Goal: Task Accomplishment & Management: Use online tool/utility

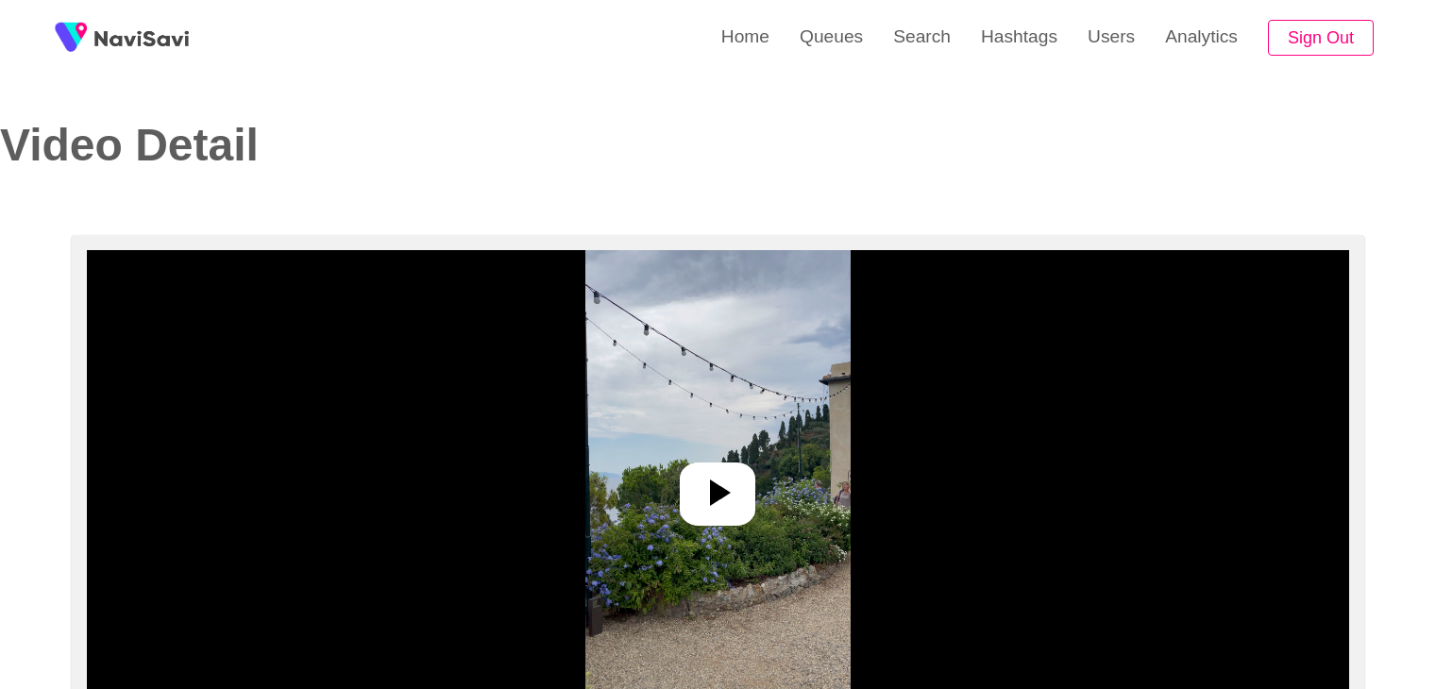
select select "**"
select select "**********"
select select "**"
click at [939, 42] on link "Search" at bounding box center [922, 37] width 88 height 74
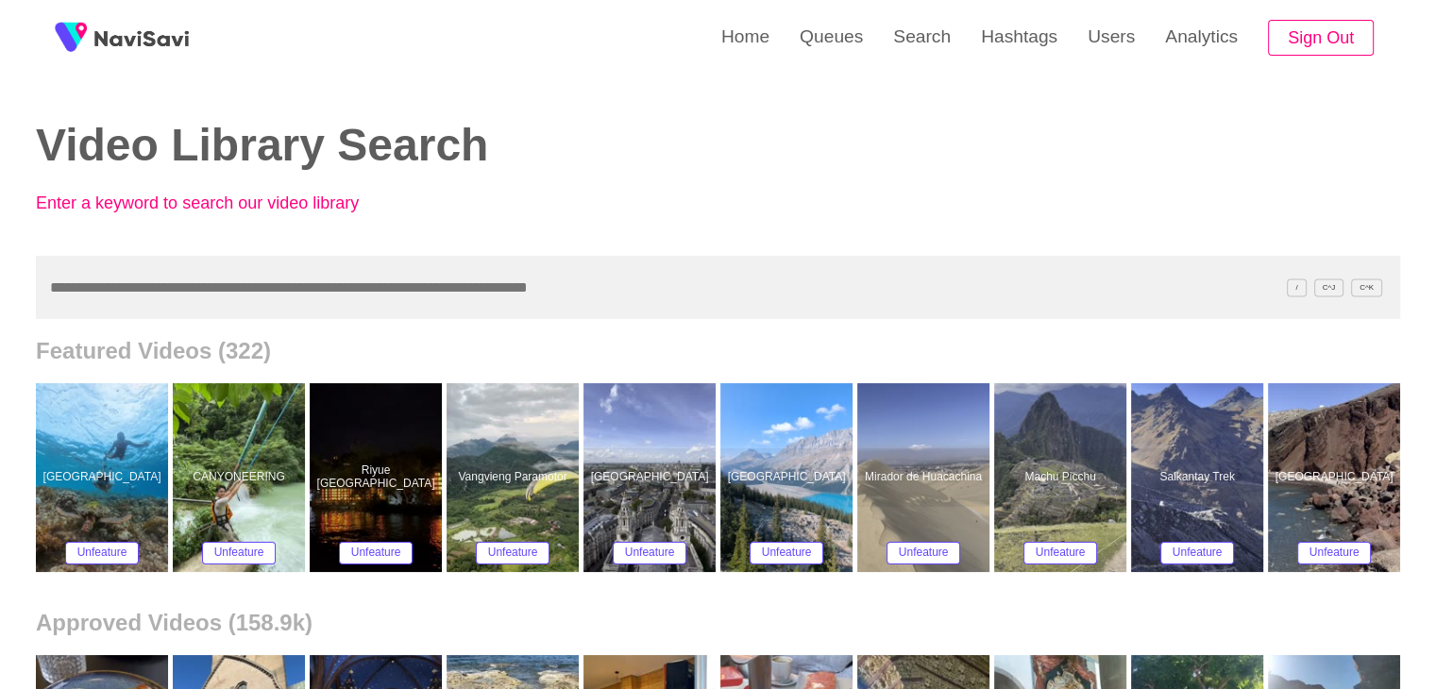
drag, startPoint x: 326, startPoint y: 274, endPoint x: 347, endPoint y: 273, distance: 21.7
click at [325, 274] on input "text" at bounding box center [718, 287] width 1364 height 63
drag, startPoint x: 956, startPoint y: 42, endPoint x: 900, endPoint y: 141, distance: 112.9
click at [956, 42] on link "Search" at bounding box center [922, 37] width 88 height 74
click at [288, 272] on input "text" at bounding box center [718, 287] width 1364 height 63
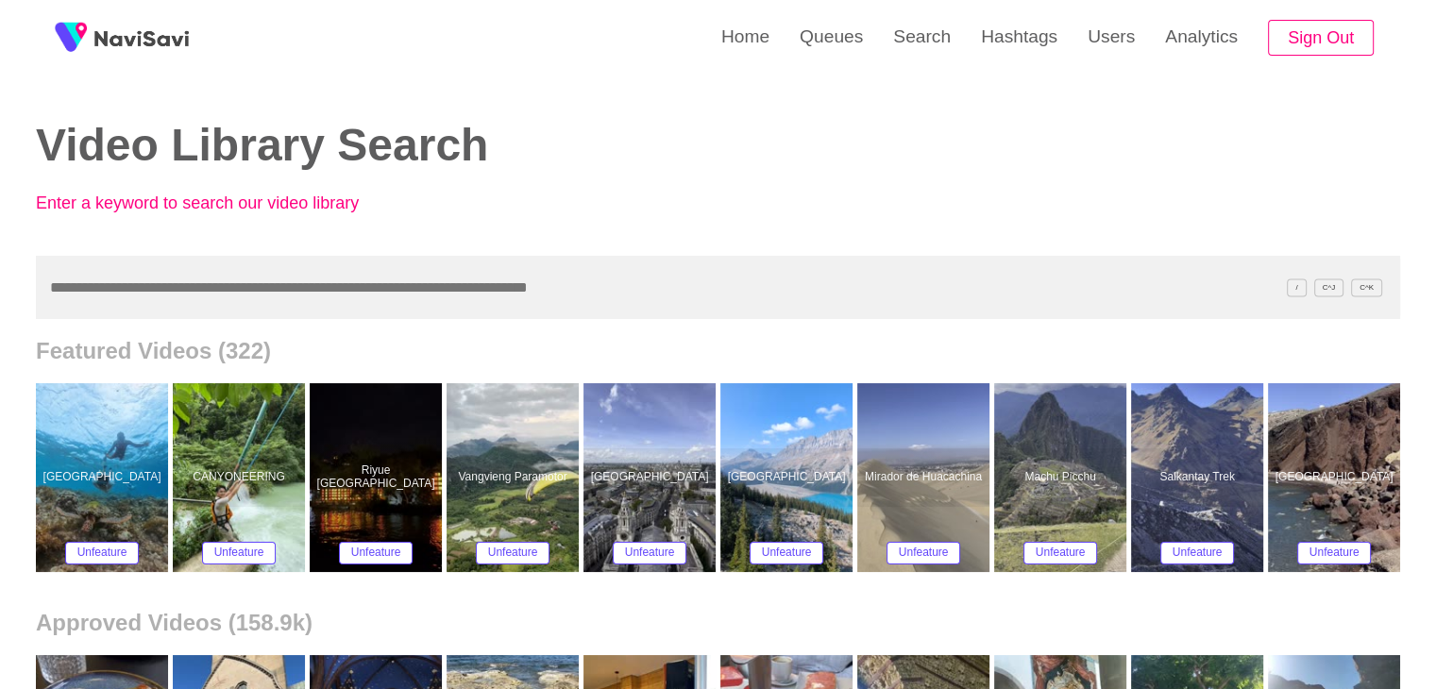
click at [342, 274] on input "text" at bounding box center [718, 287] width 1364 height 63
paste input "**********"
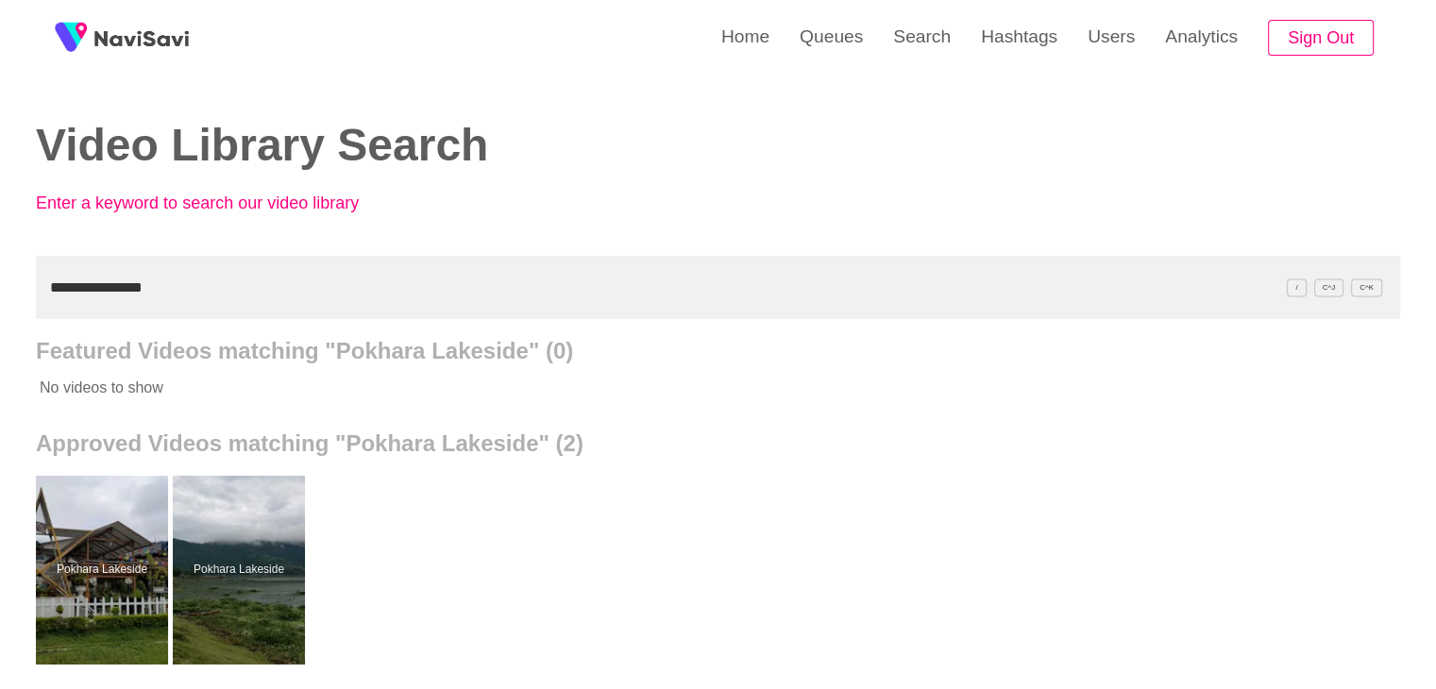
drag, startPoint x: 12, startPoint y: 281, endPoint x: 0, endPoint y: 281, distance: 12.3
click at [0, 281] on div "**********" at bounding box center [718, 522] width 1436 height 1045
paste input "**********"
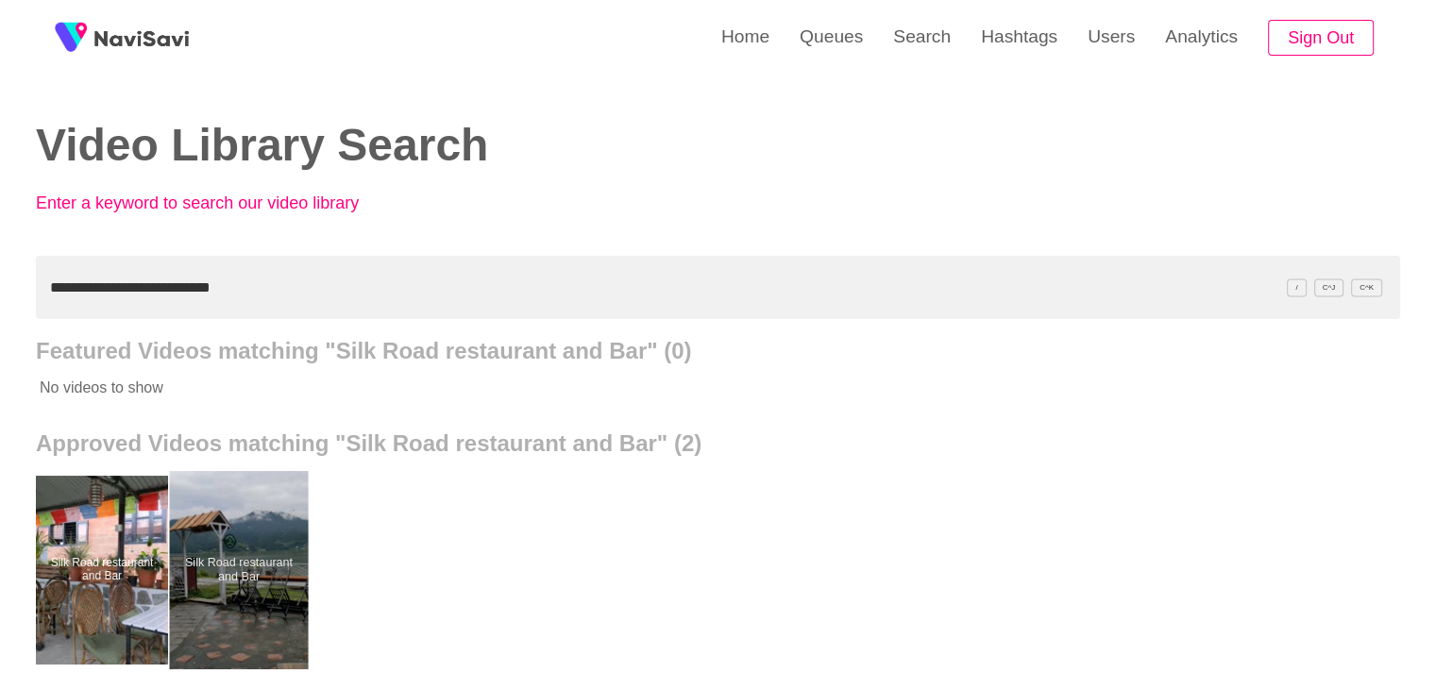
drag, startPoint x: 256, startPoint y: 584, endPoint x: 256, endPoint y: 563, distance: 20.8
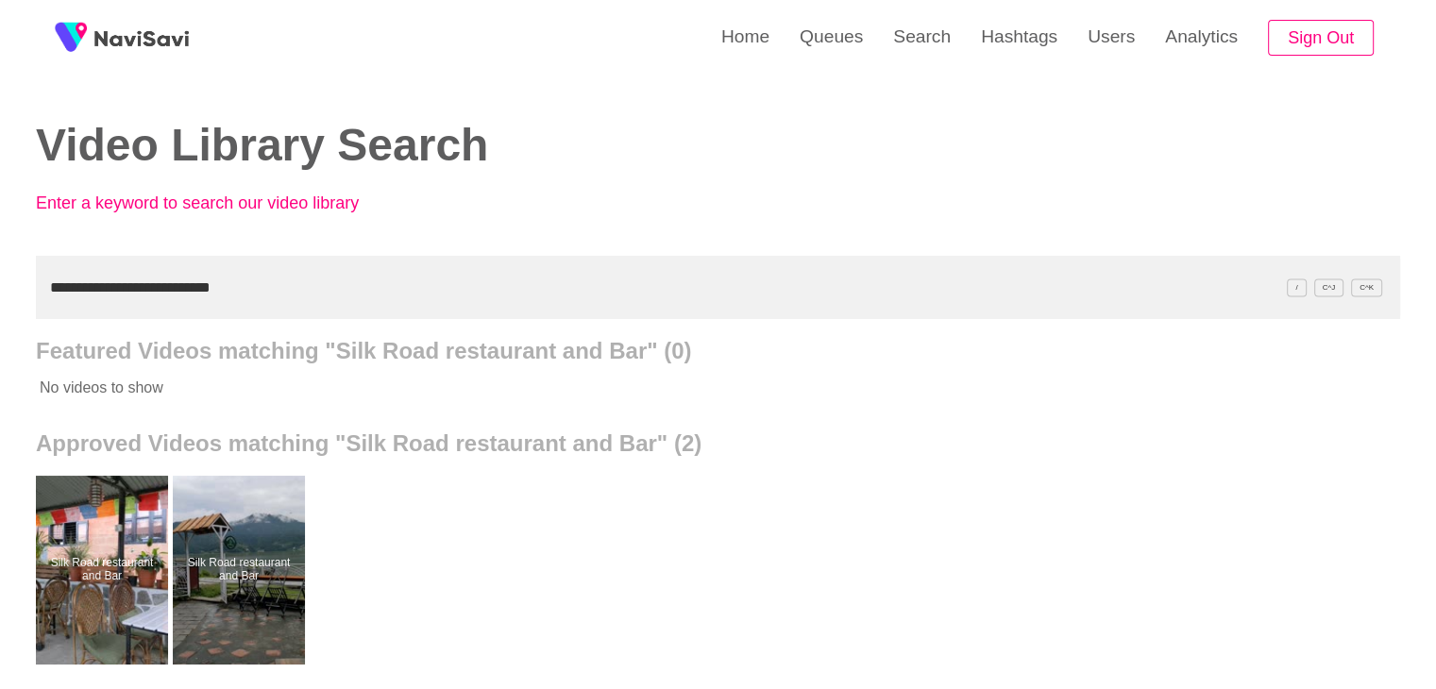
drag, startPoint x: 272, startPoint y: 298, endPoint x: 0, endPoint y: 265, distance: 274.0
click at [0, 272] on div "**********" at bounding box center [718, 522] width 1436 height 1045
paste input "**********"
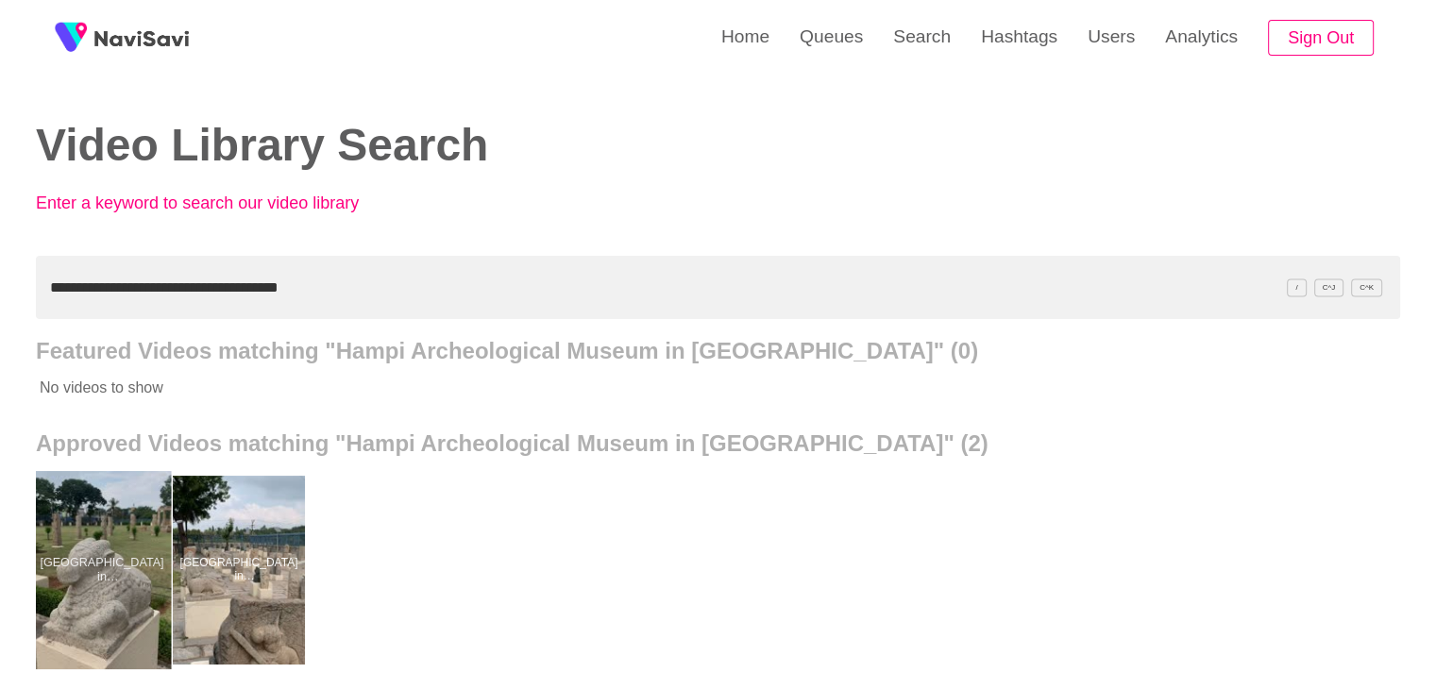
drag, startPoint x: 87, startPoint y: 590, endPoint x: 96, endPoint y: 577, distance: 16.2
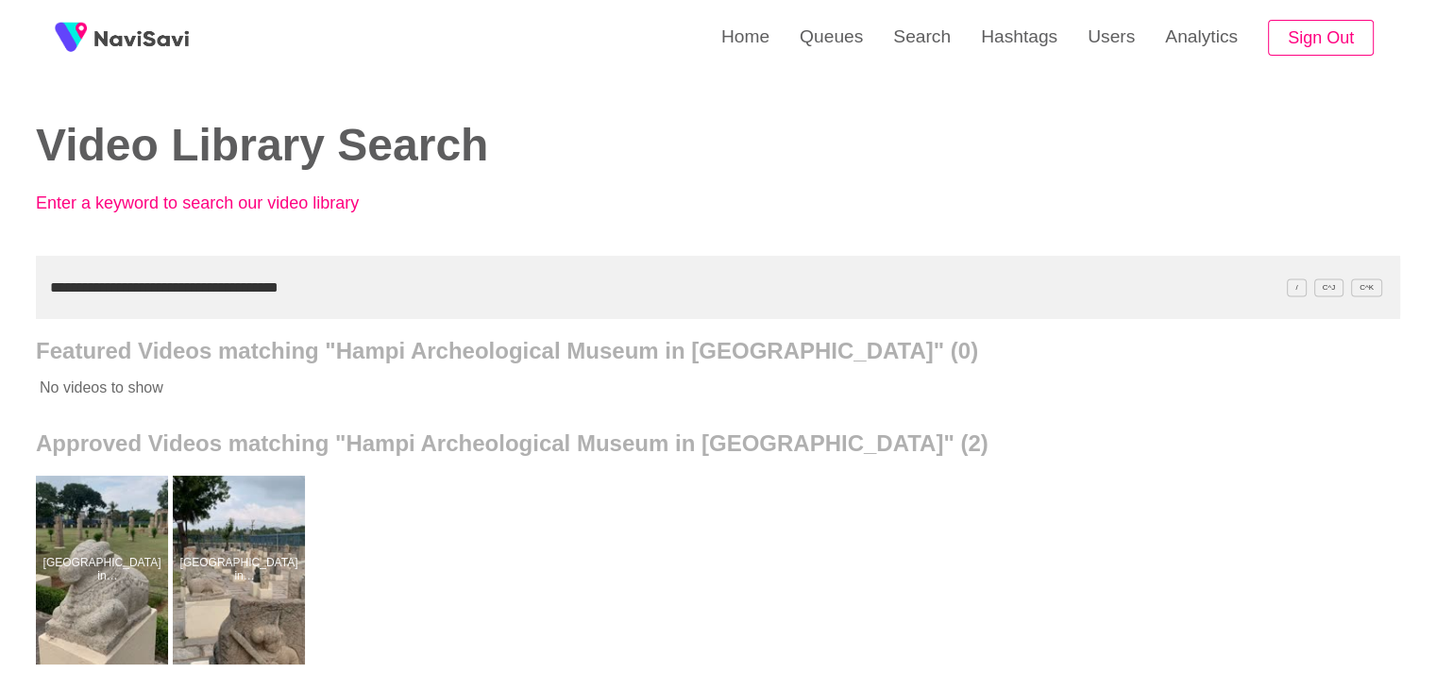
drag, startPoint x: 371, startPoint y: 280, endPoint x: 0, endPoint y: 283, distance: 371.1
click at [0, 283] on div "**********" at bounding box center [718, 522] width 1436 height 1045
paste input "text"
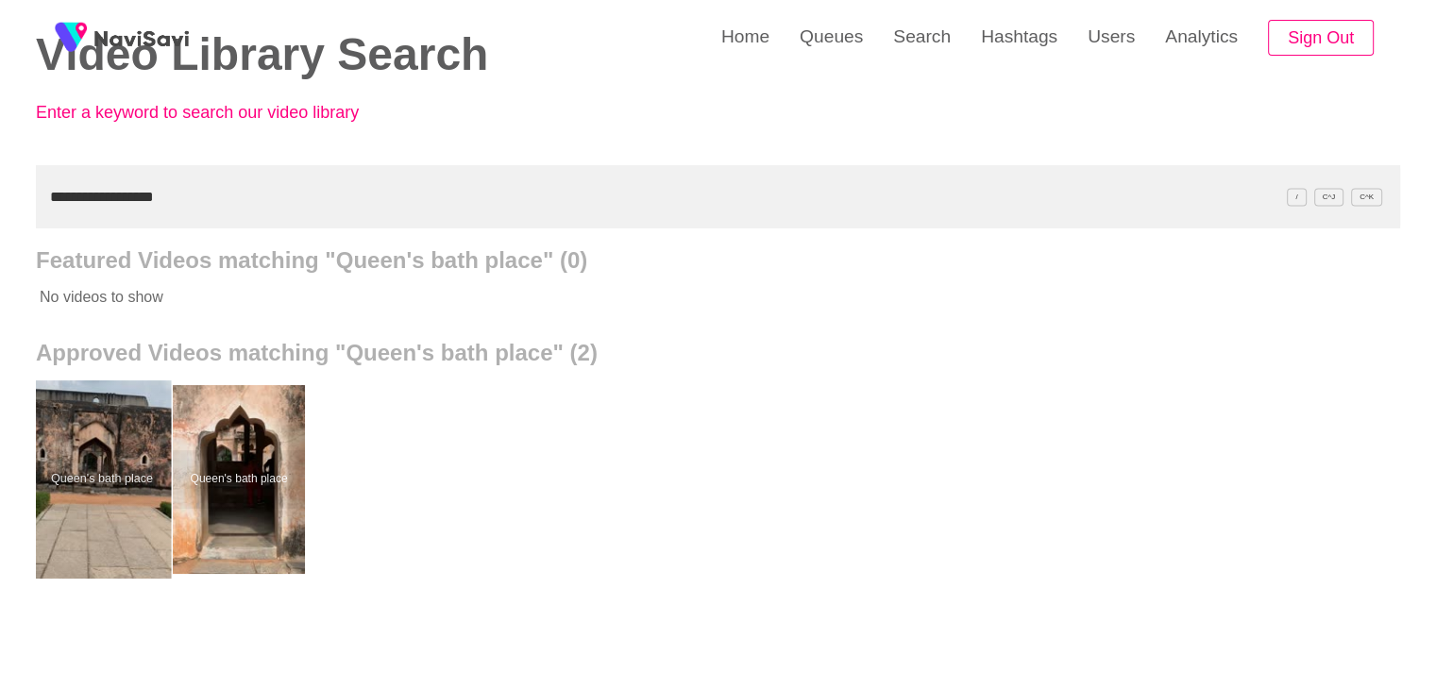
scroll to position [94, 0]
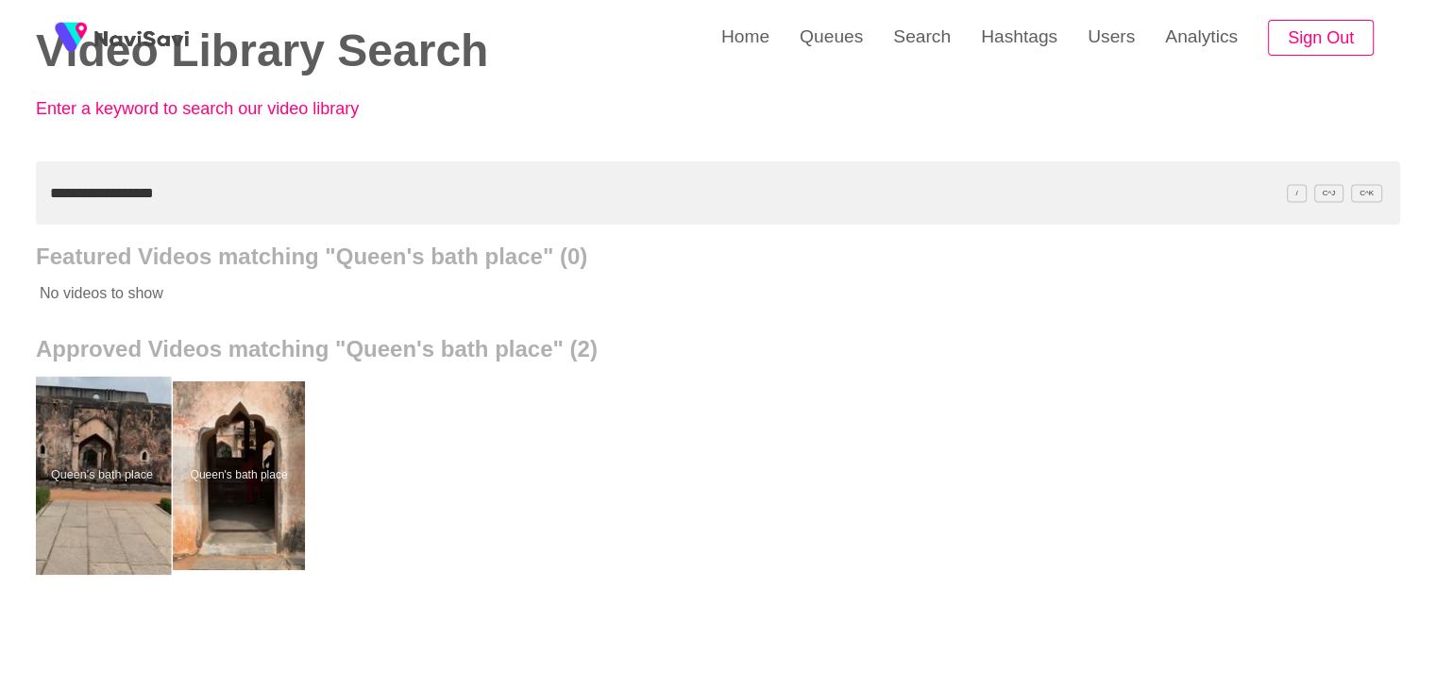
drag, startPoint x: 122, startPoint y: 468, endPoint x: 136, endPoint y: 415, distance: 55.7
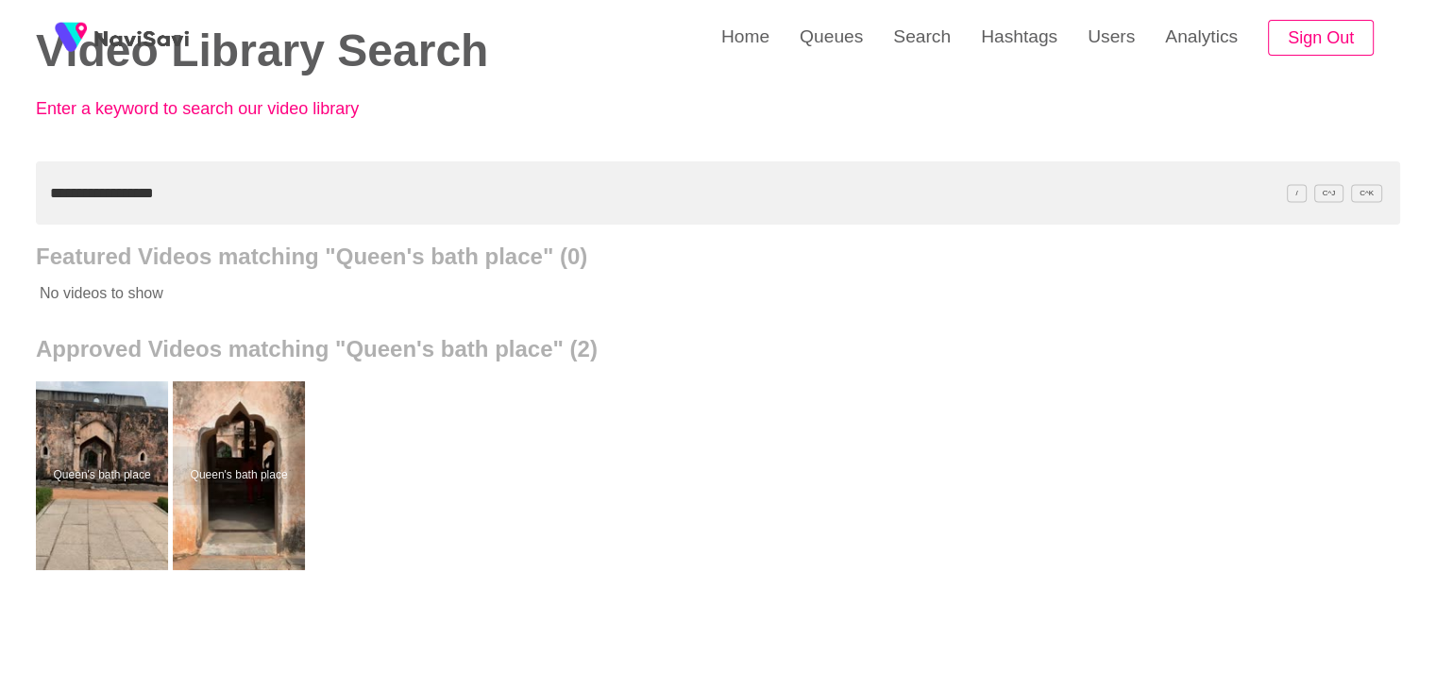
drag, startPoint x: 174, startPoint y: 180, endPoint x: 0, endPoint y: 231, distance: 181.1
click at [0, 231] on div "**********" at bounding box center [718, 428] width 1436 height 1045
paste input "text"
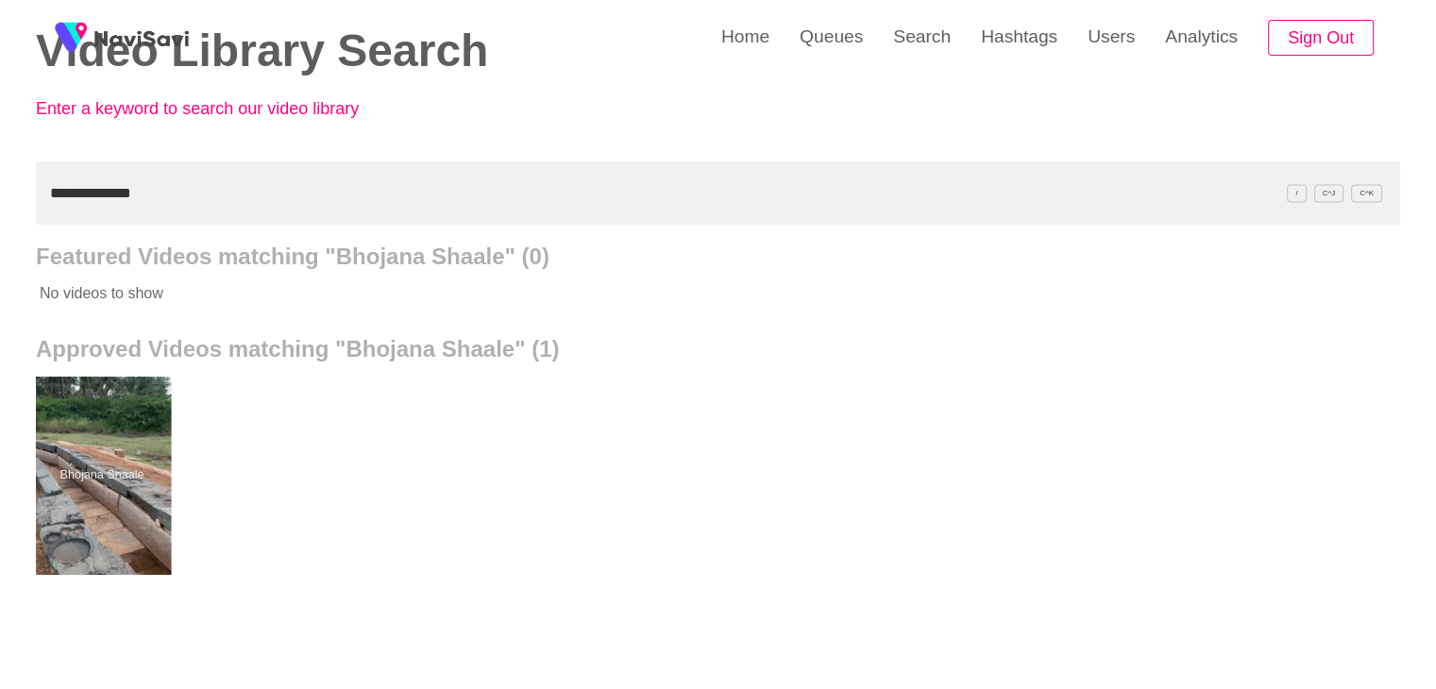
drag, startPoint x: 117, startPoint y: 500, endPoint x: 110, endPoint y: 462, distance: 38.5
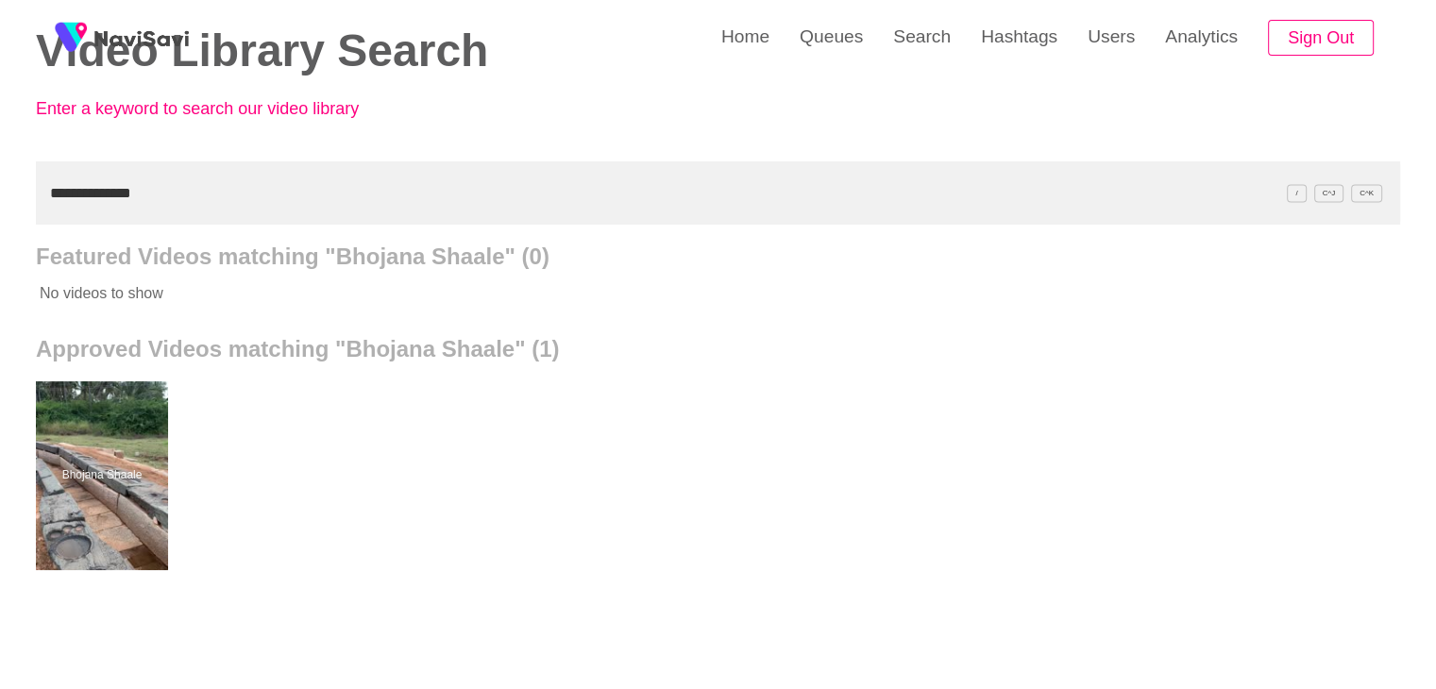
drag, startPoint x: 140, startPoint y: 191, endPoint x: 0, endPoint y: 192, distance: 139.8
click at [0, 194] on div "**********" at bounding box center [718, 428] width 1436 height 1045
paste input "**********"
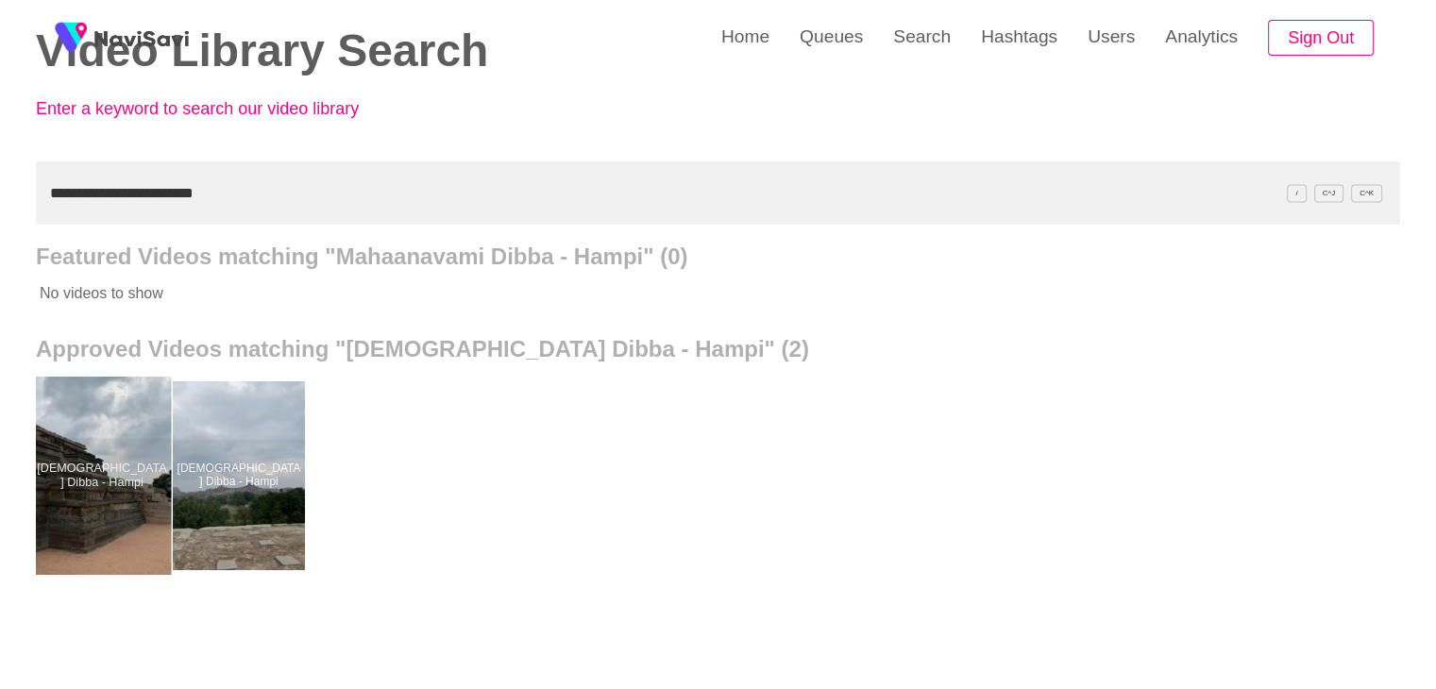
drag, startPoint x: 97, startPoint y: 480, endPoint x: 110, endPoint y: 381, distance: 99.9
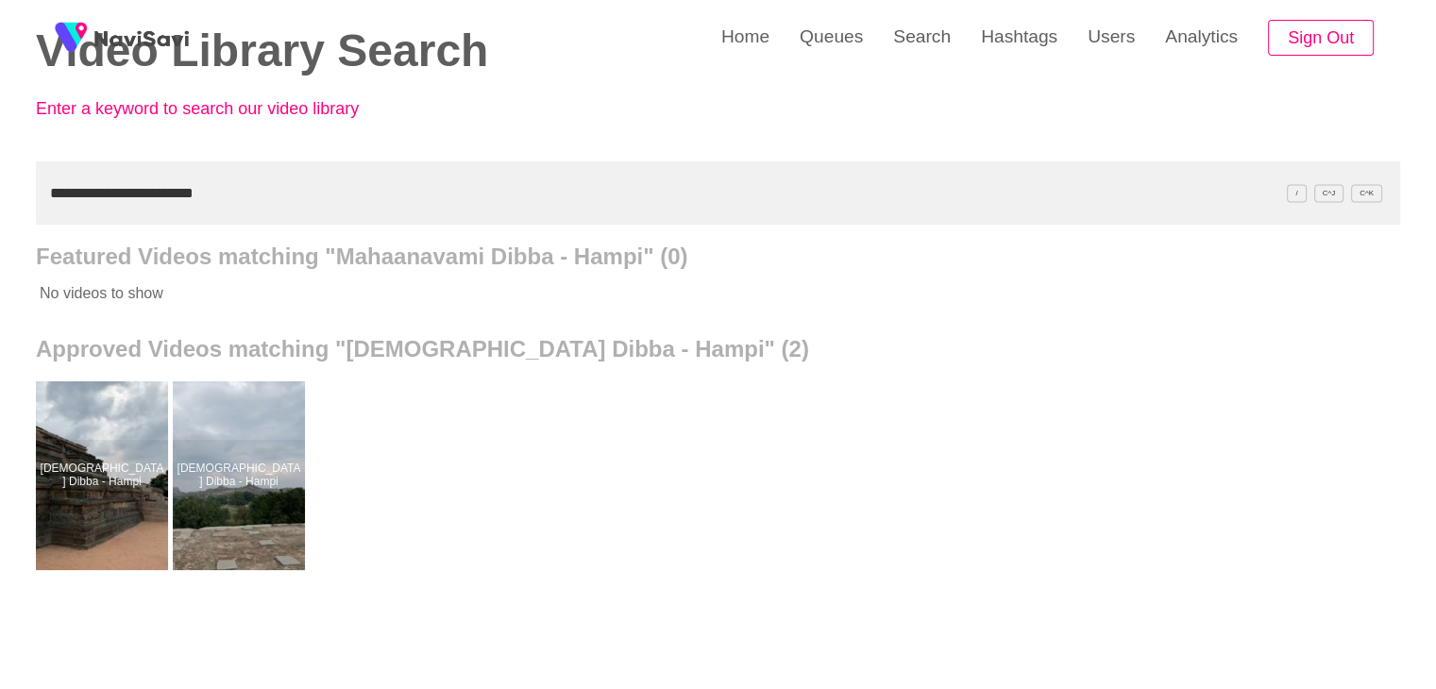
drag, startPoint x: 278, startPoint y: 189, endPoint x: 0, endPoint y: 172, distance: 278.1
click at [0, 172] on div "**********" at bounding box center [718, 428] width 1436 height 1045
paste input "text"
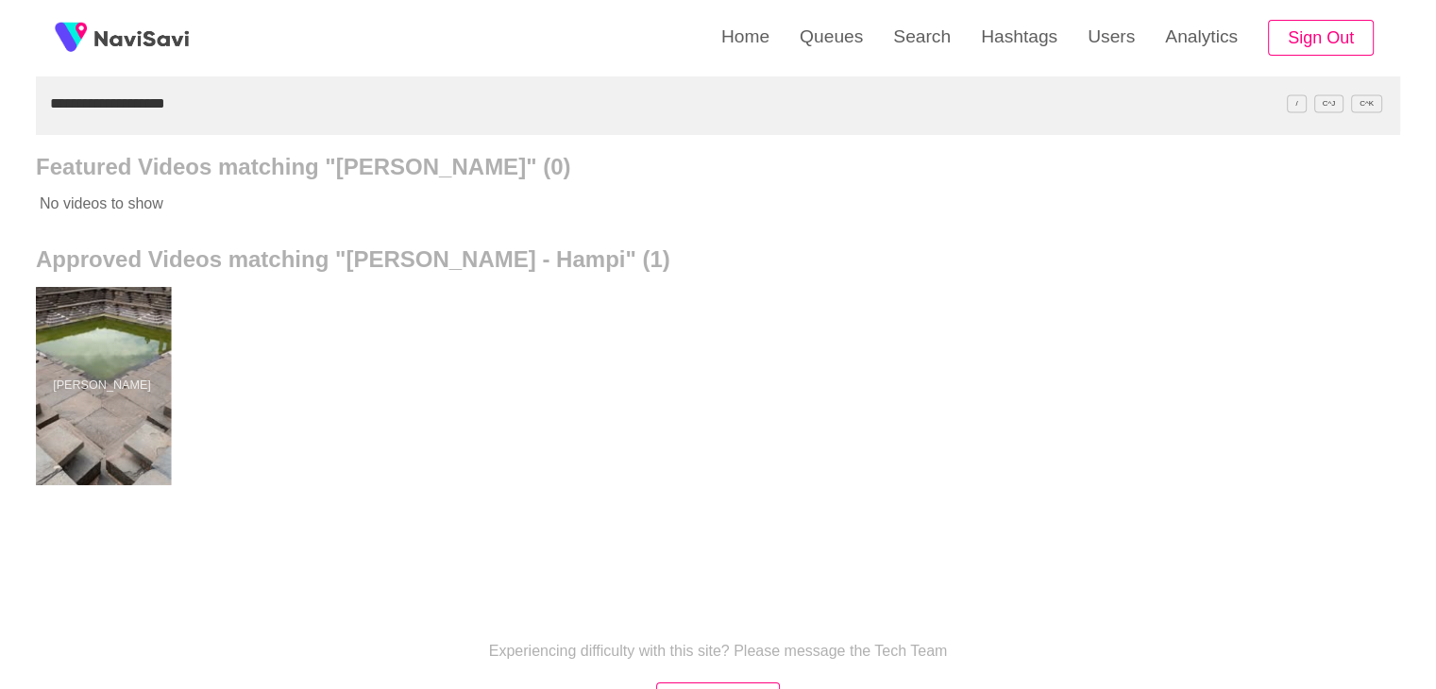
scroll to position [189, 0]
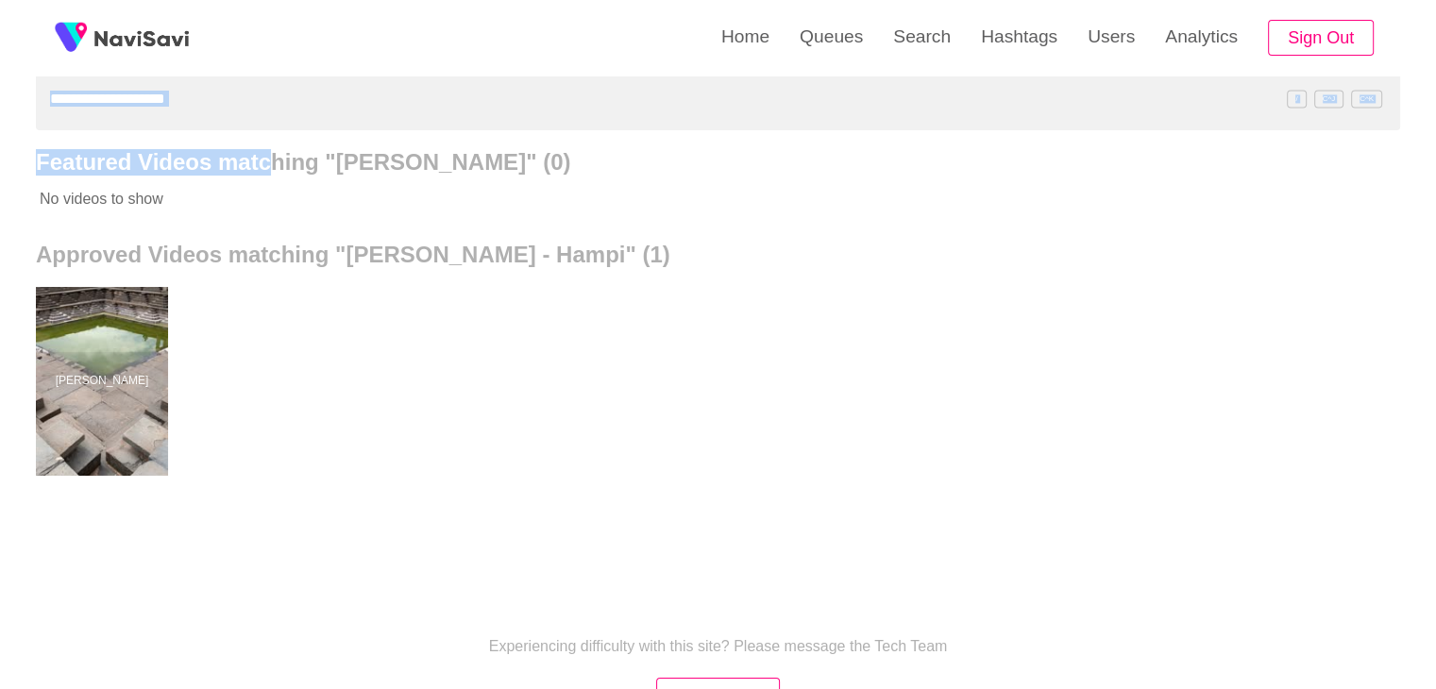
drag, startPoint x: 227, startPoint y: 126, endPoint x: 0, endPoint y: 101, distance: 228.0
click at [0, 101] on div "**********" at bounding box center [718, 333] width 1436 height 1045
click at [244, 88] on input "**********" at bounding box center [718, 98] width 1364 height 63
click at [0, 103] on div "**********" at bounding box center [718, 333] width 1436 height 1045
paste input "text"
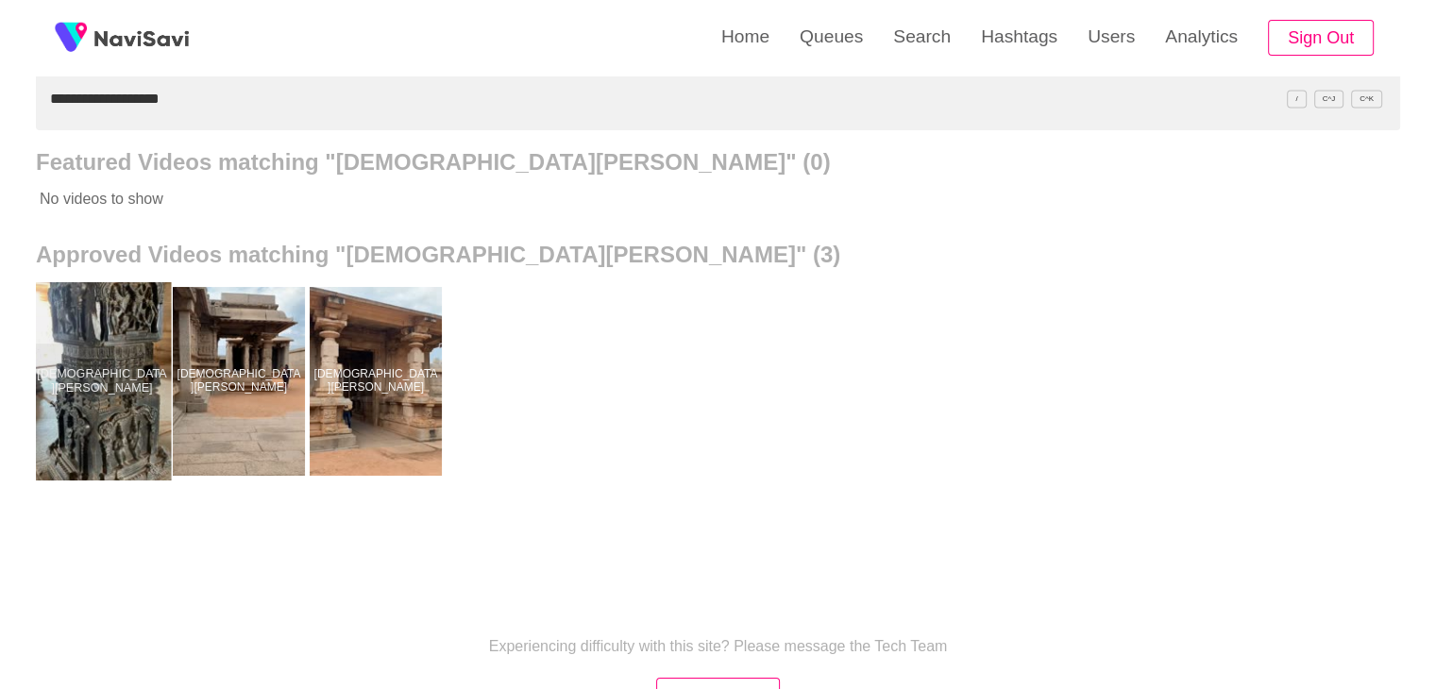
drag, startPoint x: 81, startPoint y: 396, endPoint x: 83, endPoint y: 353, distance: 42.5
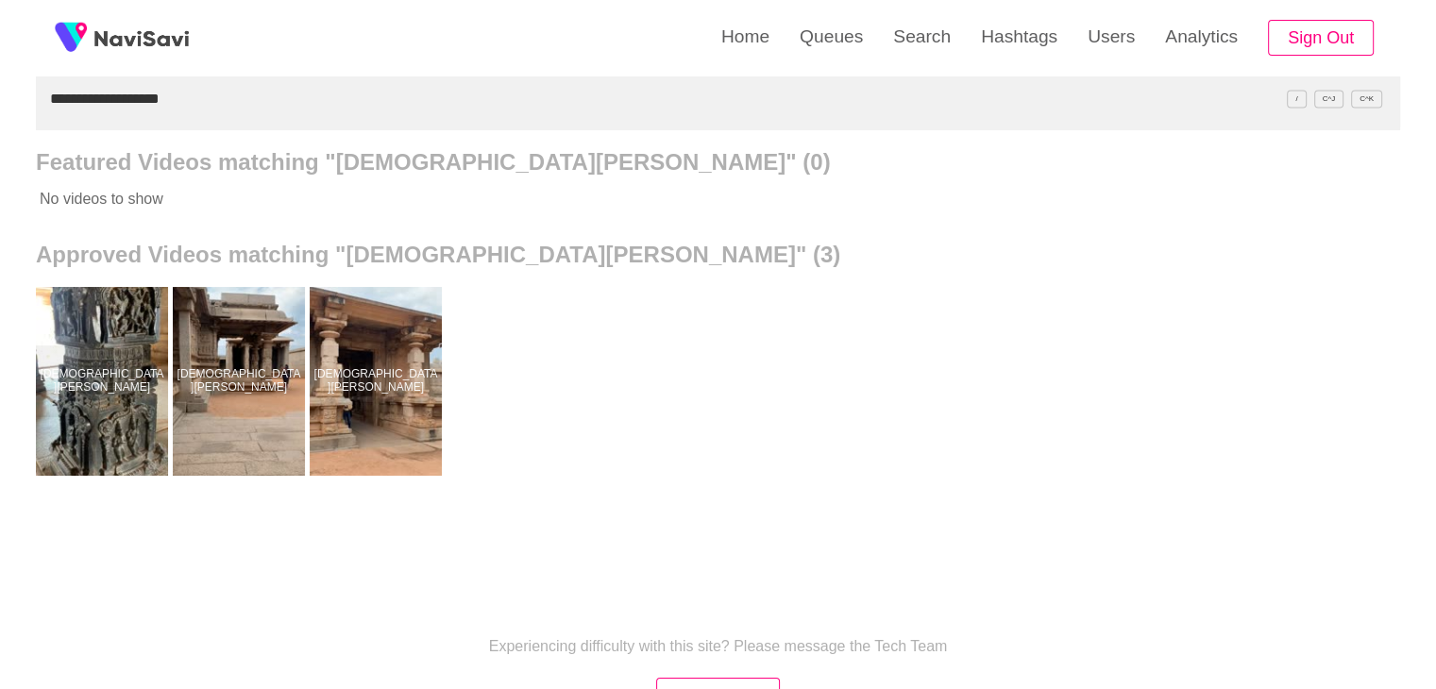
drag, startPoint x: 257, startPoint y: 118, endPoint x: 0, endPoint y: 94, distance: 257.9
click at [0, 94] on div "**********" at bounding box center [718, 333] width 1436 height 1045
paste input "text"
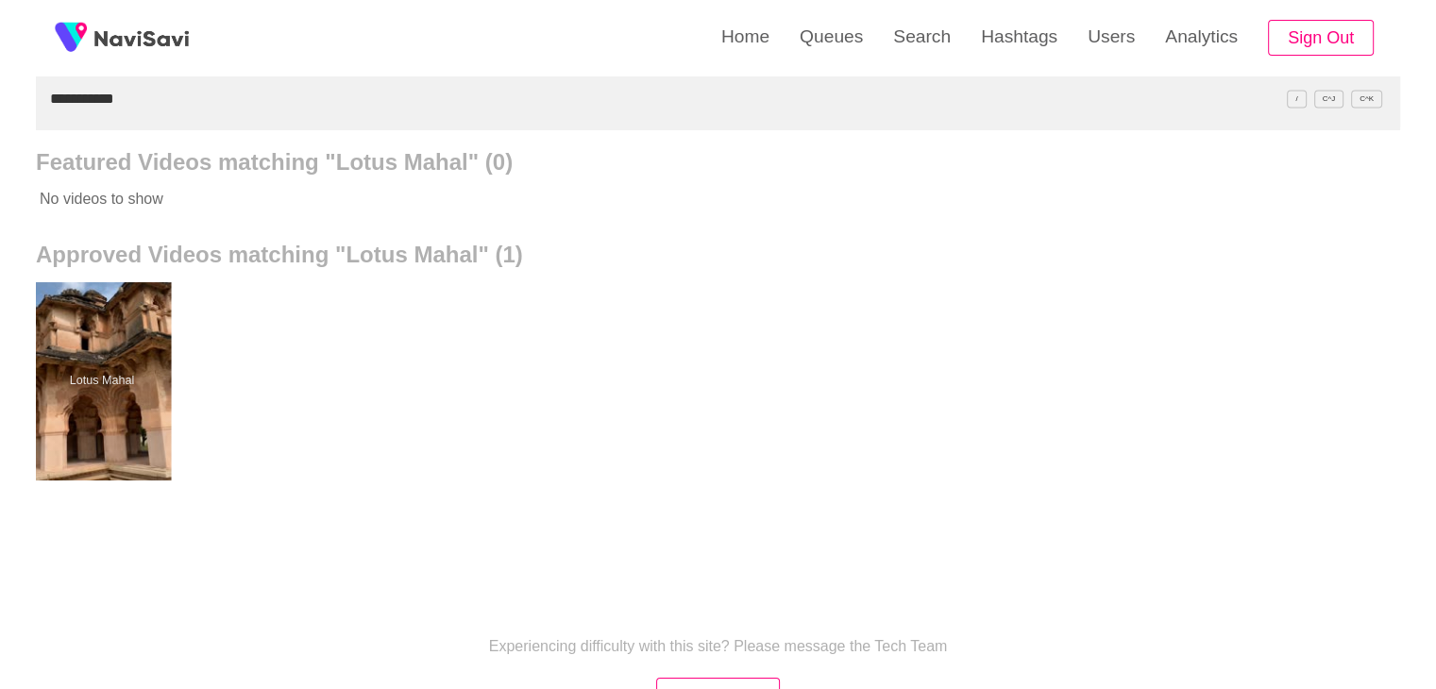
drag, startPoint x: 102, startPoint y: 392, endPoint x: 110, endPoint y: 376, distance: 17.7
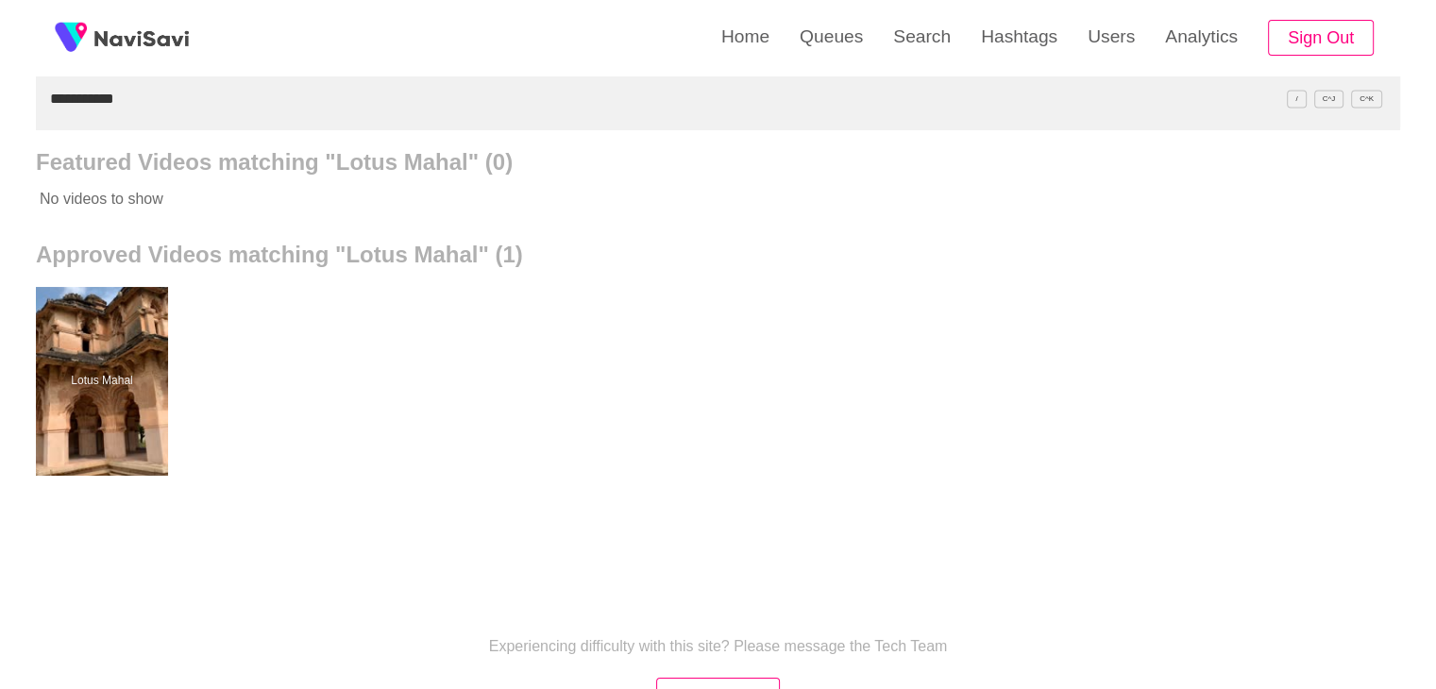
drag, startPoint x: 75, startPoint y: 103, endPoint x: 0, endPoint y: 112, distance: 75.2
click at [0, 112] on div "**********" at bounding box center [718, 333] width 1436 height 1045
paste input "*****"
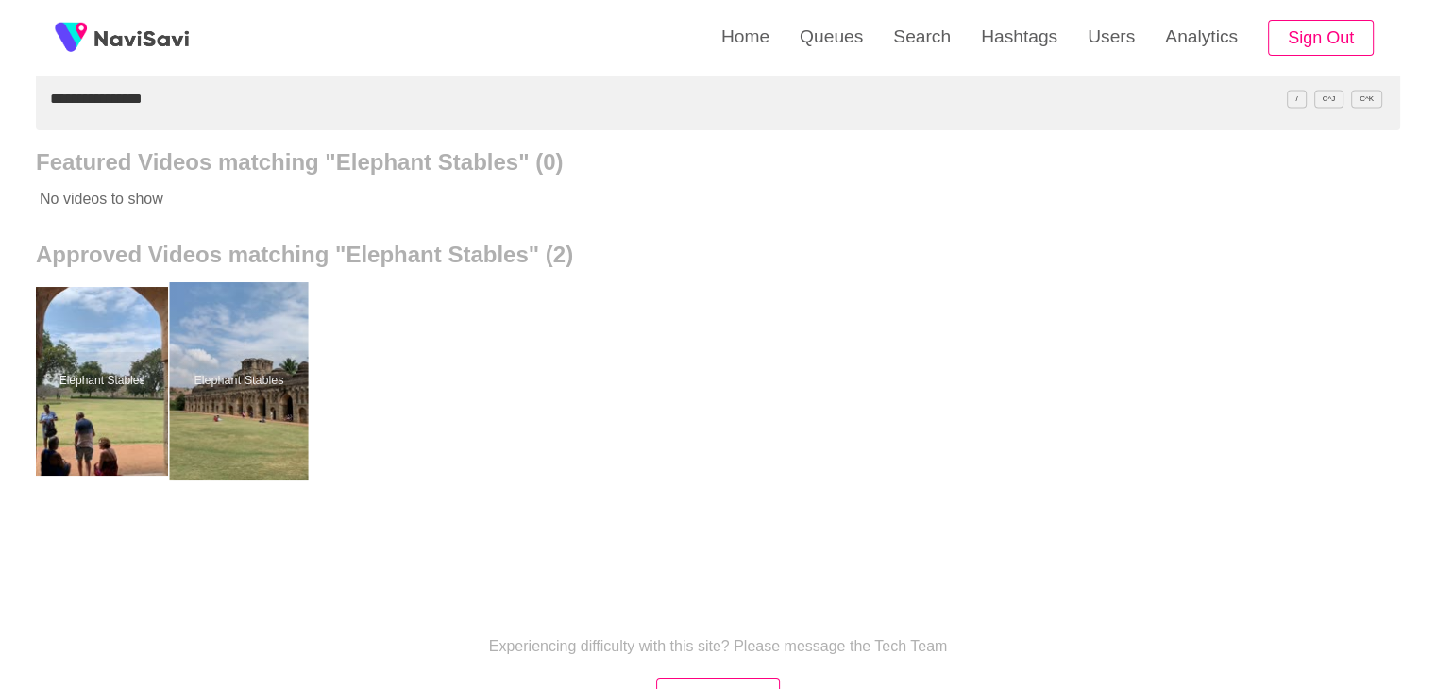
drag, startPoint x: 234, startPoint y: 386, endPoint x: 240, endPoint y: 352, distance: 34.5
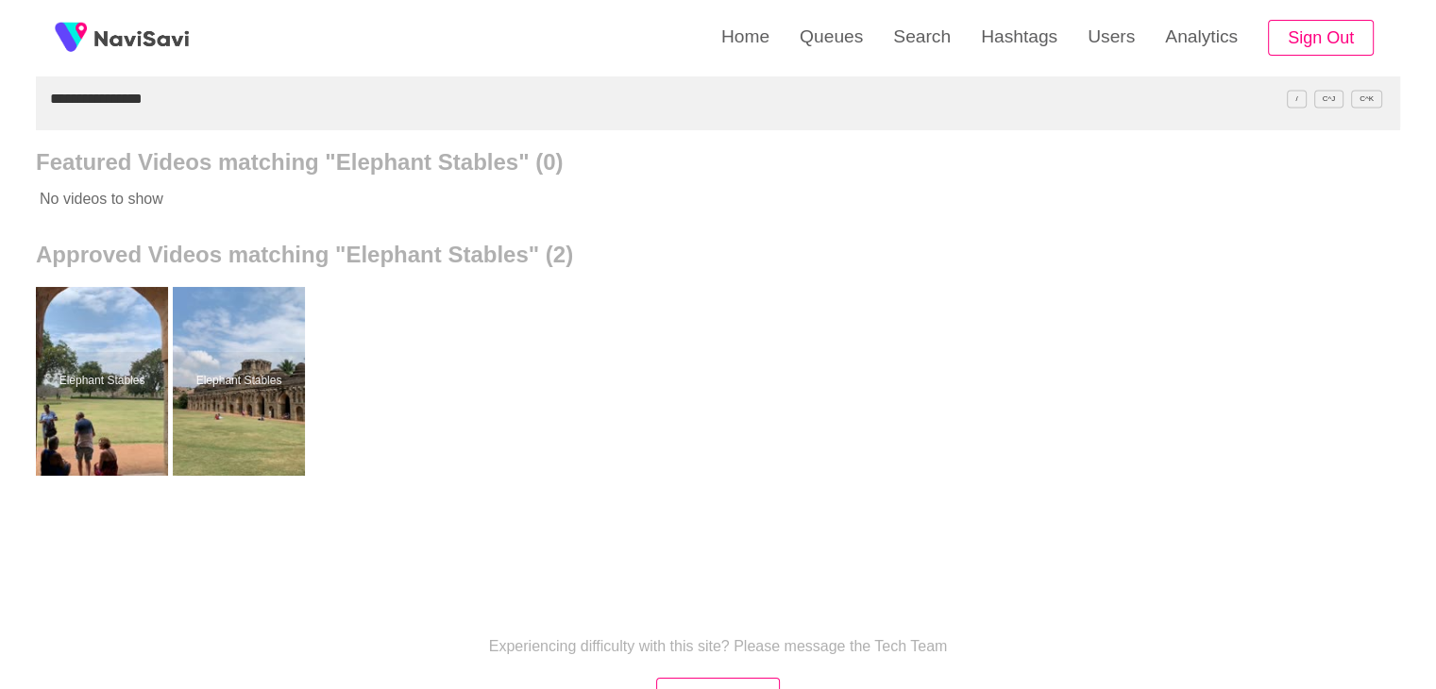
drag, startPoint x: 158, startPoint y: 114, endPoint x: 0, endPoint y: 109, distance: 157.8
click at [0, 109] on div "**********" at bounding box center [718, 333] width 1436 height 1045
paste input "********"
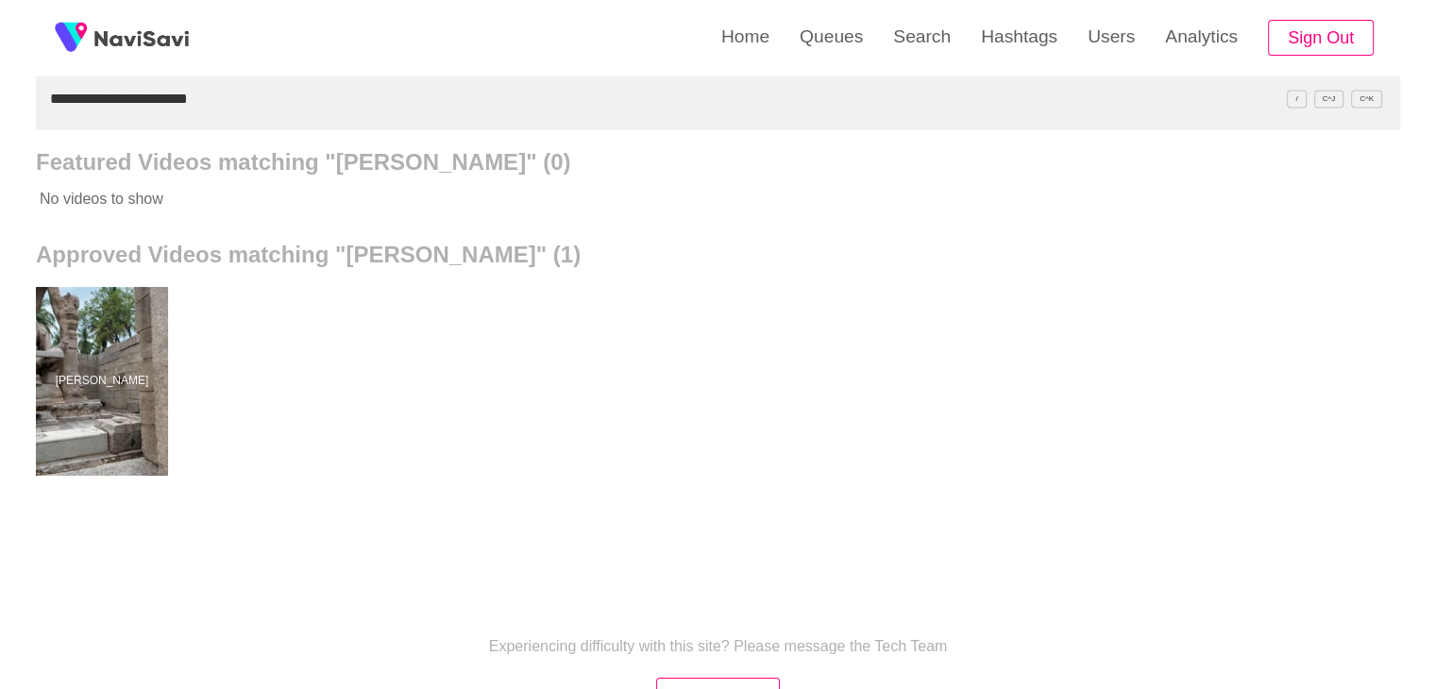
drag, startPoint x: 239, startPoint y: 105, endPoint x: 0, endPoint y: 116, distance: 239.2
click at [0, 116] on div "**********" at bounding box center [718, 333] width 1436 height 1045
paste input "text"
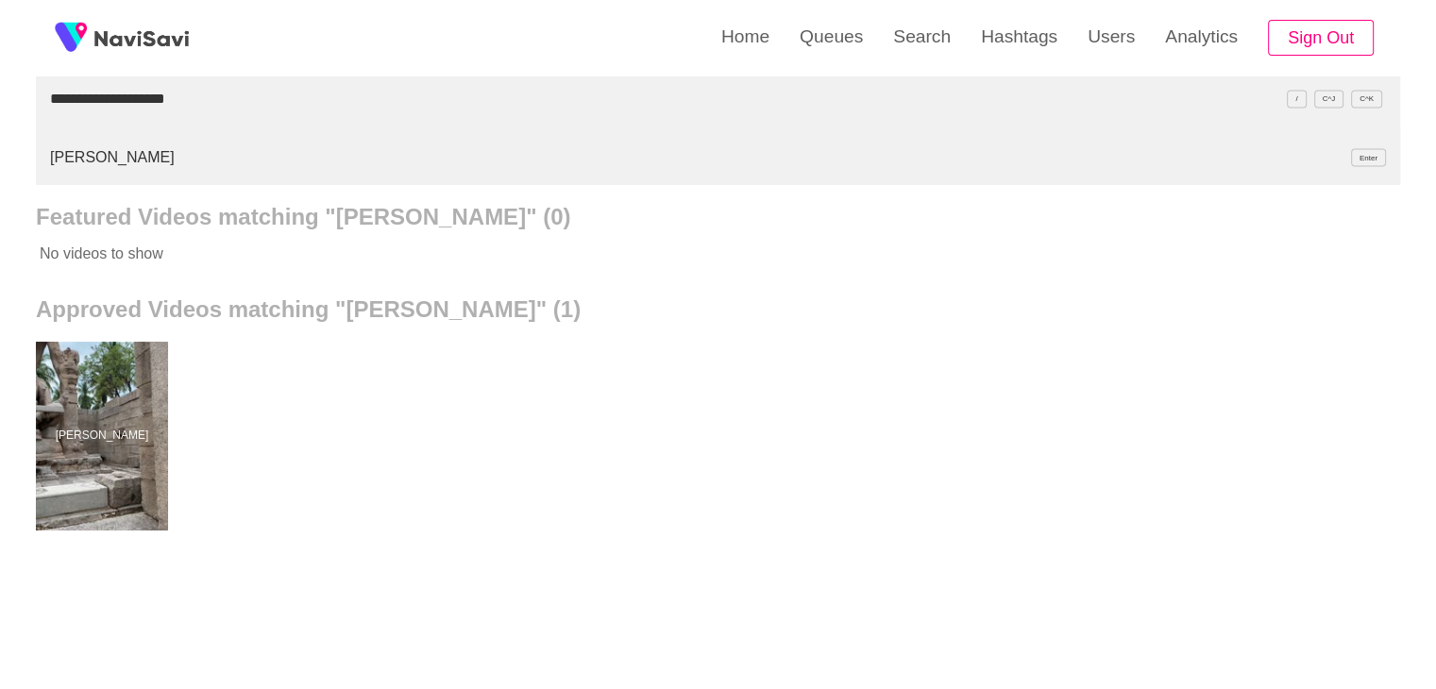
scroll to position [126, 0]
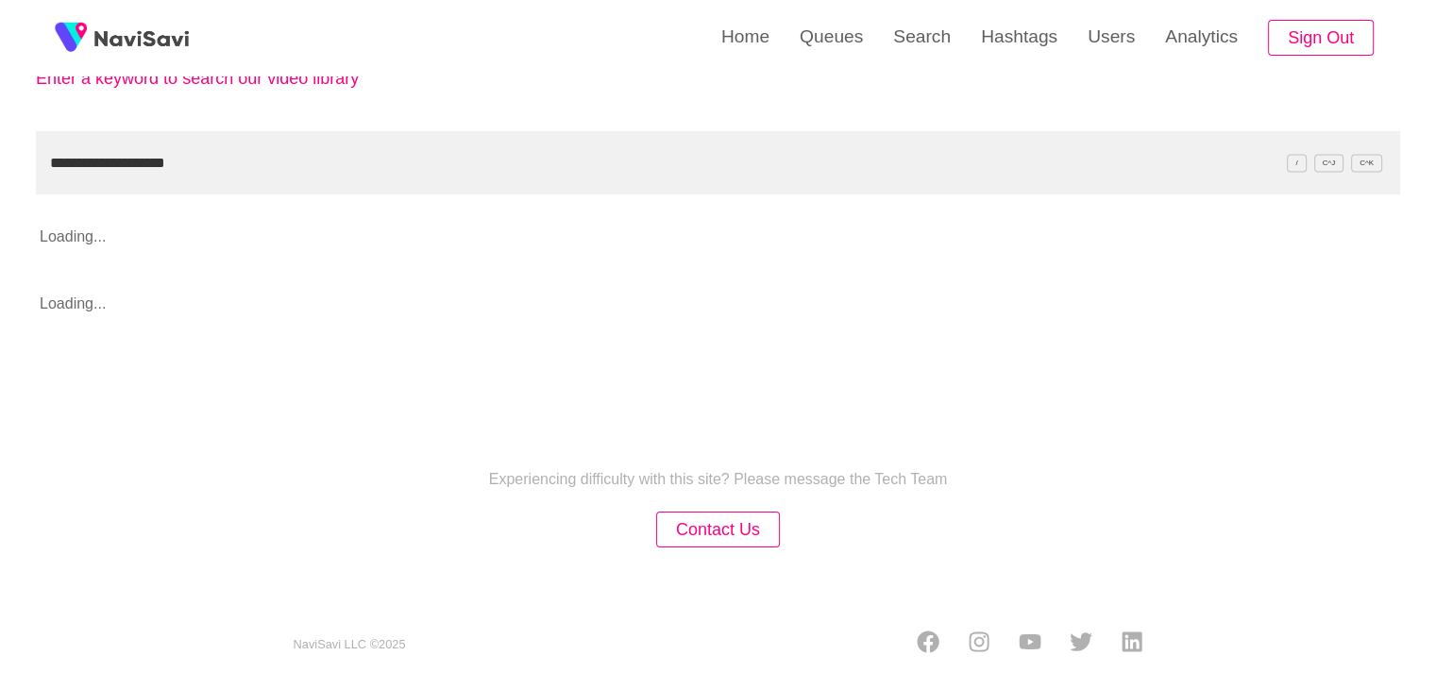
type input "**********"
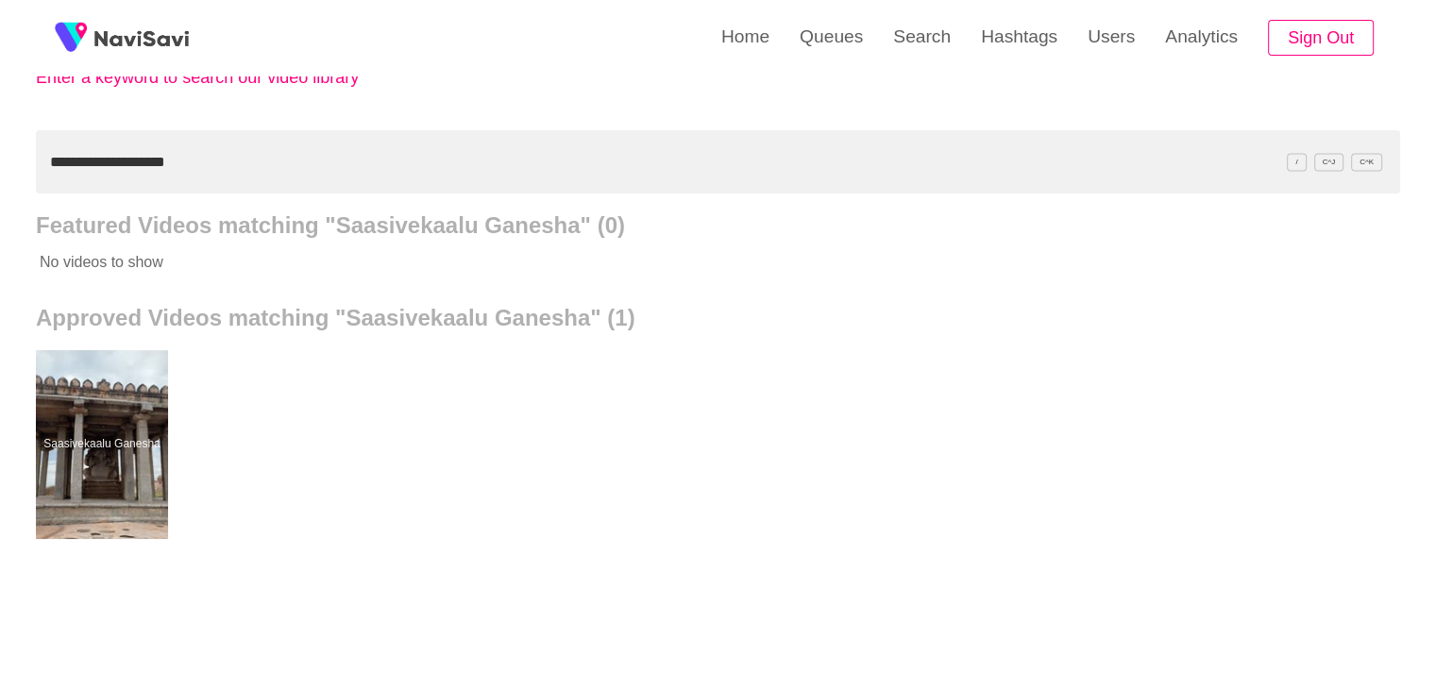
scroll to position [189, 0]
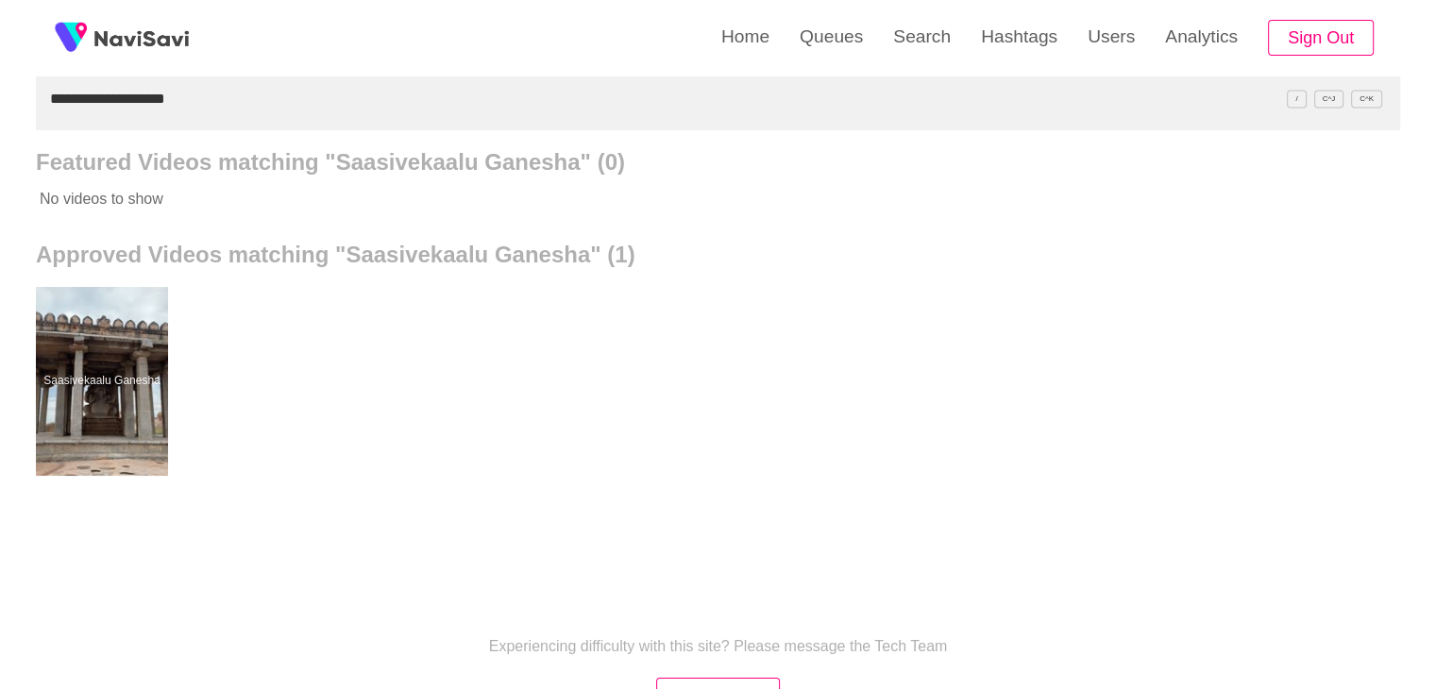
drag, startPoint x: 159, startPoint y: 104, endPoint x: 0, endPoint y: 114, distance: 159.0
click at [0, 114] on div "**********" at bounding box center [718, 333] width 1436 height 1045
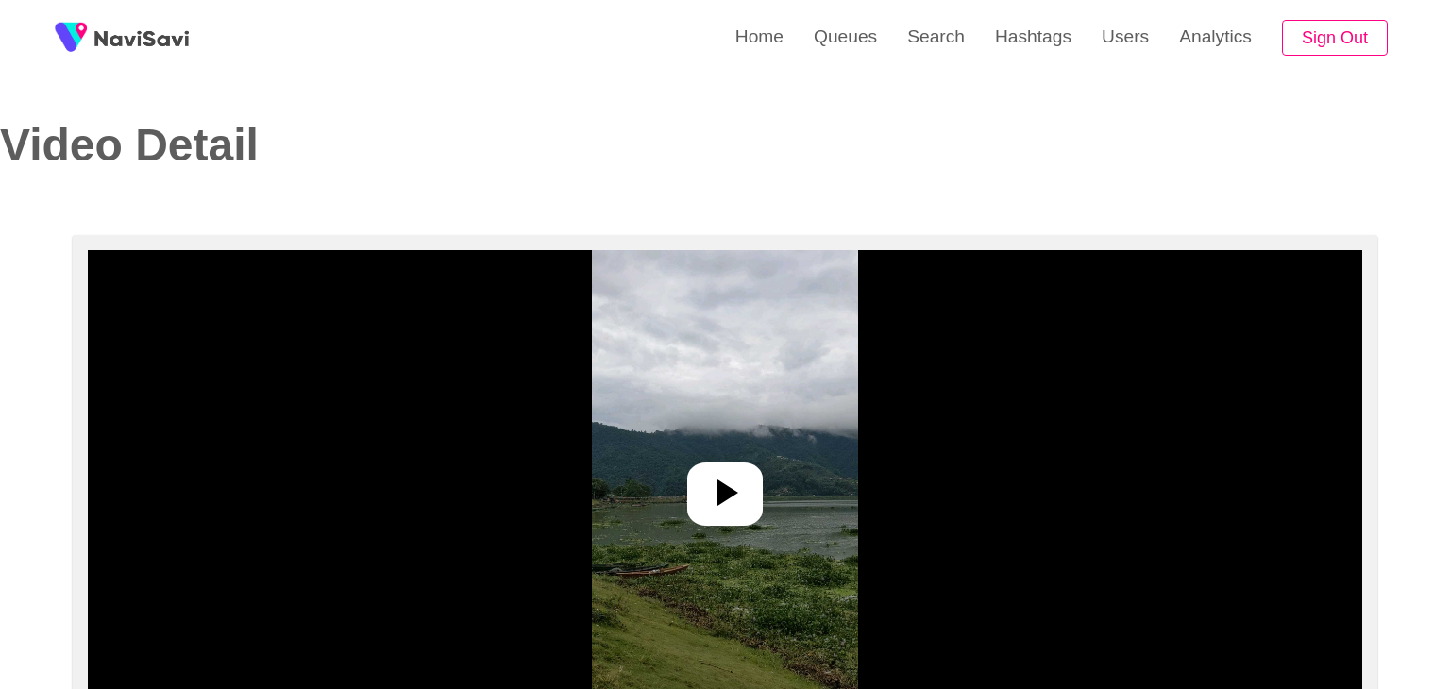
select select "**********"
select select "**"
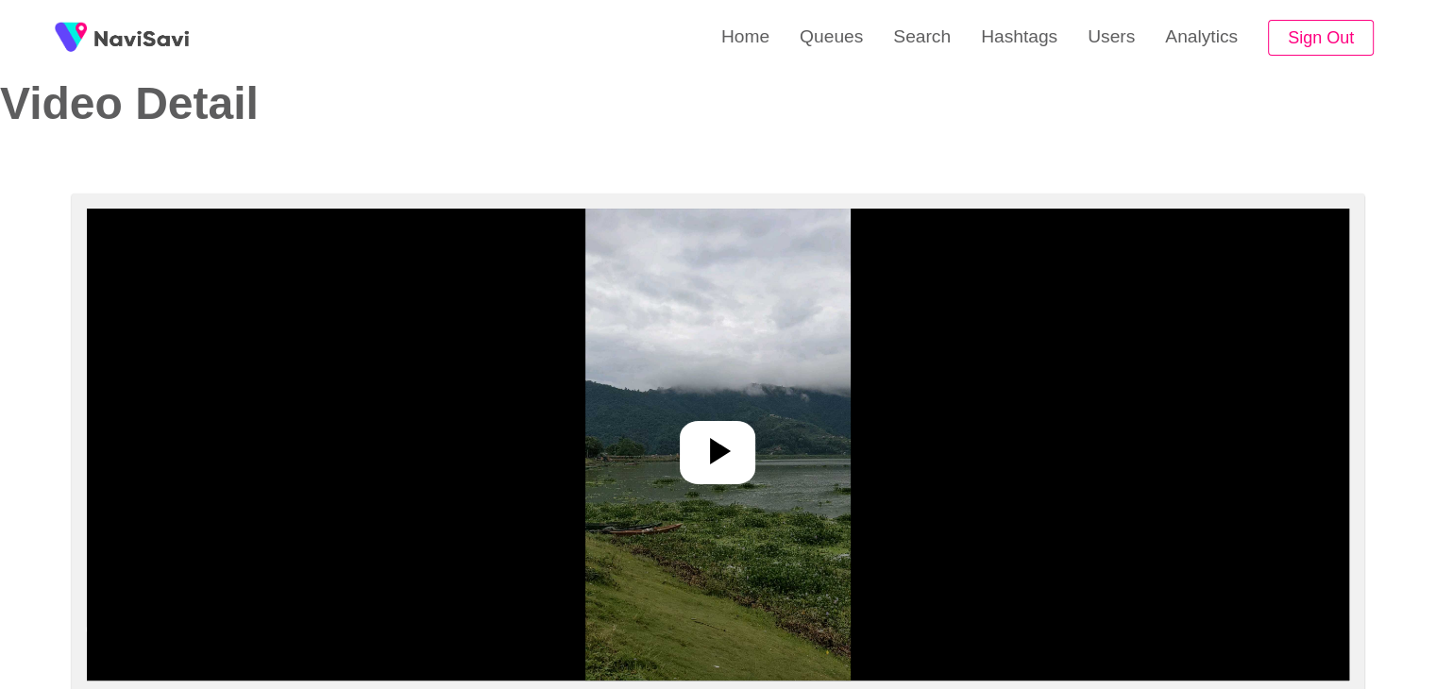
scroll to position [189, 0]
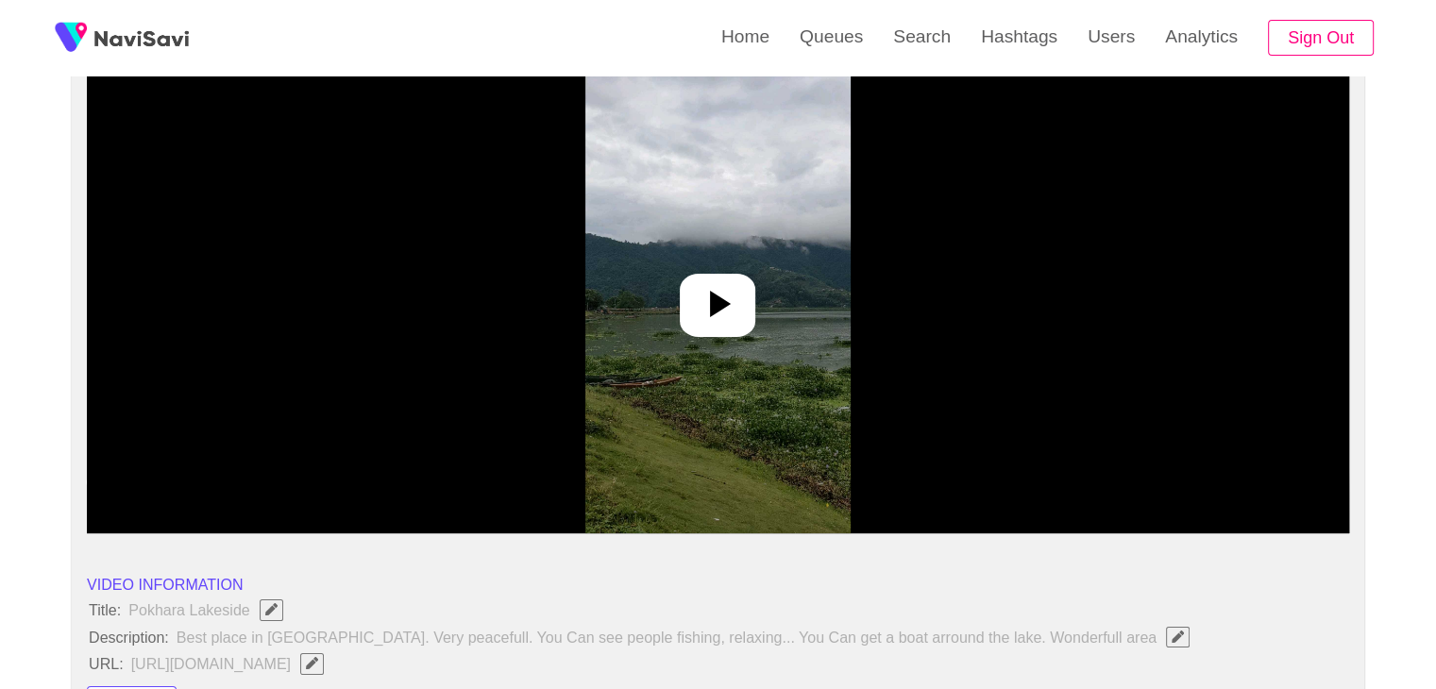
click at [705, 268] on img at bounding box center [717, 297] width 265 height 472
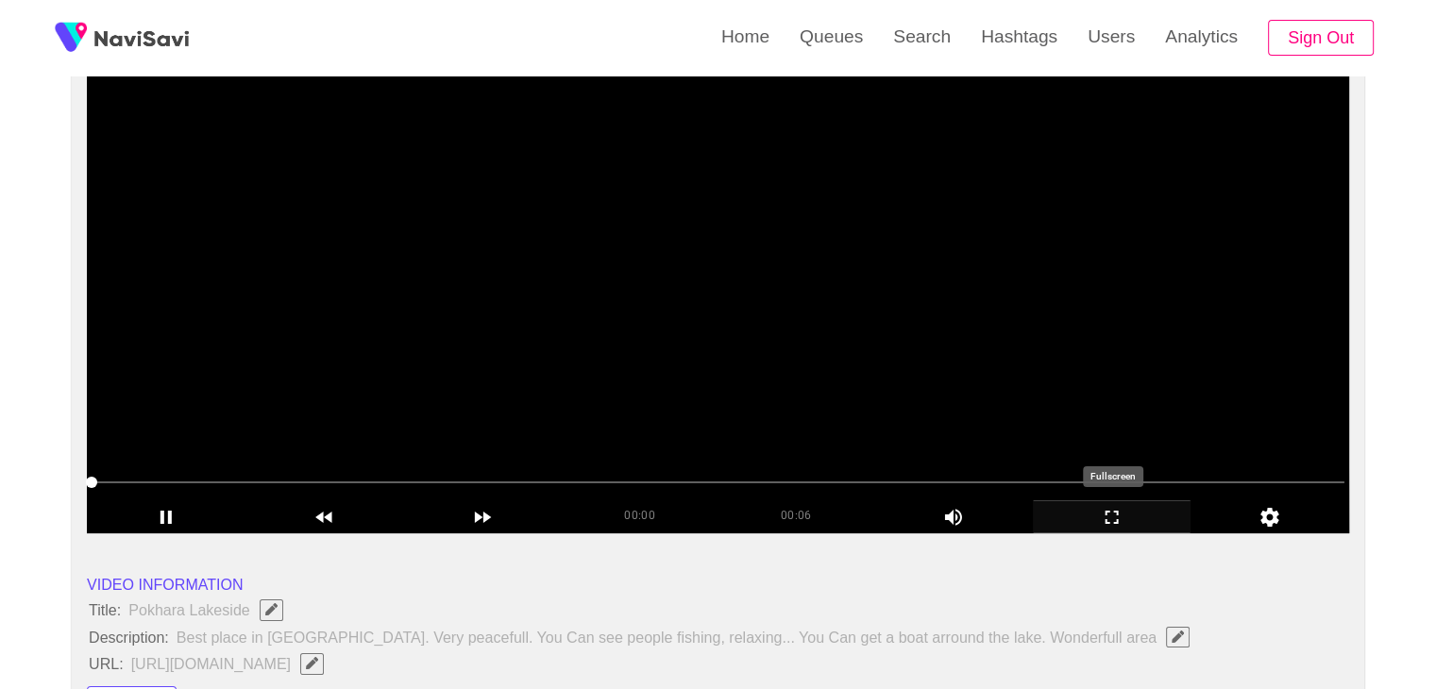
click at [1126, 525] on icon "add" at bounding box center [1112, 517] width 157 height 23
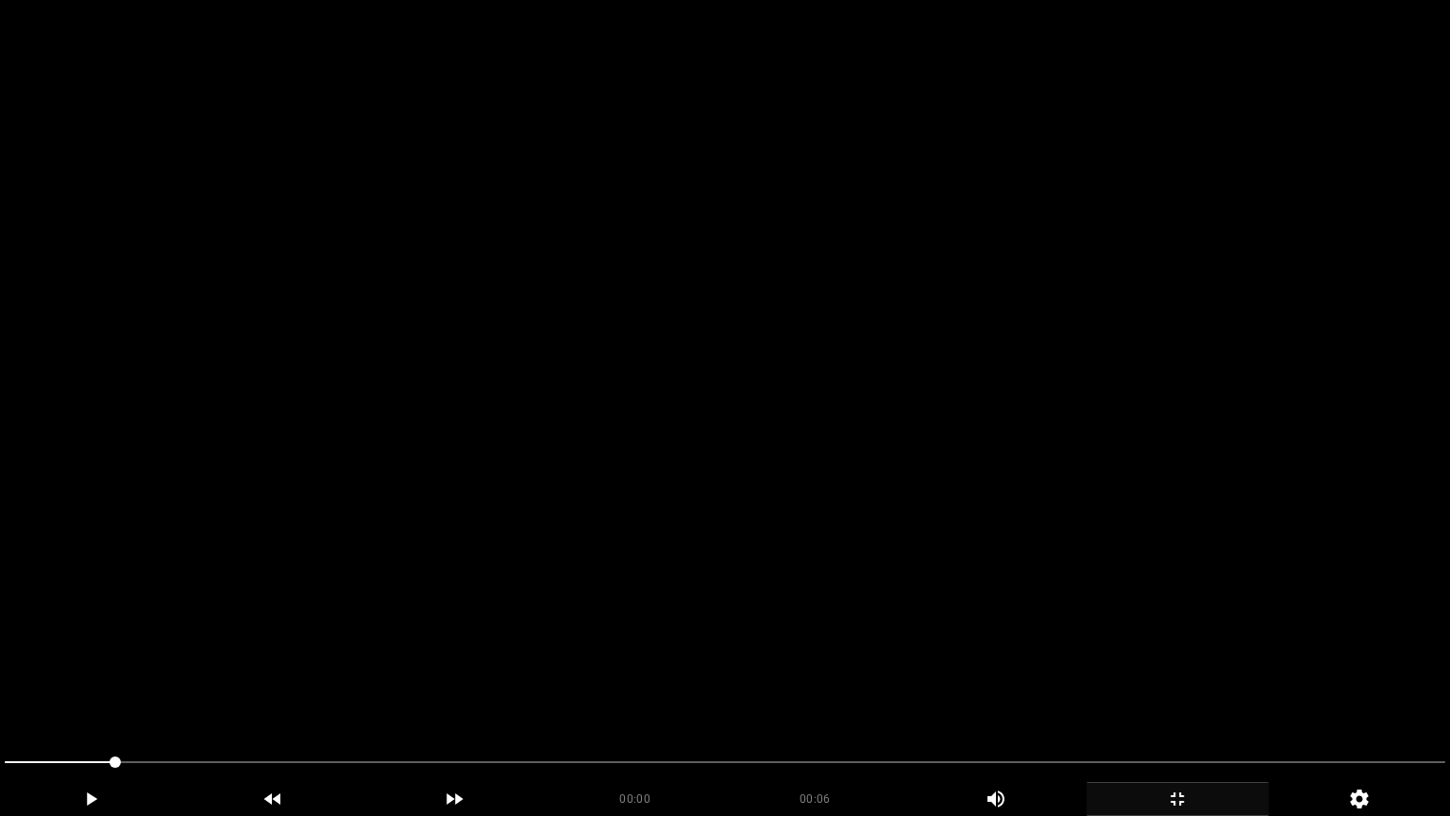
drag, startPoint x: 927, startPoint y: 556, endPoint x: 890, endPoint y: 574, distance: 41.0
click at [923, 555] on video at bounding box center [725, 408] width 1450 height 816
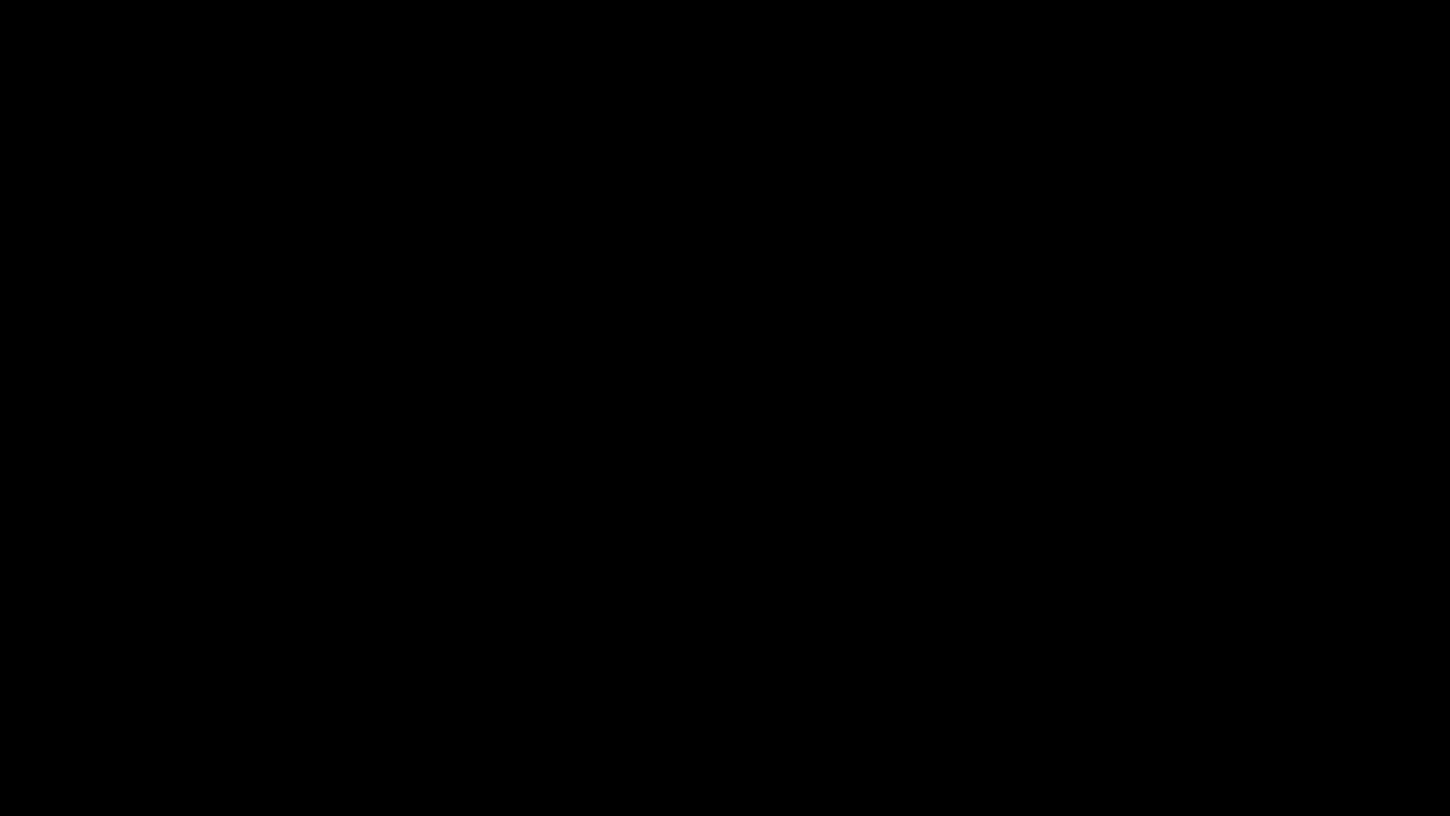
drag, startPoint x: 888, startPoint y: 755, endPoint x: 755, endPoint y: 655, distance: 165.8
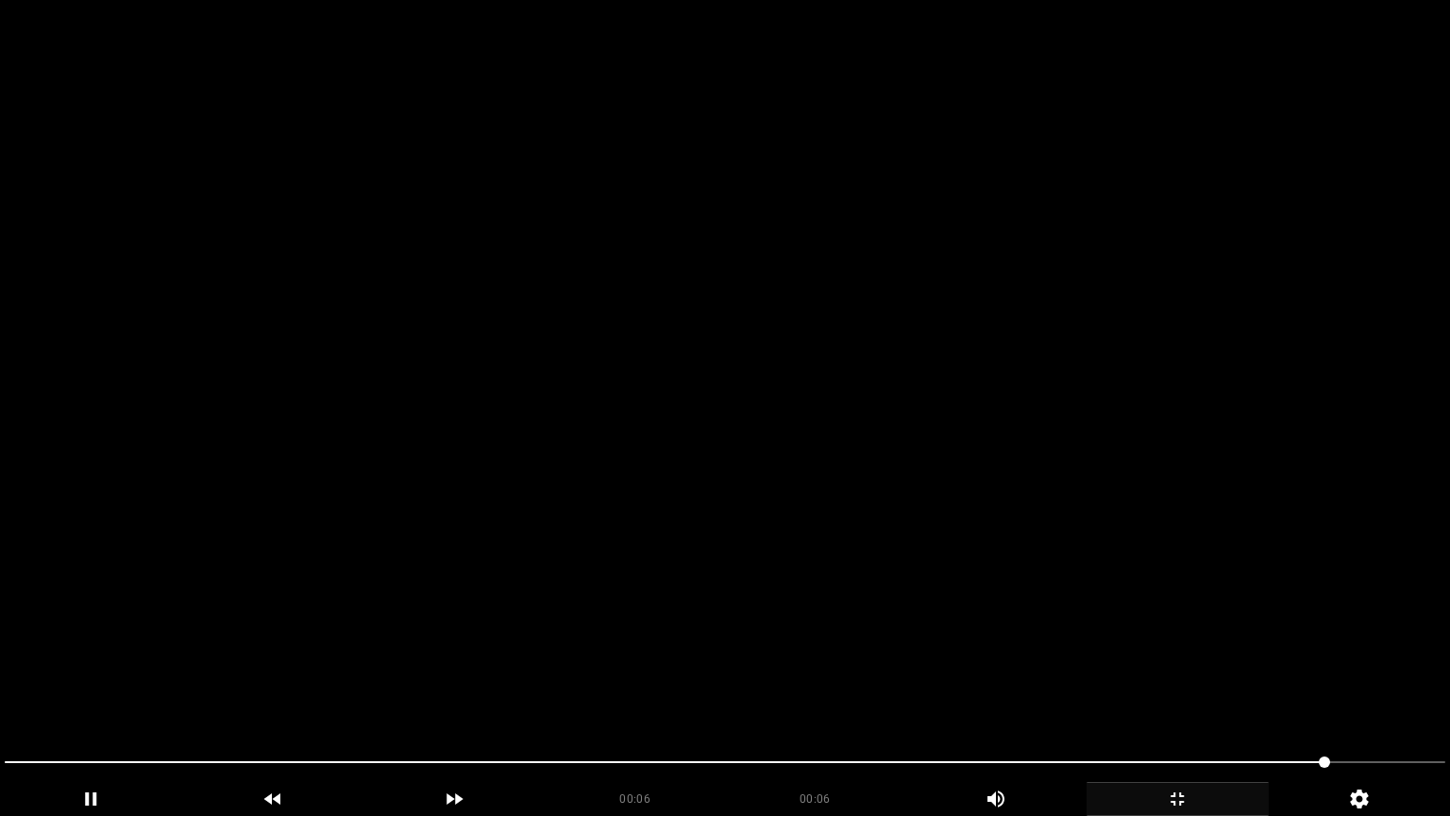
drag, startPoint x: 0, startPoint y: 734, endPoint x: 122, endPoint y: 672, distance: 136.4
click at [0, 688] on section "00:06 00:06 Picture In Picture 1 Error: Failed to load Video" at bounding box center [725, 408] width 1450 height 816
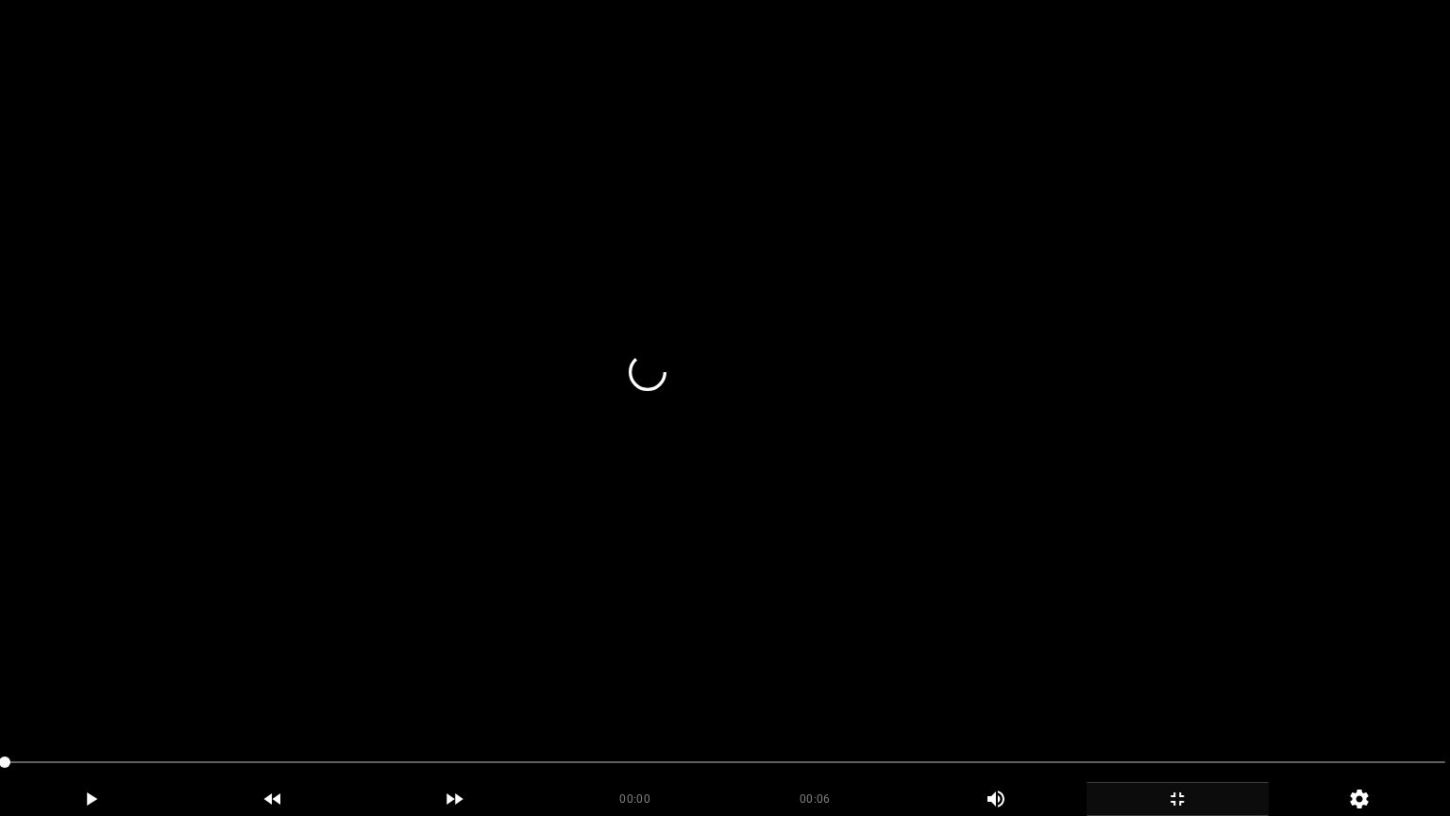
click at [786, 583] on video at bounding box center [725, 408] width 1450 height 816
click at [730, 607] on video at bounding box center [725, 408] width 1450 height 816
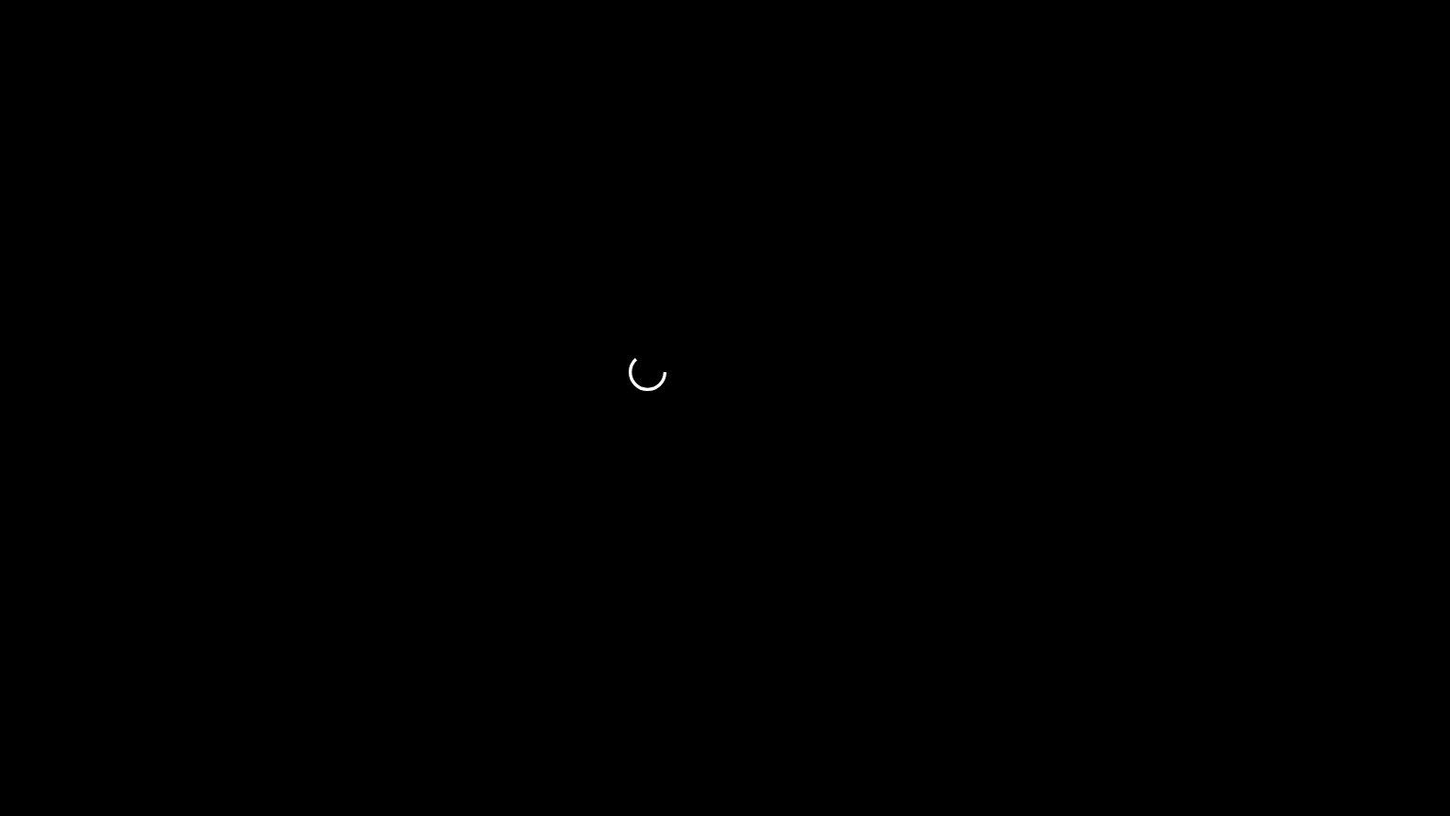
click at [94, 688] on icon "add" at bounding box center [91, 799] width 180 height 23
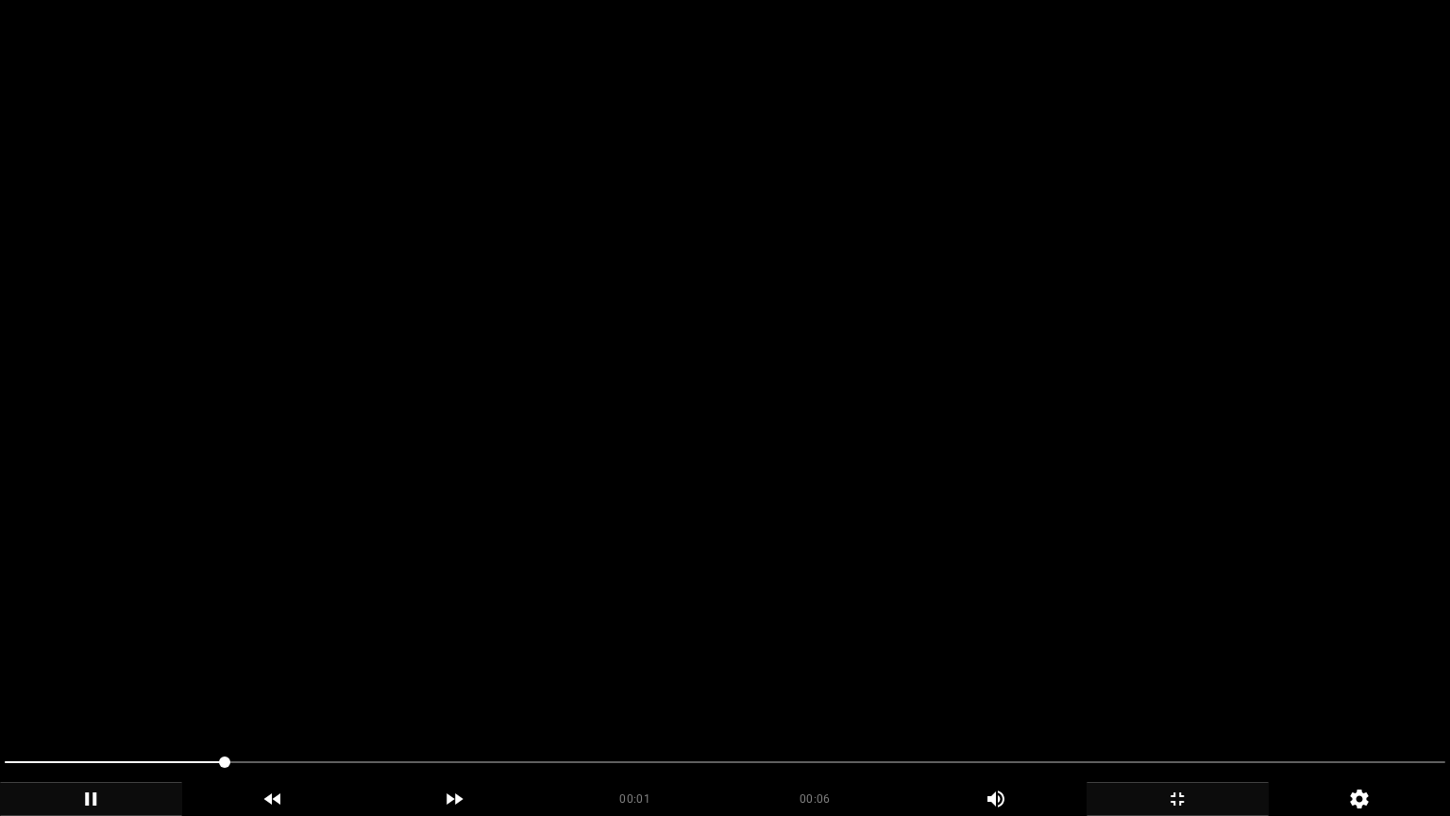
click at [834, 605] on video at bounding box center [725, 408] width 1450 height 816
click at [835, 606] on video at bounding box center [725, 408] width 1450 height 816
click at [842, 597] on video at bounding box center [725, 408] width 1450 height 816
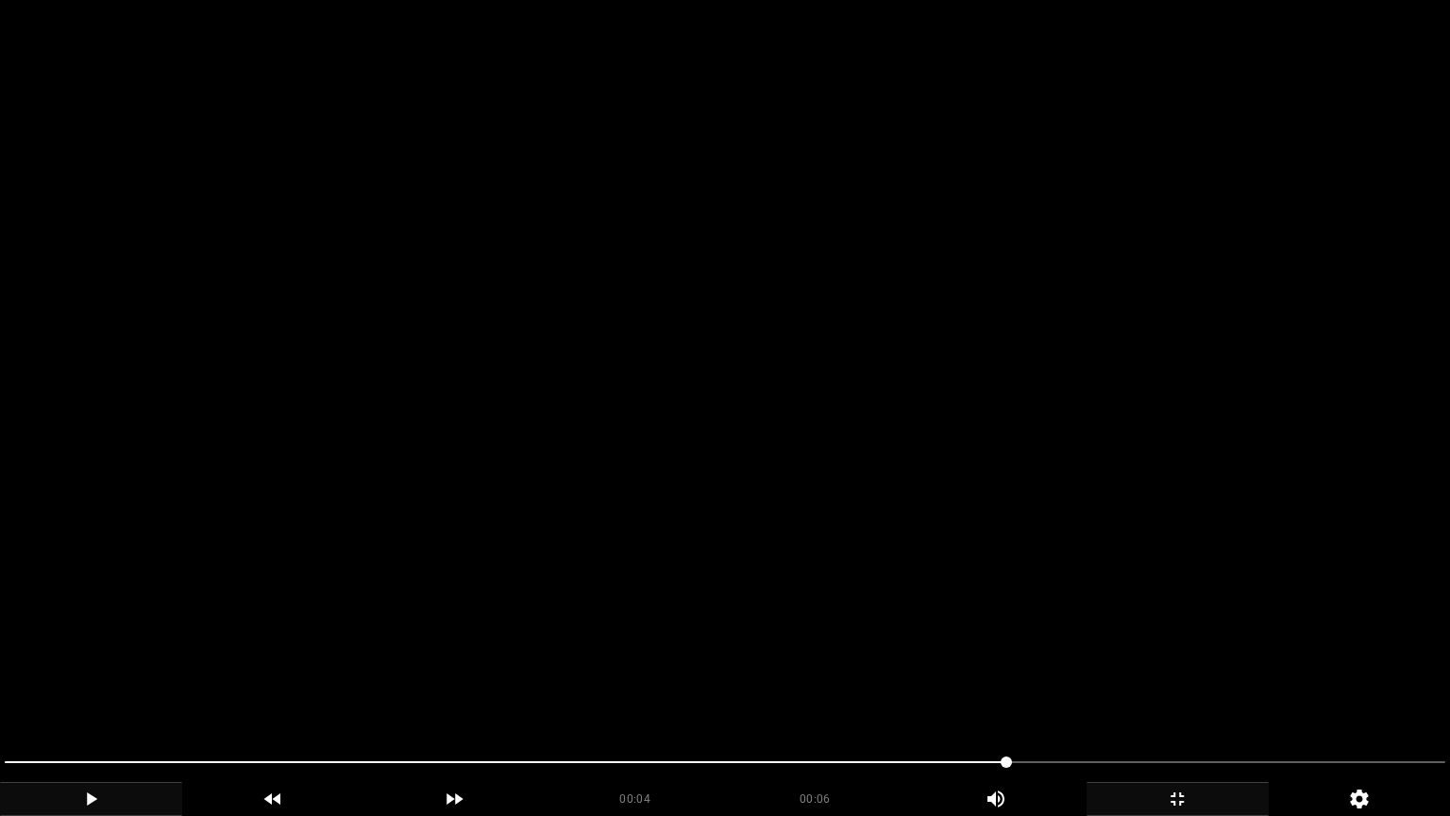
click at [842, 597] on video at bounding box center [725, 408] width 1450 height 816
click at [841, 598] on video at bounding box center [725, 408] width 1450 height 816
click at [841, 599] on video at bounding box center [725, 408] width 1450 height 816
click at [839, 599] on video at bounding box center [725, 408] width 1450 height 816
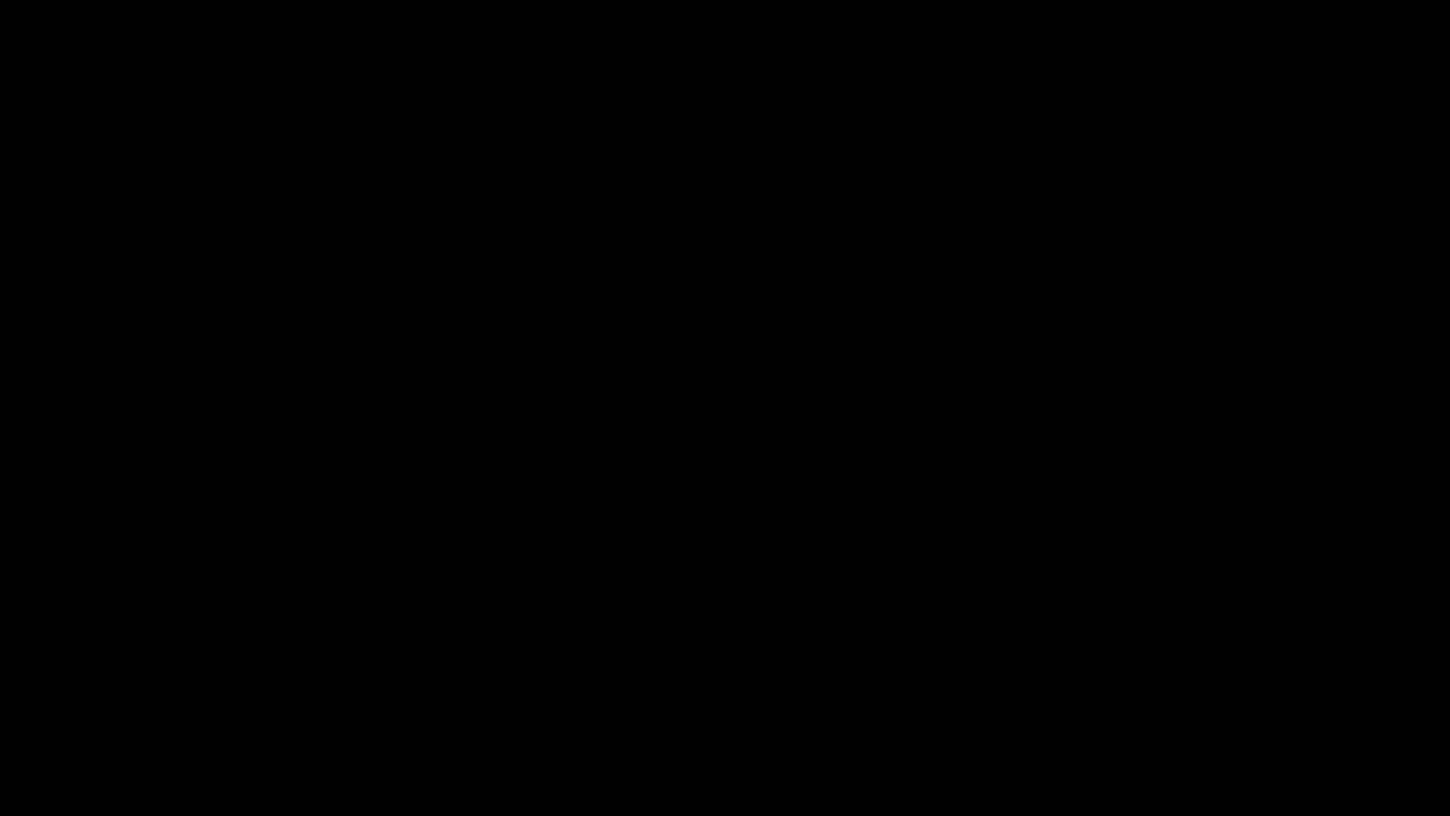
drag, startPoint x: 378, startPoint y: 765, endPoint x: 0, endPoint y: 712, distance: 381.4
click at [856, 571] on video at bounding box center [725, 408] width 1450 height 816
click at [1196, 688] on div "add" at bounding box center [1178, 799] width 182 height 34
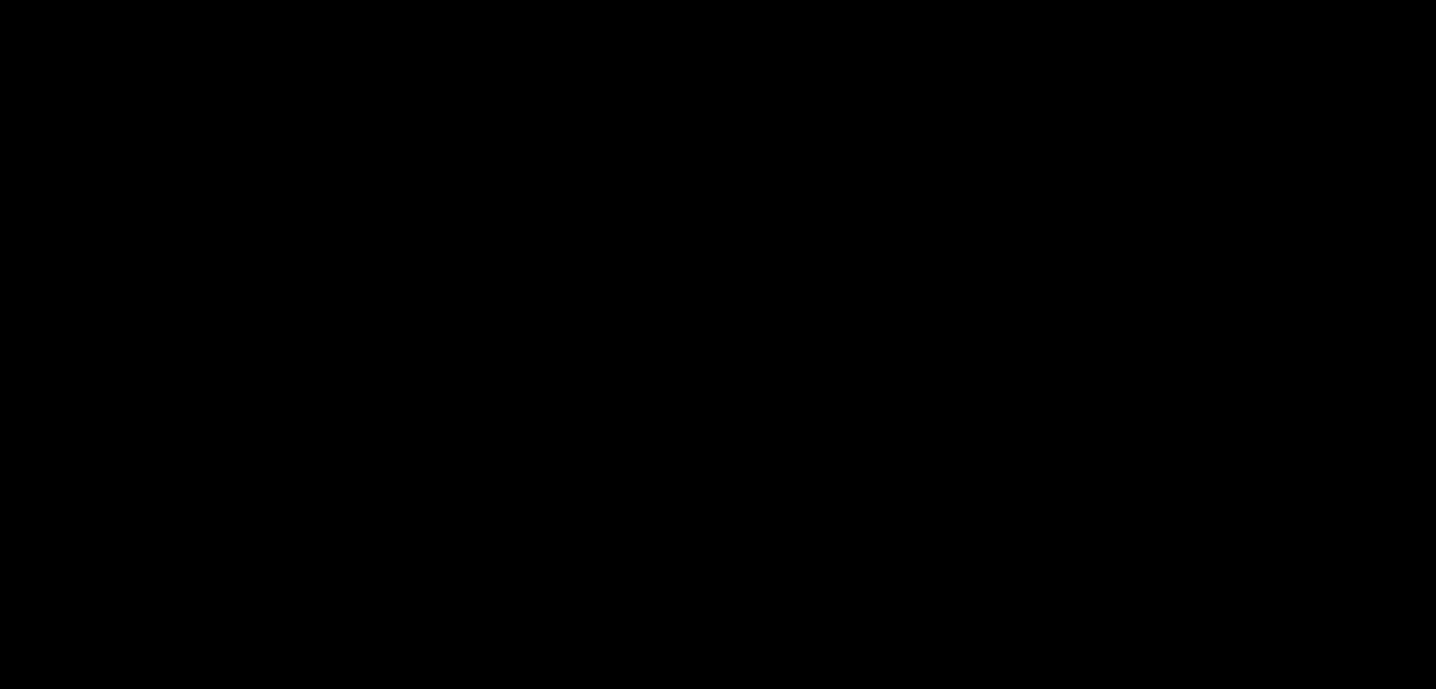
scroll to position [472, 0]
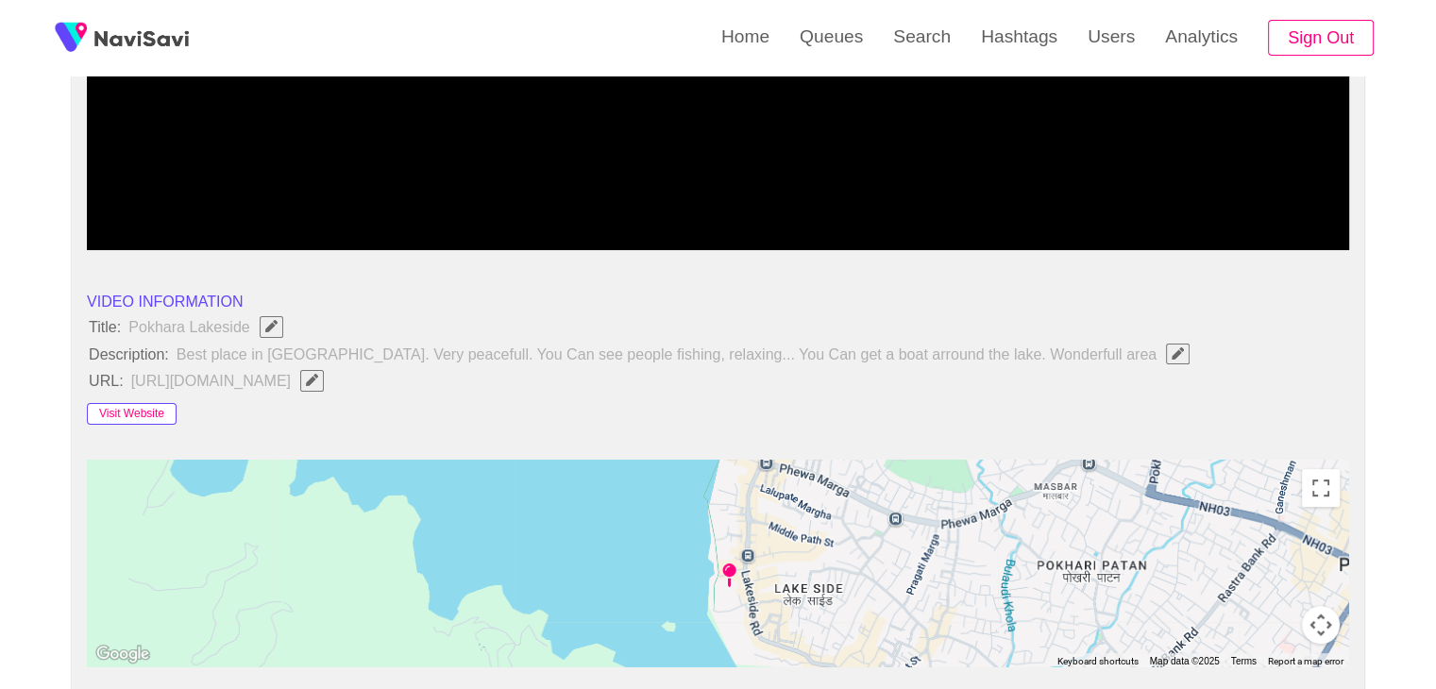
click at [150, 411] on button "Visit Website" at bounding box center [132, 414] width 90 height 23
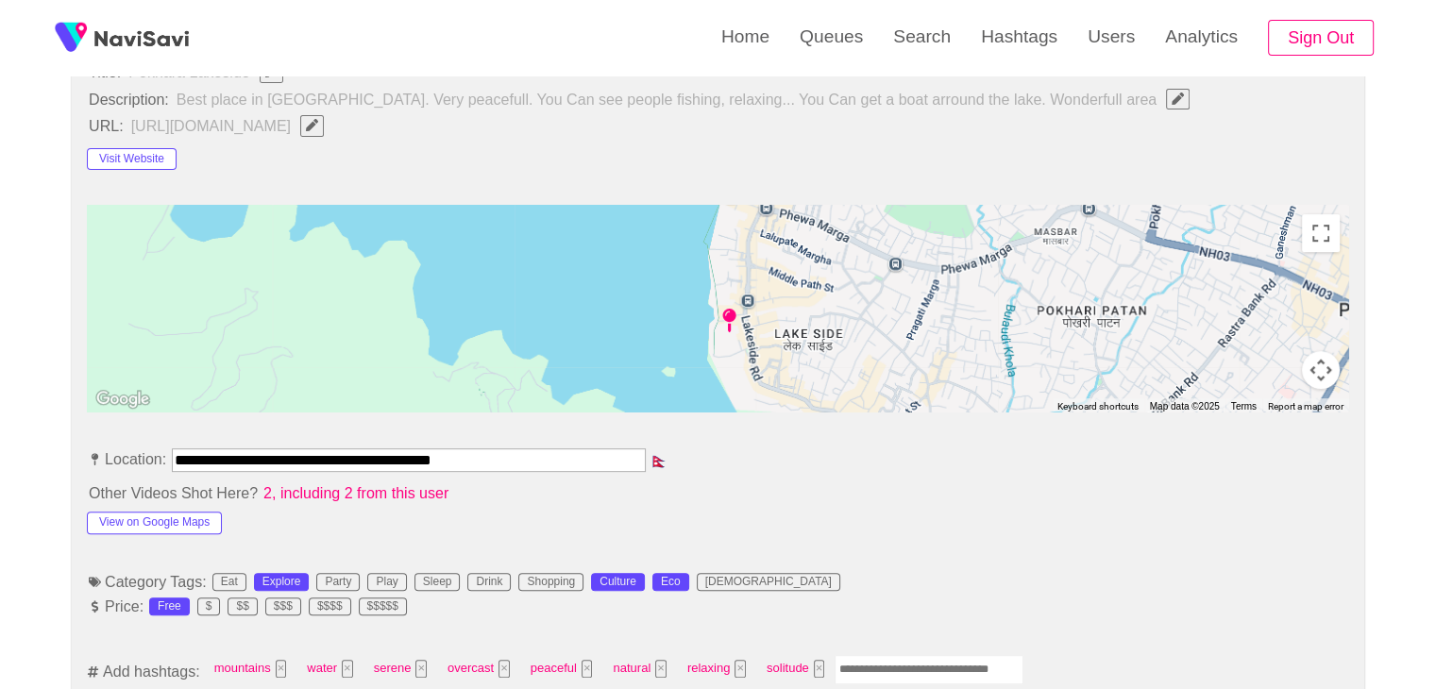
scroll to position [755, 0]
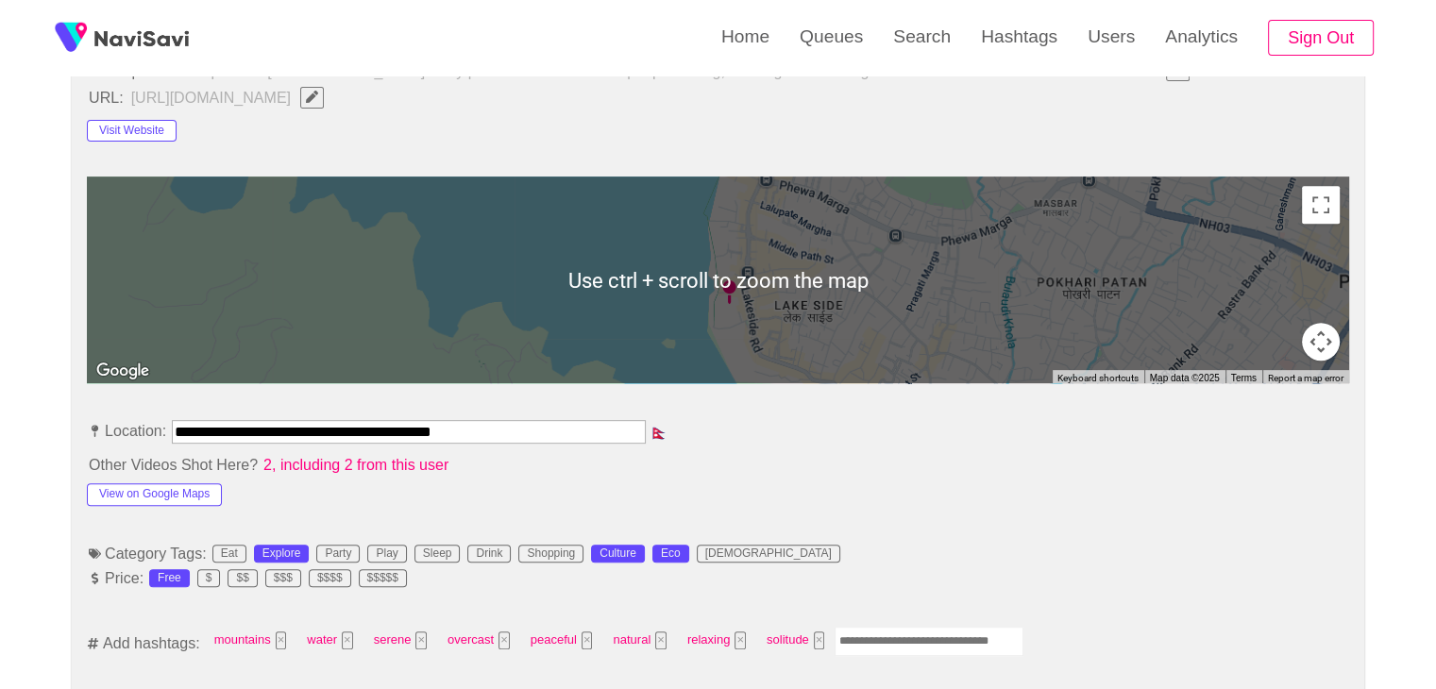
drag, startPoint x: 527, startPoint y: 425, endPoint x: 0, endPoint y: 397, distance: 527.7
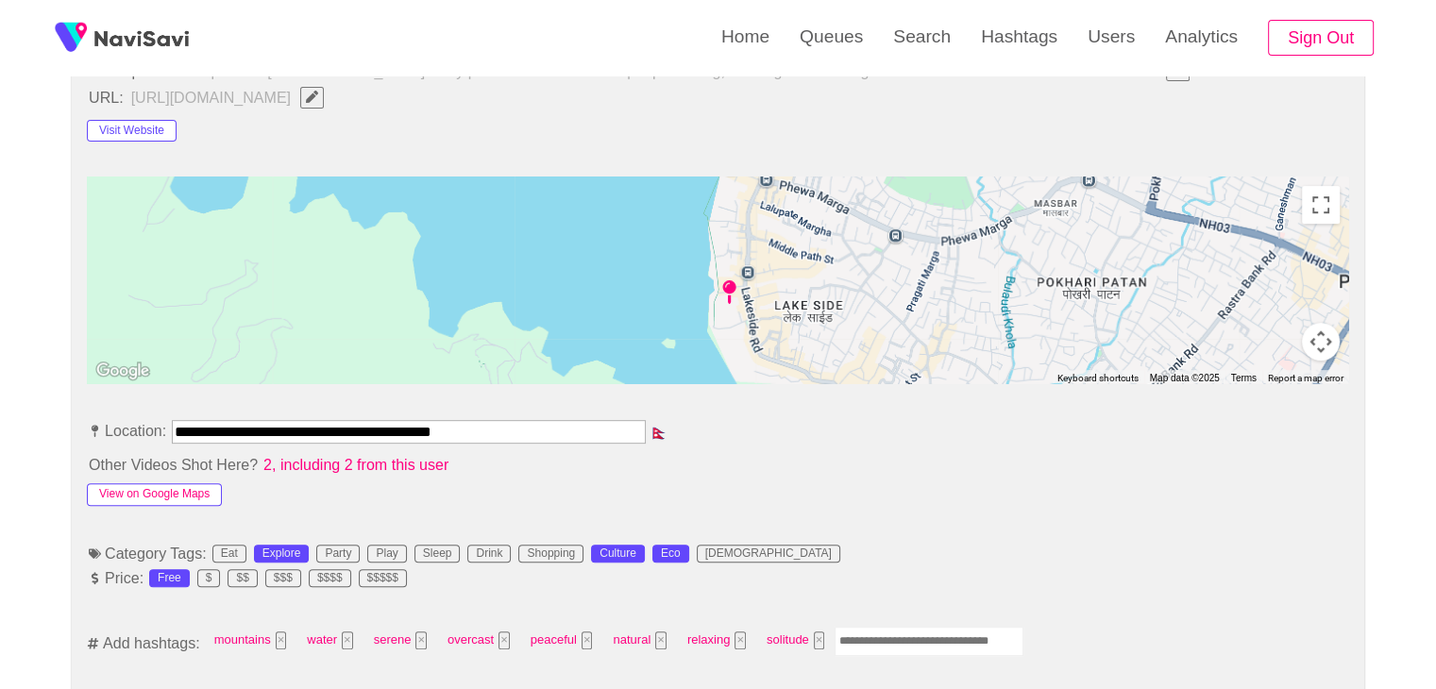
click at [165, 496] on button "View on Google Maps" at bounding box center [154, 494] width 135 height 23
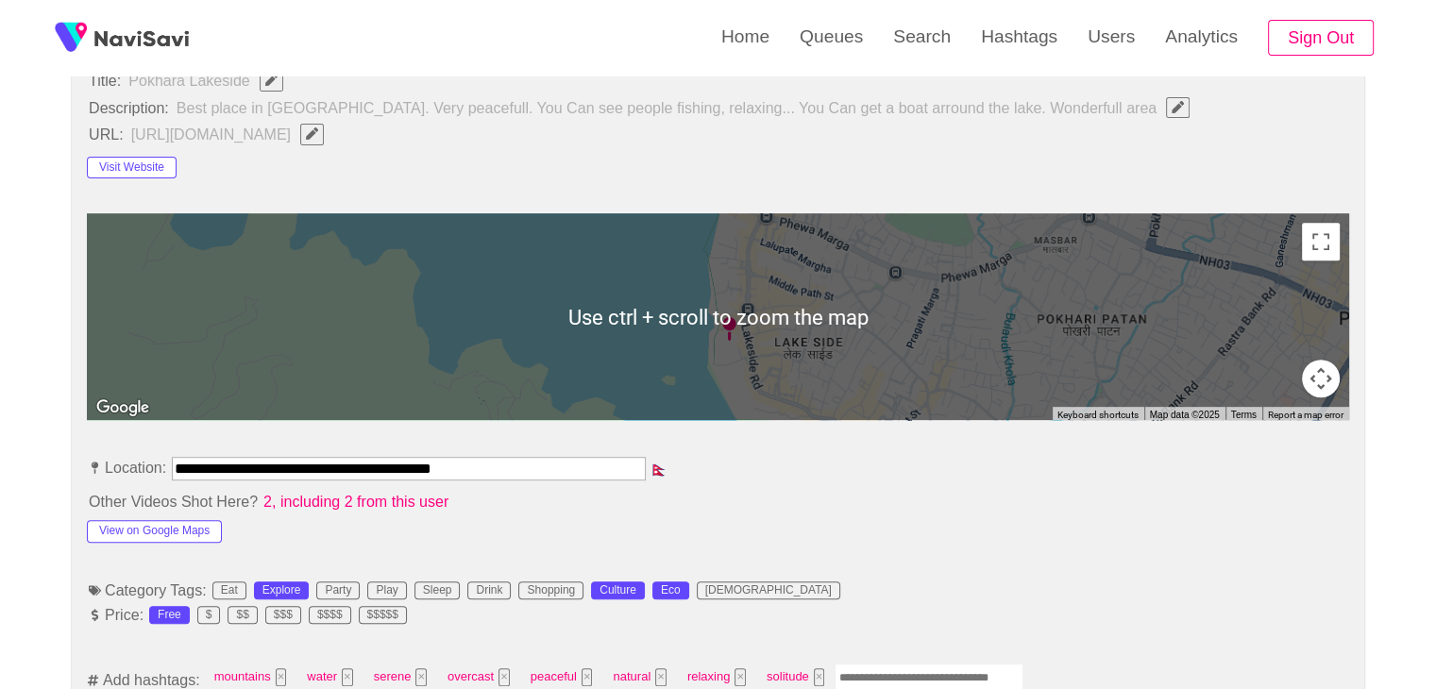
scroll to position [661, 0]
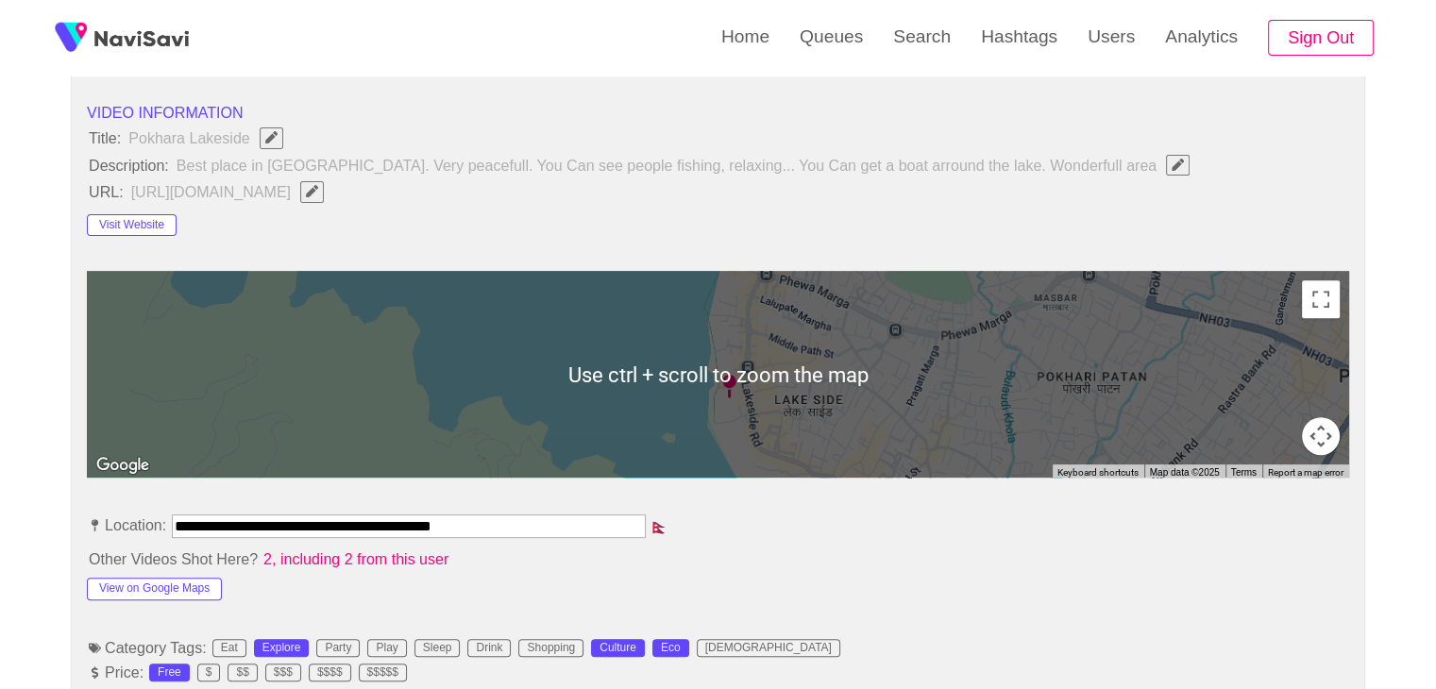
click at [318, 186] on icon "Edit Field" at bounding box center [312, 191] width 12 height 12
type input "**********"
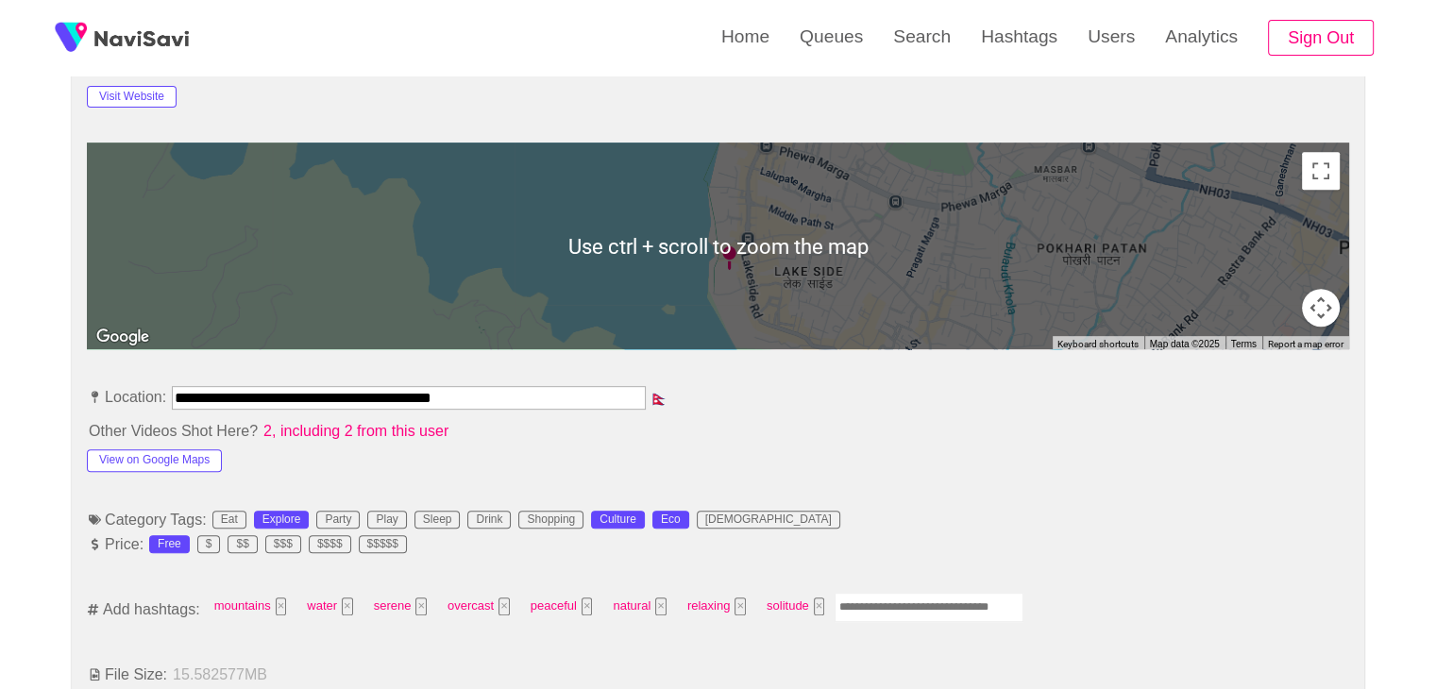
scroll to position [944, 0]
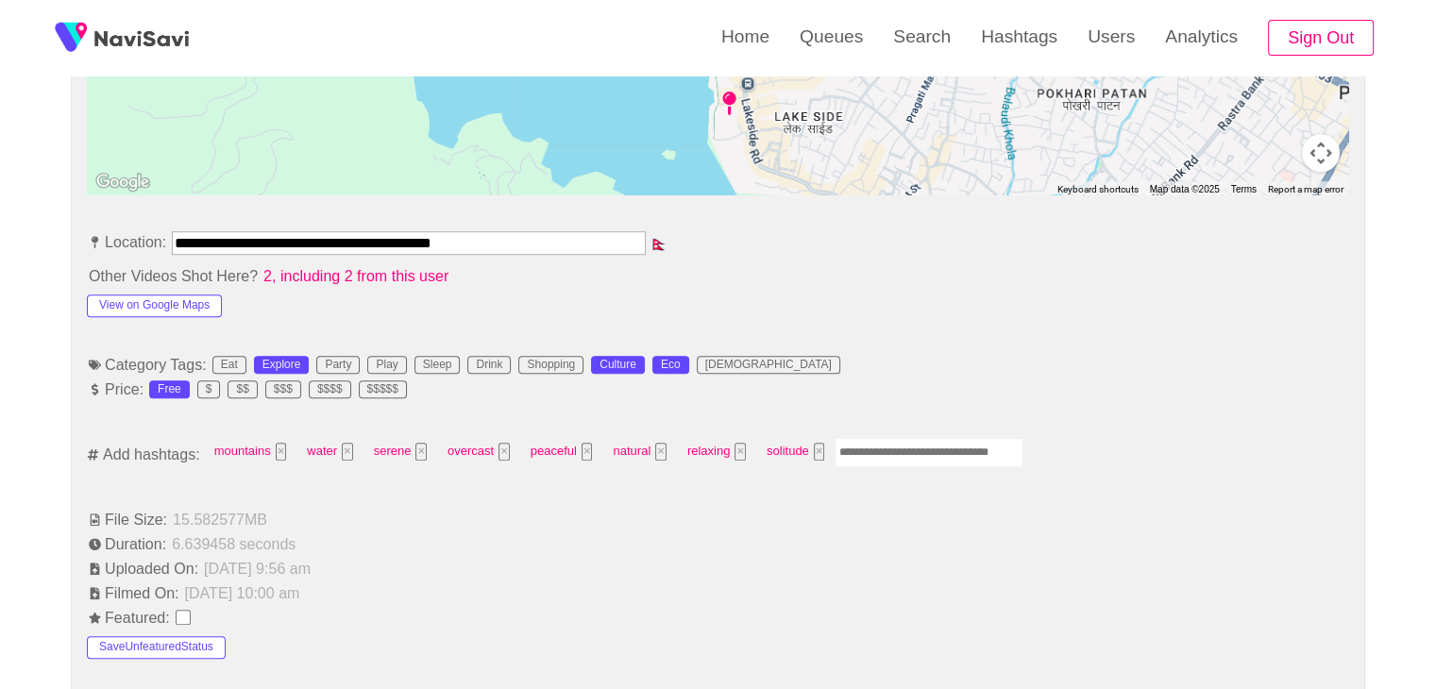
click at [909, 441] on input "Enter tag here and press return" at bounding box center [929, 452] width 189 height 29
type input "*********"
type input "*"
type input "*****"
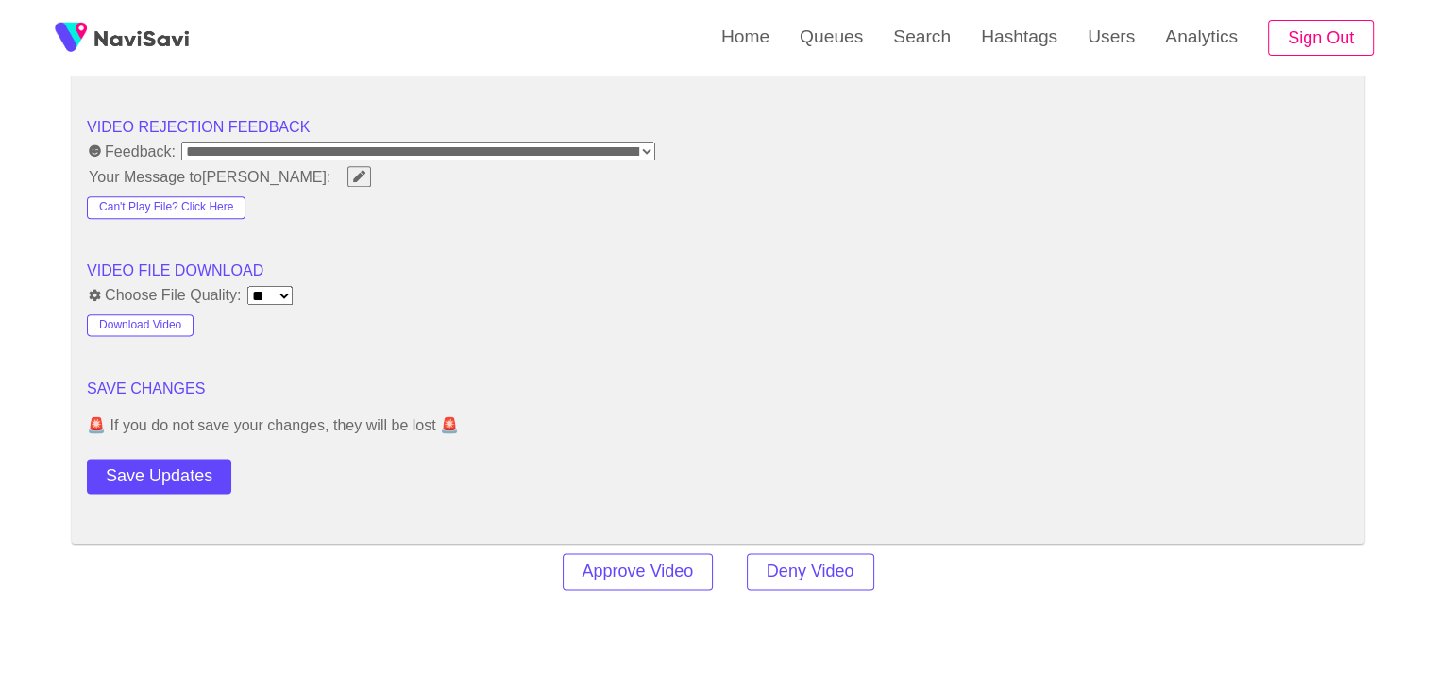
scroll to position [2550, 0]
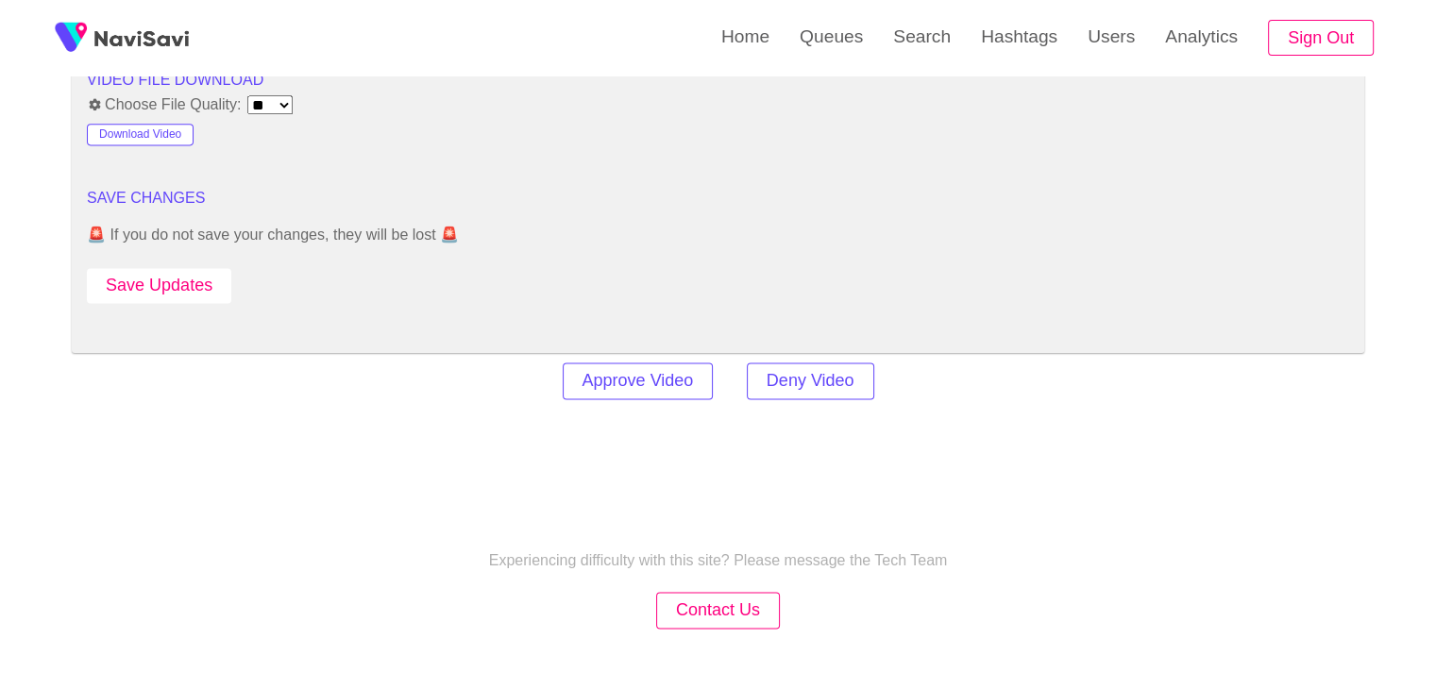
click at [195, 281] on button "Save Updates" at bounding box center [159, 285] width 144 height 35
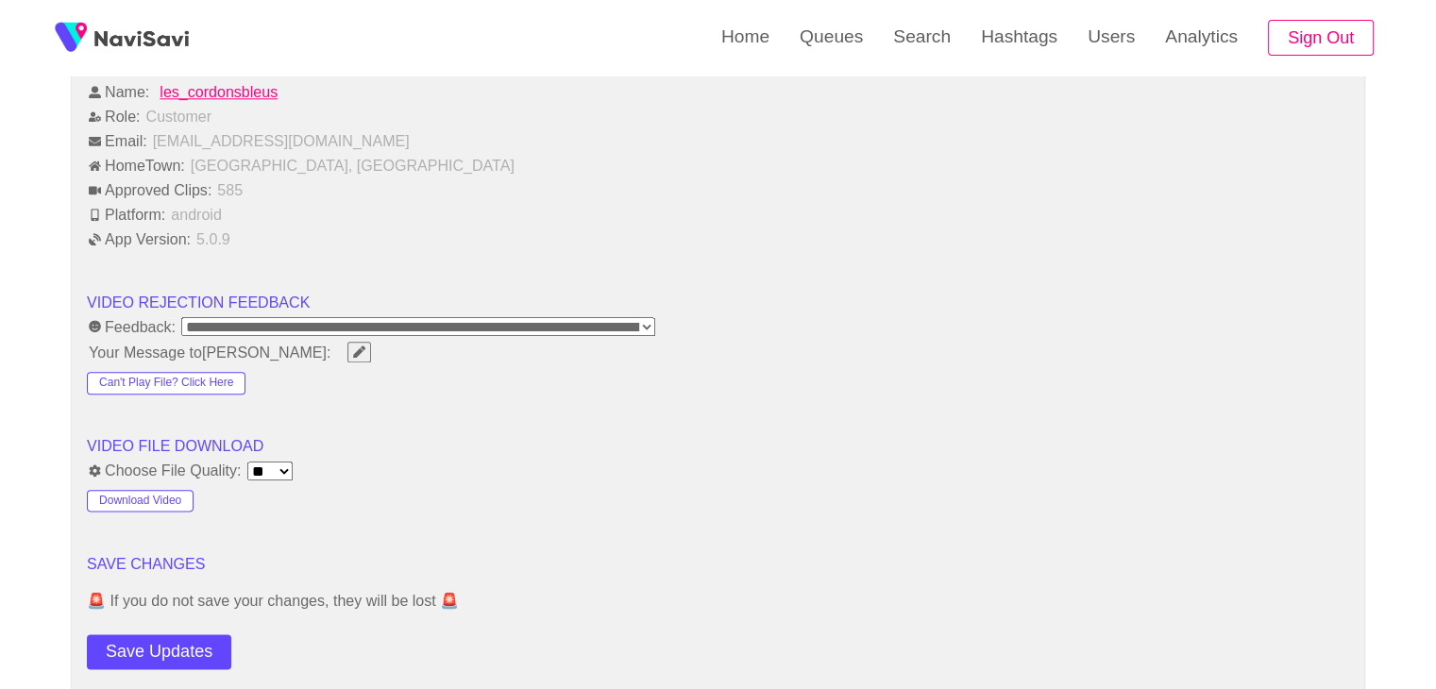
scroll to position [2455, 0]
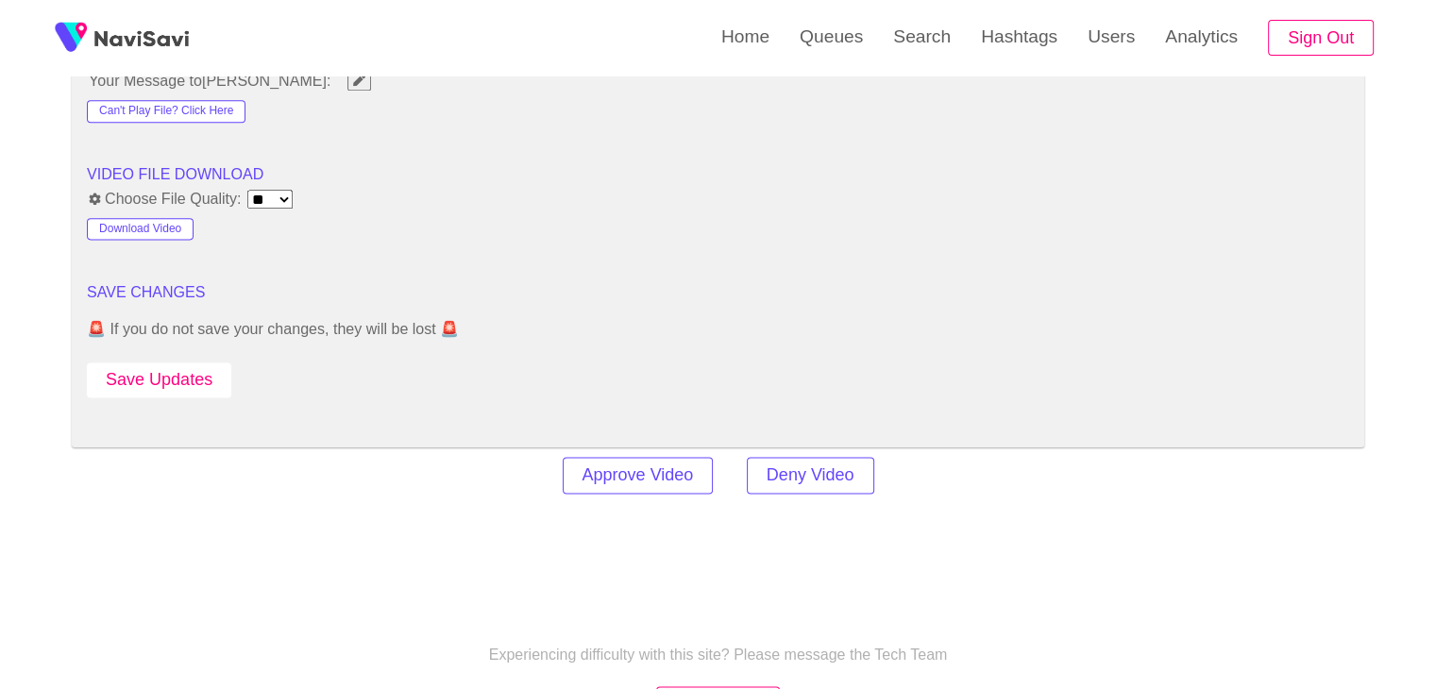
click at [155, 378] on button "Save Updates" at bounding box center [159, 380] width 144 height 35
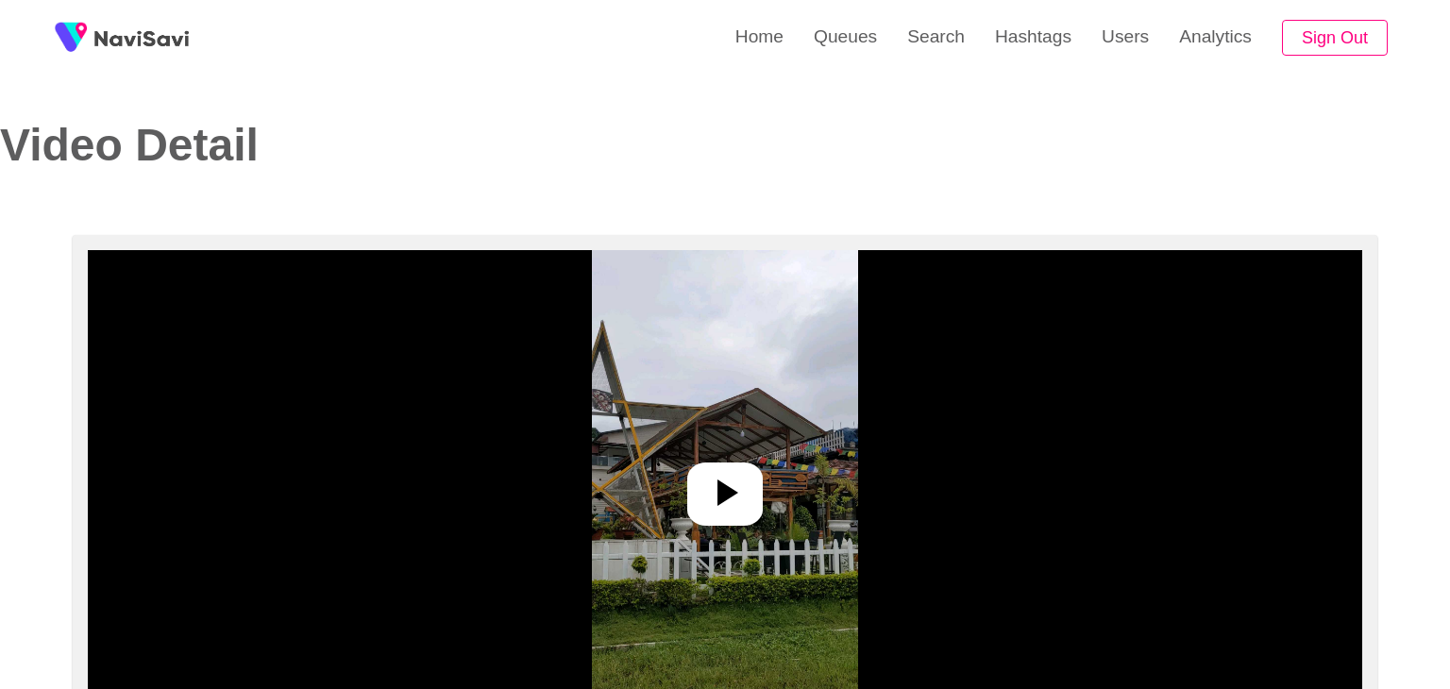
select select "**********"
select select "**"
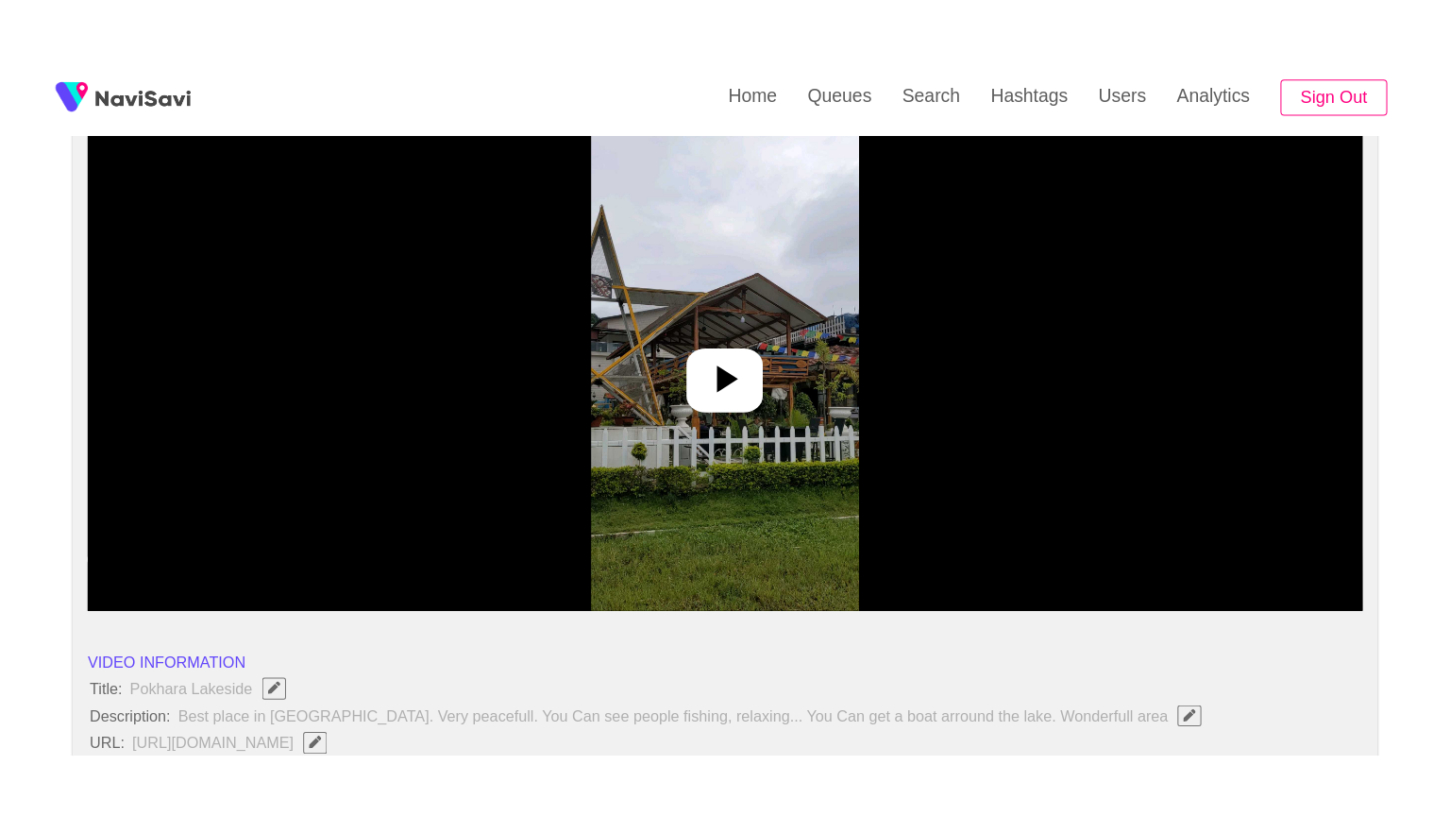
scroll to position [283, 0]
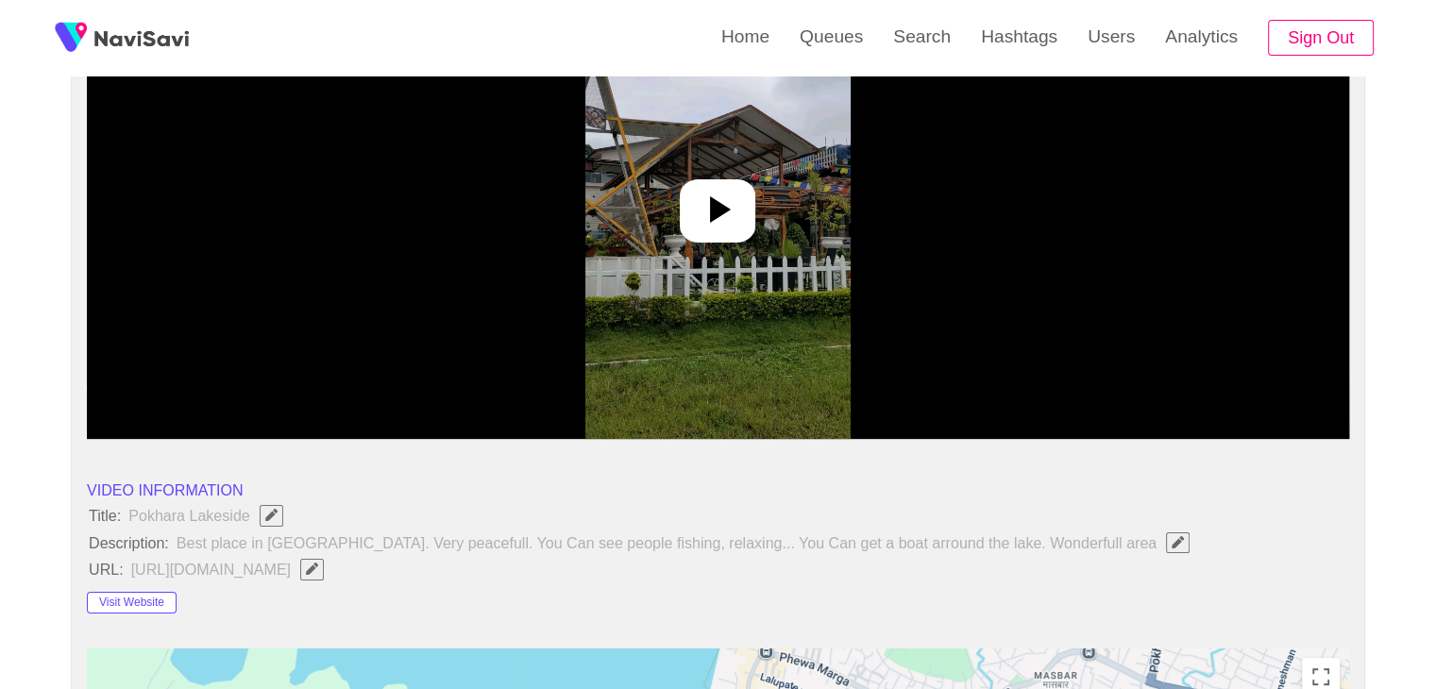
click at [724, 220] on icon at bounding box center [717, 209] width 45 height 45
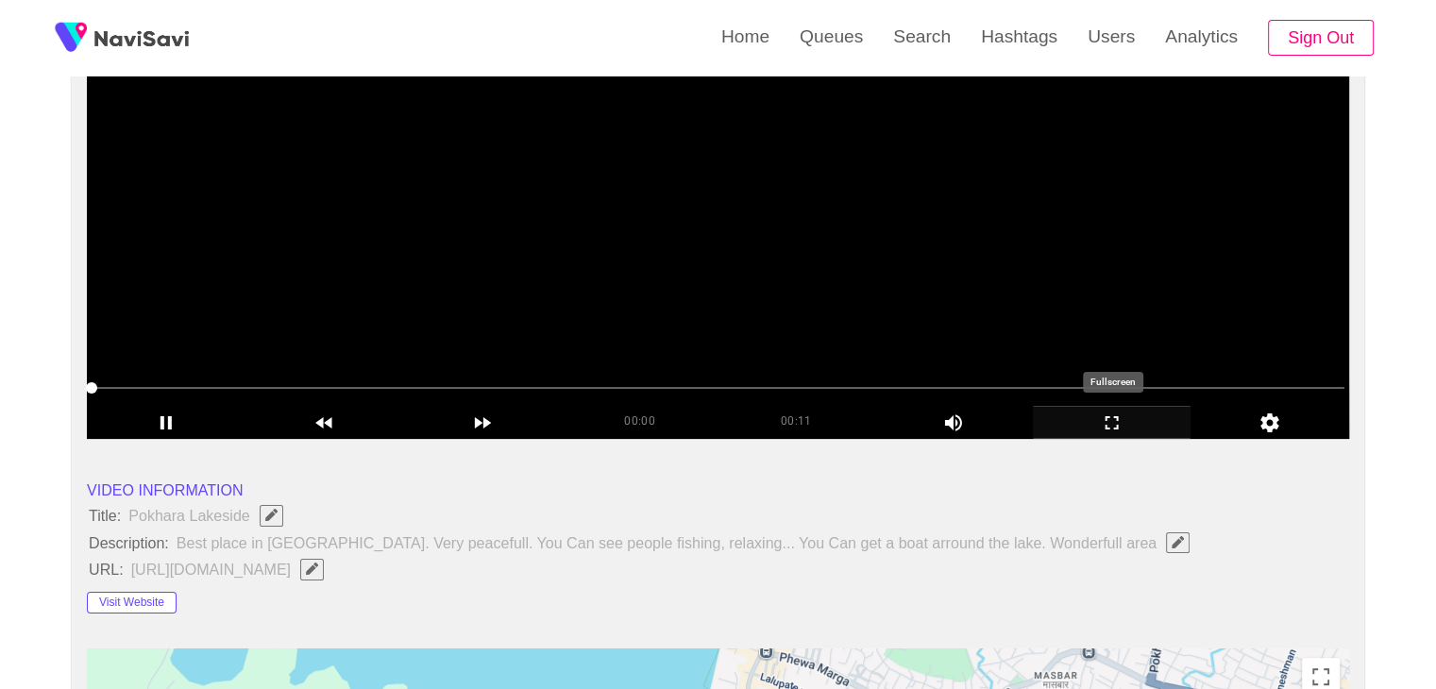
click at [1121, 426] on icon "add" at bounding box center [1112, 423] width 157 height 23
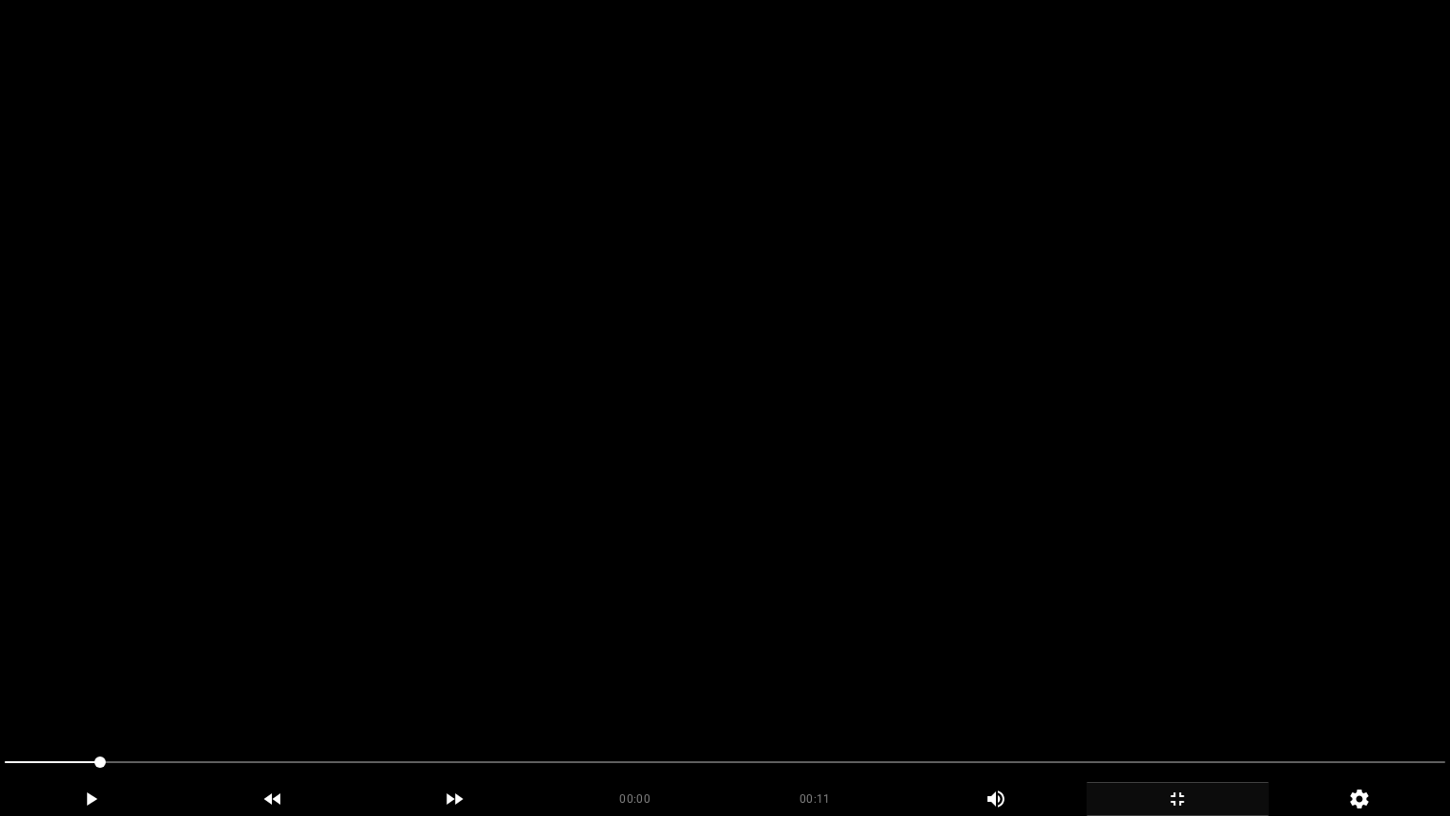
click at [997, 454] on video at bounding box center [725, 408] width 1450 height 816
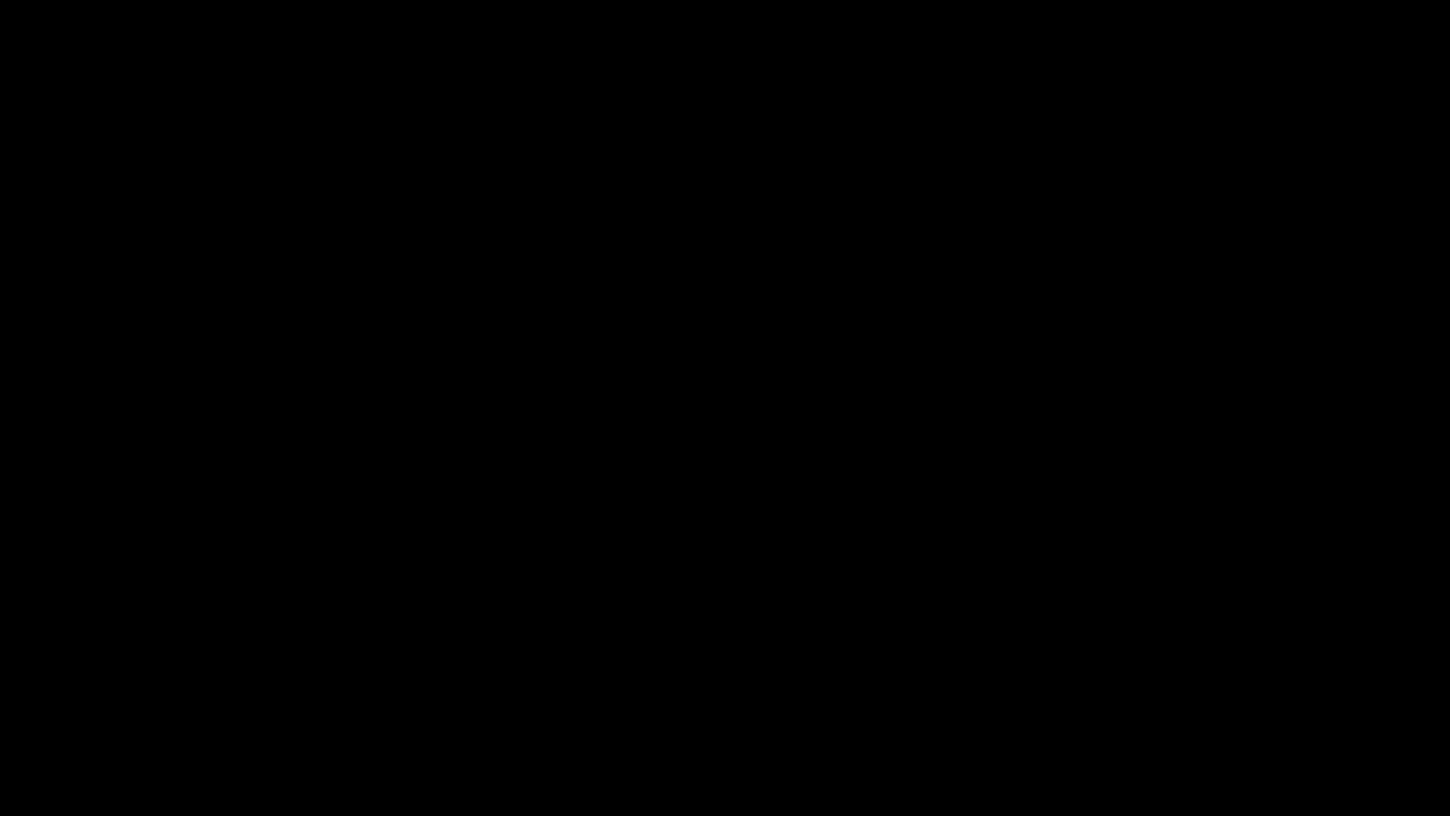
drag, startPoint x: 115, startPoint y: 743, endPoint x: 0, endPoint y: 726, distance: 116.4
click at [536, 688] on span at bounding box center [725, 762] width 1441 height 30
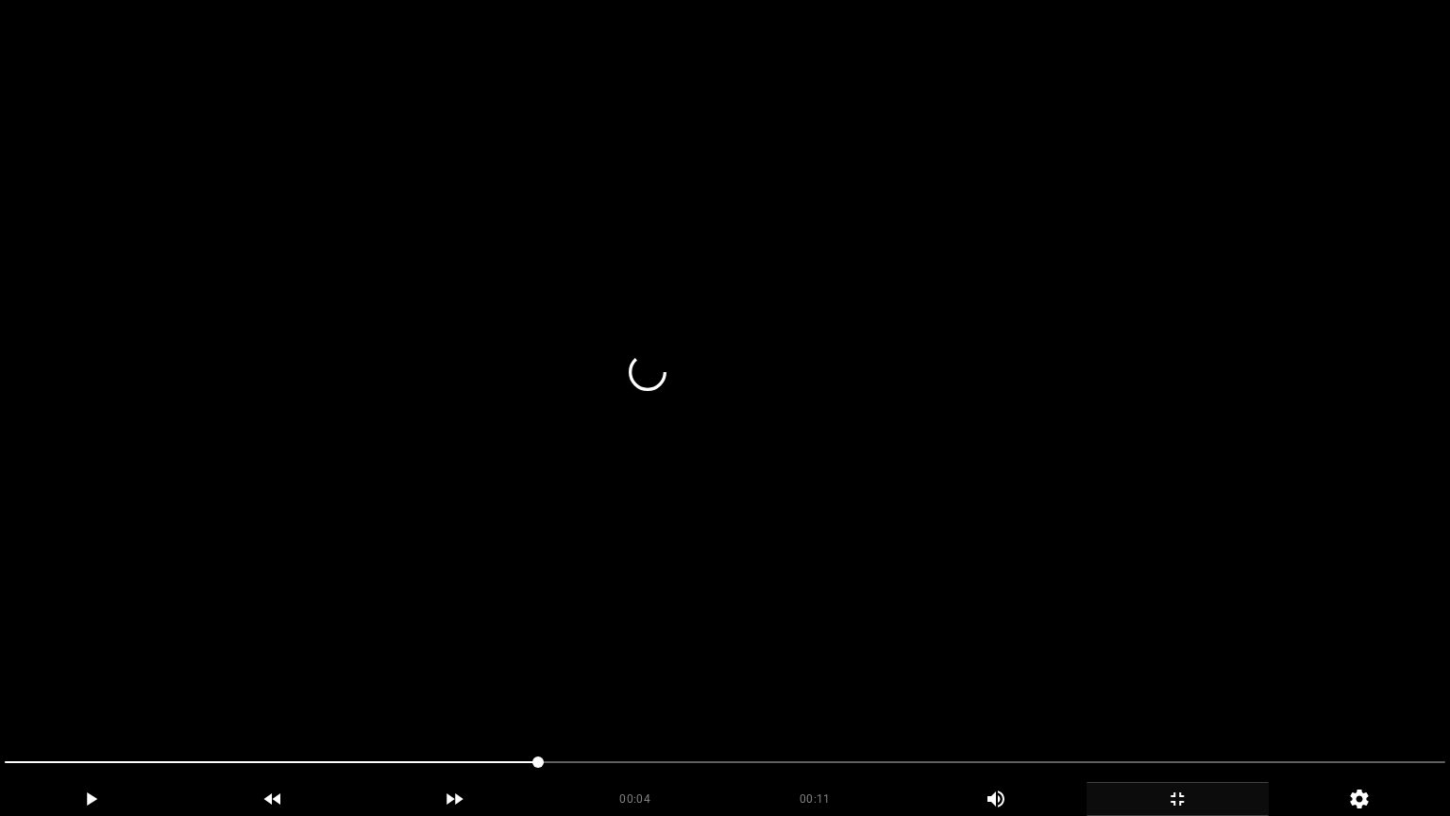
click at [787, 688] on video at bounding box center [725, 408] width 1450 height 816
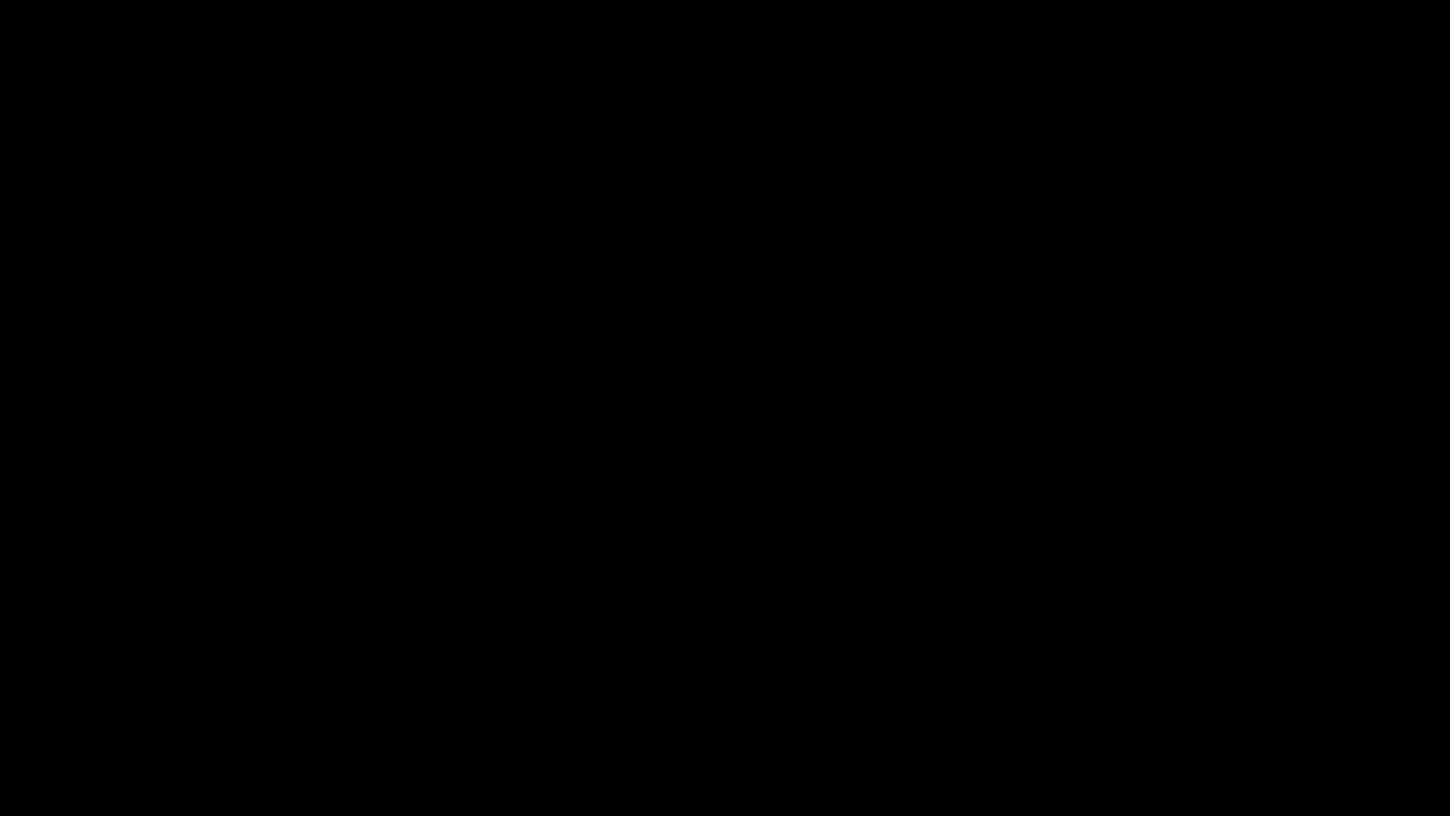
click at [0, 688] on div at bounding box center [725, 764] width 1456 height 50
click at [1030, 589] on video at bounding box center [725, 408] width 1450 height 816
click at [793, 631] on video at bounding box center [725, 408] width 1450 height 816
drag, startPoint x: 4, startPoint y: 750, endPoint x: 91, endPoint y: 695, distance: 102.7
click at [935, 585] on video at bounding box center [725, 408] width 1450 height 816
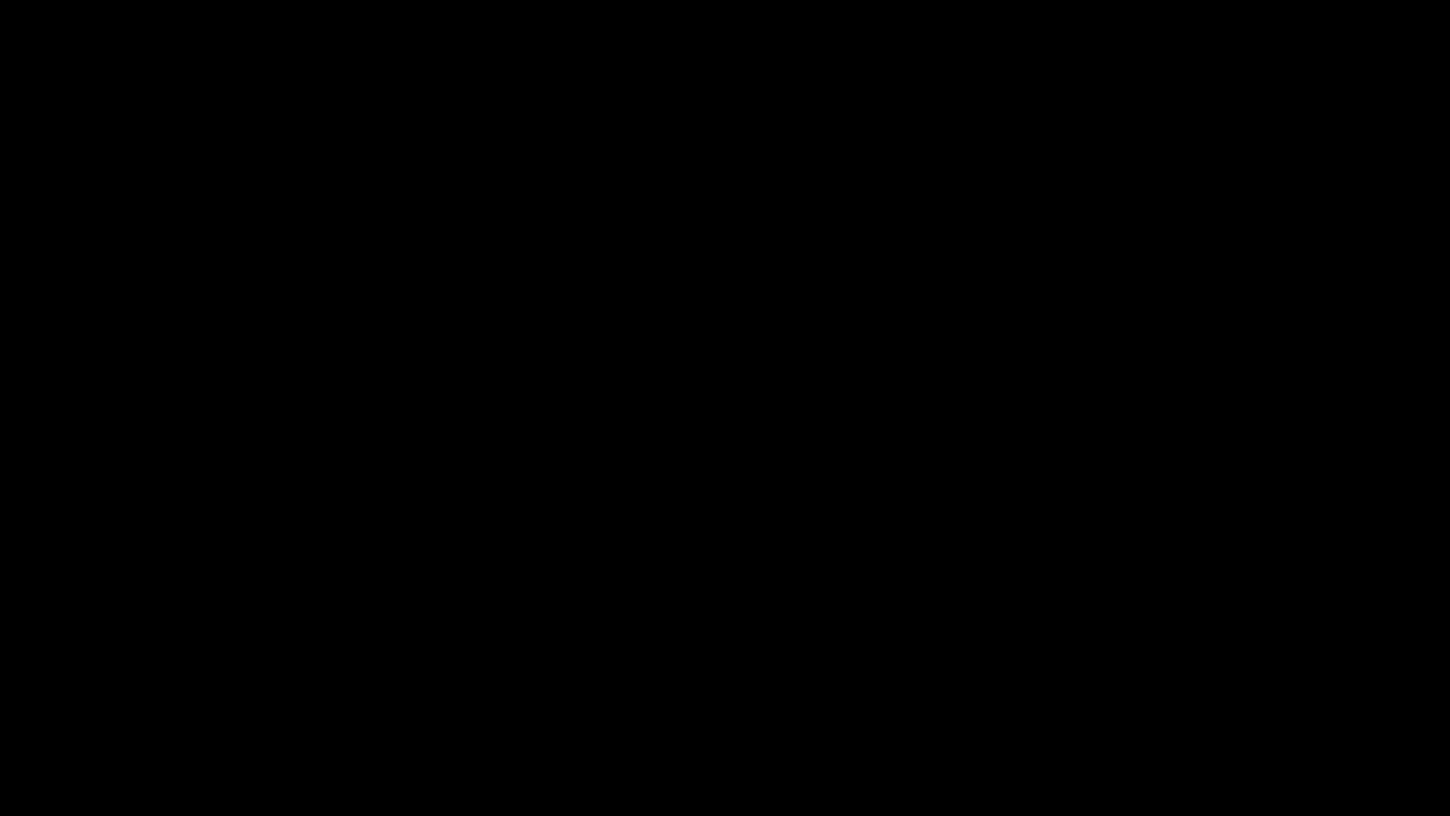
click at [1190, 688] on icon "add" at bounding box center [1178, 799] width 180 height 23
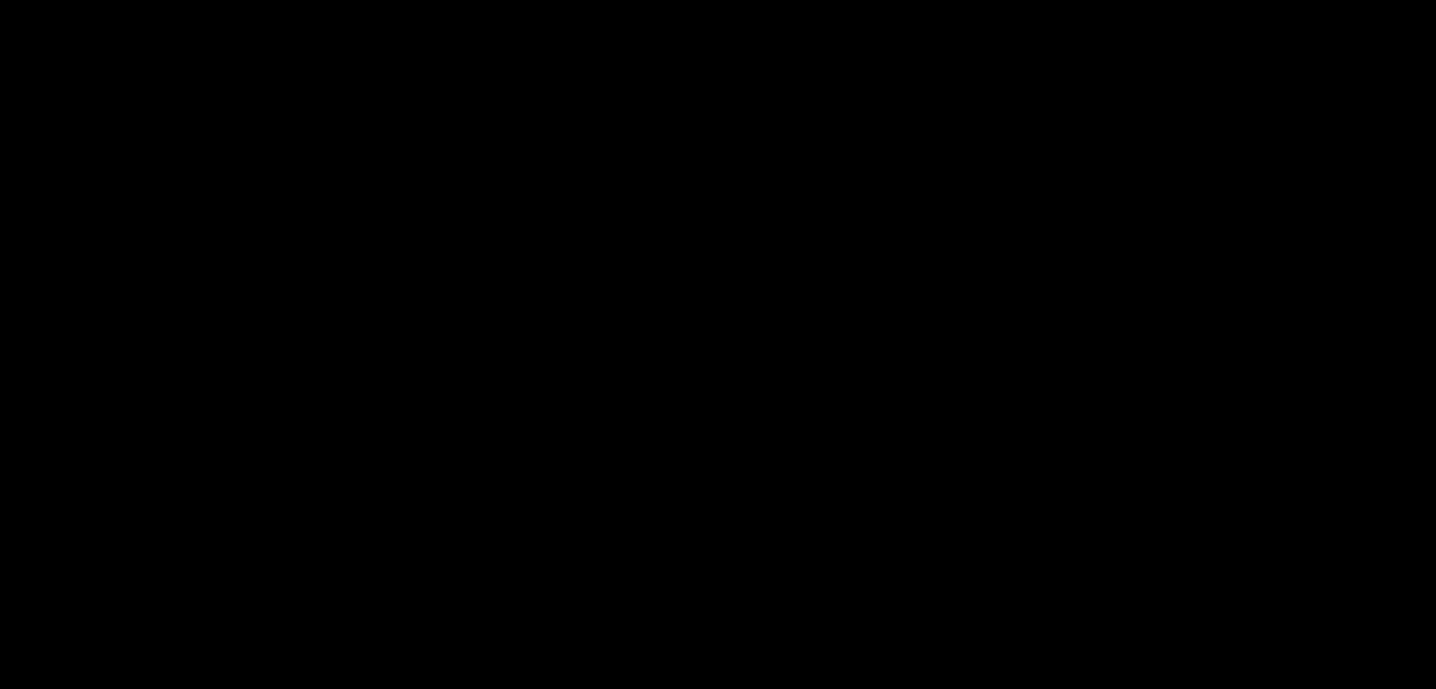
scroll to position [280, 0]
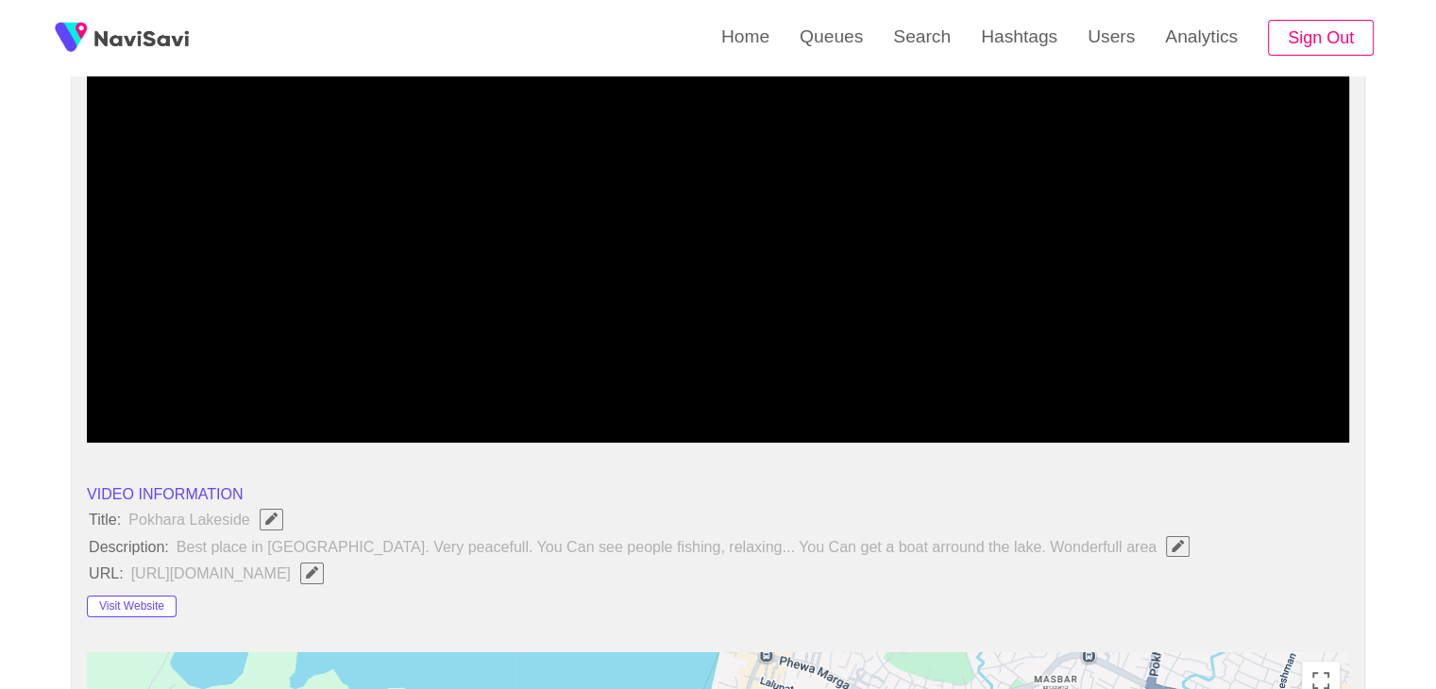
click at [324, 575] on button "button" at bounding box center [312, 573] width 24 height 21
type input "**********"
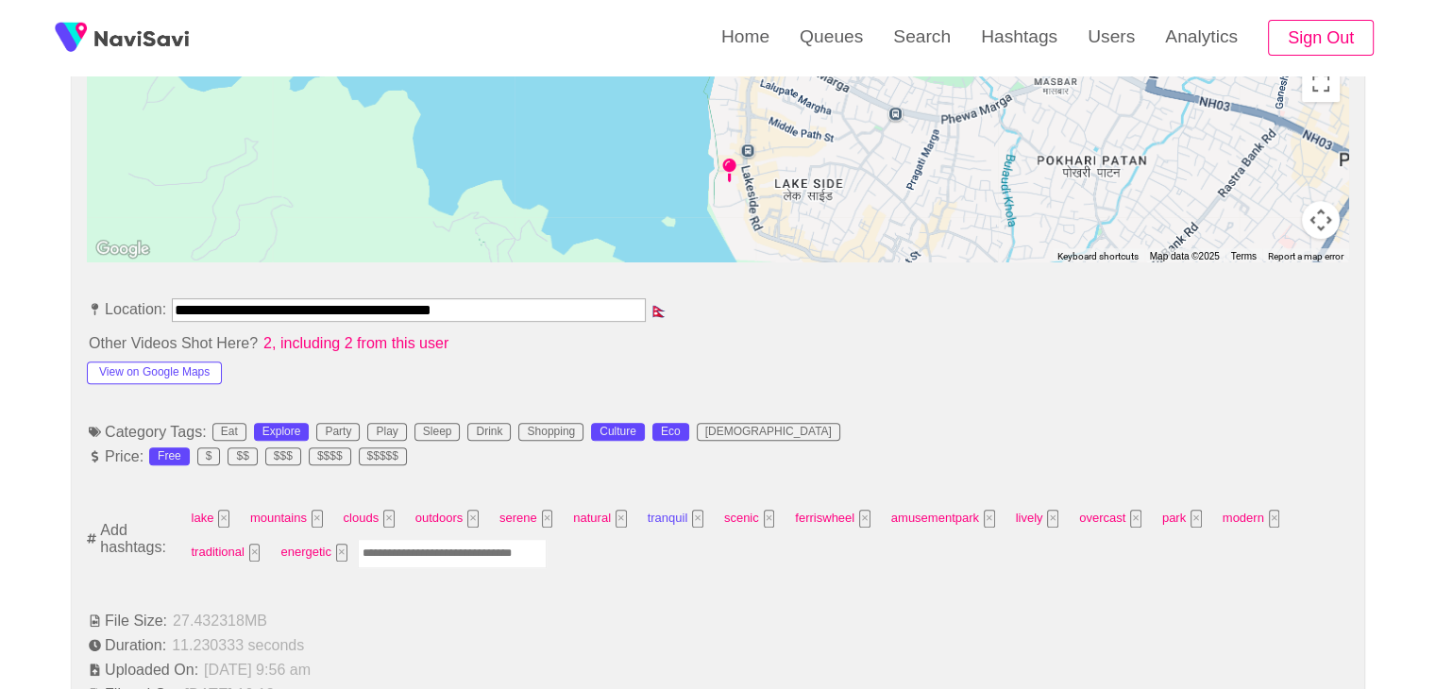
scroll to position [940, 0]
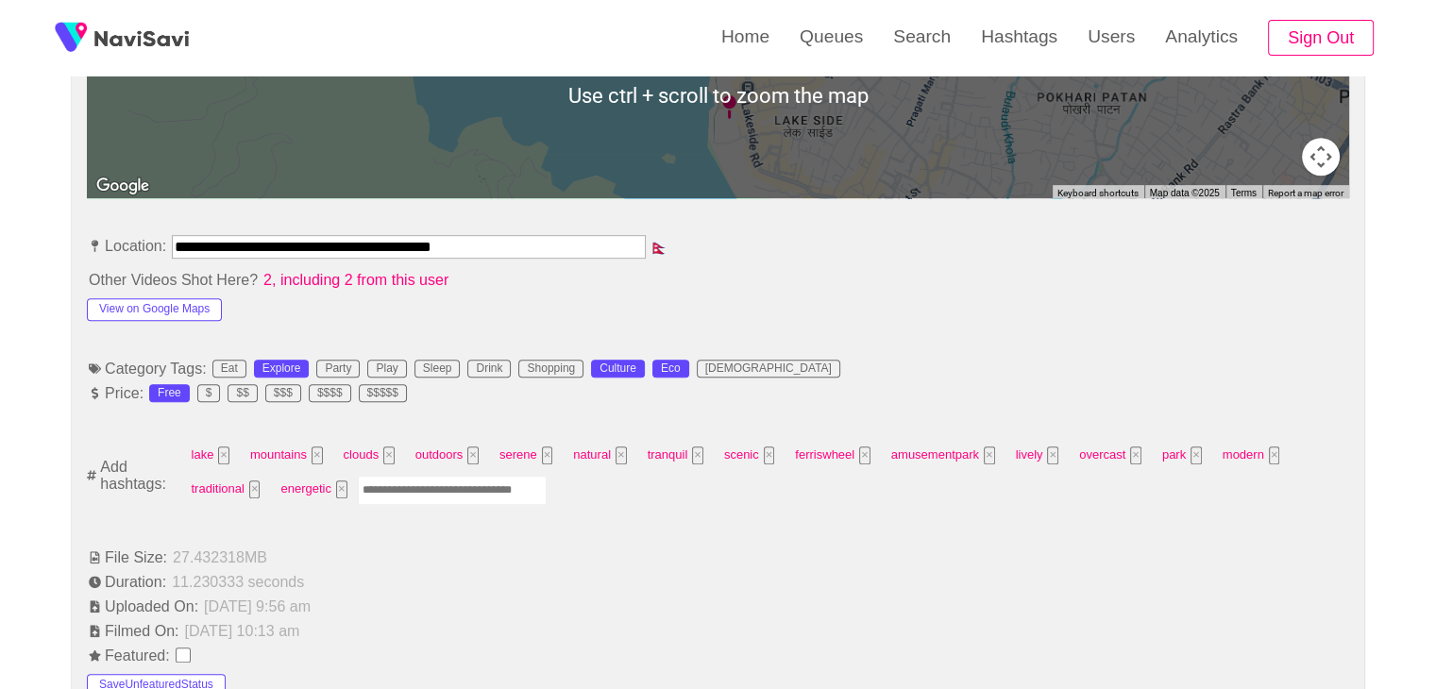
drag, startPoint x: 386, startPoint y: 483, endPoint x: 424, endPoint y: 479, distance: 38.1
click at [389, 483] on input "Enter tag here and press return" at bounding box center [452, 490] width 189 height 29
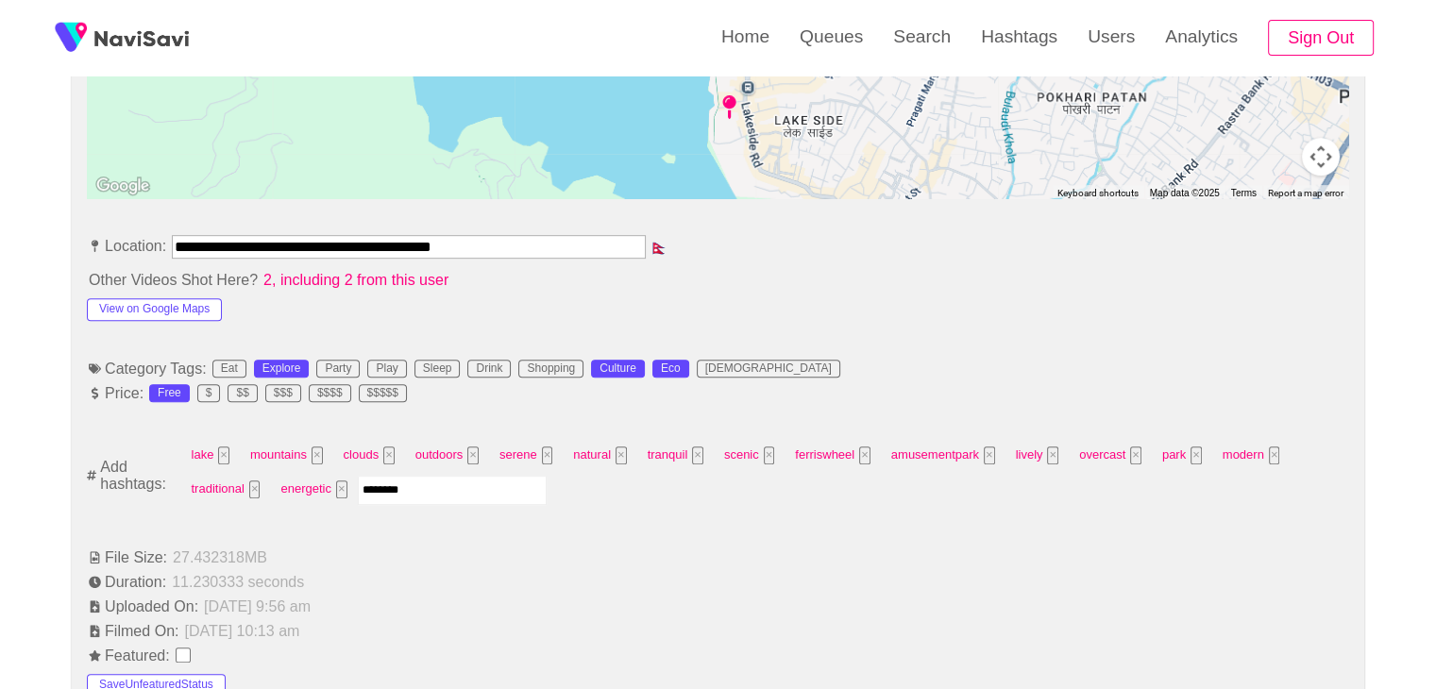
type input "*********"
type input "******"
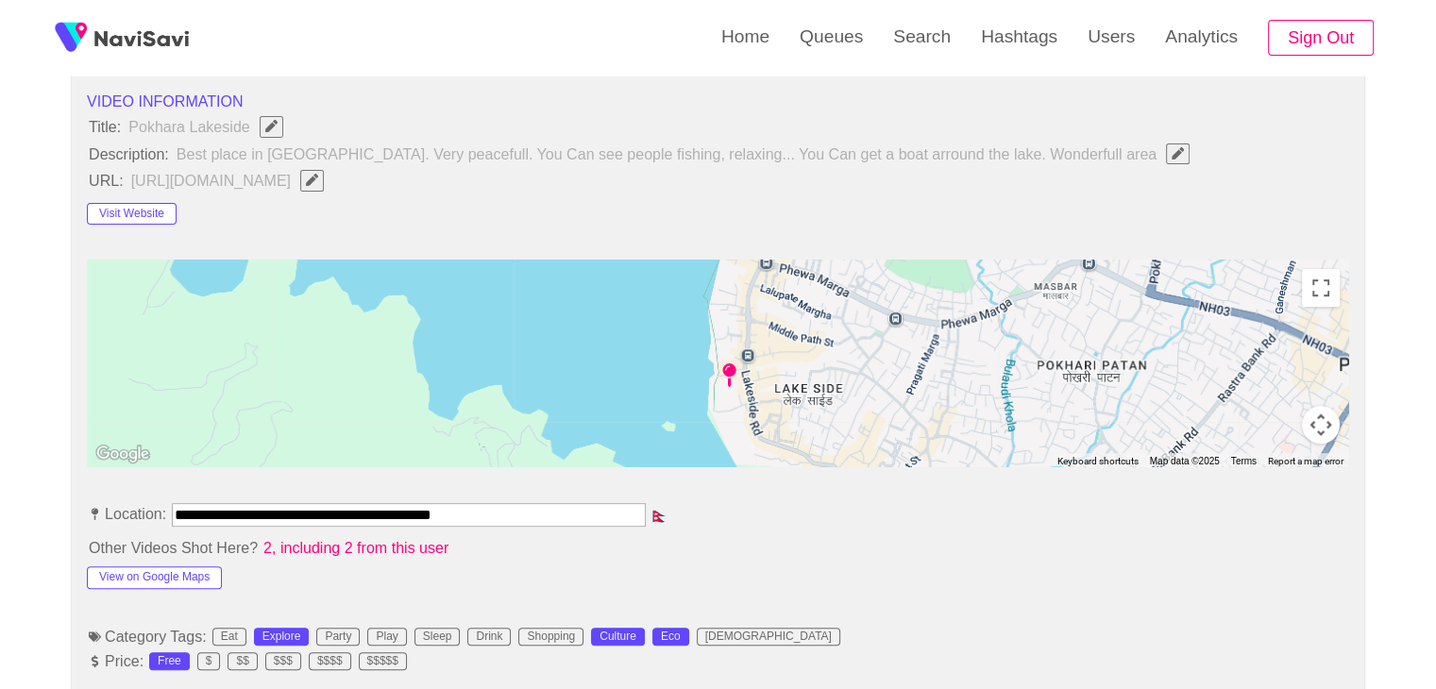
scroll to position [657, 0]
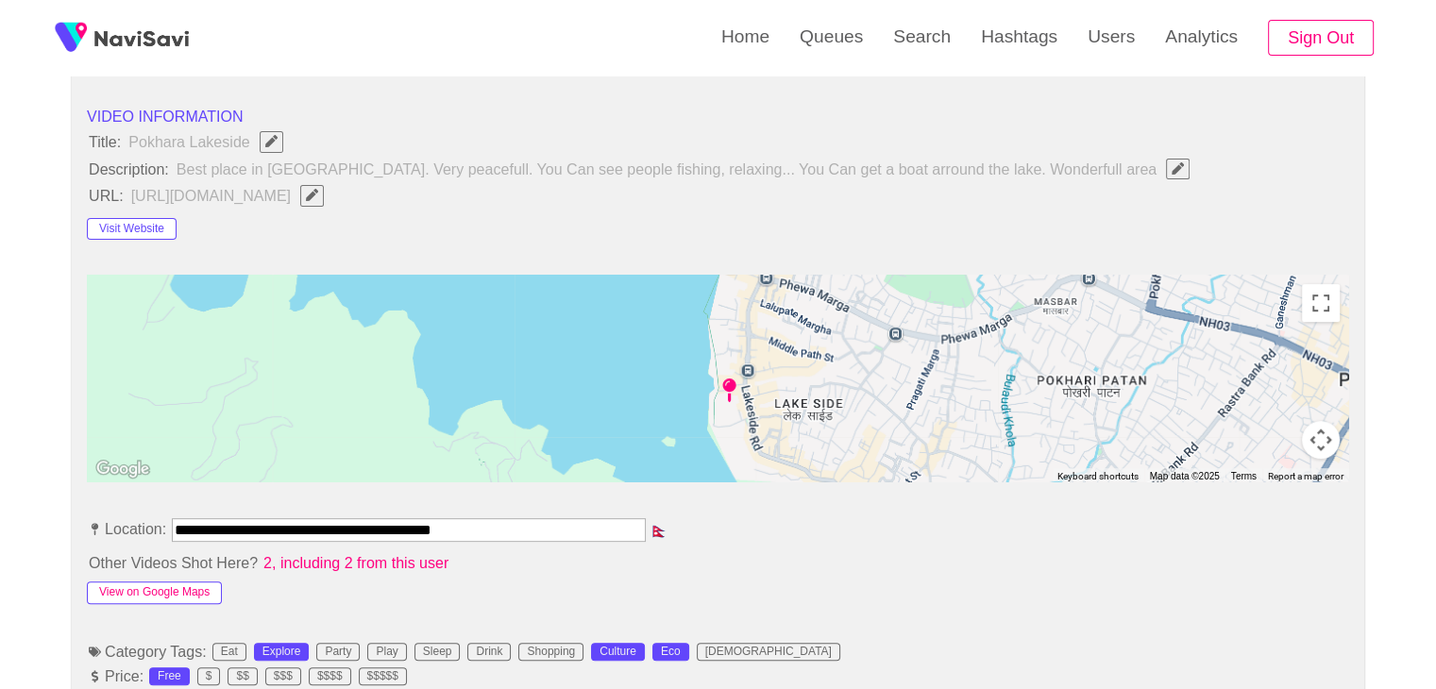
click at [189, 582] on button "View on Google Maps" at bounding box center [154, 593] width 135 height 23
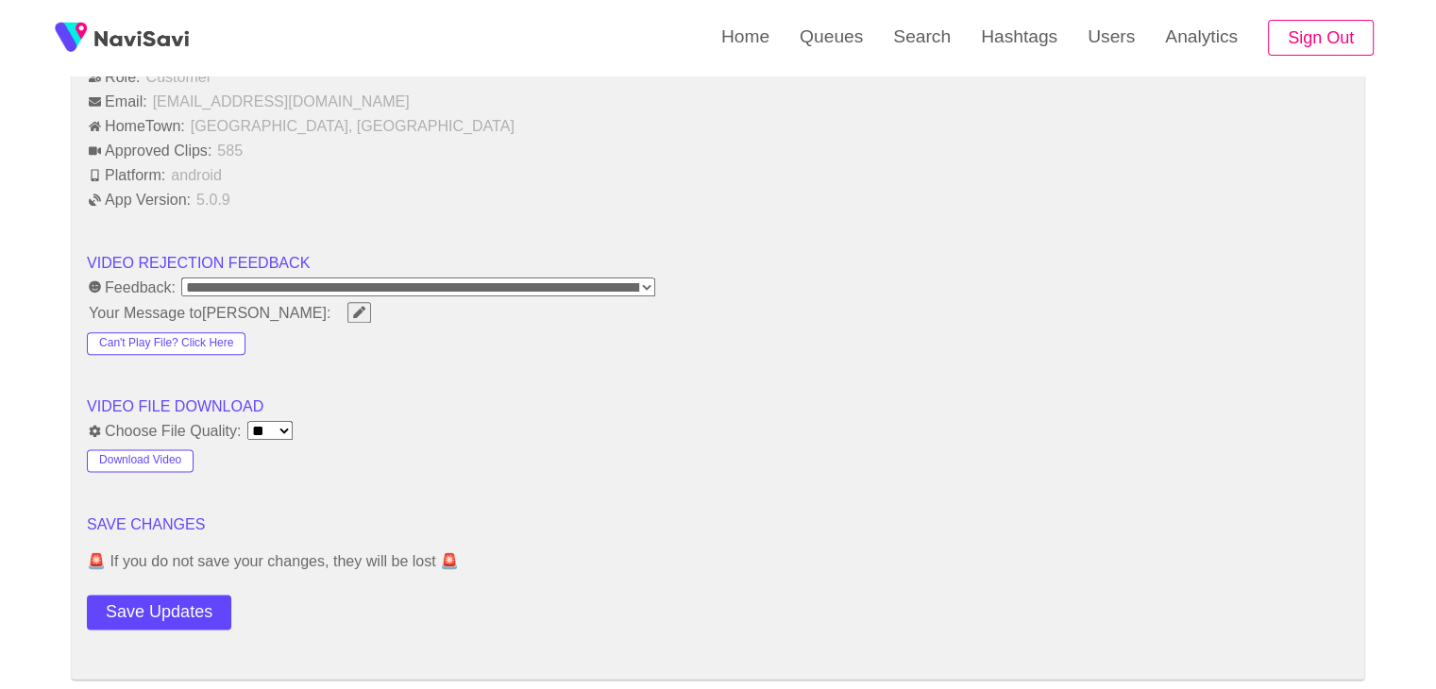
scroll to position [2262, 0]
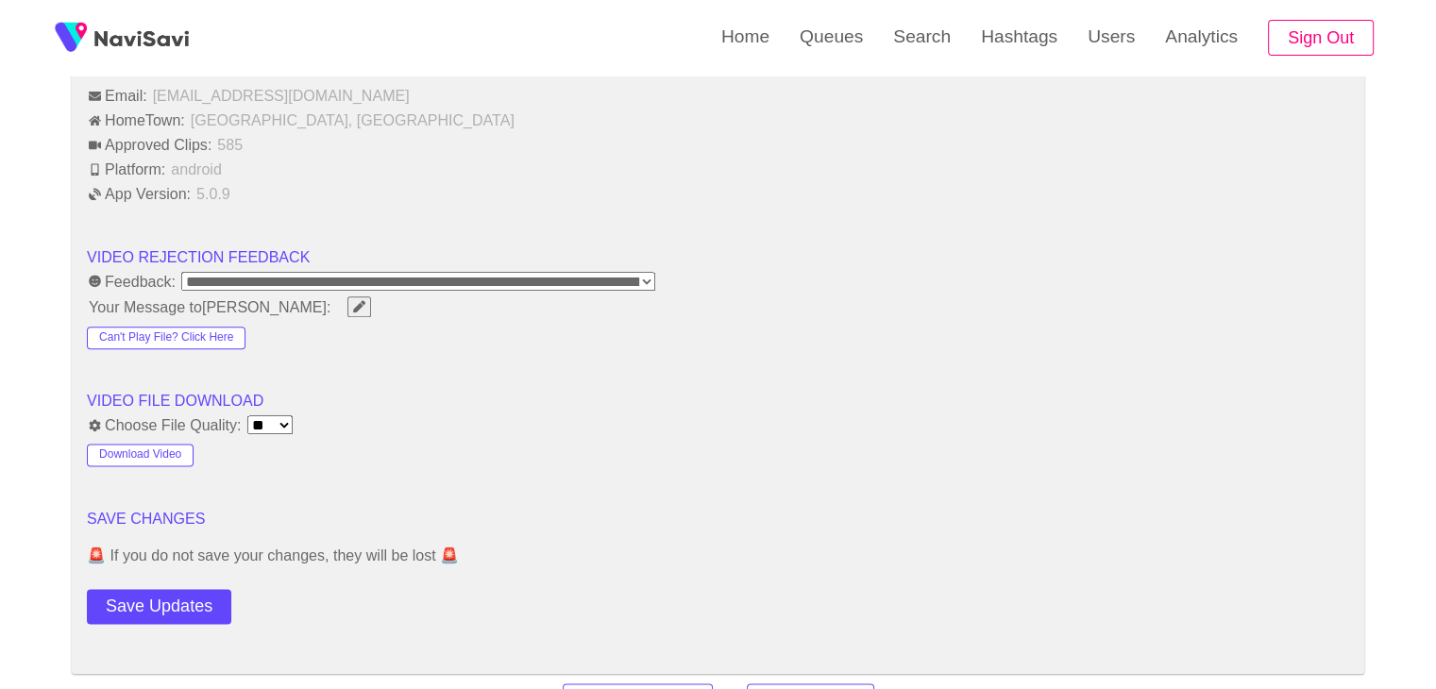
click at [175, 600] on button "Save Updates" at bounding box center [159, 606] width 144 height 35
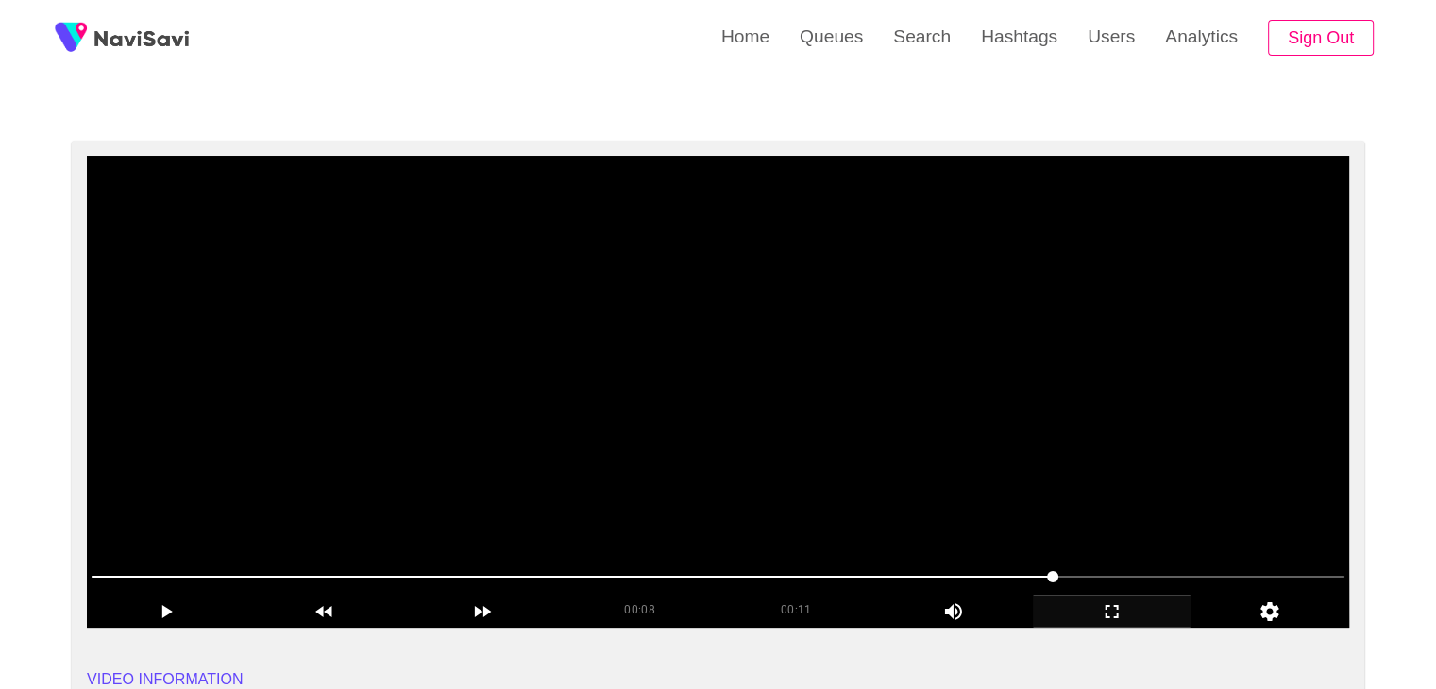
scroll to position [91, 0]
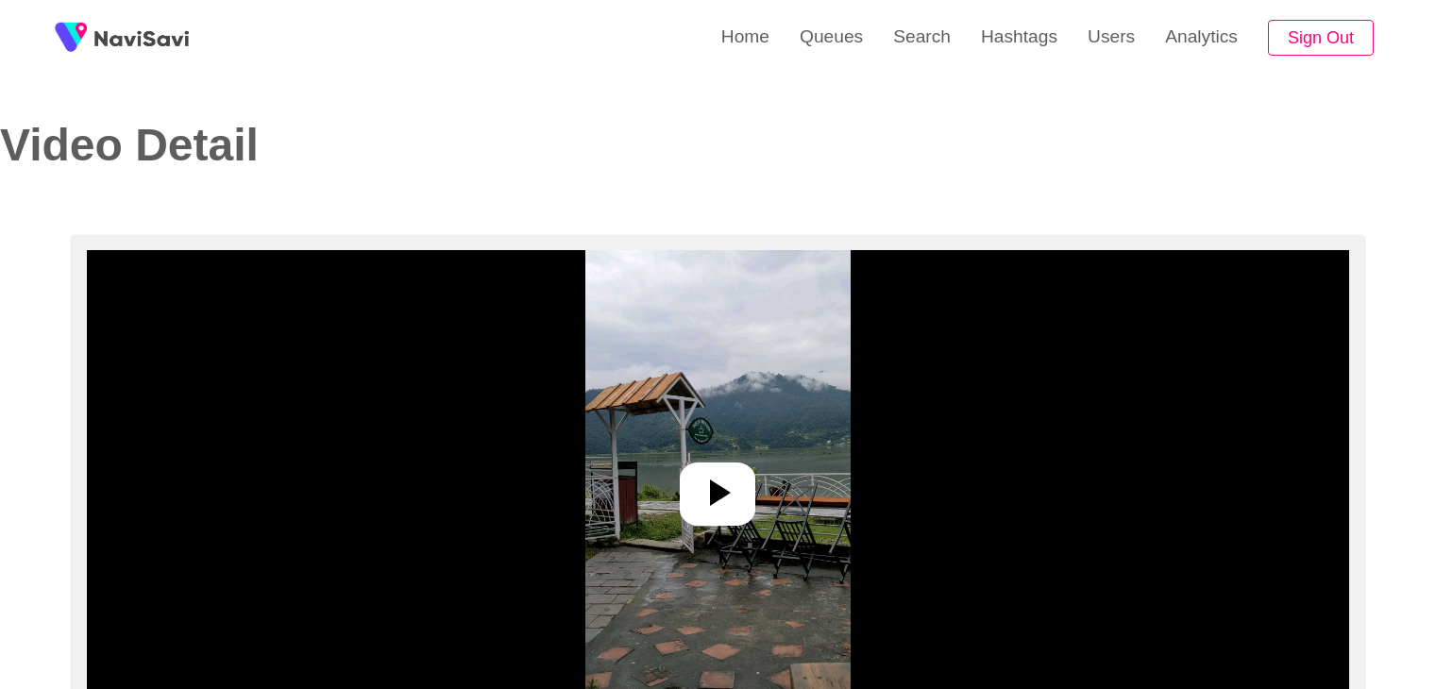
select select "**********"
select select "**"
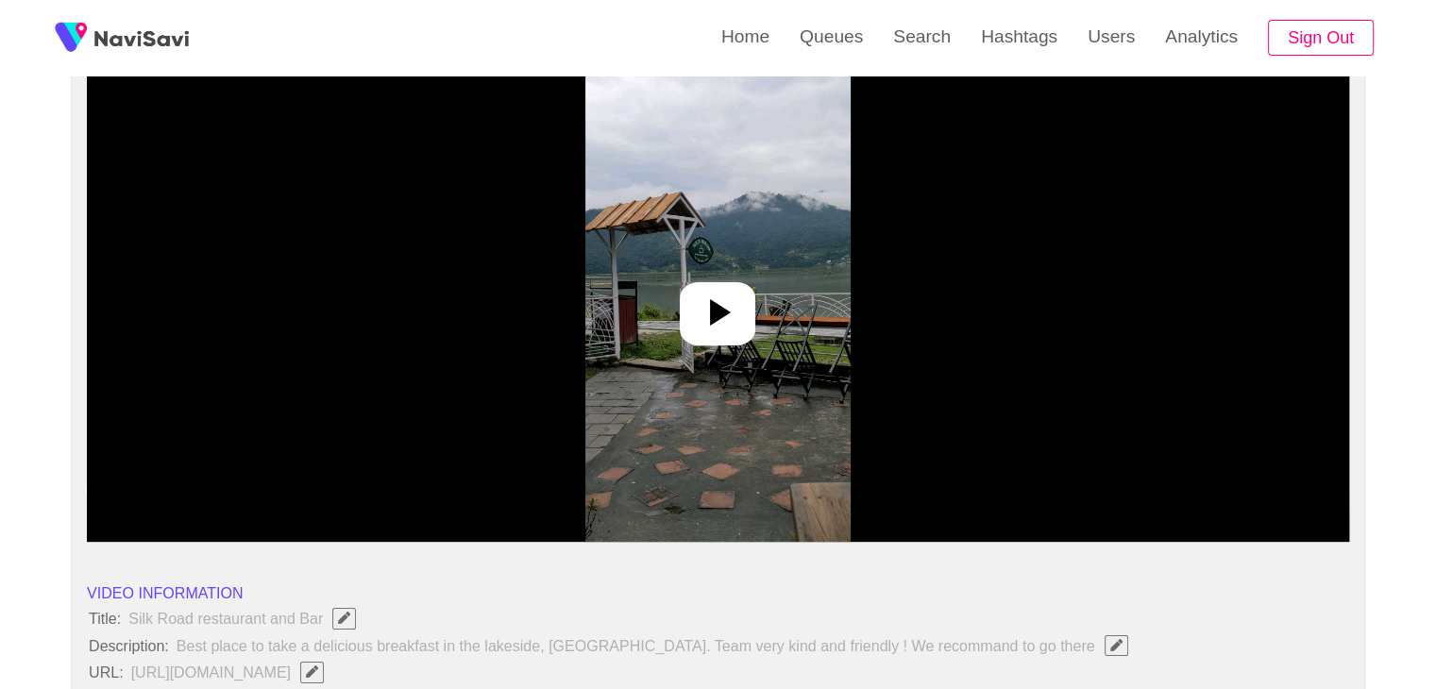
scroll to position [189, 0]
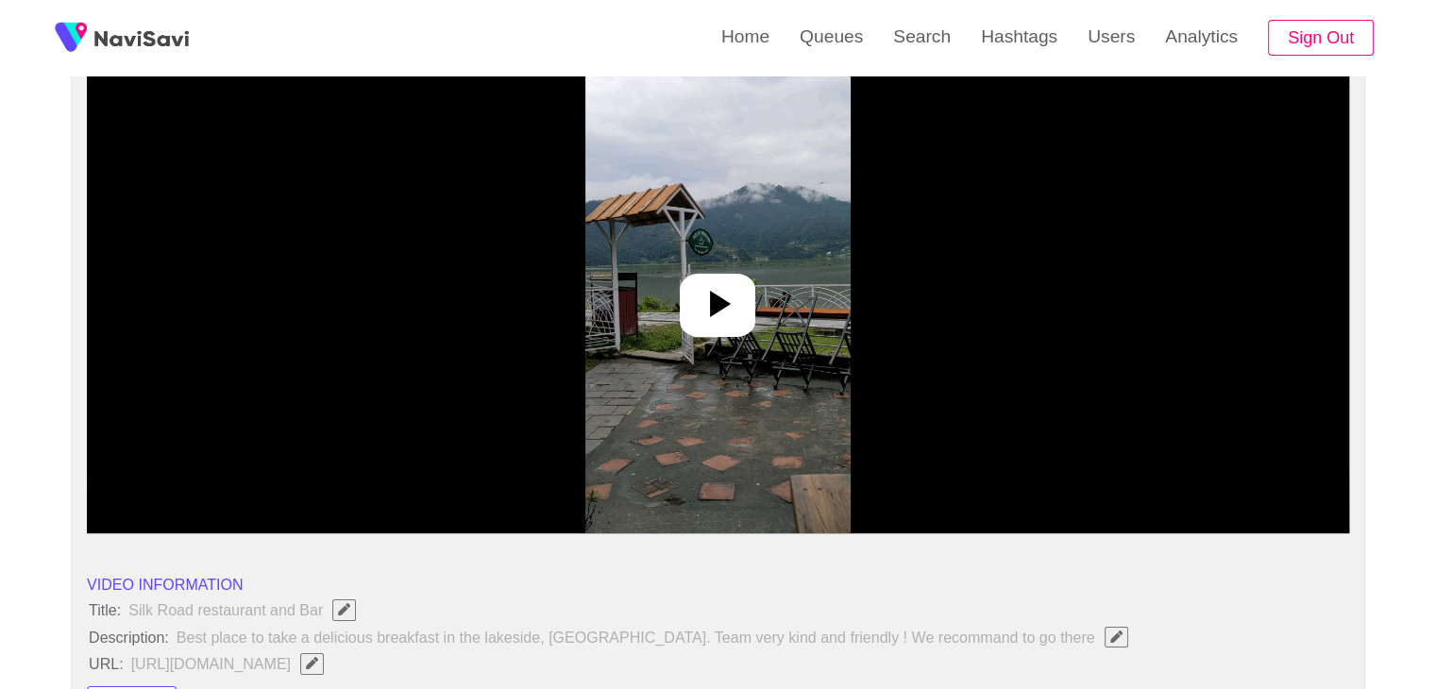
click at [721, 323] on icon at bounding box center [717, 303] width 45 height 45
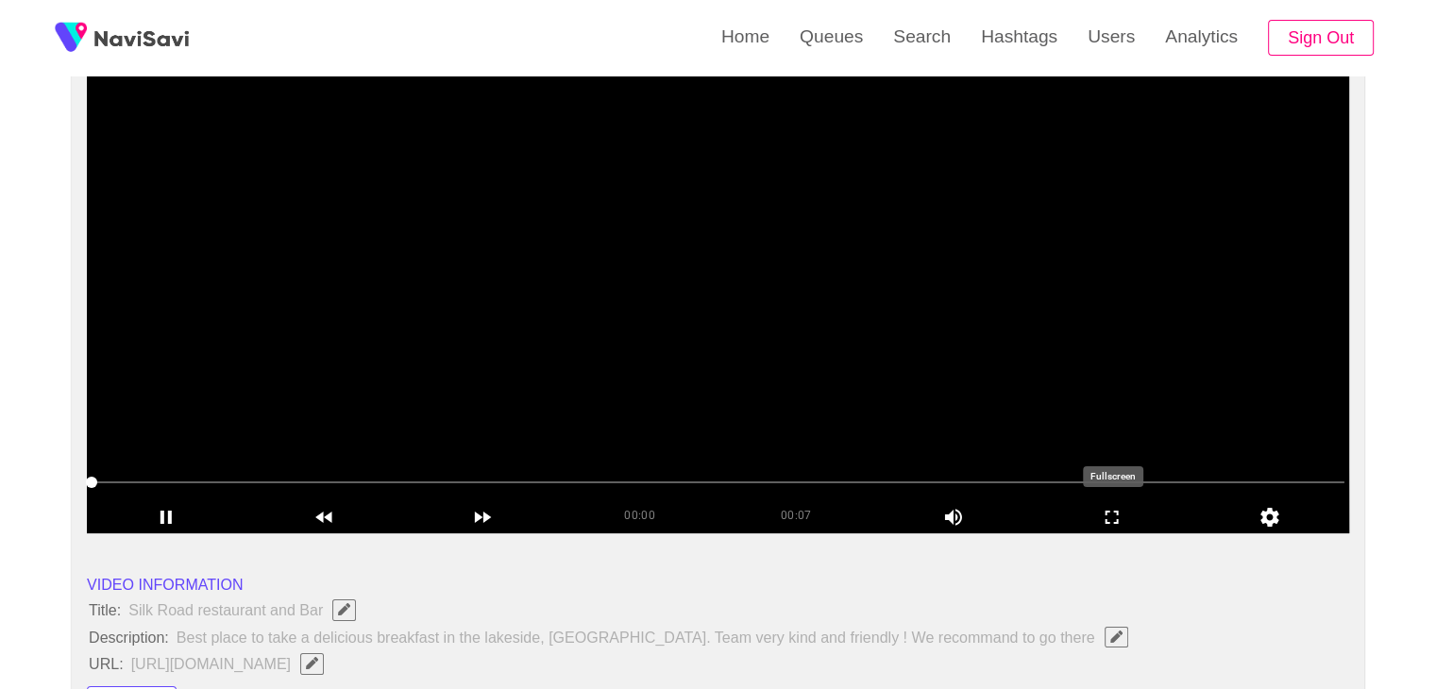
drag, startPoint x: 1087, startPoint y: 509, endPoint x: 1113, endPoint y: 492, distance: 31.4
click at [1090, 504] on div "add" at bounding box center [1112, 516] width 159 height 32
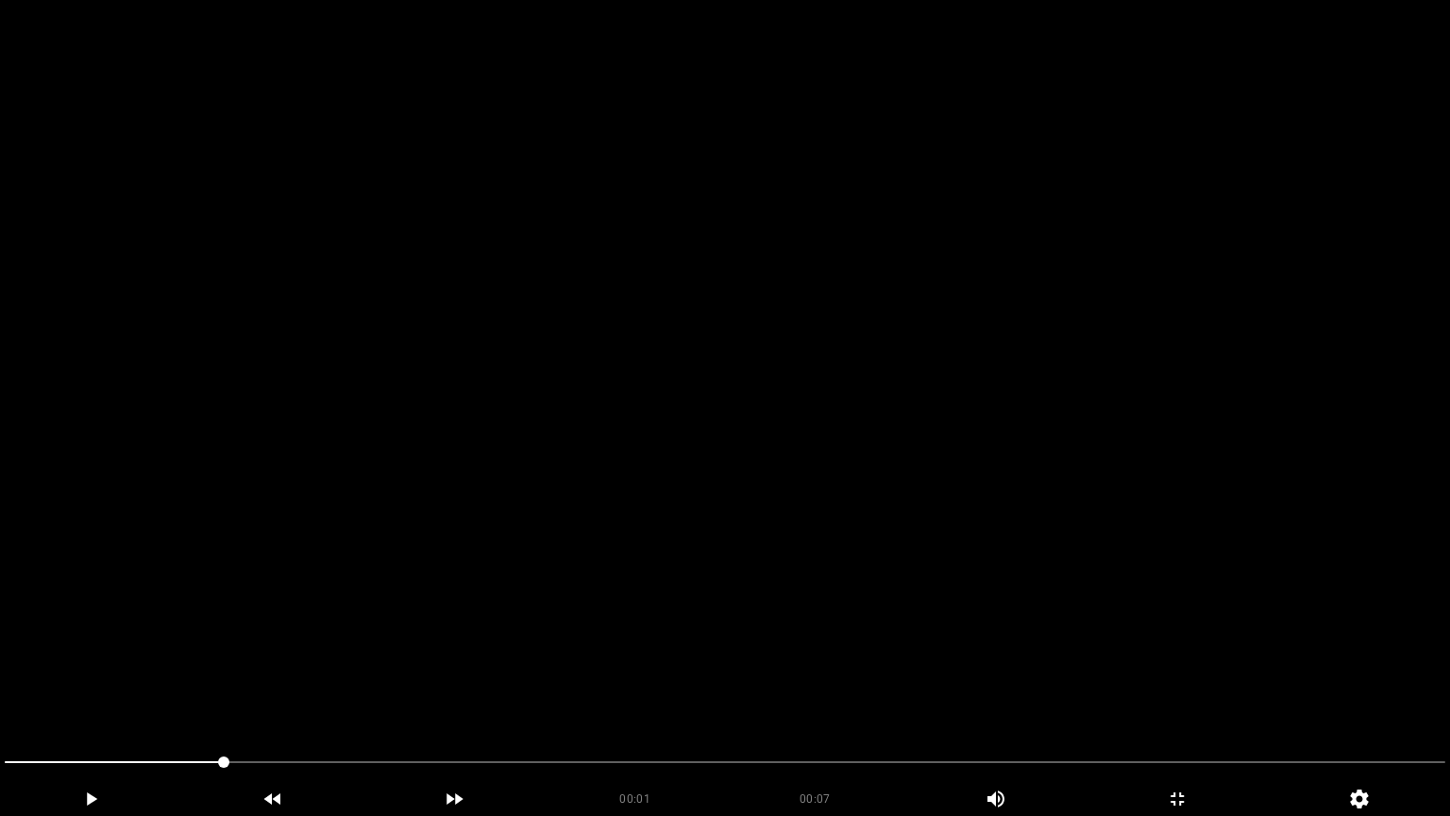
click at [1107, 381] on video at bounding box center [725, 408] width 1450 height 816
click at [844, 602] on video at bounding box center [725, 408] width 1450 height 816
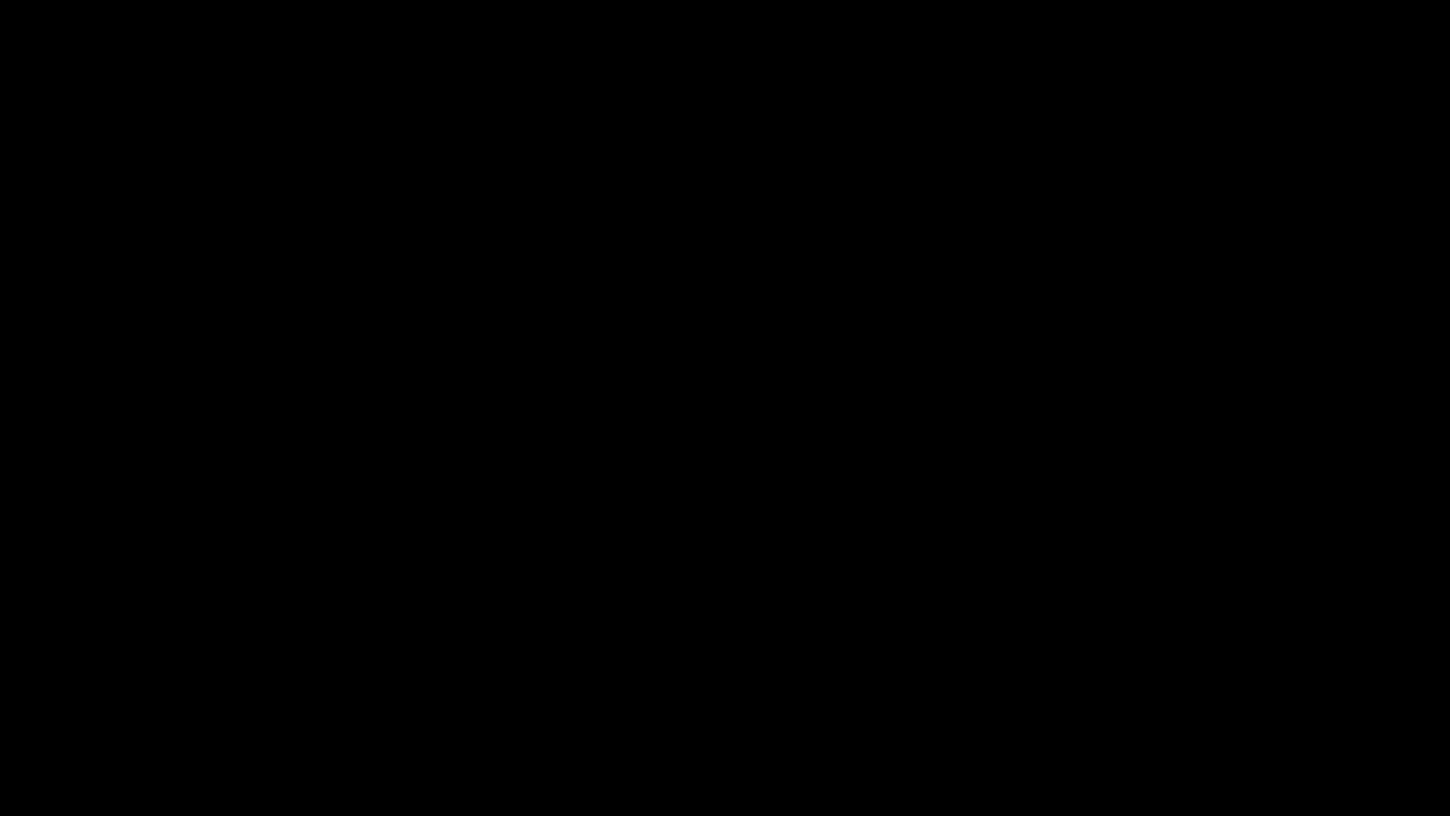
drag, startPoint x: 653, startPoint y: 766, endPoint x: 353, endPoint y: 727, distance: 302.8
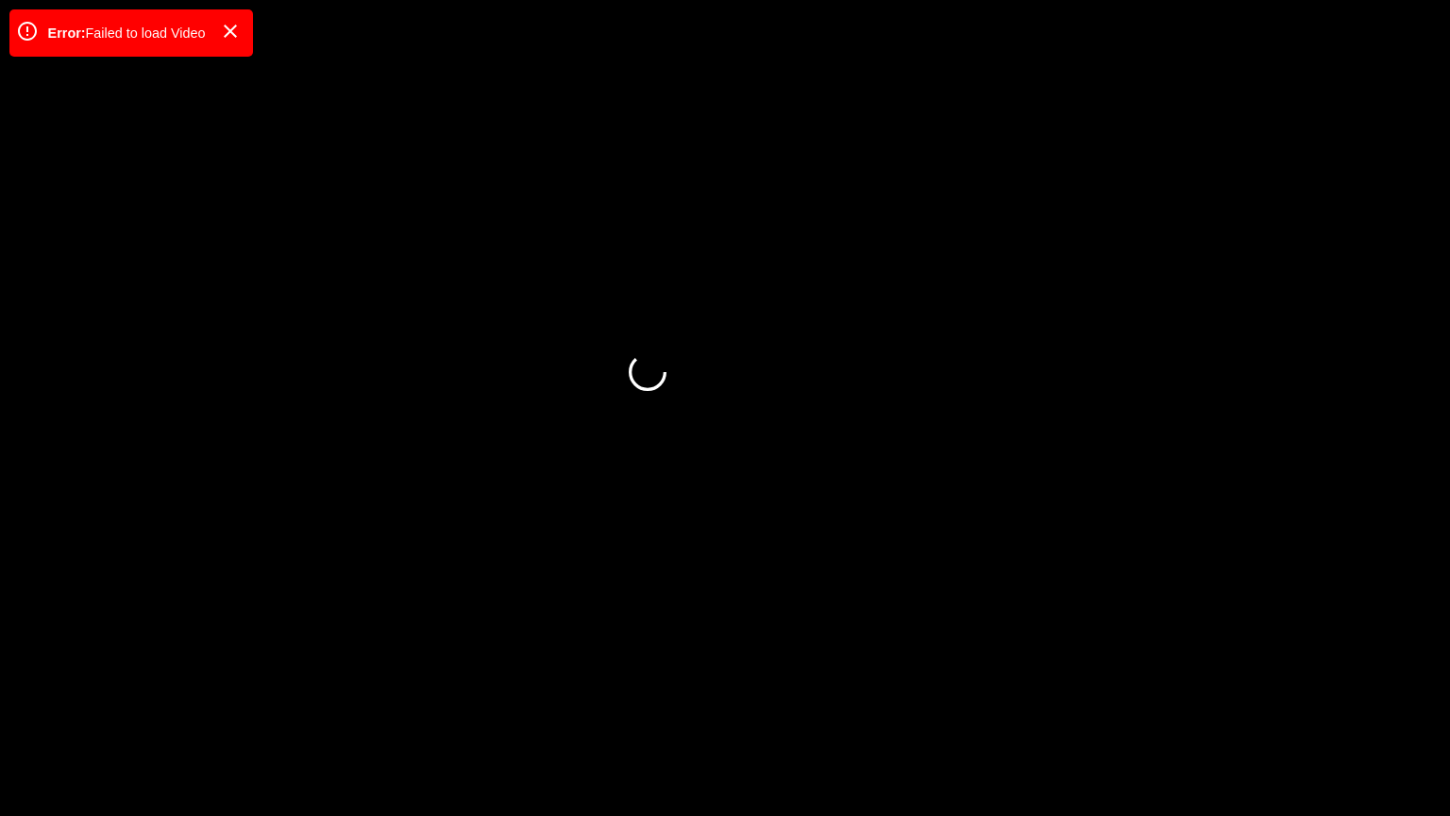
drag, startPoint x: 431, startPoint y: 770, endPoint x: 60, endPoint y: 734, distance: 371.9
click at [389, 585] on video at bounding box center [725, 408] width 1450 height 816
click at [229, 39] on icon at bounding box center [230, 31] width 23 height 23
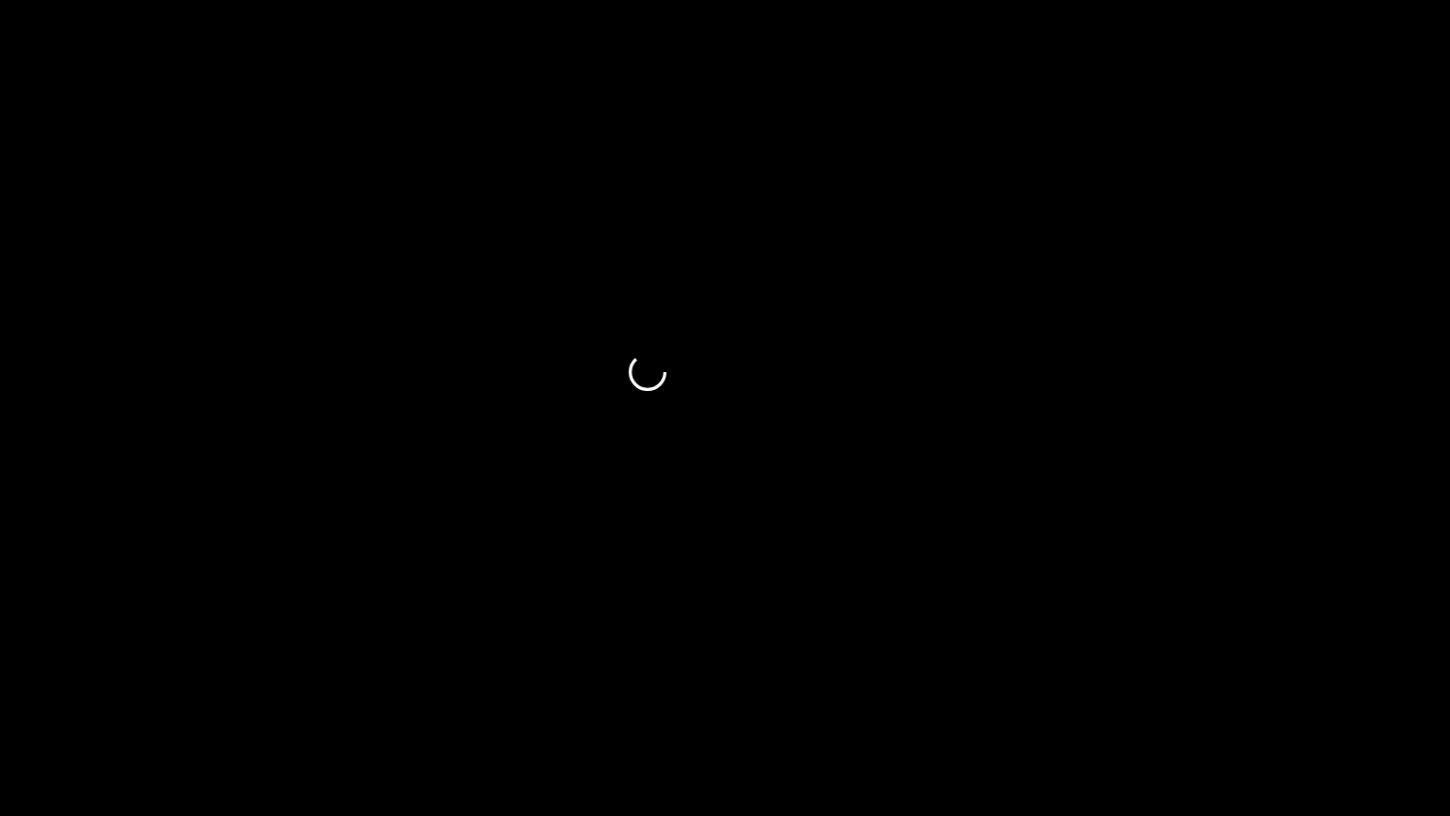
click at [1178, 688] on div "add" at bounding box center [1178, 799] width 182 height 34
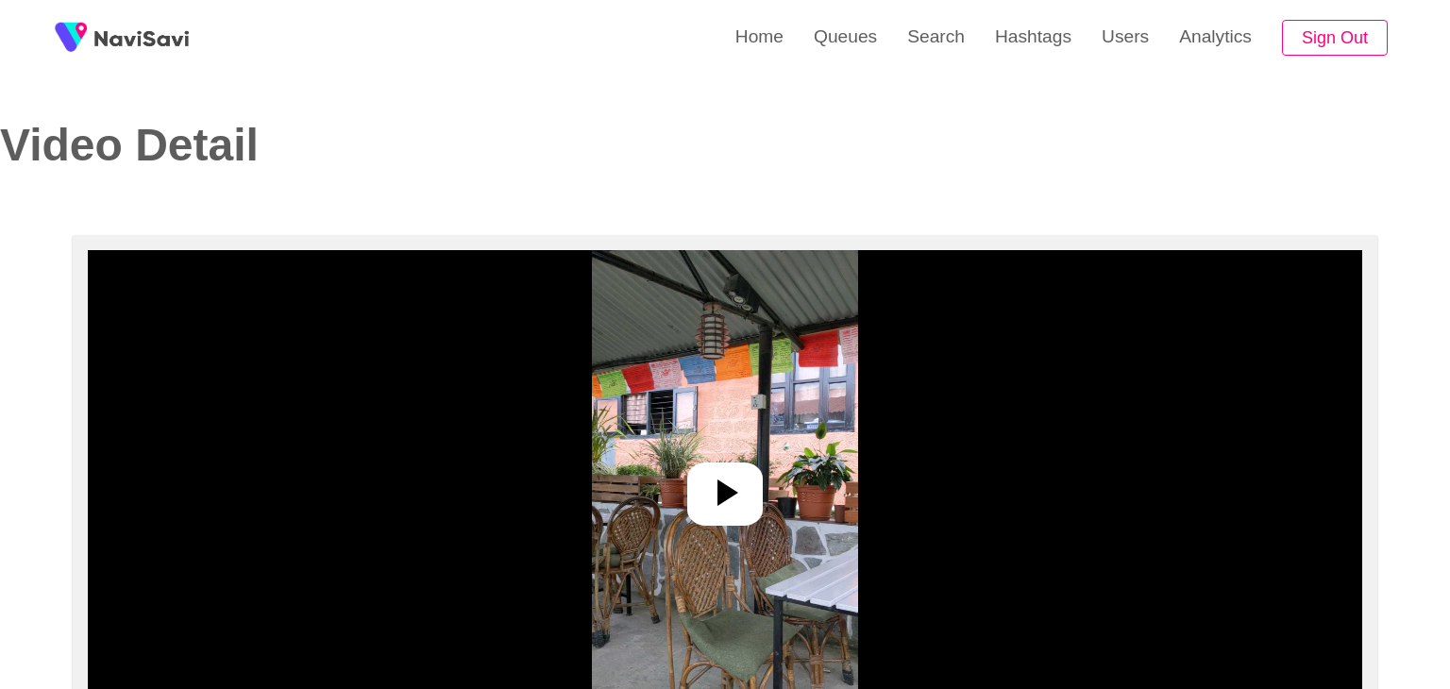
select select "**********"
select select "**"
click at [727, 472] on icon at bounding box center [717, 492] width 45 height 45
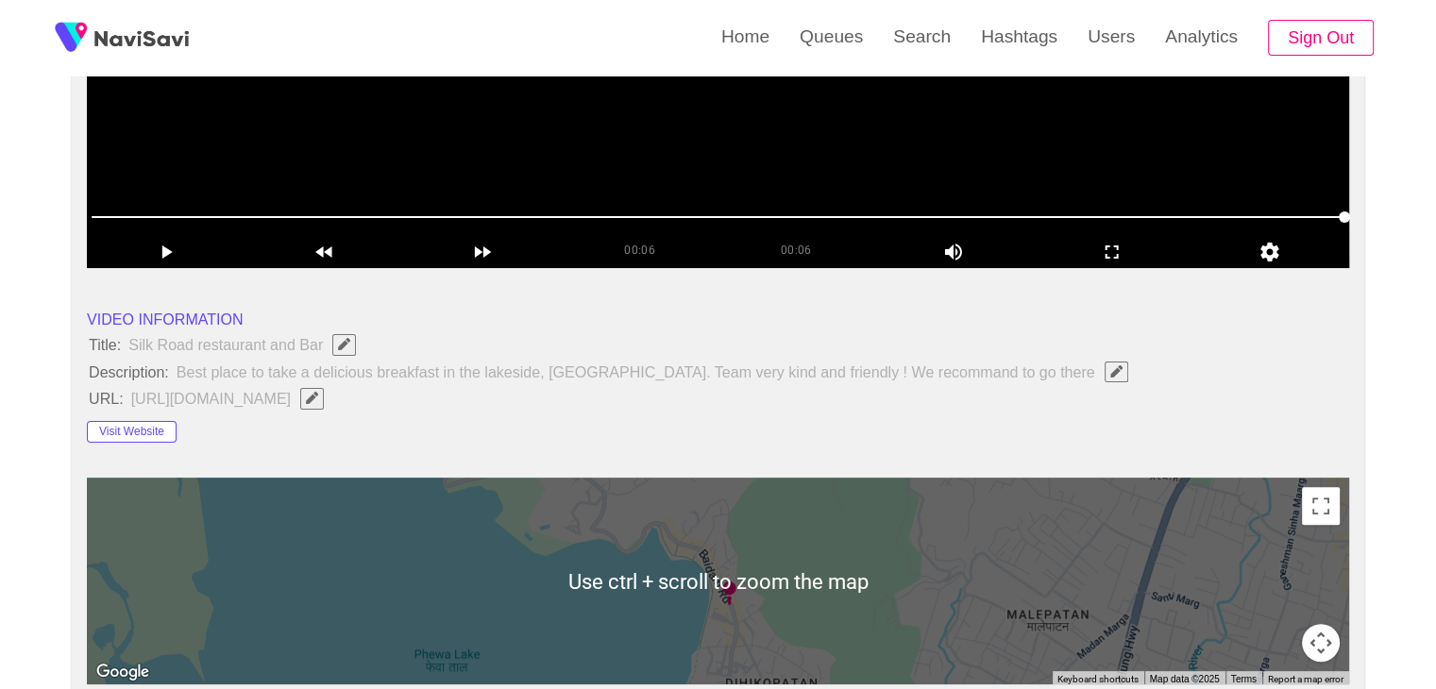
scroll to position [189, 0]
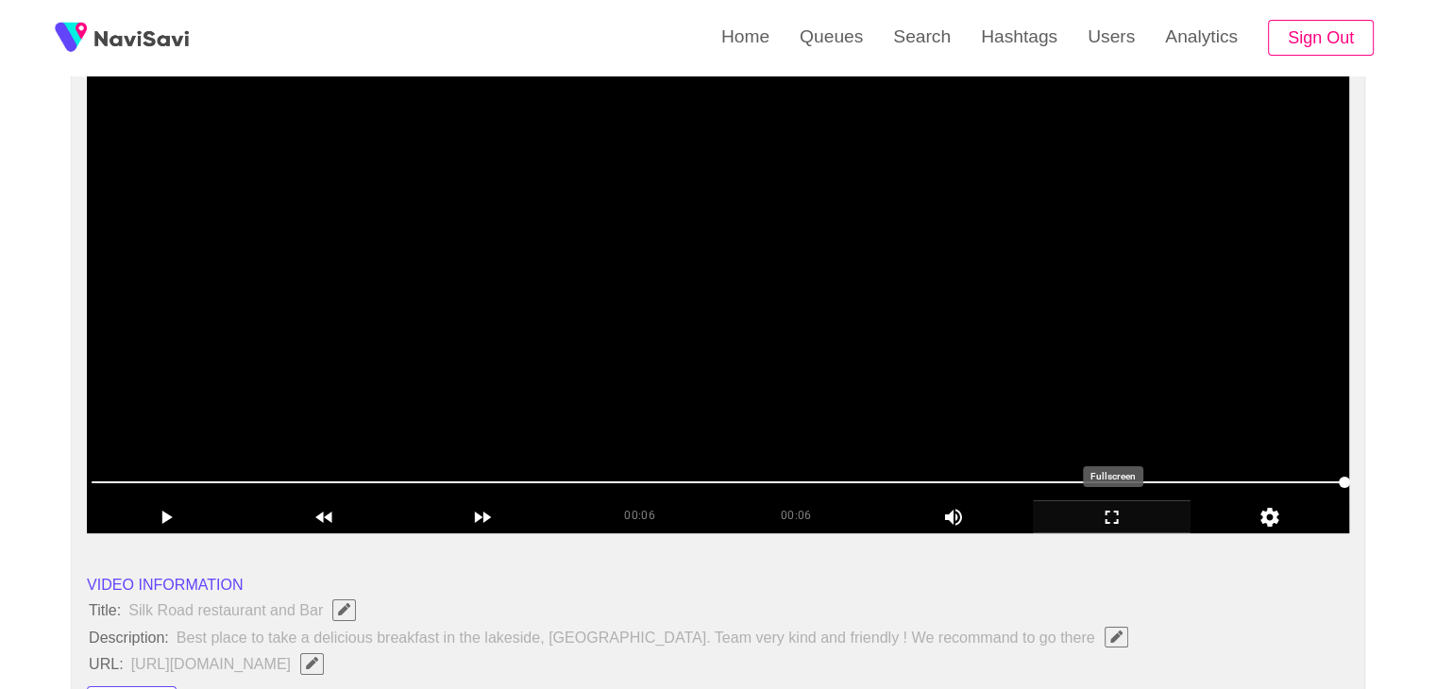
click at [1118, 517] on icon "add" at bounding box center [1112, 517] width 157 height 23
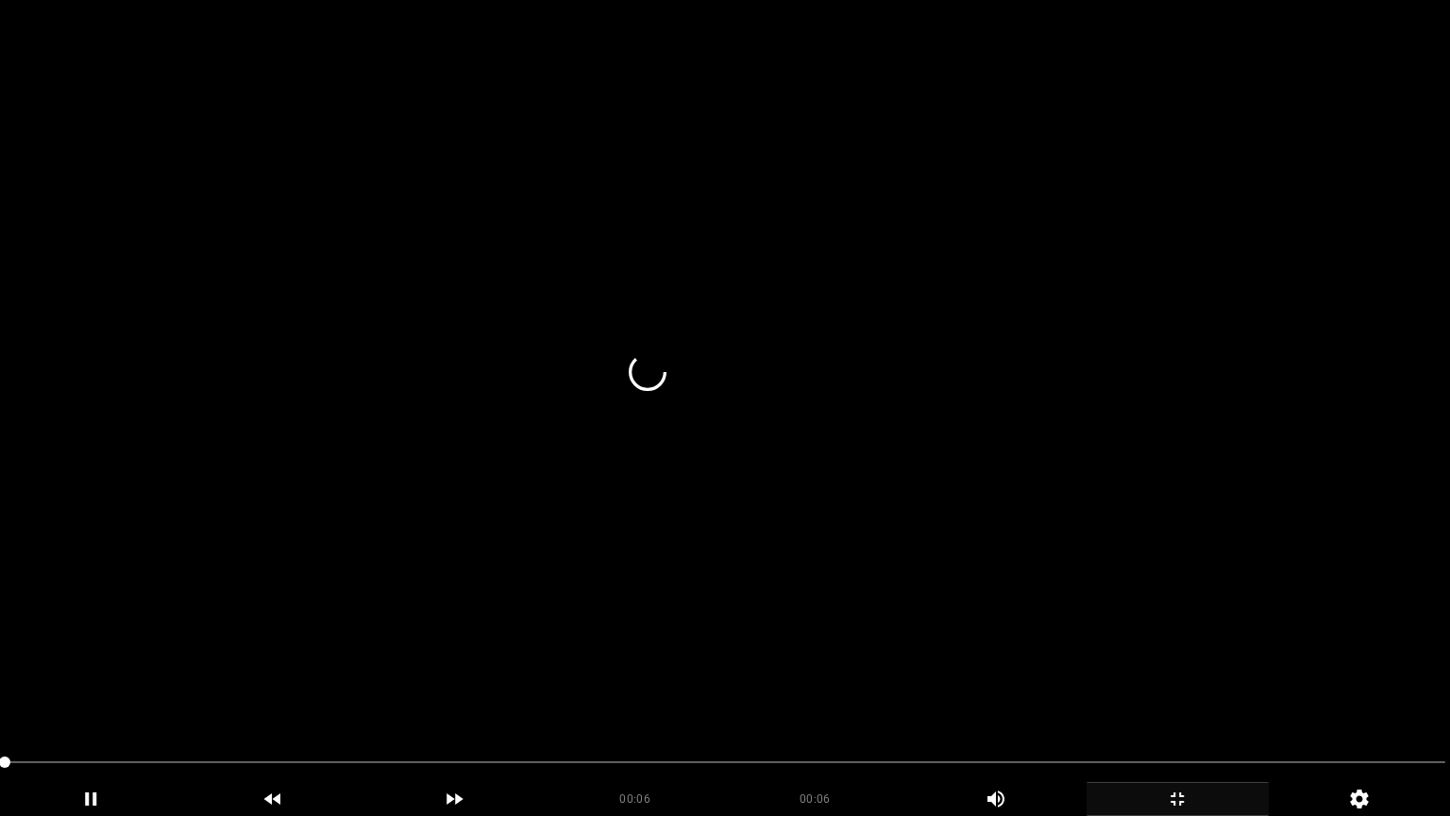
click at [465, 623] on video at bounding box center [725, 408] width 1450 height 816
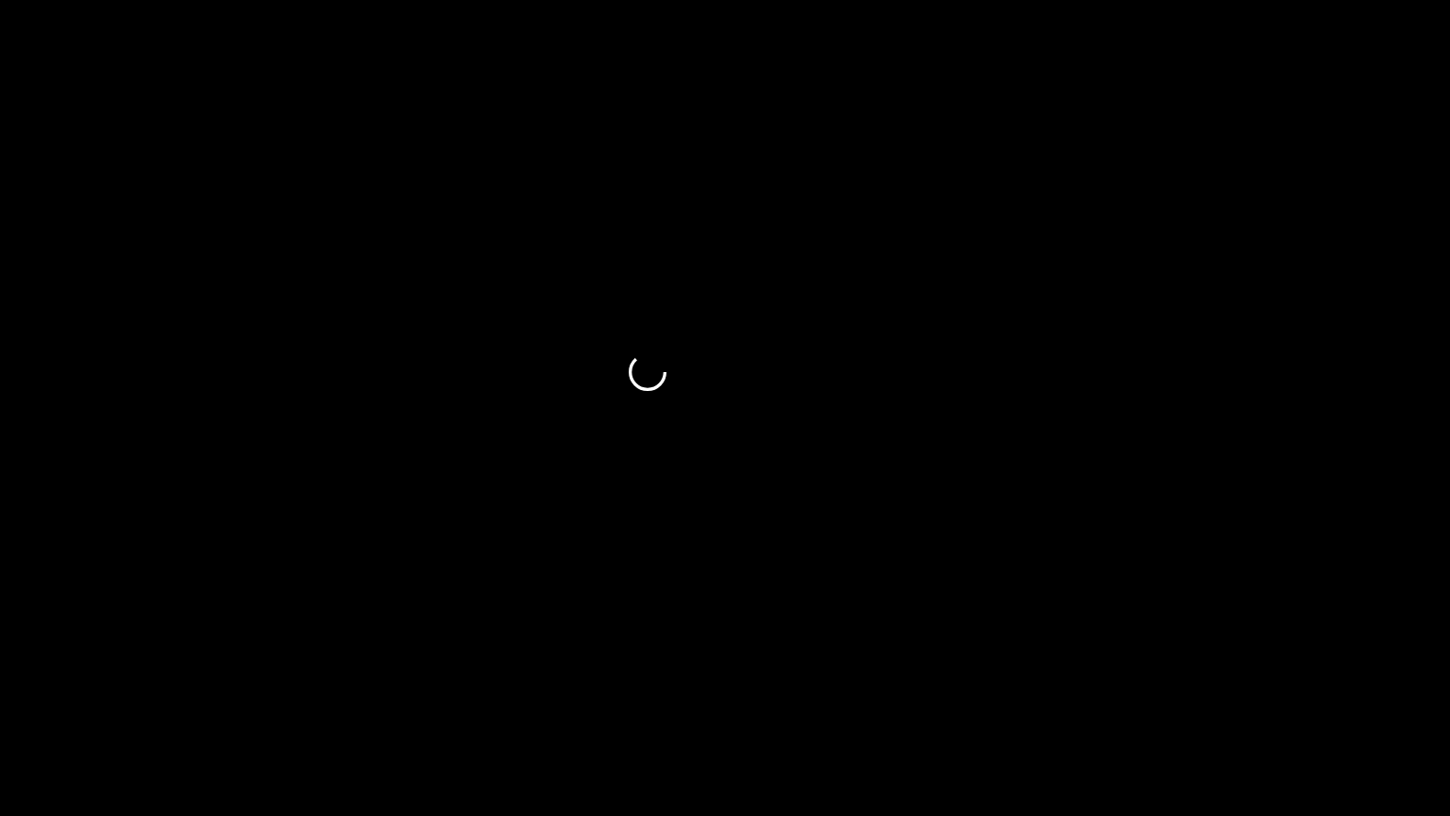
click at [123, 688] on icon "add" at bounding box center [91, 799] width 180 height 23
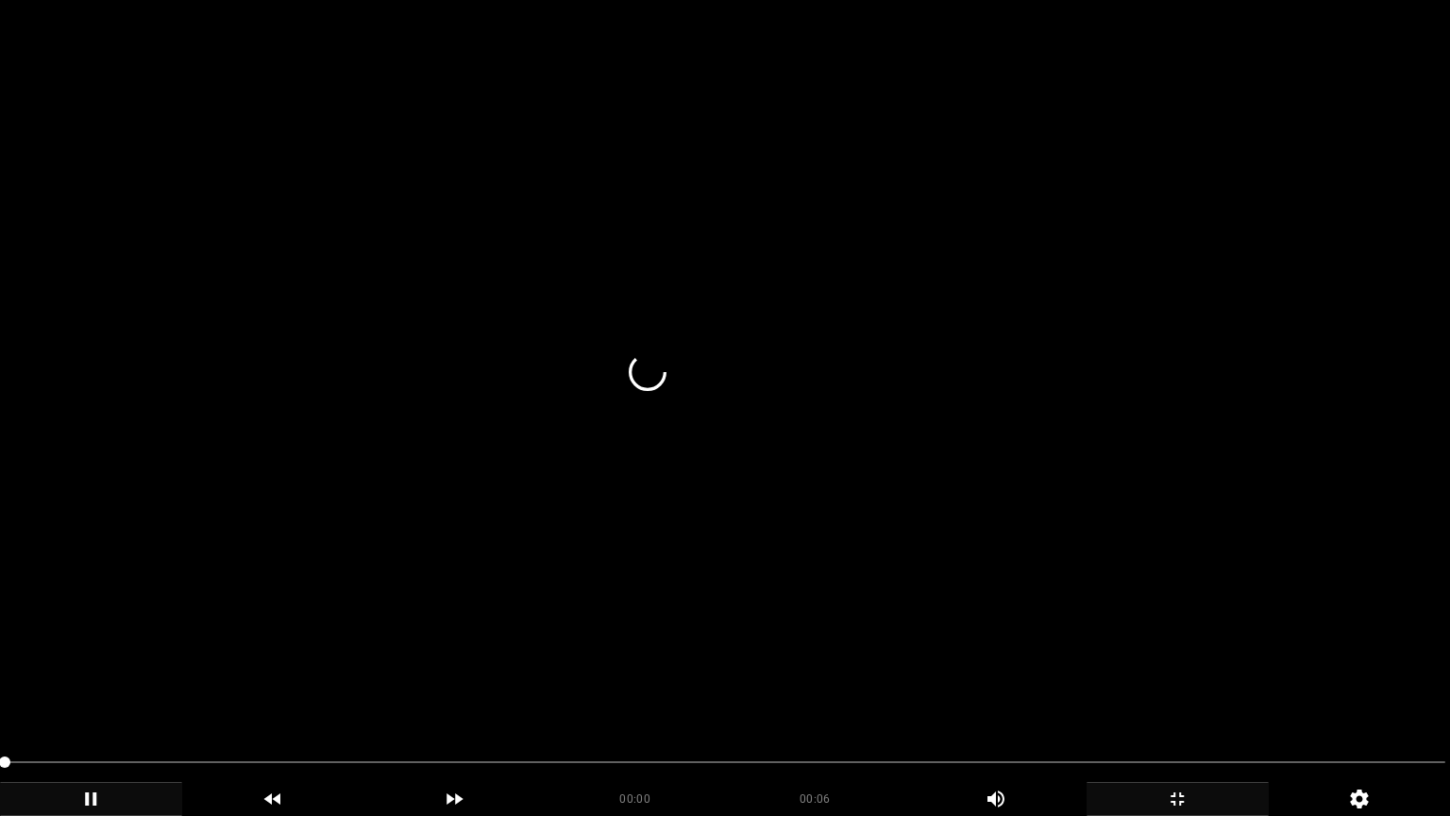
click at [313, 666] on video at bounding box center [725, 408] width 1450 height 816
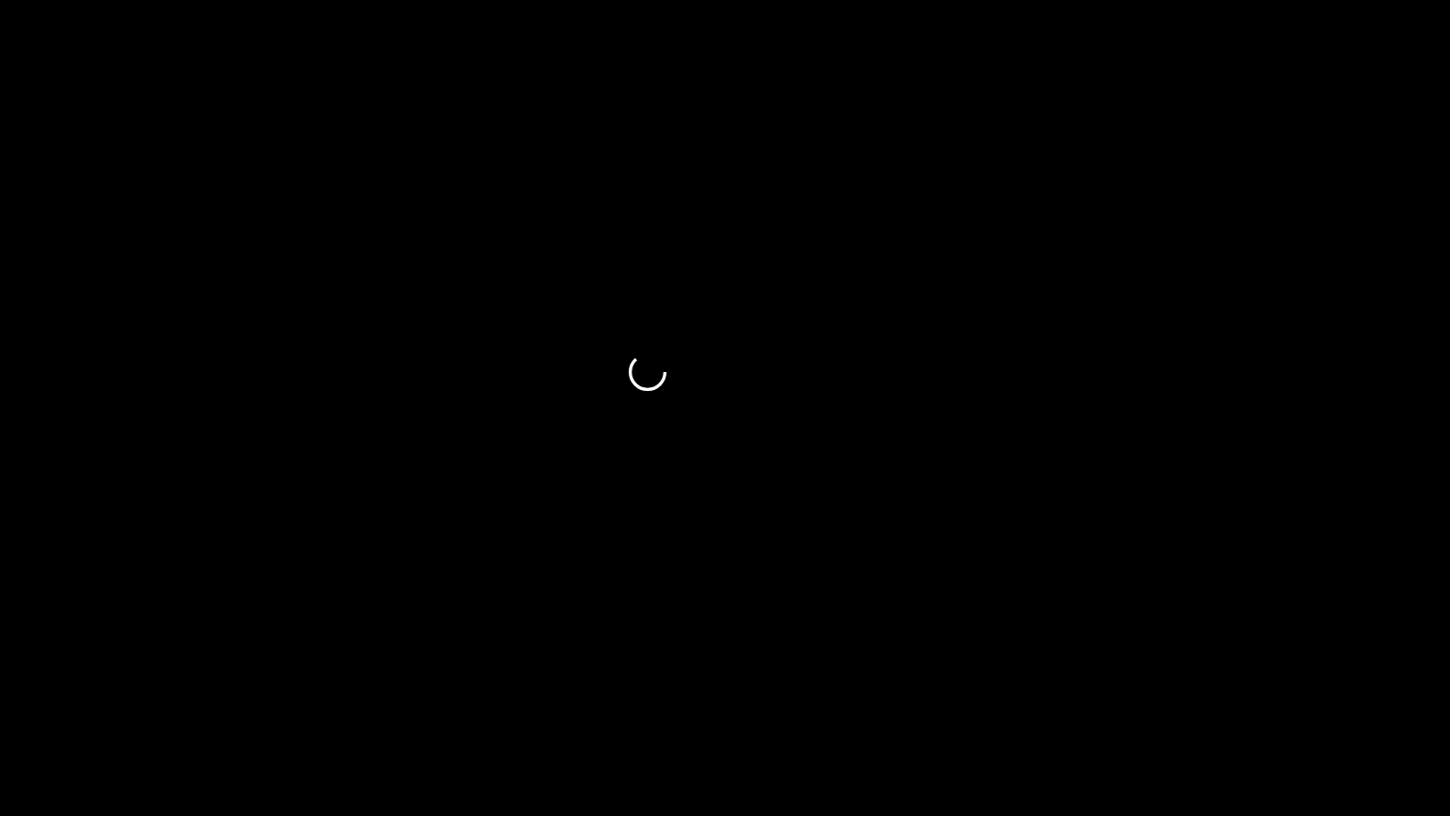
drag, startPoint x: 0, startPoint y: 765, endPoint x: 242, endPoint y: 765, distance: 241.7
click at [242, 688] on span at bounding box center [725, 762] width 1441 height 30
drag, startPoint x: 117, startPoint y: 761, endPoint x: 83, endPoint y: 740, distance: 39.8
click at [631, 609] on video at bounding box center [725, 408] width 1450 height 816
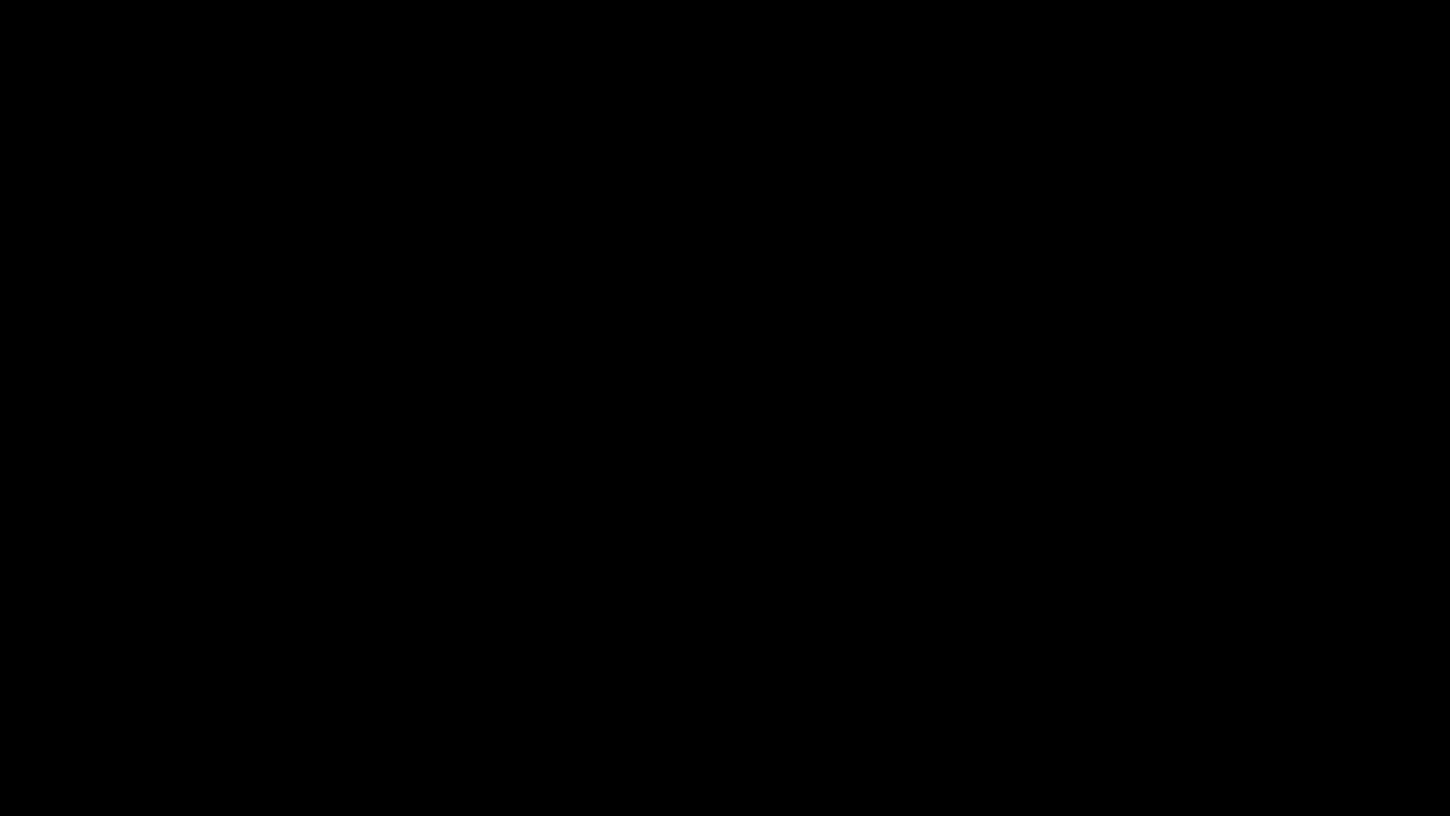
drag, startPoint x: 0, startPoint y: 782, endPoint x: 129, endPoint y: 713, distance: 146.6
drag, startPoint x: 147, startPoint y: 757, endPoint x: 0, endPoint y: 760, distance: 147.3
click at [114, 688] on icon "add" at bounding box center [91, 799] width 180 height 23
drag, startPoint x: 0, startPoint y: 772, endPoint x: 81, endPoint y: 771, distance: 81.2
click at [113, 688] on div at bounding box center [725, 764] width 1456 height 50
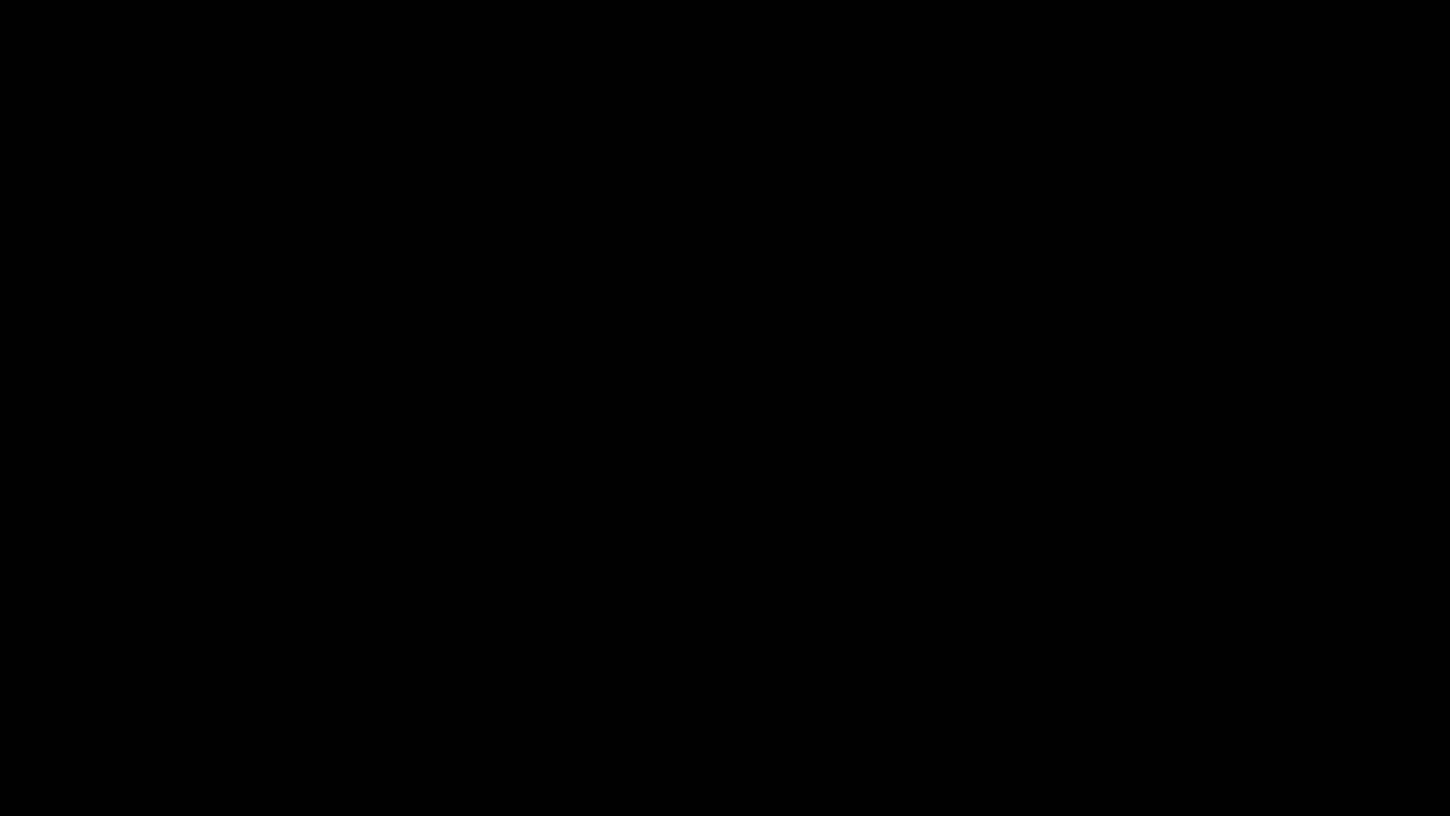
click at [1168, 688] on icon "add" at bounding box center [1178, 799] width 180 height 23
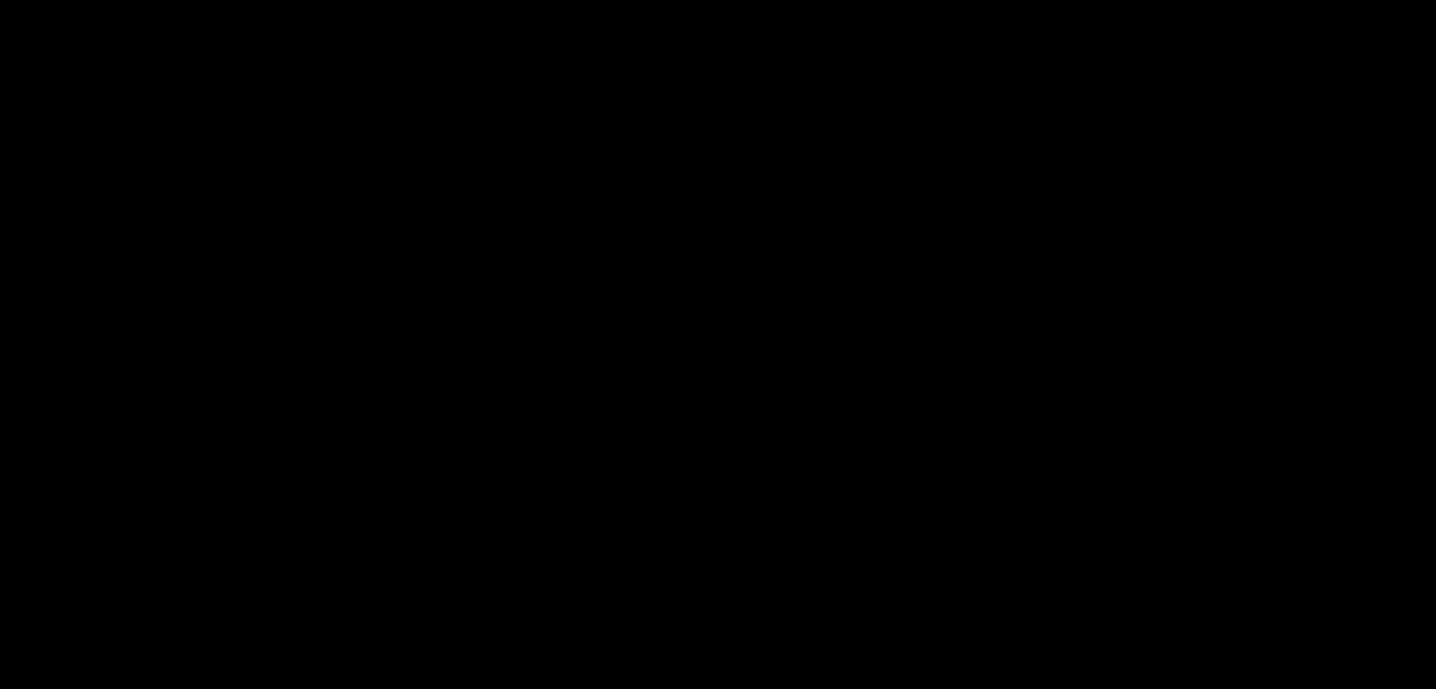
scroll to position [472, 0]
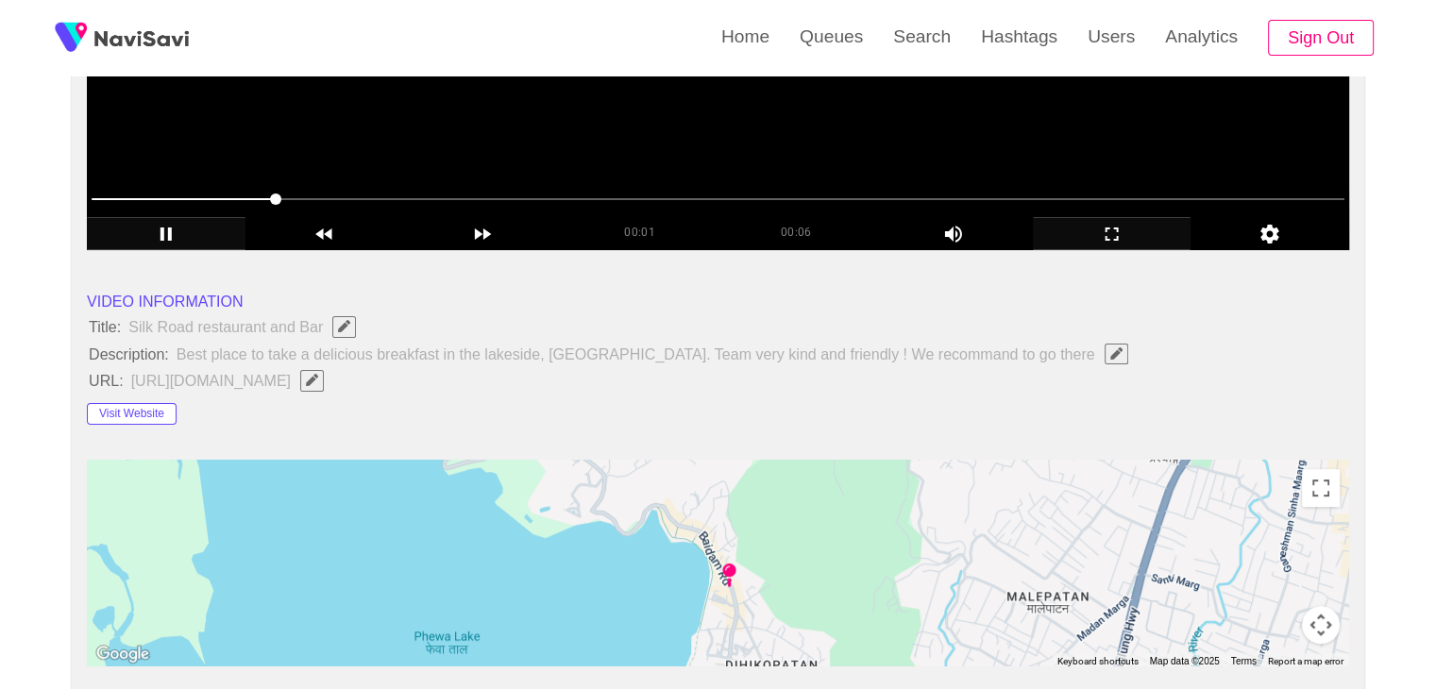
click at [669, 137] on video at bounding box center [718, 14] width 1262 height 472
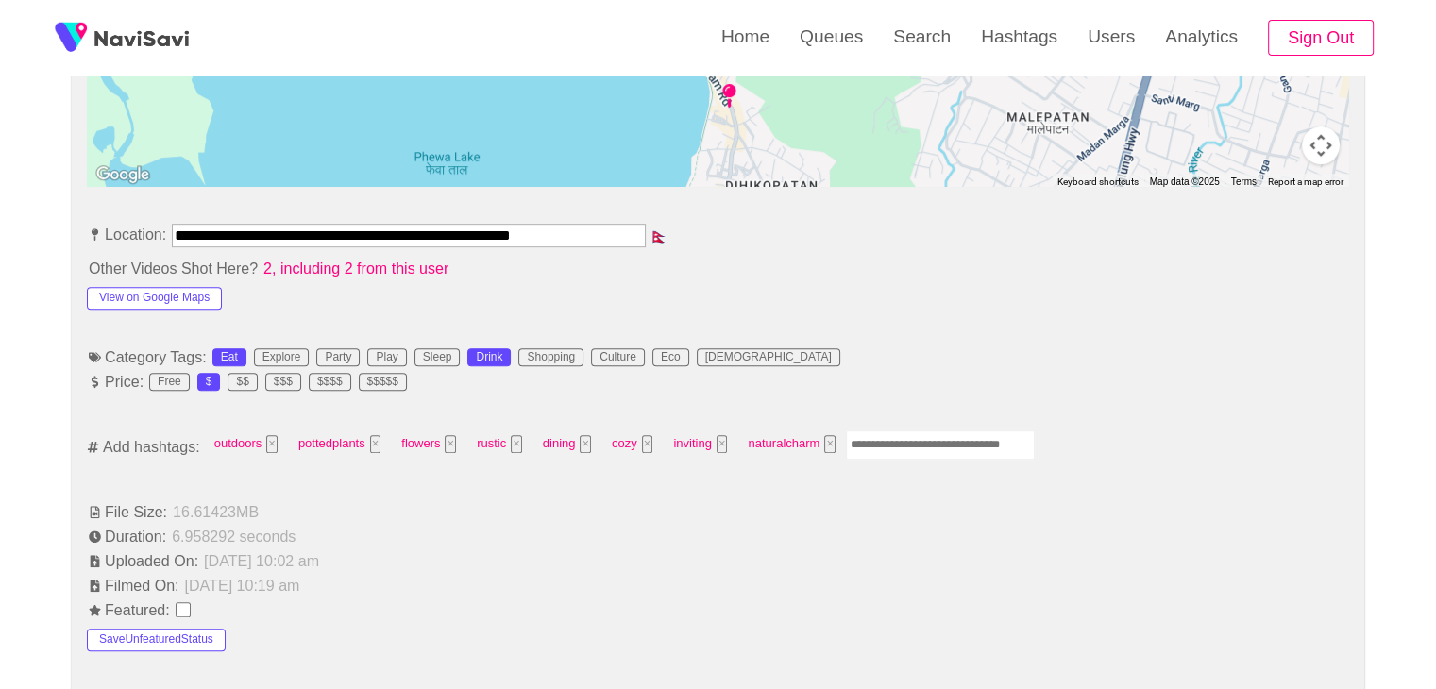
scroll to position [944, 0]
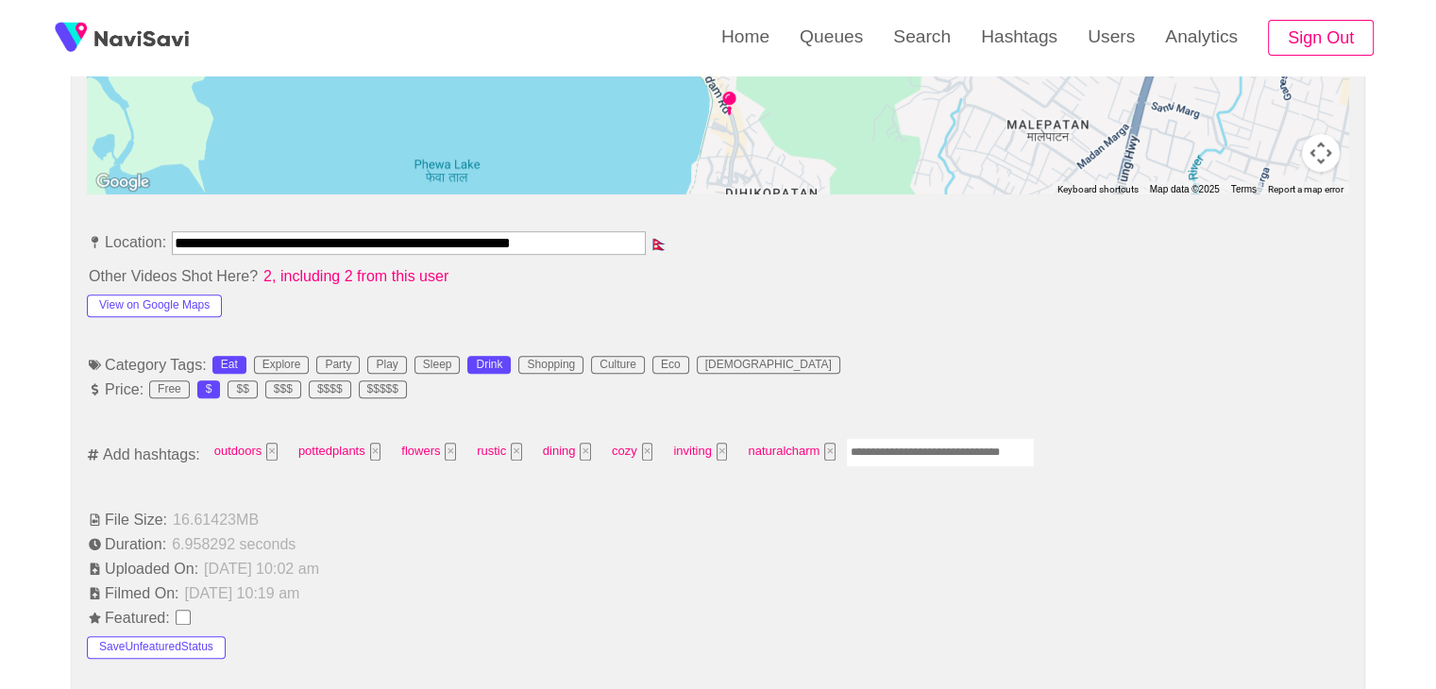
click at [914, 457] on input "Enter tag here and press return" at bounding box center [940, 452] width 189 height 29
type input "*********"
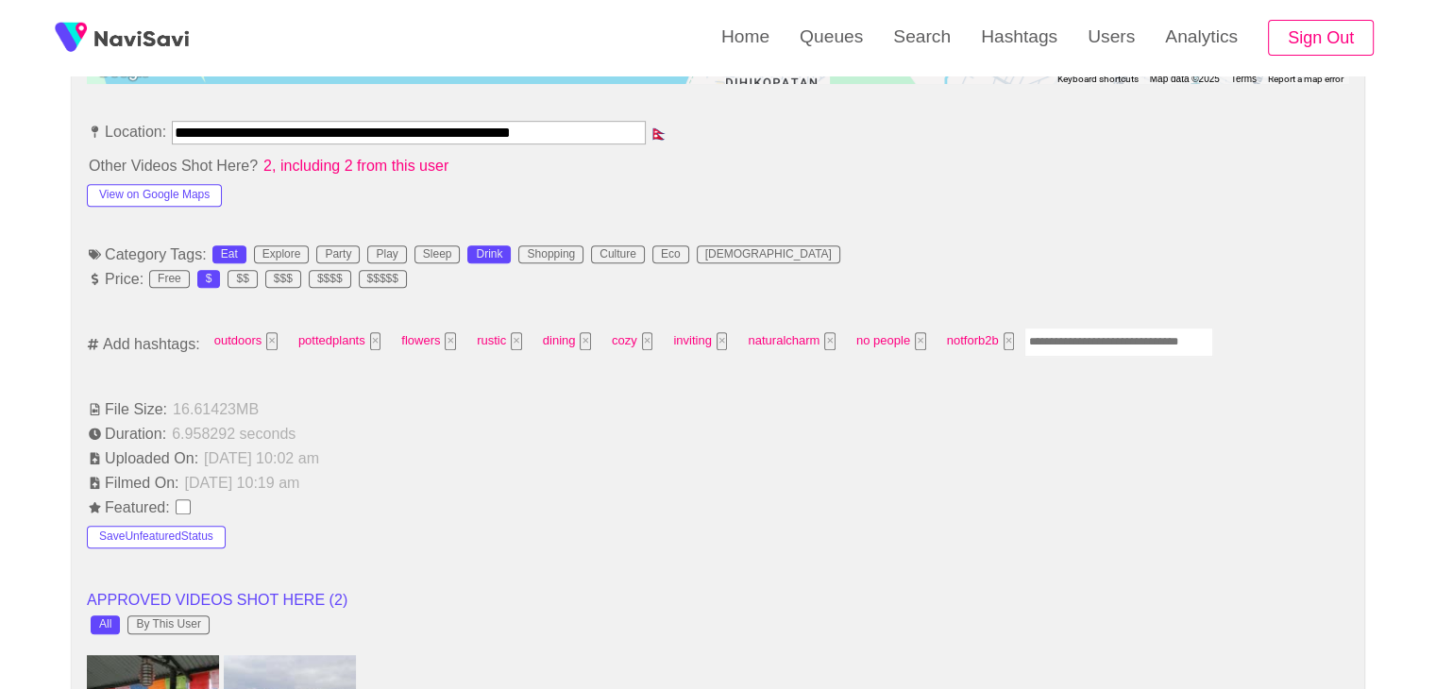
scroll to position [1039, 0]
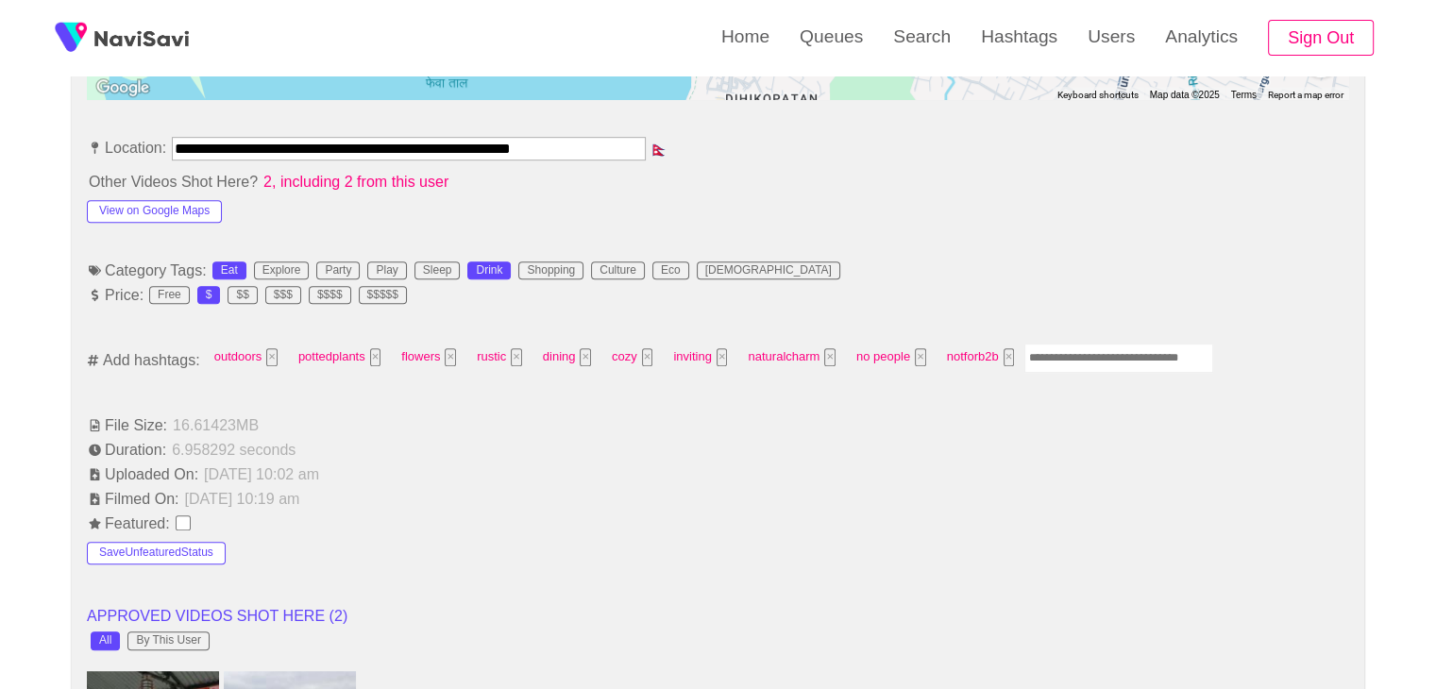
click at [198, 206] on button "View on Google Maps" at bounding box center [154, 211] width 135 height 23
click at [1046, 357] on input "Enter tag here and press return" at bounding box center [1119, 358] width 189 height 29
type input "*********"
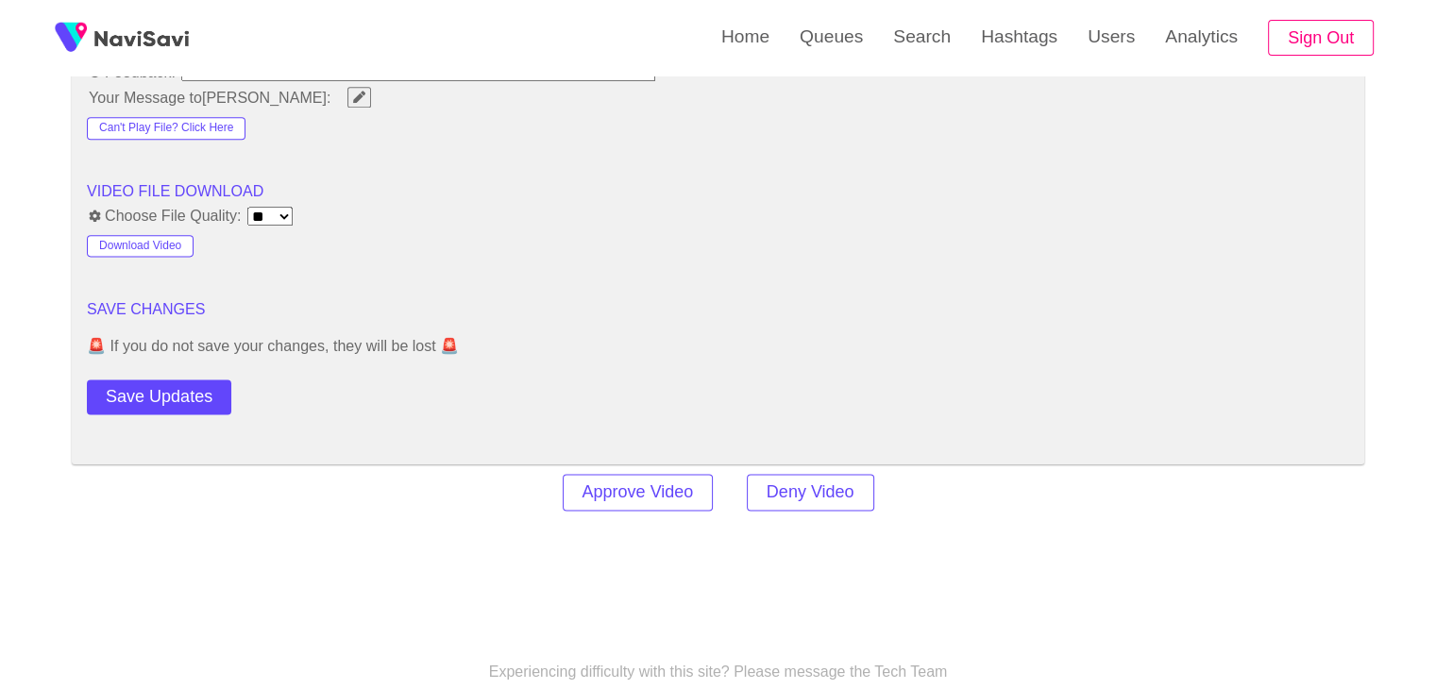
scroll to position [2455, 0]
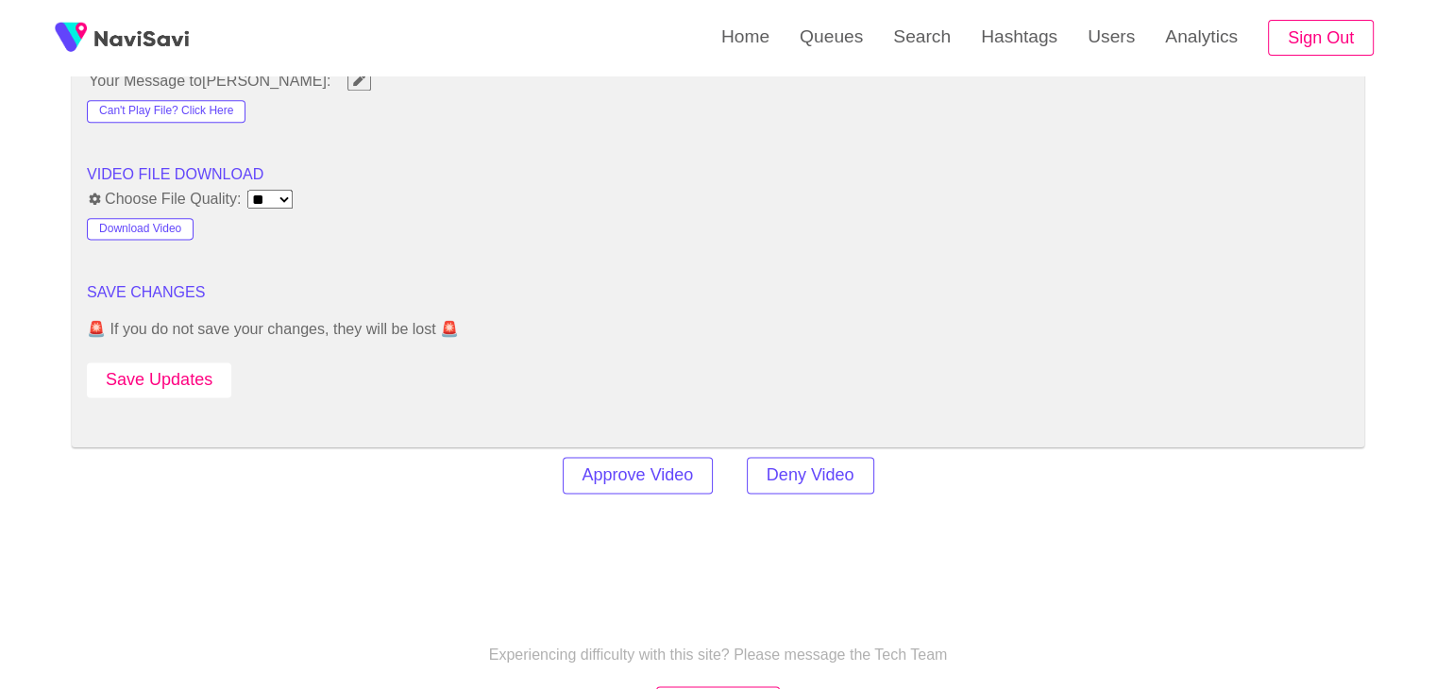
click at [193, 382] on button "Save Updates" at bounding box center [159, 380] width 144 height 35
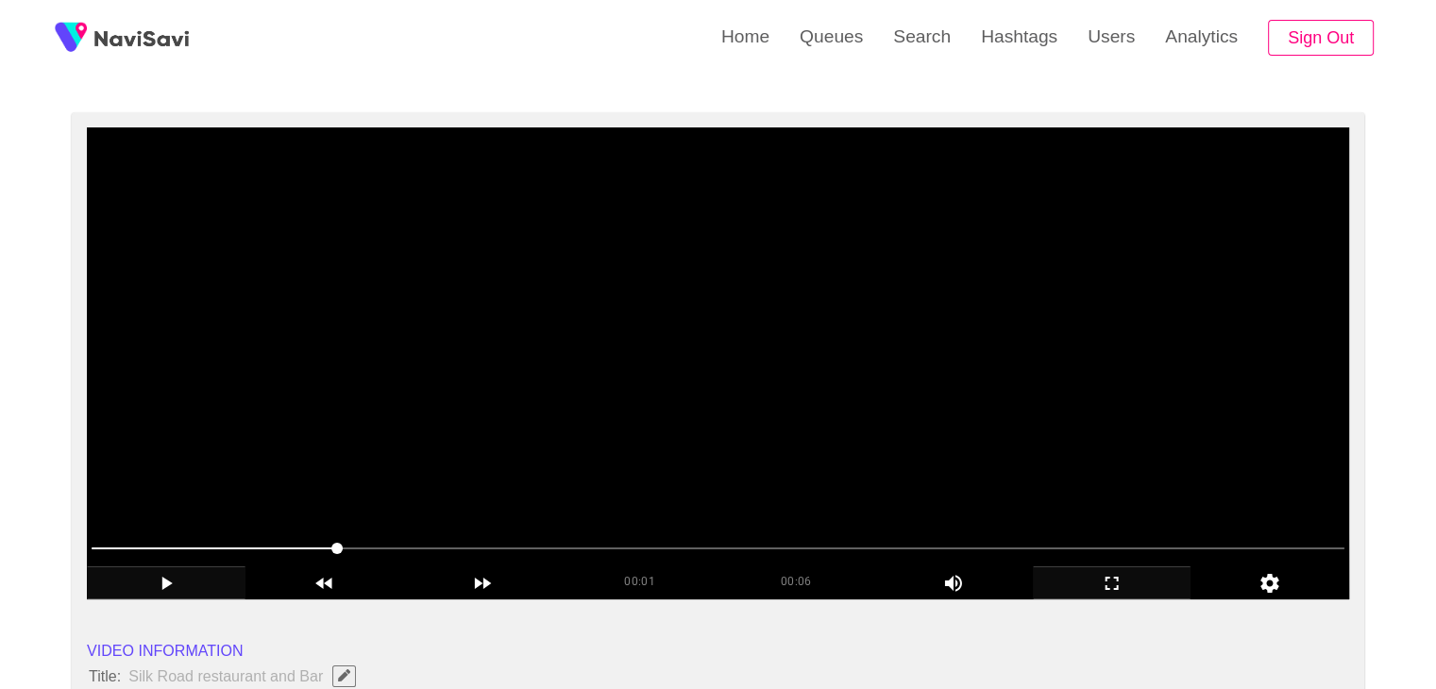
scroll to position [378, 0]
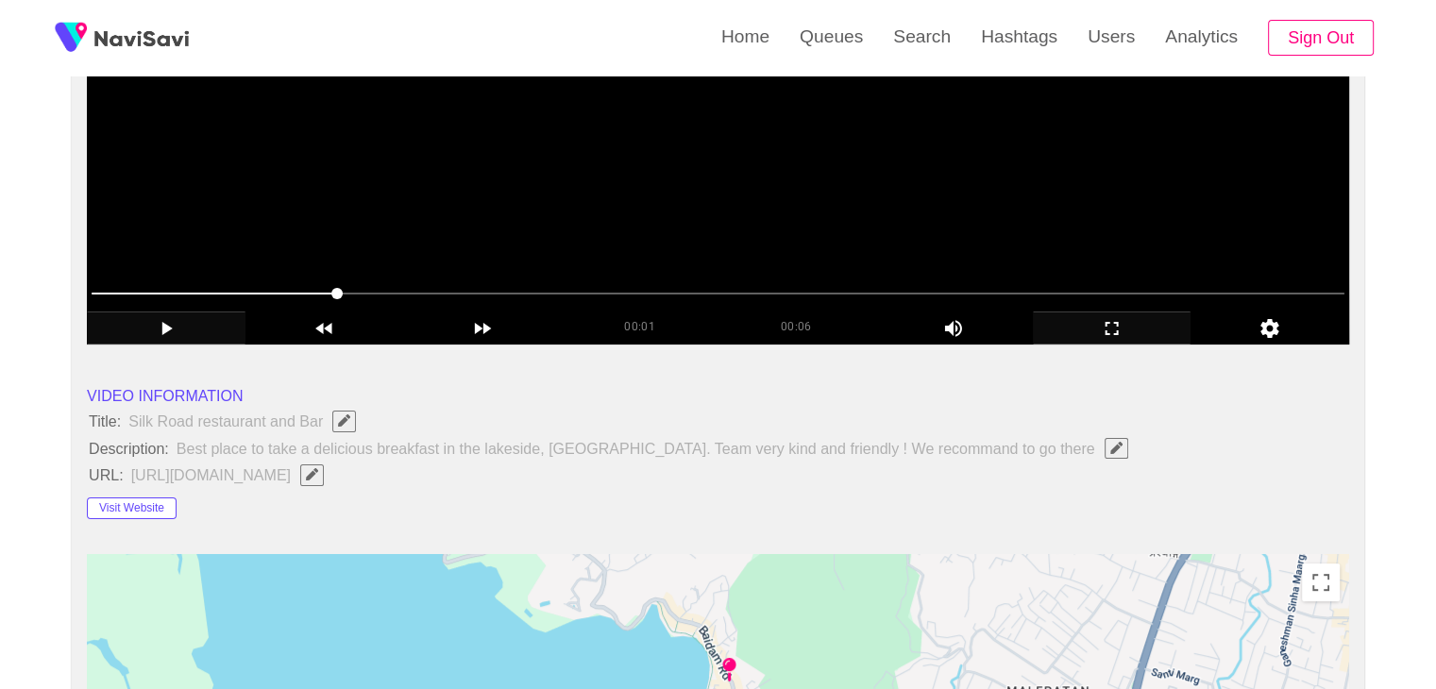
click at [721, 241] on video at bounding box center [718, 109] width 1262 height 472
drag, startPoint x: 177, startPoint y: 299, endPoint x: 149, endPoint y: 271, distance: 39.4
click at [628, 162] on video at bounding box center [718, 109] width 1262 height 472
click at [674, 201] on video at bounding box center [718, 109] width 1262 height 472
click at [679, 200] on video at bounding box center [718, 109] width 1262 height 472
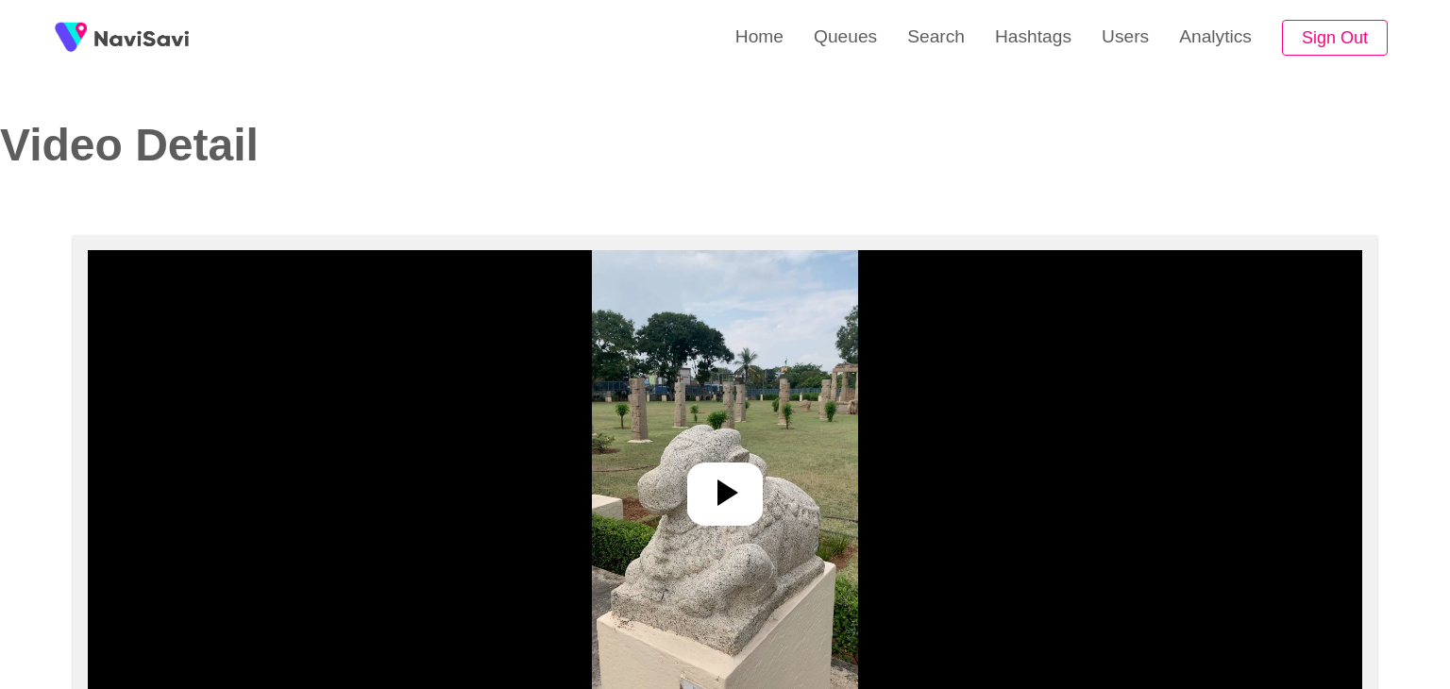
select select "**********"
select select "**"
click at [714, 470] on icon at bounding box center [717, 492] width 45 height 45
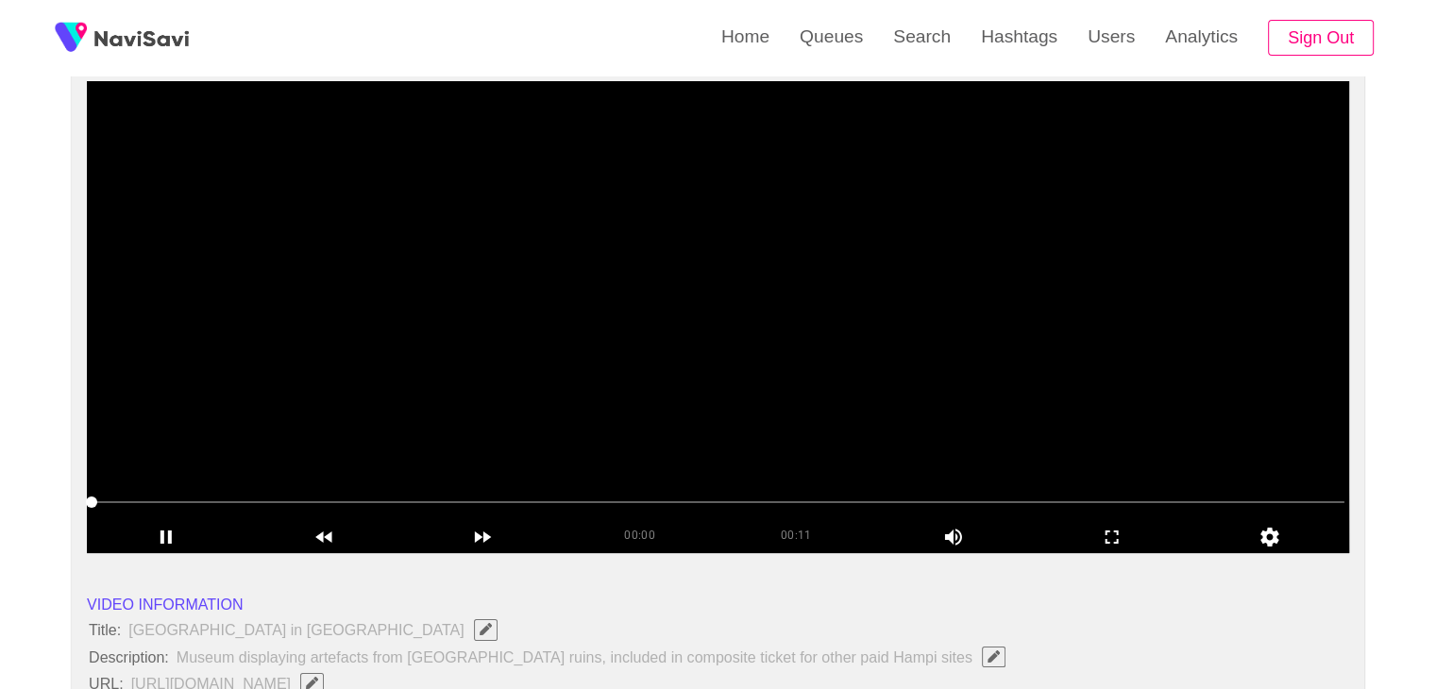
scroll to position [189, 0]
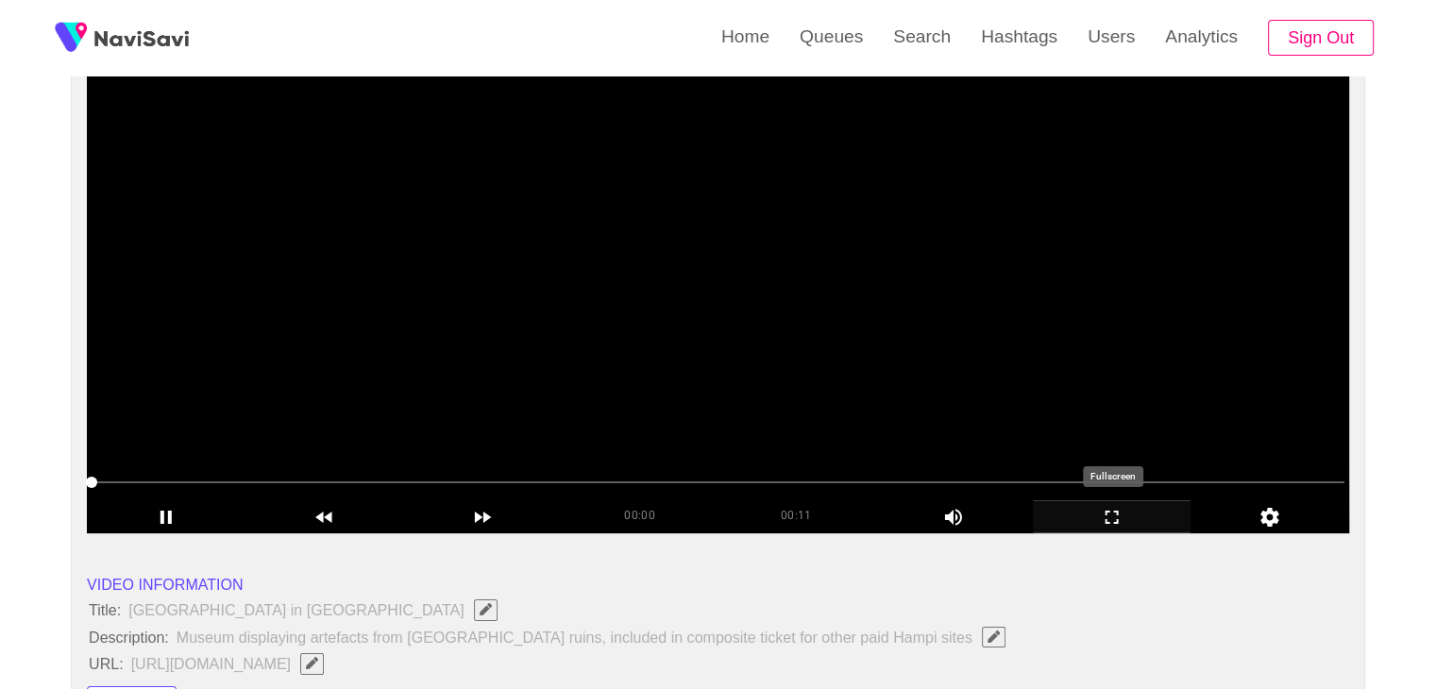
click at [1127, 517] on icon "add" at bounding box center [1112, 517] width 157 height 23
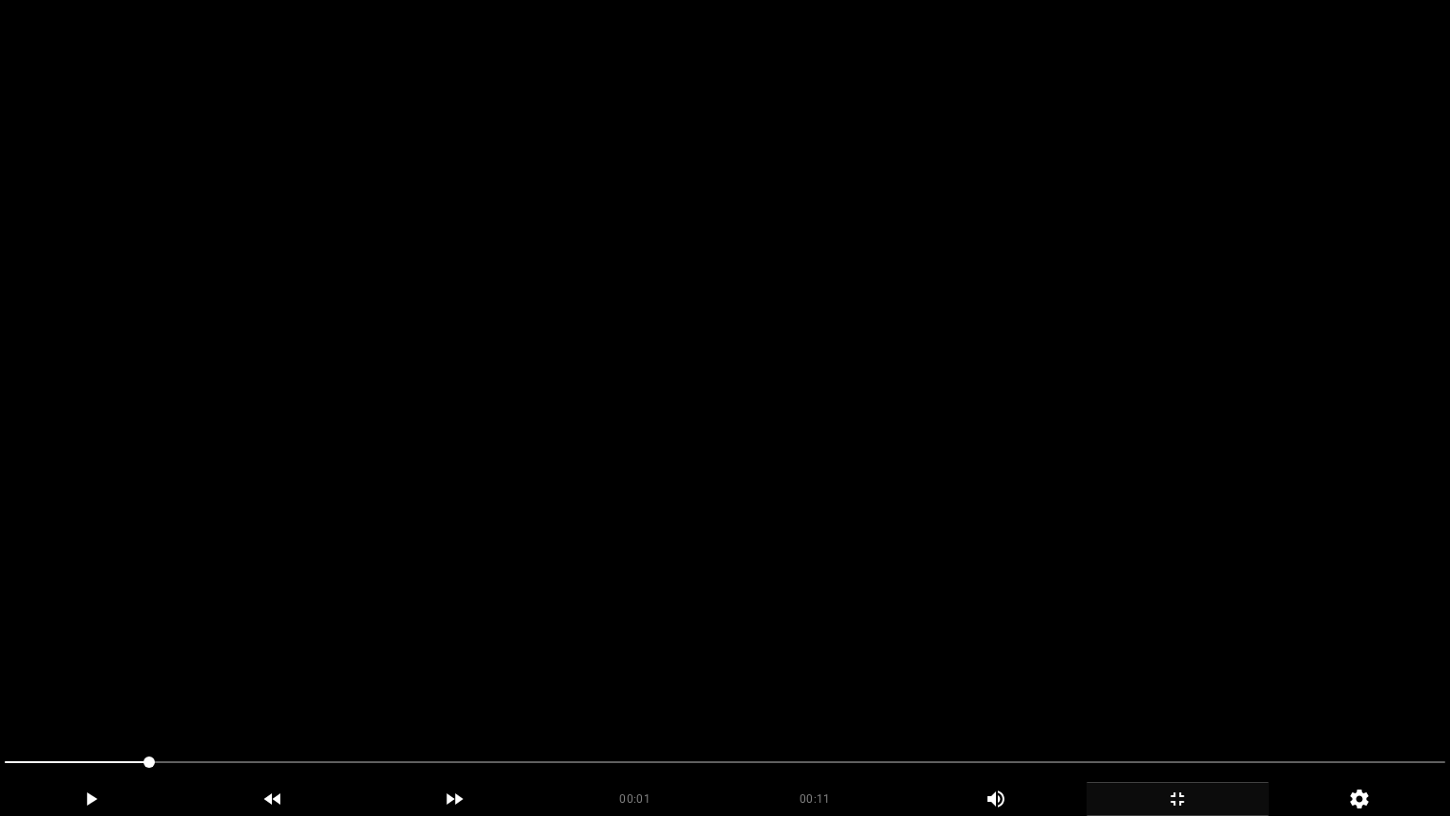
click at [982, 498] on video at bounding box center [725, 408] width 1450 height 816
click at [835, 585] on video at bounding box center [725, 408] width 1450 height 816
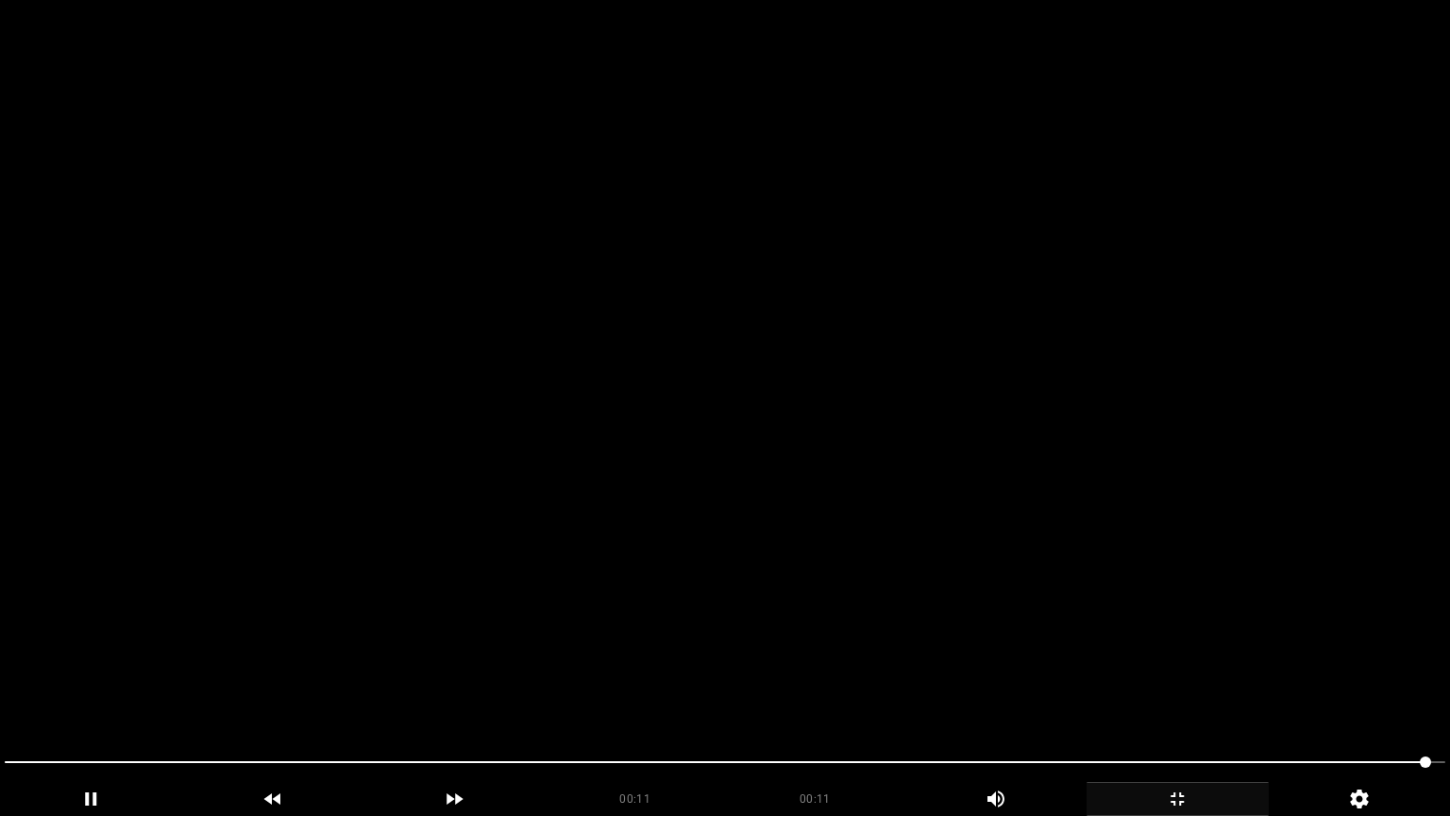
click at [1155, 573] on video at bounding box center [725, 408] width 1450 height 816
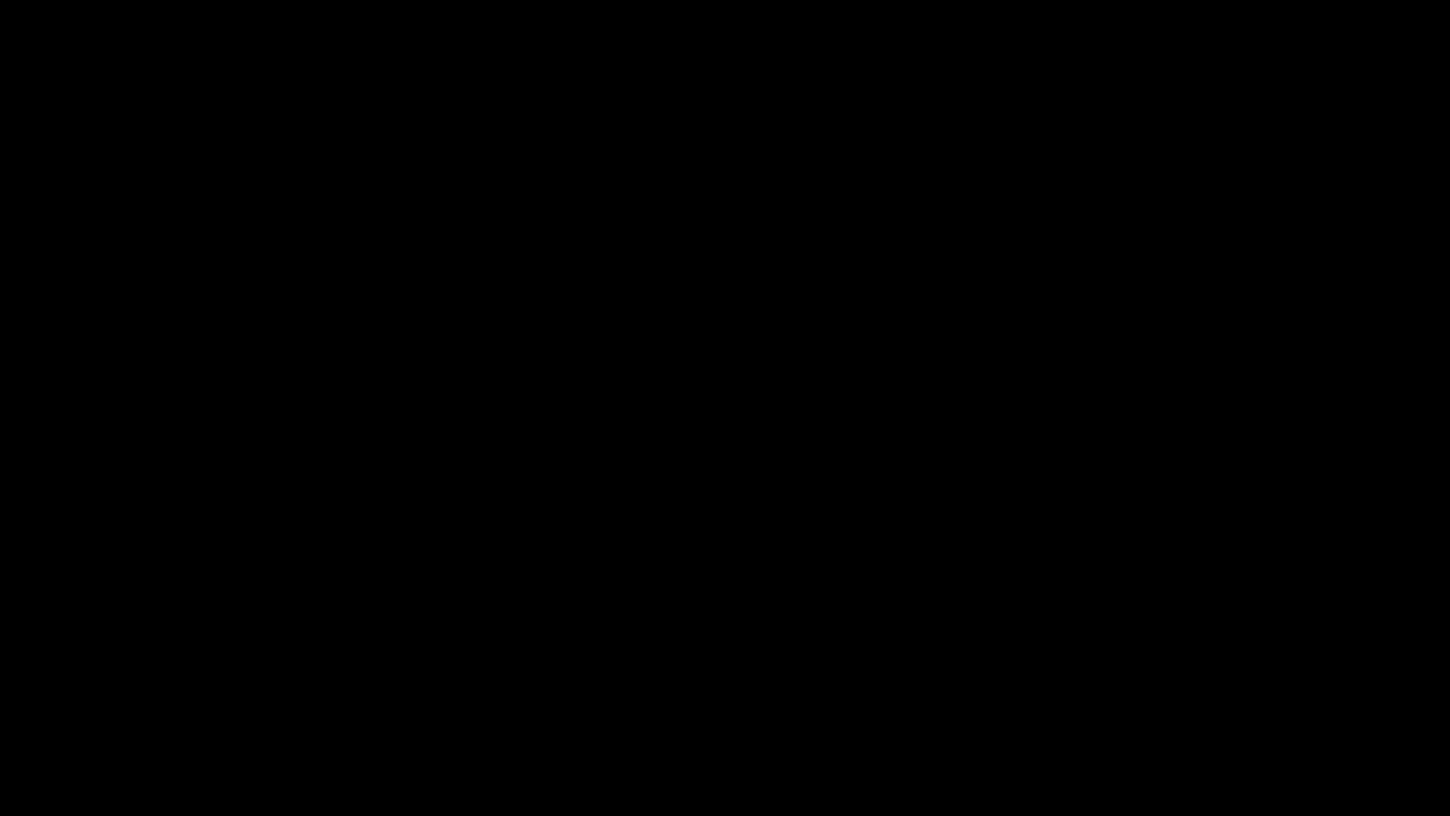
click at [1177, 688] on icon "add" at bounding box center [1178, 799] width 180 height 23
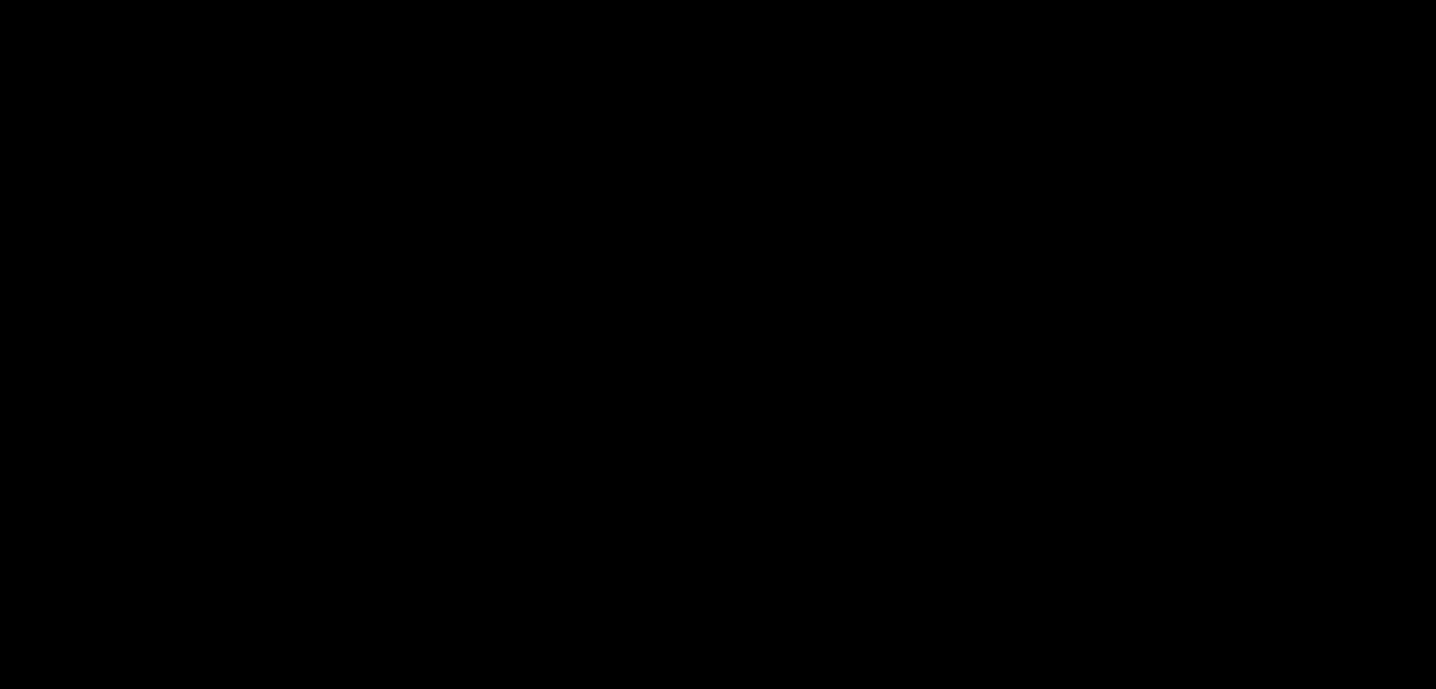
scroll to position [661, 0]
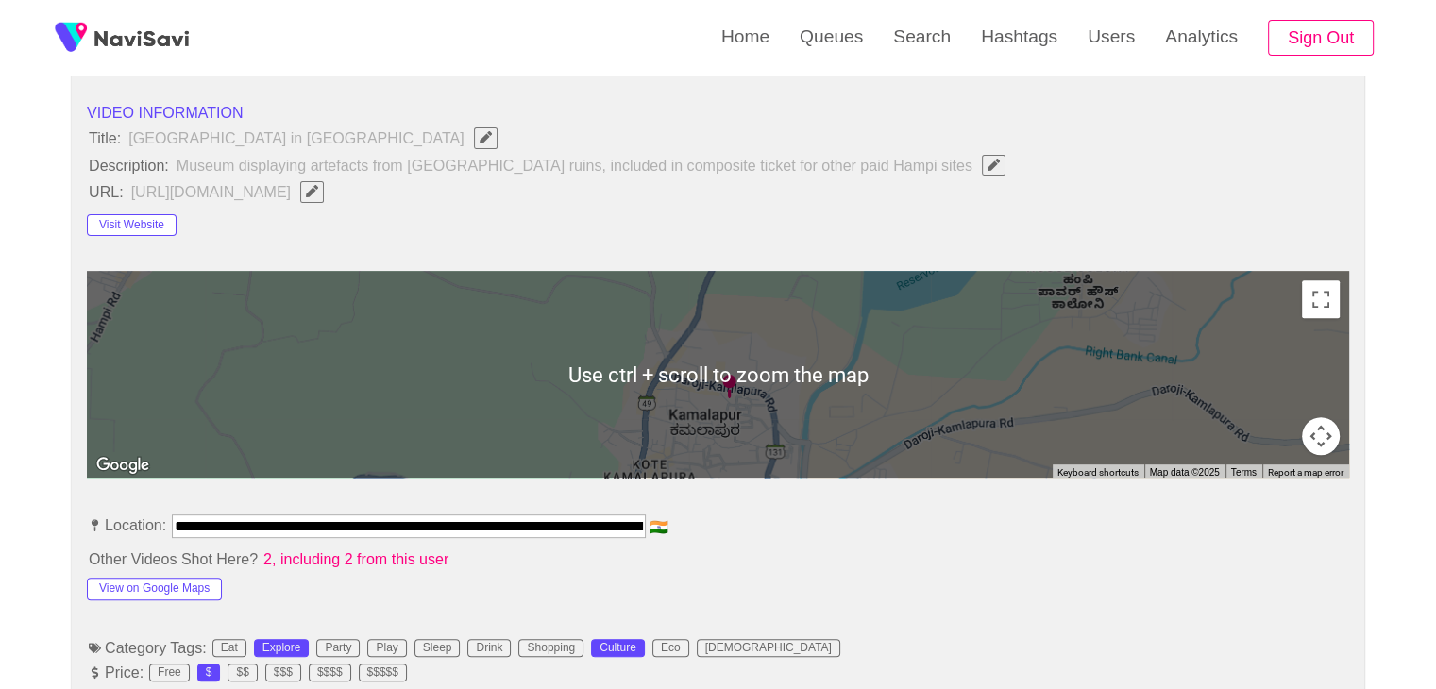
click at [127, 211] on div "Visit Website" at bounding box center [213, 222] width 252 height 30
click at [135, 223] on button "Visit Website" at bounding box center [132, 225] width 90 height 23
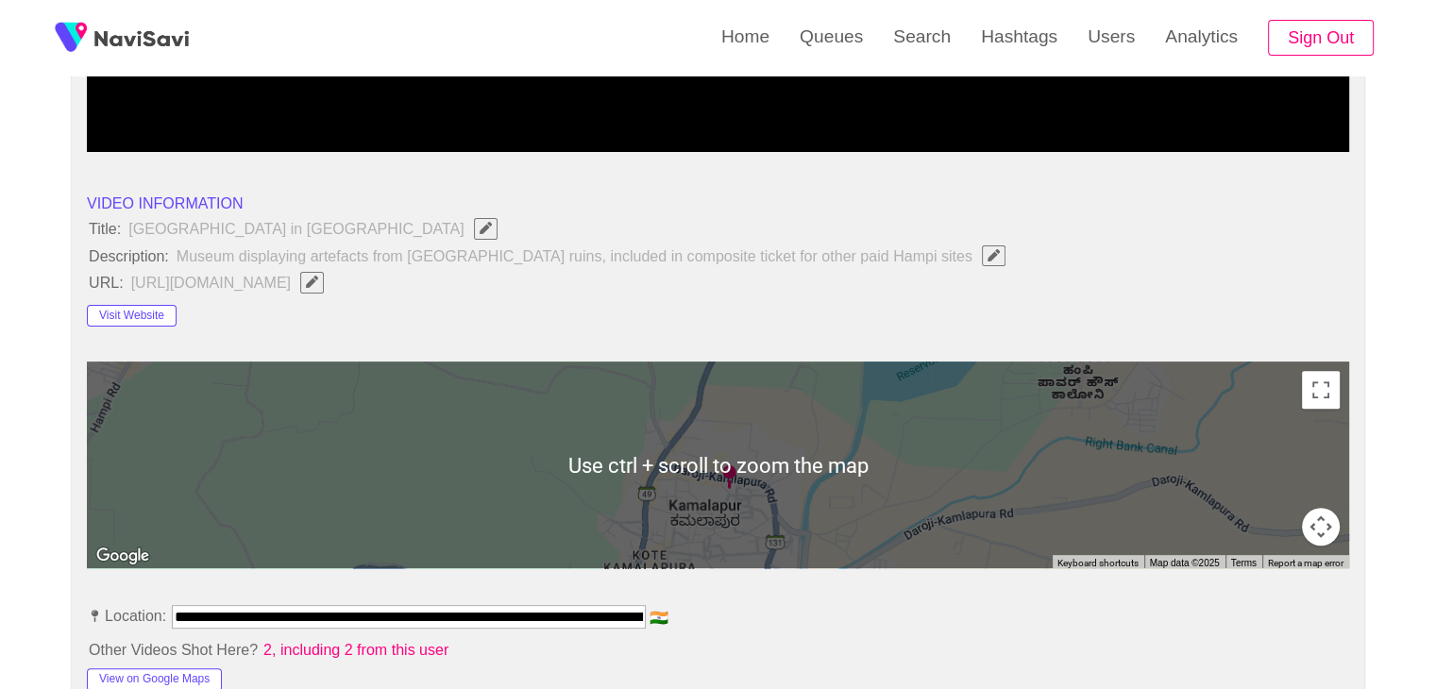
scroll to position [567, 0]
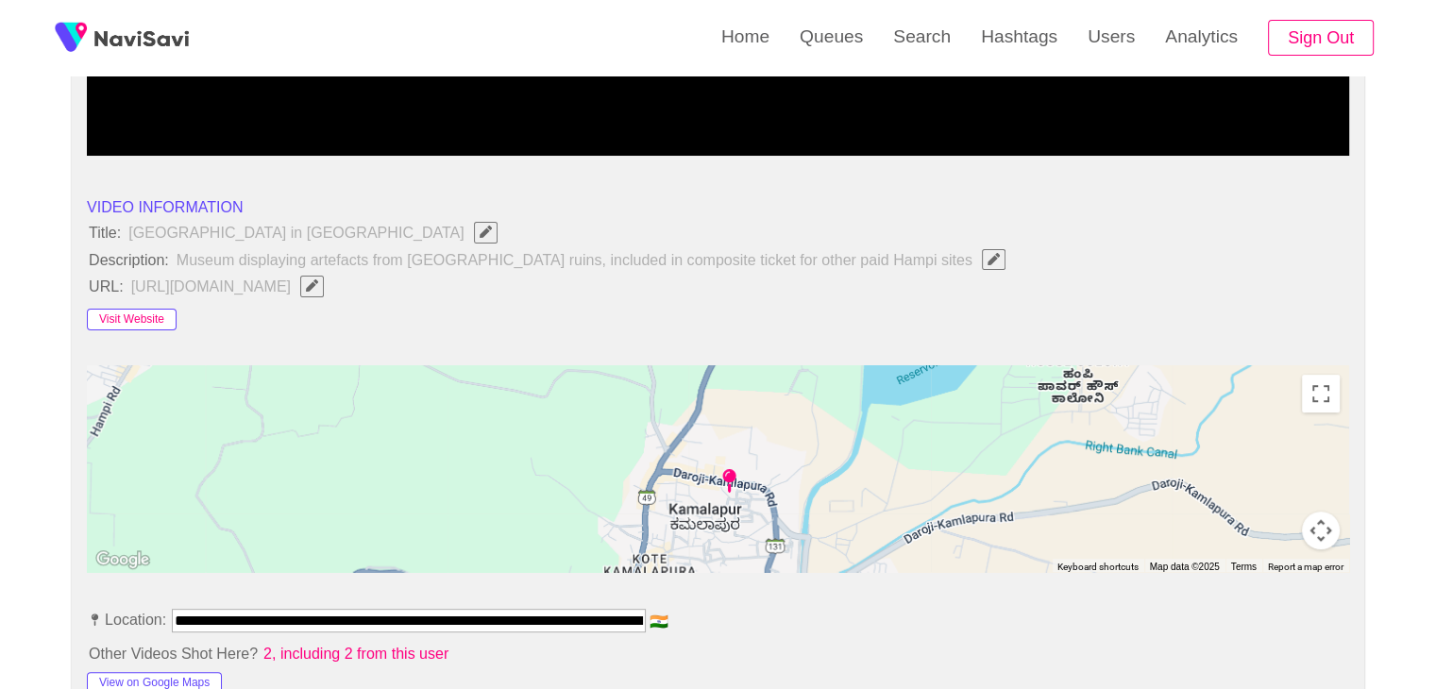
click at [165, 313] on button "Visit Website" at bounding box center [132, 320] width 90 height 23
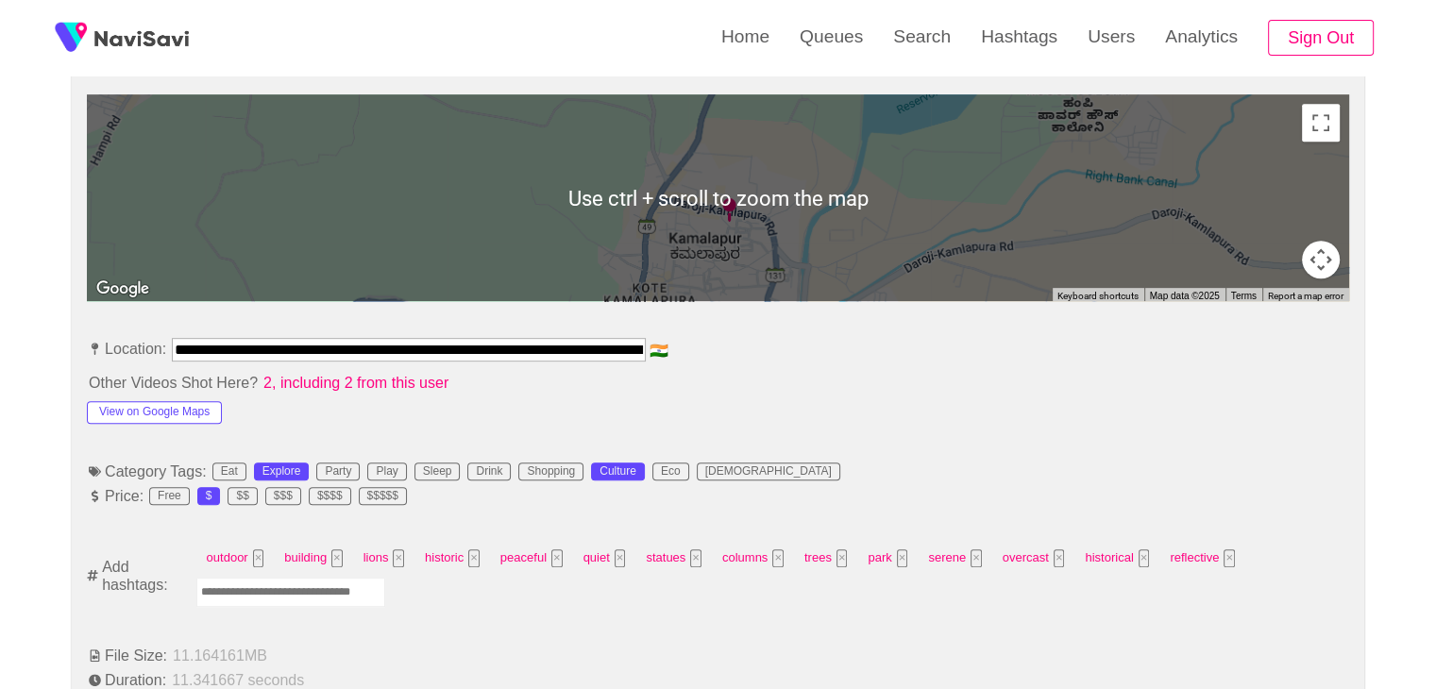
scroll to position [850, 0]
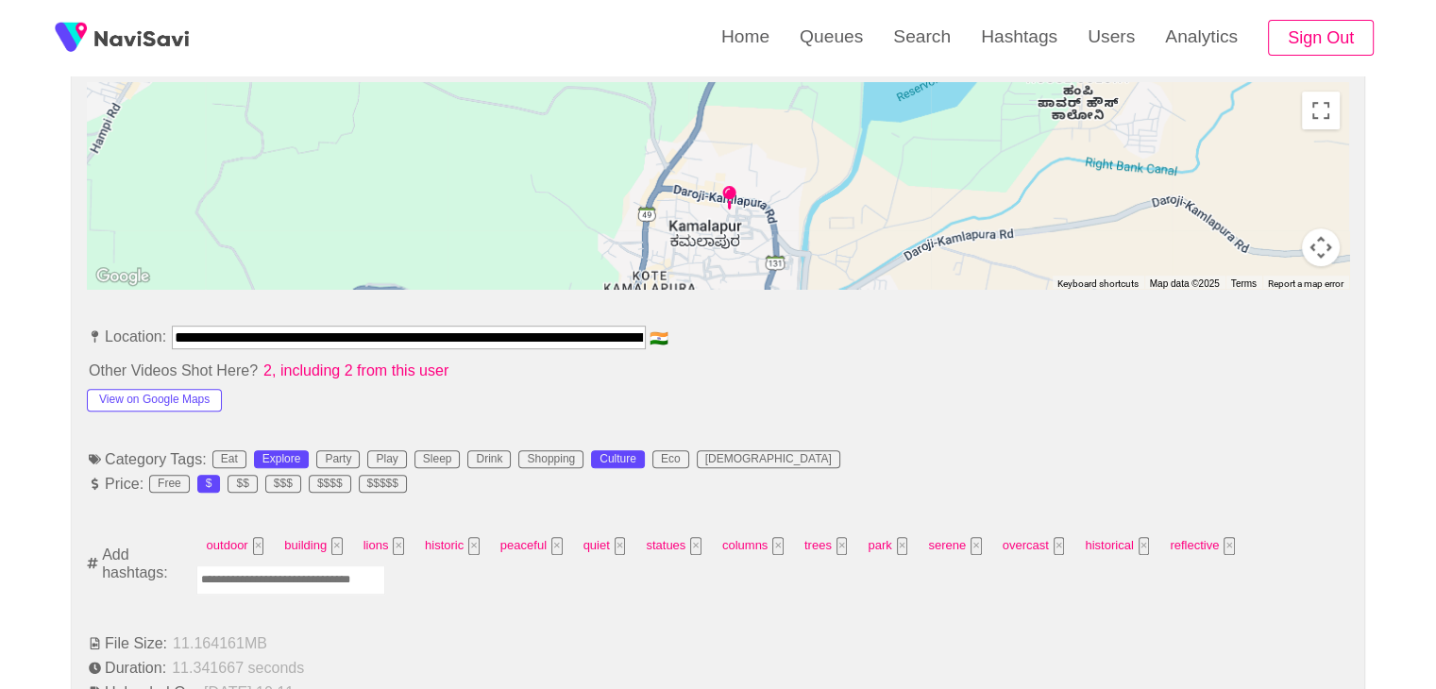
click at [163, 382] on div "View on Google Maps" at bounding box center [213, 396] width 252 height 30
click at [159, 398] on button "View on Google Maps" at bounding box center [154, 400] width 135 height 23
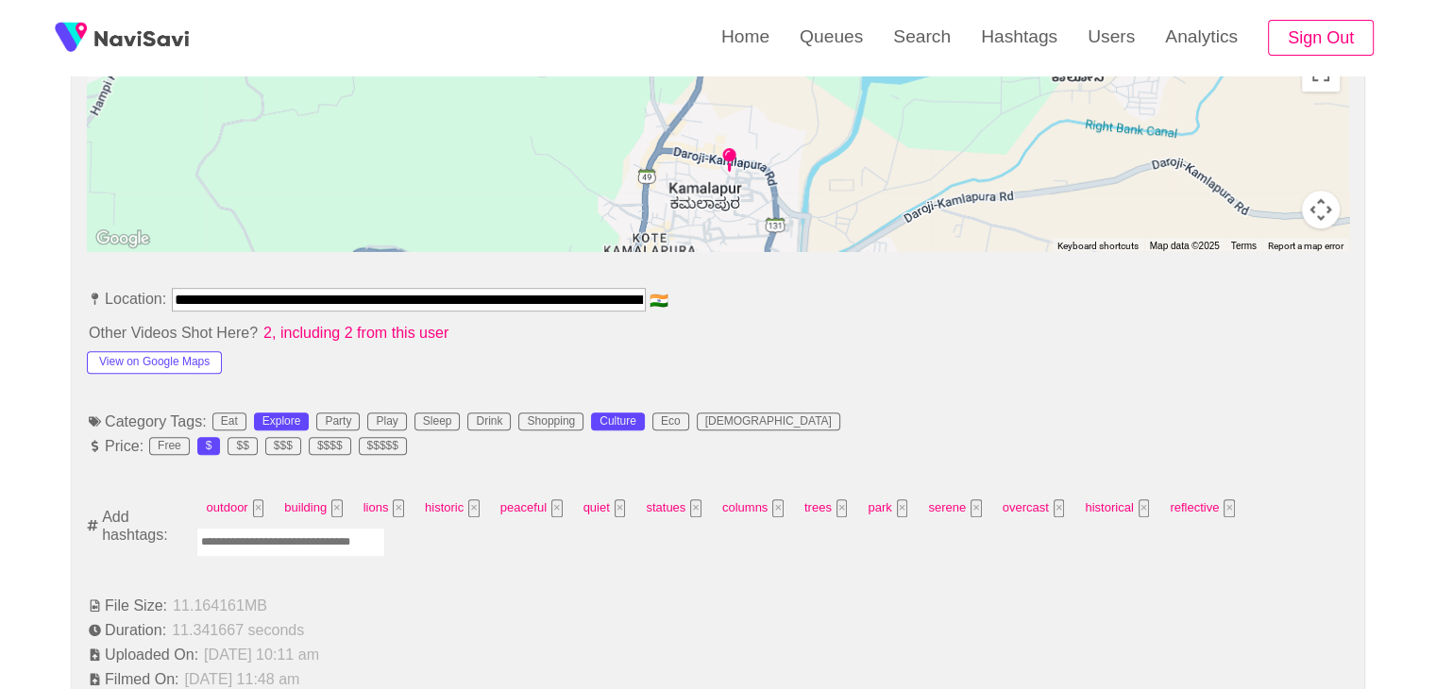
scroll to position [1039, 0]
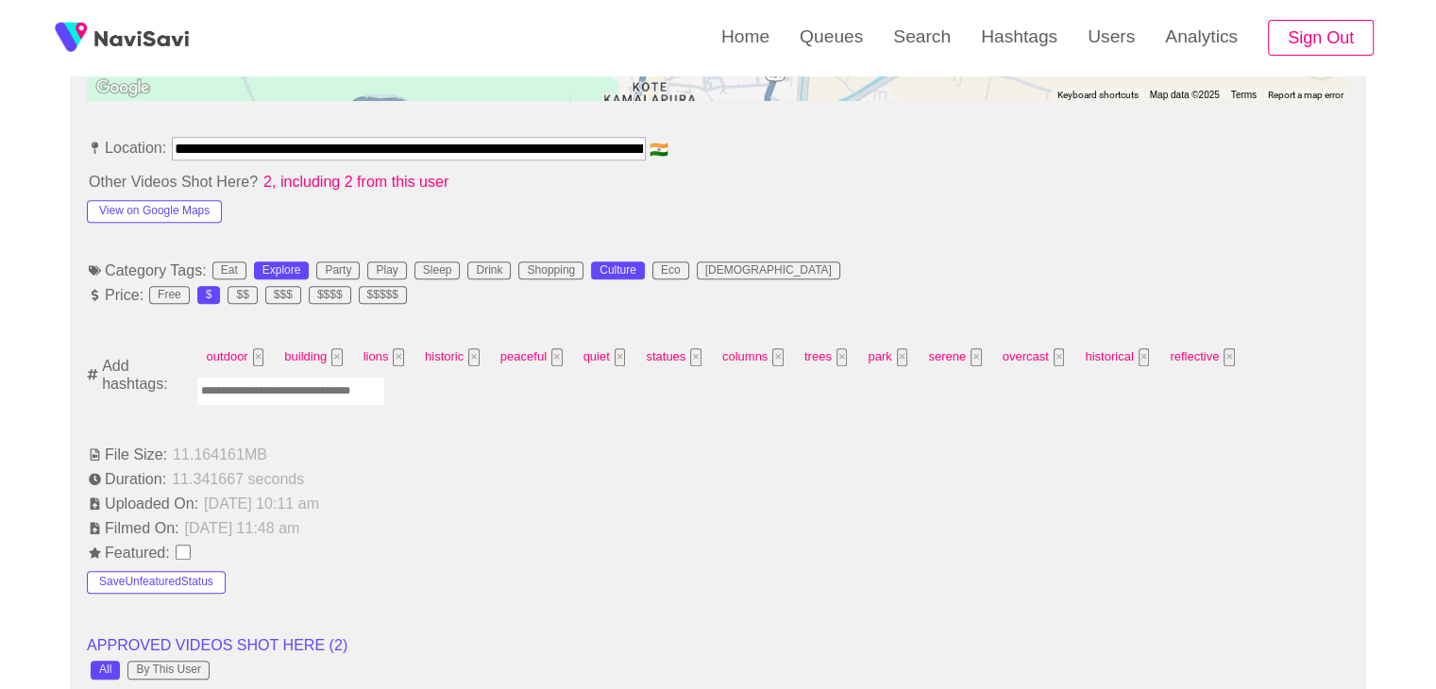
click at [263, 393] on input "Enter tag here and press return" at bounding box center [290, 391] width 189 height 29
type input "*********"
type input "******"
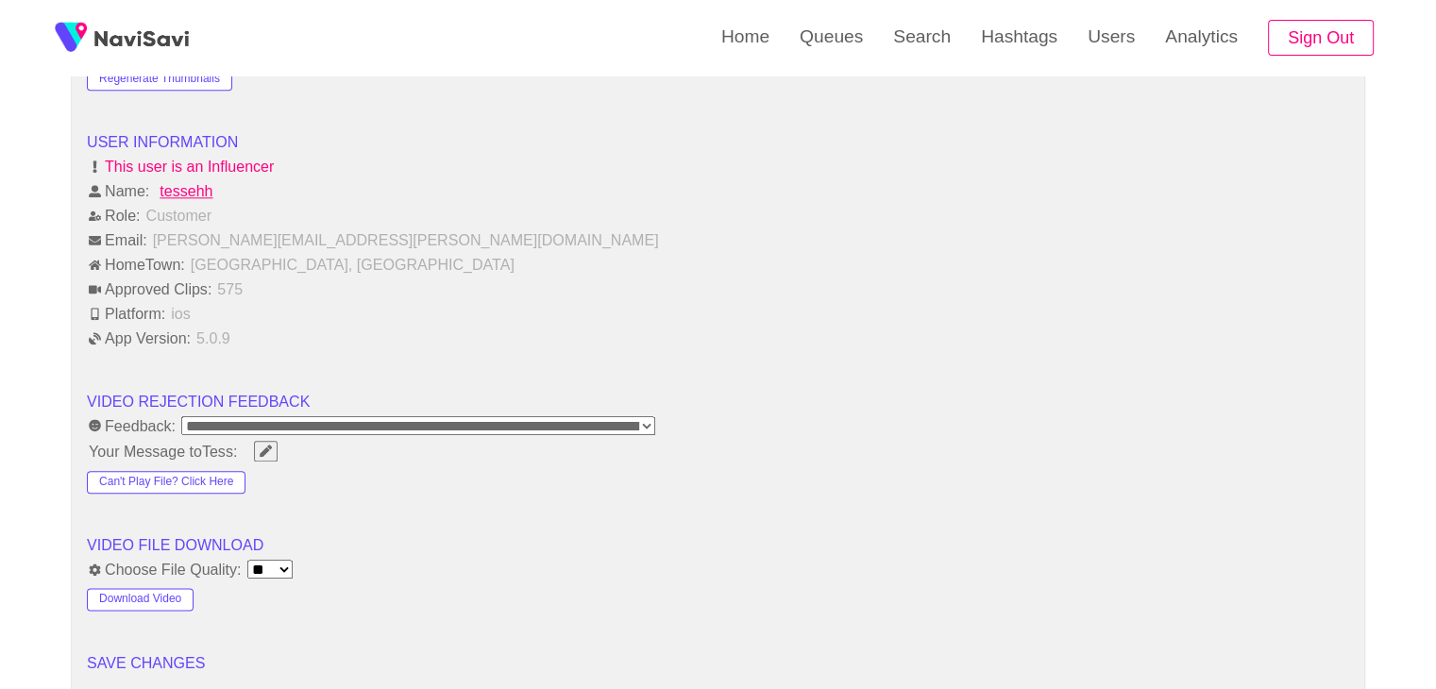
scroll to position [2361, 0]
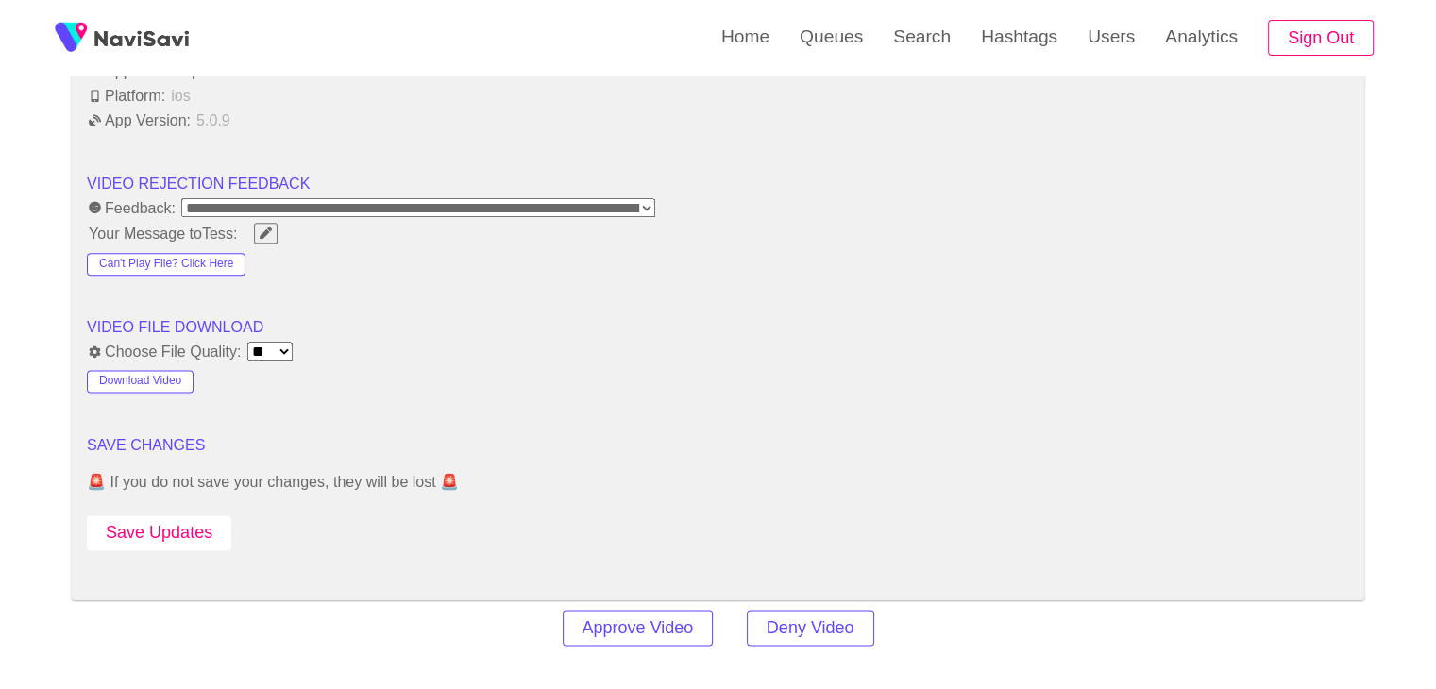
click at [189, 527] on button "Save Updates" at bounding box center [159, 533] width 144 height 35
click at [172, 538] on button "Save Updates" at bounding box center [159, 533] width 144 height 35
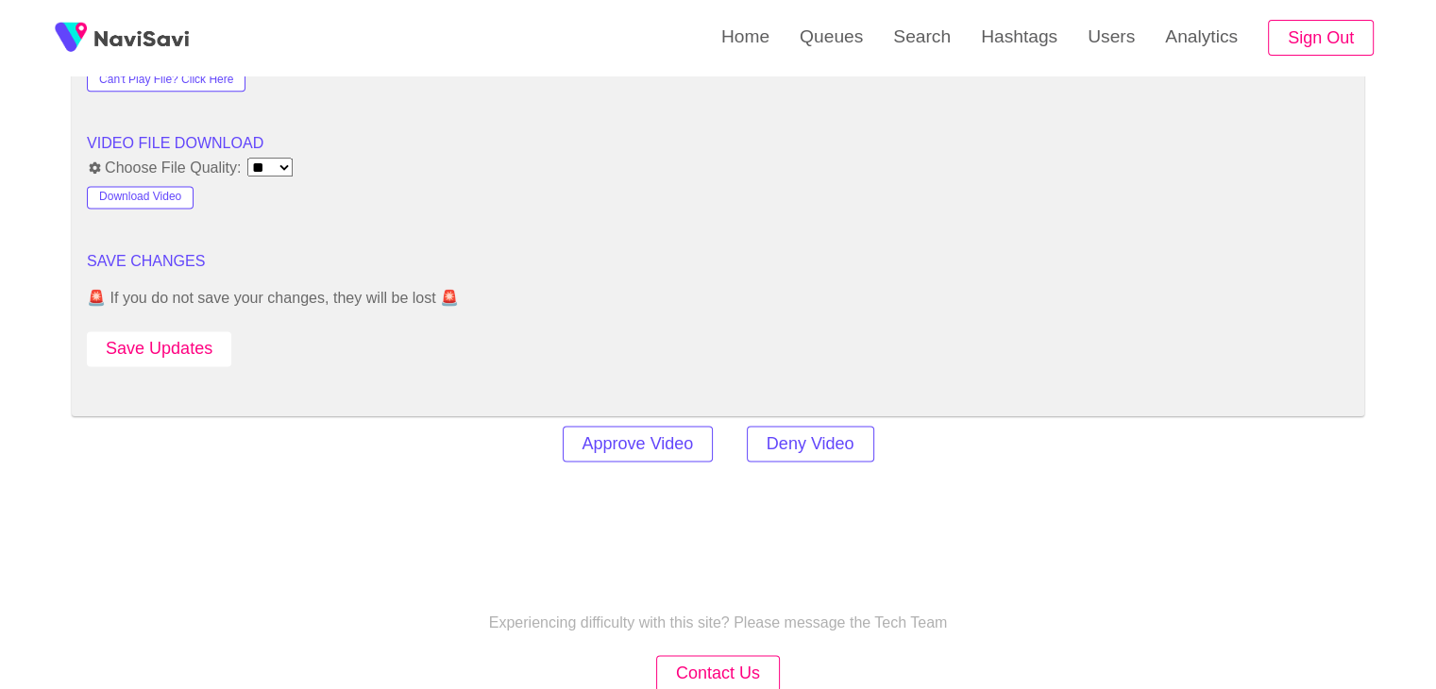
scroll to position [2550, 0]
click at [157, 331] on button "Save Updates" at bounding box center [159, 344] width 144 height 35
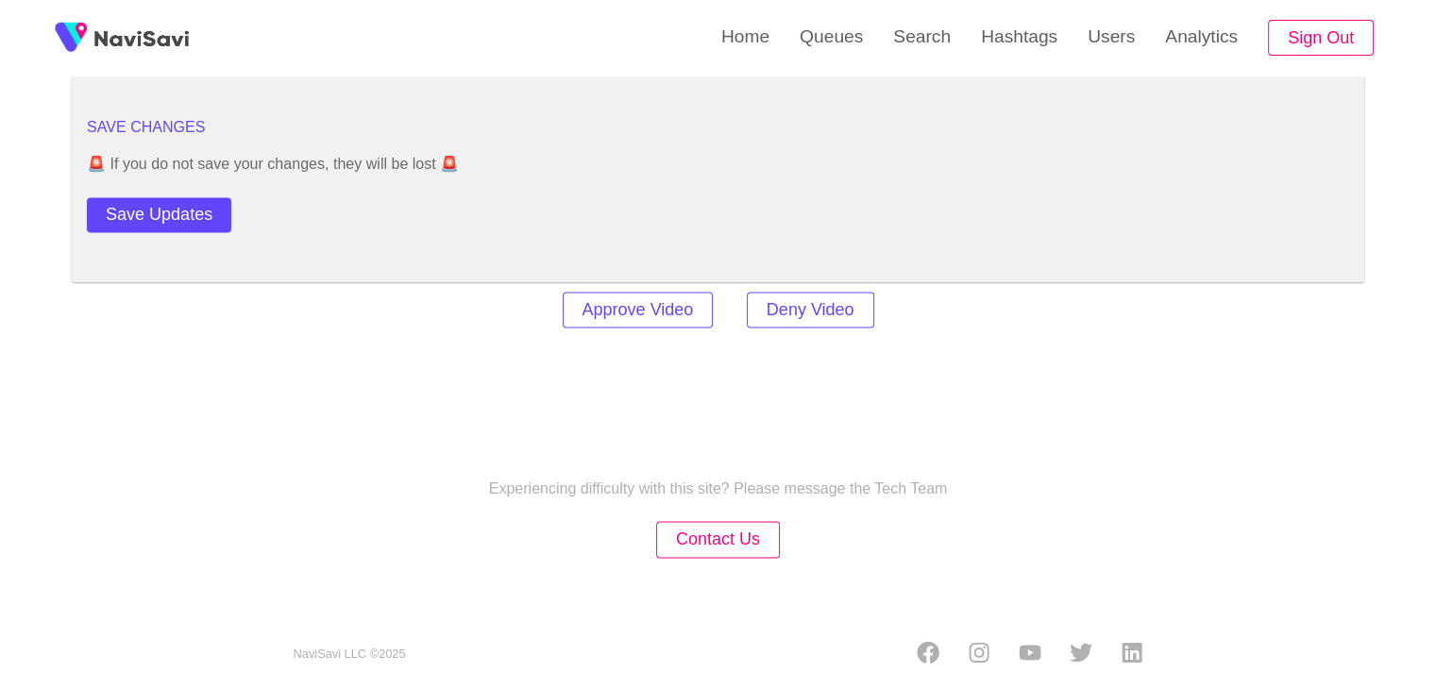
scroll to position [2681, 0]
click at [195, 199] on button "Save Updates" at bounding box center [159, 212] width 144 height 35
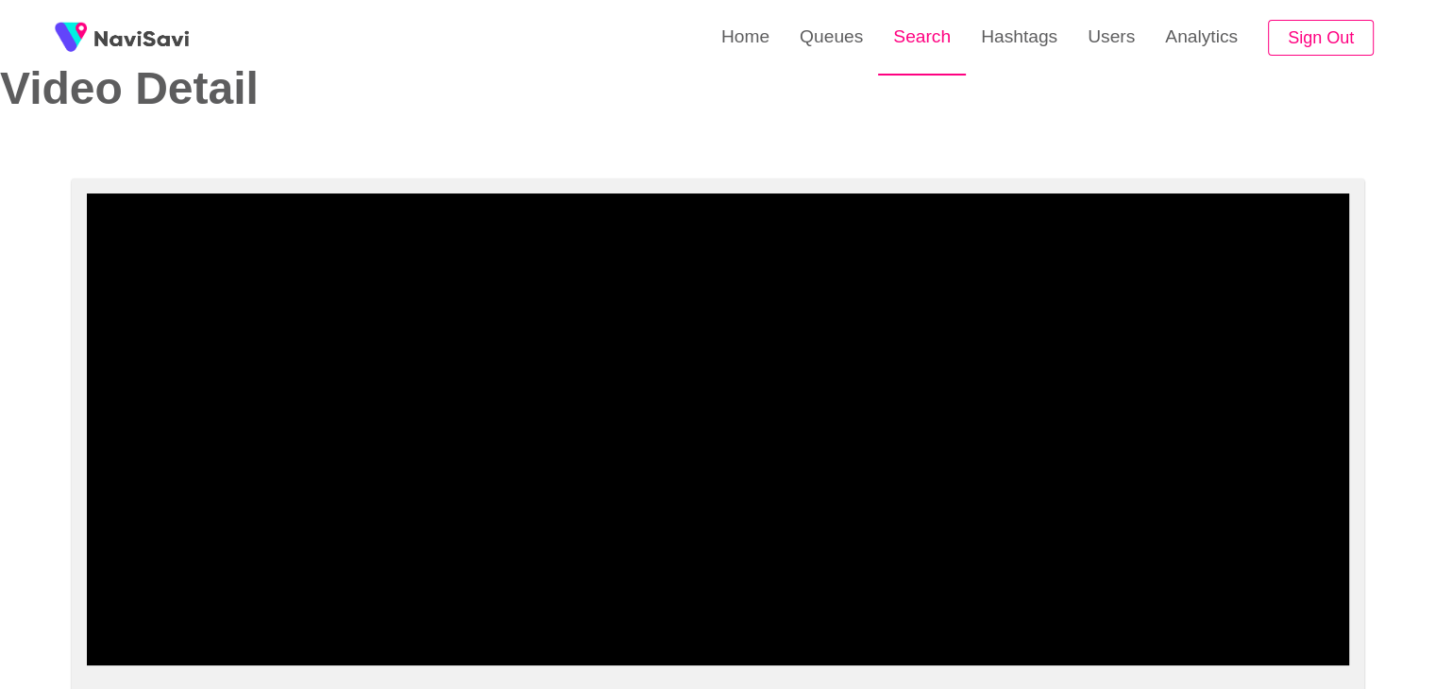
scroll to position [0, 0]
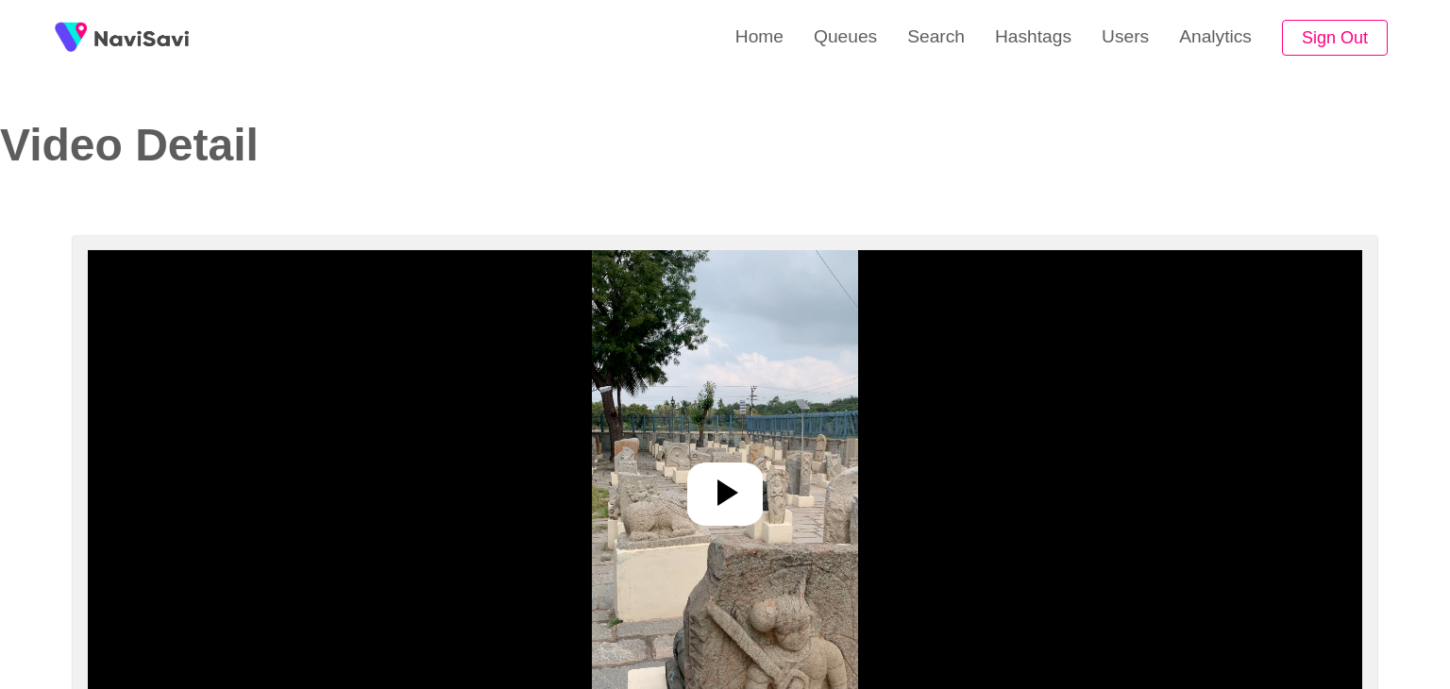
select select "**********"
select select "**"
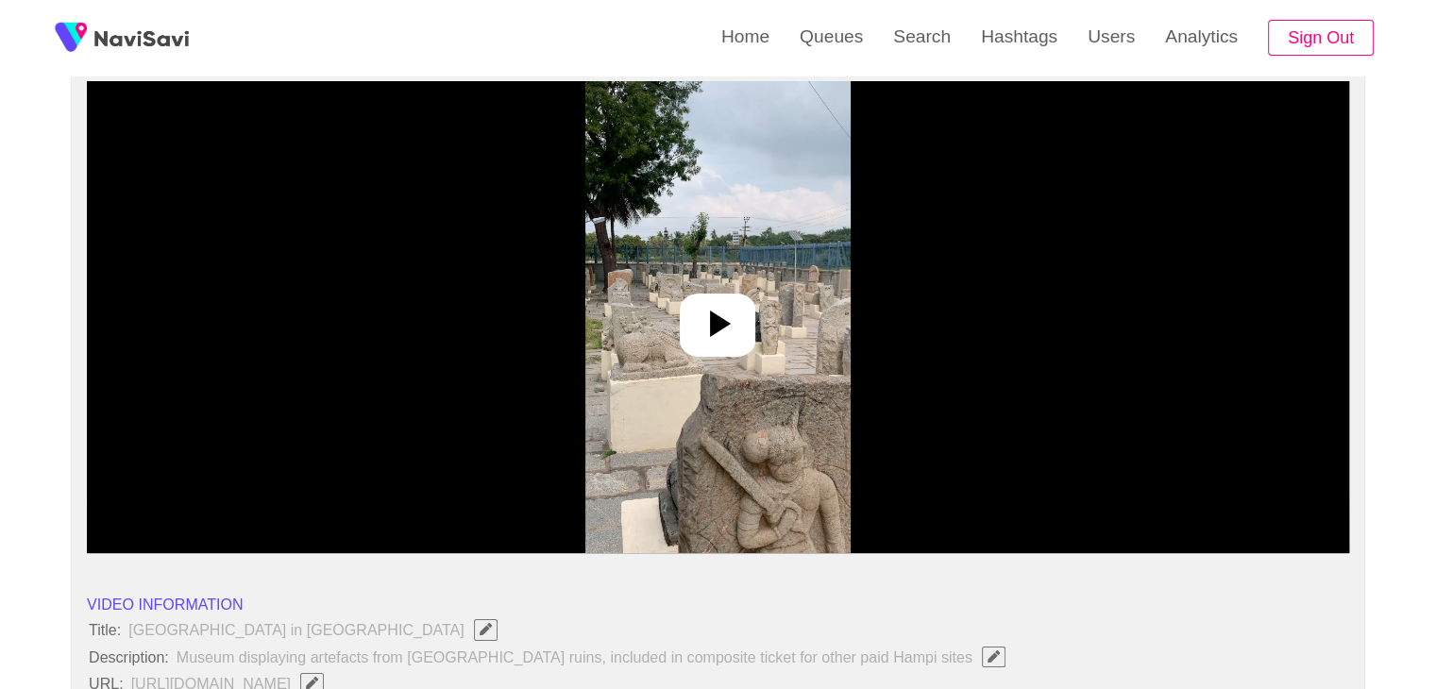
scroll to position [189, 0]
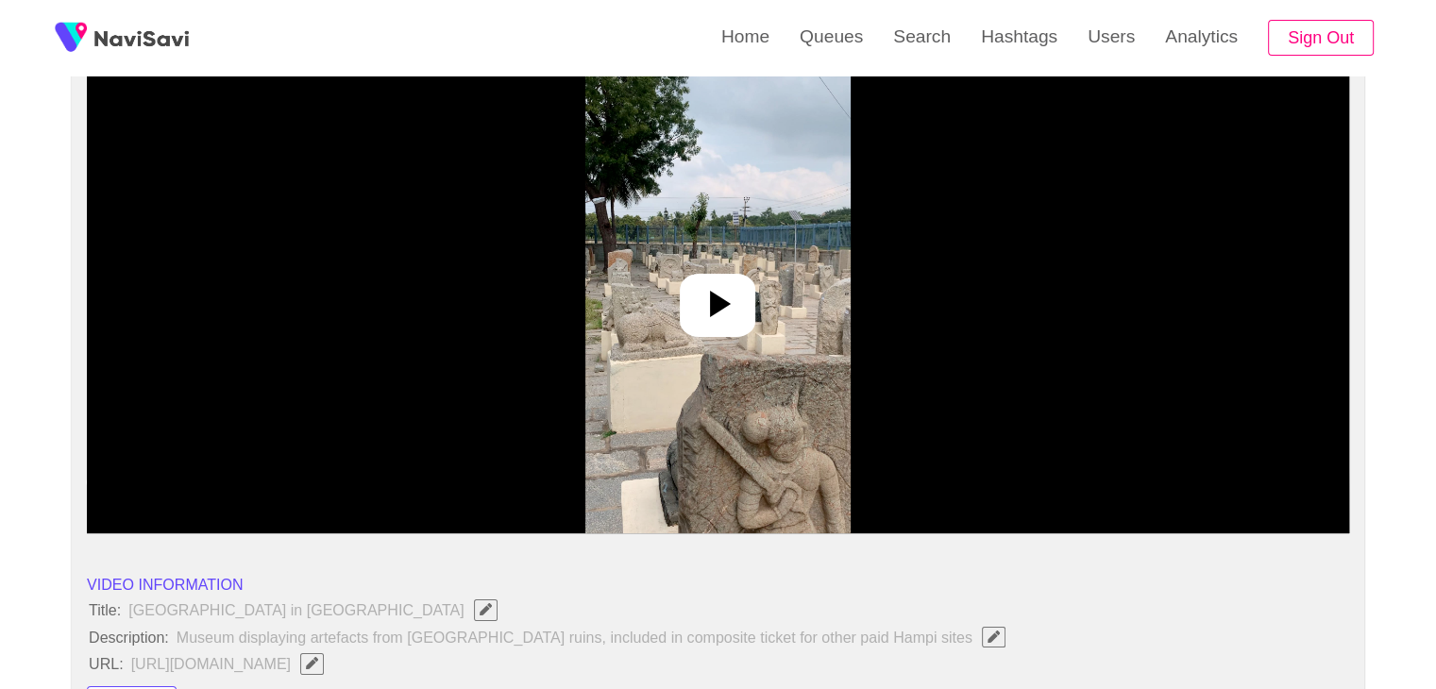
click at [710, 325] on icon at bounding box center [717, 303] width 45 height 45
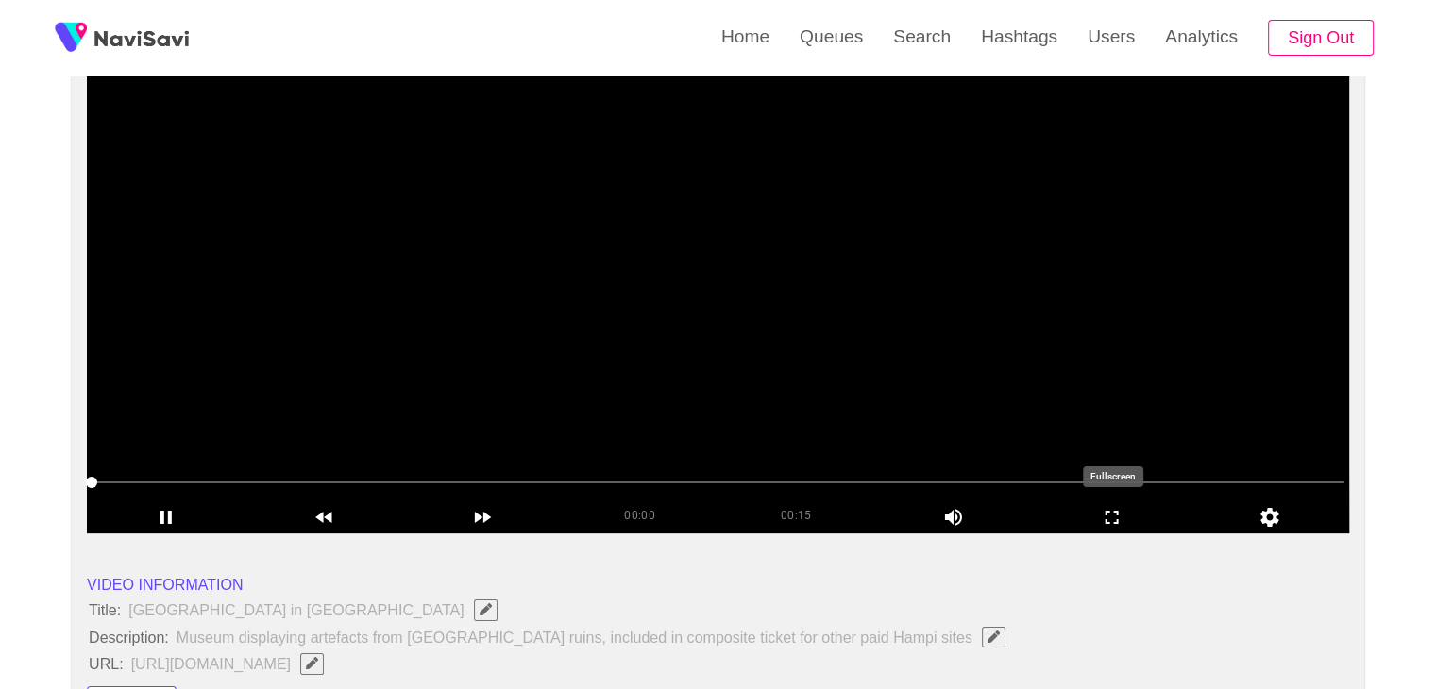
drag, startPoint x: 1109, startPoint y: 517, endPoint x: 910, endPoint y: 524, distance: 198.4
click at [1101, 517] on icon "add" at bounding box center [1112, 517] width 157 height 23
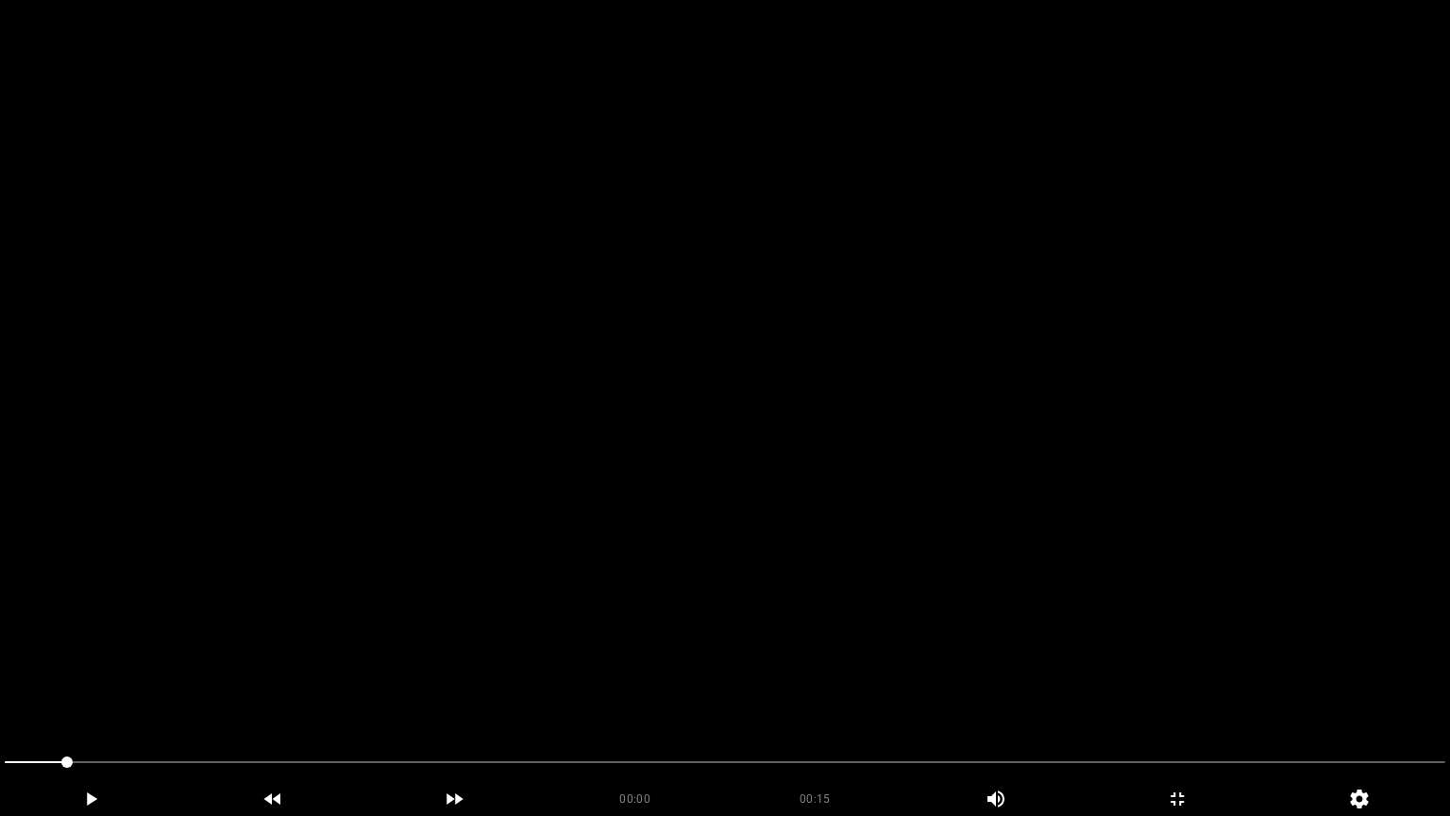
click at [905, 517] on video at bounding box center [725, 408] width 1450 height 816
drag, startPoint x: 876, startPoint y: 562, endPoint x: 858, endPoint y: 564, distance: 18.0
click at [875, 562] on video at bounding box center [725, 408] width 1450 height 816
drag, startPoint x: 0, startPoint y: 784, endPoint x: 82, endPoint y: 744, distance: 91.2
click at [302, 680] on video at bounding box center [725, 408] width 1450 height 816
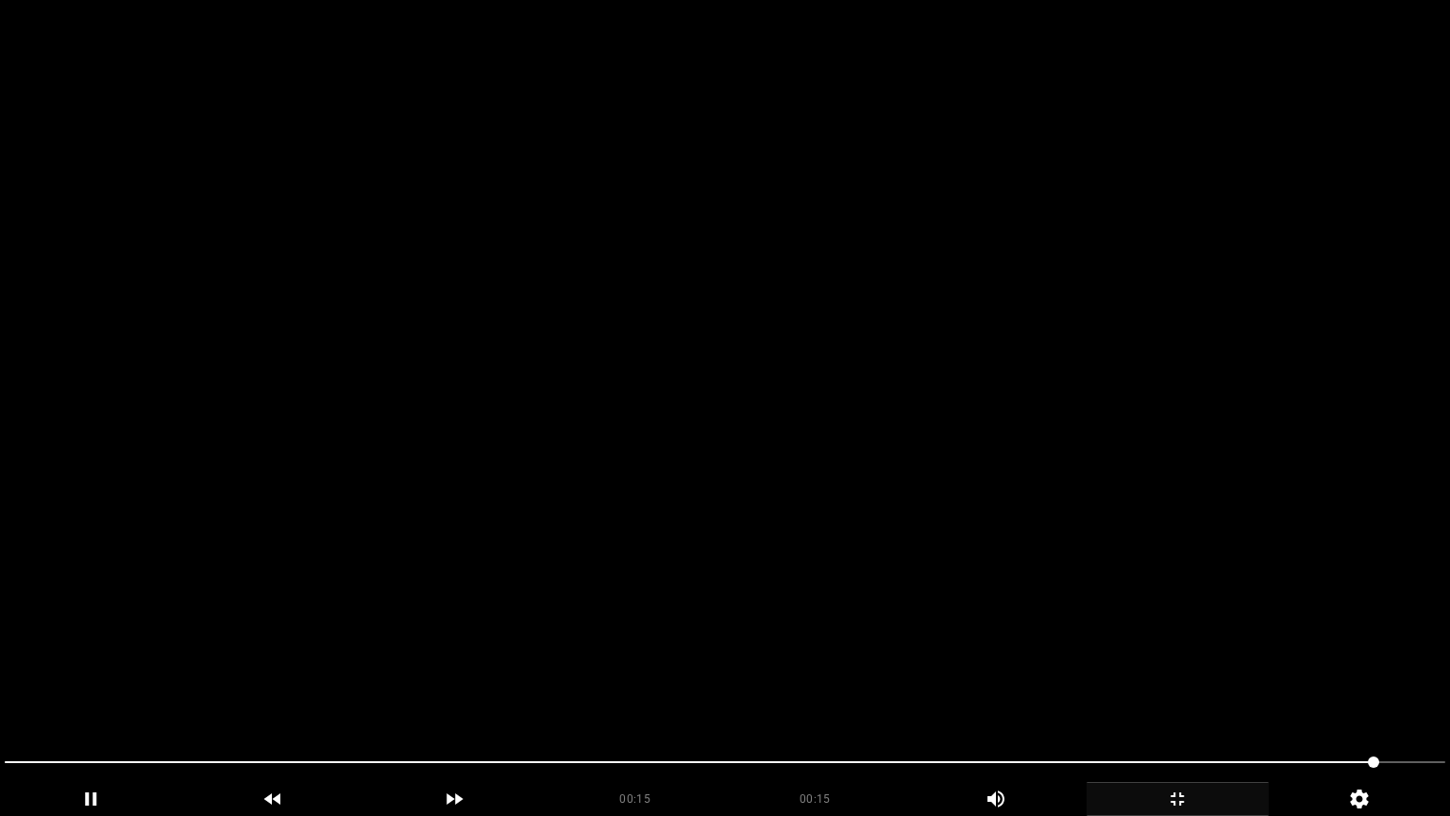
click at [1200, 688] on icon "add" at bounding box center [1178, 799] width 180 height 23
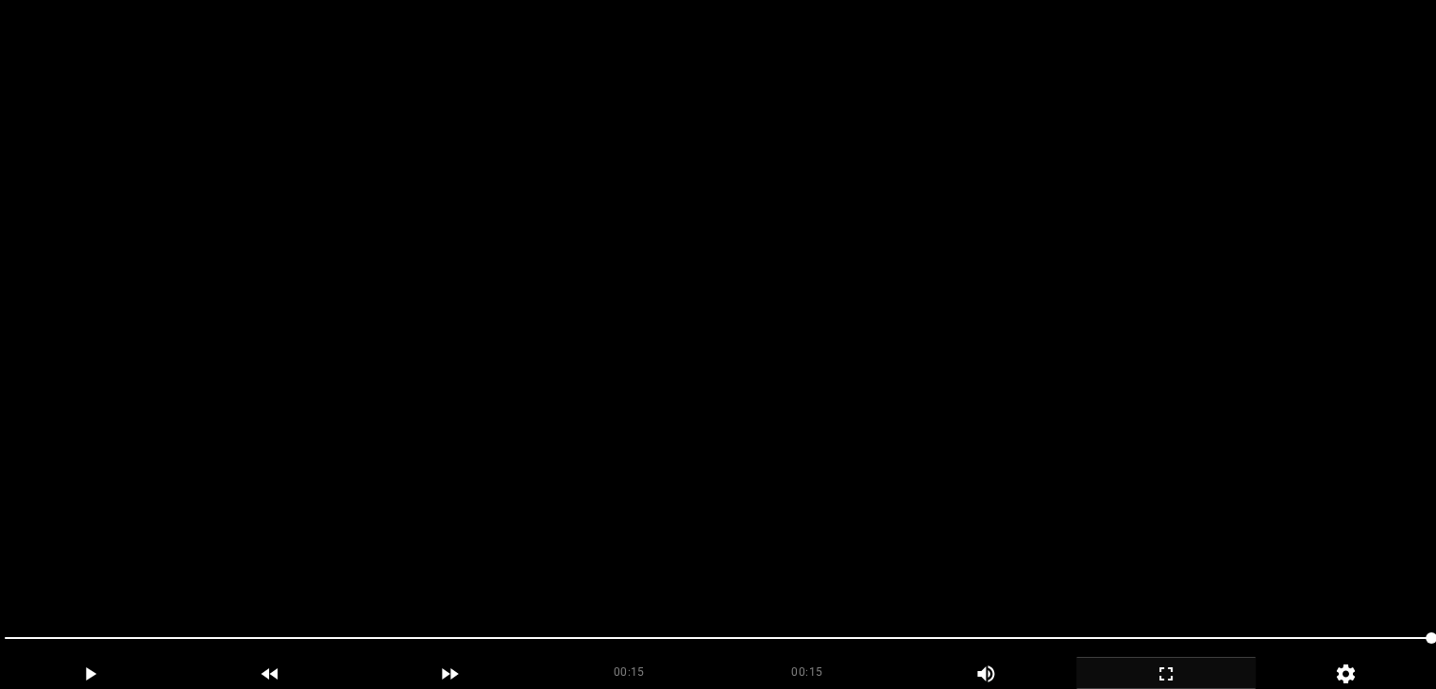
scroll to position [850, 0]
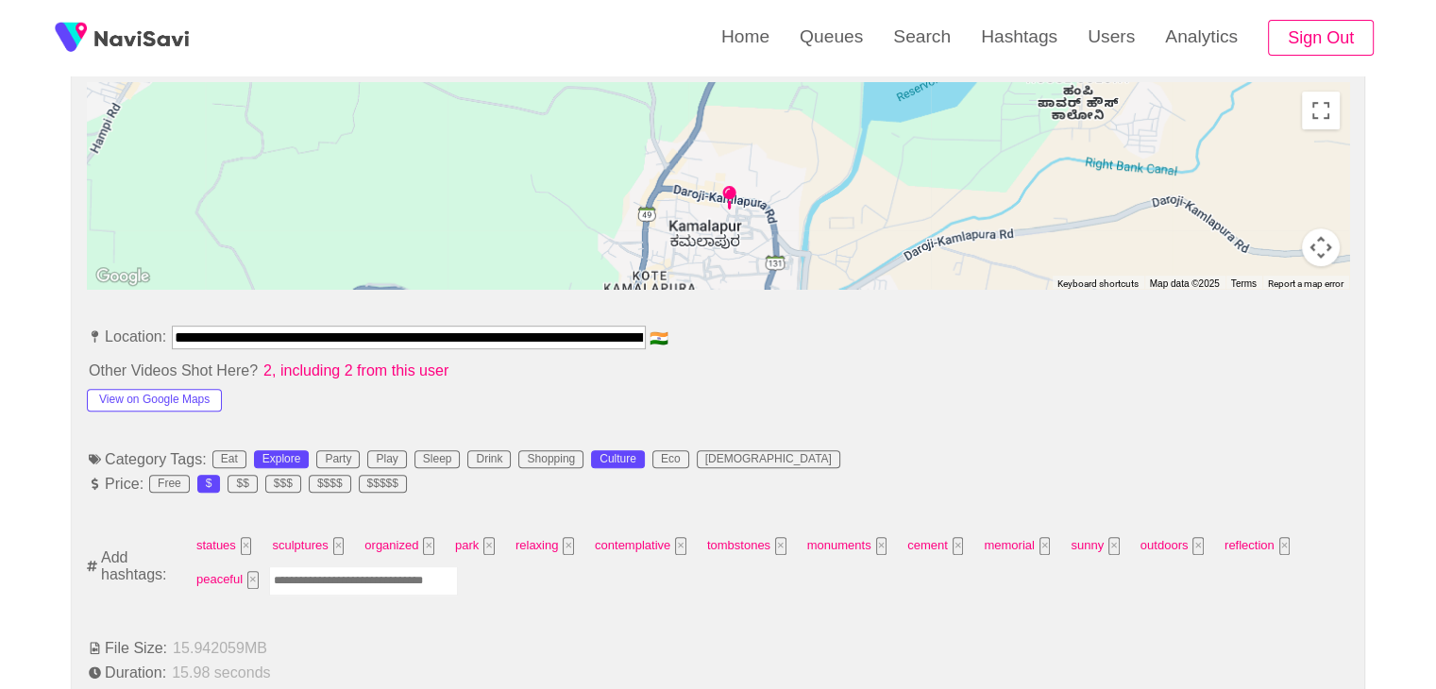
click at [373, 581] on input "Enter tag here and press return" at bounding box center [363, 581] width 189 height 29
type input "*********"
type input "******"
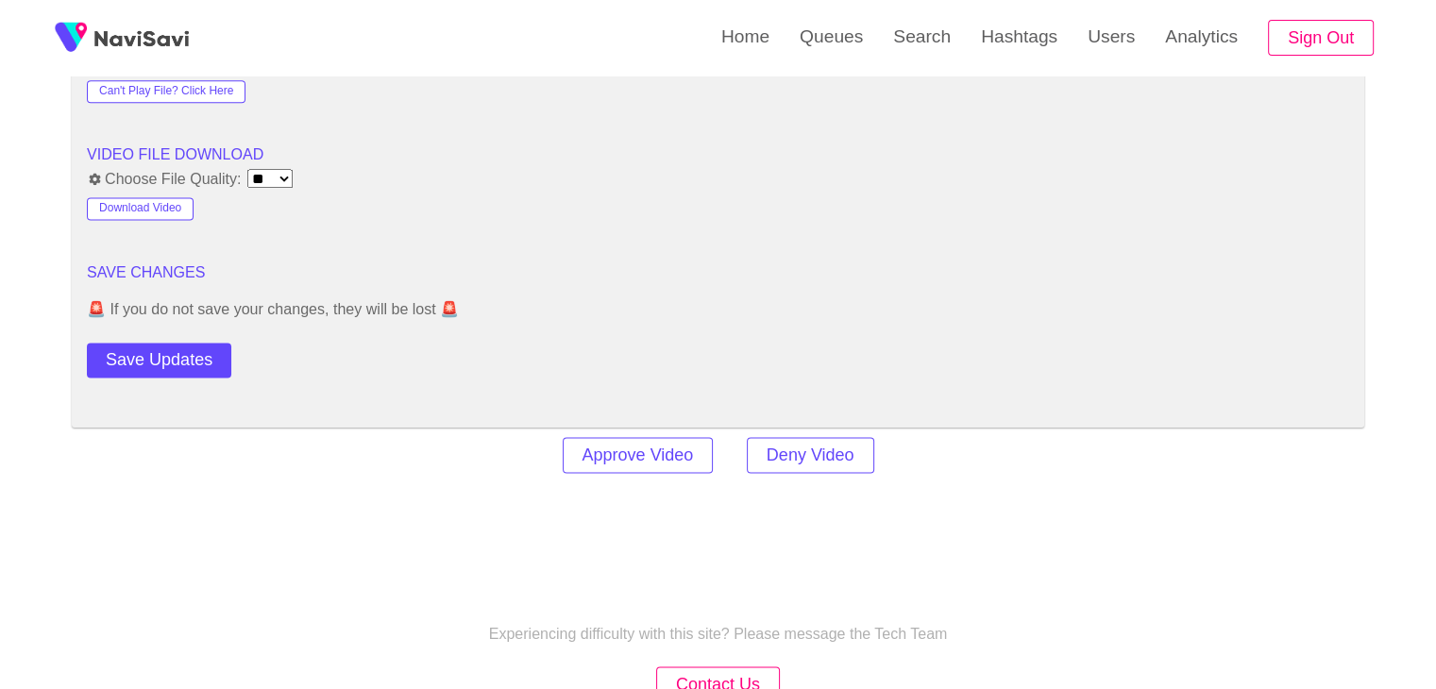
scroll to position [2550, 0]
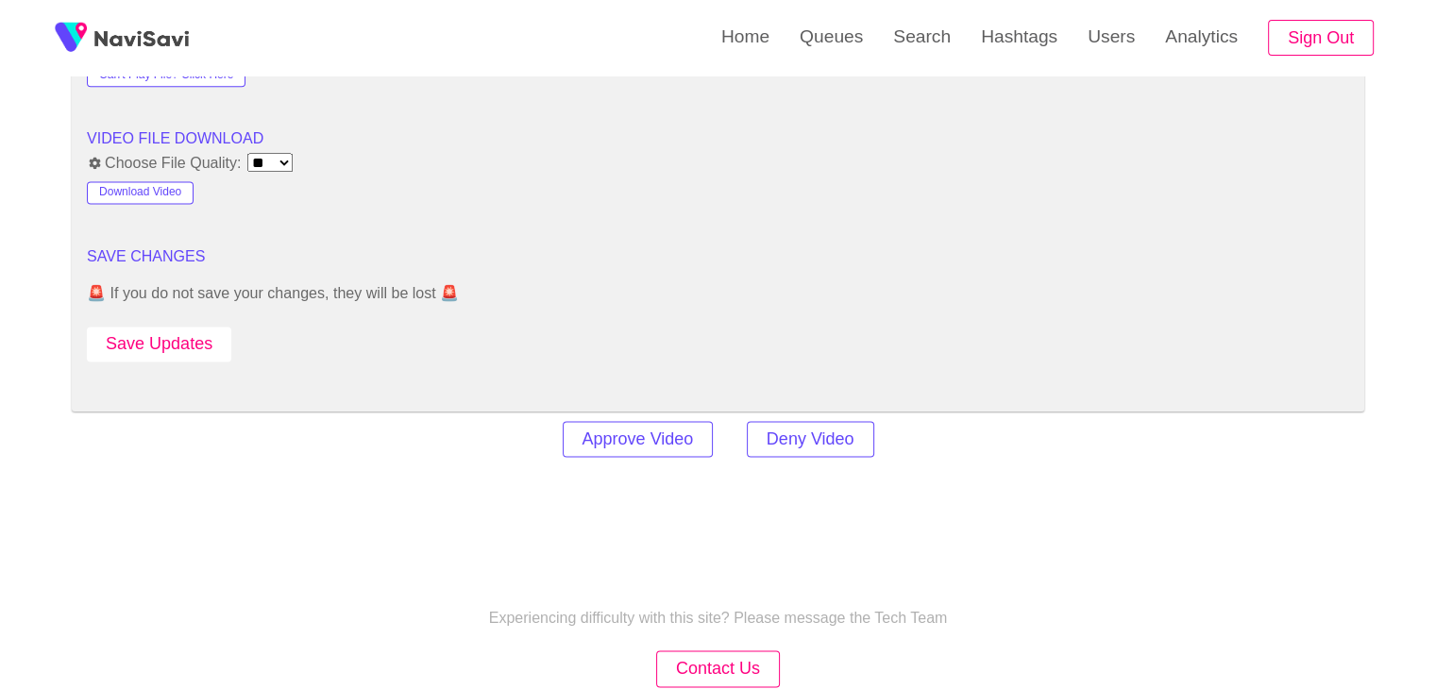
click at [188, 328] on button "Save Updates" at bounding box center [159, 344] width 144 height 35
drag, startPoint x: 185, startPoint y: 333, endPoint x: 202, endPoint y: 306, distance: 32.2
click at [185, 333] on button "Save Updates" at bounding box center [159, 344] width 144 height 35
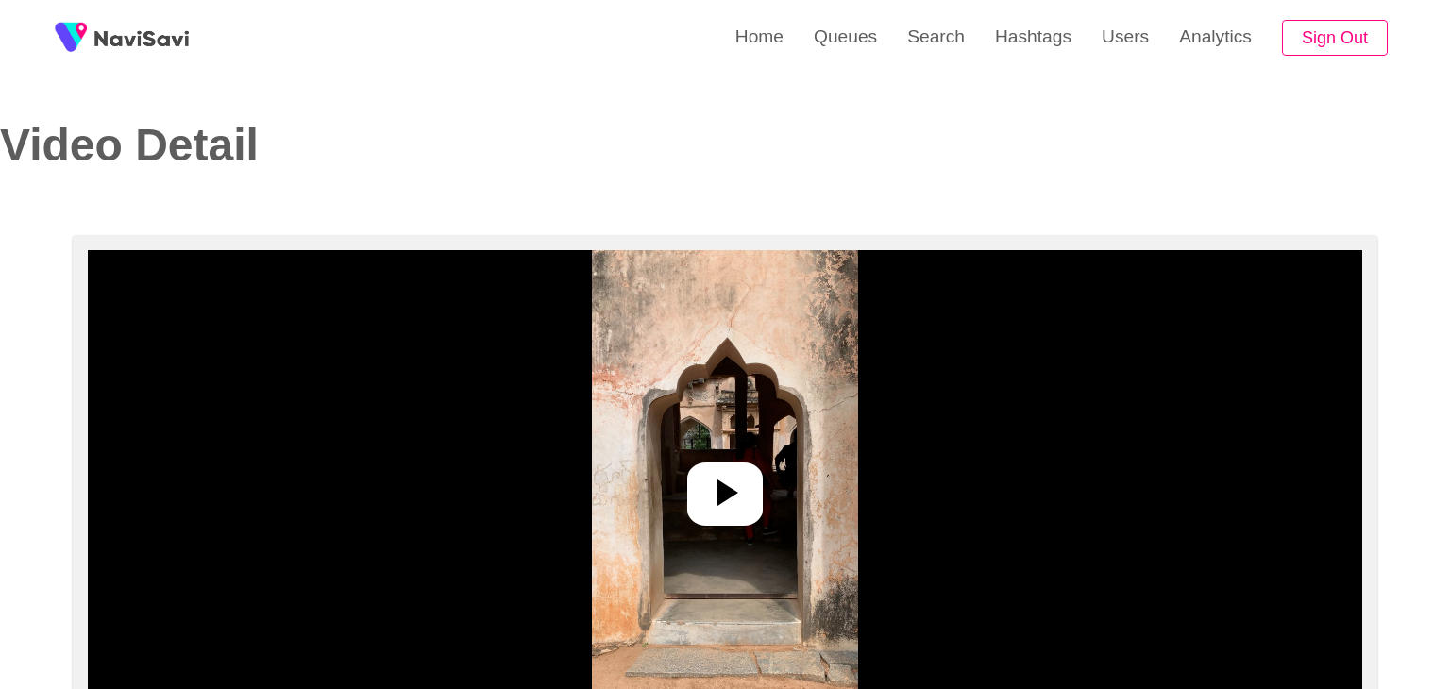
select select "**********"
select select "**"
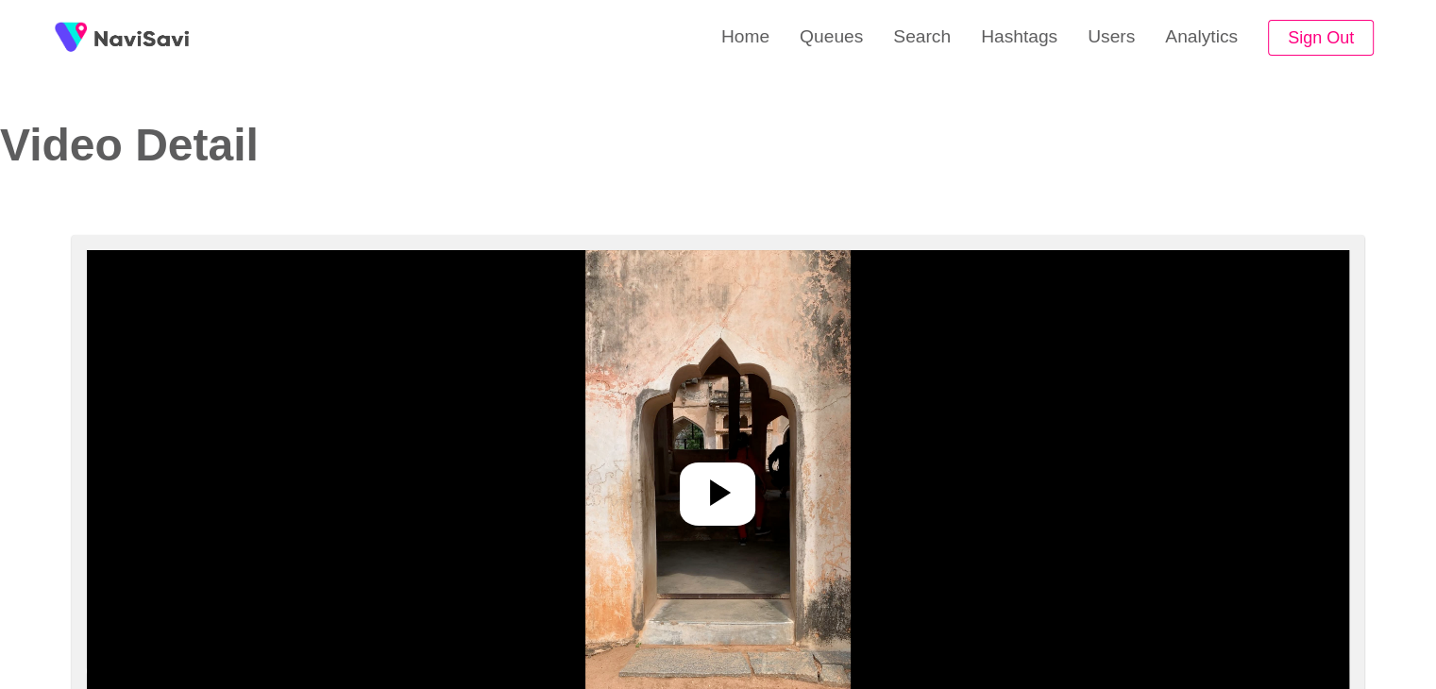
click at [704, 477] on icon at bounding box center [717, 492] width 45 height 45
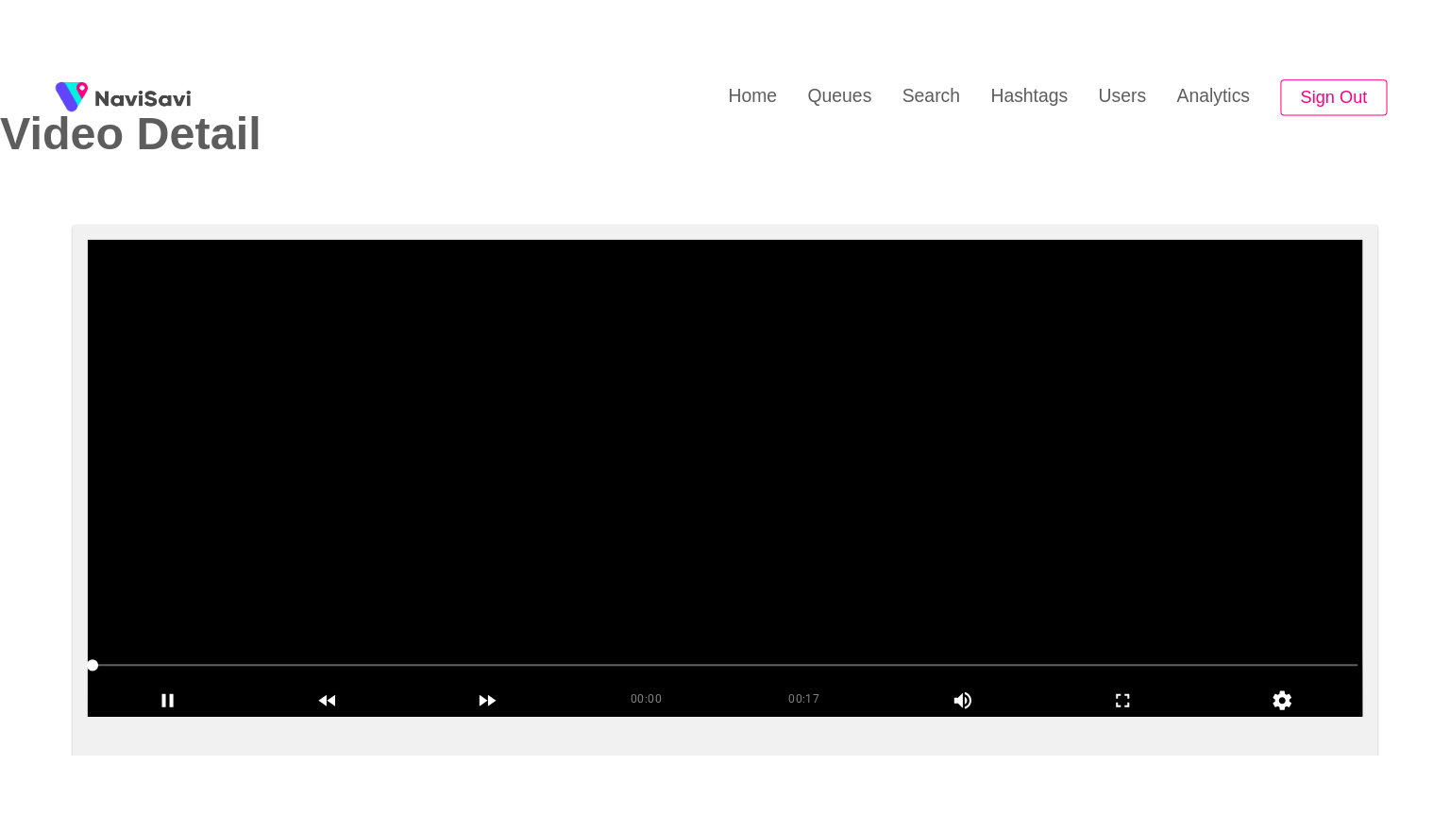
scroll to position [283, 0]
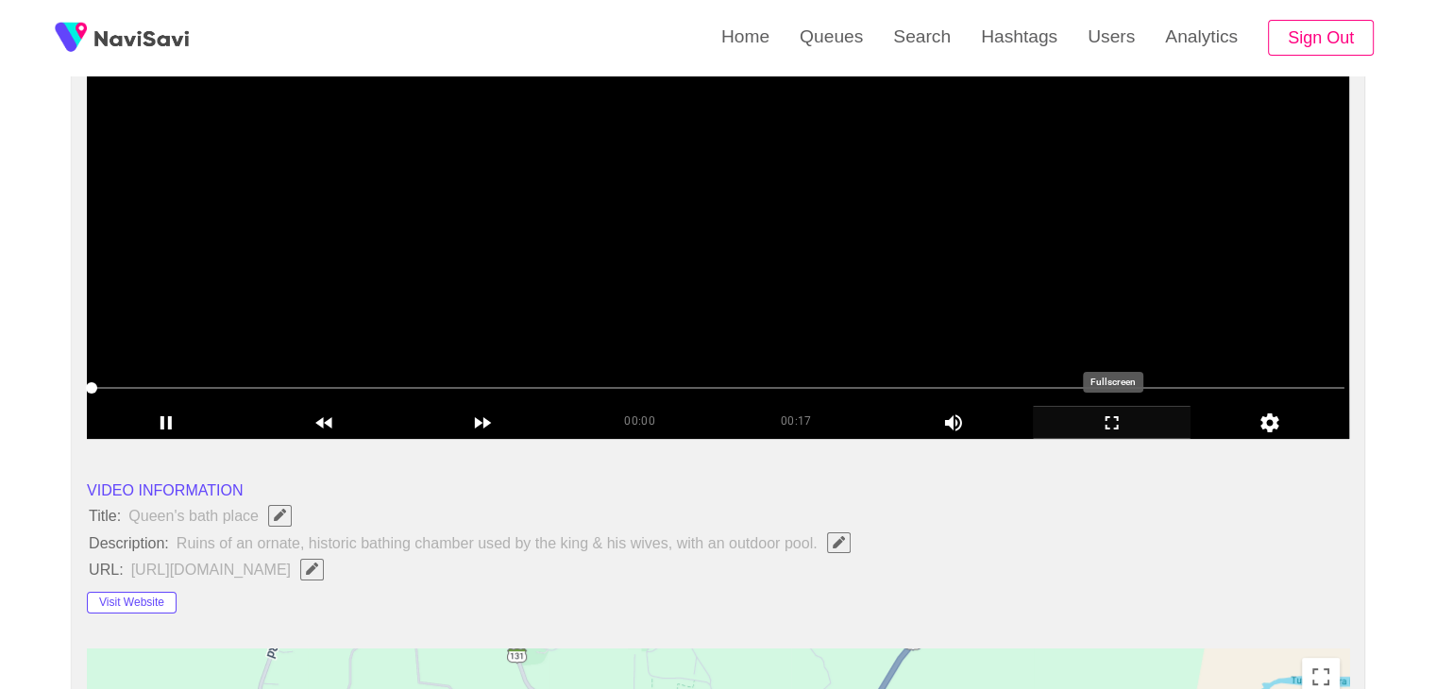
click at [1103, 423] on icon "add" at bounding box center [1112, 423] width 157 height 23
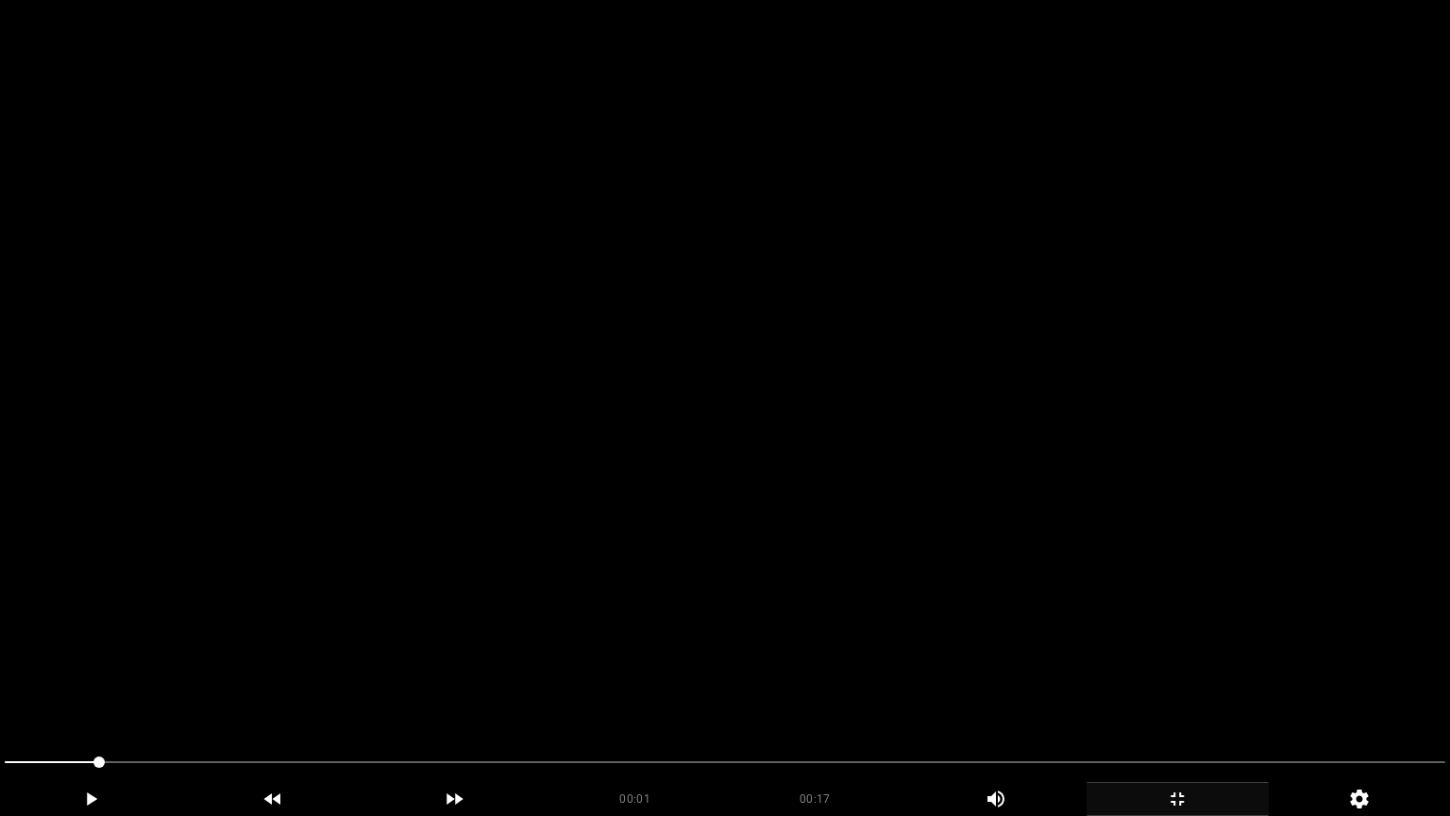
click at [315, 538] on video at bounding box center [725, 408] width 1450 height 816
click at [241, 582] on video at bounding box center [725, 408] width 1450 height 816
click at [246, 577] on video at bounding box center [725, 408] width 1450 height 816
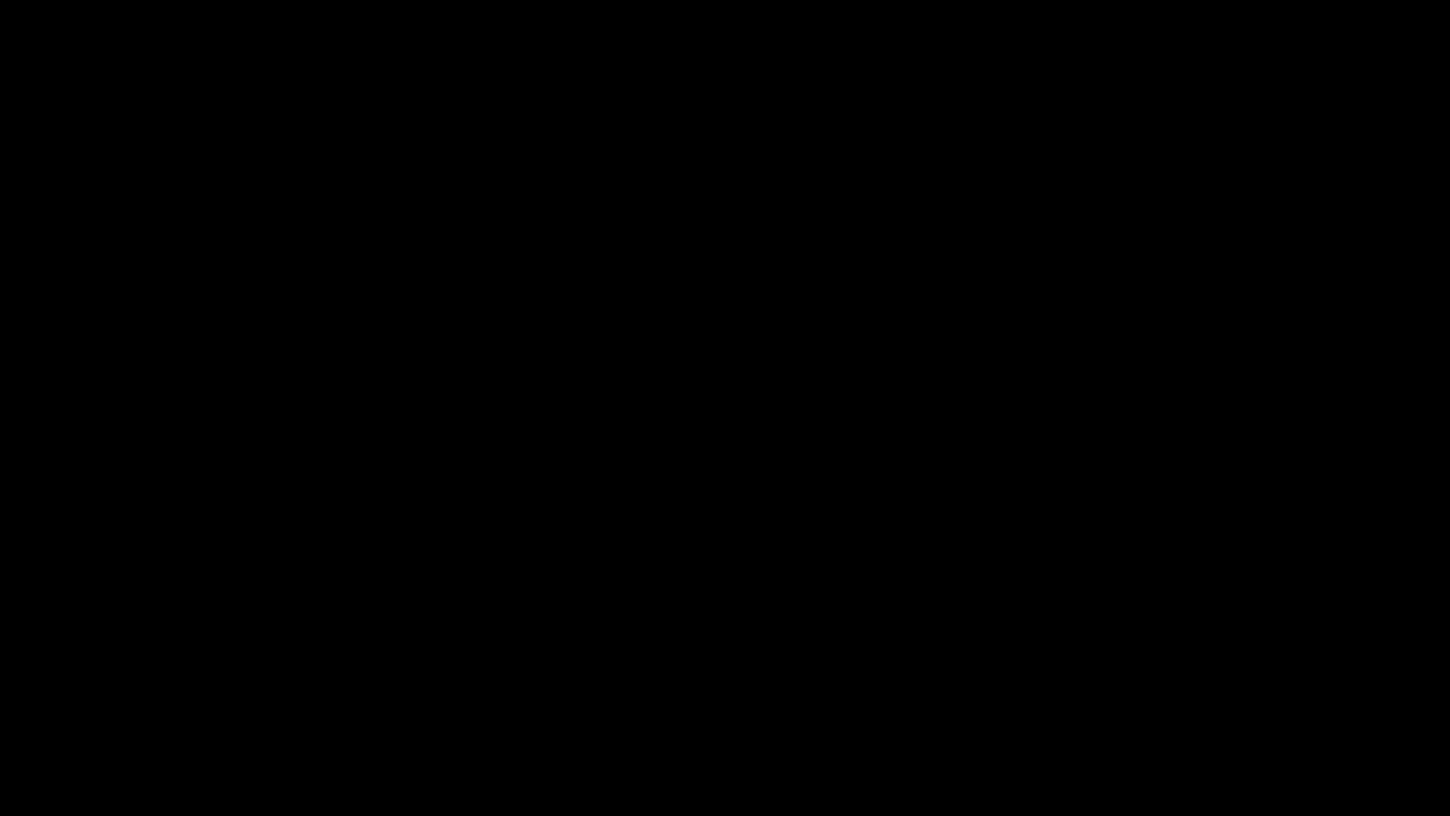
drag, startPoint x: 0, startPoint y: 769, endPoint x: 236, endPoint y: 653, distance: 262.7
click at [516, 589] on video at bounding box center [725, 408] width 1450 height 816
click at [534, 573] on video at bounding box center [725, 408] width 1450 height 816
click at [1174, 688] on div "add" at bounding box center [1178, 799] width 182 height 34
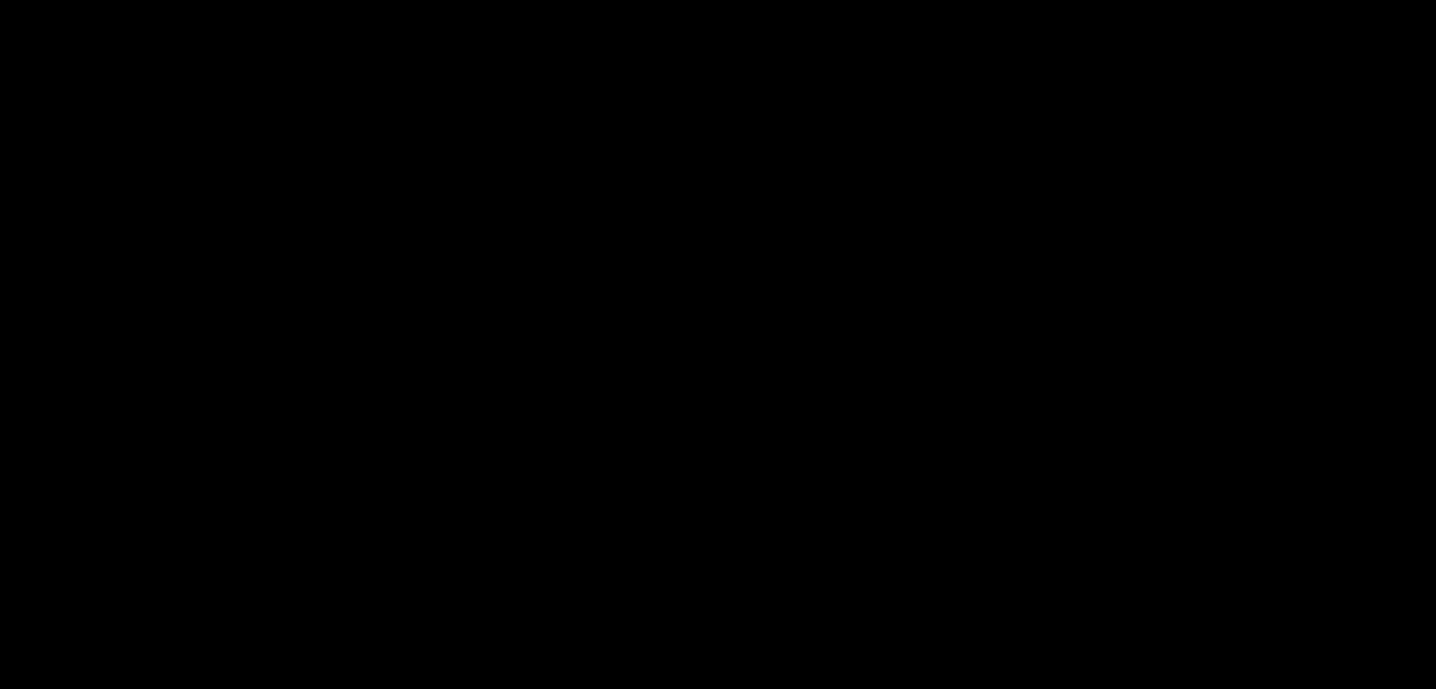
scroll to position [752, 0]
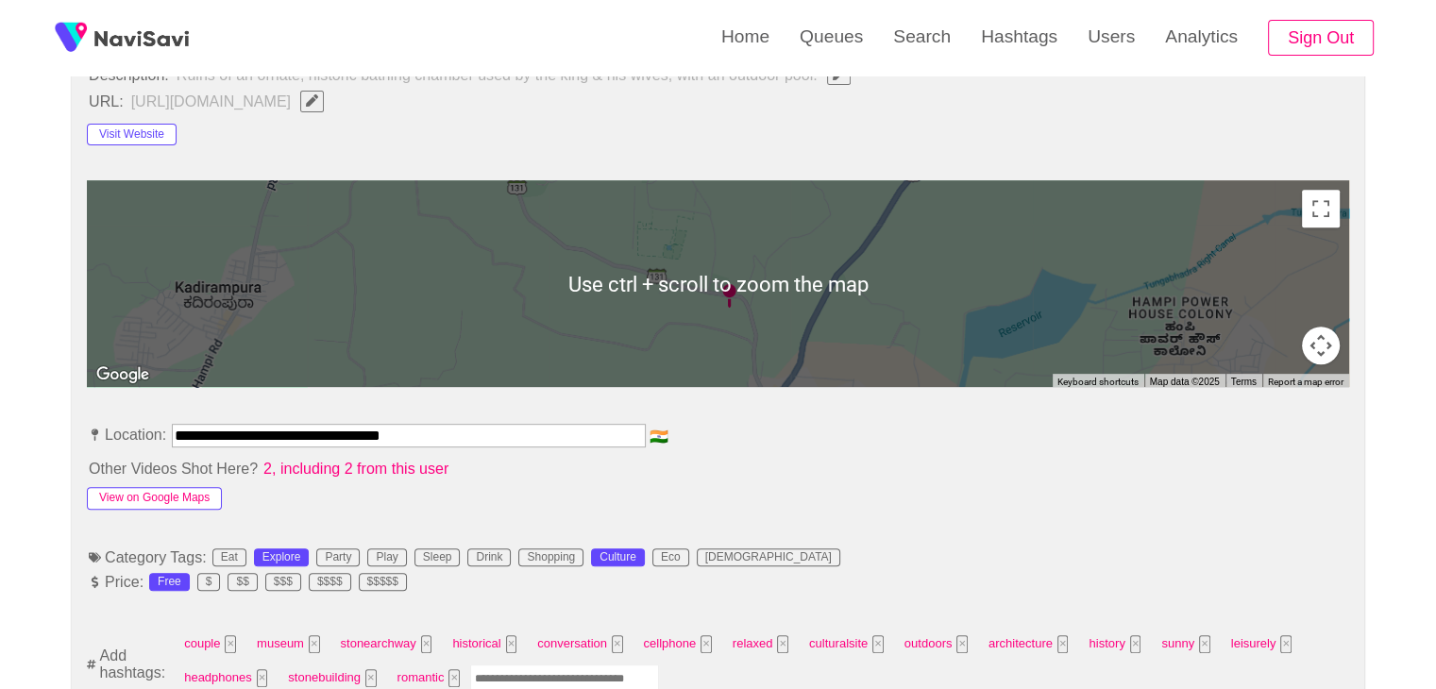
click at [190, 494] on button "View on Google Maps" at bounding box center [154, 498] width 135 height 23
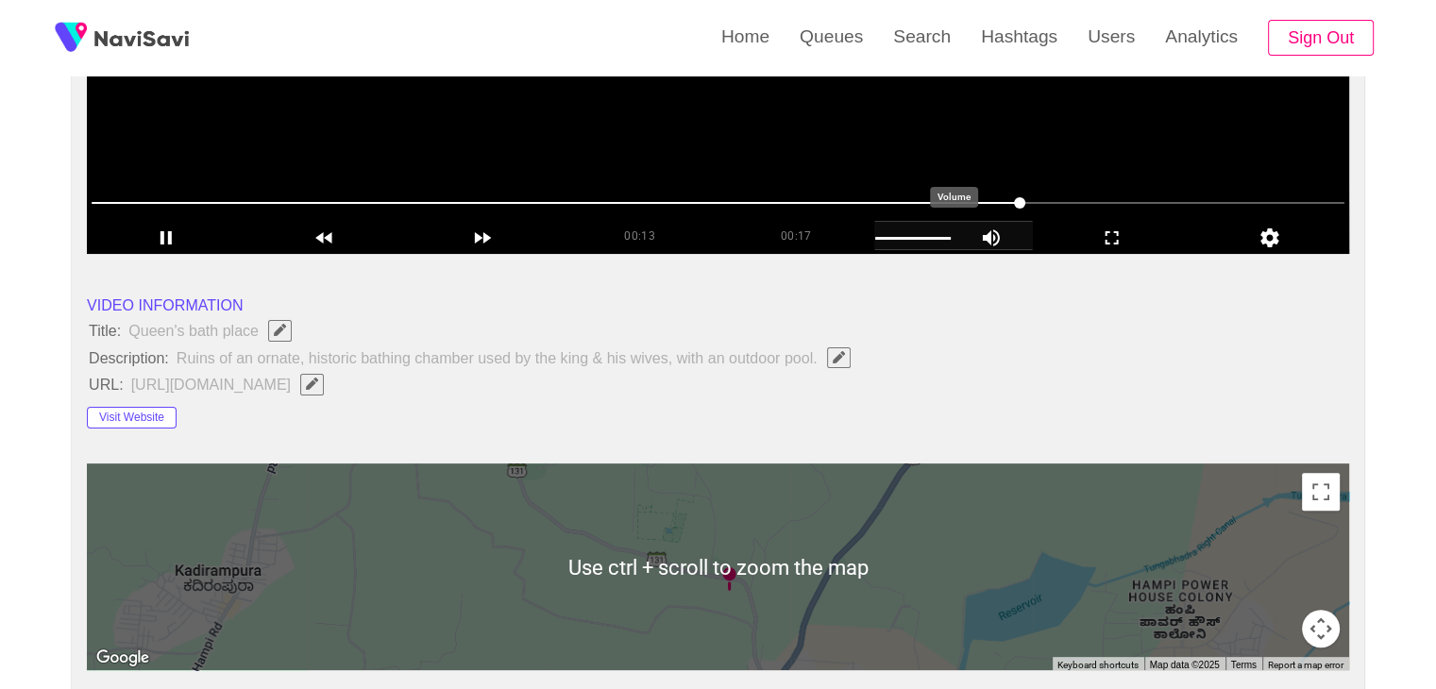
scroll to position [91, 0]
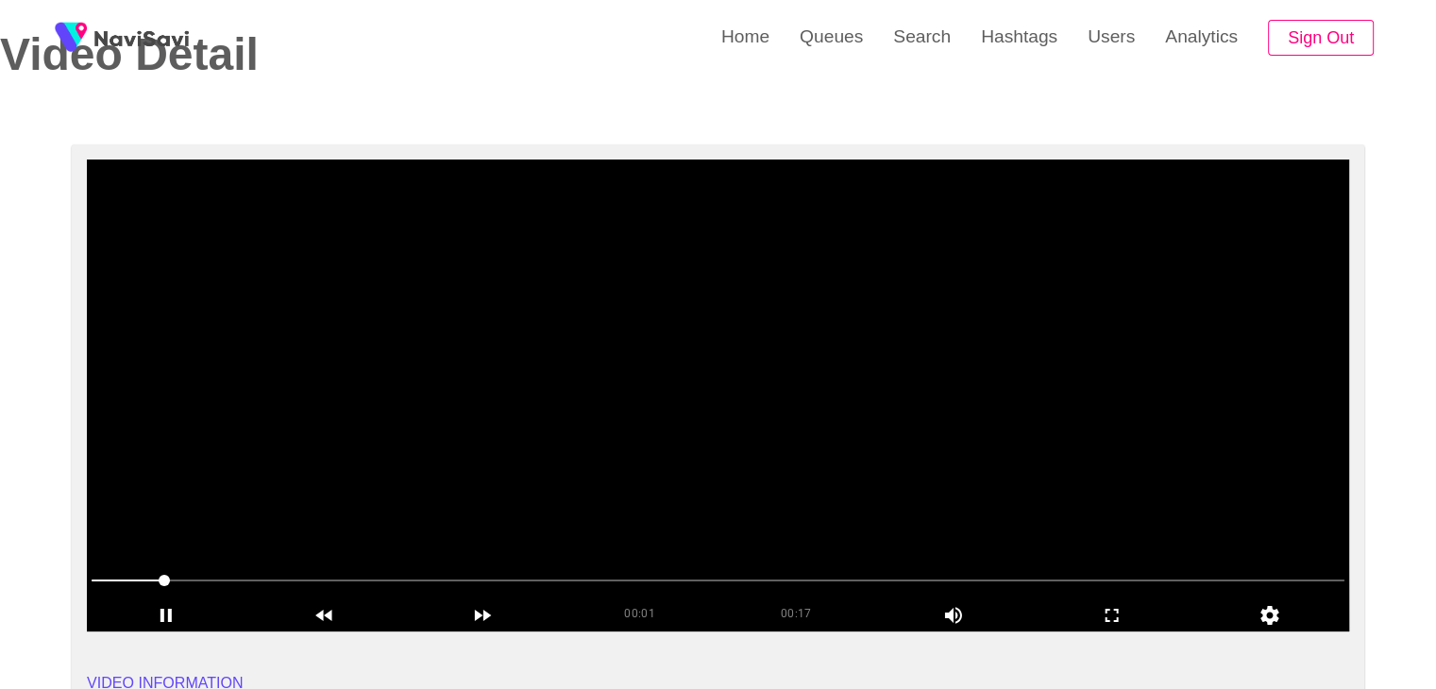
click at [453, 459] on video at bounding box center [718, 396] width 1262 height 472
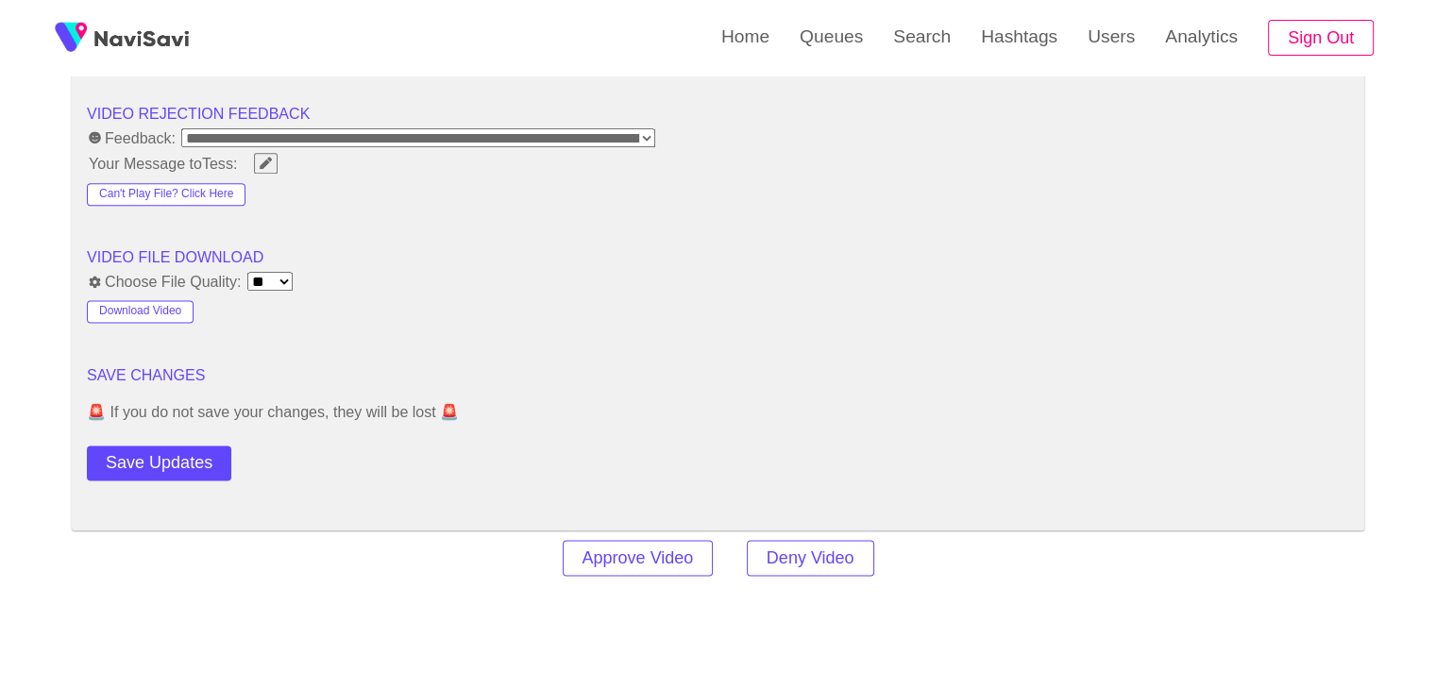
scroll to position [2451, 0]
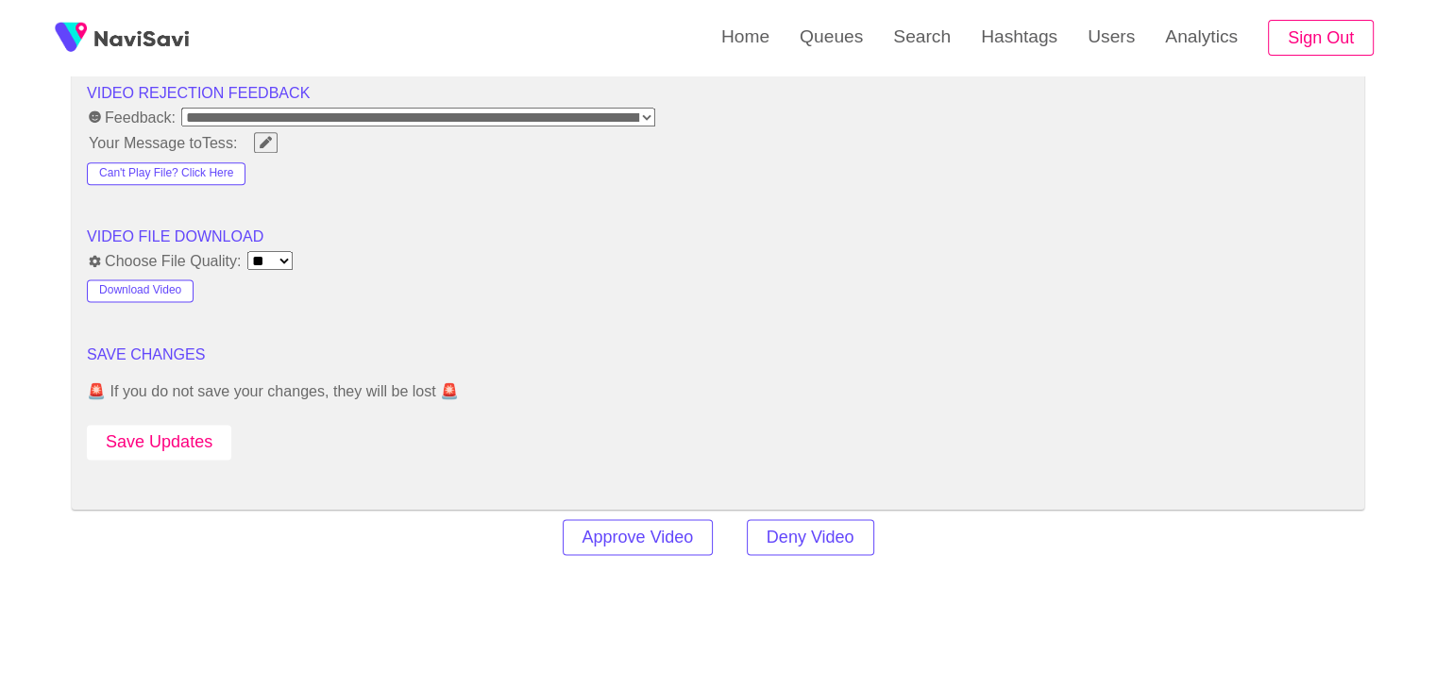
click at [178, 431] on button "Save Updates" at bounding box center [159, 442] width 144 height 35
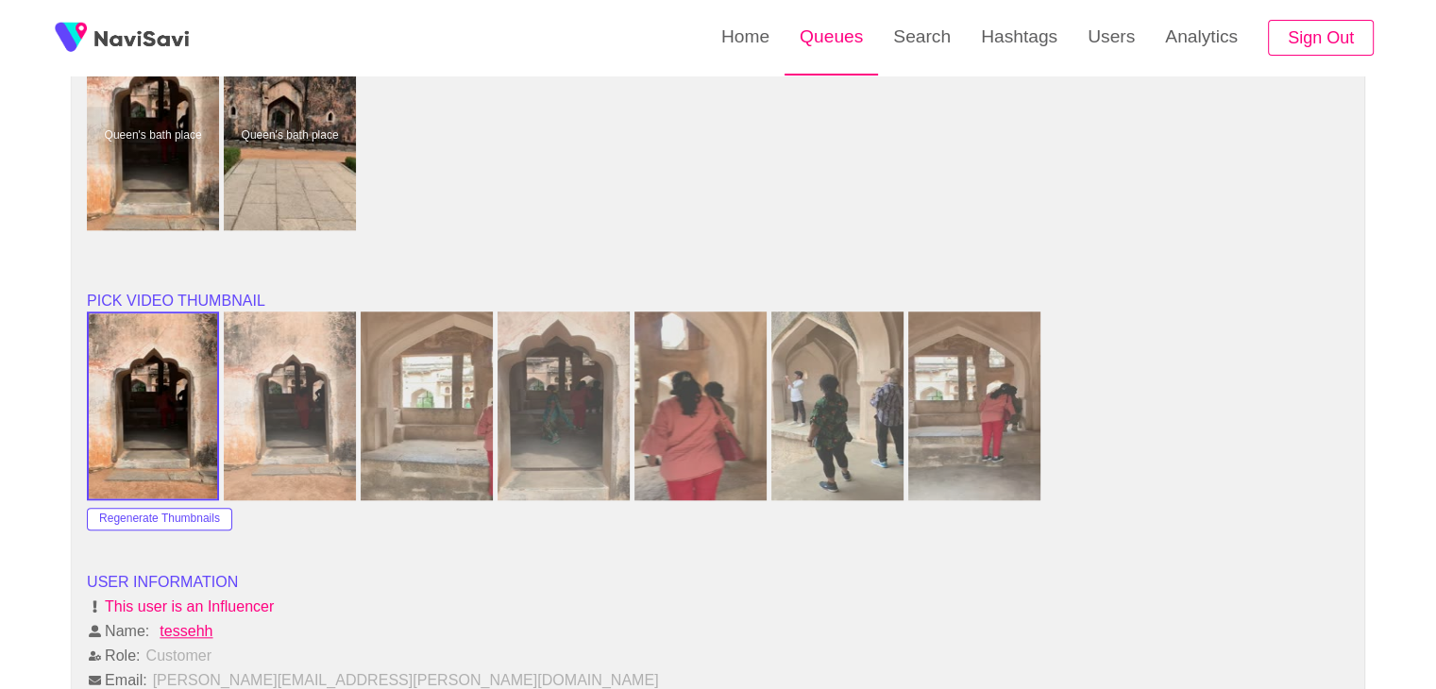
scroll to position [1696, 0]
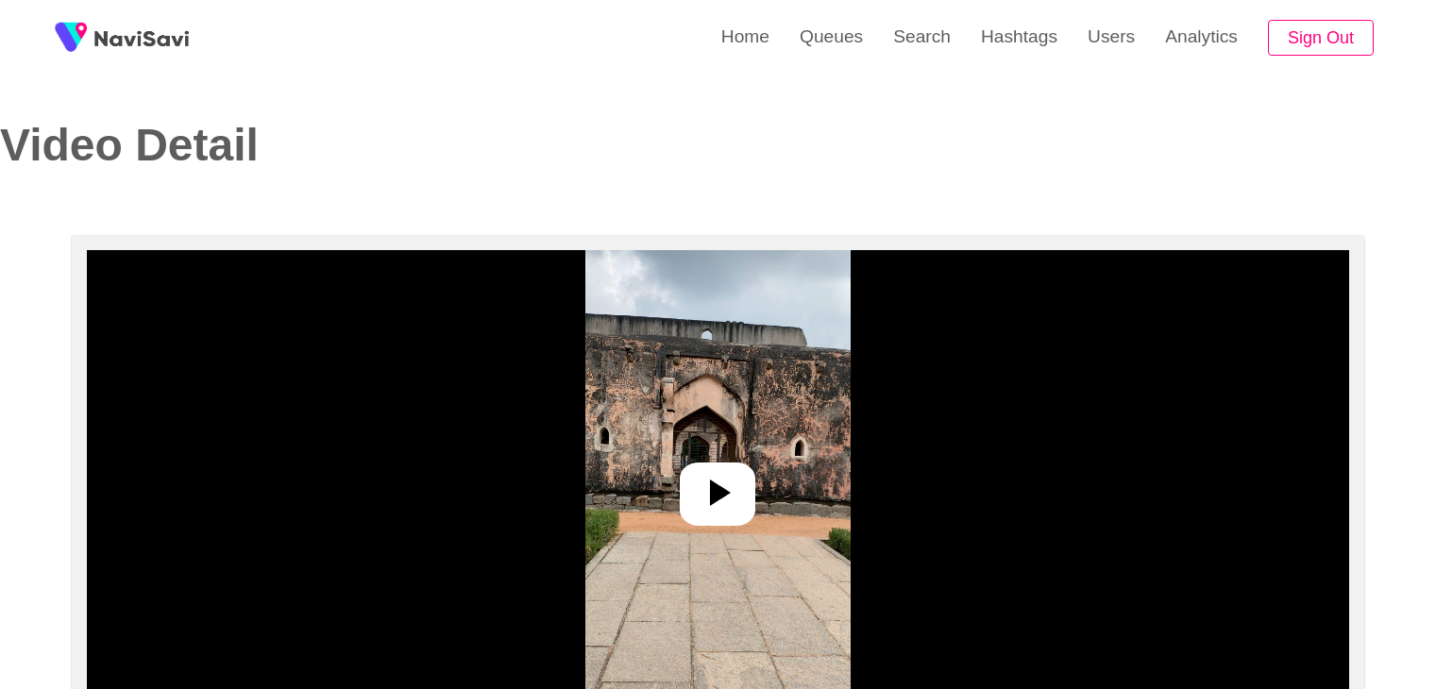
select select "**********"
select select "**"
click at [706, 487] on icon at bounding box center [717, 492] width 45 height 45
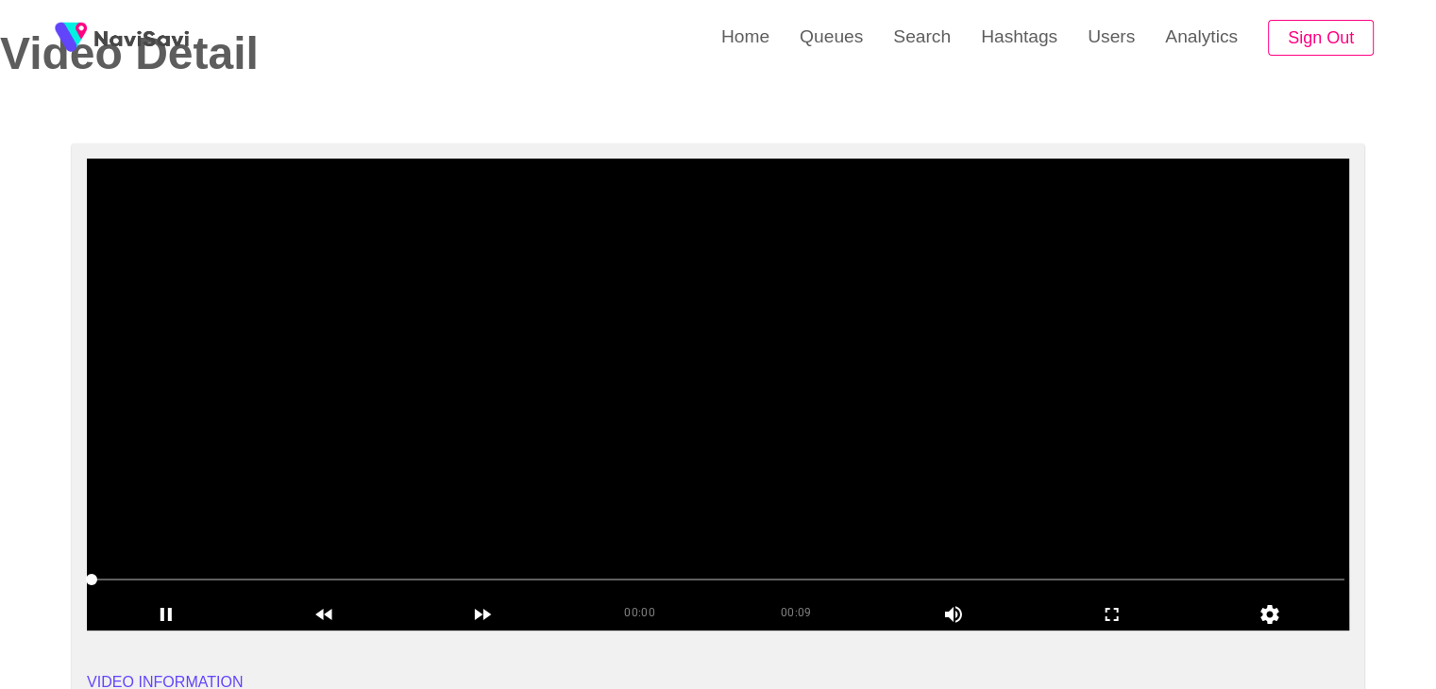
scroll to position [94, 0]
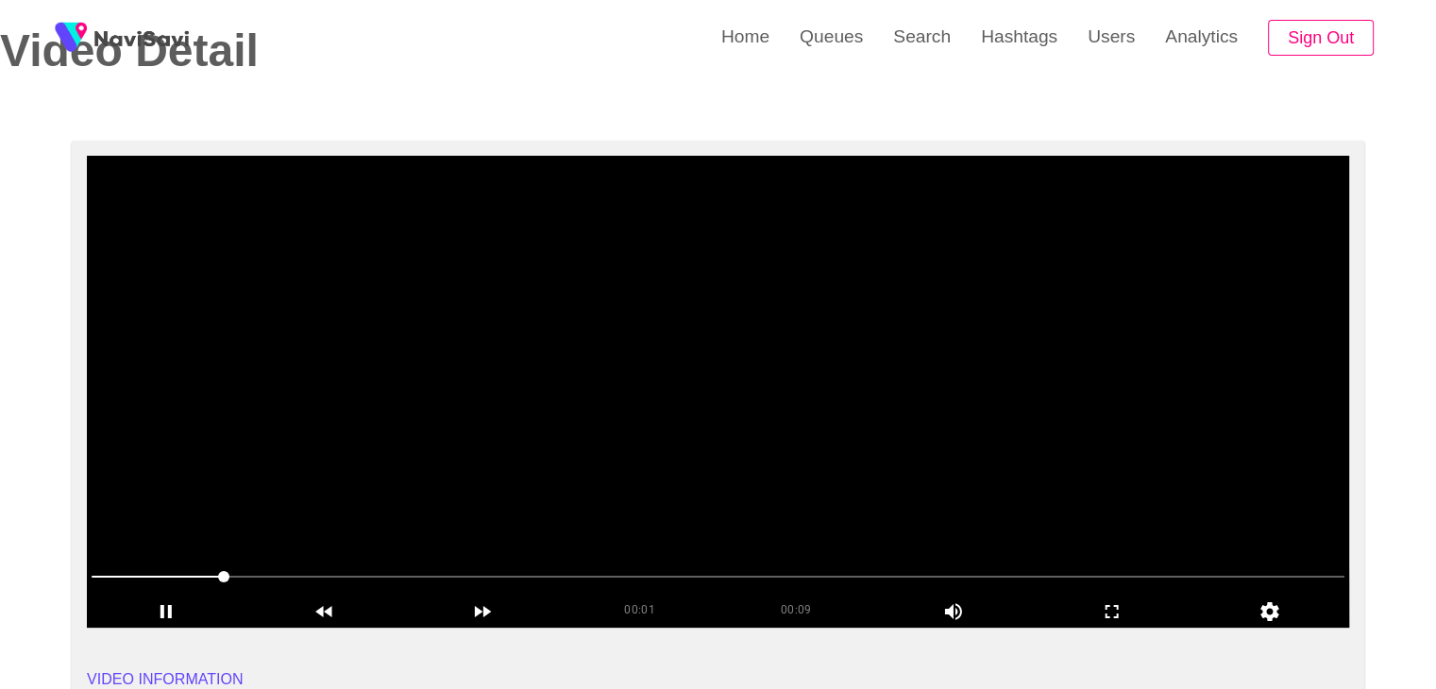
drag, startPoint x: 708, startPoint y: 381, endPoint x: 695, endPoint y: 380, distance: 13.3
click at [707, 380] on video at bounding box center [718, 392] width 1262 height 472
click at [745, 418] on video at bounding box center [718, 392] width 1262 height 472
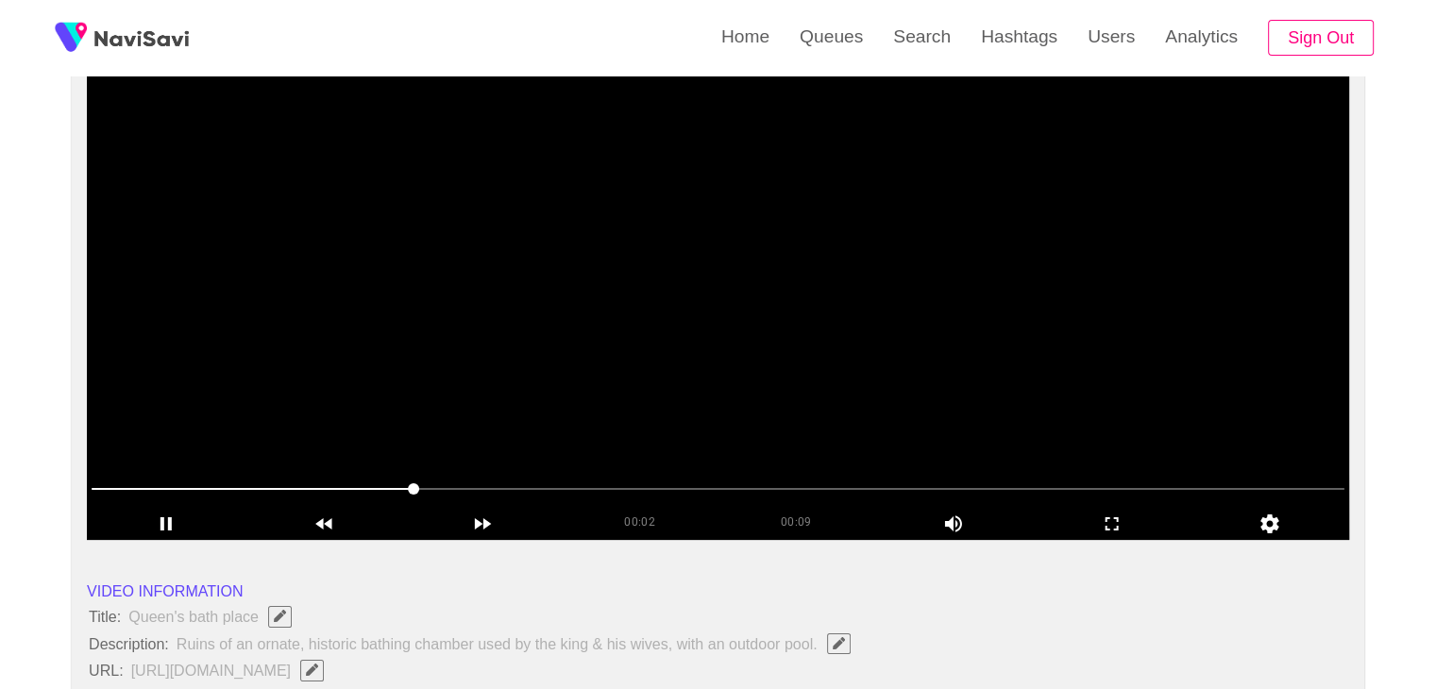
scroll to position [189, 0]
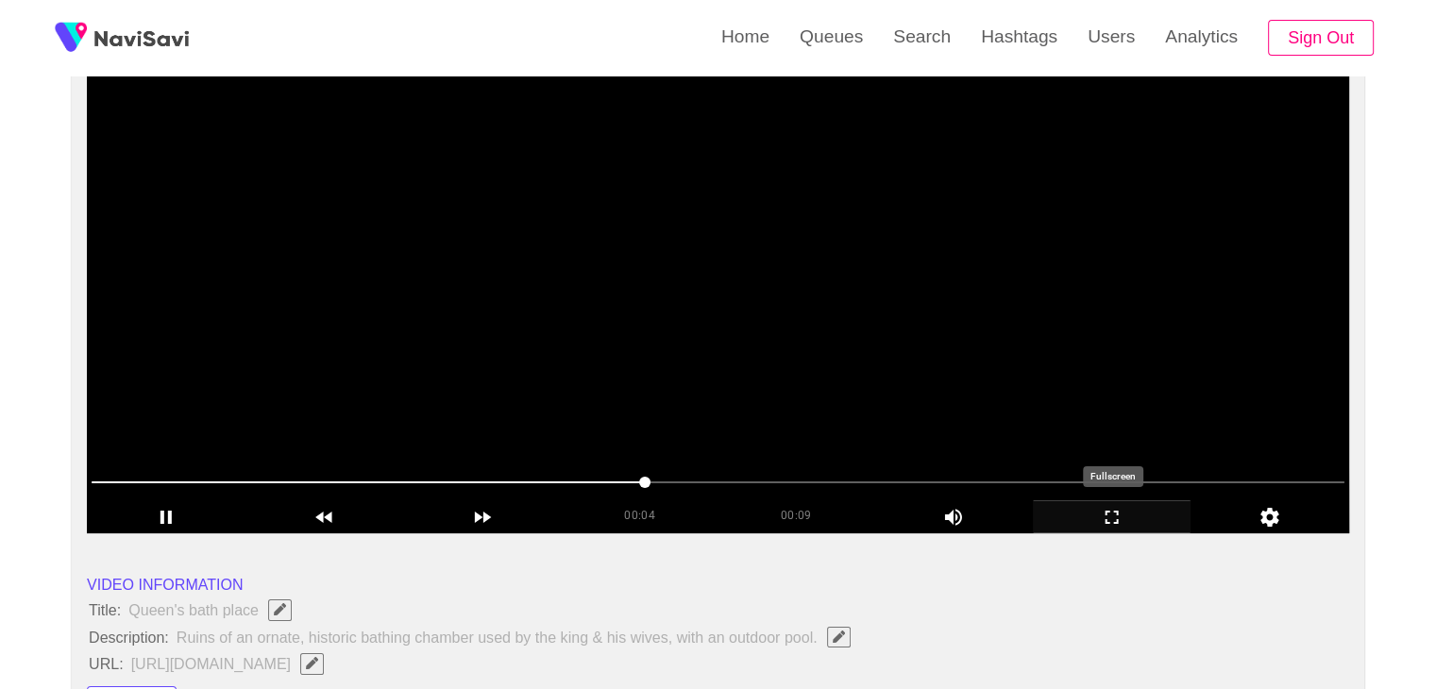
click at [1120, 522] on icon "add" at bounding box center [1112, 517] width 157 height 23
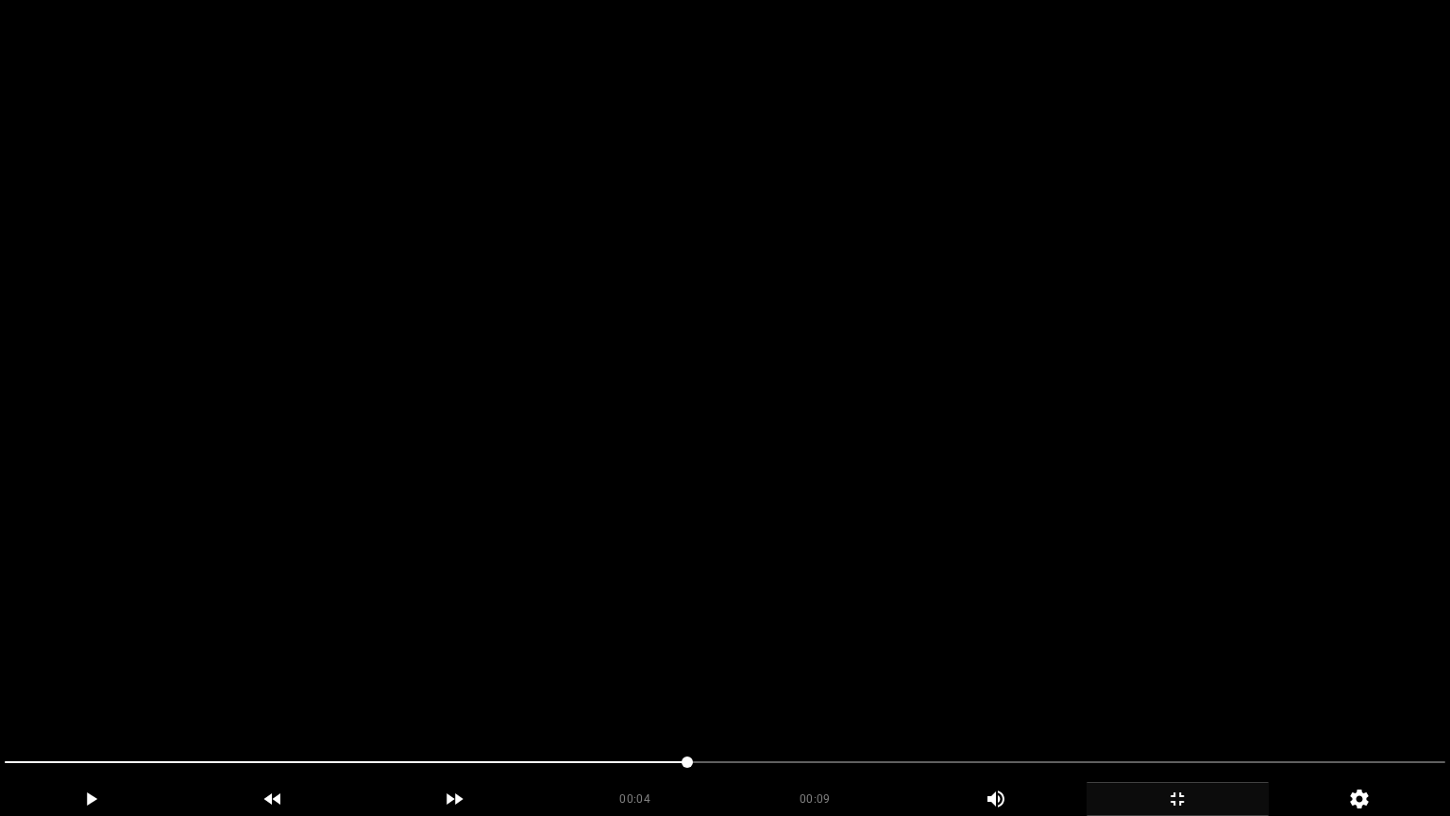
click at [884, 573] on video at bounding box center [725, 408] width 1450 height 816
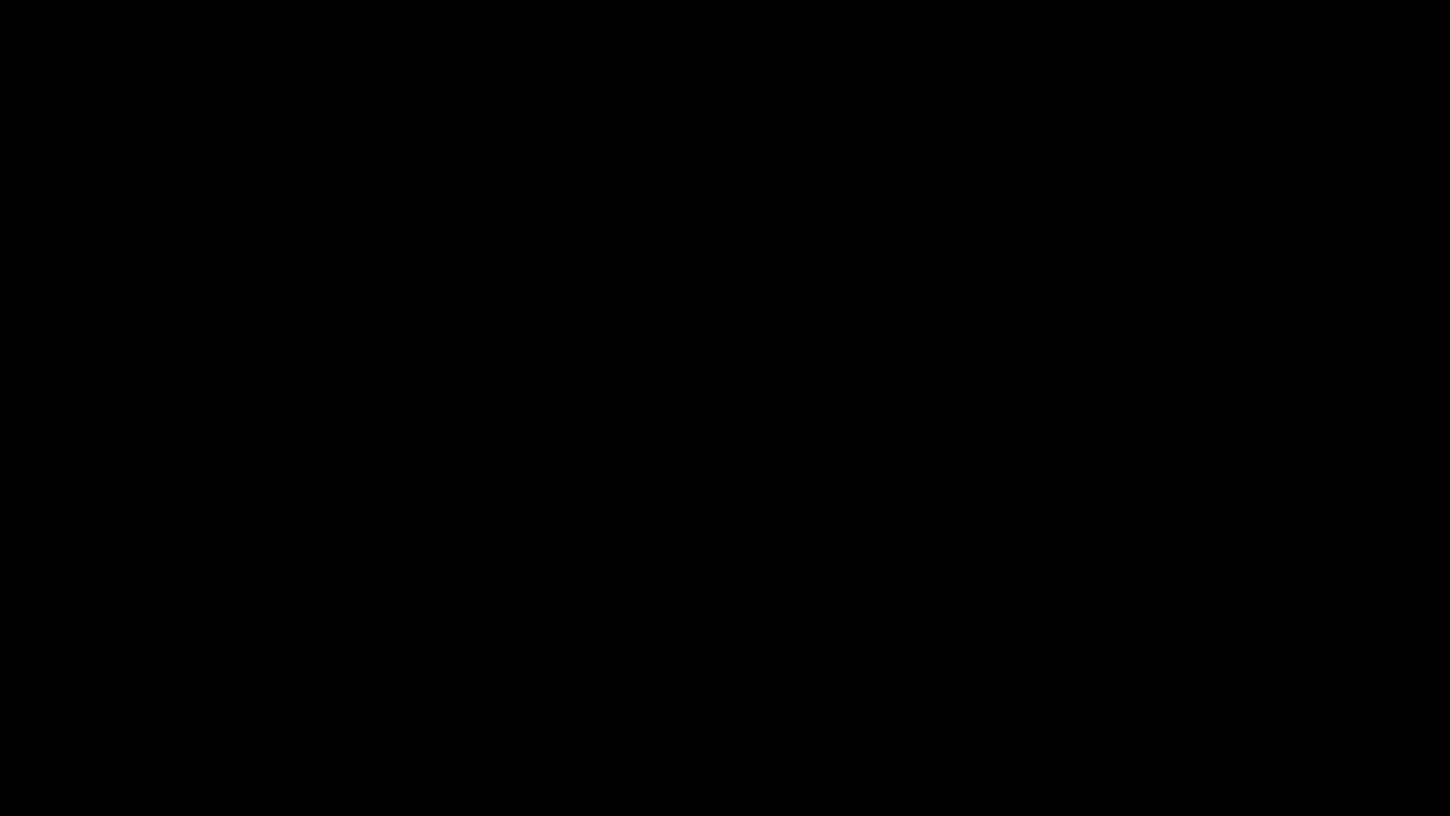
drag, startPoint x: 1176, startPoint y: 755, endPoint x: 1161, endPoint y: 759, distance: 15.6
drag, startPoint x: 933, startPoint y: 768, endPoint x: 834, endPoint y: 768, distance: 99.1
click at [834, 688] on span at bounding box center [725, 762] width 1441 height 30
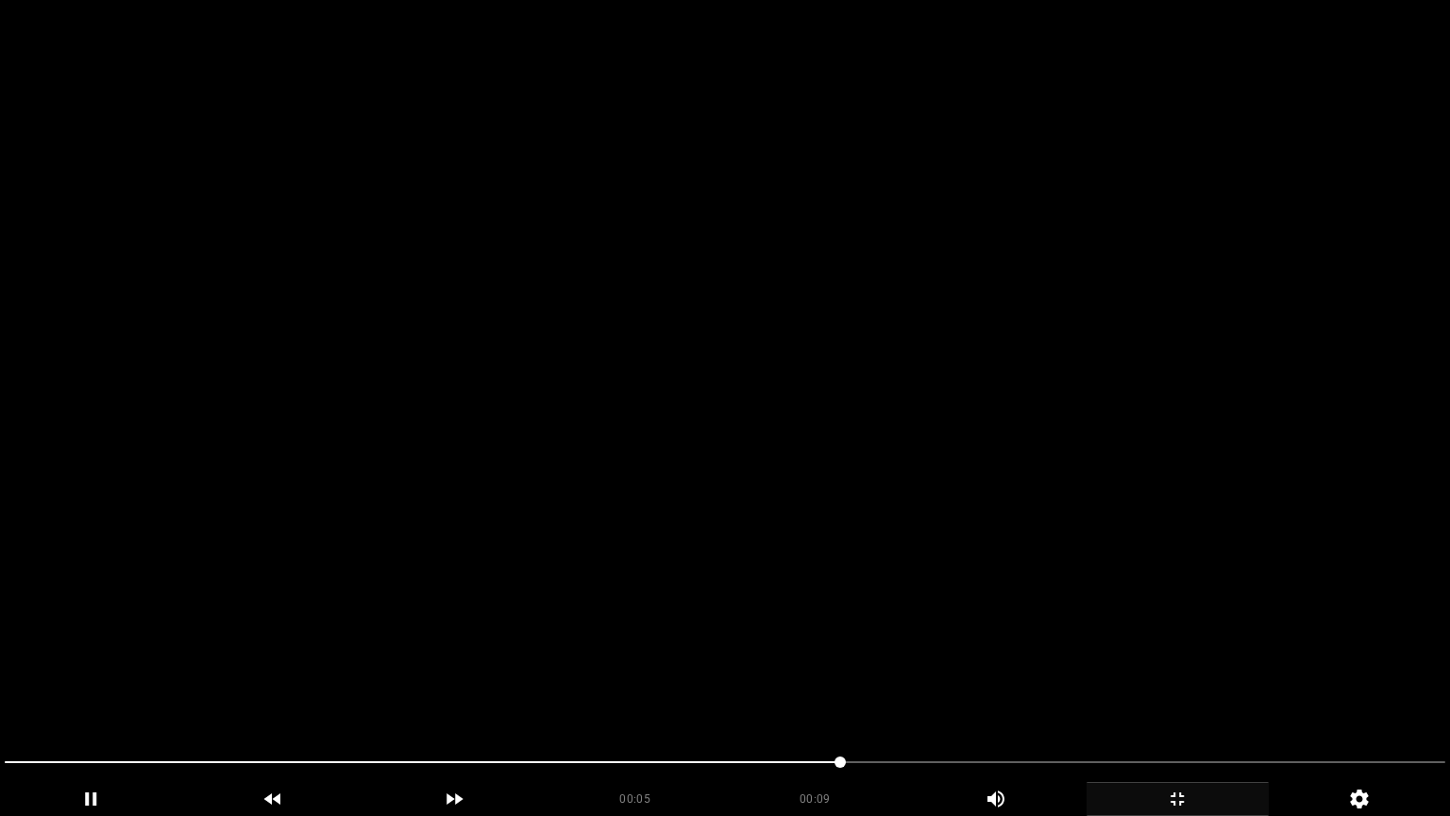
click at [1032, 630] on video at bounding box center [725, 408] width 1450 height 816
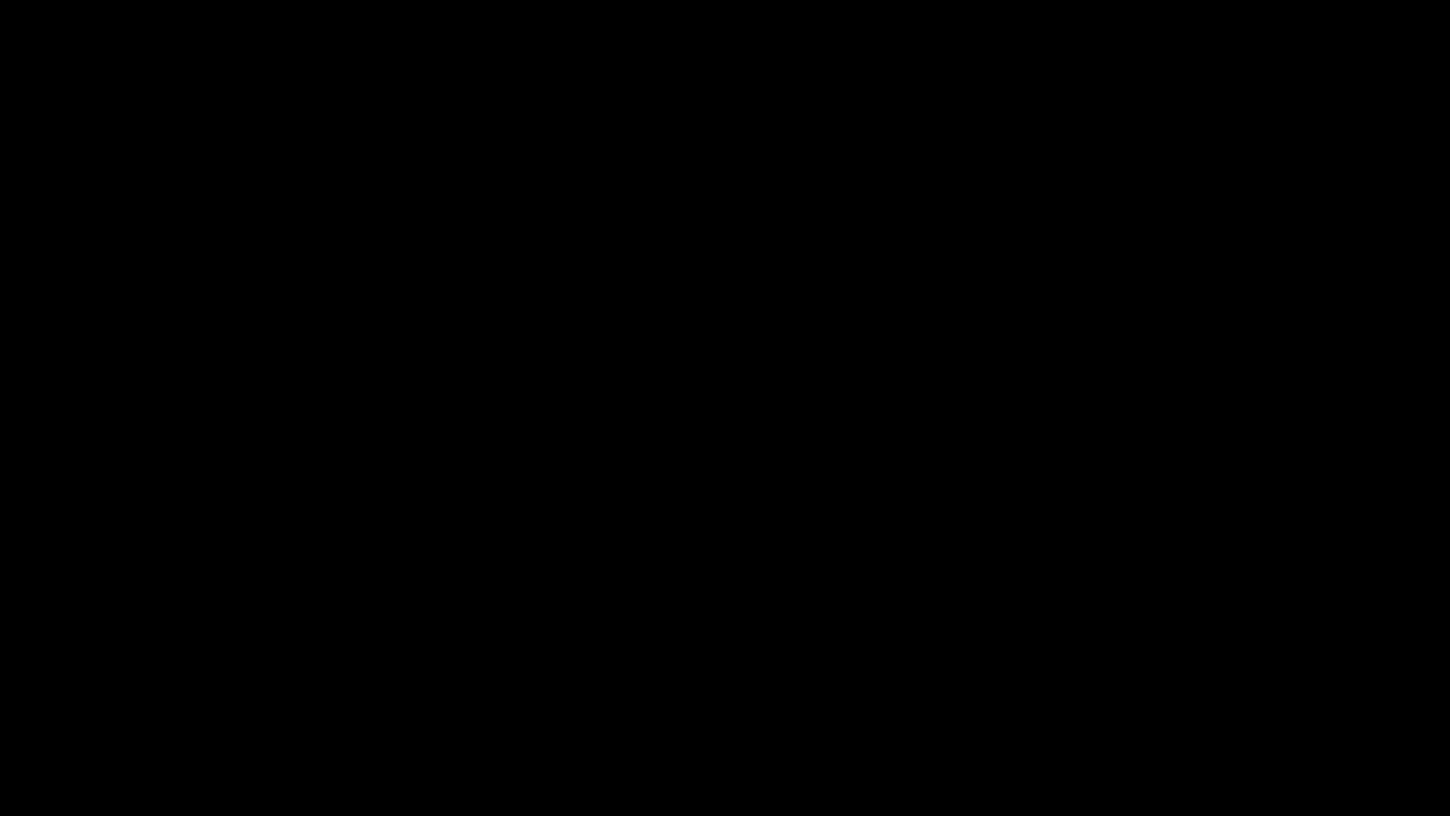
click at [1198, 688] on icon "add" at bounding box center [1178, 799] width 180 height 23
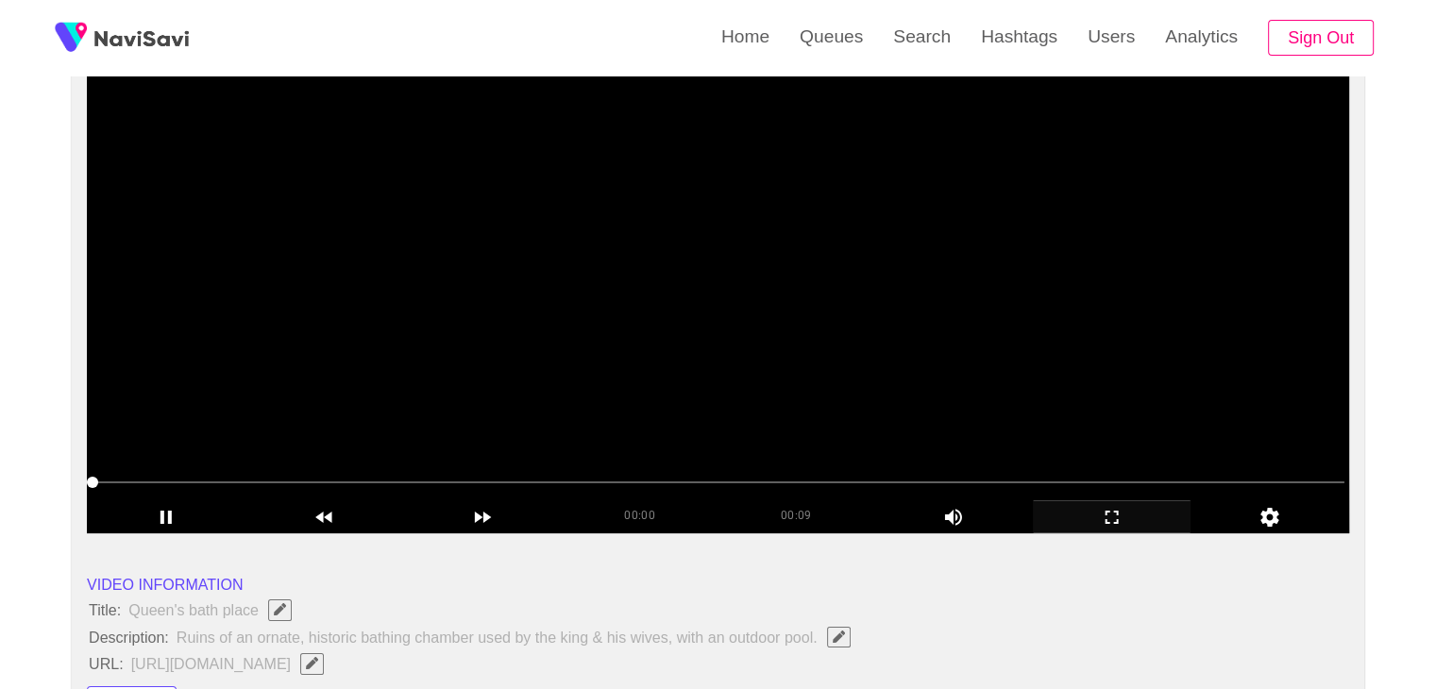
click at [748, 365] on video at bounding box center [718, 297] width 1262 height 472
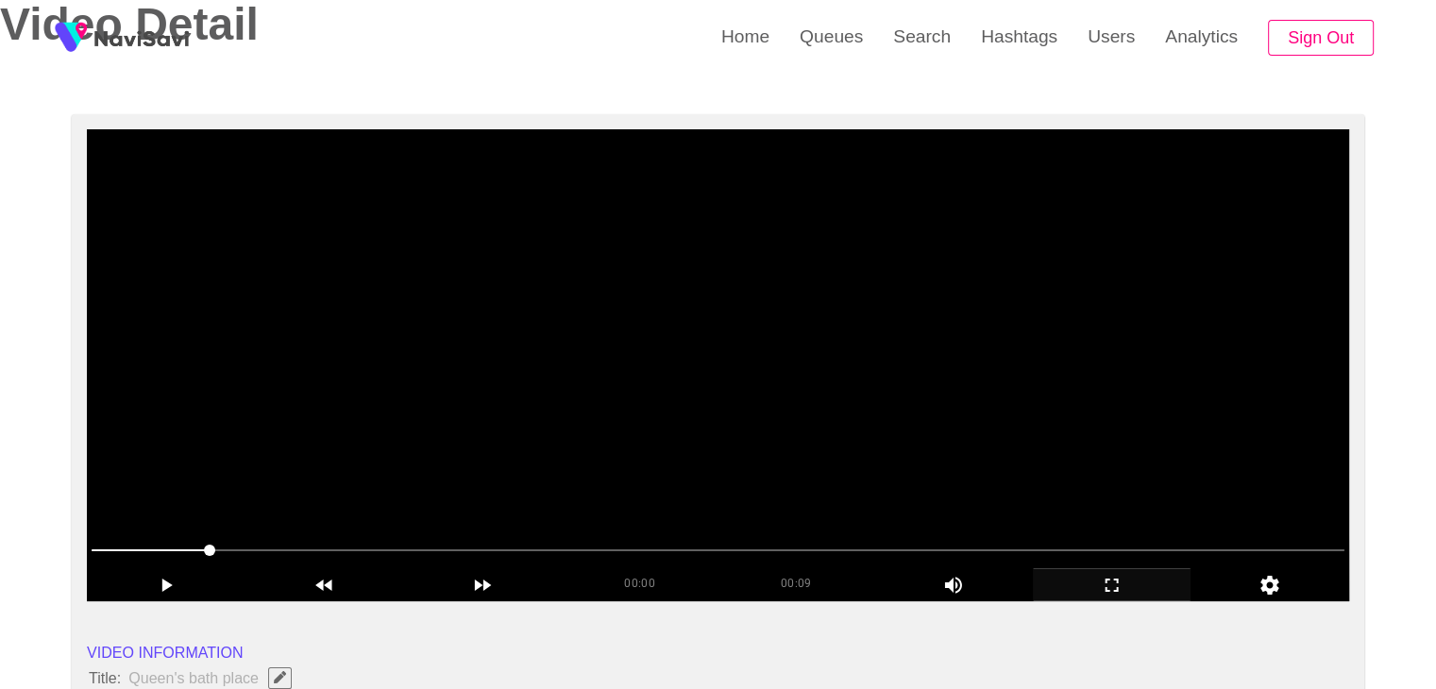
scroll to position [94, 0]
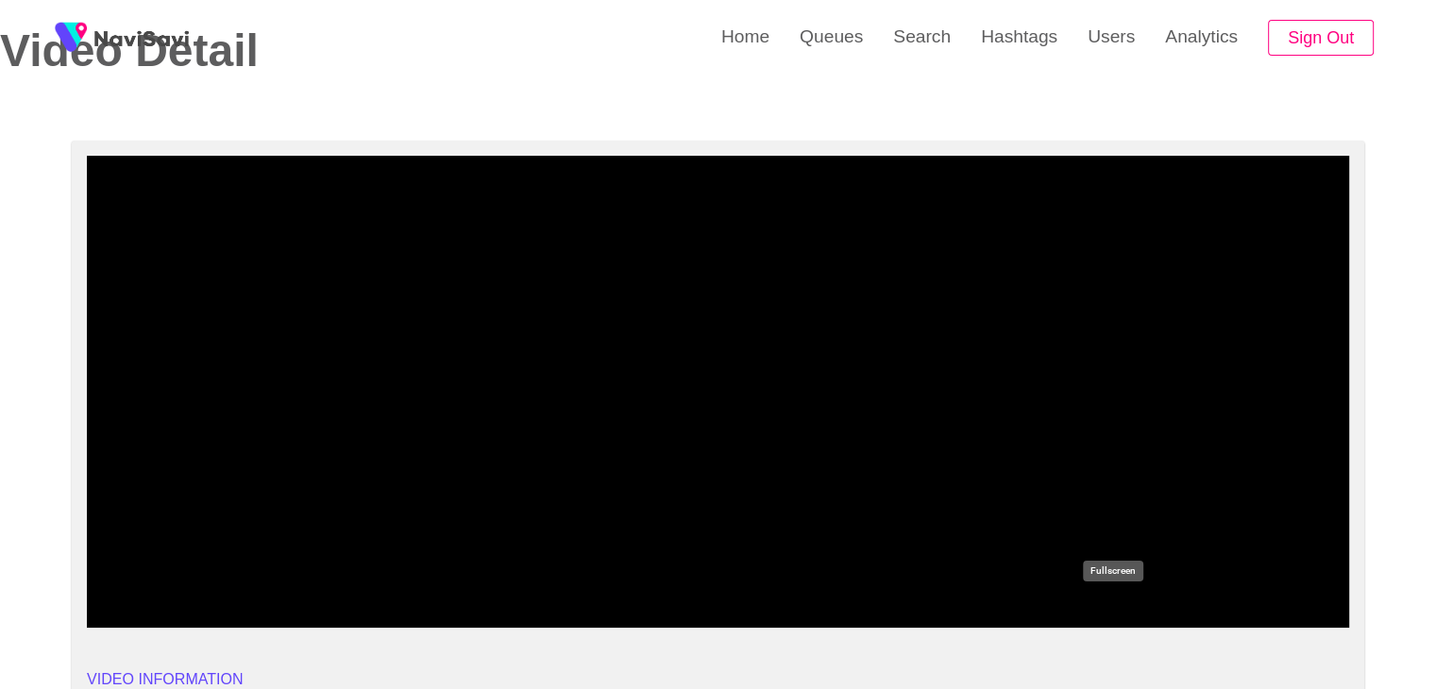
click at [1130, 614] on icon "add" at bounding box center [1112, 612] width 157 height 23
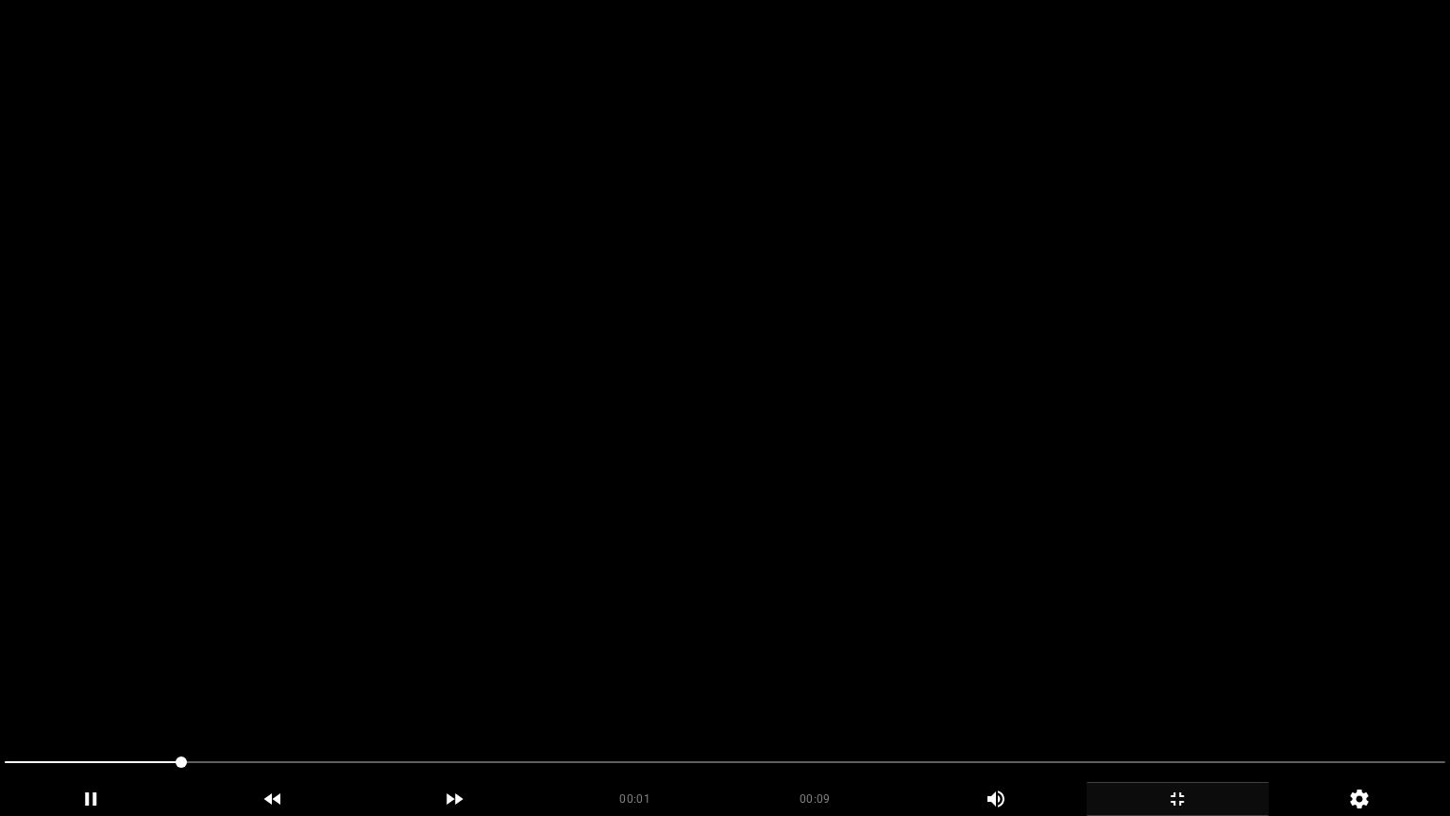
click at [551, 609] on video at bounding box center [725, 408] width 1450 height 816
click at [553, 609] on video at bounding box center [725, 408] width 1450 height 816
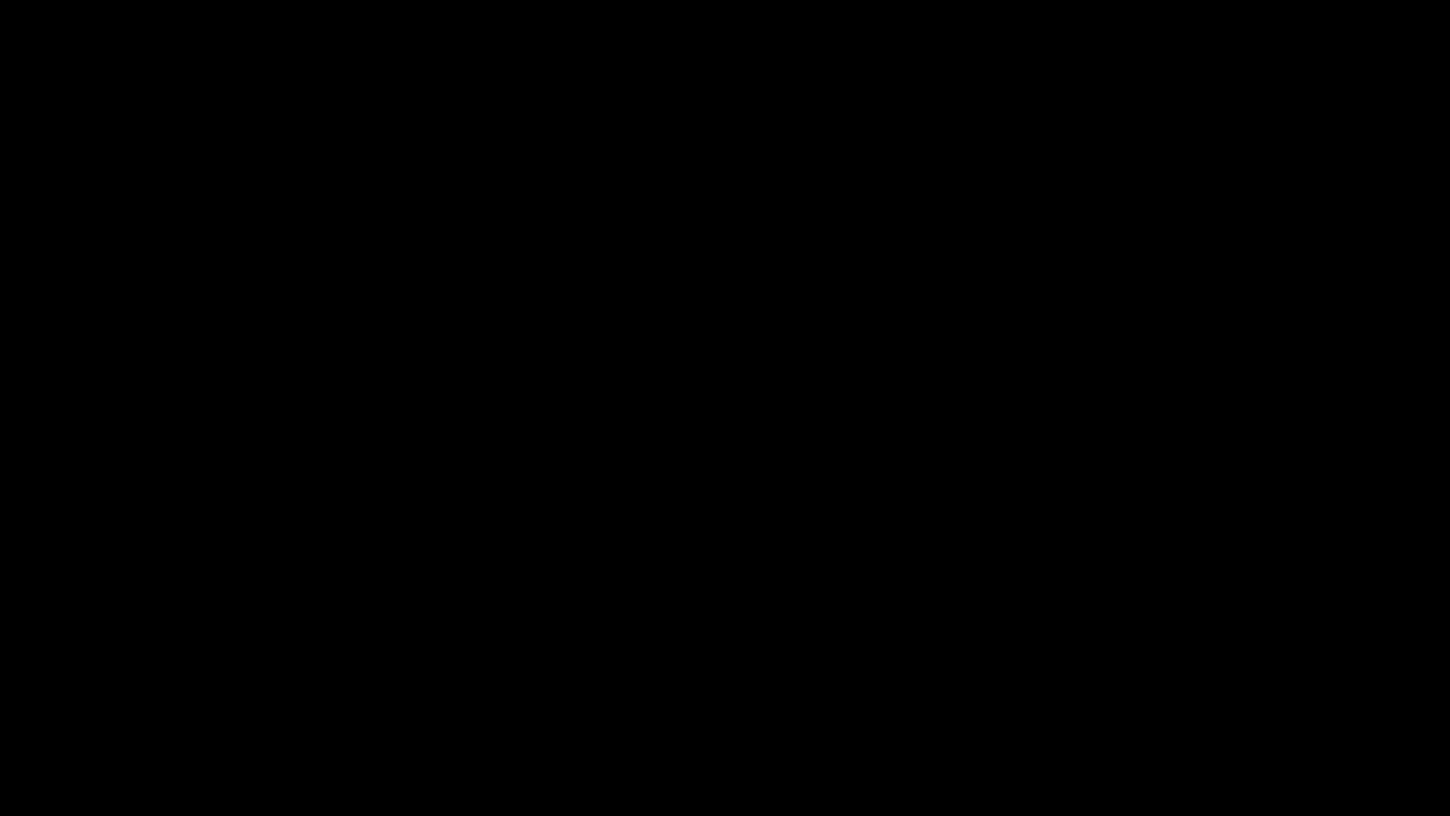
click at [1168, 688] on icon "add" at bounding box center [1178, 799] width 180 height 23
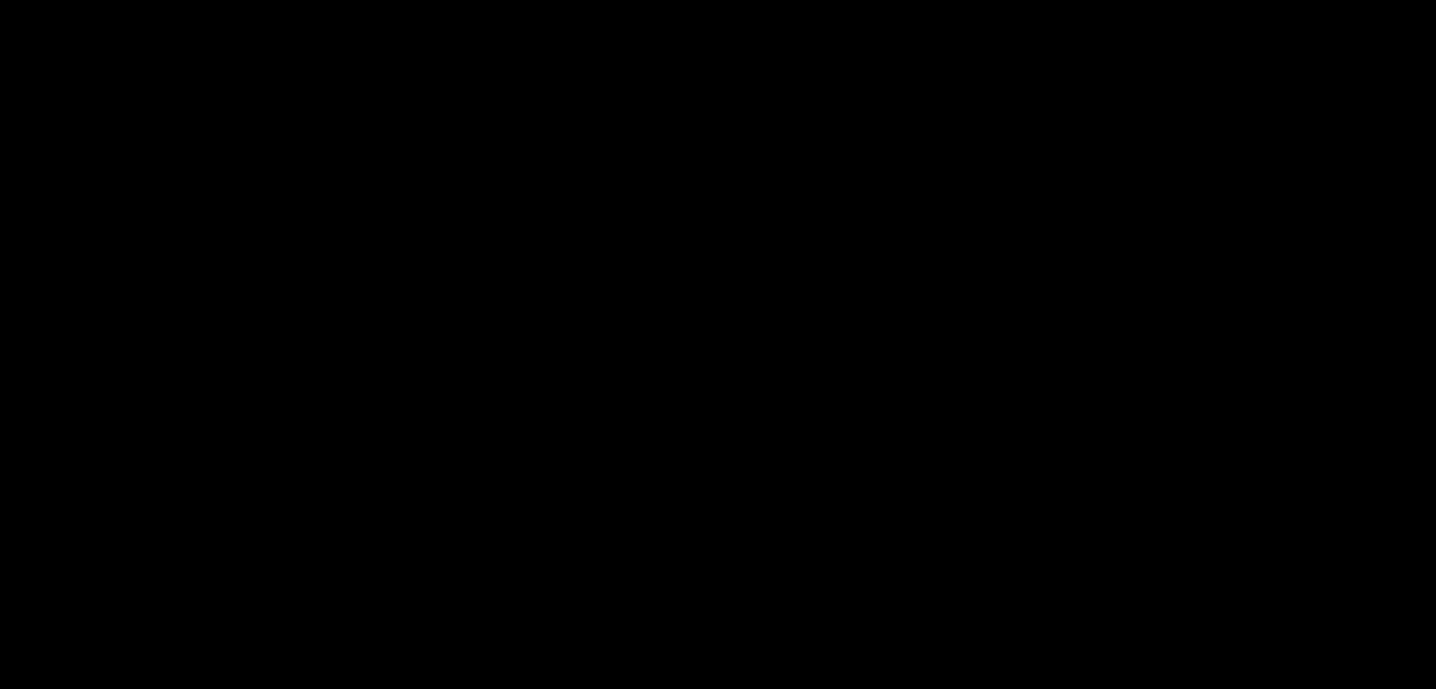
scroll to position [944, 0]
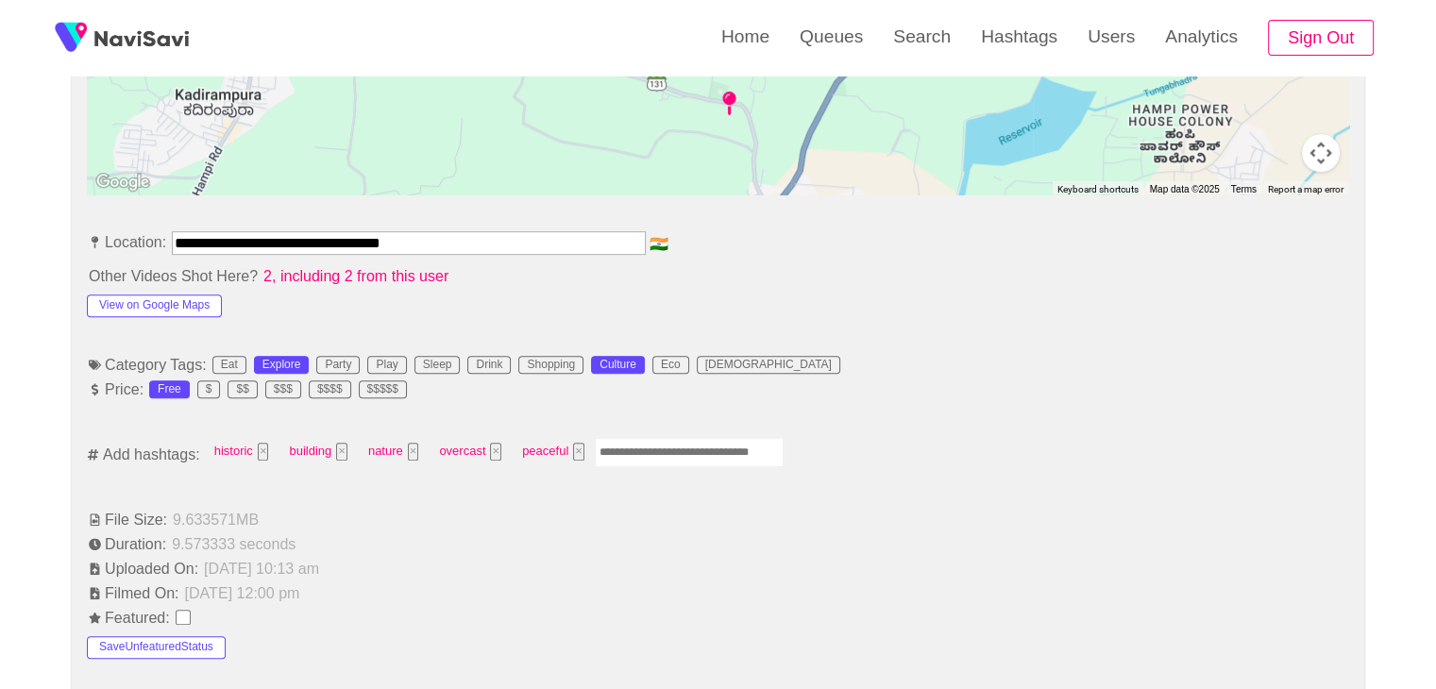
click at [669, 462] on input "Enter tag here and press return" at bounding box center [689, 452] width 189 height 29
type input "*********"
click at [135, 295] on button "View on Google Maps" at bounding box center [154, 306] width 135 height 23
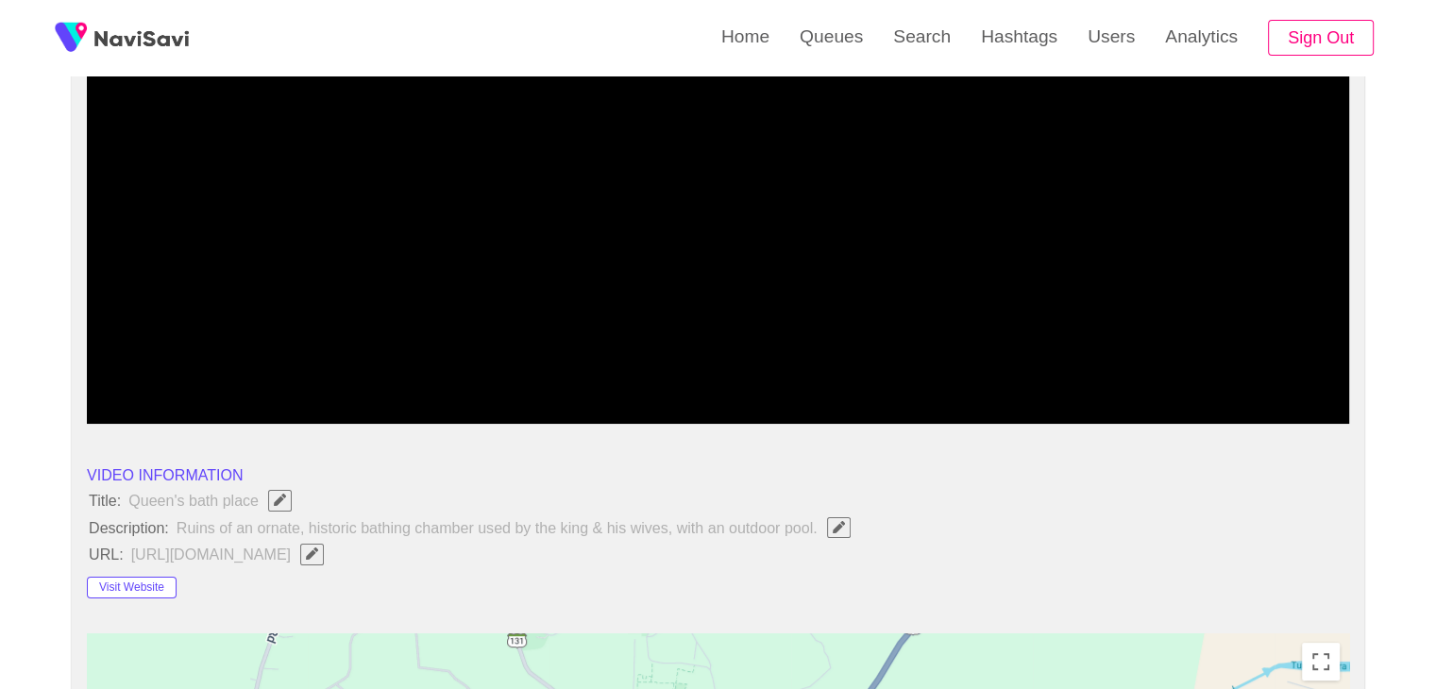
scroll to position [283, 0]
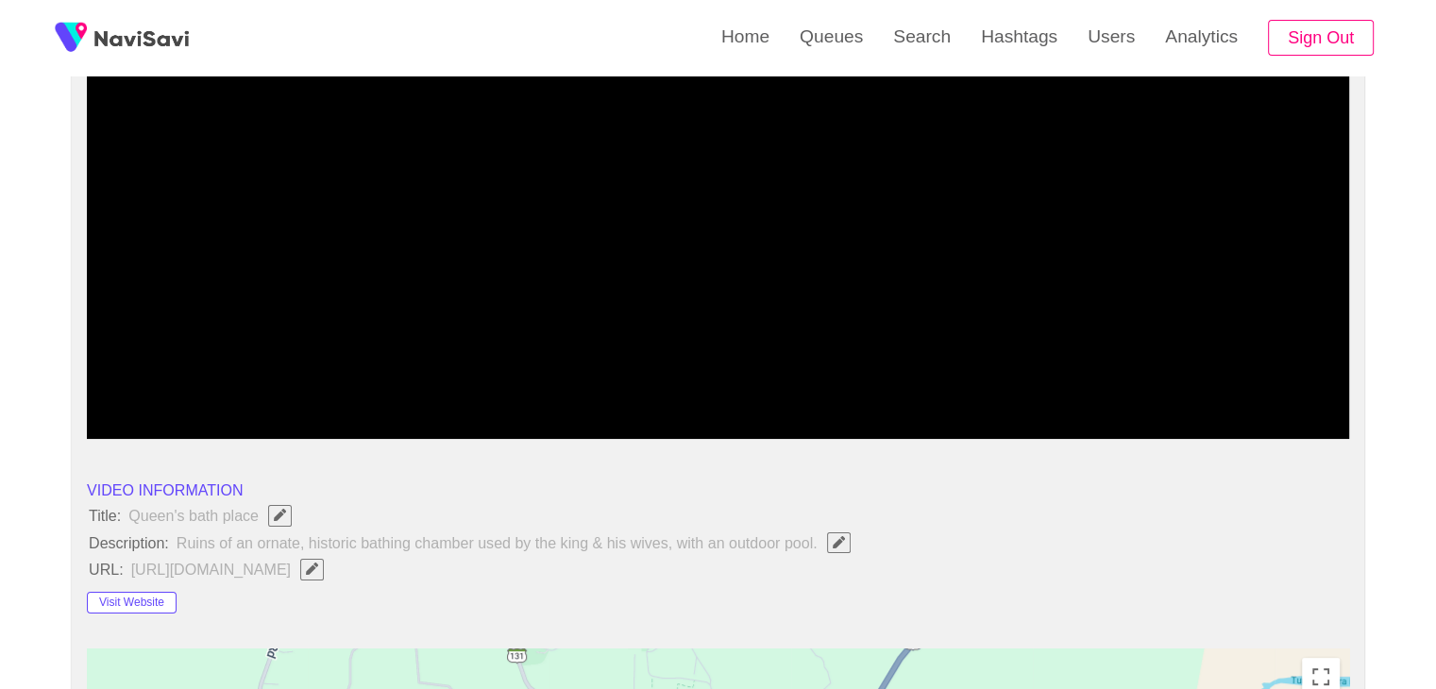
click at [718, 273] on video at bounding box center [718, 203] width 1262 height 472
drag, startPoint x: 119, startPoint y: 387, endPoint x: 31, endPoint y: 394, distance: 88.1
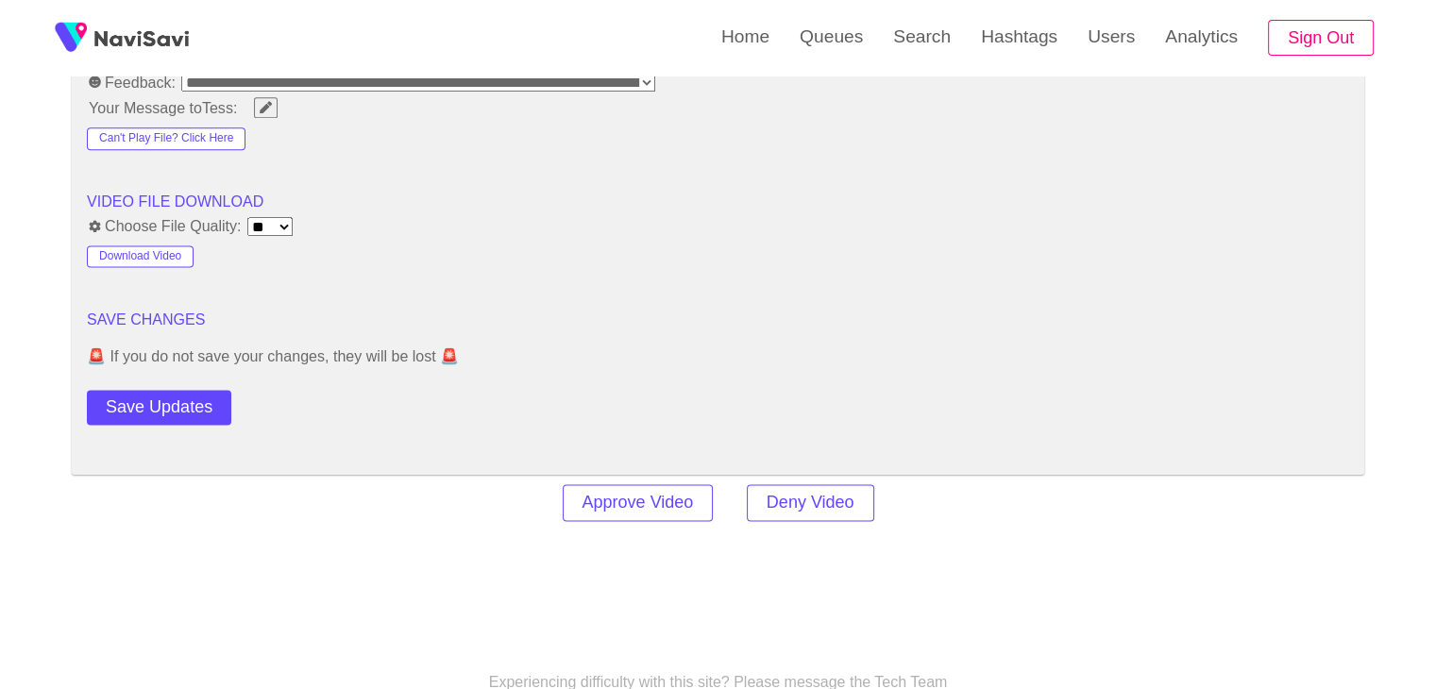
scroll to position [2455, 0]
drag, startPoint x: 177, startPoint y: 397, endPoint x: 212, endPoint y: 398, distance: 35.9
click at [178, 397] on button "Save Updates" at bounding box center [159, 404] width 144 height 35
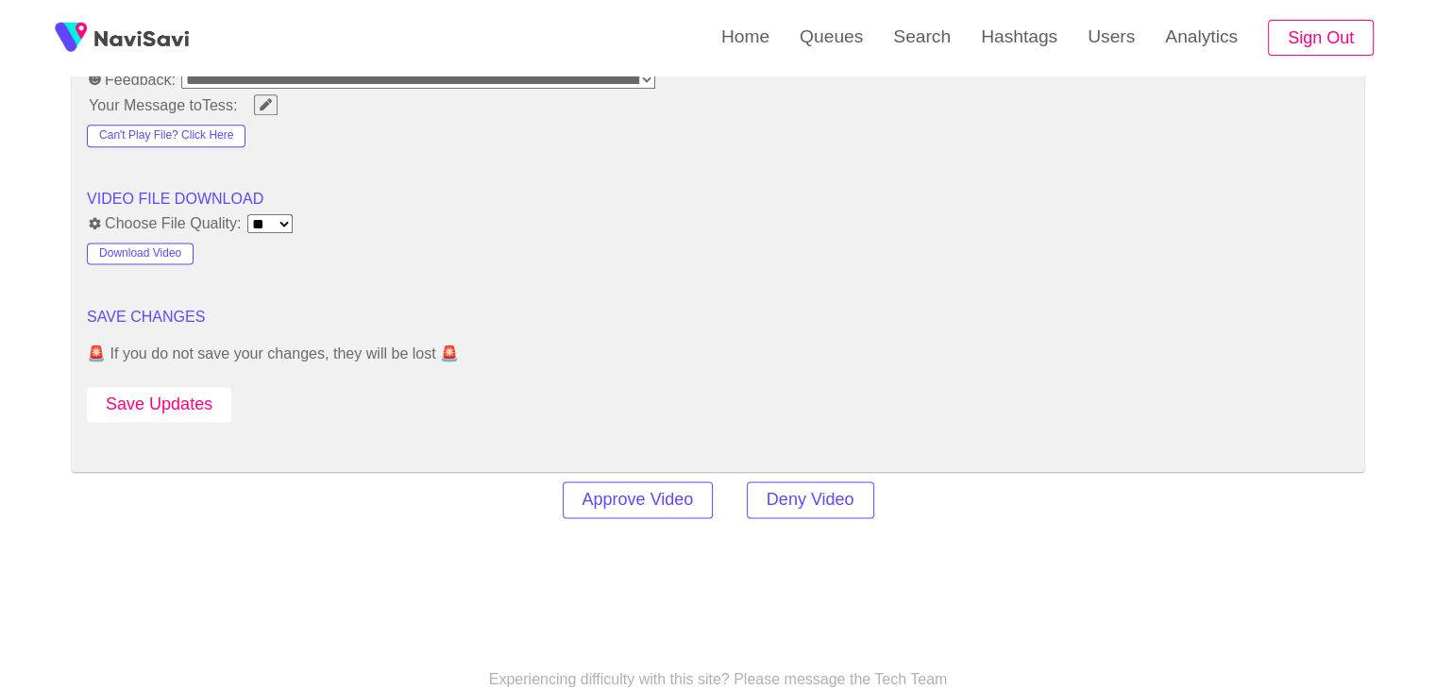
click at [183, 405] on button "Save Updates" at bounding box center [159, 404] width 144 height 35
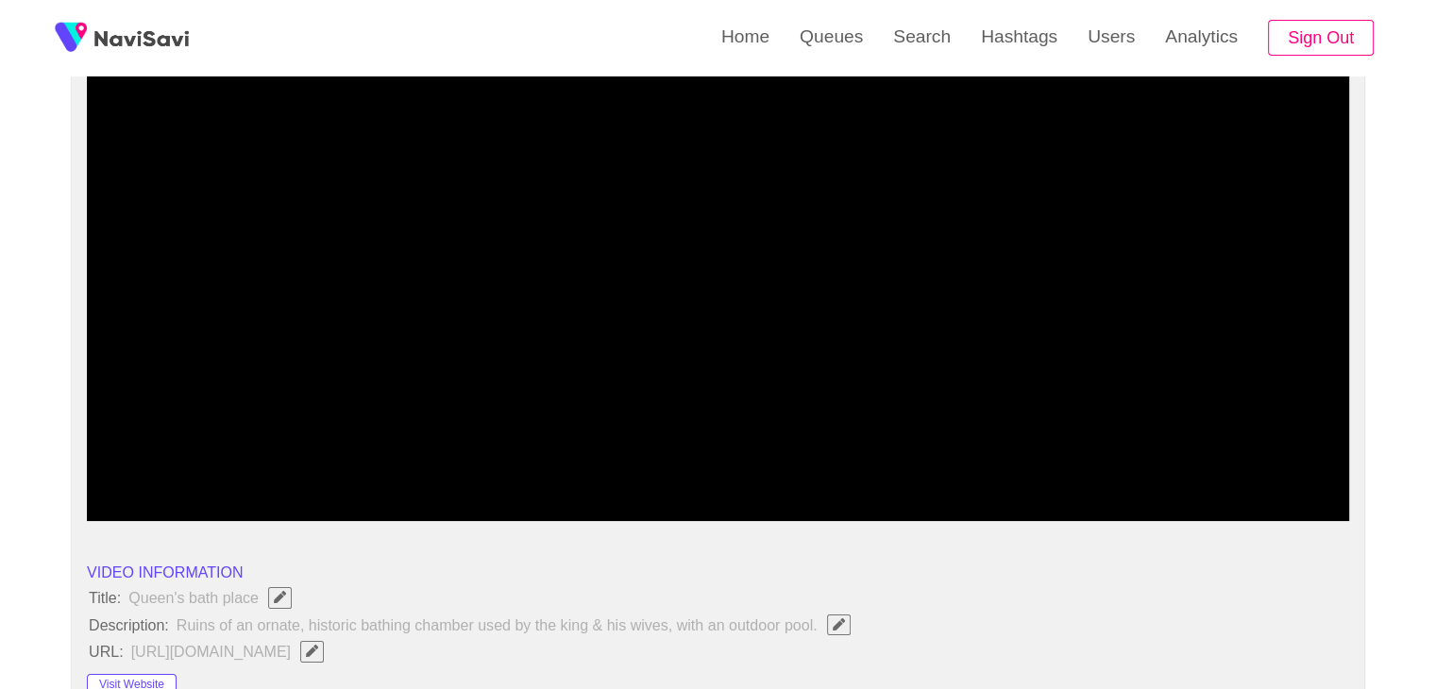
scroll to position [189, 0]
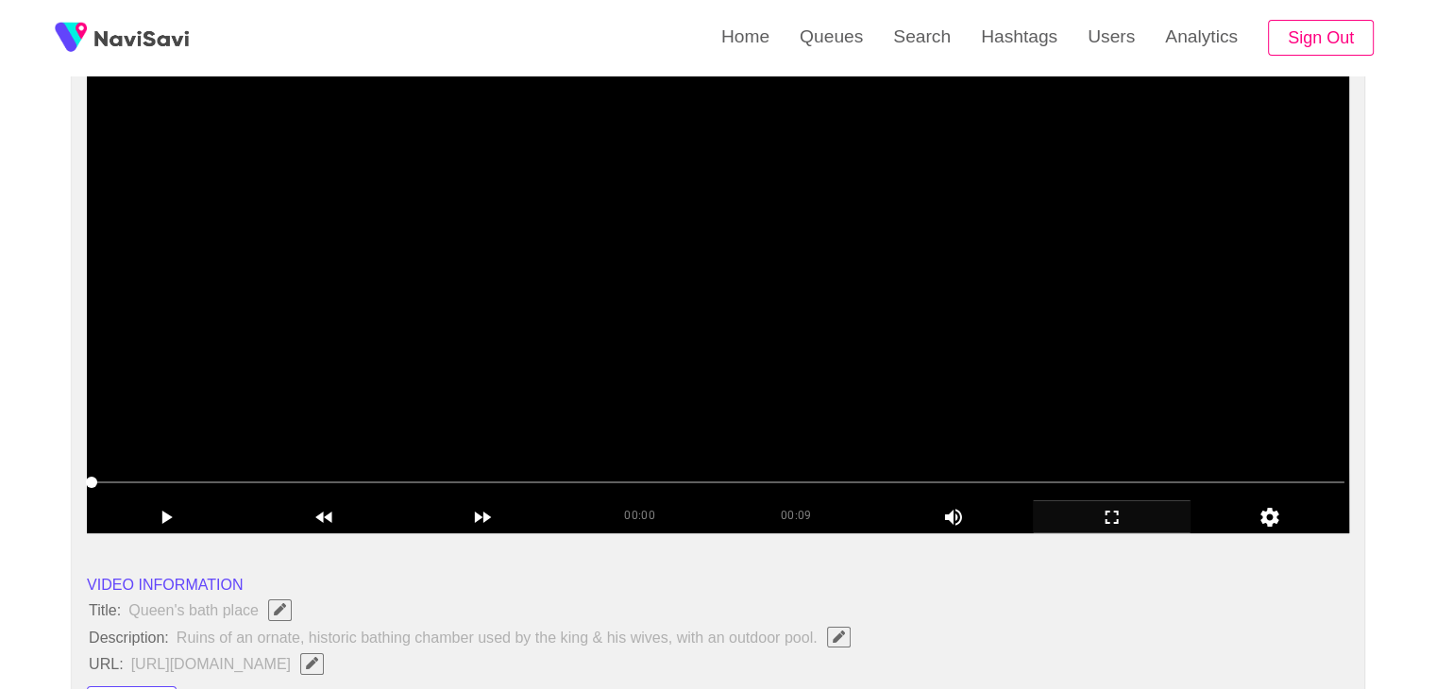
click at [748, 351] on video at bounding box center [718, 297] width 1262 height 472
click at [737, 248] on video at bounding box center [718, 297] width 1262 height 472
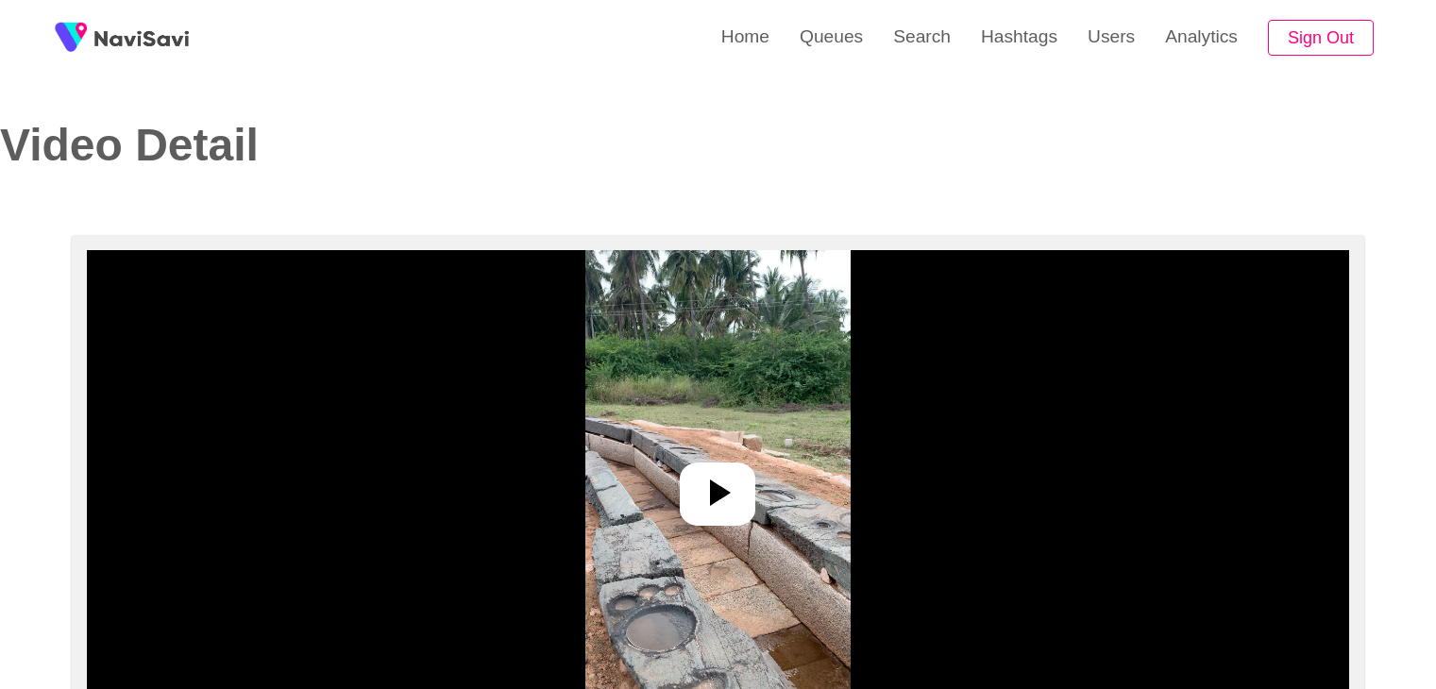
select select "**********"
select select "**"
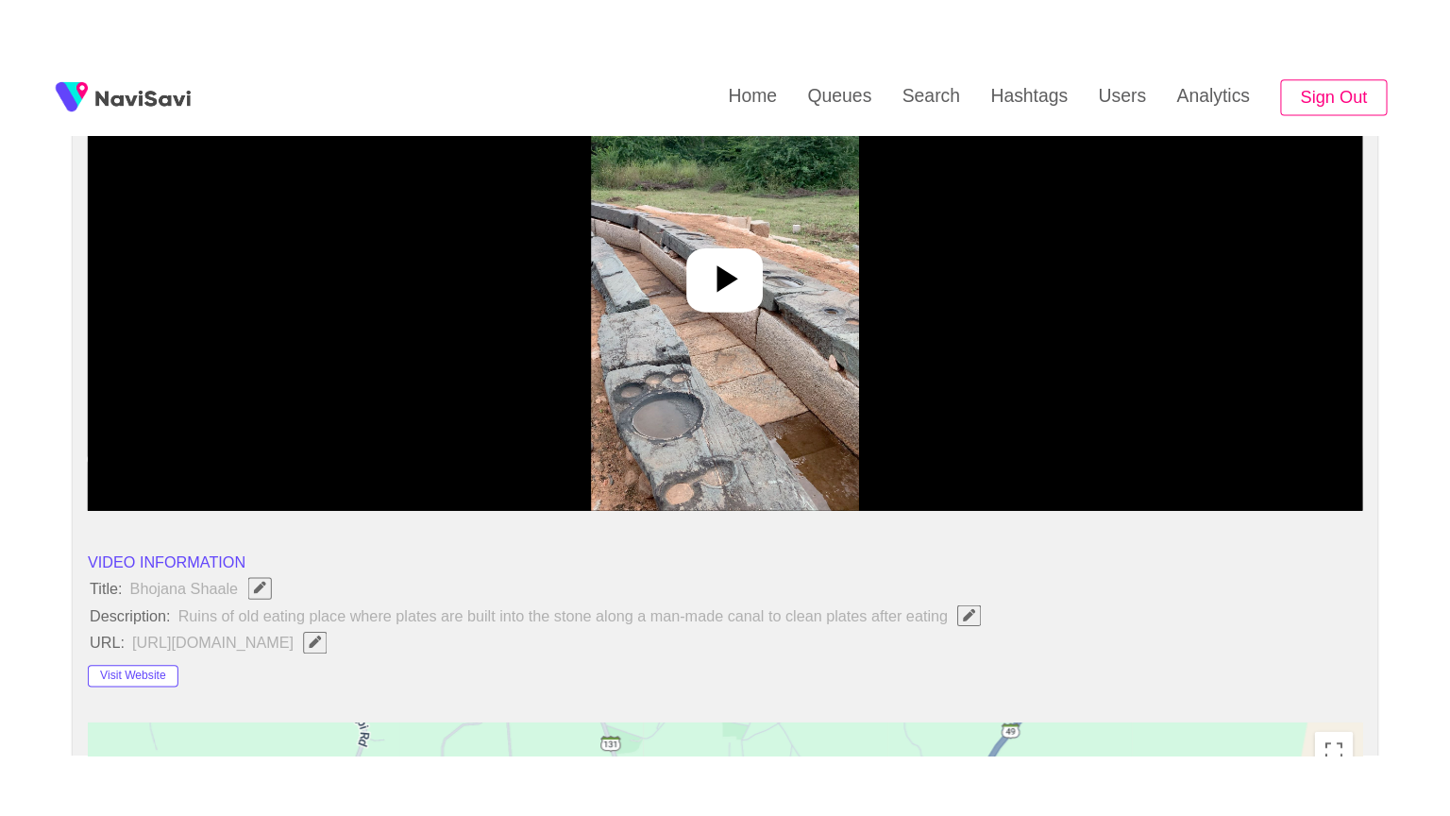
scroll to position [283, 0]
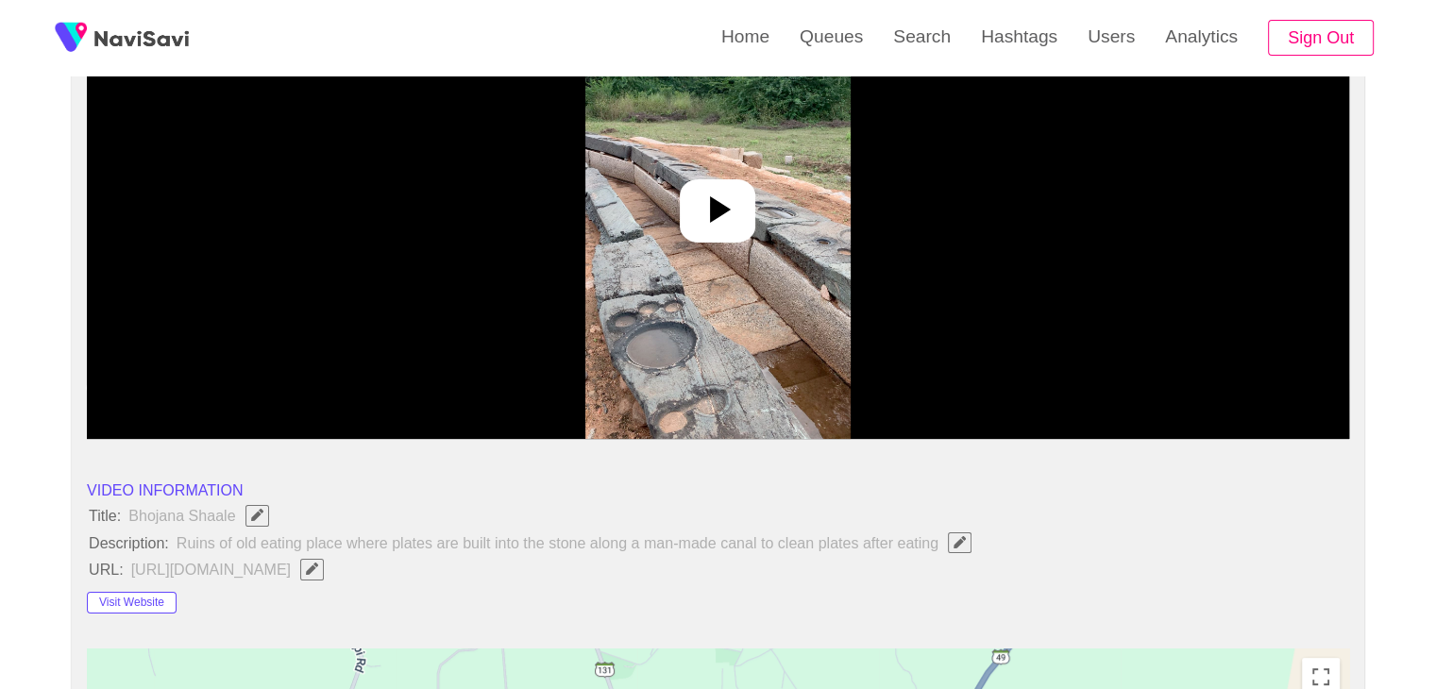
click at [736, 197] on icon at bounding box center [717, 209] width 45 height 45
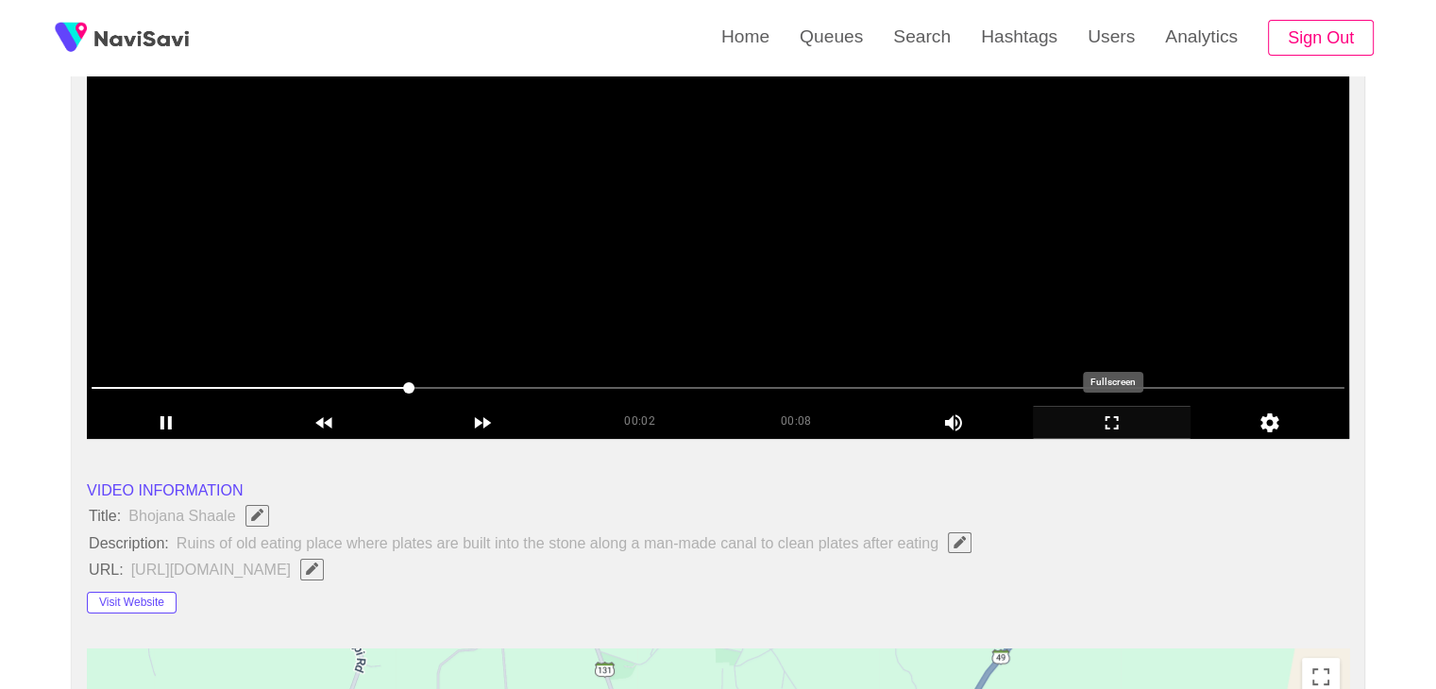
click at [1127, 432] on icon "add" at bounding box center [1112, 423] width 157 height 23
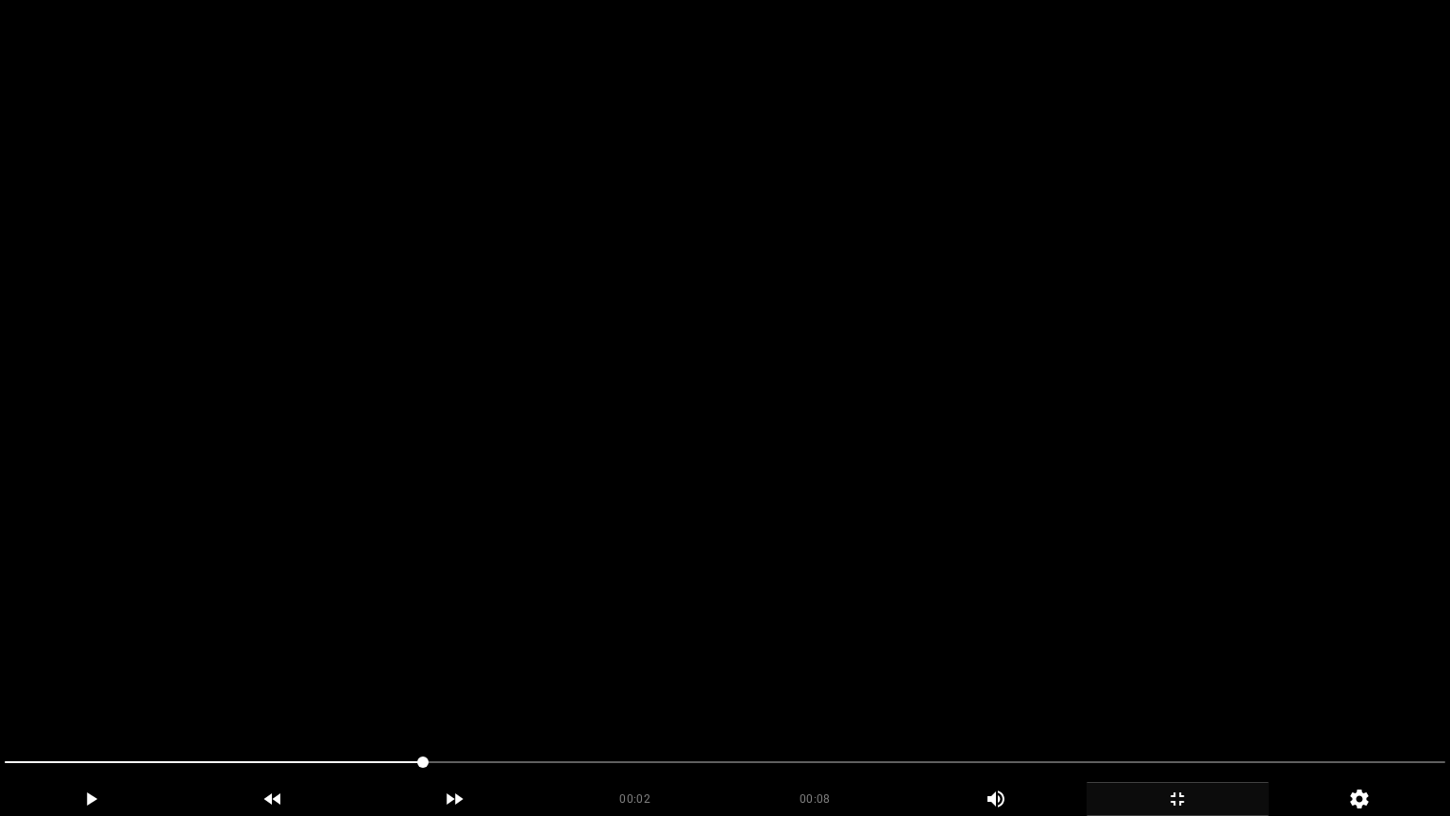
click at [702, 523] on video at bounding box center [725, 408] width 1450 height 816
drag, startPoint x: 0, startPoint y: 731, endPoint x: 76, endPoint y: 712, distance: 78.8
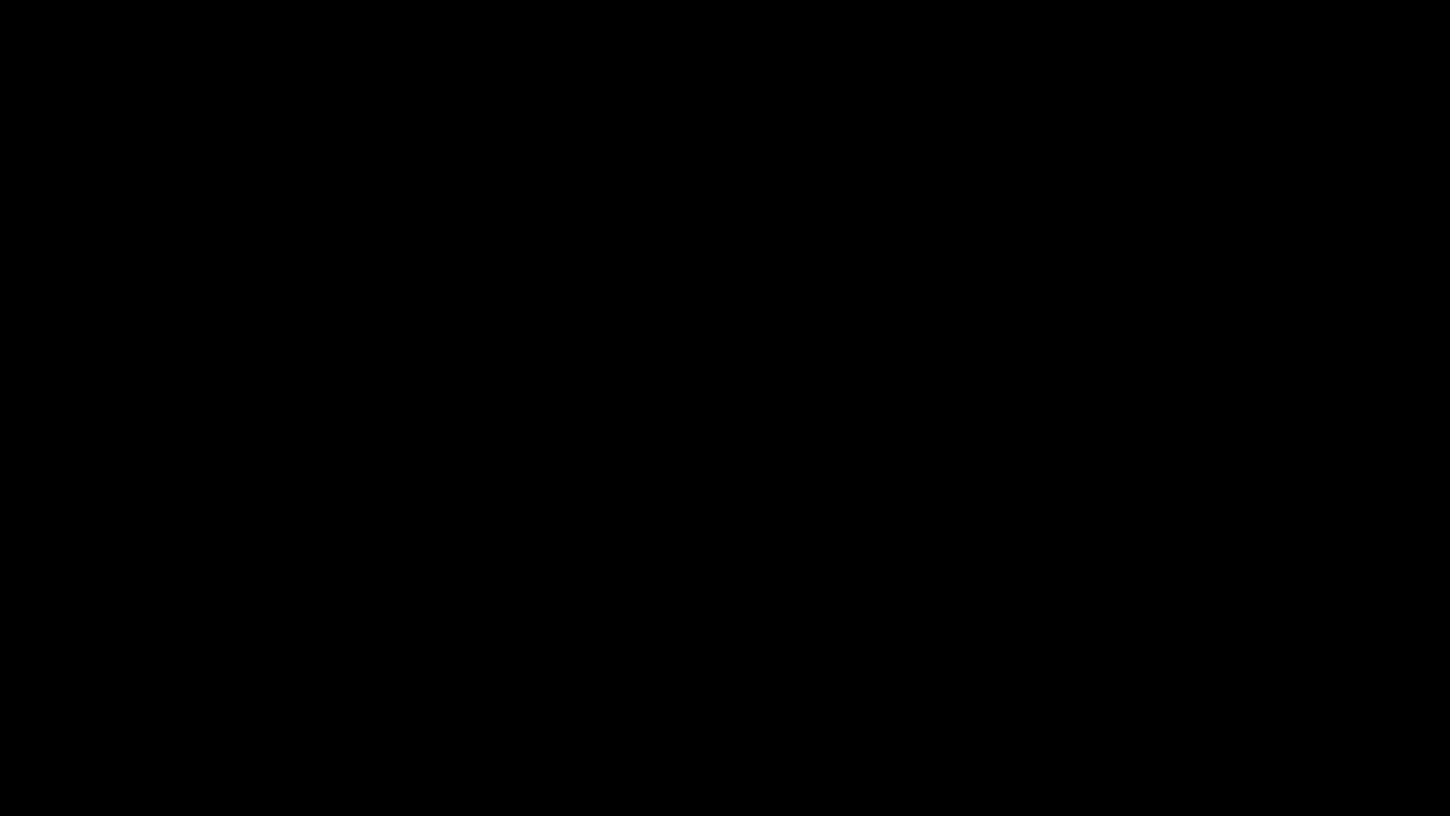
click at [387, 657] on video at bounding box center [725, 408] width 1450 height 816
click at [1187, 688] on icon "add" at bounding box center [1178, 799] width 180 height 23
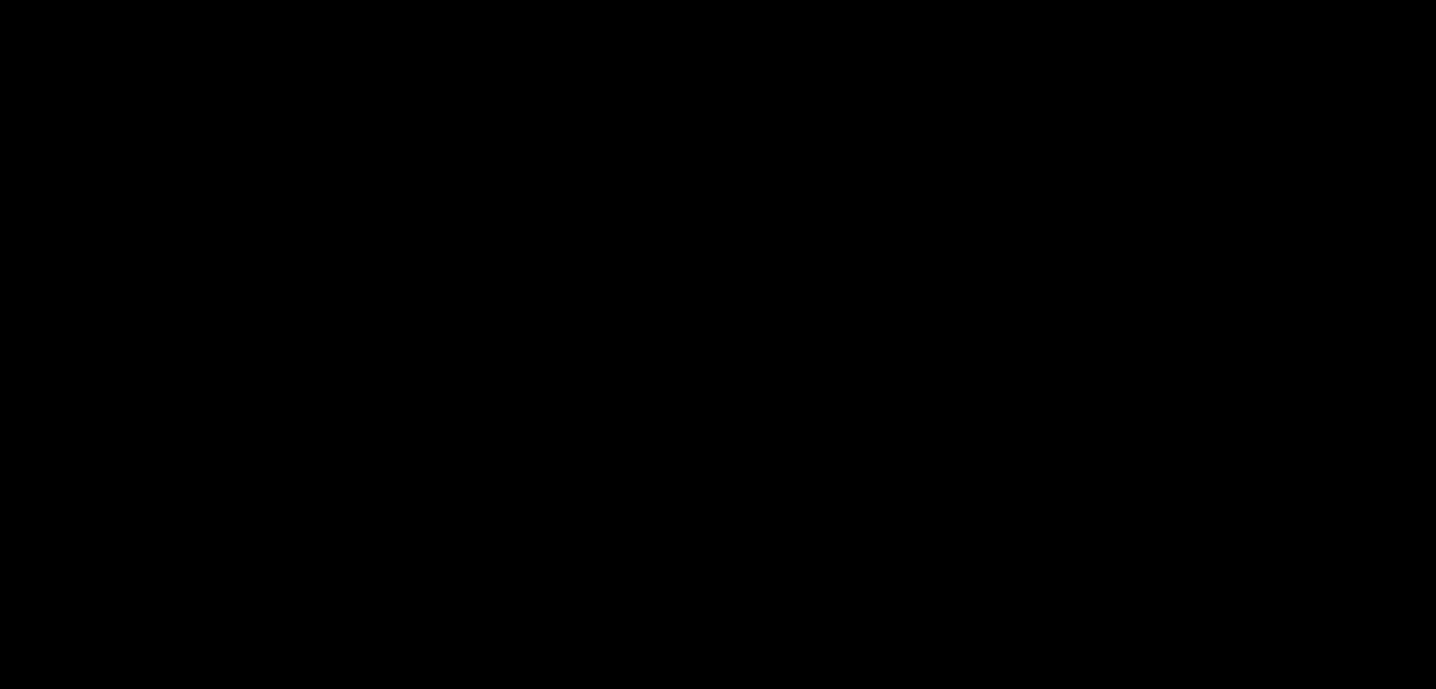
scroll to position [846, 0]
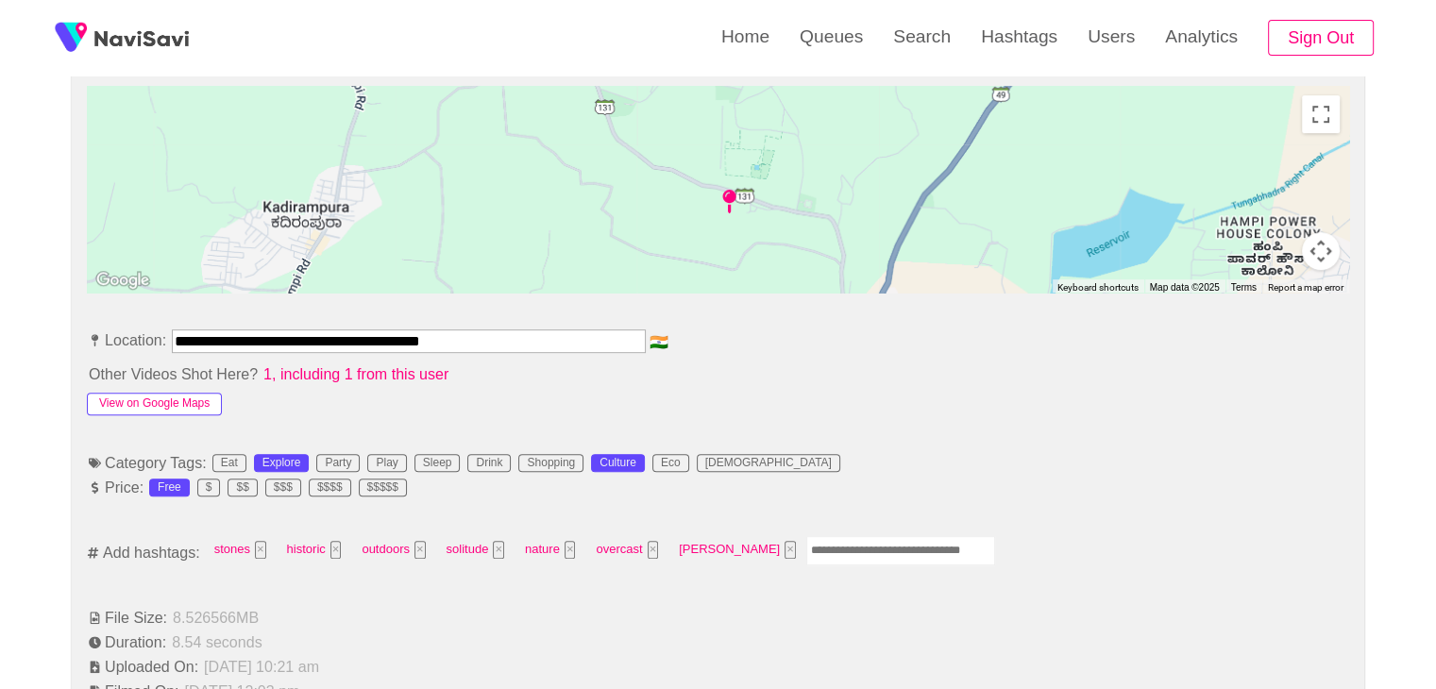
click at [195, 398] on button "View on Google Maps" at bounding box center [154, 404] width 135 height 23
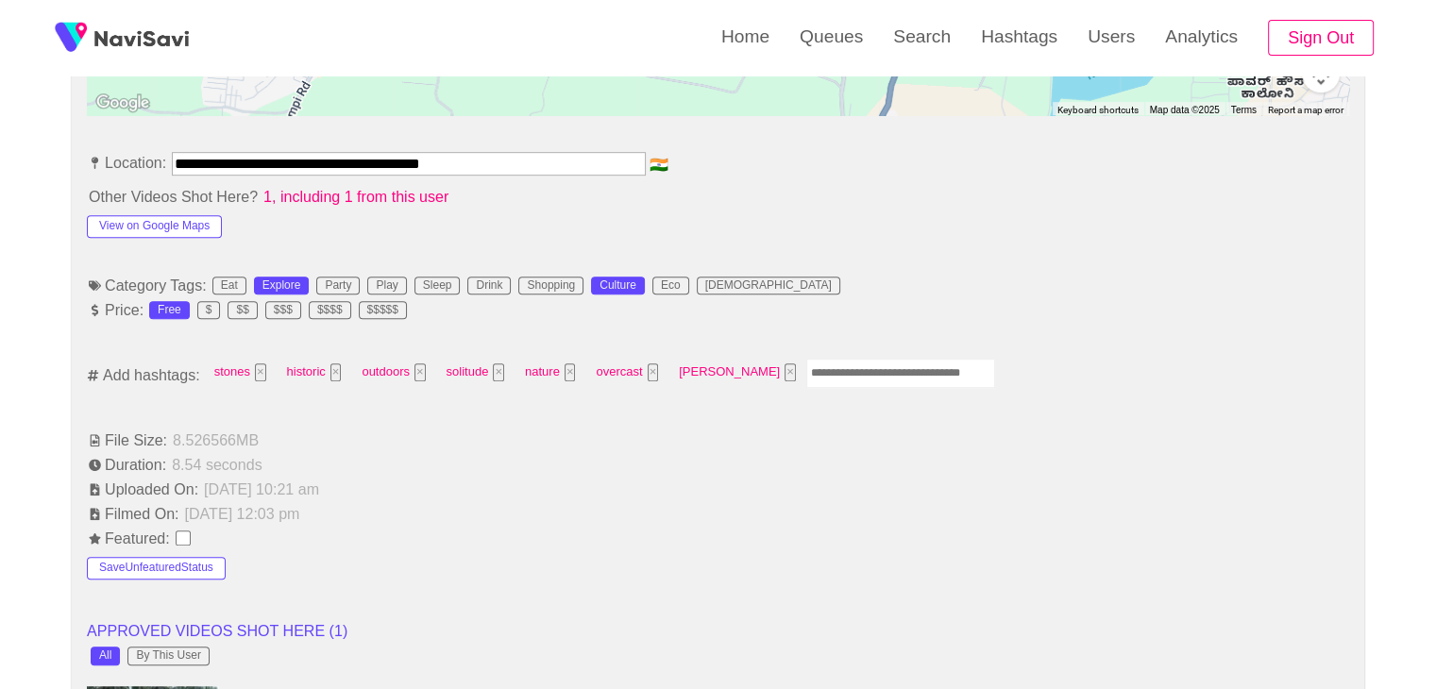
scroll to position [1035, 0]
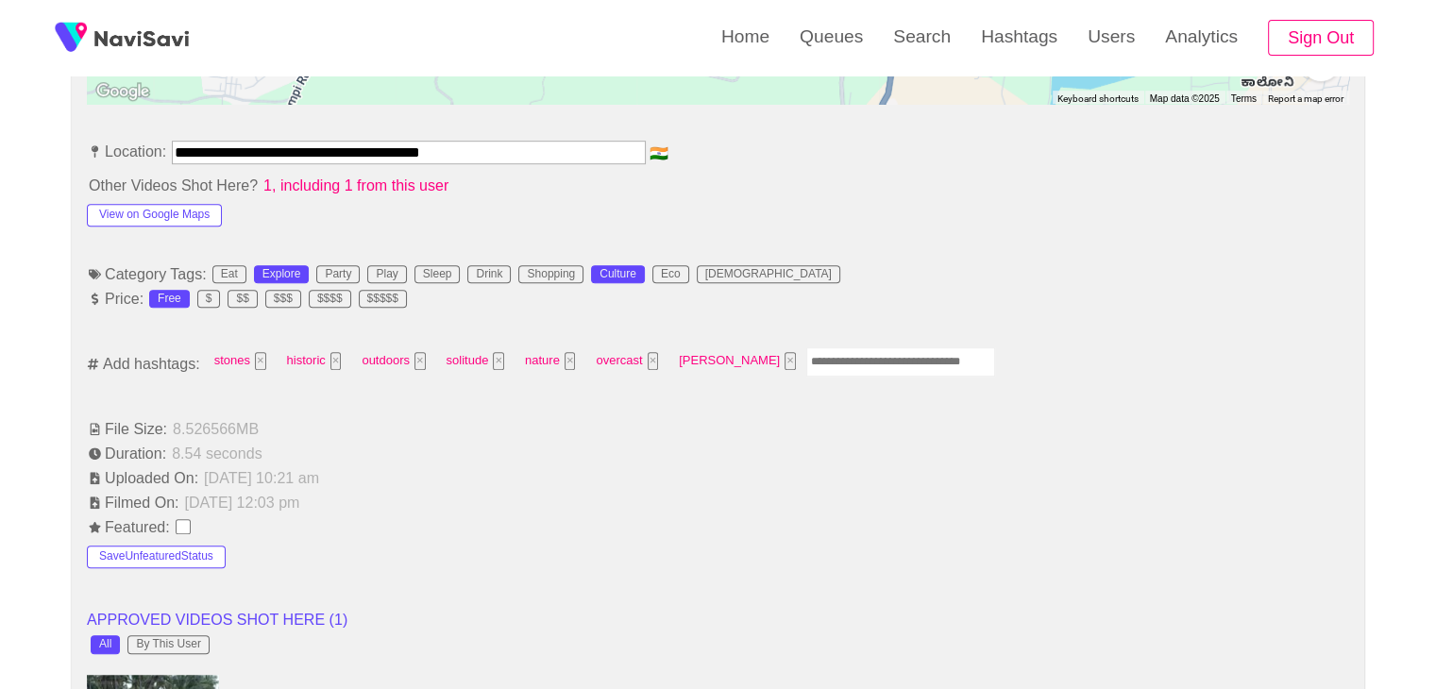
click at [806, 365] on input "Enter tag here and press return" at bounding box center [900, 361] width 189 height 29
type input "*********"
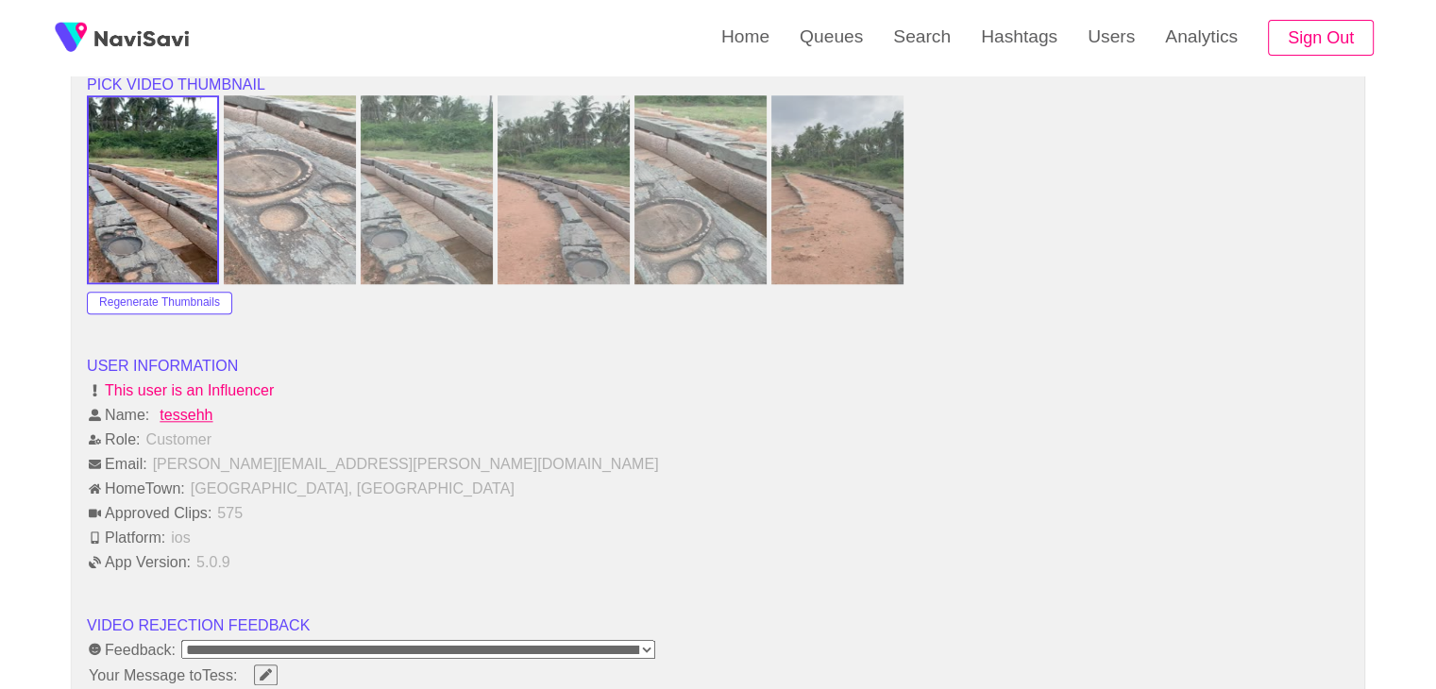
scroll to position [2357, 0]
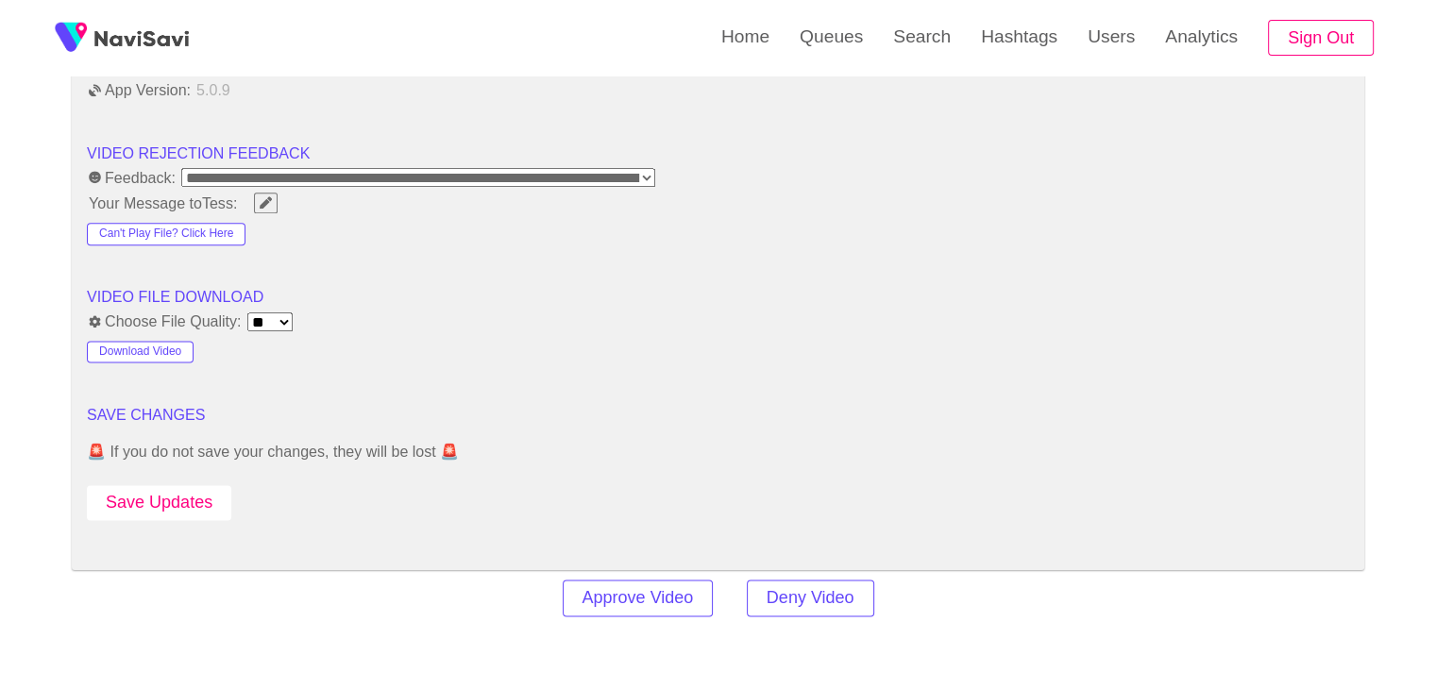
click at [180, 496] on button "Save Updates" at bounding box center [159, 502] width 144 height 35
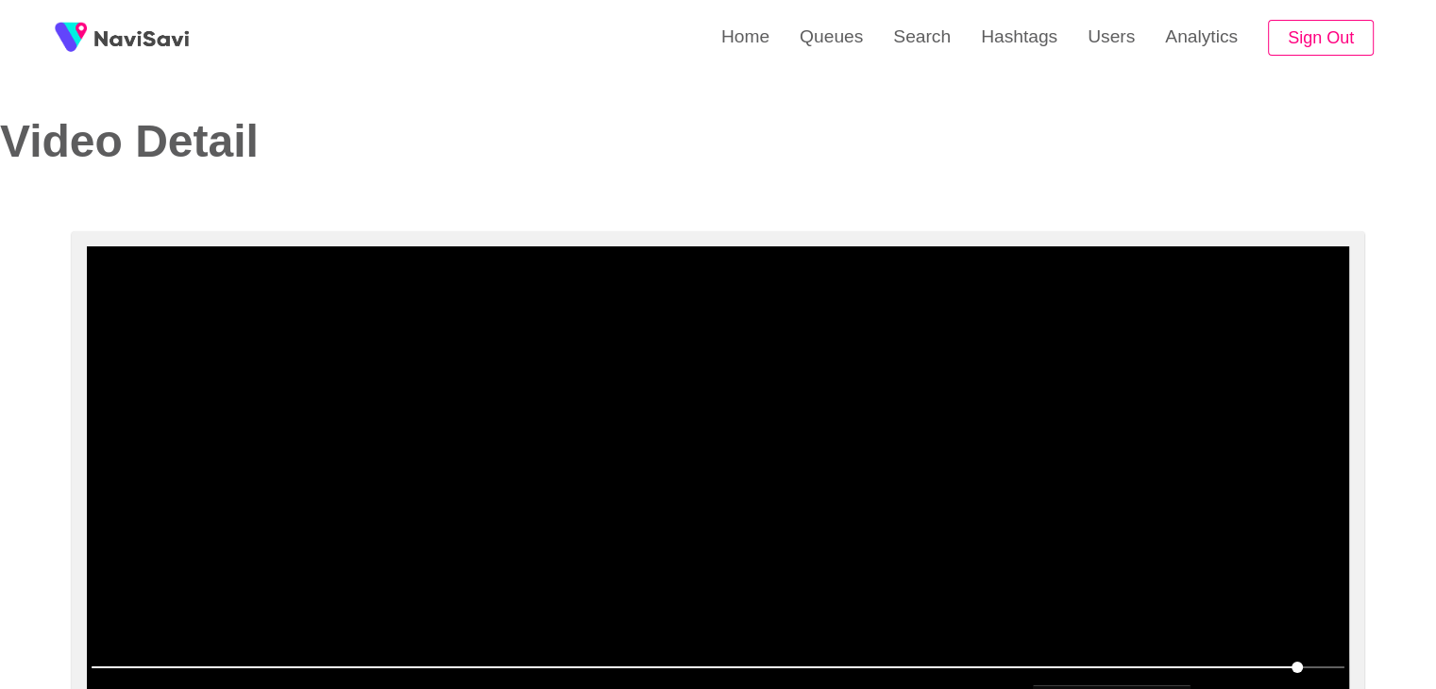
scroll to position [0, 0]
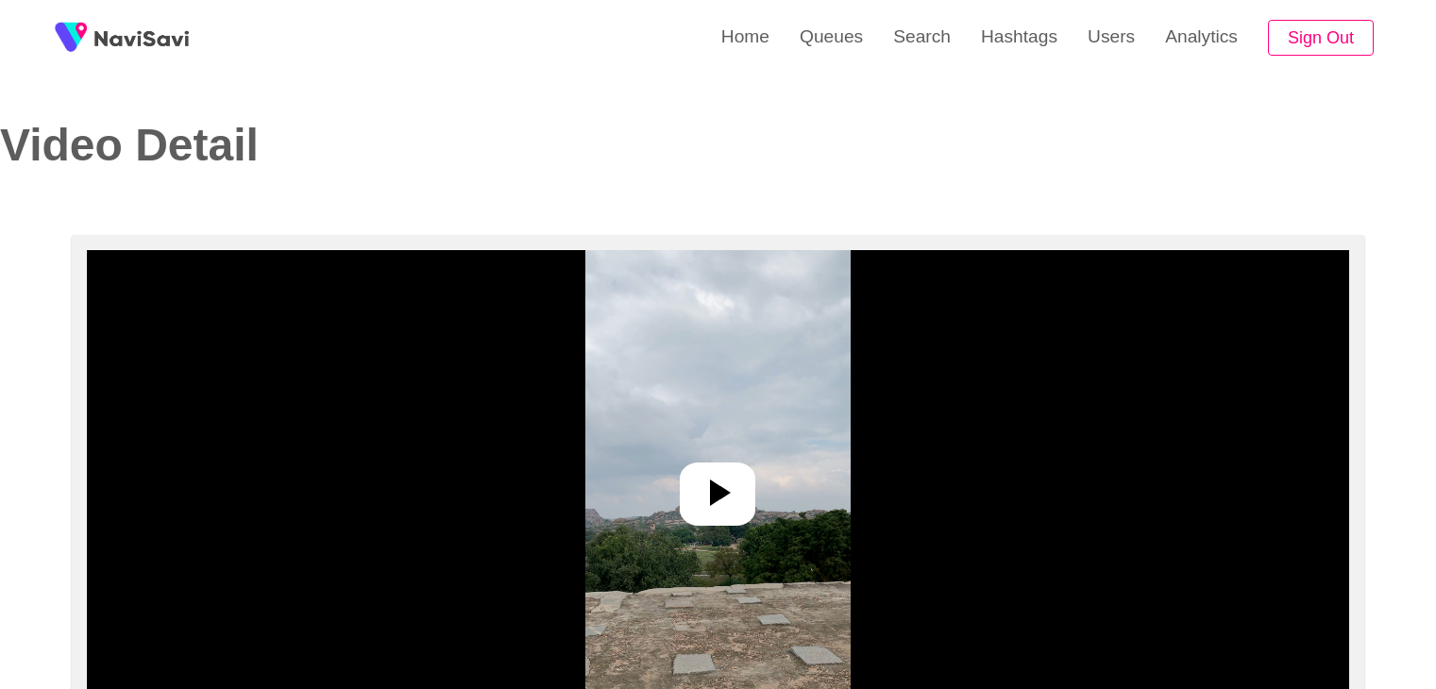
select select "**********"
select select "**"
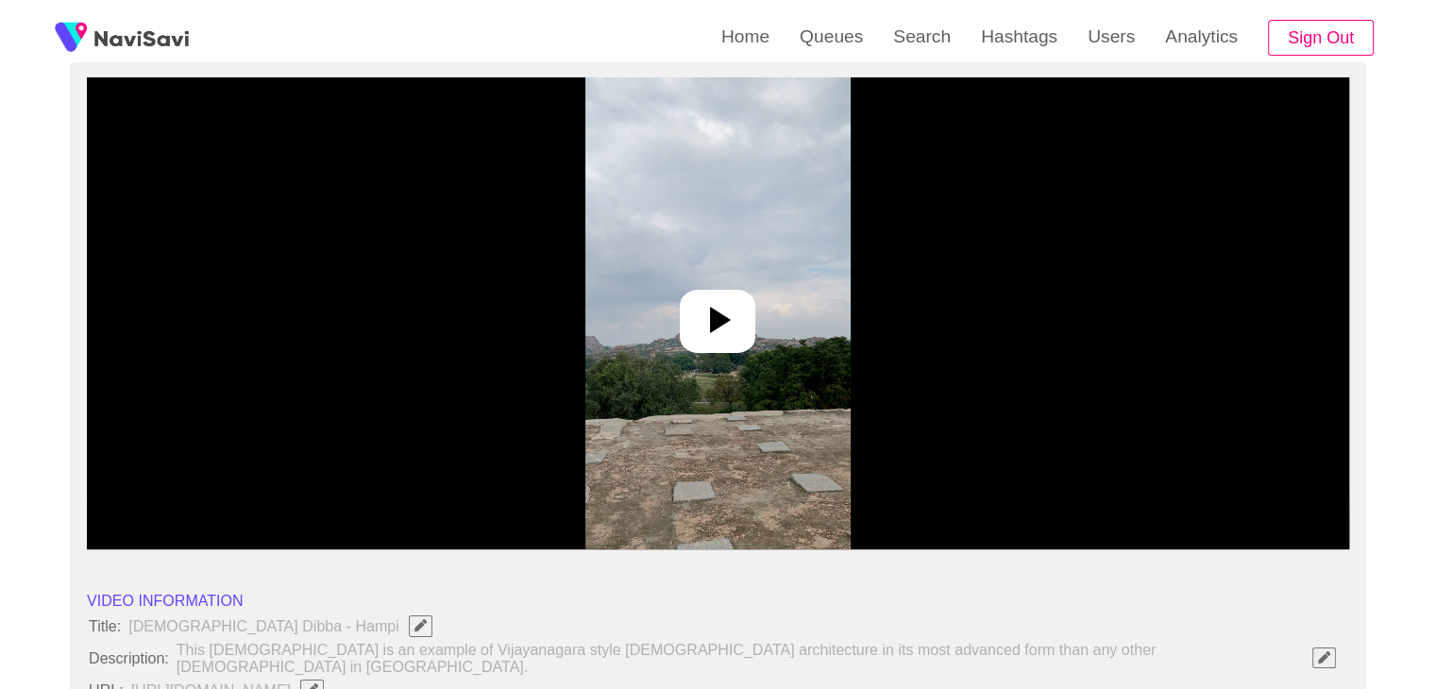
scroll to position [189, 0]
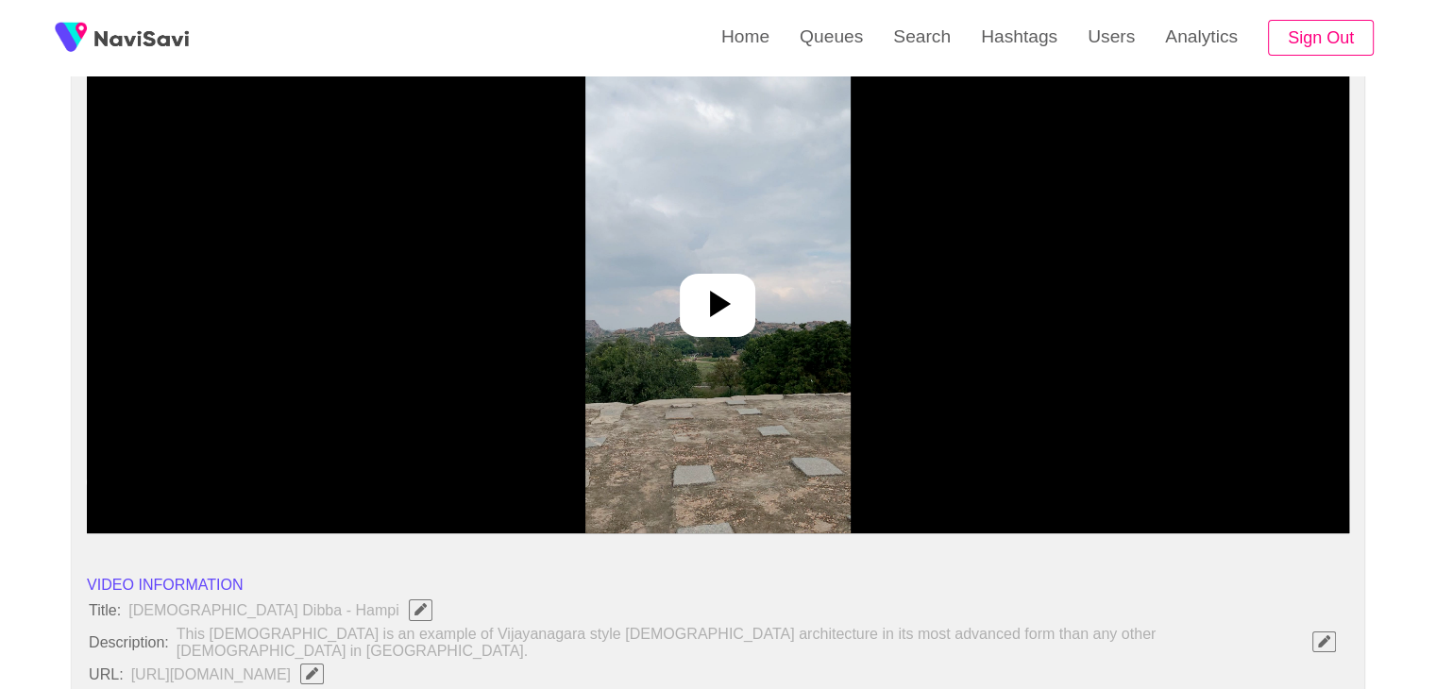
click at [737, 299] on icon at bounding box center [717, 303] width 45 height 45
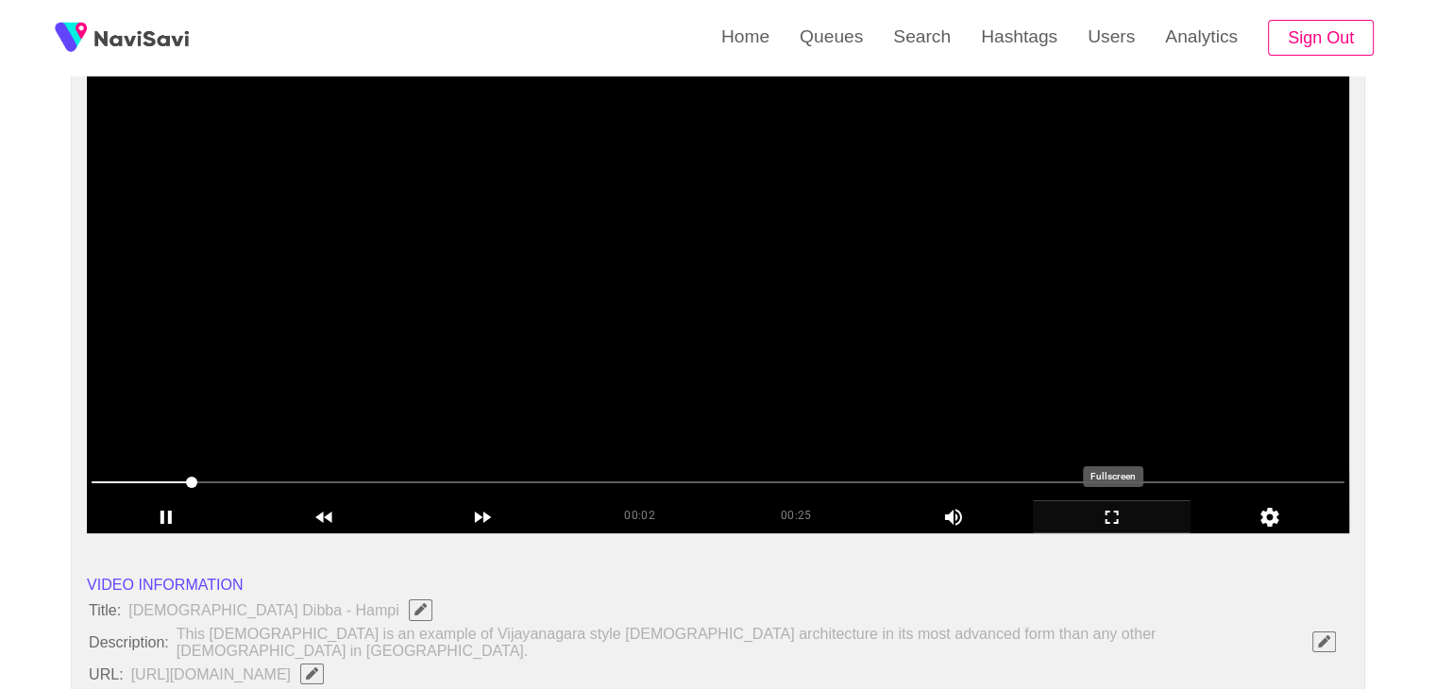
click at [1118, 517] on icon "add" at bounding box center [1112, 517] width 157 height 23
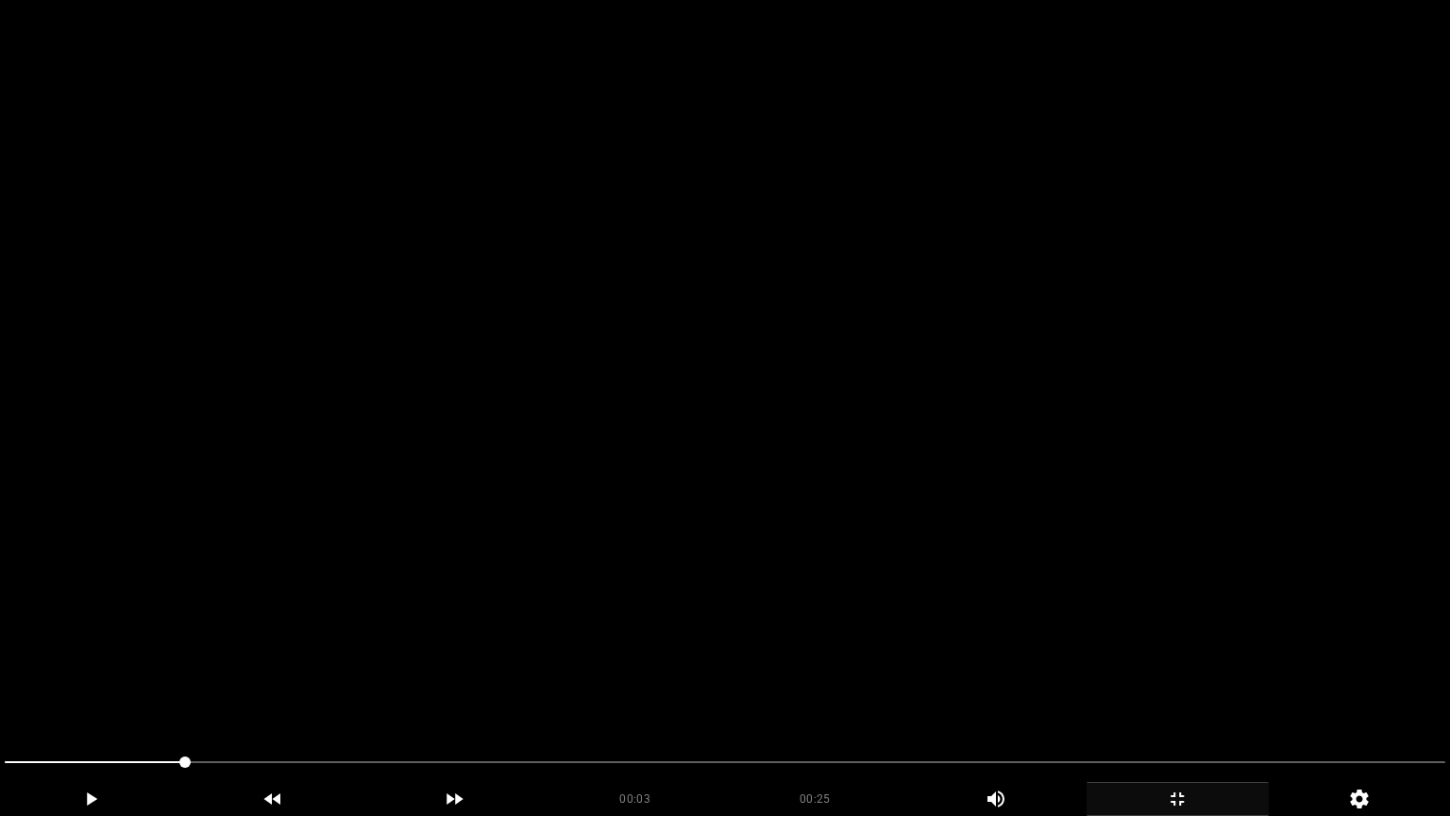
click at [986, 547] on video at bounding box center [725, 408] width 1450 height 816
click at [779, 688] on video at bounding box center [725, 408] width 1450 height 816
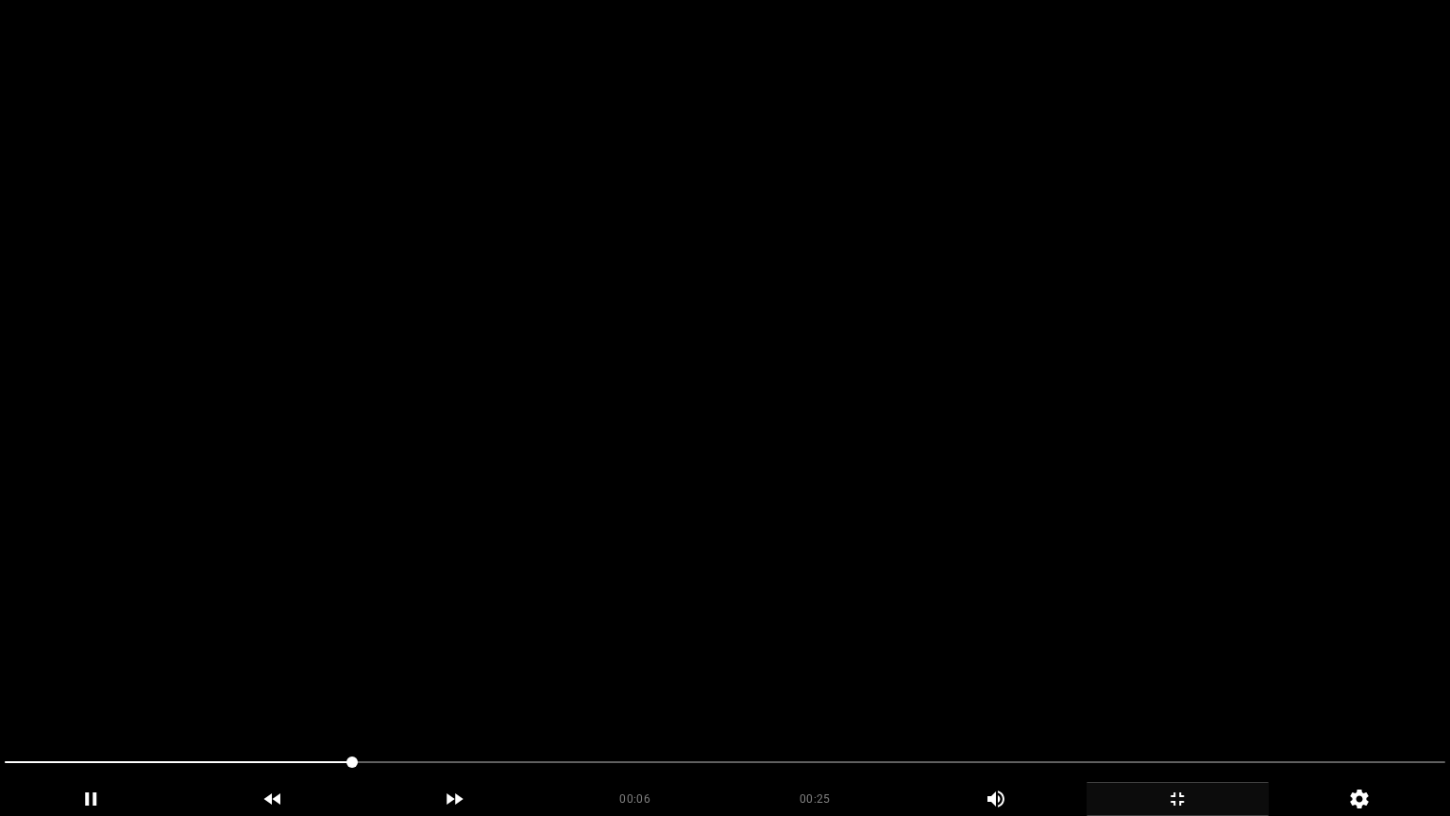
click at [779, 688] on video at bounding box center [725, 408] width 1450 height 816
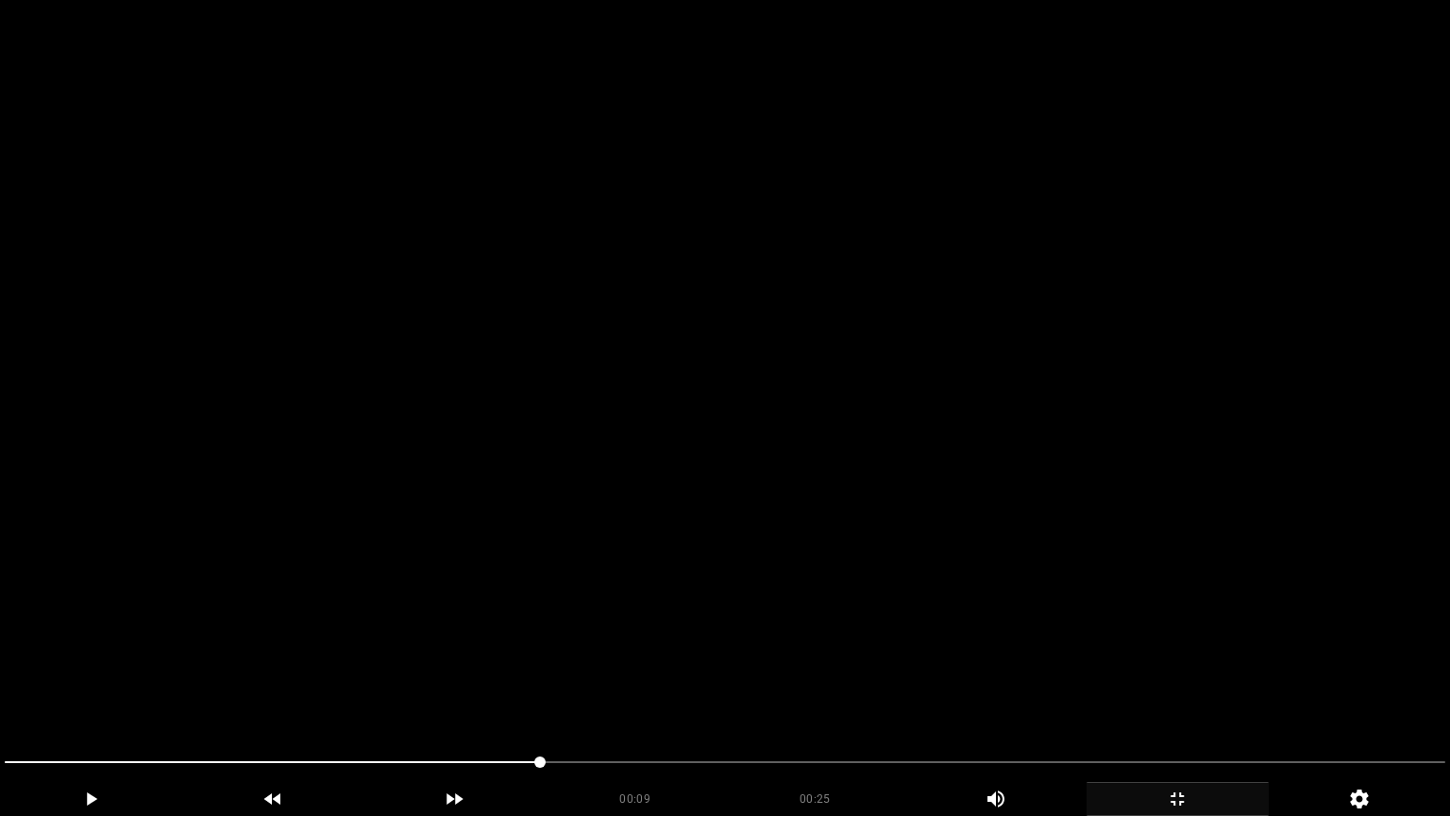
click at [779, 688] on video at bounding box center [725, 408] width 1450 height 816
click at [778, 688] on video at bounding box center [725, 408] width 1450 height 816
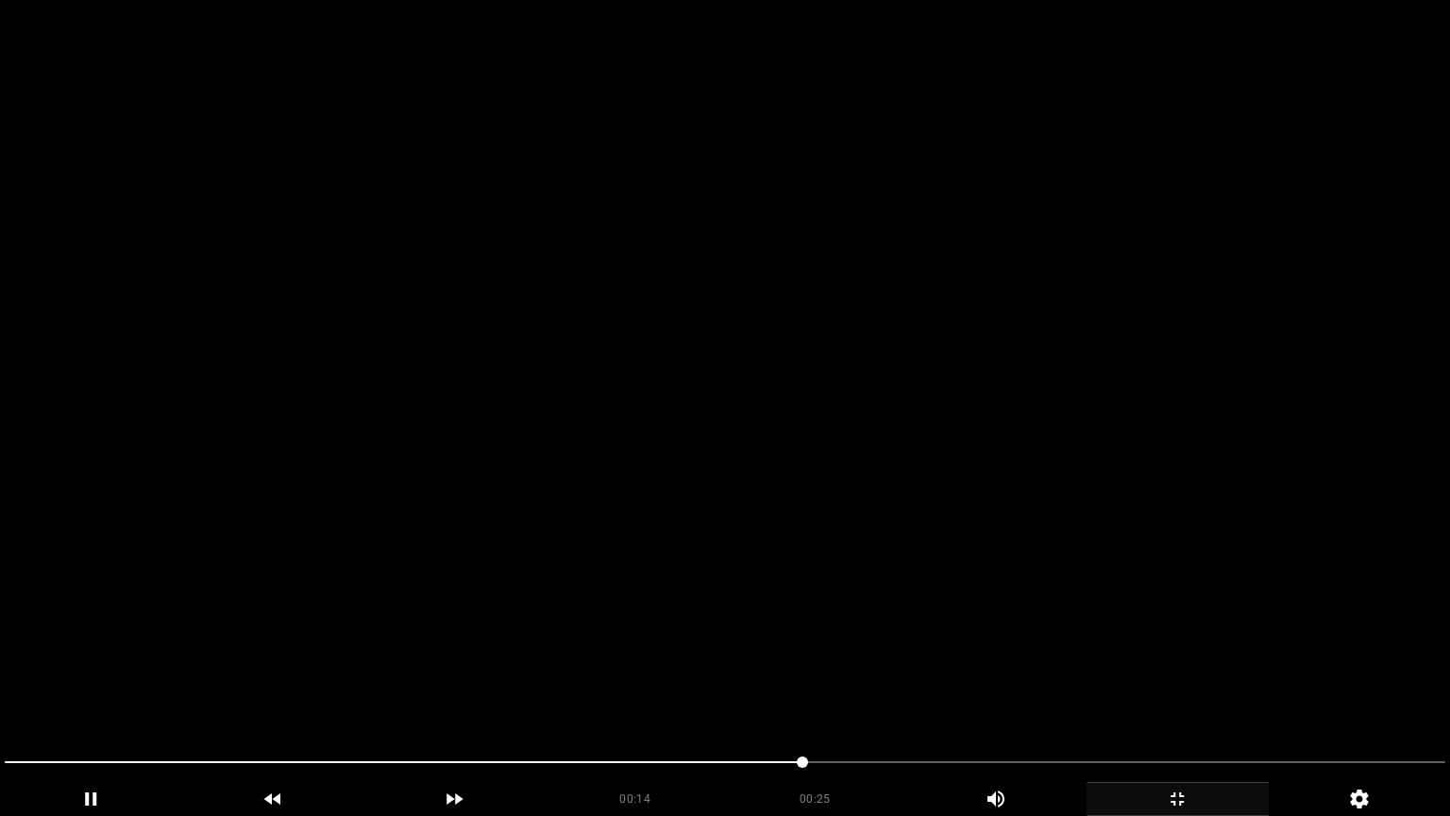
click at [778, 688] on video at bounding box center [725, 408] width 1450 height 816
click at [1109, 654] on video at bounding box center [725, 408] width 1450 height 816
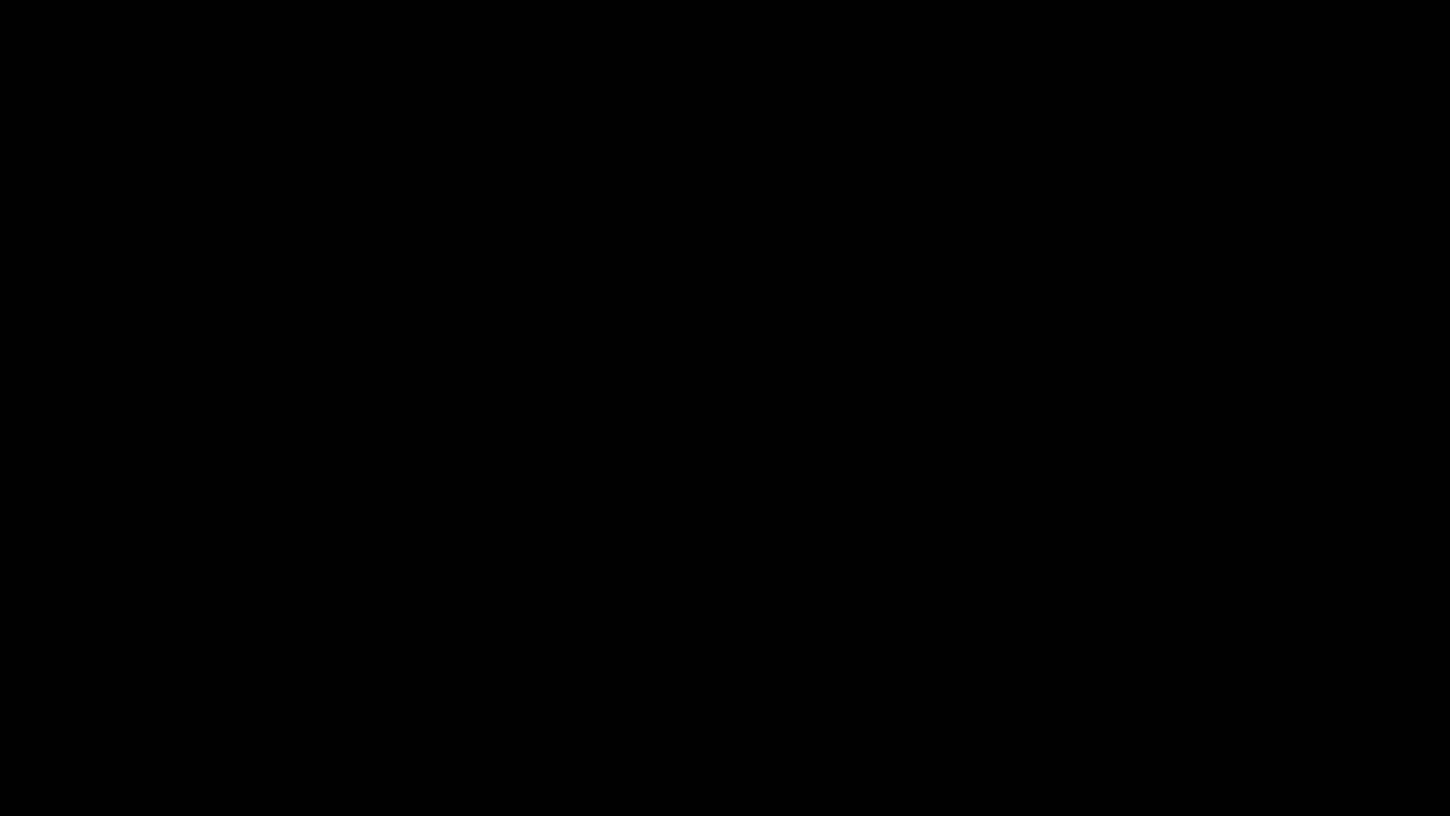
drag, startPoint x: 1014, startPoint y: 772, endPoint x: 988, endPoint y: 772, distance: 26.4
click at [988, 688] on span at bounding box center [725, 762] width 1441 height 30
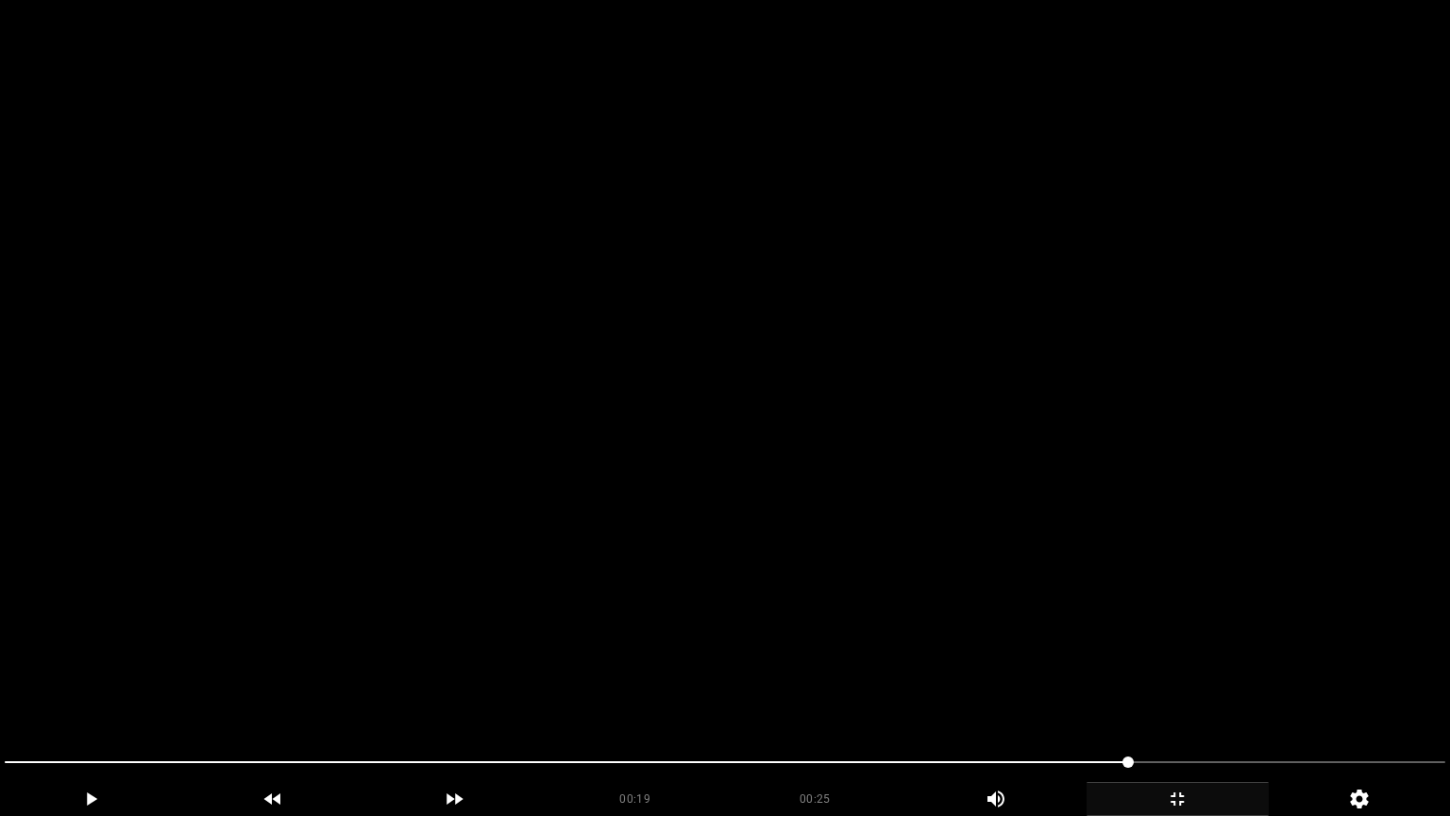
click at [1167, 688] on video at bounding box center [725, 408] width 1450 height 816
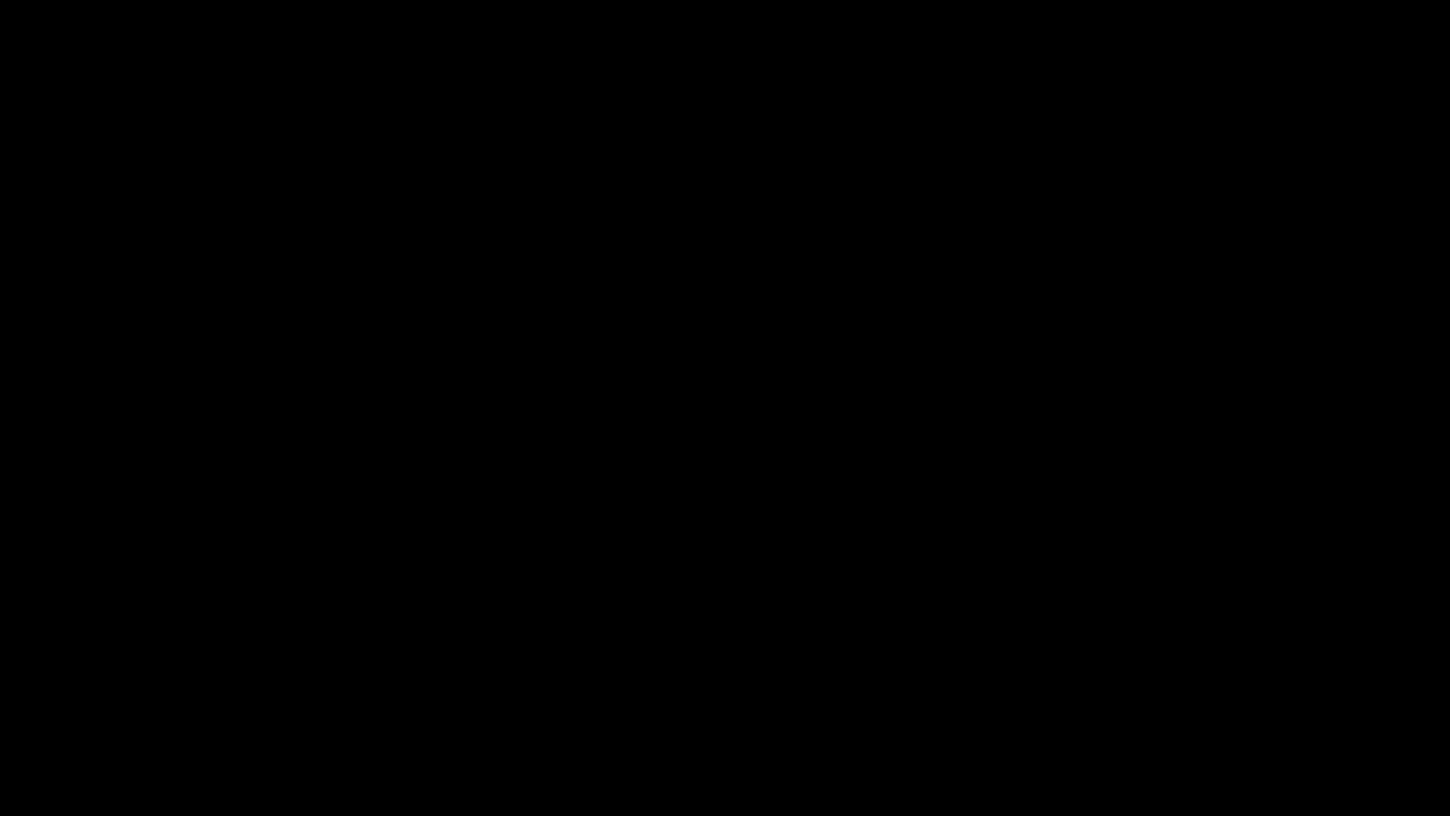
drag, startPoint x: 517, startPoint y: 781, endPoint x: 330, endPoint y: 778, distance: 187.9
click at [330, 688] on span at bounding box center [725, 762] width 1441 height 30
drag, startPoint x: 976, startPoint y: 748, endPoint x: 993, endPoint y: 752, distance: 17.4
click at [1159, 688] on video at bounding box center [725, 408] width 1450 height 816
click at [1186, 688] on icon "add" at bounding box center [1178, 799] width 180 height 23
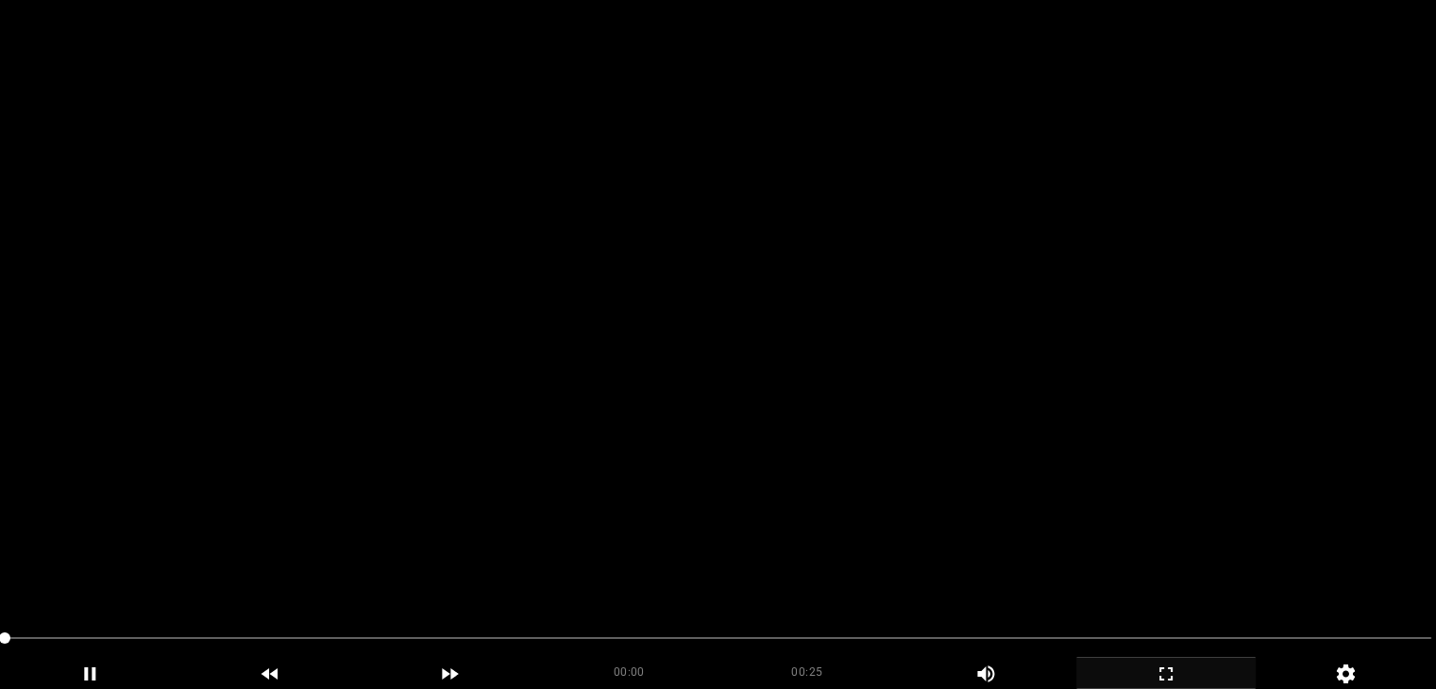
click at [720, 267] on video at bounding box center [718, 344] width 1436 height 689
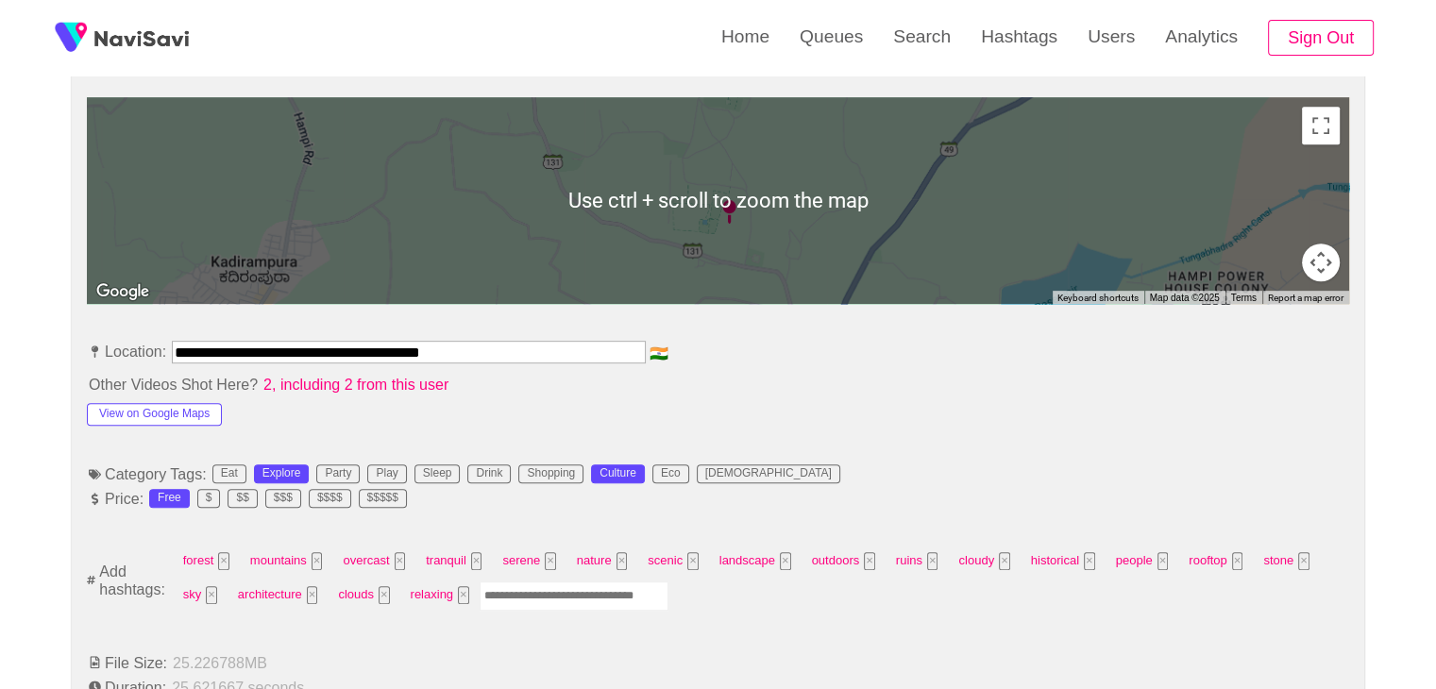
scroll to position [850, 0]
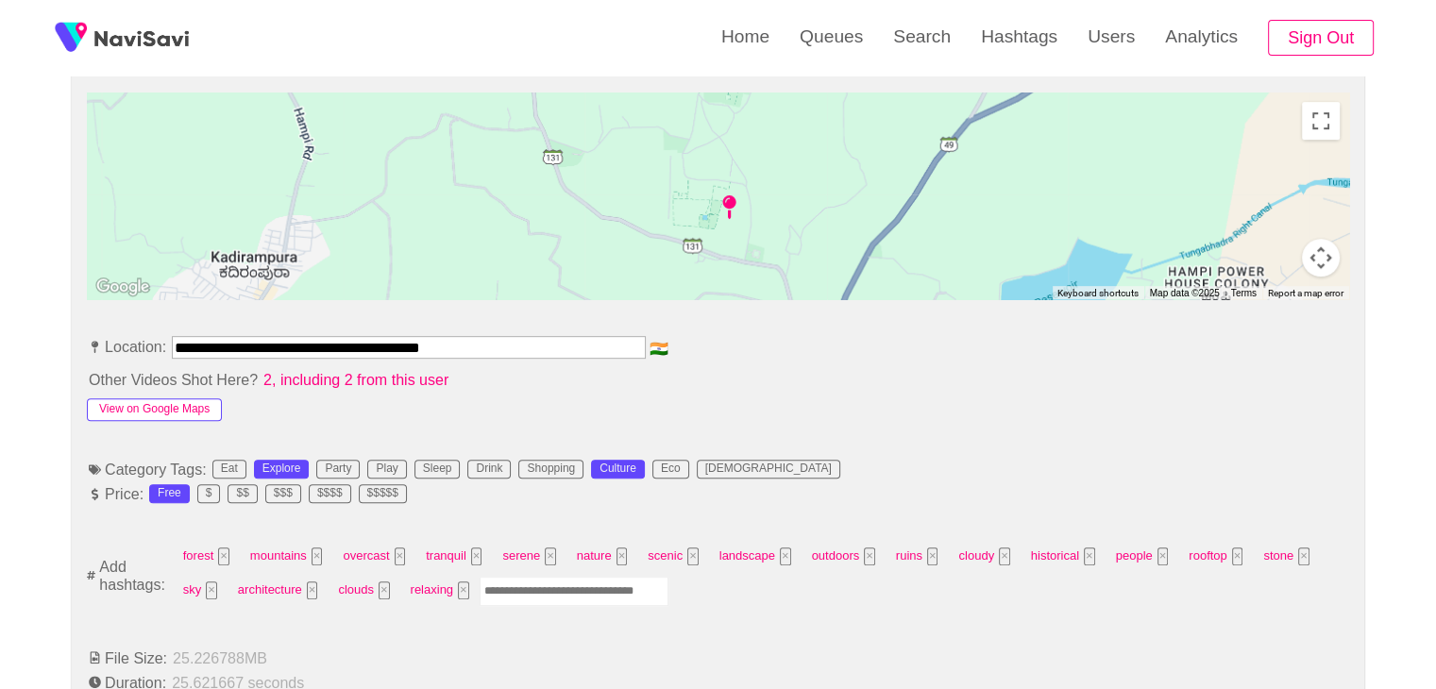
click at [198, 398] on button "View on Google Maps" at bounding box center [154, 409] width 135 height 23
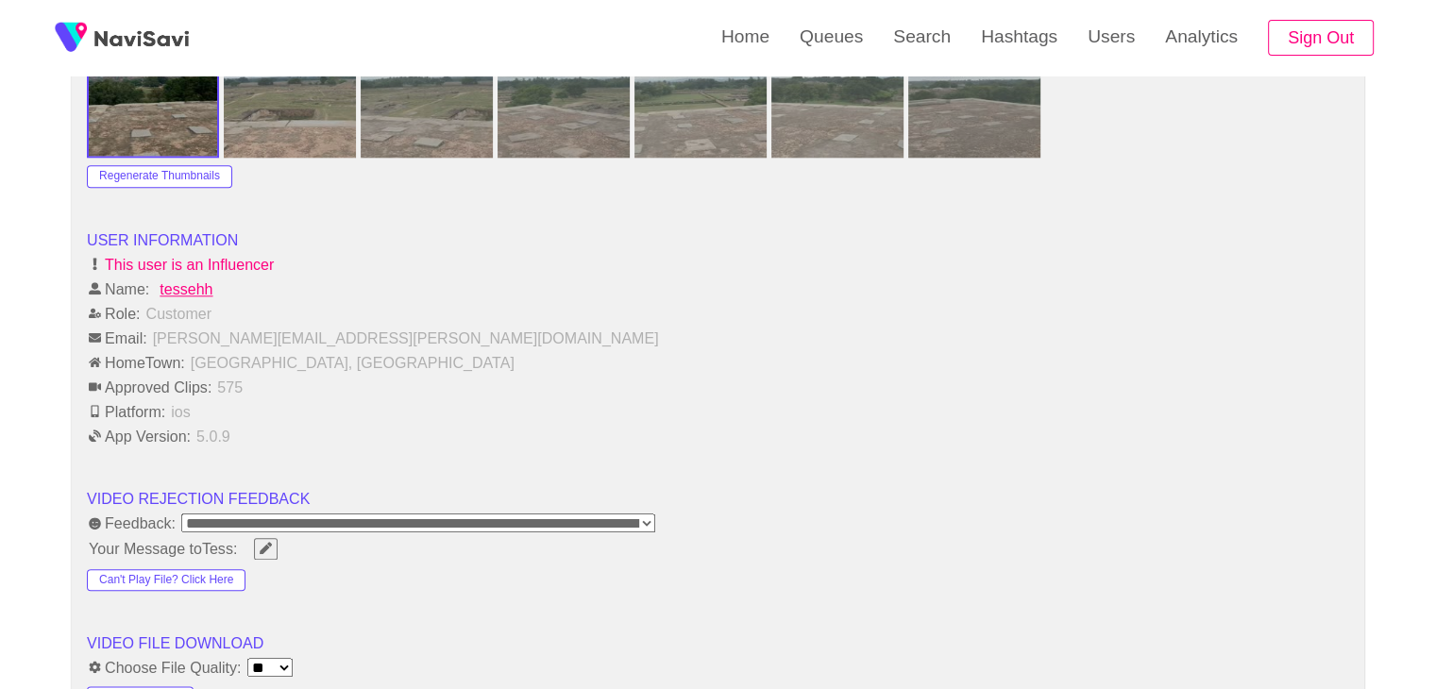
scroll to position [2266, 0]
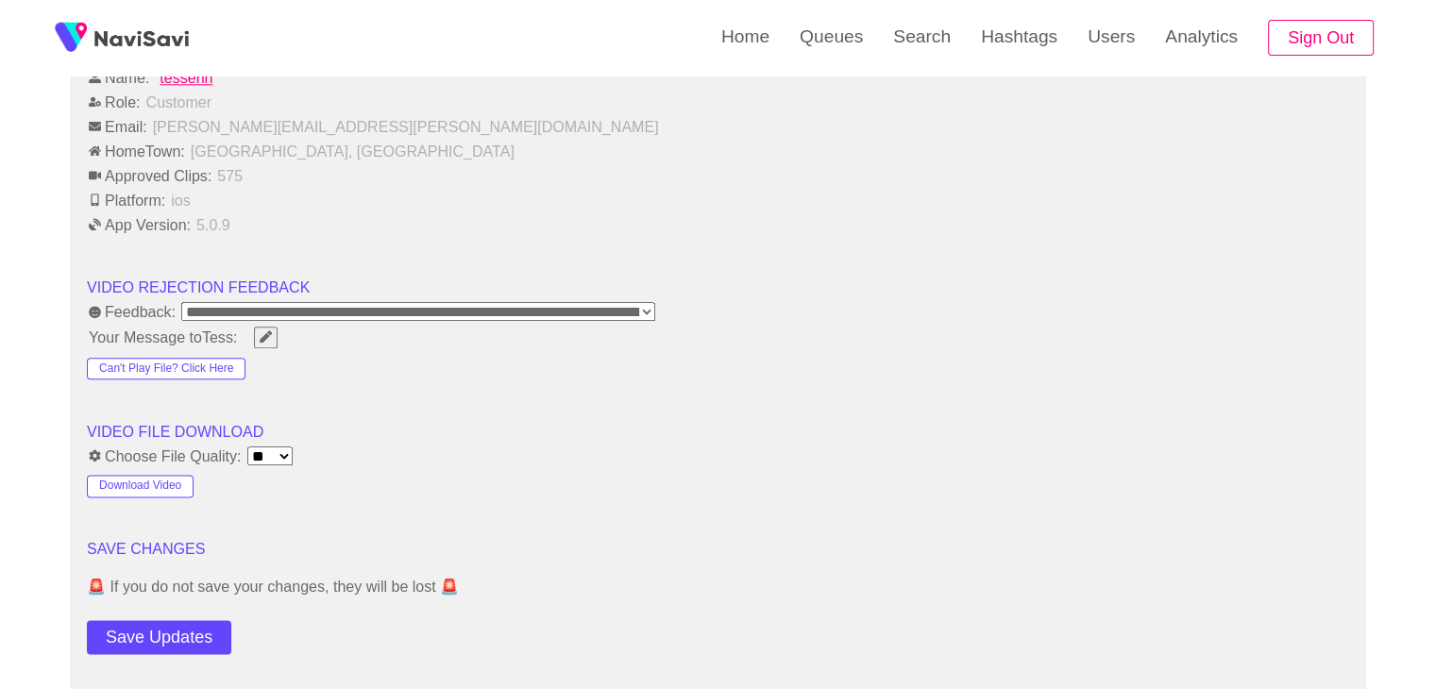
click at [192, 621] on button "Save Updates" at bounding box center [159, 637] width 144 height 35
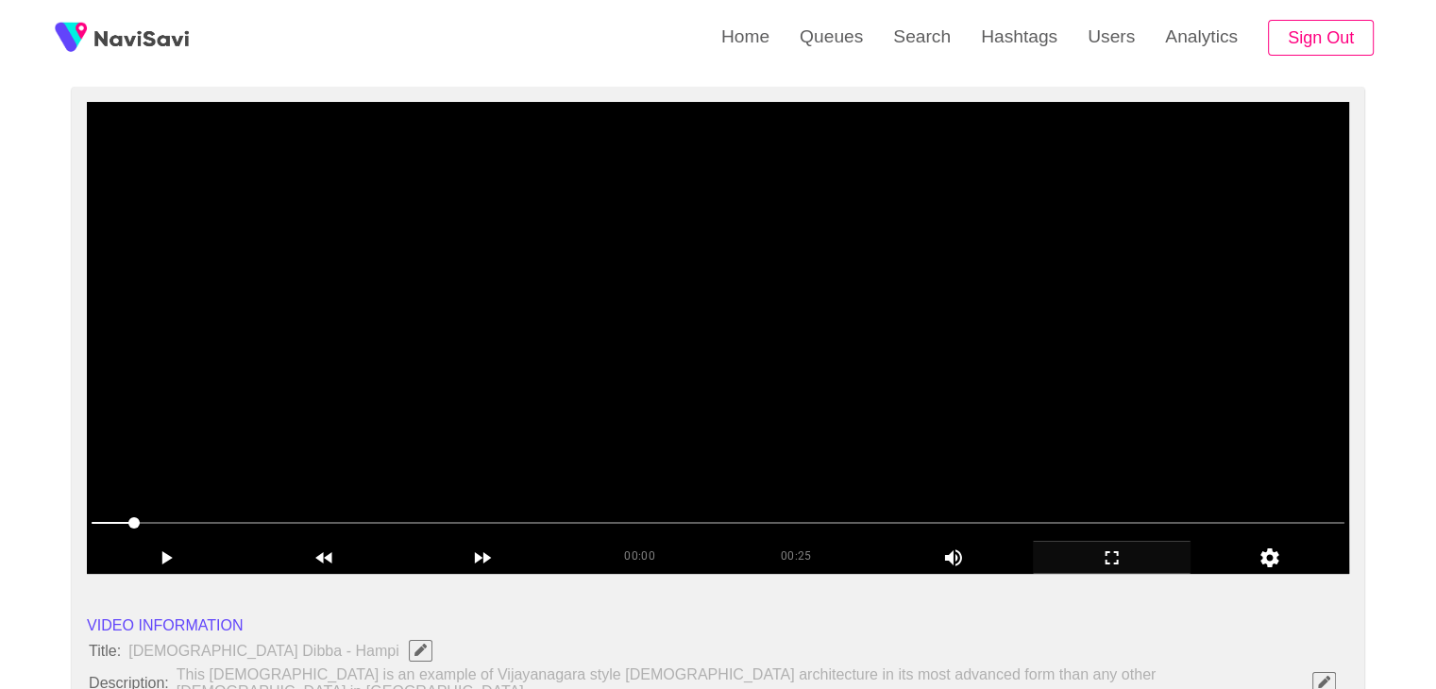
scroll to position [94, 0]
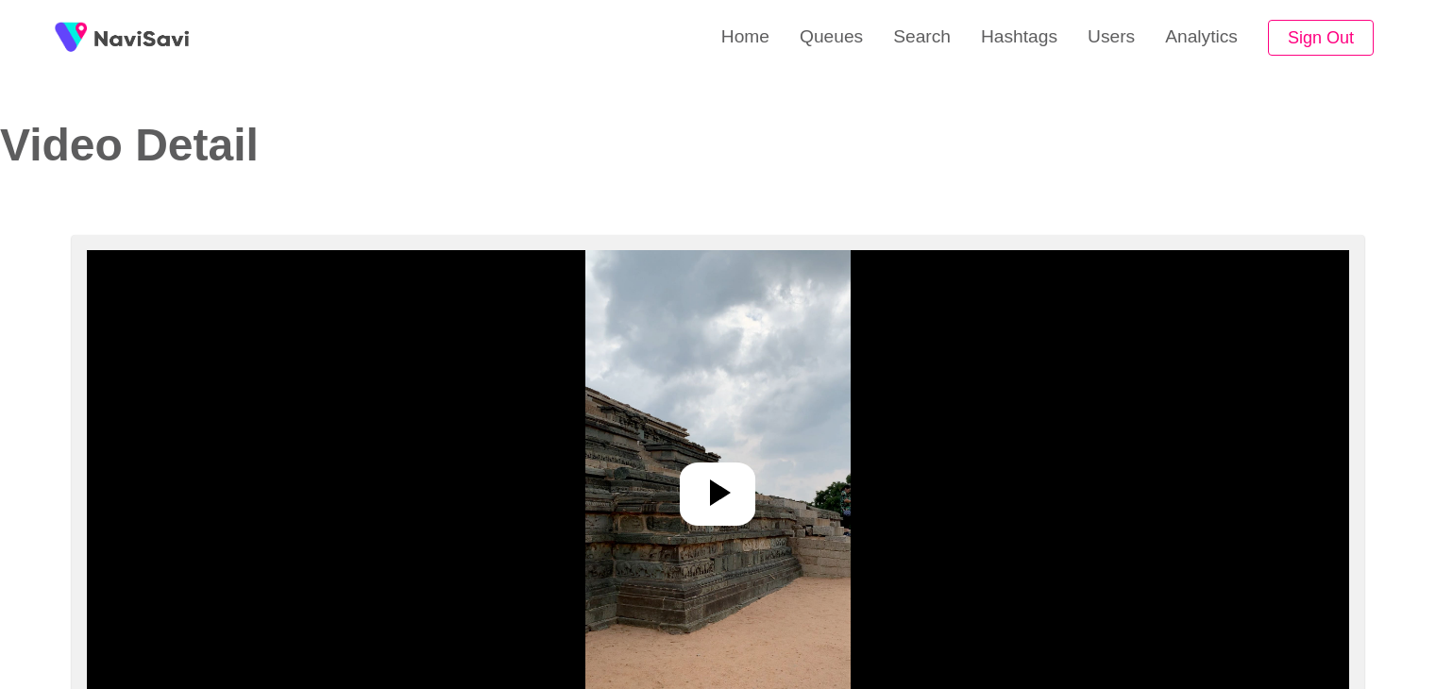
select select "**********"
select select "**"
click at [751, 490] on div at bounding box center [718, 494] width 76 height 63
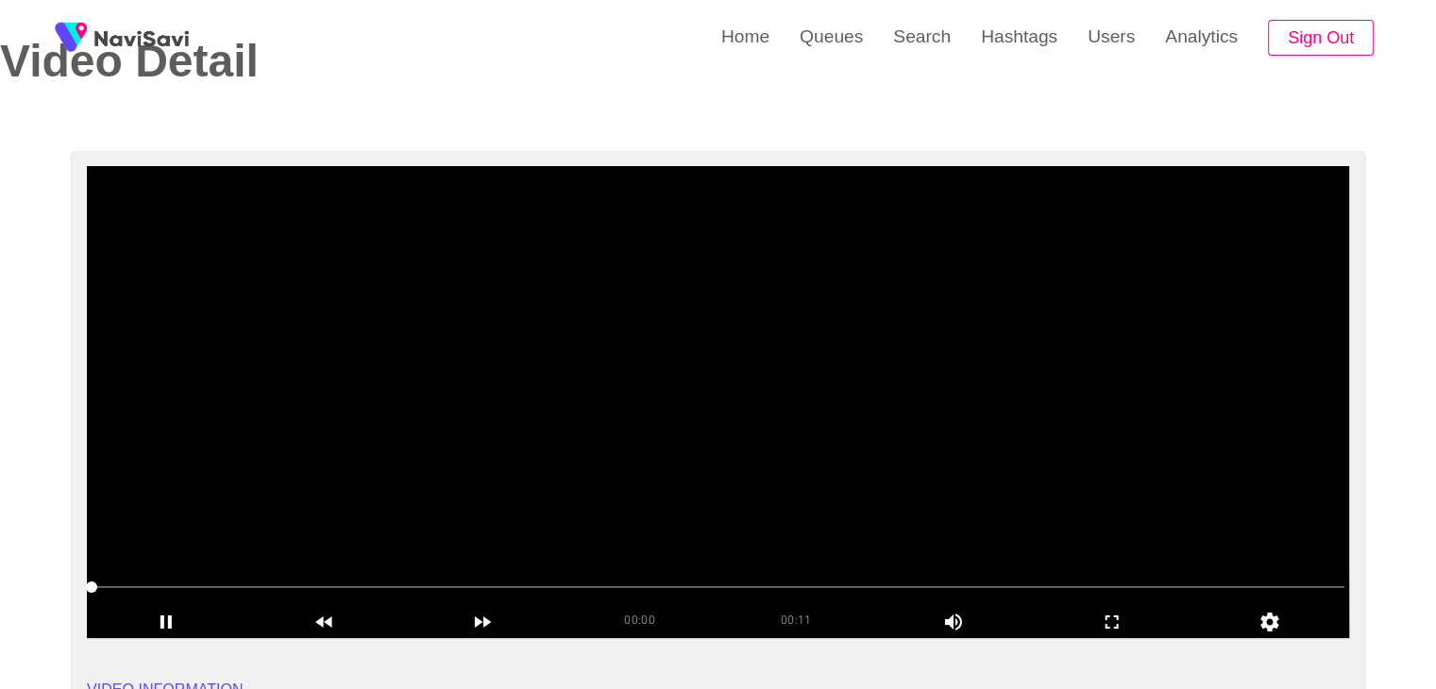
scroll to position [94, 0]
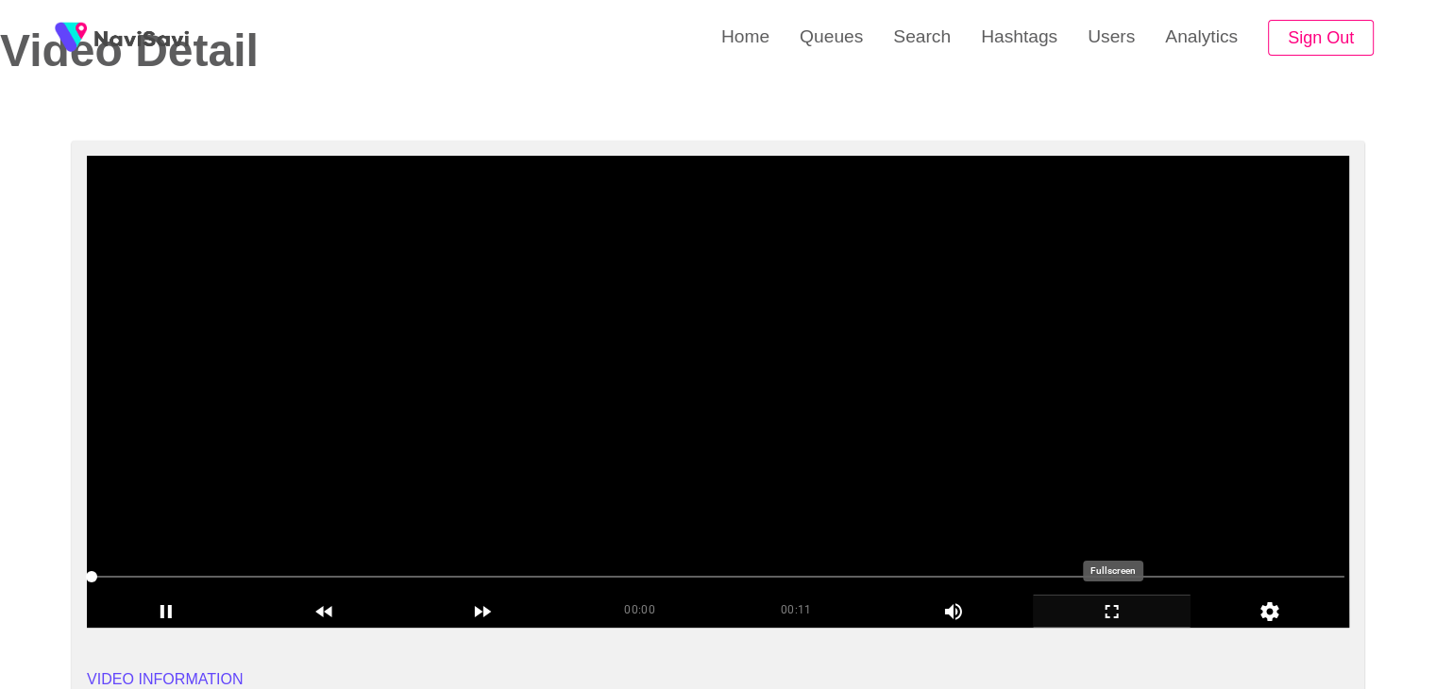
click at [1106, 614] on icon "add" at bounding box center [1112, 611] width 13 height 13
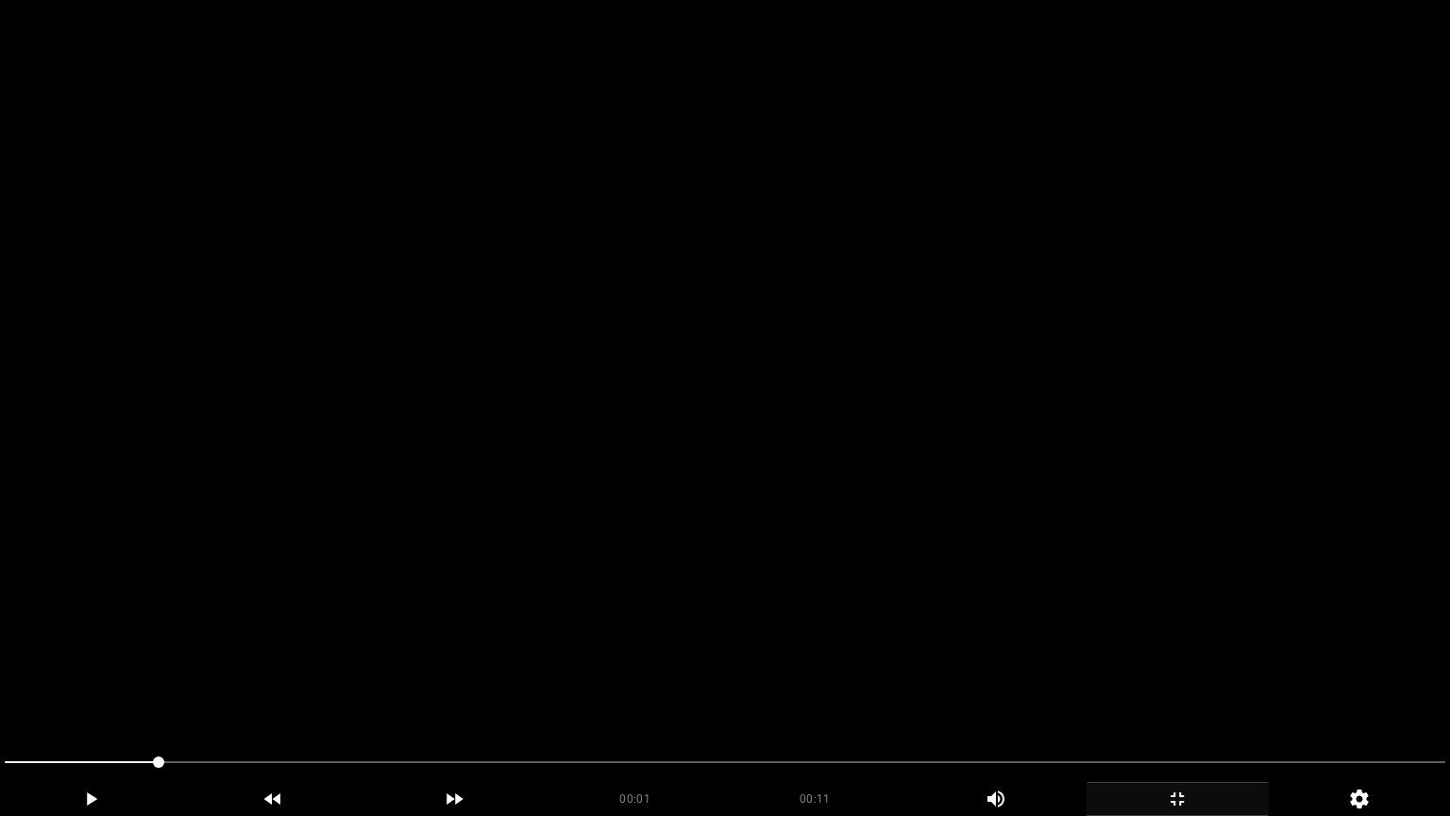
click at [833, 562] on video at bounding box center [725, 408] width 1450 height 816
click at [835, 557] on video at bounding box center [725, 408] width 1450 height 816
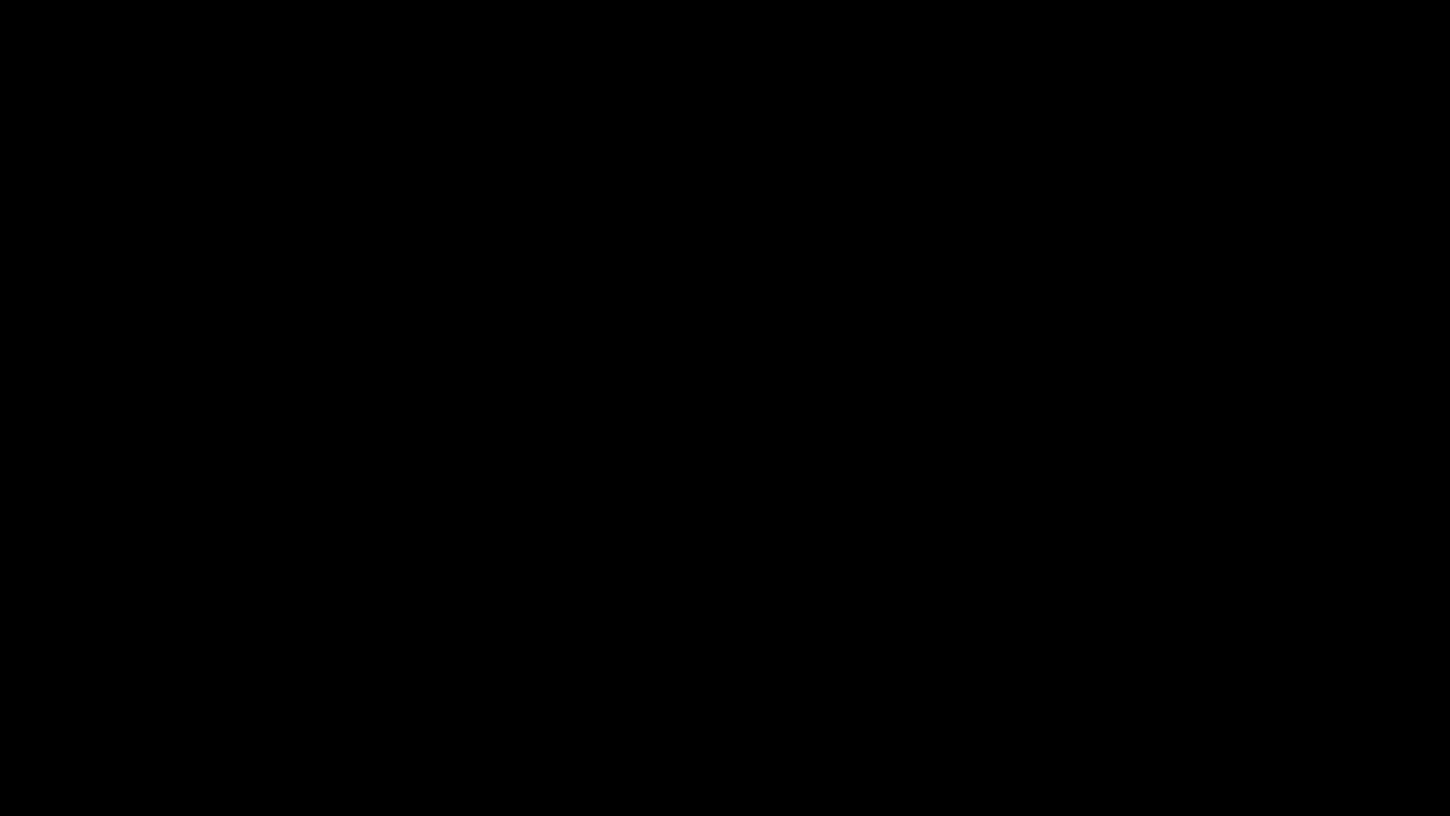
drag, startPoint x: 22, startPoint y: 765, endPoint x: 0, endPoint y: 760, distance: 22.2
click at [579, 629] on video at bounding box center [725, 408] width 1450 height 816
click at [99, 688] on icon "add" at bounding box center [91, 799] width 180 height 23
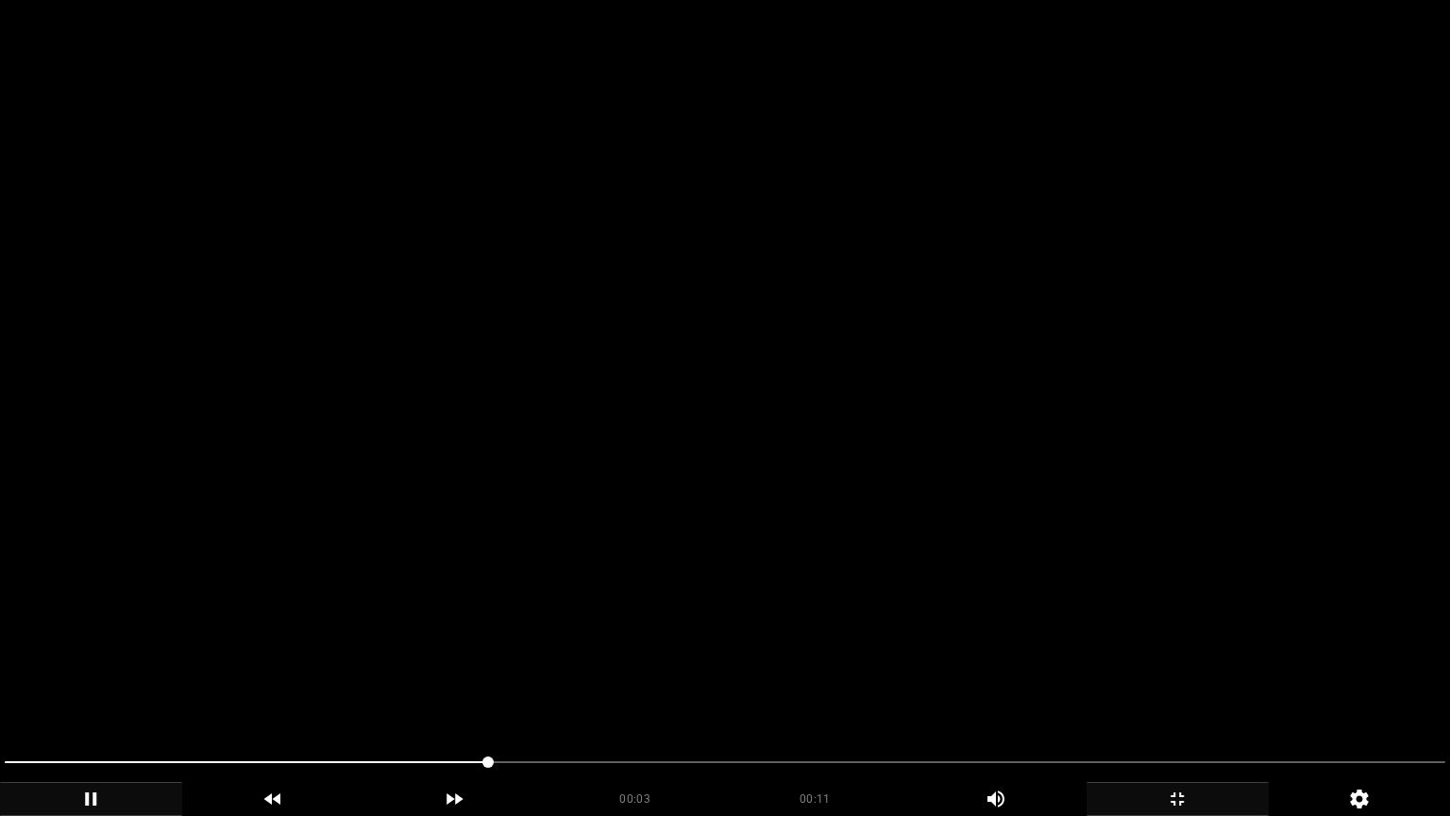
drag, startPoint x: 684, startPoint y: 774, endPoint x: 782, endPoint y: 780, distance: 98.4
click at [703, 688] on span at bounding box center [725, 762] width 1441 height 30
drag, startPoint x: 858, startPoint y: 778, endPoint x: 929, endPoint y: 756, distance: 74.1
drag, startPoint x: 1285, startPoint y: 767, endPoint x: 1347, endPoint y: 761, distance: 62.6
drag, startPoint x: 1136, startPoint y: 755, endPoint x: 1054, endPoint y: 746, distance: 82.7
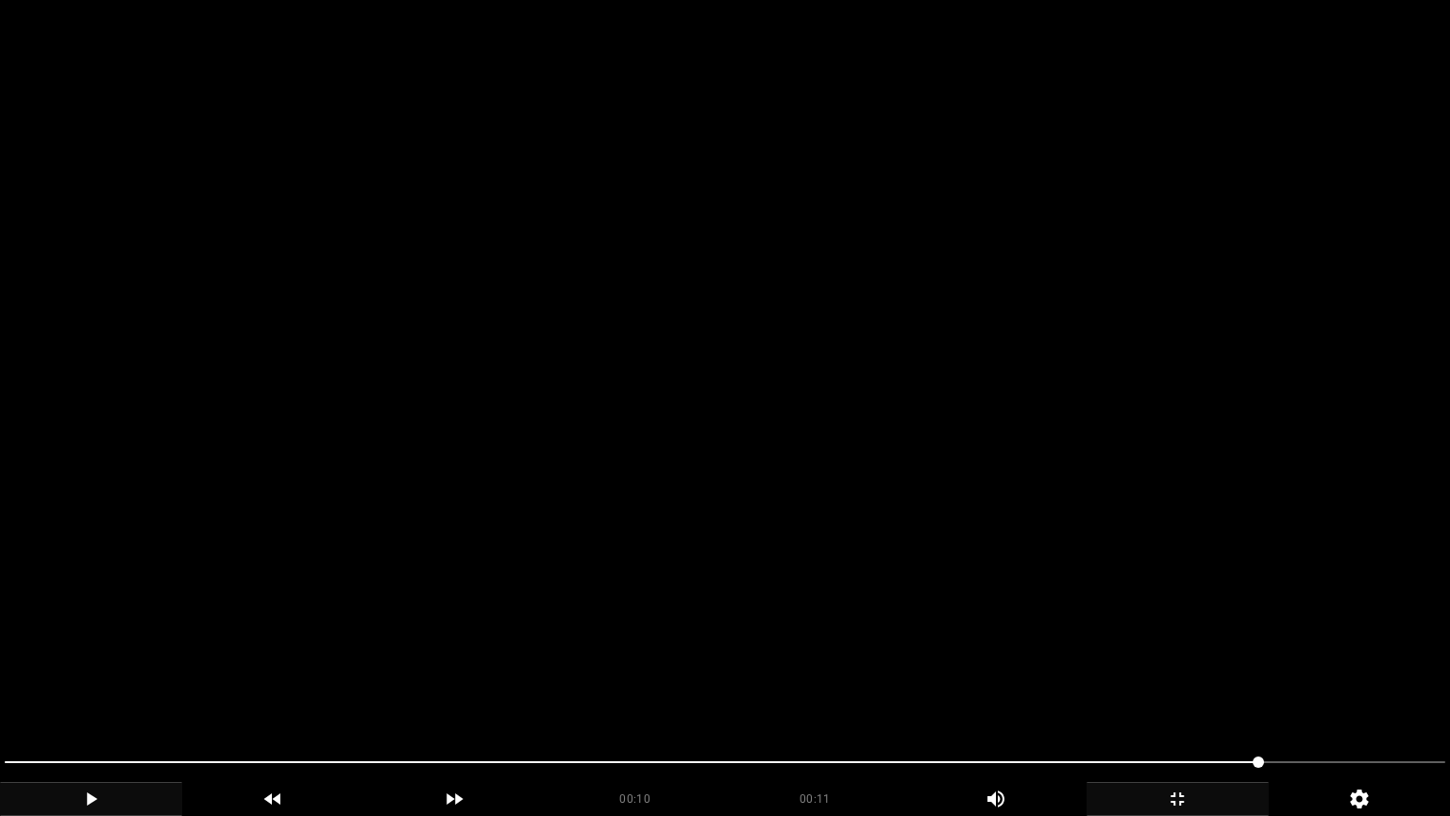
click at [1089, 688] on span at bounding box center [725, 762] width 1441 height 30
click at [1025, 688] on div at bounding box center [725, 764] width 1456 height 50
drag, startPoint x: 740, startPoint y: 759, endPoint x: 669, endPoint y: 756, distance: 71.8
click at [669, 688] on span at bounding box center [725, 762] width 1441 height 30
drag, startPoint x: 580, startPoint y: 750, endPoint x: 495, endPoint y: 741, distance: 85.4
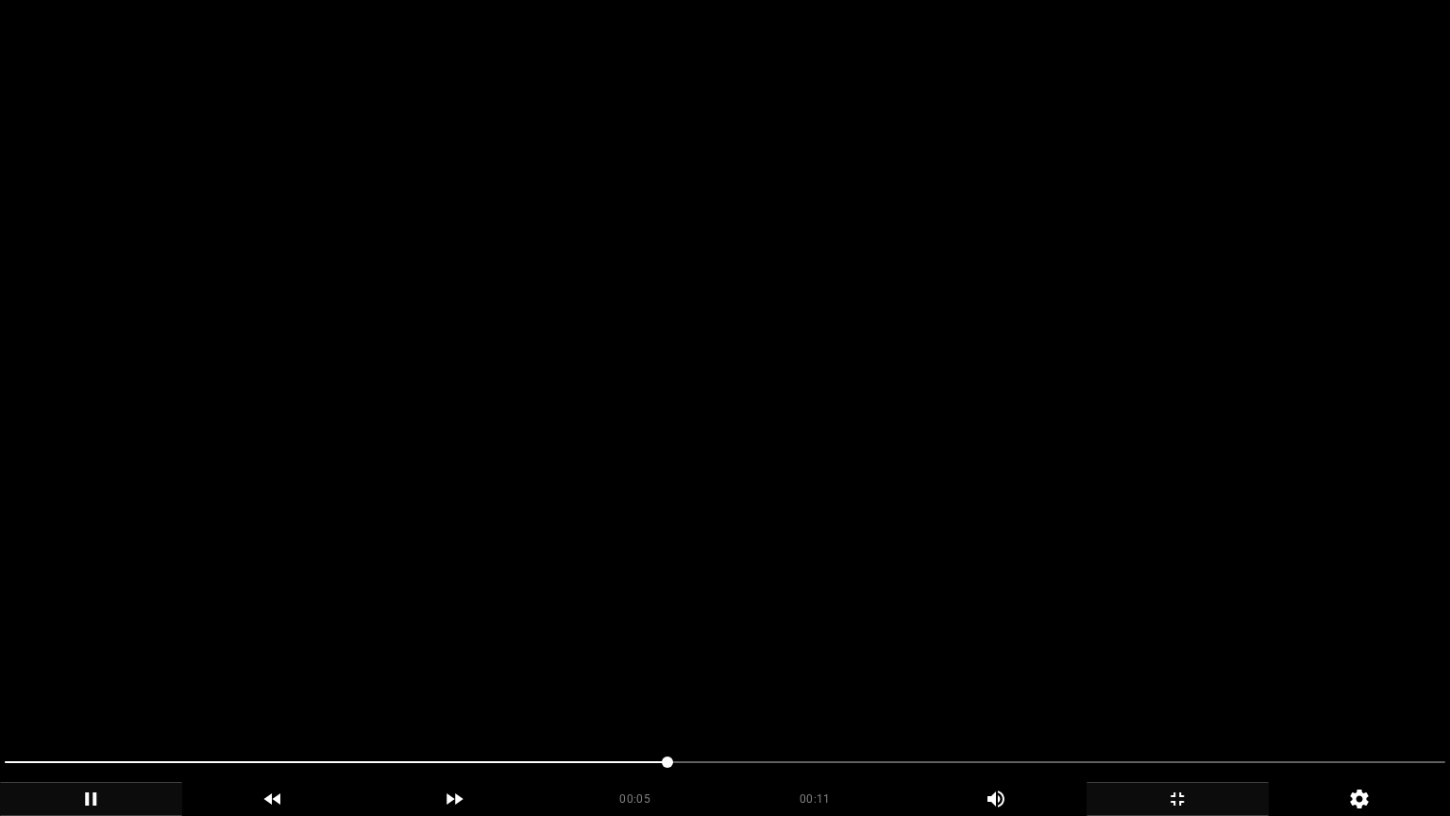
click at [548, 688] on span at bounding box center [725, 762] width 1441 height 30
drag, startPoint x: 365, startPoint y: 720, endPoint x: 305, endPoint y: 702, distance: 63.3
click at [313, 688] on video at bounding box center [725, 408] width 1450 height 816
drag, startPoint x: 189, startPoint y: 744, endPoint x: 141, endPoint y: 747, distance: 48.2
click at [141, 688] on div at bounding box center [725, 764] width 1456 height 50
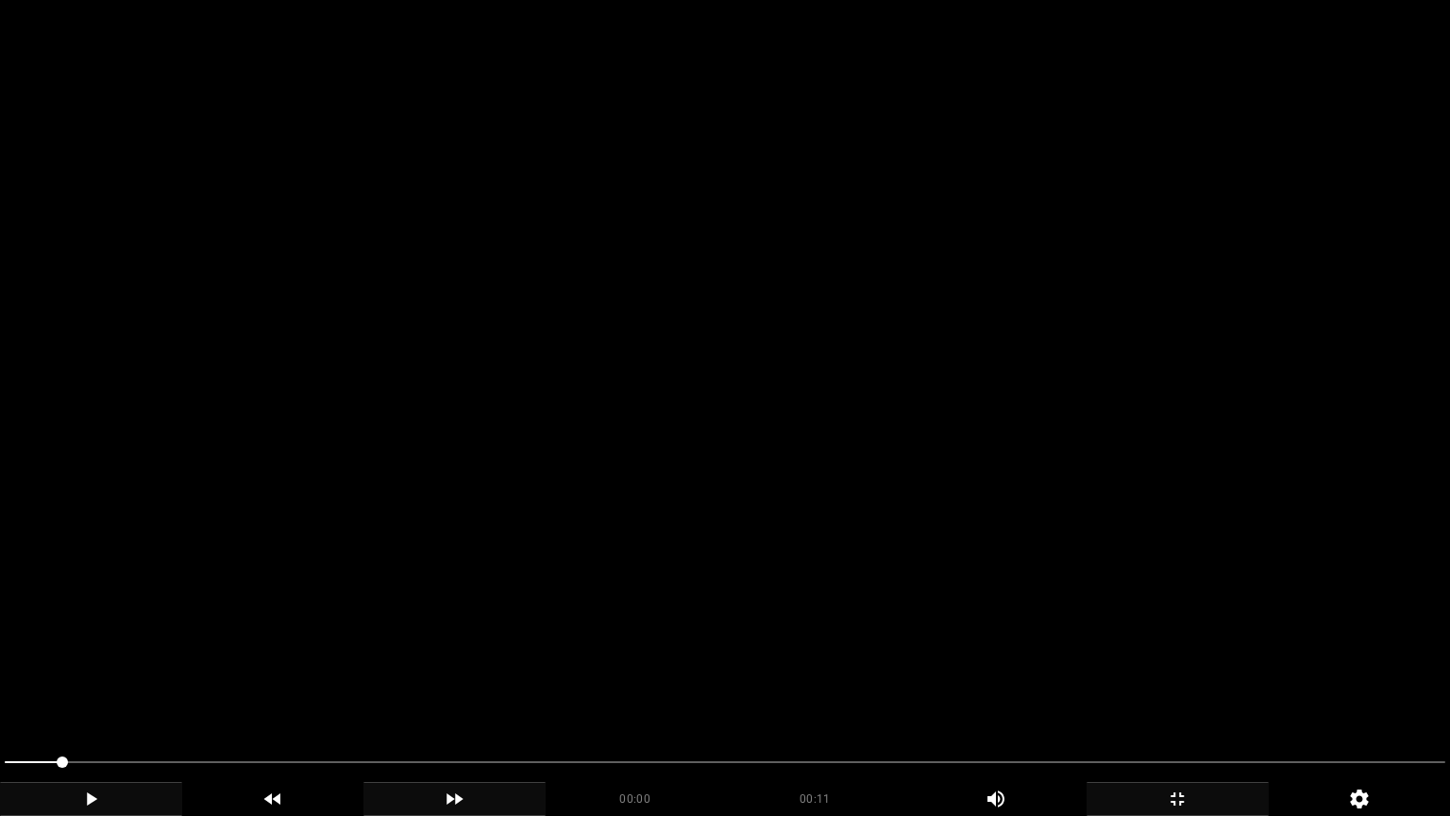
drag, startPoint x: 280, startPoint y: 790, endPoint x: 413, endPoint y: 794, distance: 132.3
click at [321, 688] on icon "add" at bounding box center [273, 799] width 180 height 23
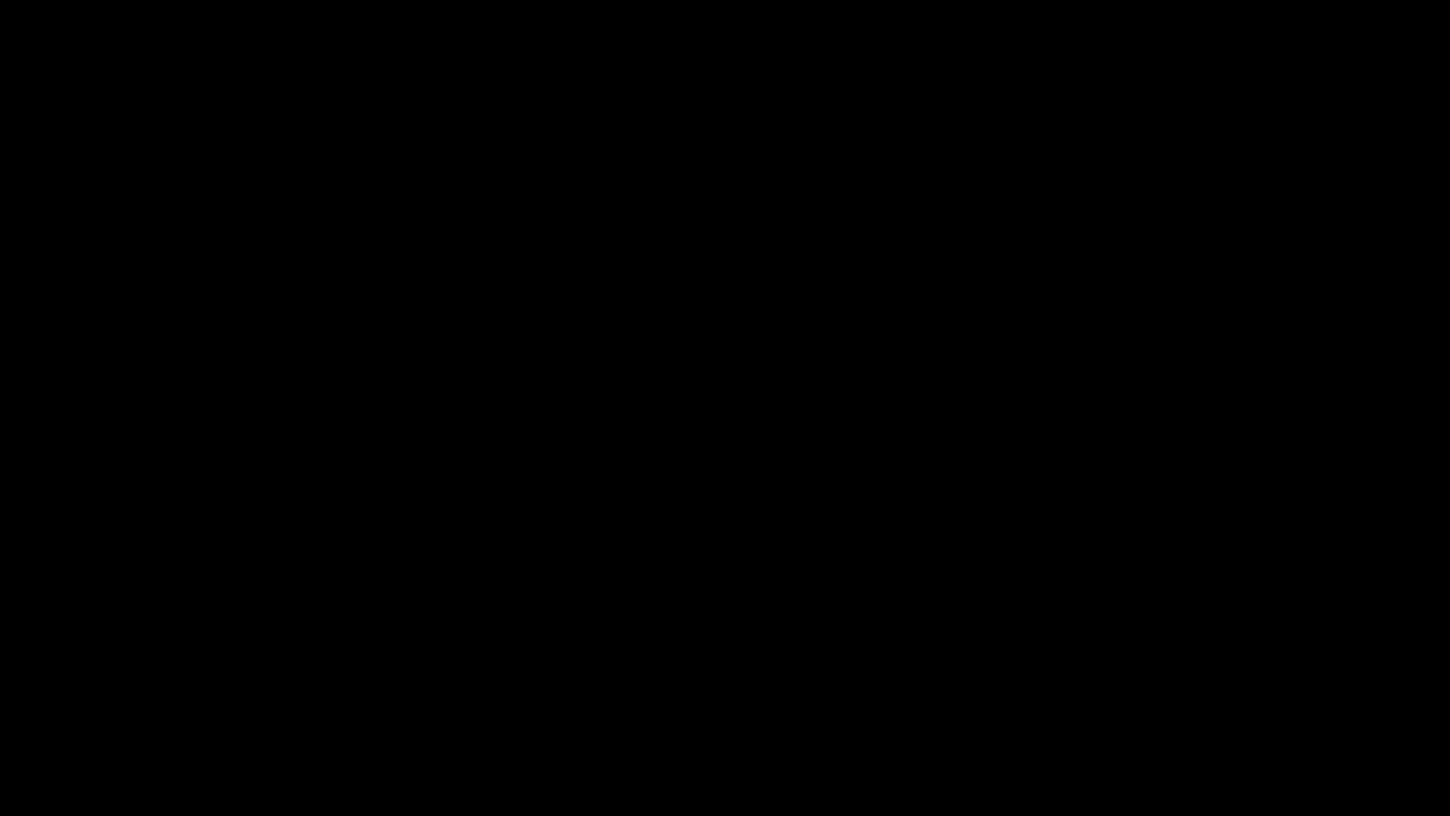
drag, startPoint x: 594, startPoint y: 790, endPoint x: 786, endPoint y: 779, distance: 192.0
click at [640, 688] on div "00:00" at bounding box center [636, 795] width 180 height 27
drag, startPoint x: 931, startPoint y: 759, endPoint x: 1061, endPoint y: 767, distance: 130.5
drag, startPoint x: 1089, startPoint y: 772, endPoint x: 1333, endPoint y: 782, distance: 244.7
click at [1379, 688] on div "Picture In Picture 1" at bounding box center [1360, 799] width 182 height 34
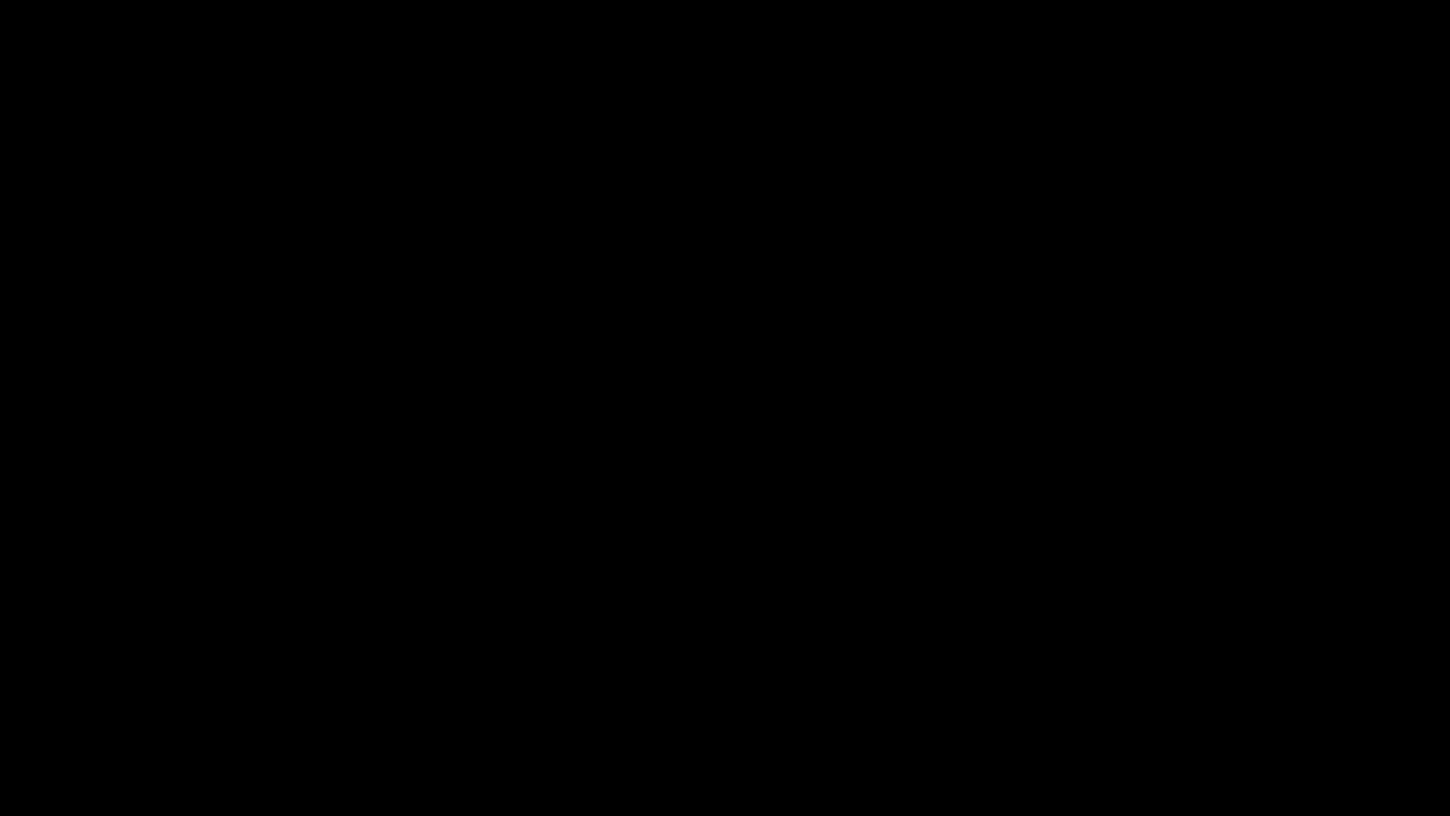
click at [1180, 688] on icon "add" at bounding box center [1178, 799] width 180 height 23
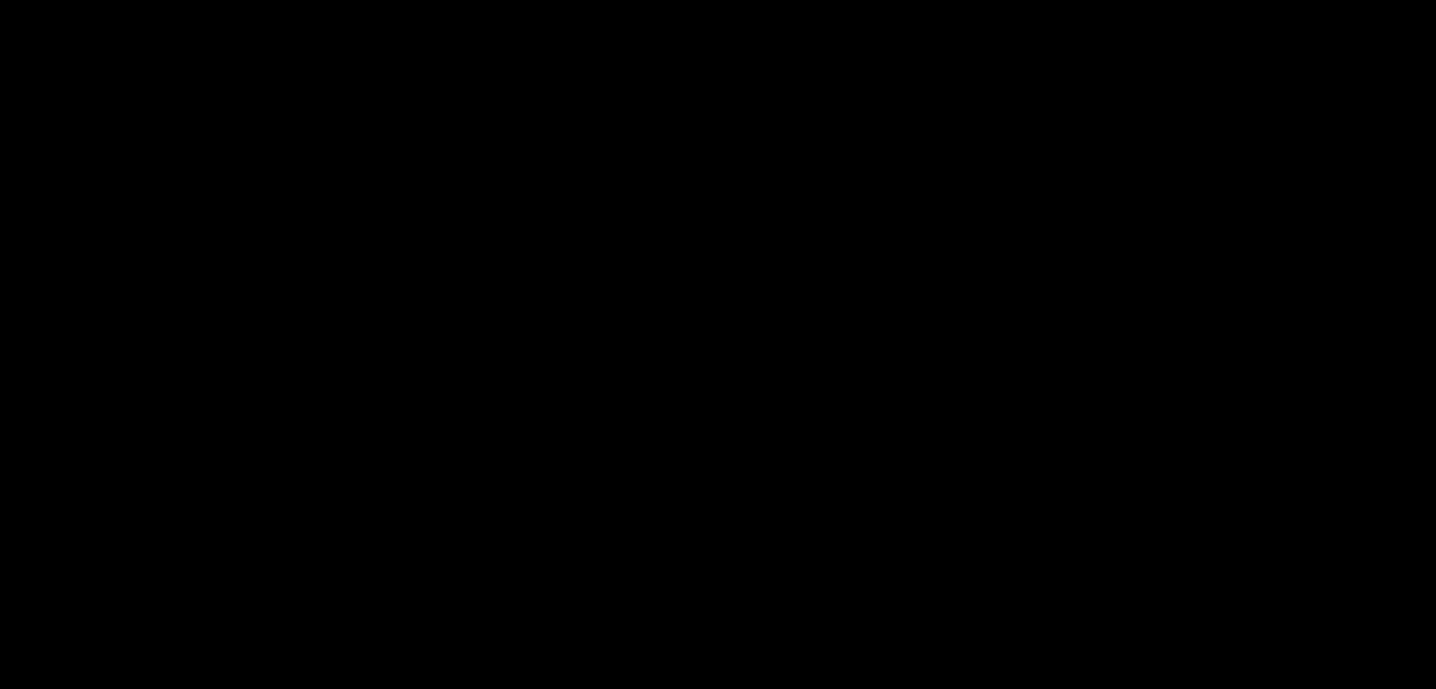
scroll to position [661, 0]
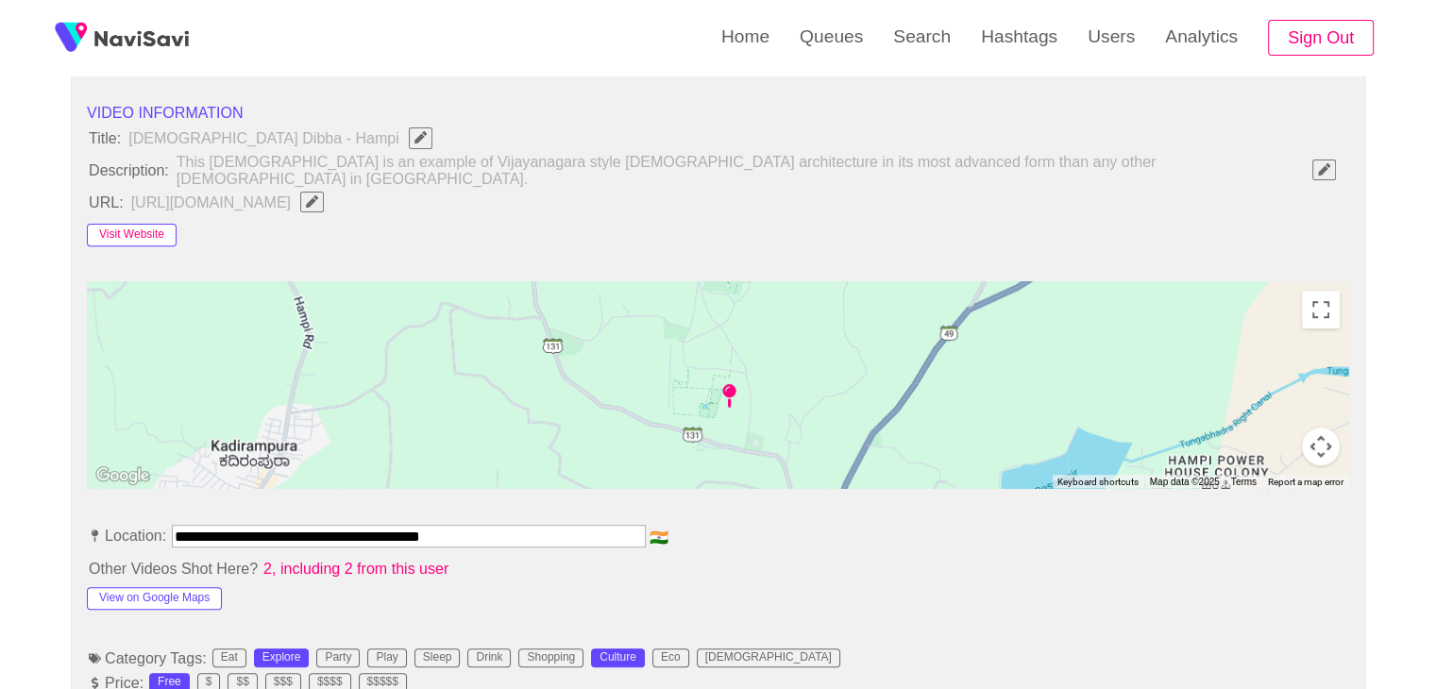
click at [156, 224] on button "Visit Website" at bounding box center [132, 235] width 90 height 23
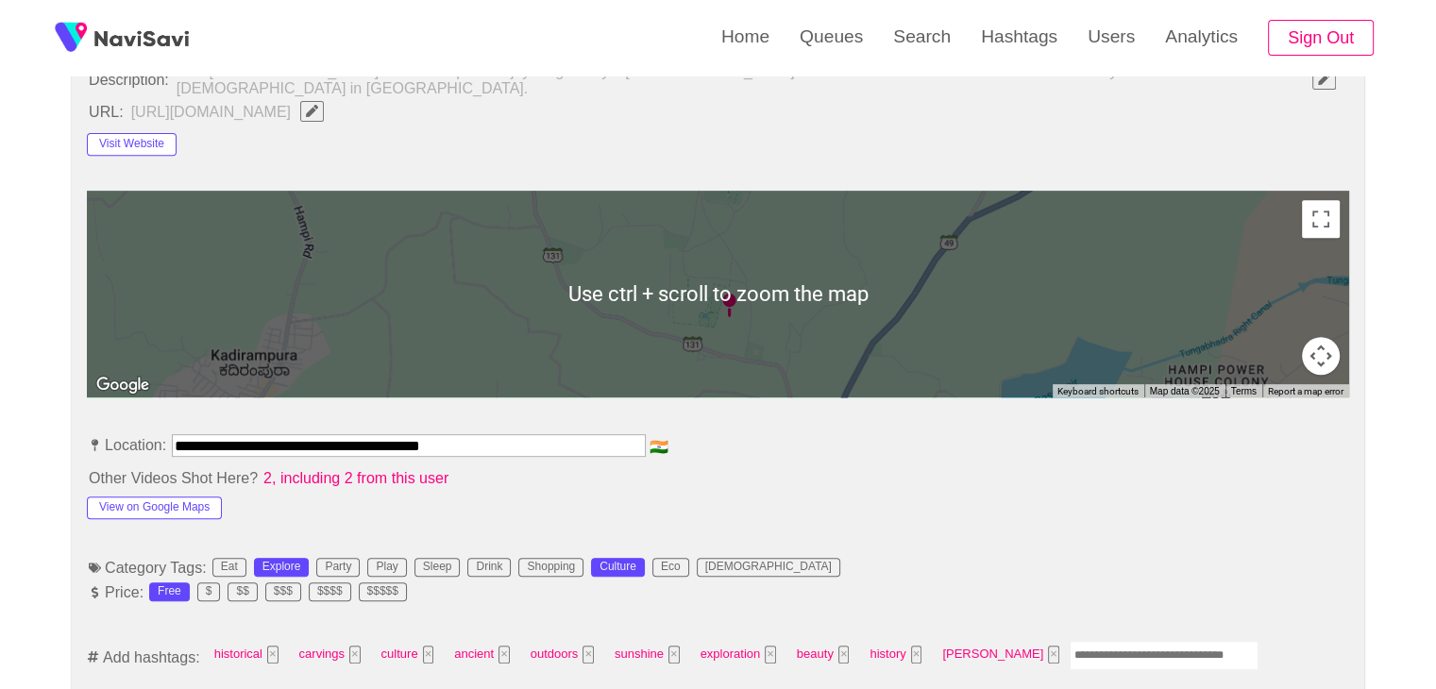
scroll to position [755, 0]
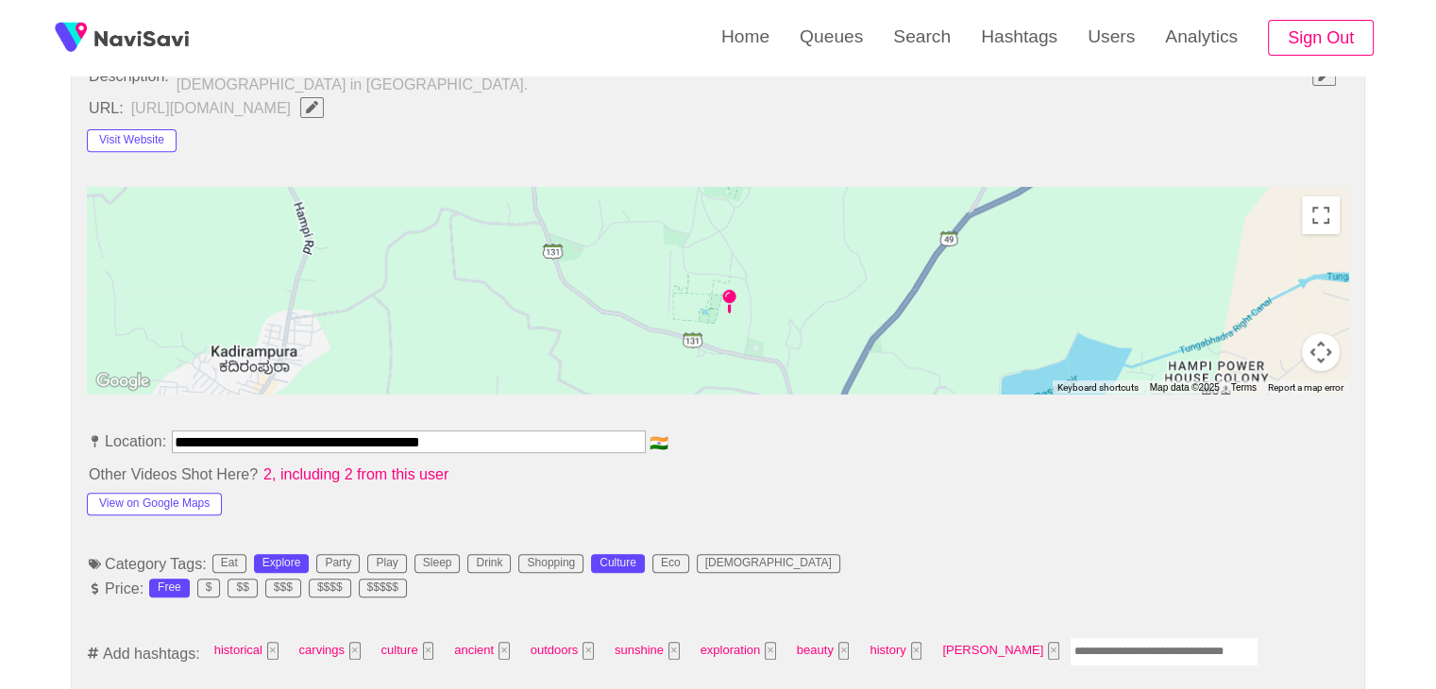
click at [1070, 637] on input "Enter tag here and press return" at bounding box center [1164, 651] width 189 height 29
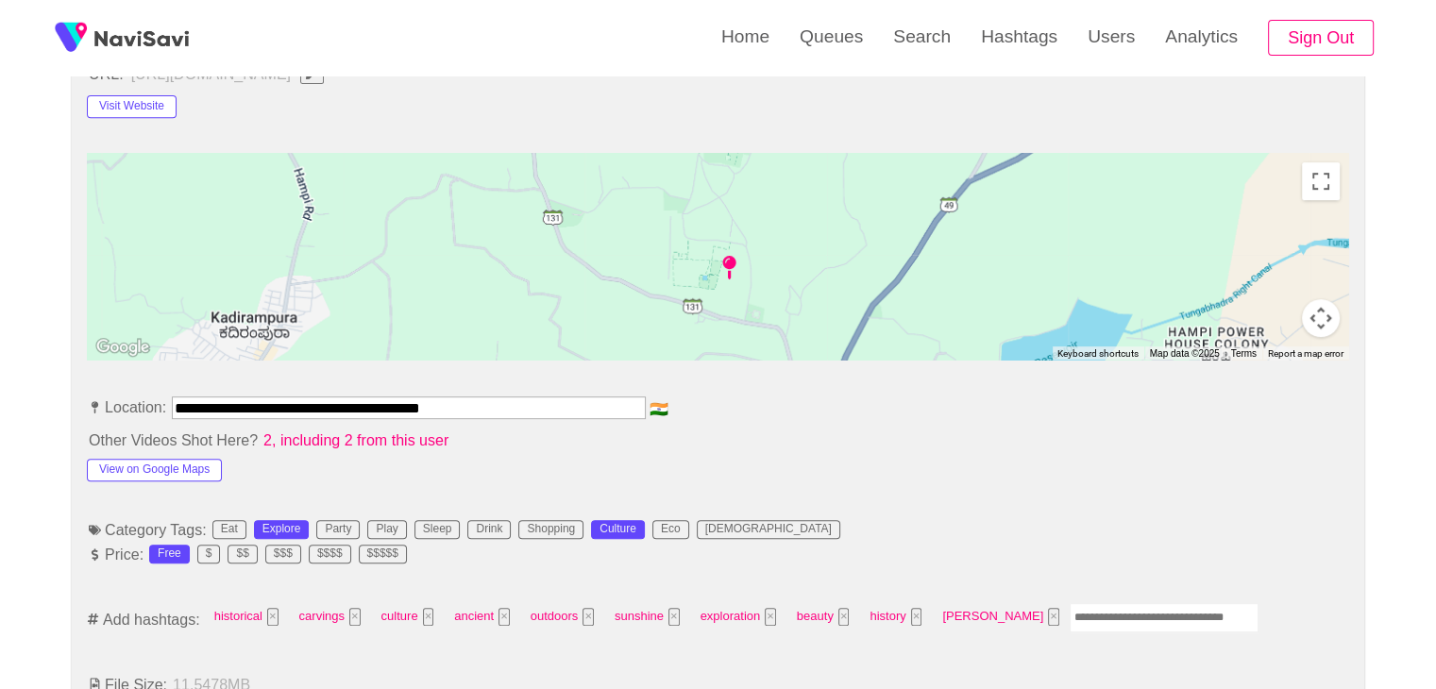
scroll to position [850, 0]
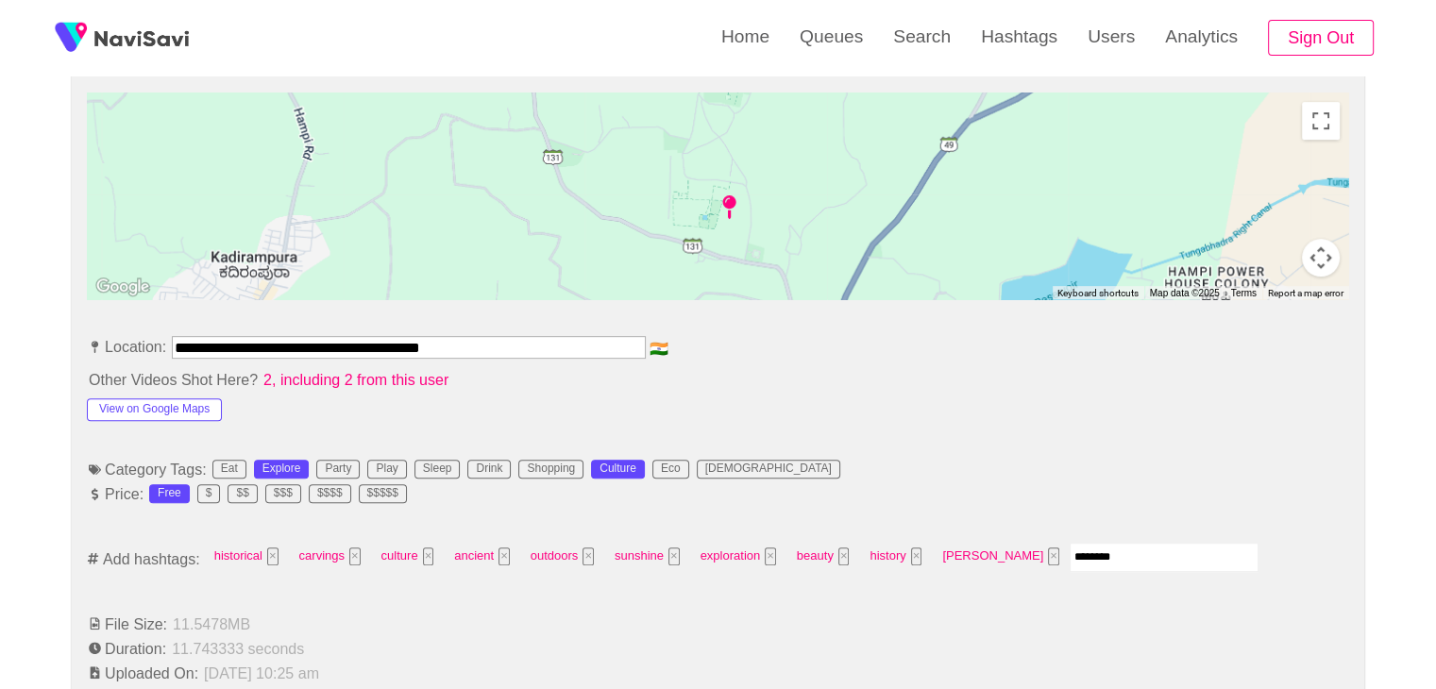
type input "*********"
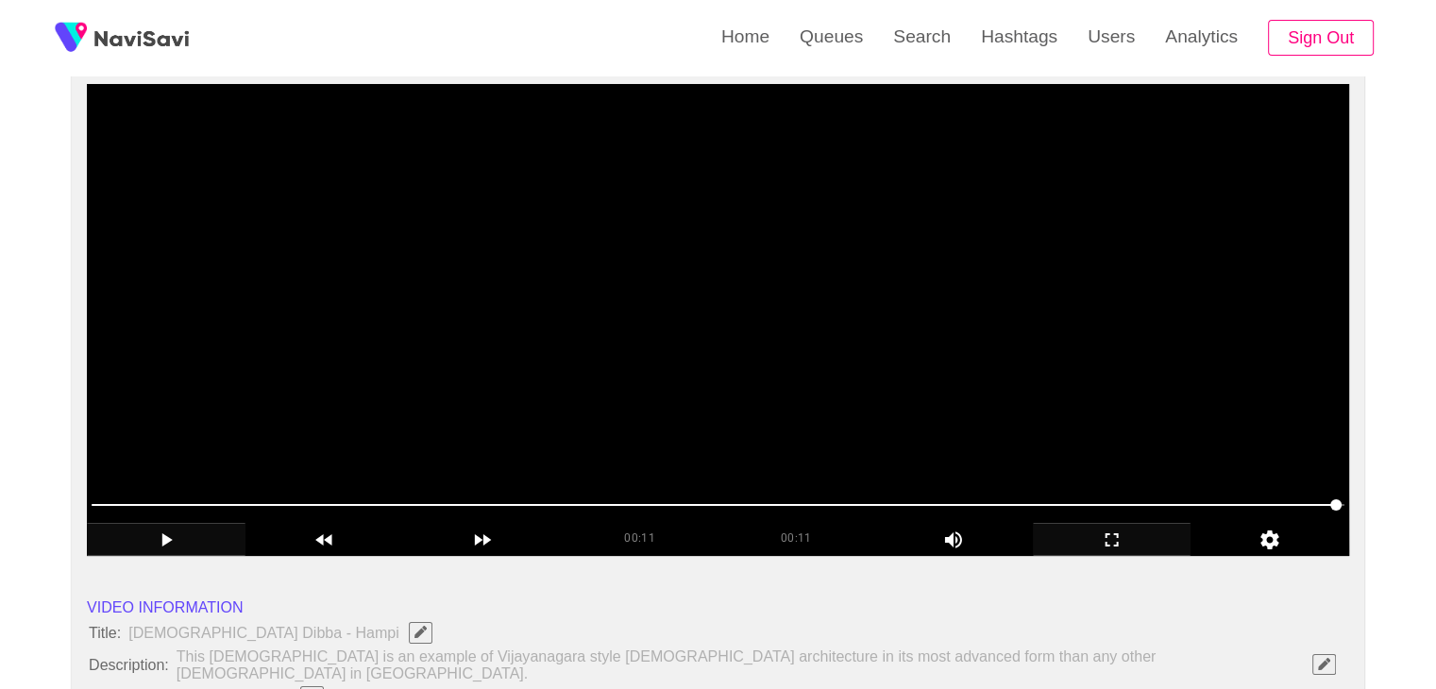
scroll to position [94, 0]
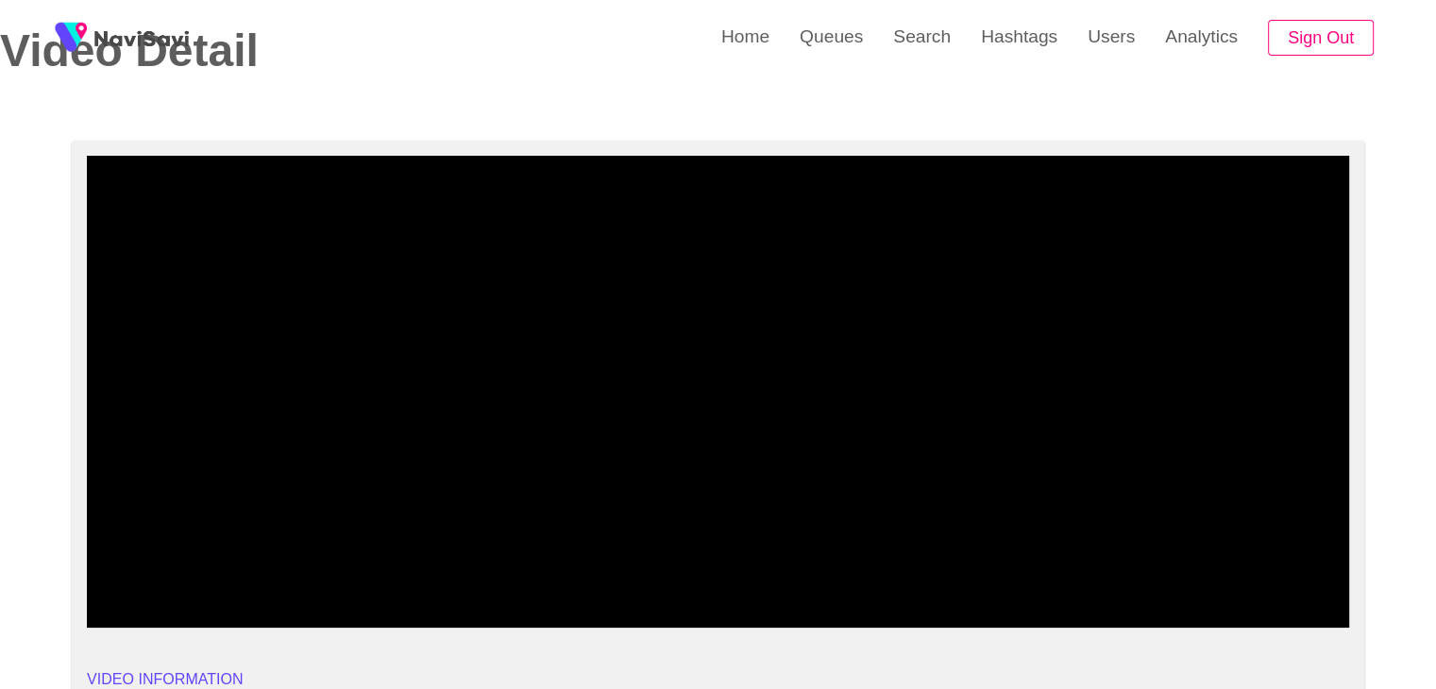
drag, startPoint x: 44, startPoint y: 549, endPoint x: 4, endPoint y: 537, distance: 42.2
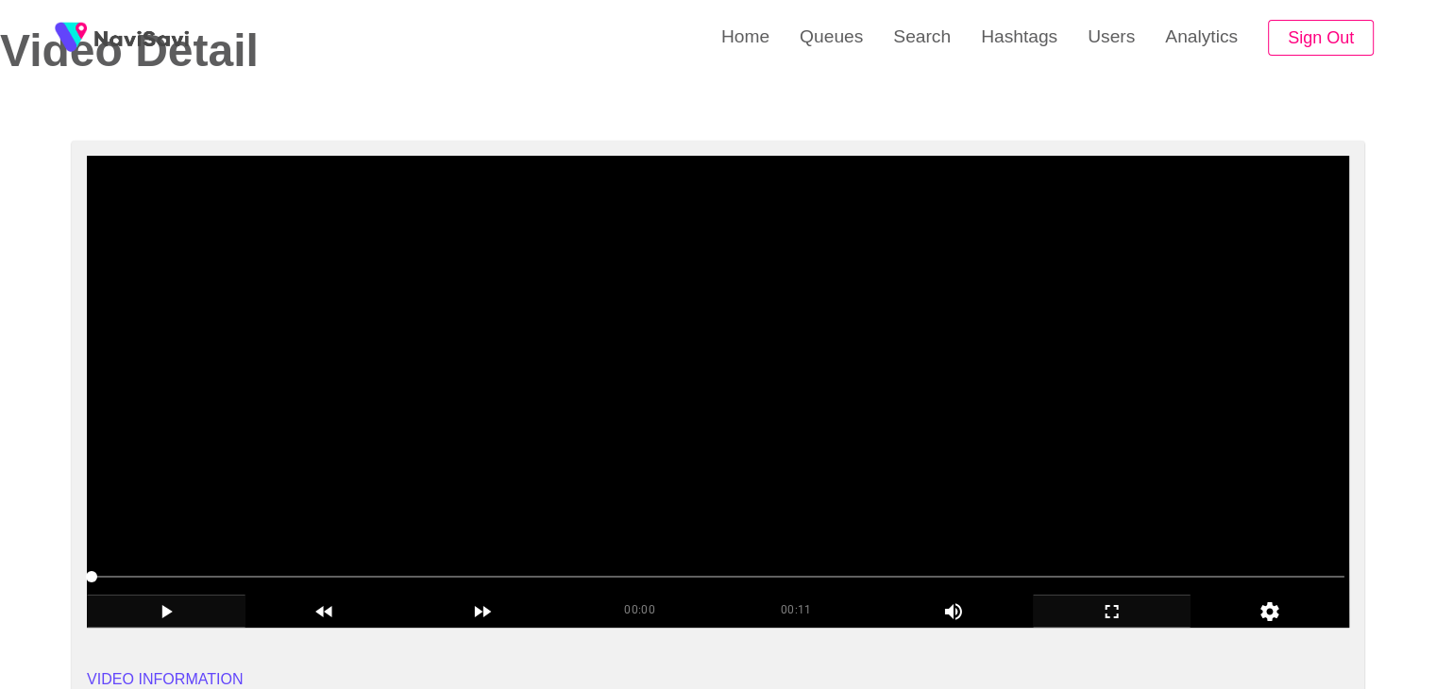
click at [642, 482] on video at bounding box center [718, 392] width 1262 height 472
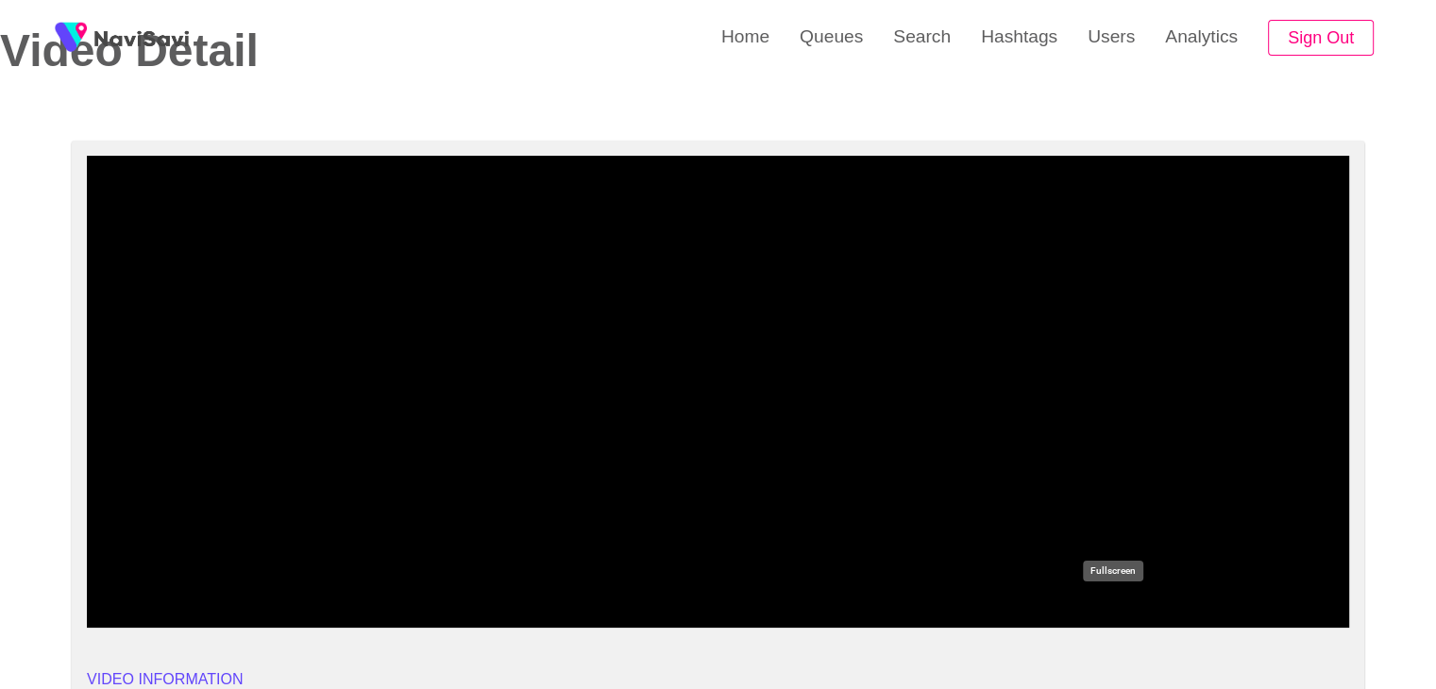
click at [1123, 608] on icon "add" at bounding box center [1112, 612] width 157 height 23
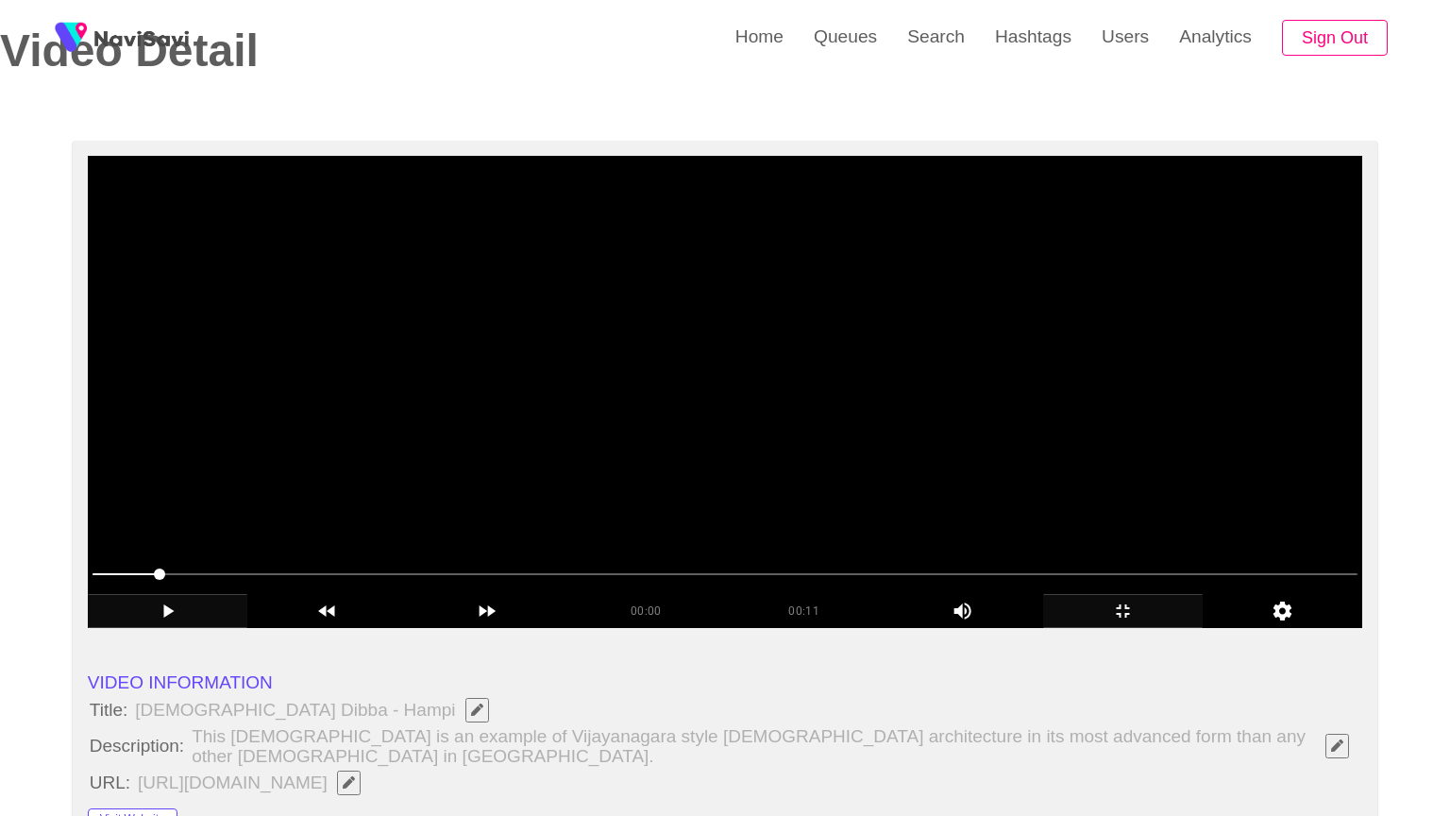
click at [1084, 617] on video at bounding box center [725, 392] width 1275 height 472
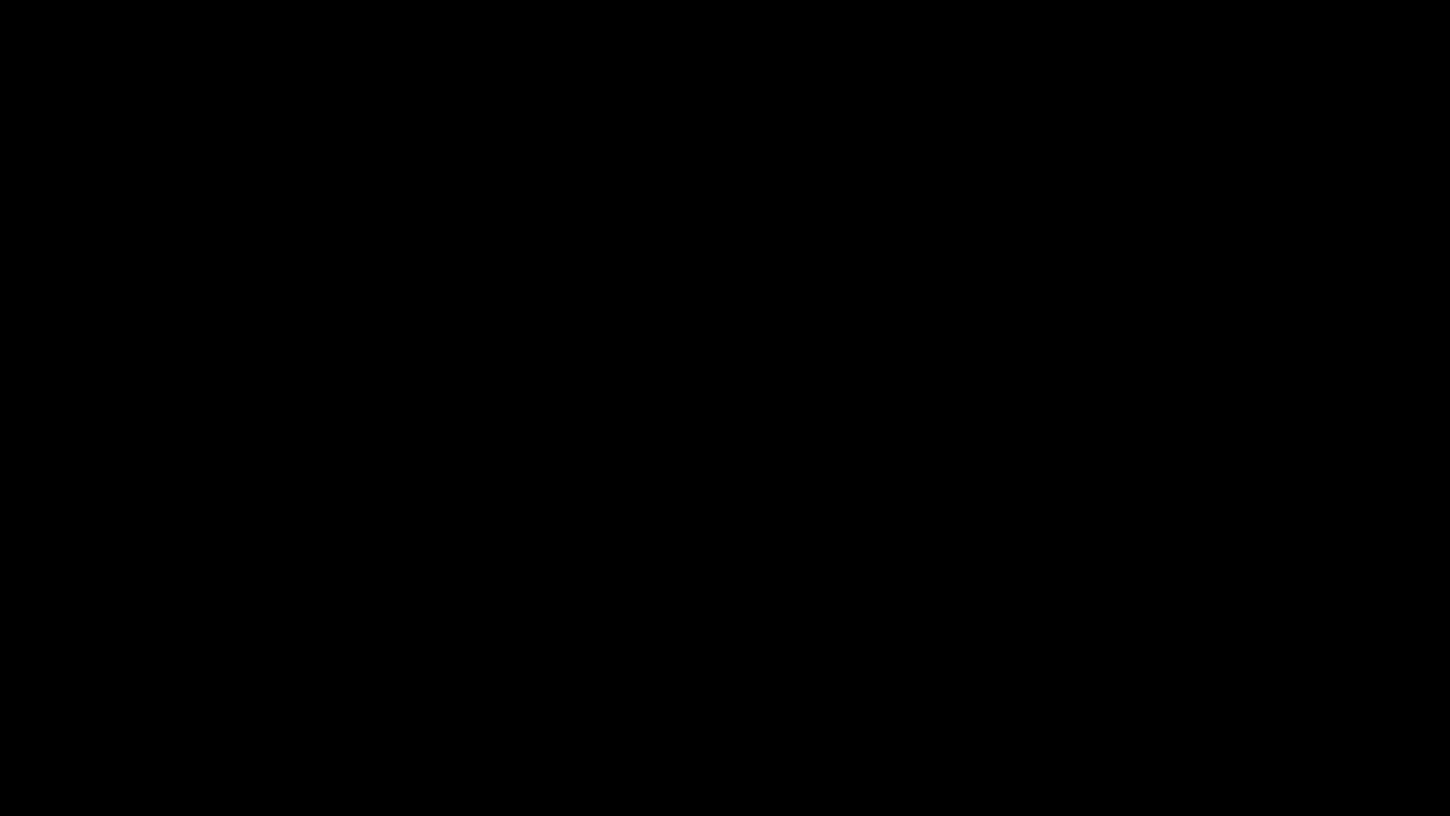
click at [1209, 688] on icon "add" at bounding box center [1178, 799] width 180 height 23
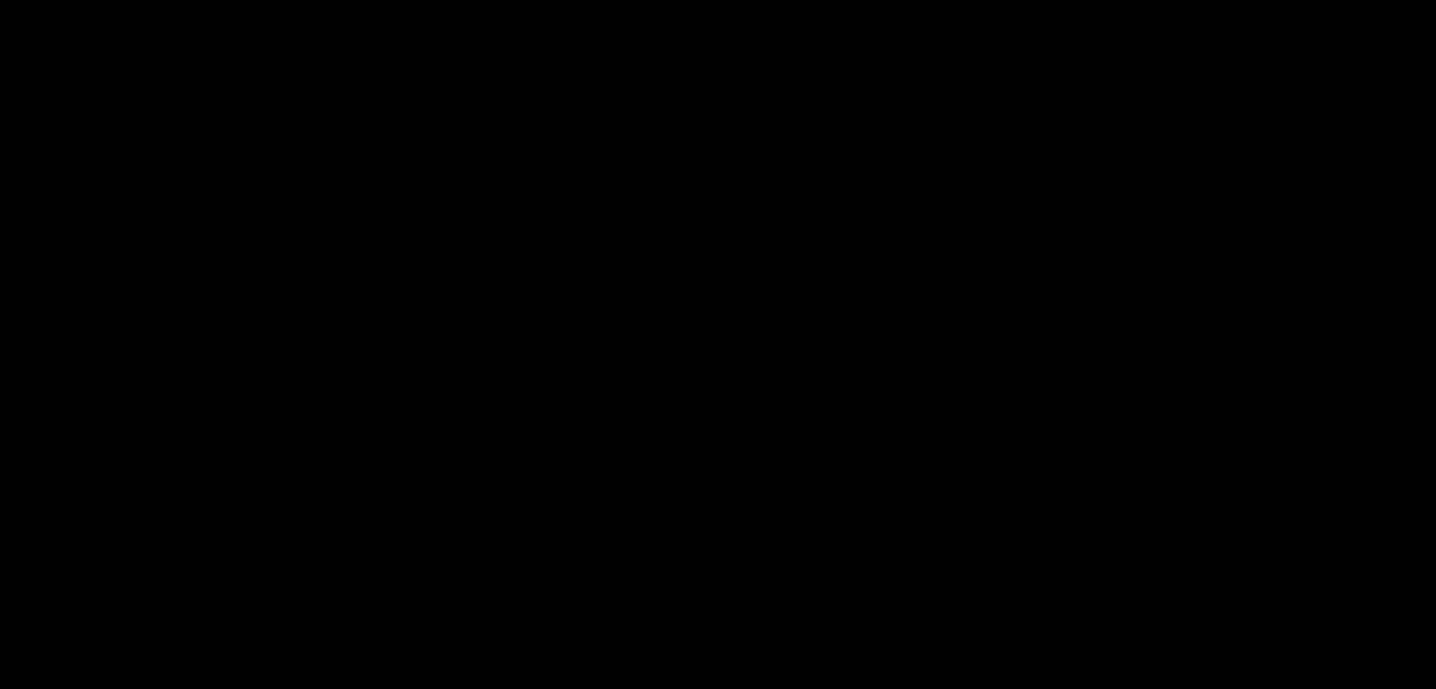
scroll to position [1039, 0]
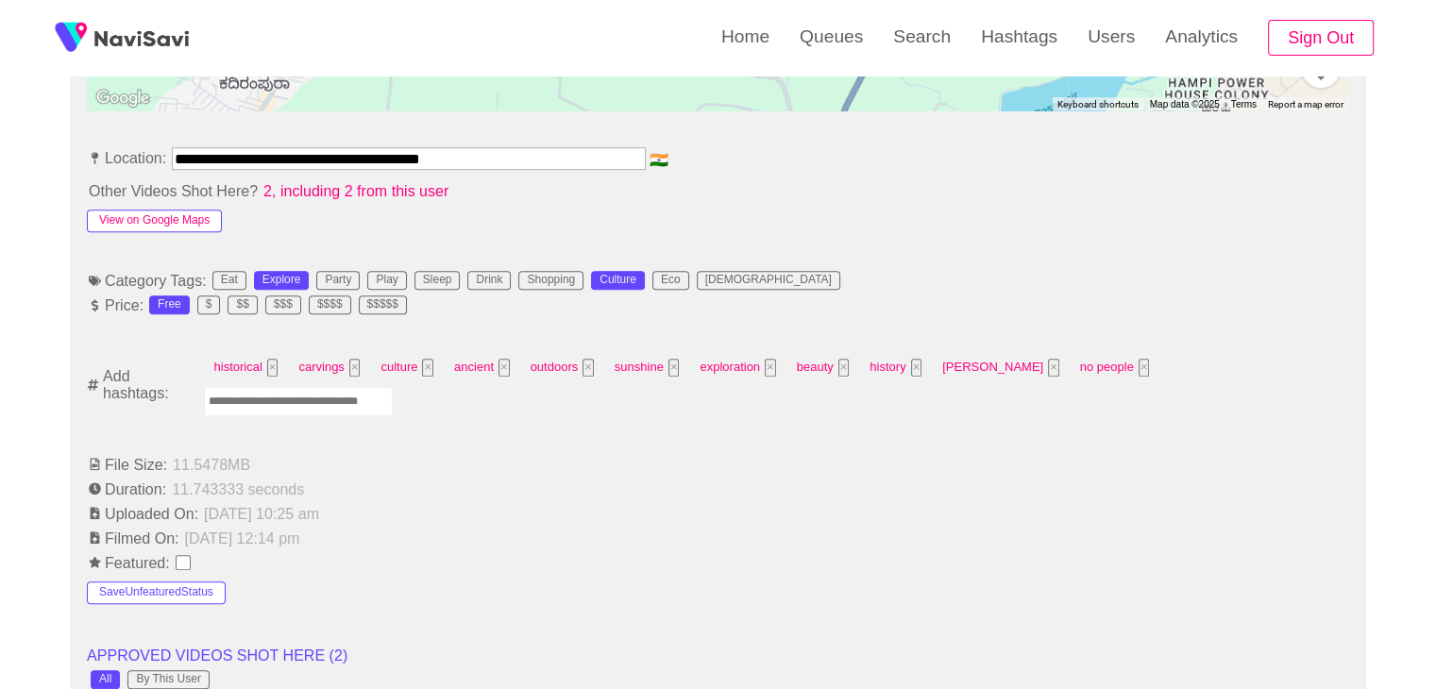
click at [162, 210] on button "View on Google Maps" at bounding box center [154, 221] width 135 height 23
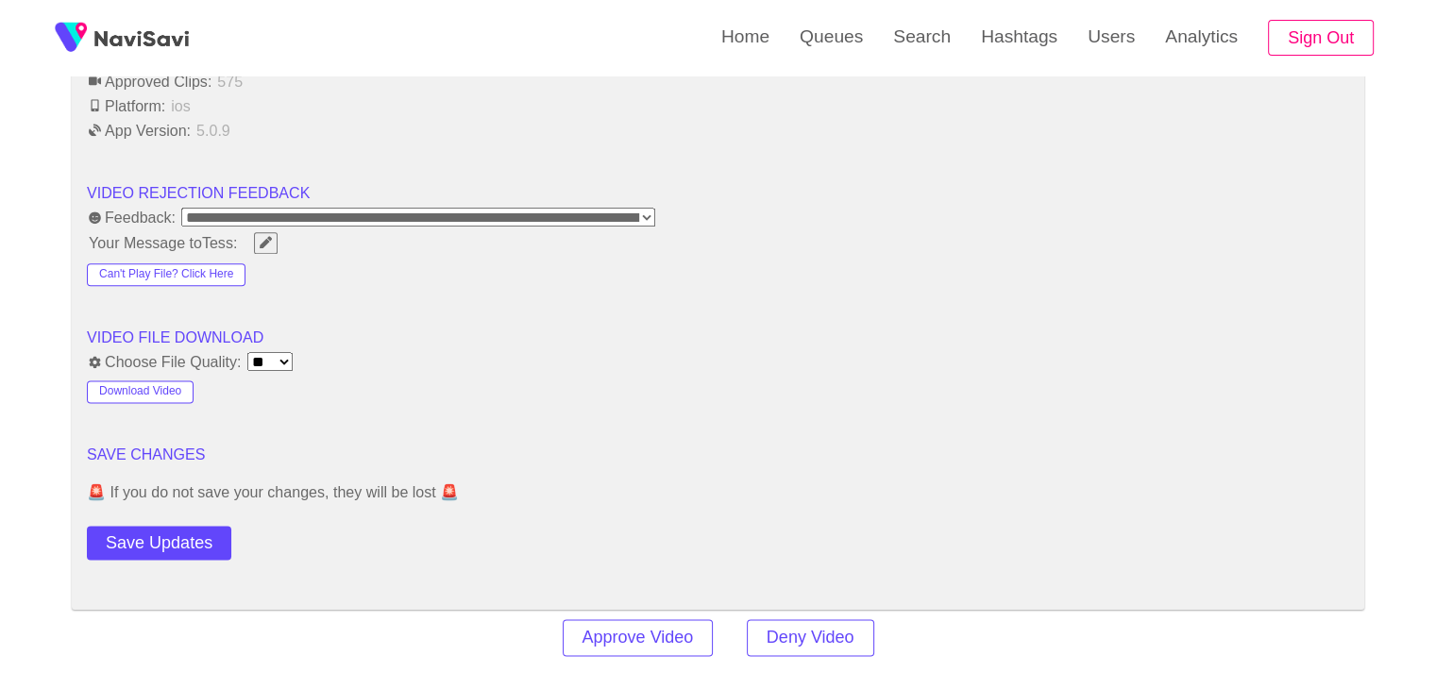
scroll to position [2361, 0]
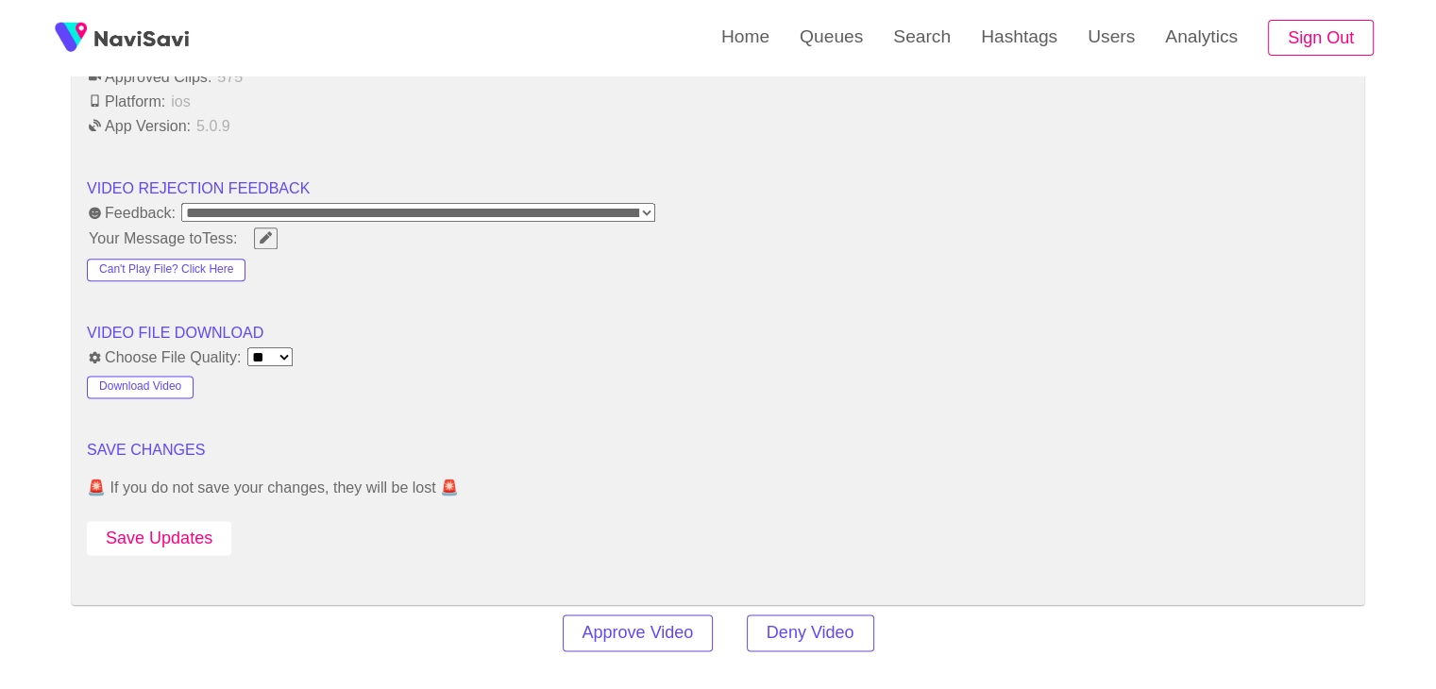
click at [181, 521] on button "Save Updates" at bounding box center [159, 538] width 144 height 35
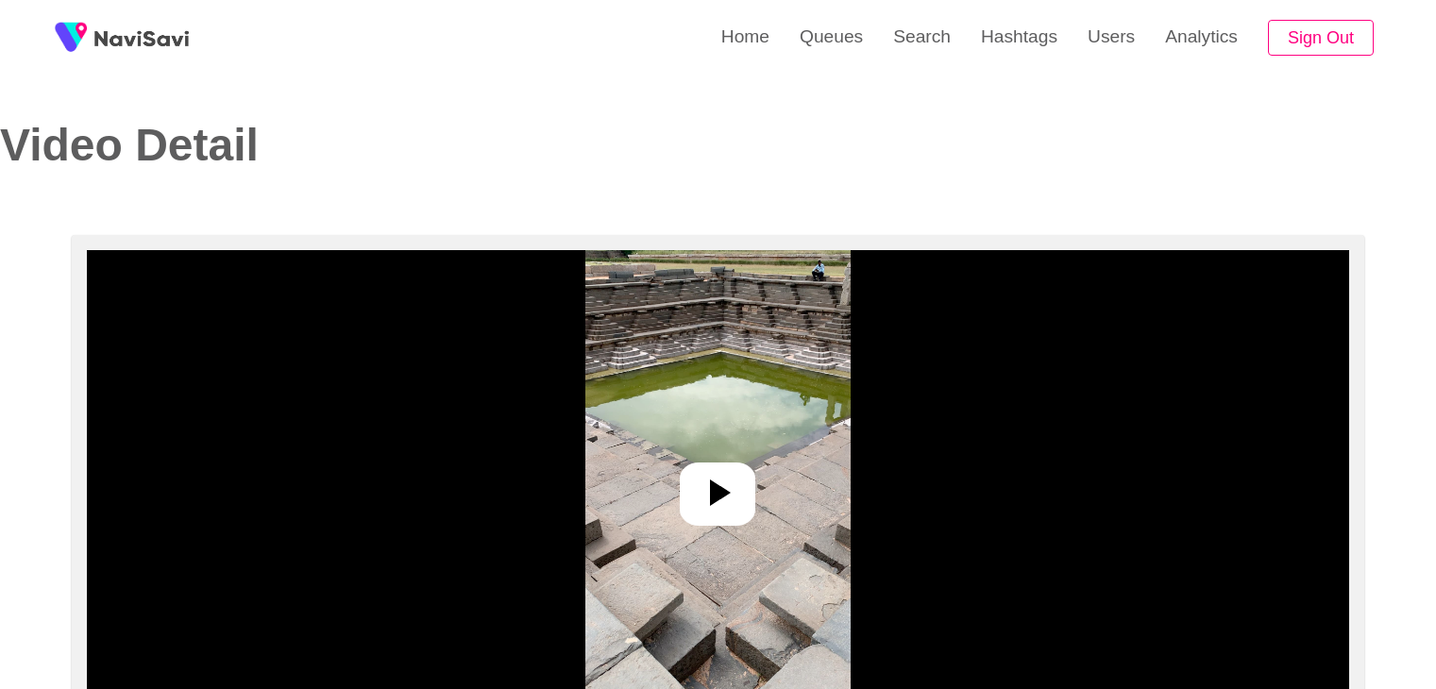
select select "**********"
select select "**"
click at [739, 516] on div at bounding box center [718, 494] width 76 height 63
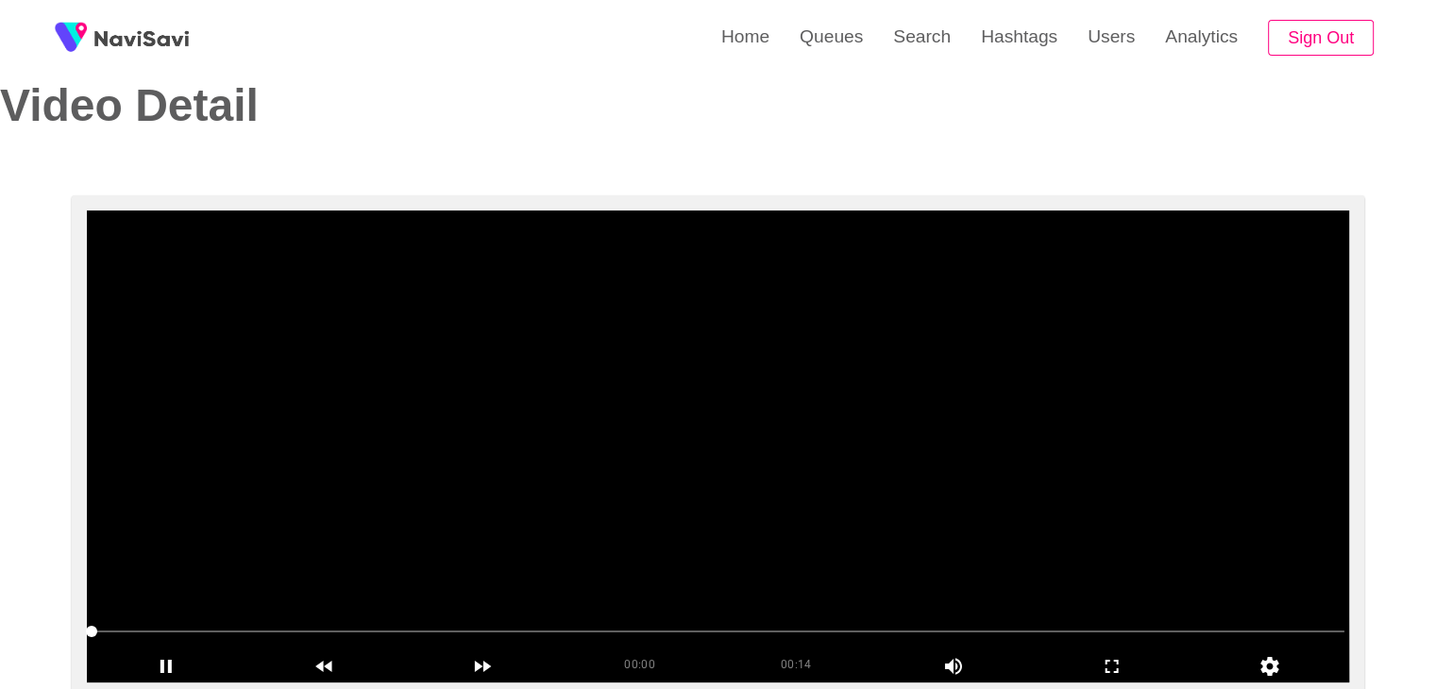
scroll to position [189, 0]
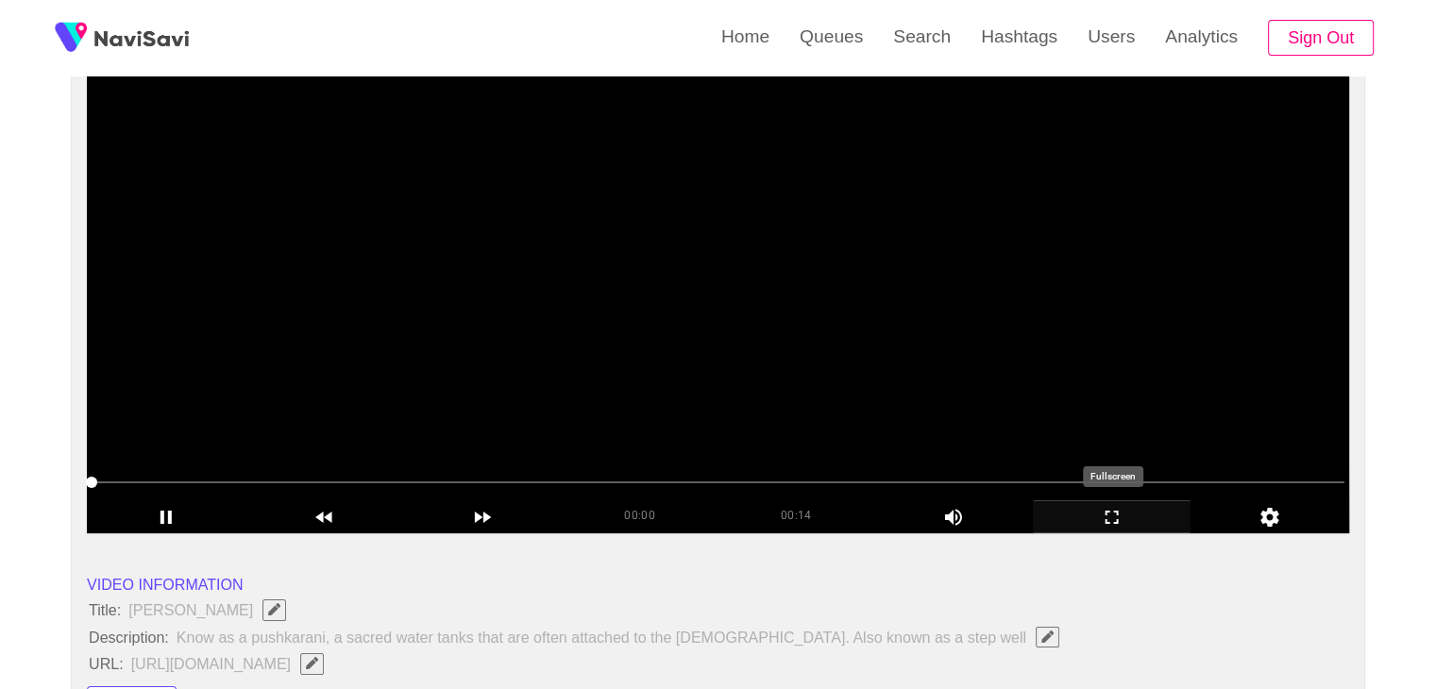
click at [1111, 512] on icon "add" at bounding box center [1112, 517] width 157 height 23
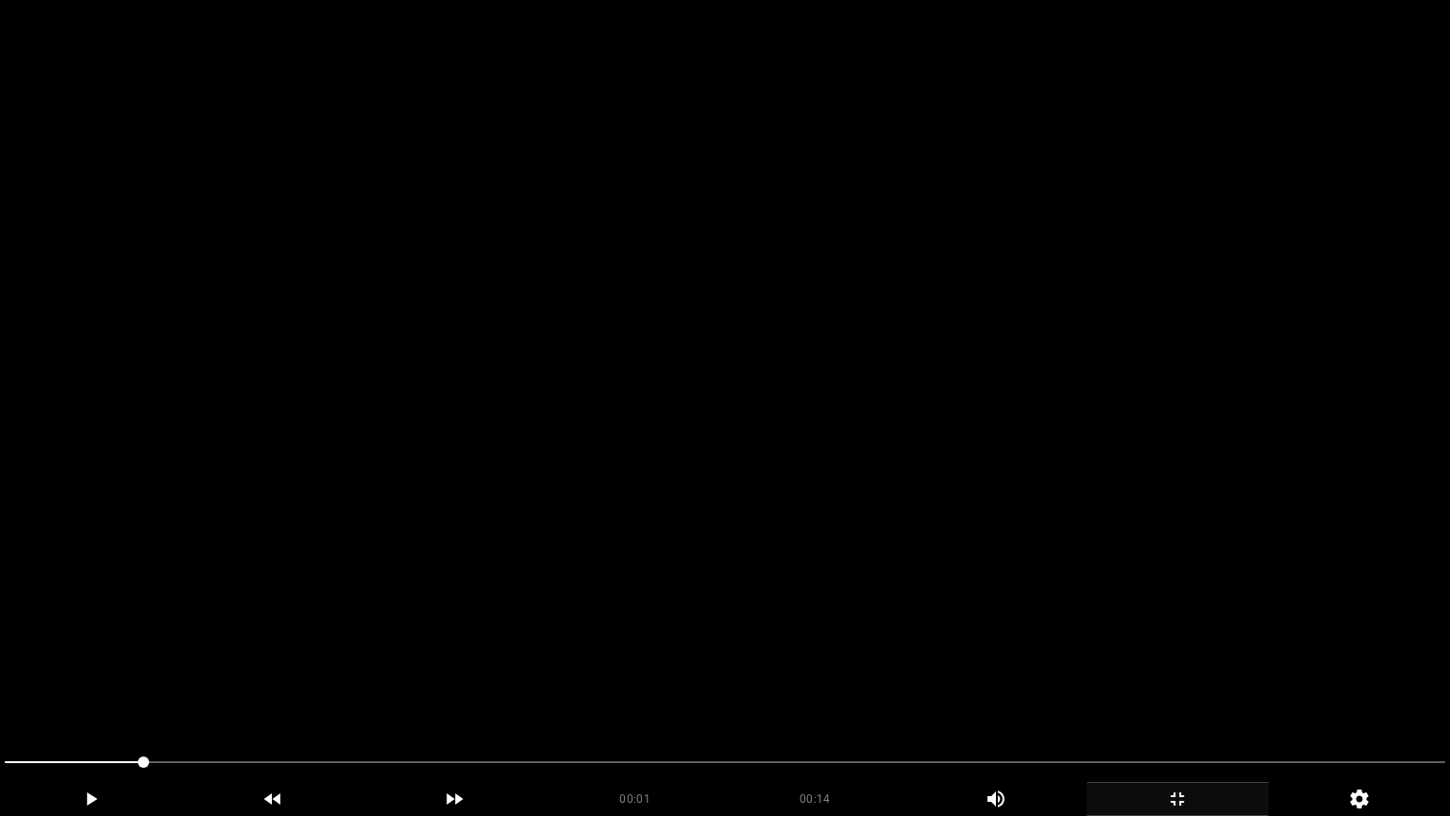
click at [1007, 532] on video at bounding box center [725, 408] width 1450 height 816
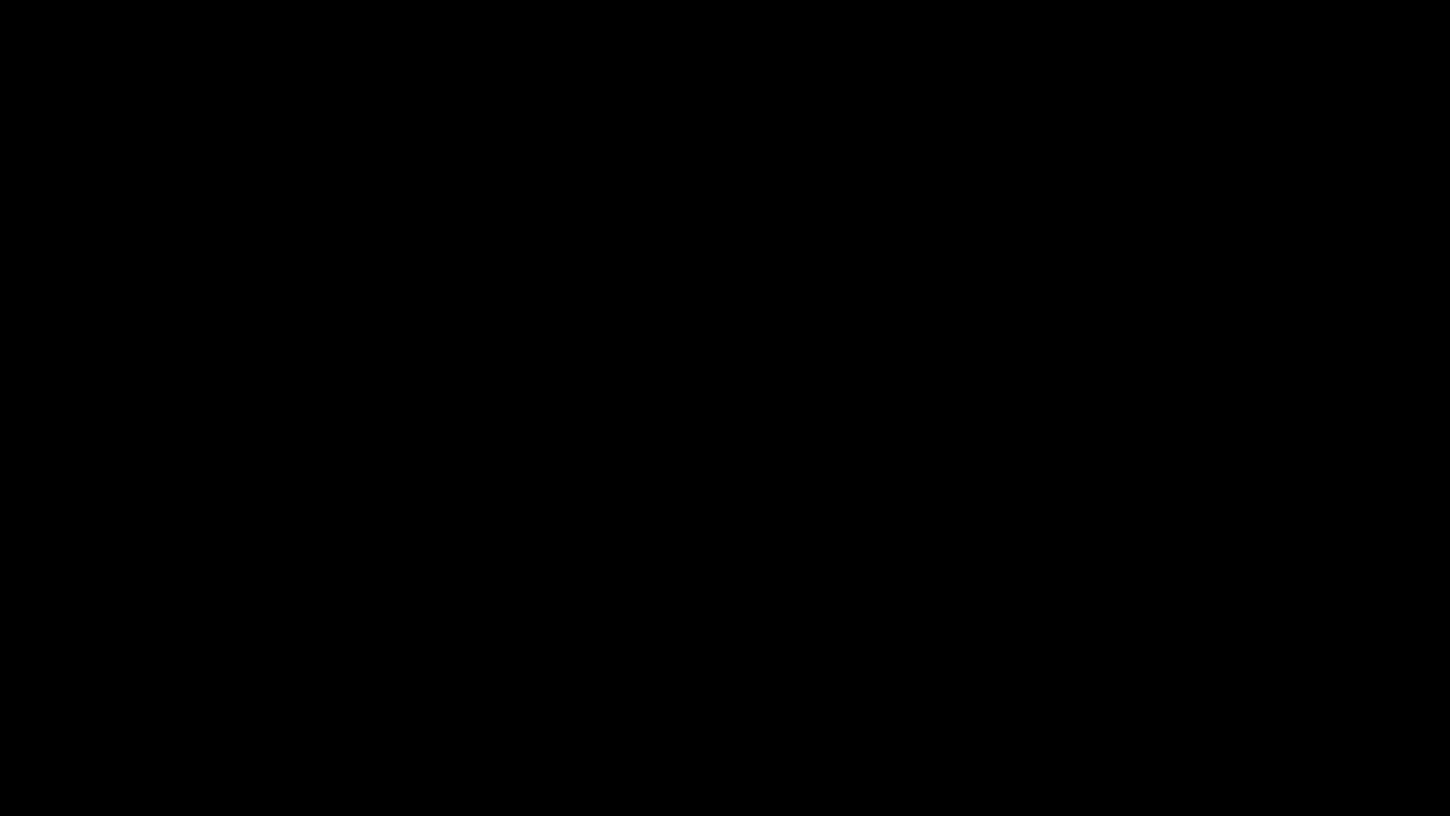
click at [1179, 688] on icon "add" at bounding box center [1178, 799] width 180 height 23
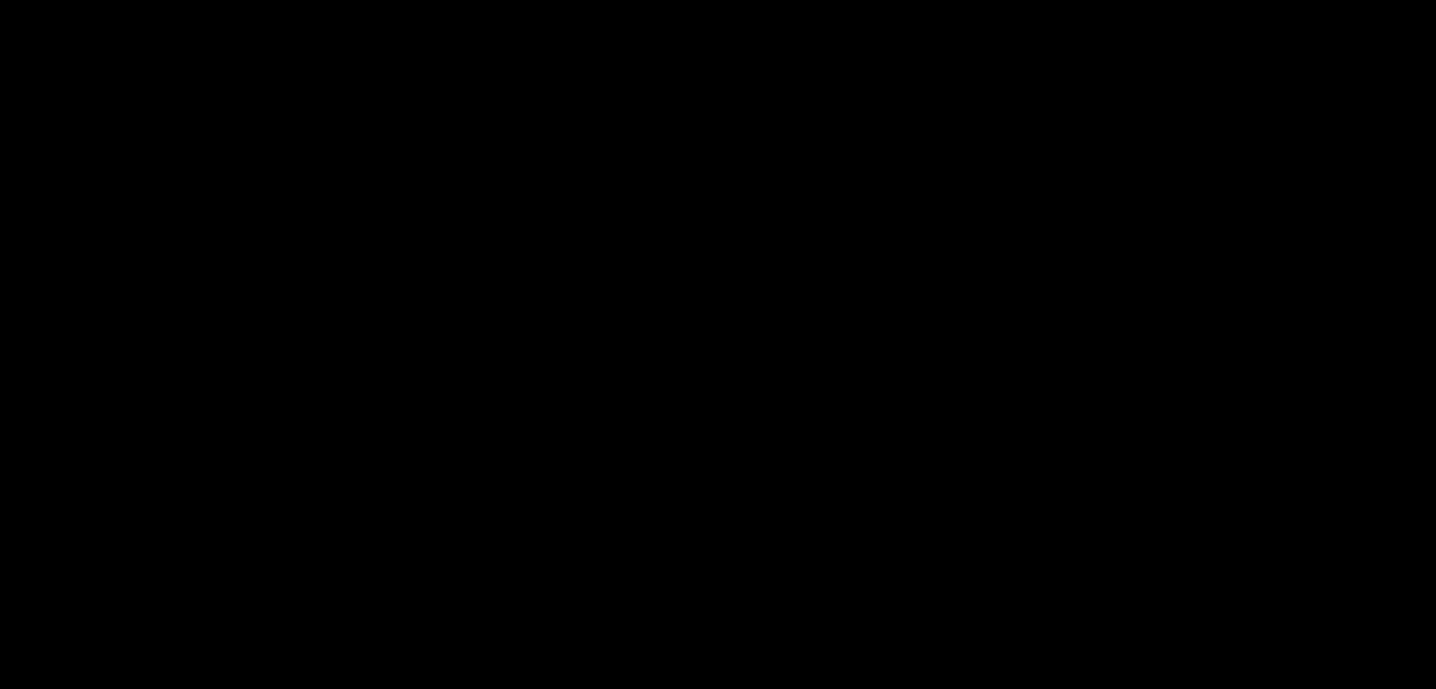
scroll to position [2455, 0]
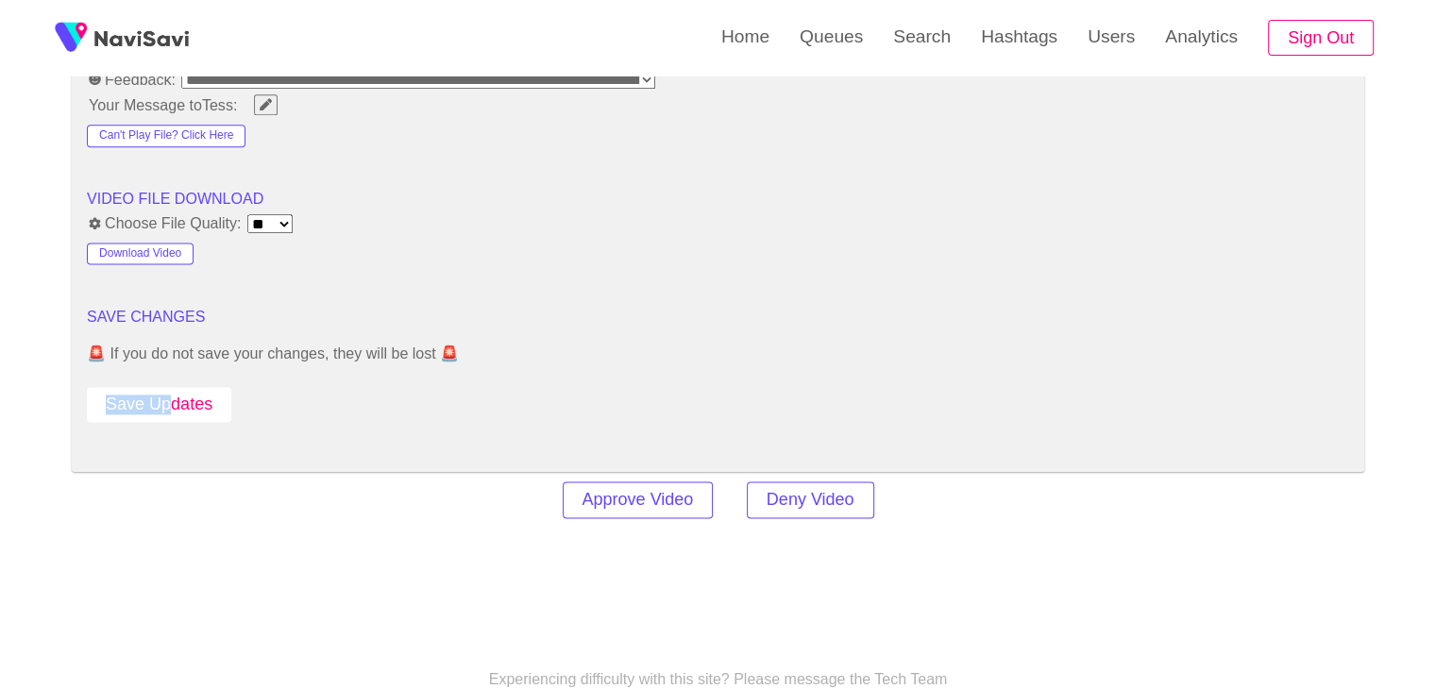
click at [189, 388] on button "Save Updates" at bounding box center [159, 404] width 144 height 35
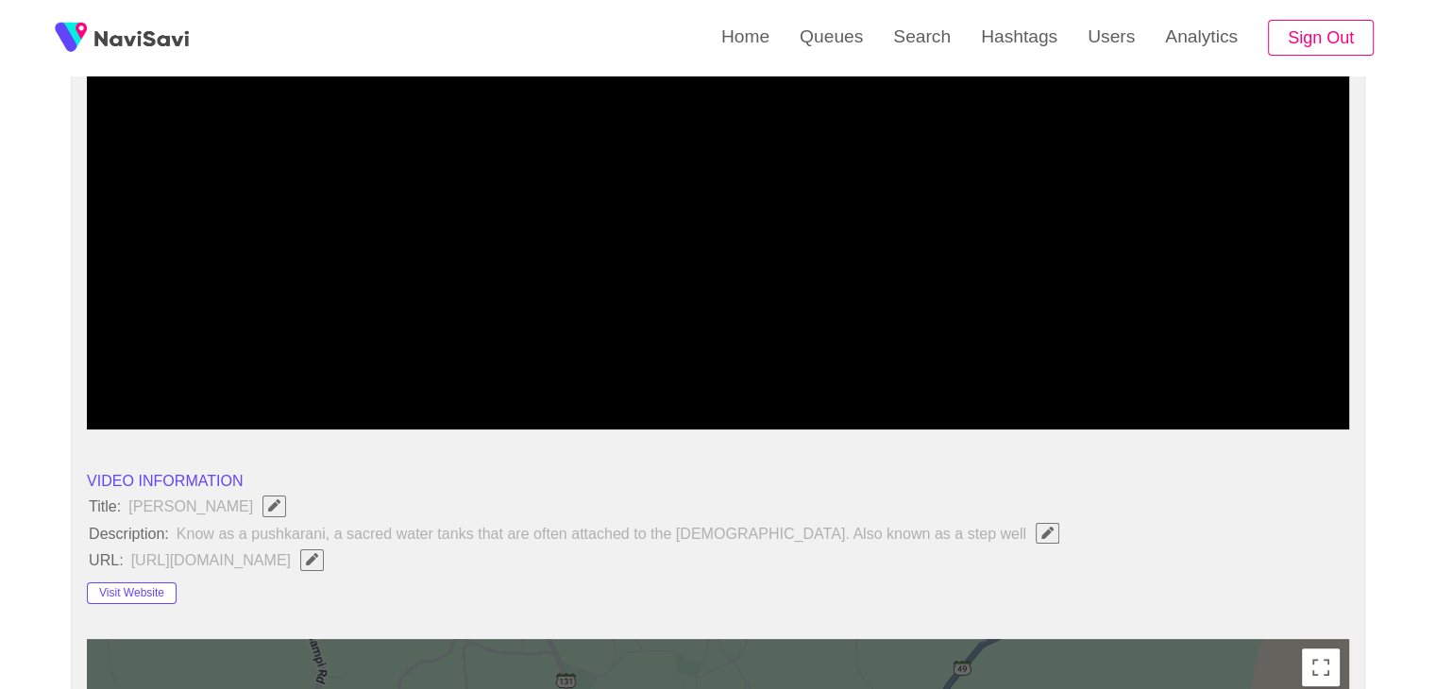
scroll to position [0, 0]
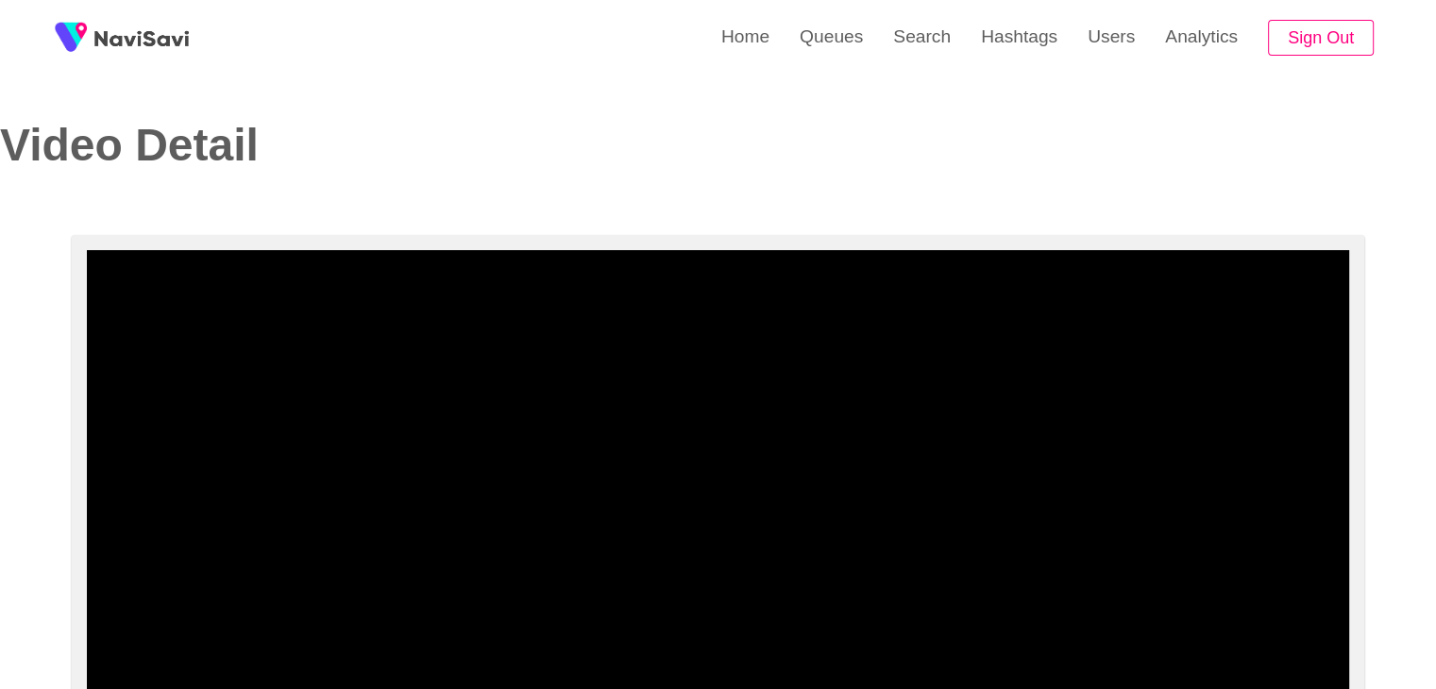
click at [670, 413] on video at bounding box center [718, 486] width 1262 height 472
click at [657, 400] on video at bounding box center [718, 486] width 1262 height 472
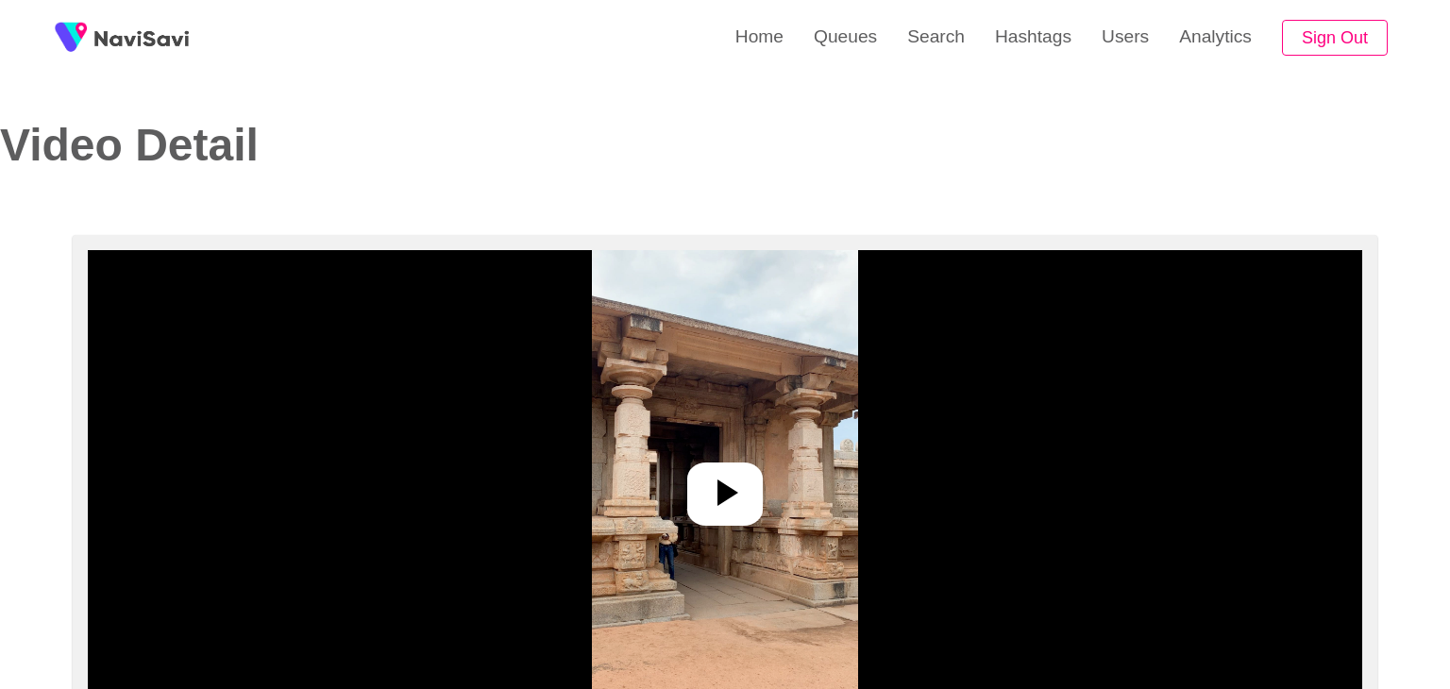
select select "**"
select select "**********"
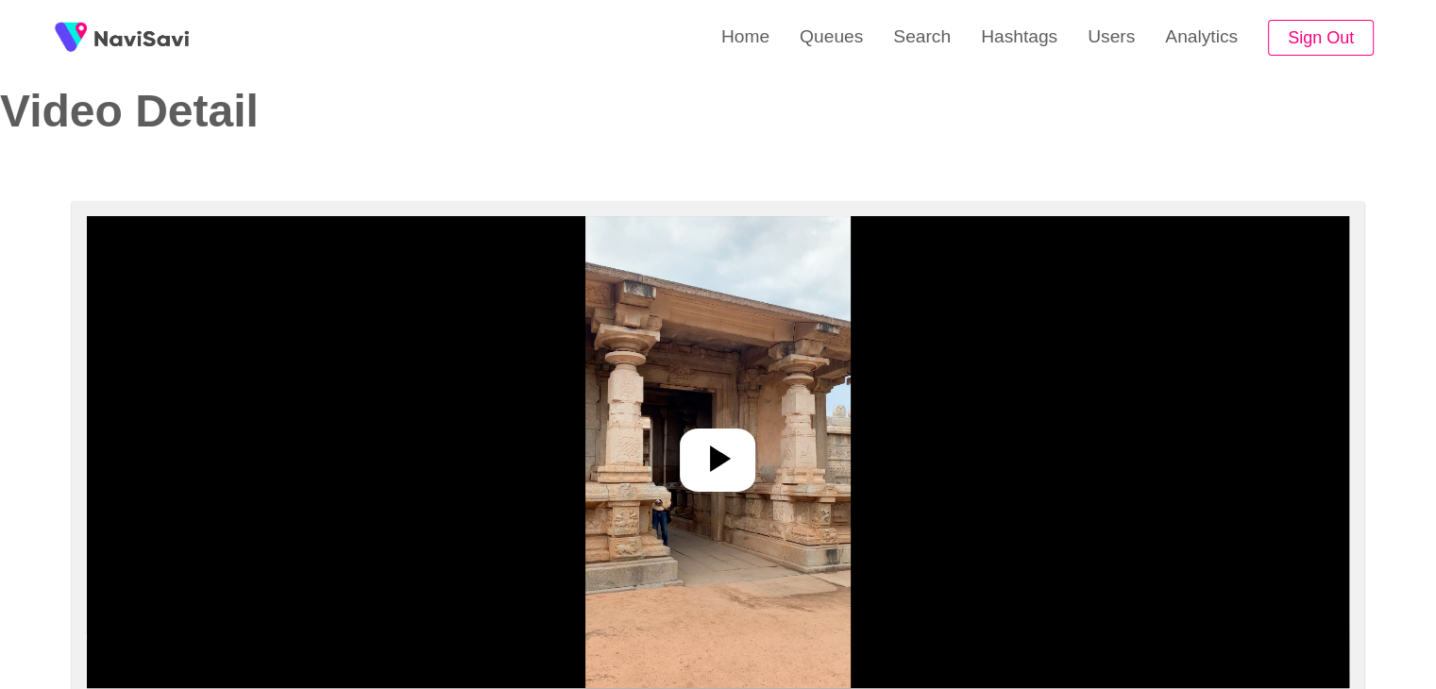
scroll to position [94, 0]
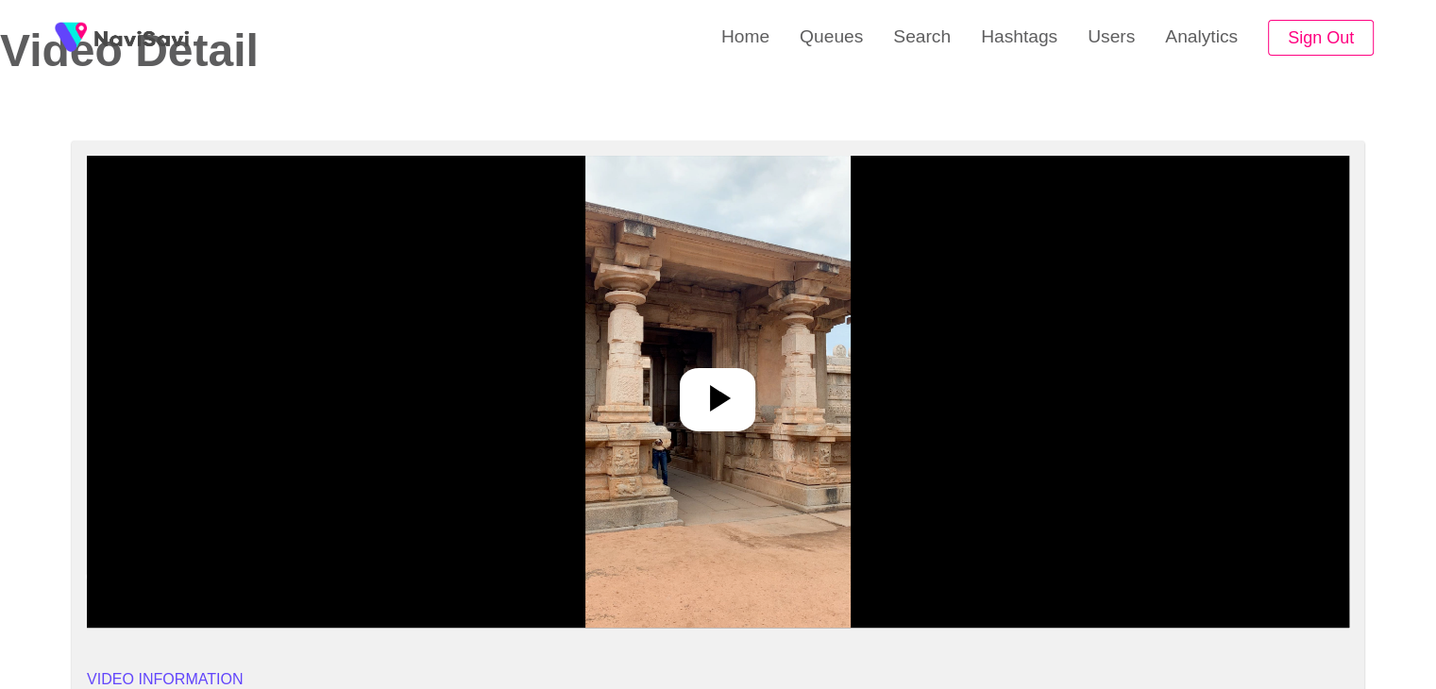
click at [710, 398] on icon at bounding box center [717, 398] width 45 height 45
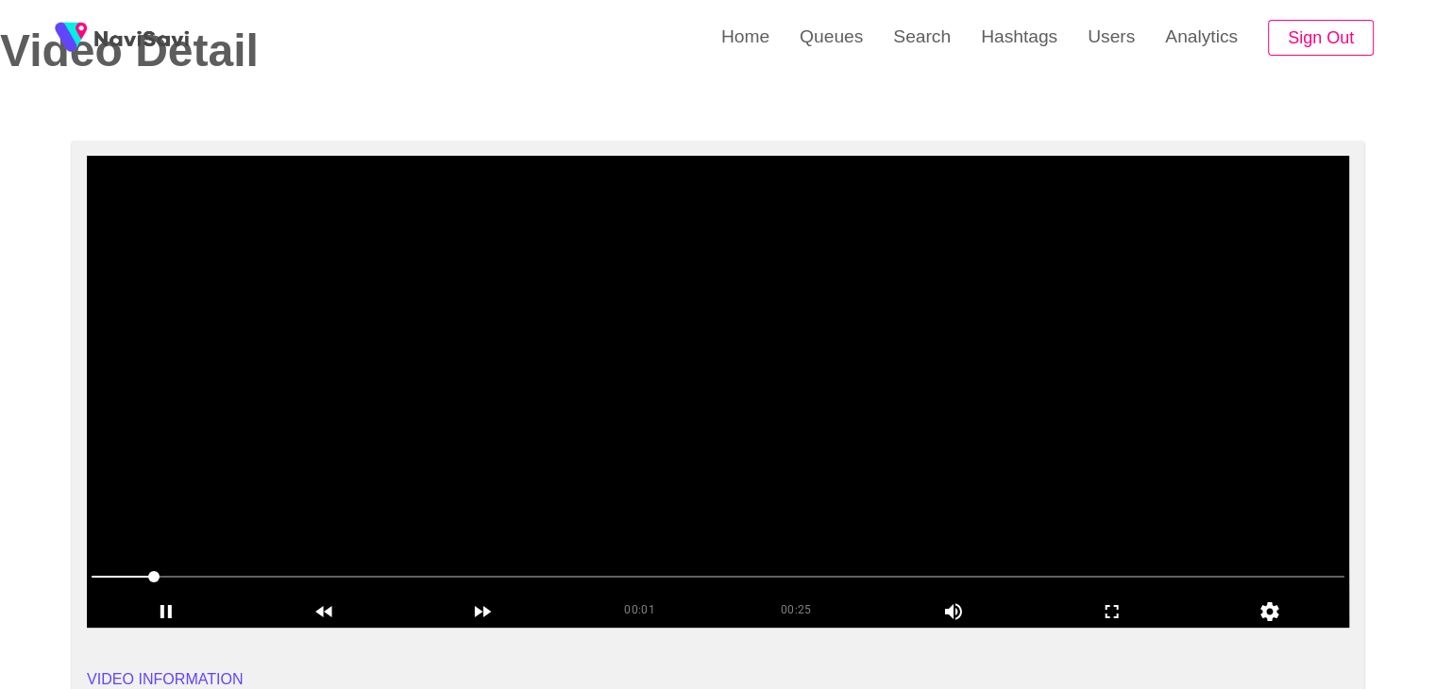
click at [693, 462] on video at bounding box center [718, 392] width 1262 height 472
click at [695, 462] on video at bounding box center [718, 392] width 1262 height 472
click at [1113, 620] on icon "add" at bounding box center [1112, 612] width 157 height 23
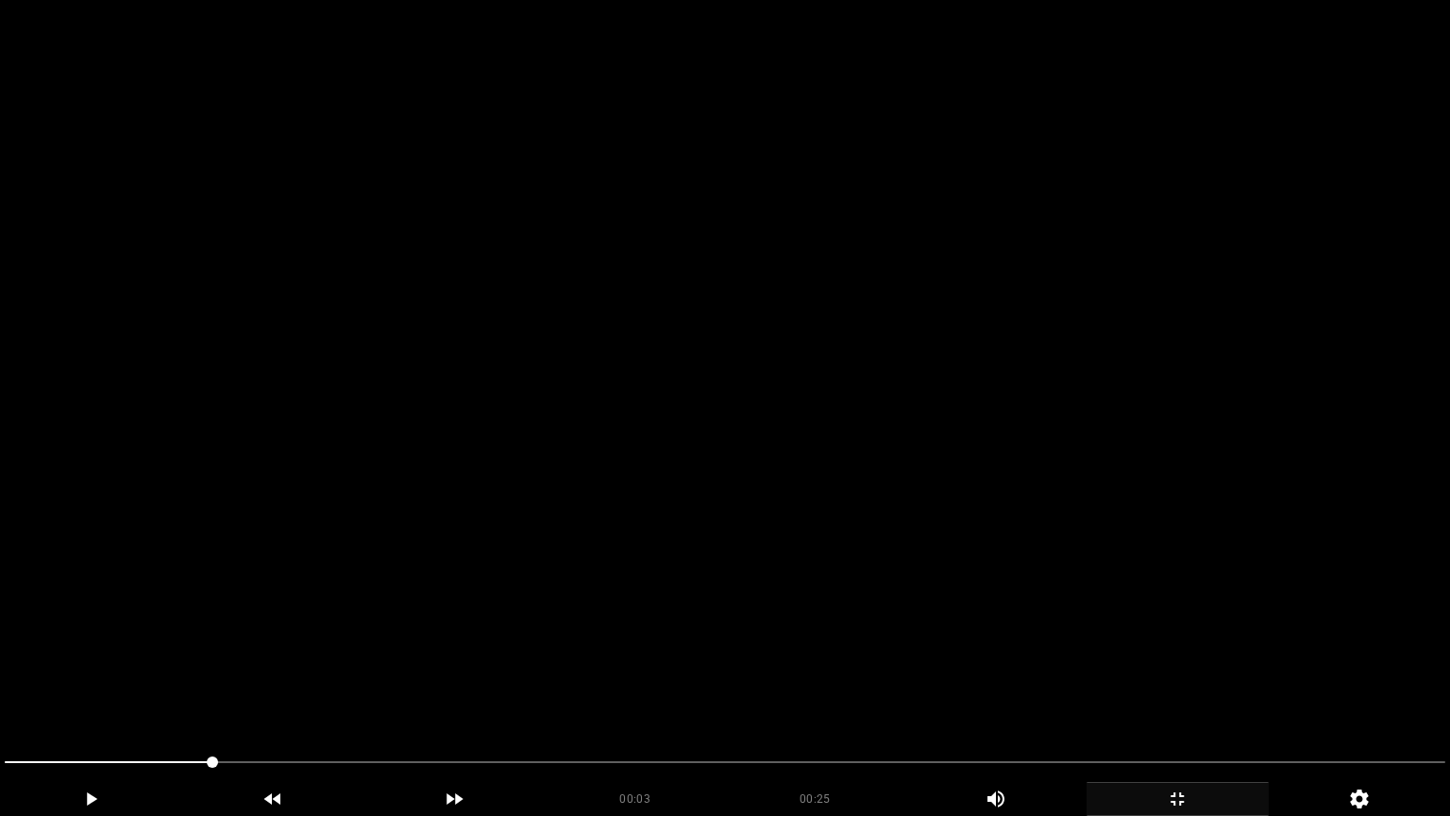
click at [939, 559] on video at bounding box center [725, 408] width 1450 height 816
click at [779, 582] on video at bounding box center [725, 408] width 1450 height 816
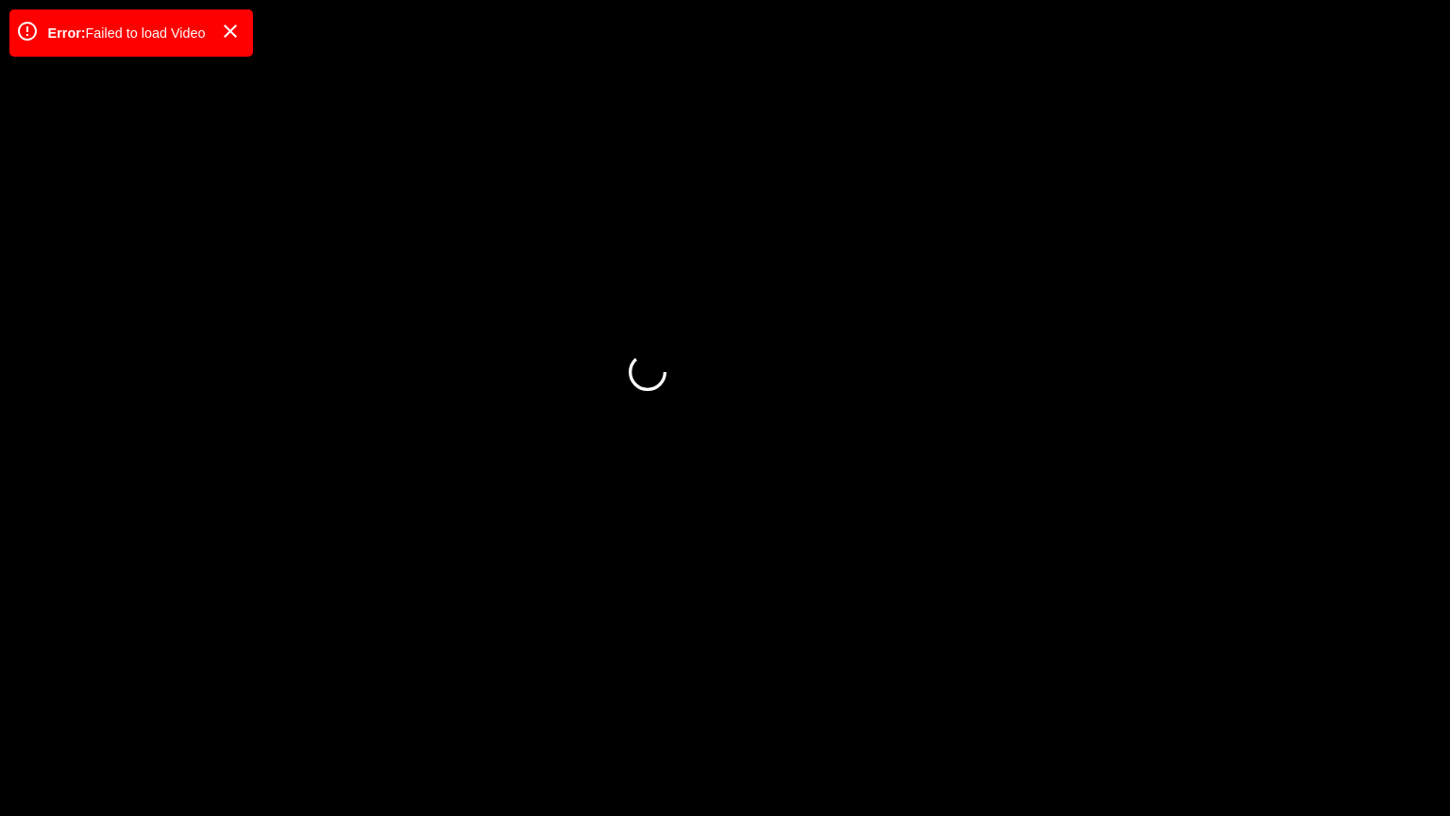
drag, startPoint x: 178, startPoint y: 758, endPoint x: 0, endPoint y: 759, distance: 177.5
click at [792, 638] on video at bounding box center [725, 408] width 1450 height 816
click at [1167, 688] on div "add" at bounding box center [1178, 799] width 182 height 34
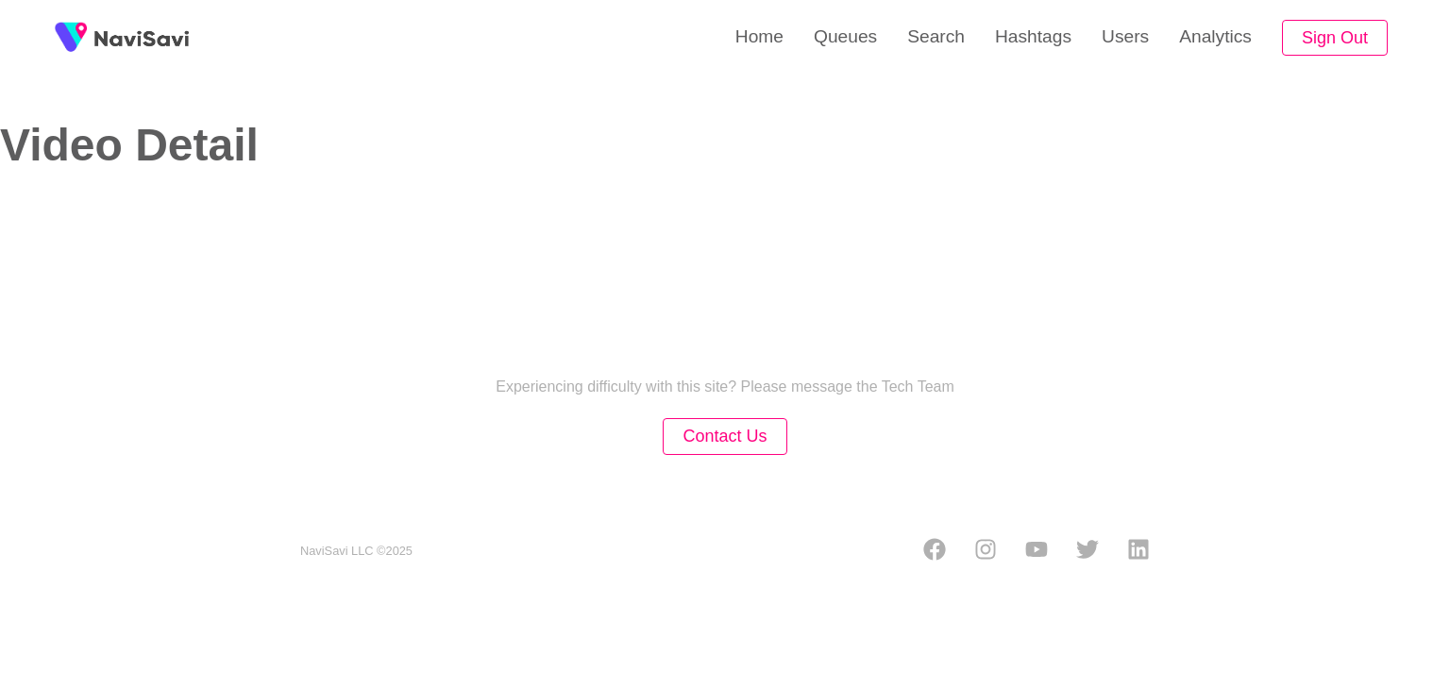
select select "**"
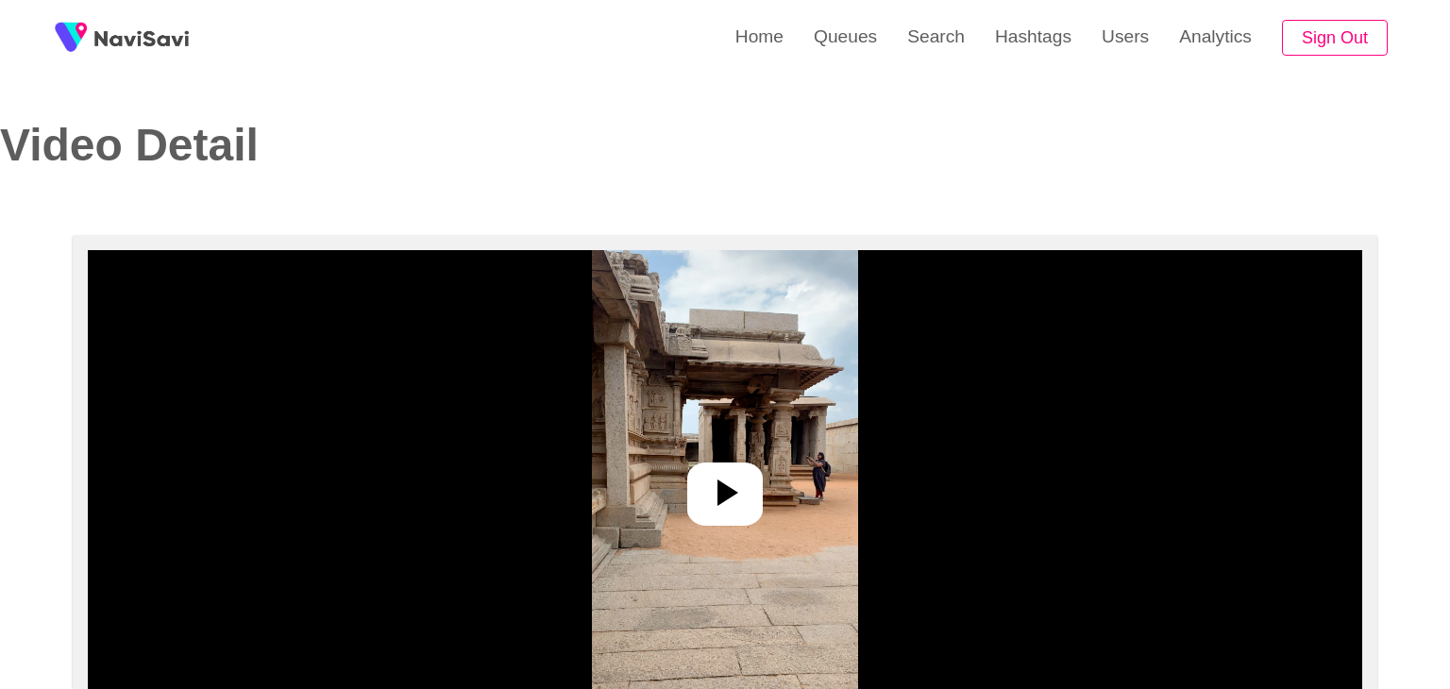
select select "**********"
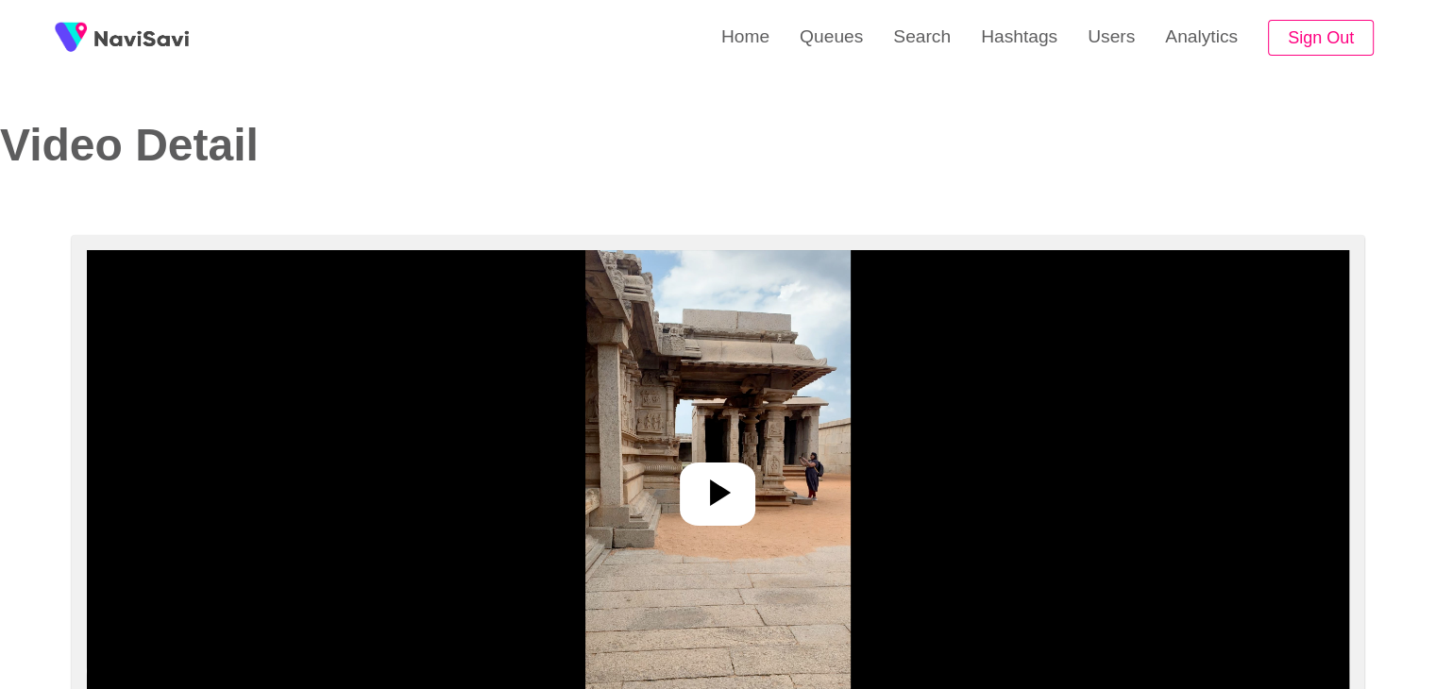
click at [714, 463] on div at bounding box center [718, 494] width 76 height 63
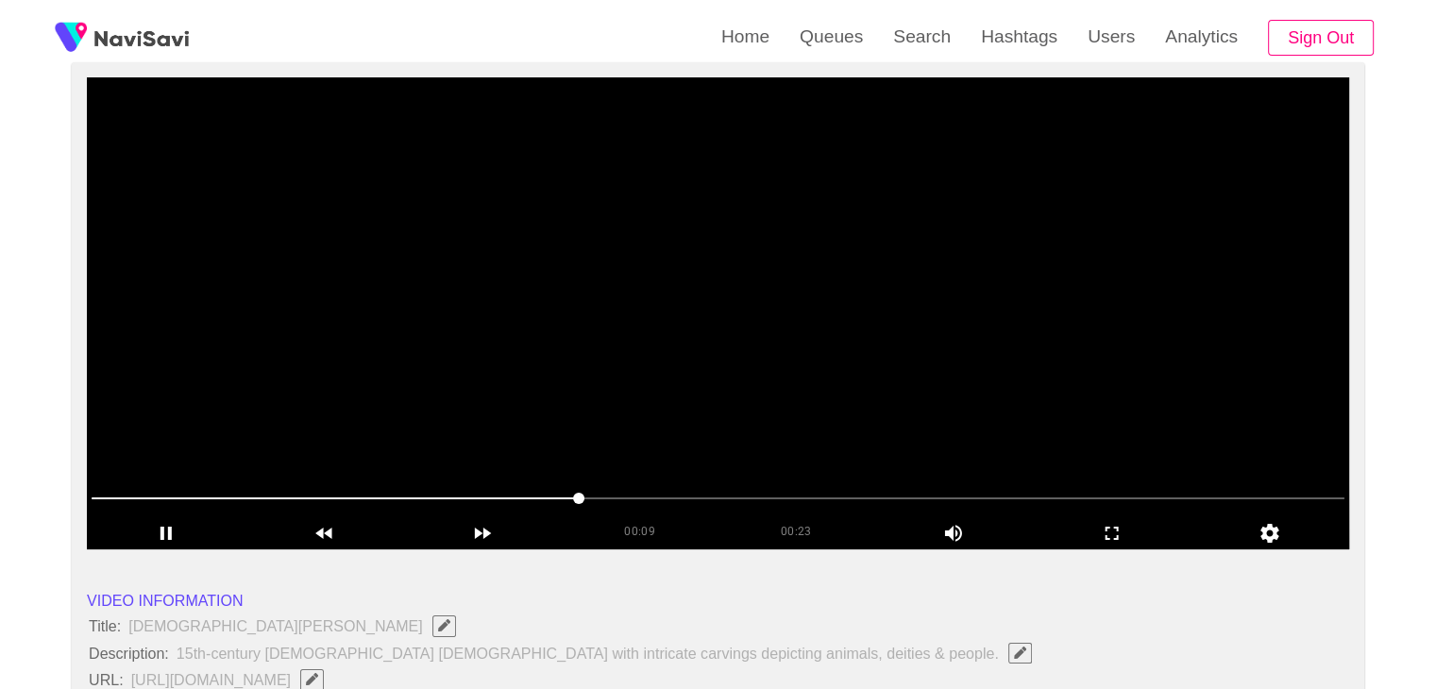
scroll to position [189, 0]
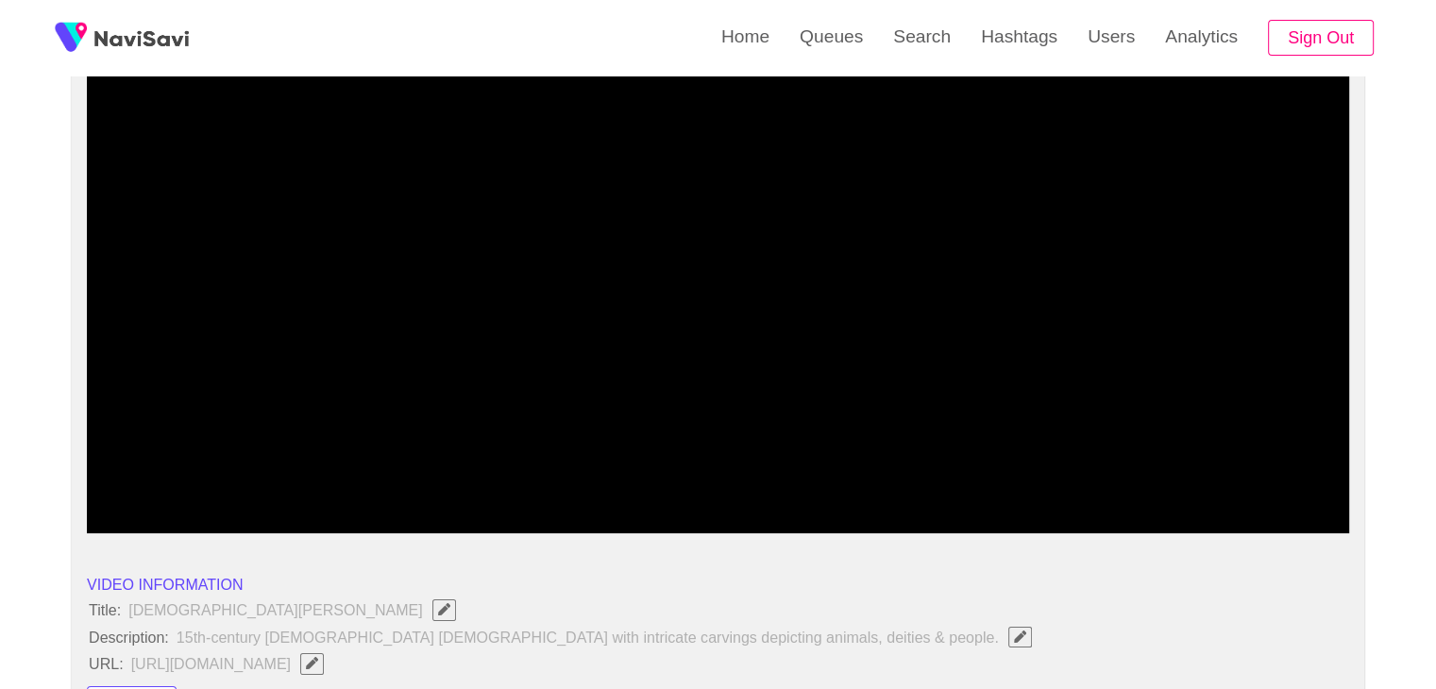
drag, startPoint x: 107, startPoint y: 487, endPoint x: 0, endPoint y: 479, distance: 107.0
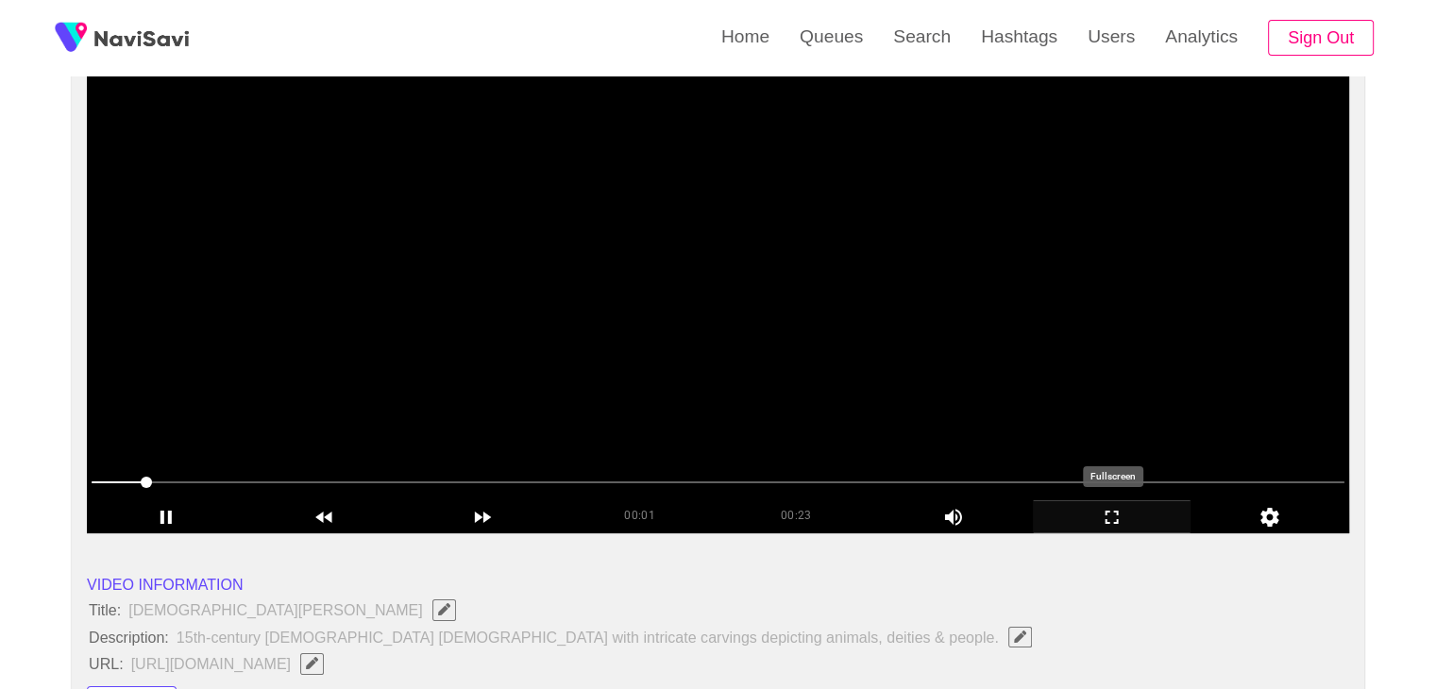
click at [1096, 512] on icon "add" at bounding box center [1112, 517] width 157 height 23
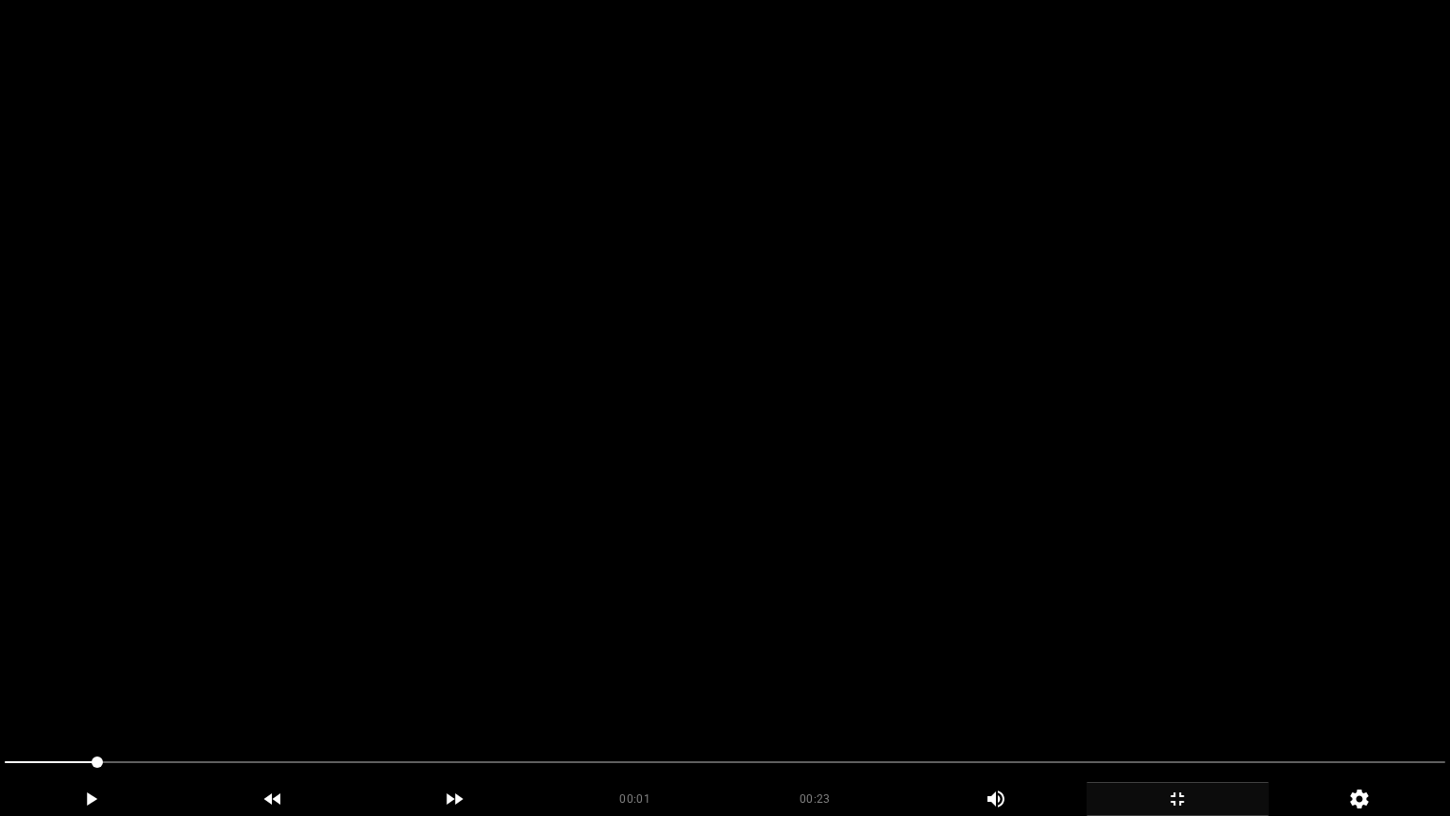
click at [1042, 540] on video at bounding box center [725, 408] width 1450 height 816
click at [1042, 536] on video at bounding box center [725, 408] width 1450 height 816
click at [1042, 534] on video at bounding box center [725, 408] width 1450 height 816
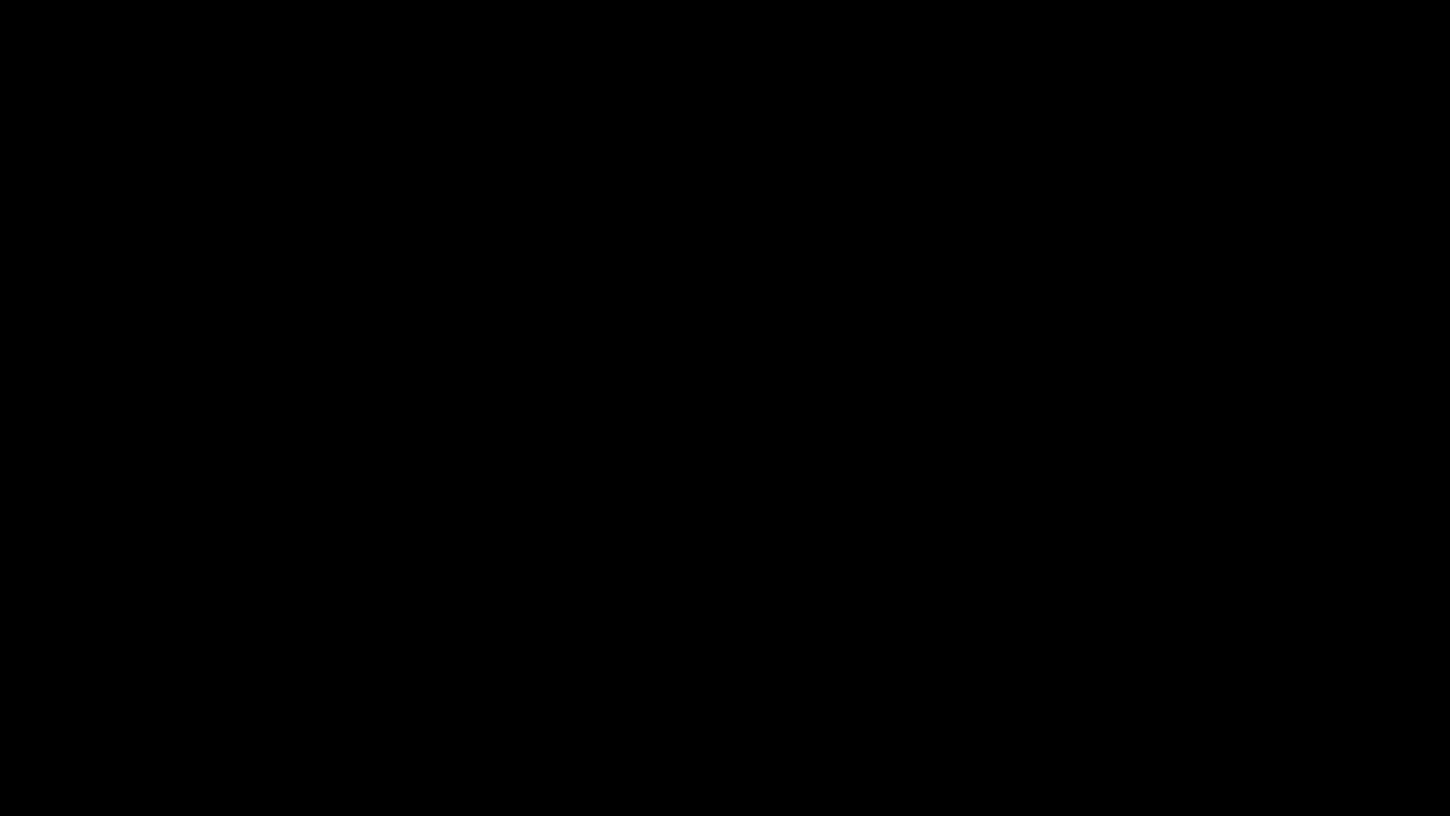
drag, startPoint x: 0, startPoint y: 767, endPoint x: 96, endPoint y: 721, distance: 106.4
click at [649, 593] on video at bounding box center [725, 408] width 1450 height 816
click at [1185, 688] on icon "add" at bounding box center [1178, 799] width 180 height 23
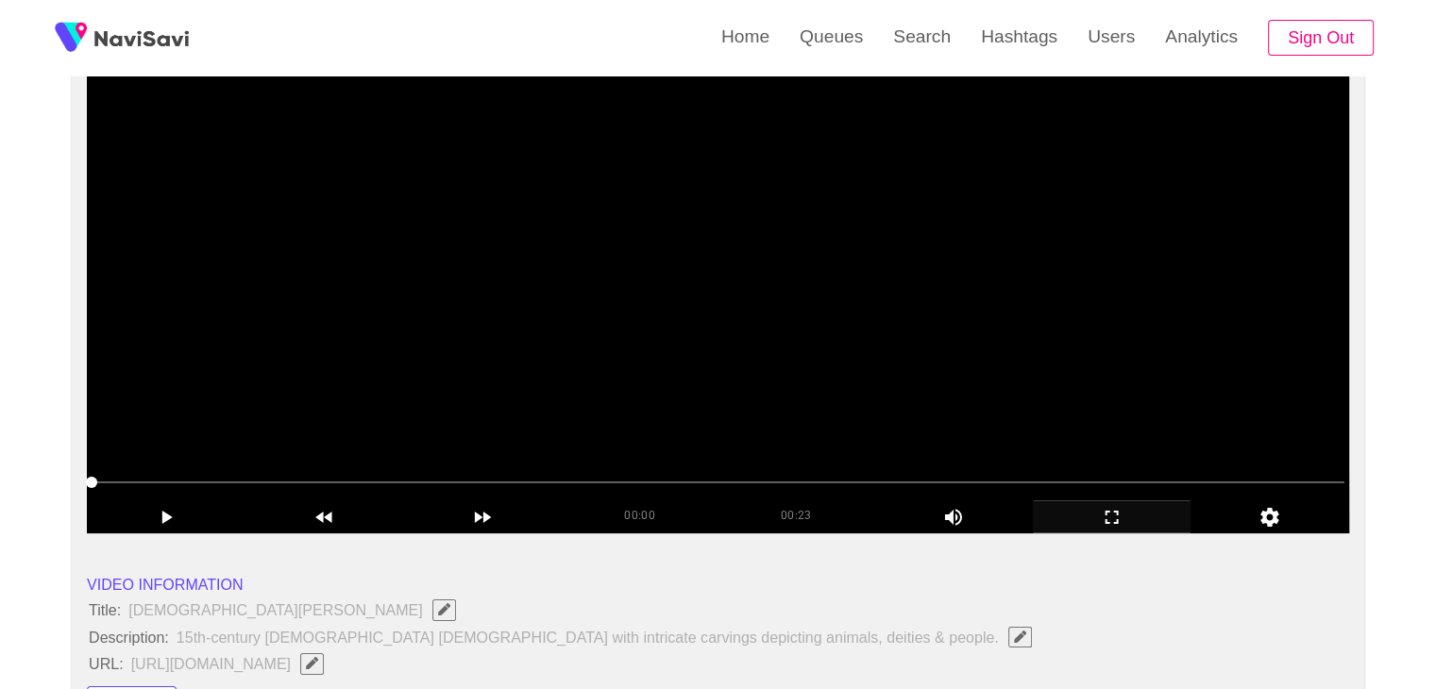
drag, startPoint x: 162, startPoint y: 491, endPoint x: 0, endPoint y: 484, distance: 162.5
click at [773, 428] on video at bounding box center [718, 297] width 1262 height 472
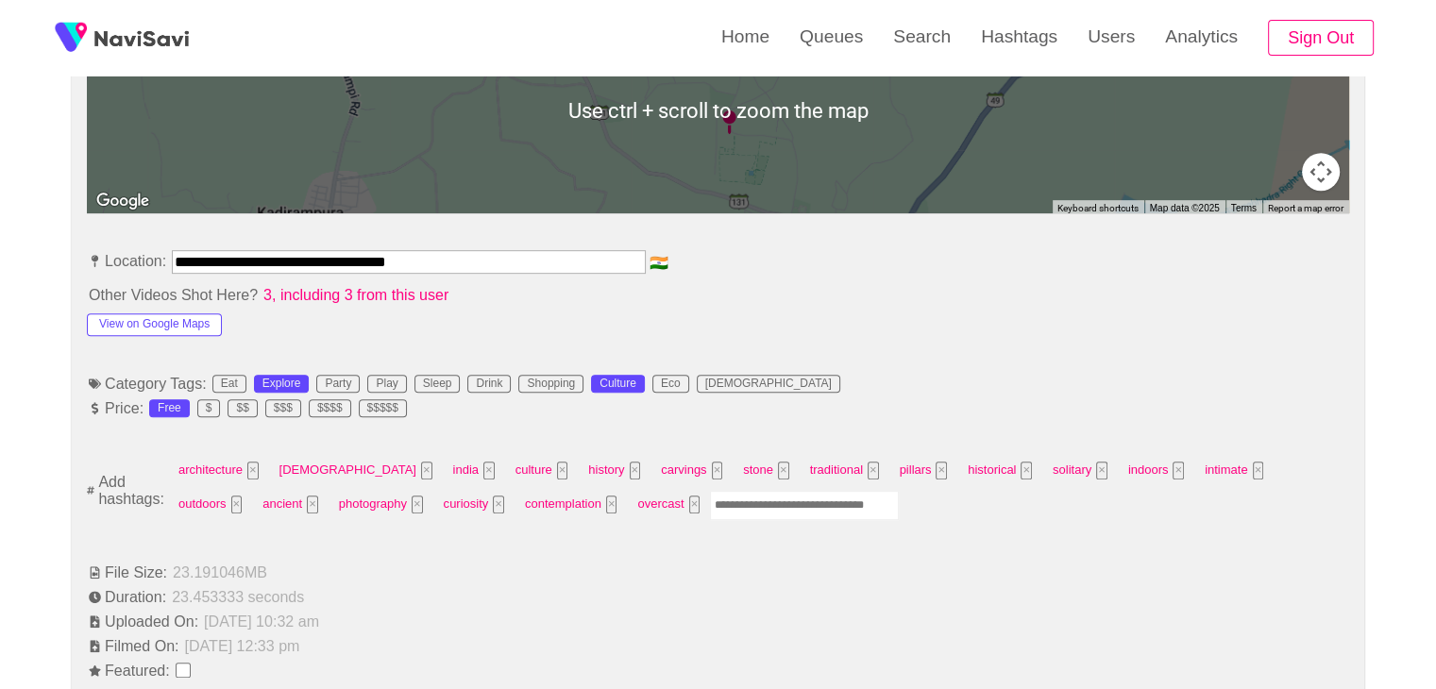
scroll to position [940, 0]
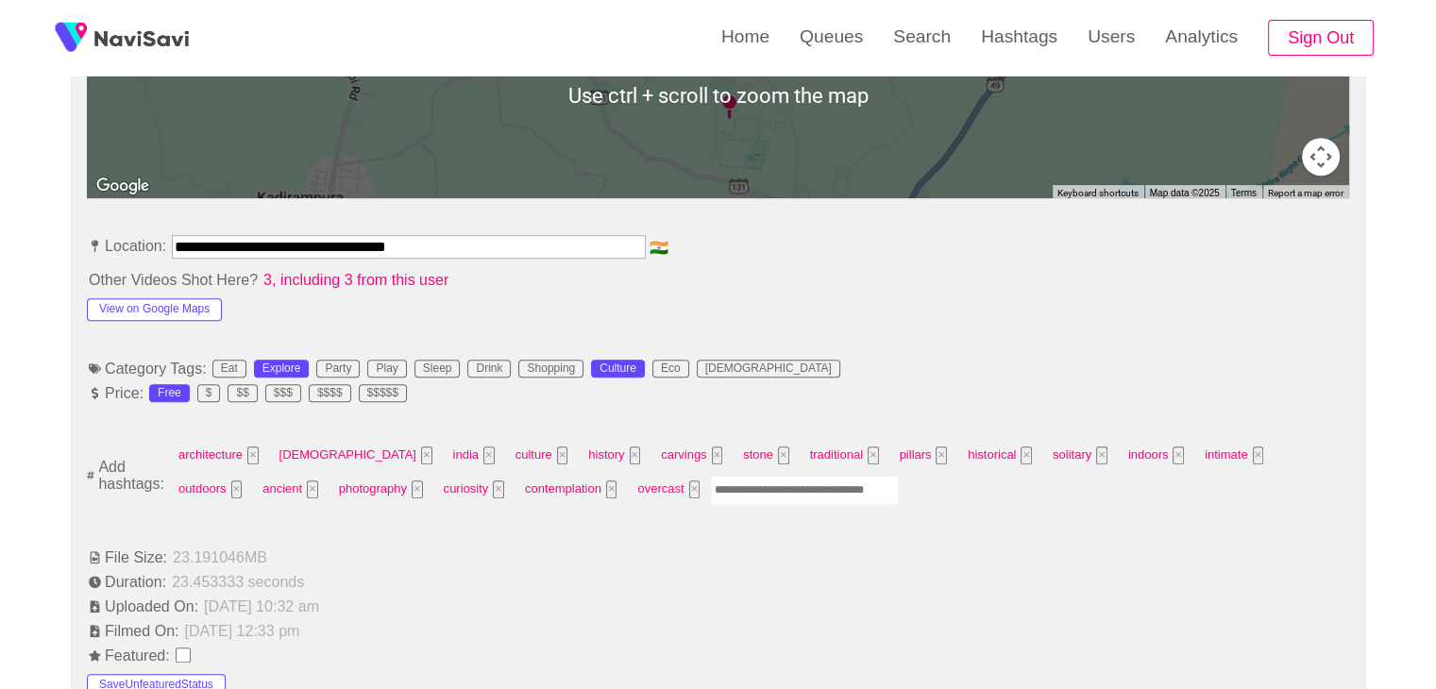
click at [710, 492] on input "Enter tag here and press return" at bounding box center [804, 490] width 189 height 29
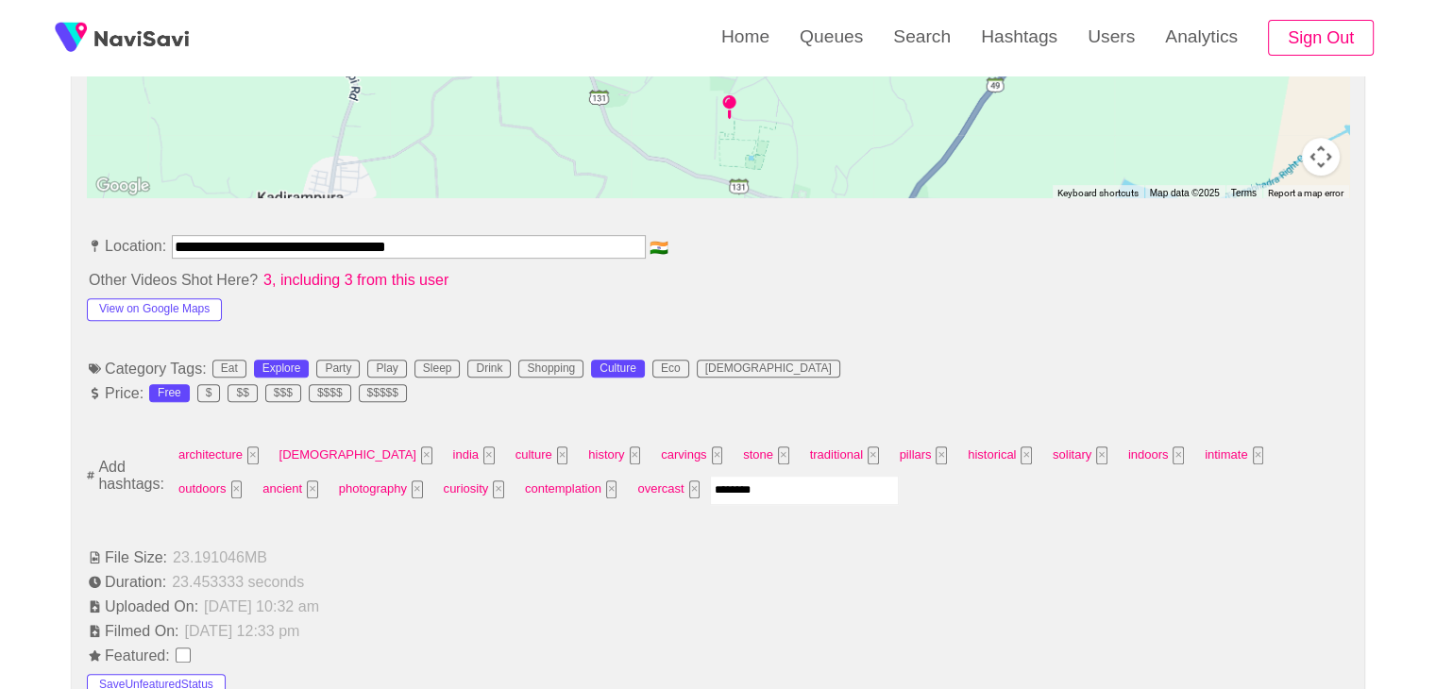
type input "*********"
type input "******"
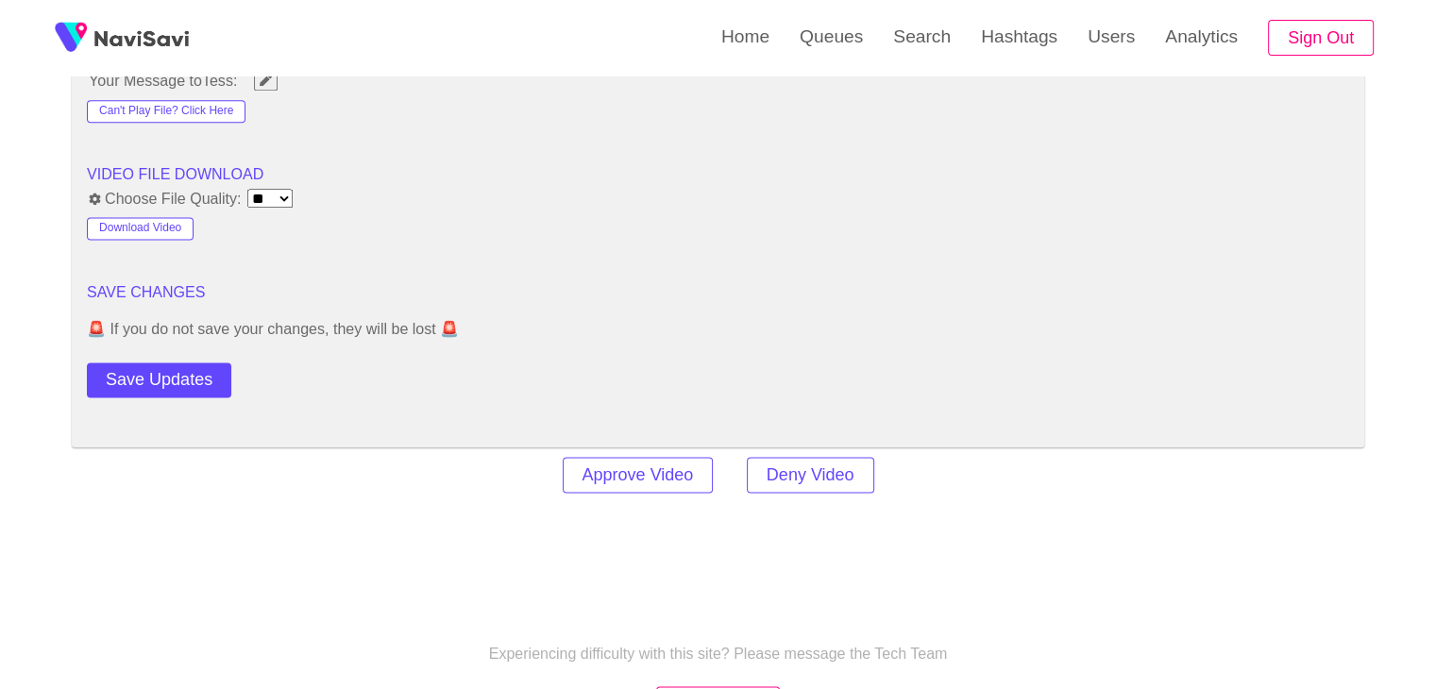
scroll to position [2546, 0]
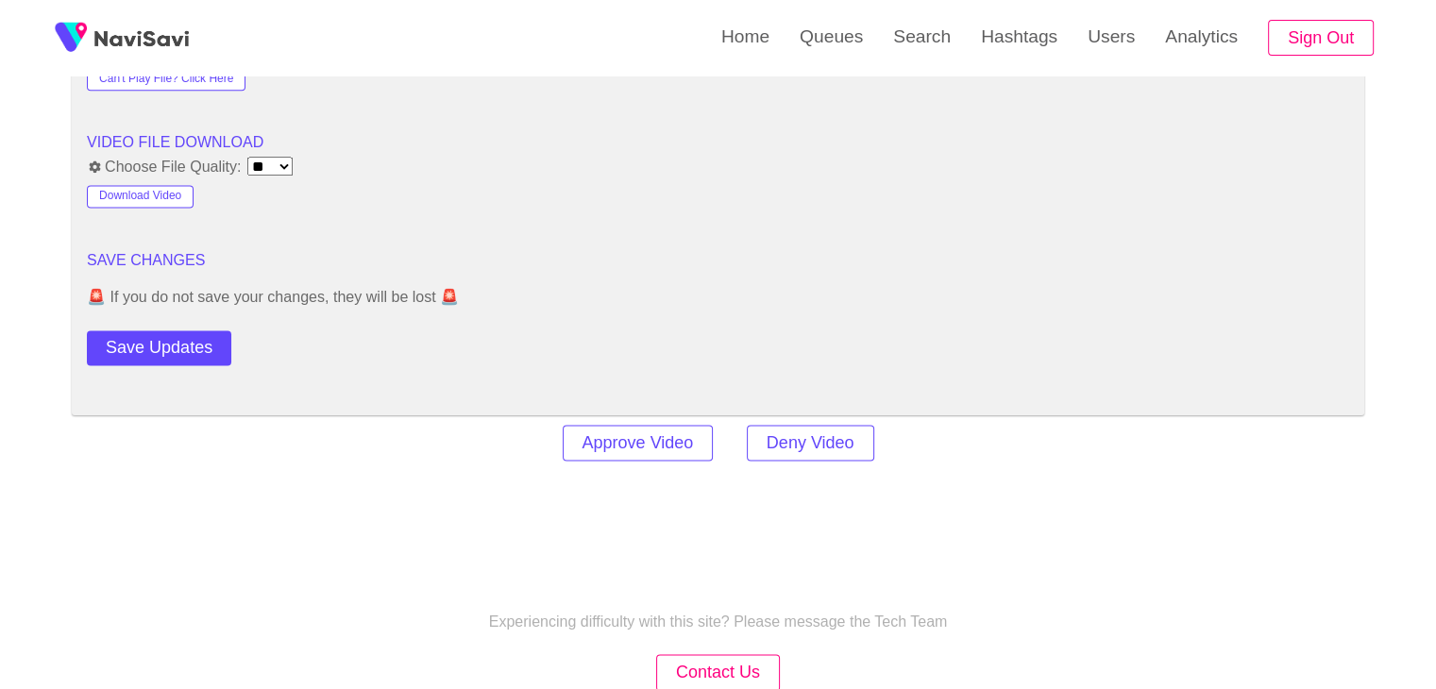
click at [184, 333] on button "Save Updates" at bounding box center [159, 347] width 144 height 35
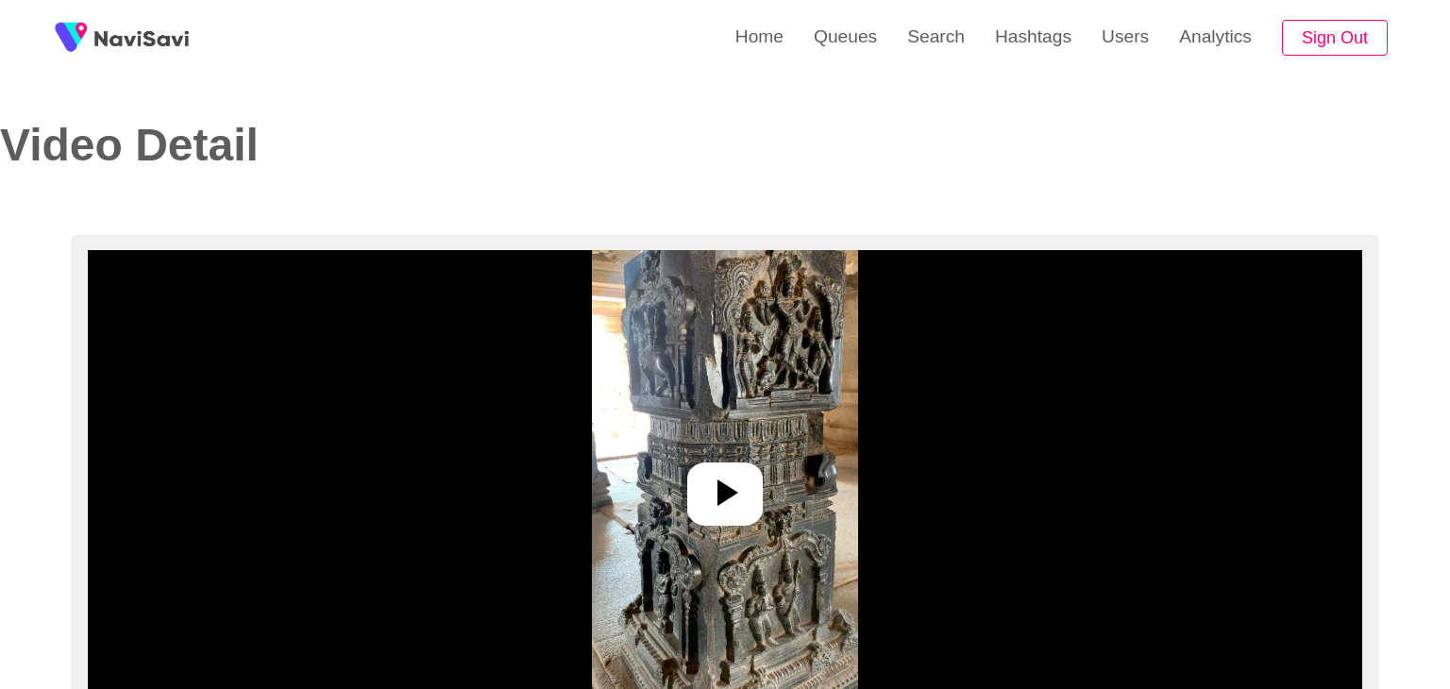
select select "**********"
select select "**"
click at [729, 477] on icon at bounding box center [717, 492] width 45 height 45
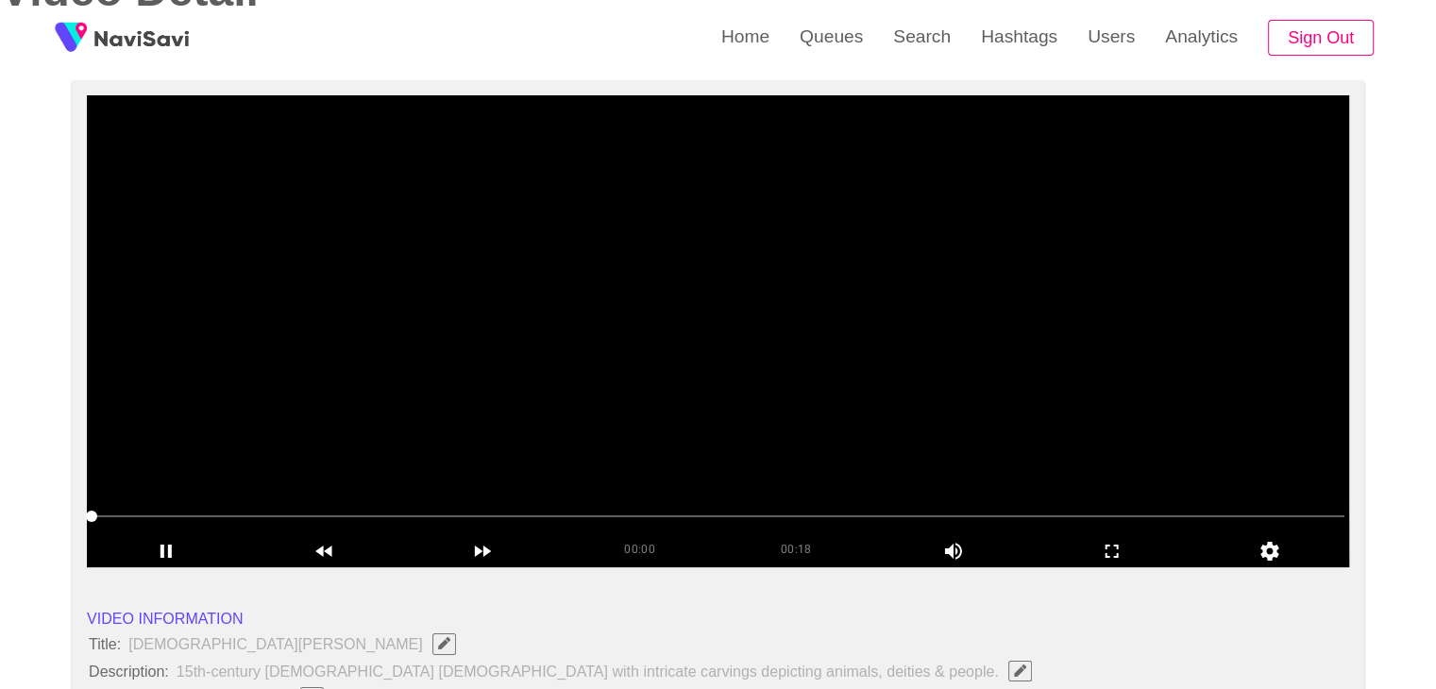
scroll to position [189, 0]
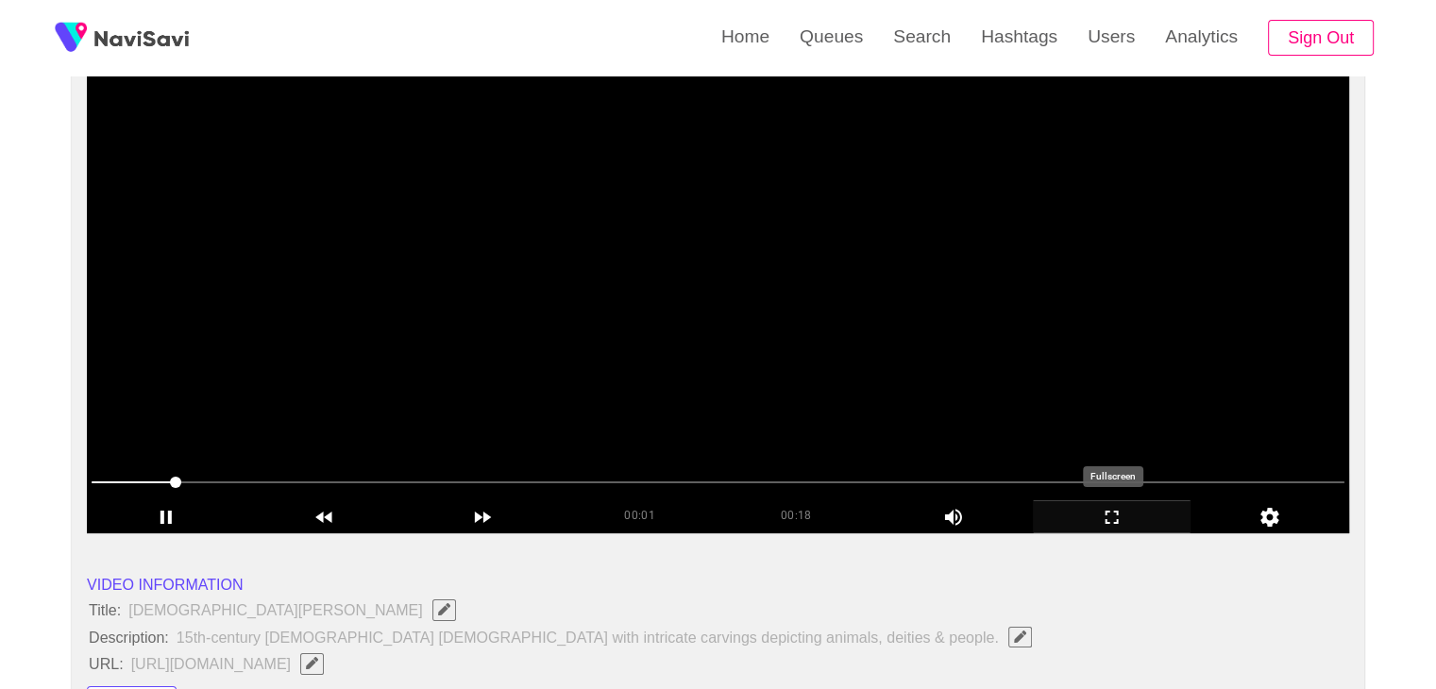
click at [1127, 516] on icon "add" at bounding box center [1112, 517] width 157 height 23
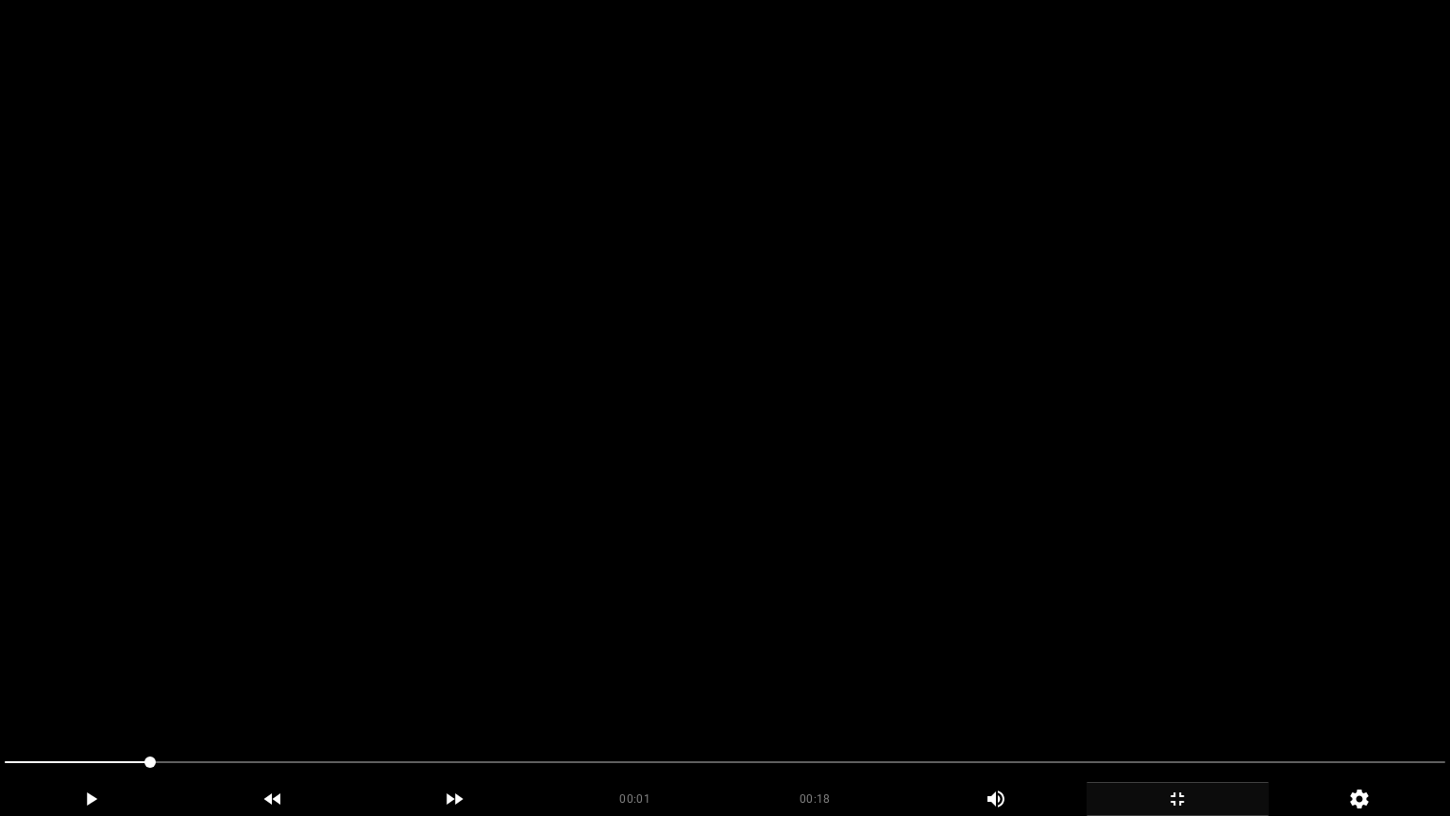
click at [1035, 541] on video at bounding box center [725, 408] width 1450 height 816
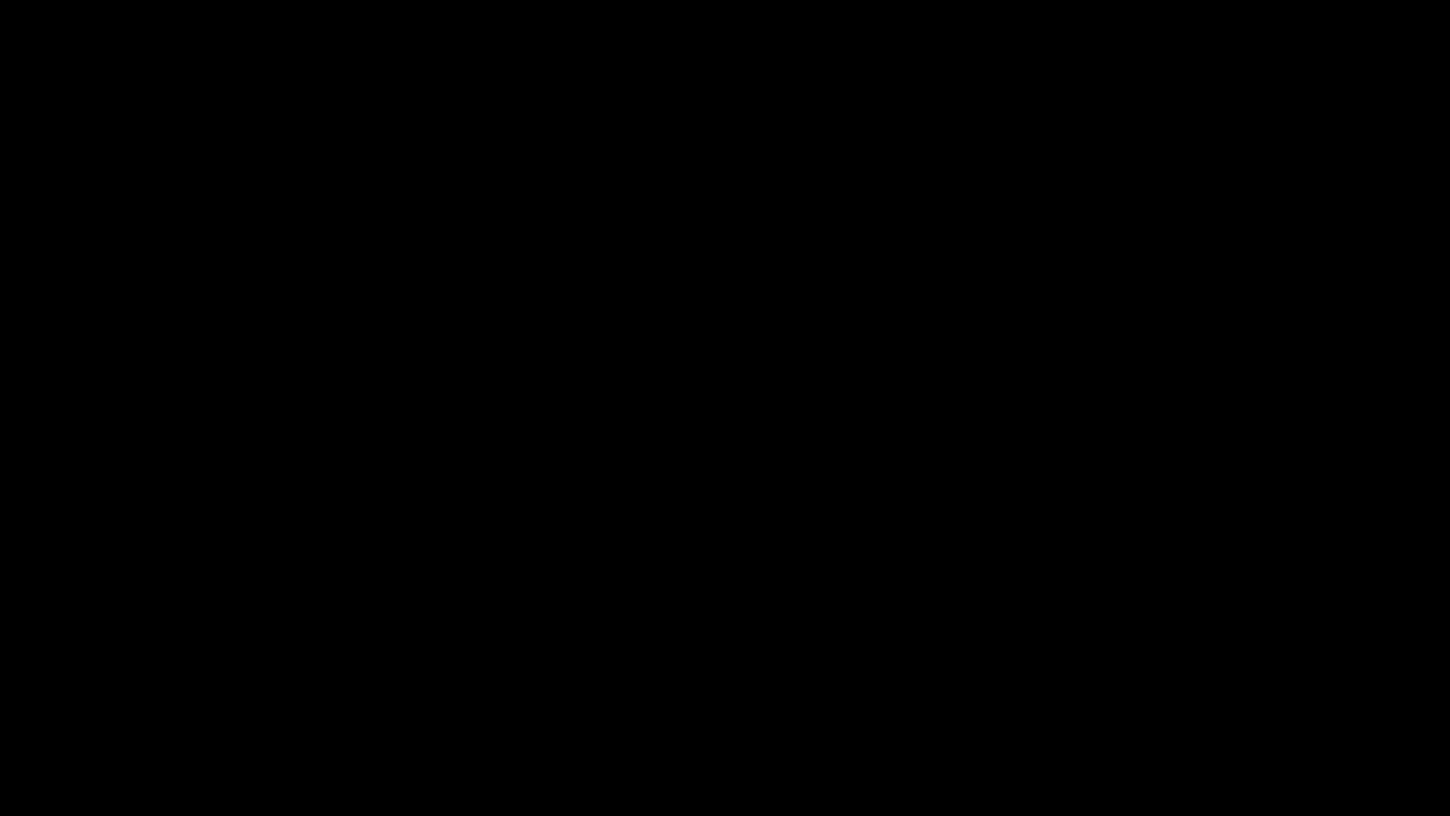
click at [1176, 688] on icon "add" at bounding box center [1178, 799] width 180 height 23
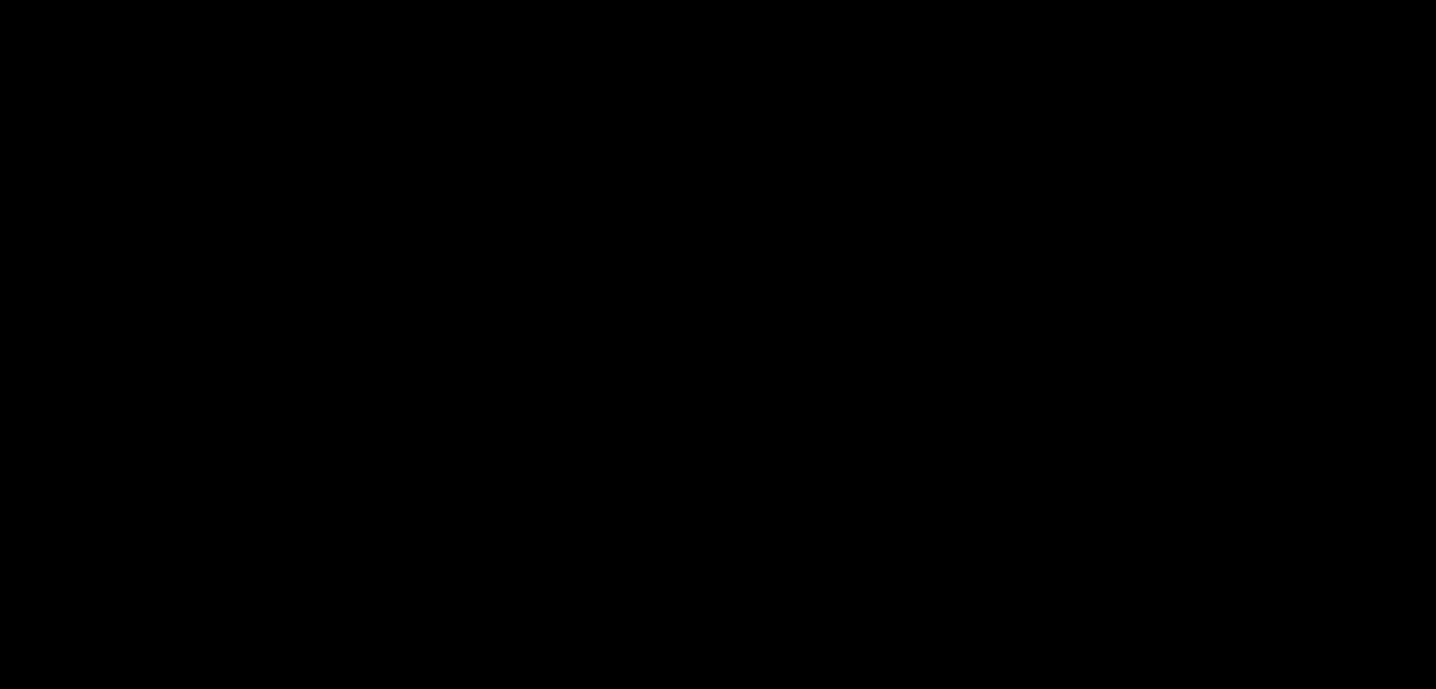
scroll to position [378, 0]
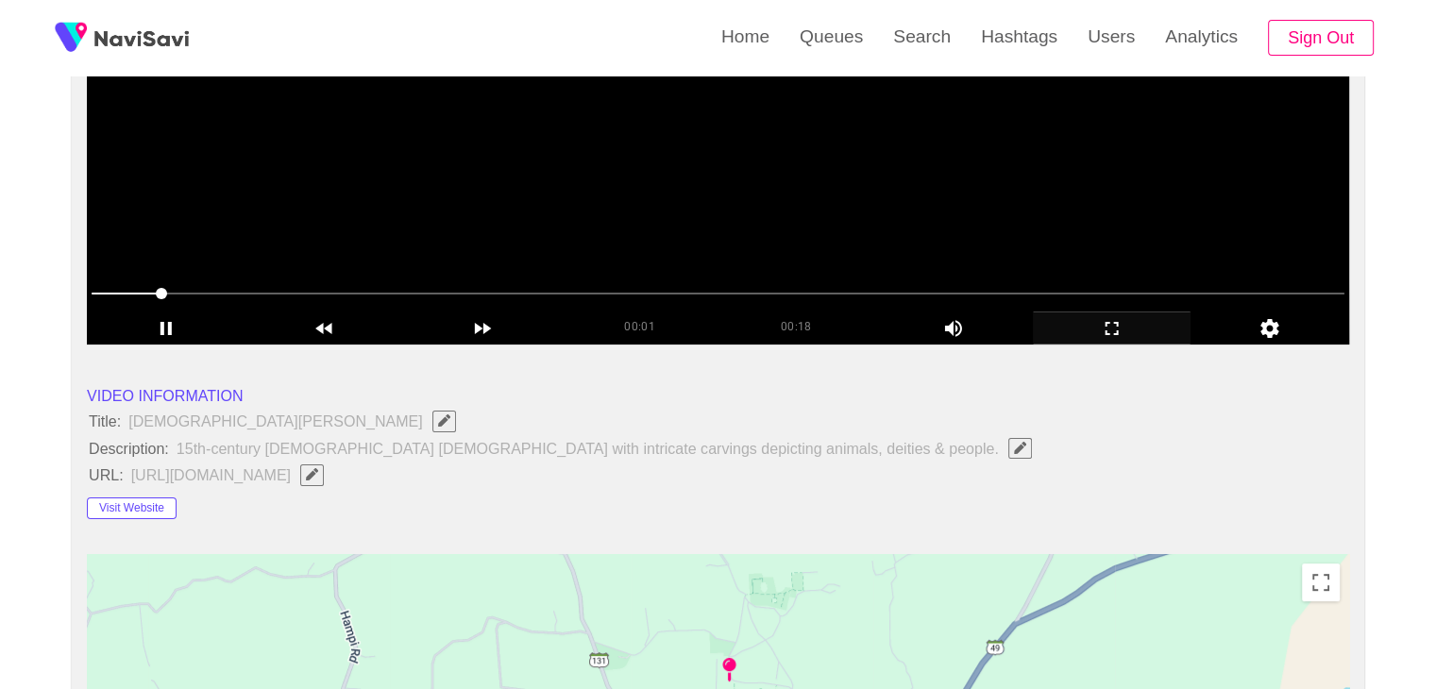
click at [654, 224] on video at bounding box center [718, 109] width 1262 height 472
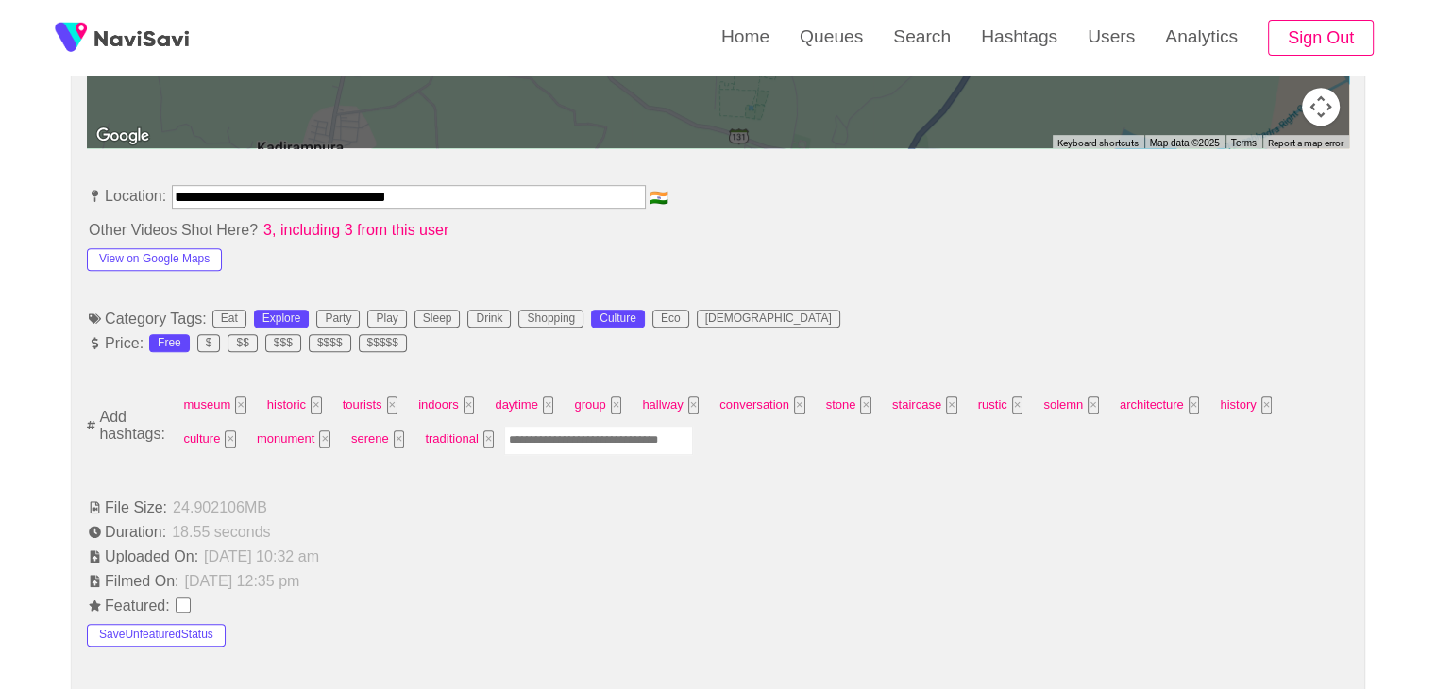
scroll to position [1039, 0]
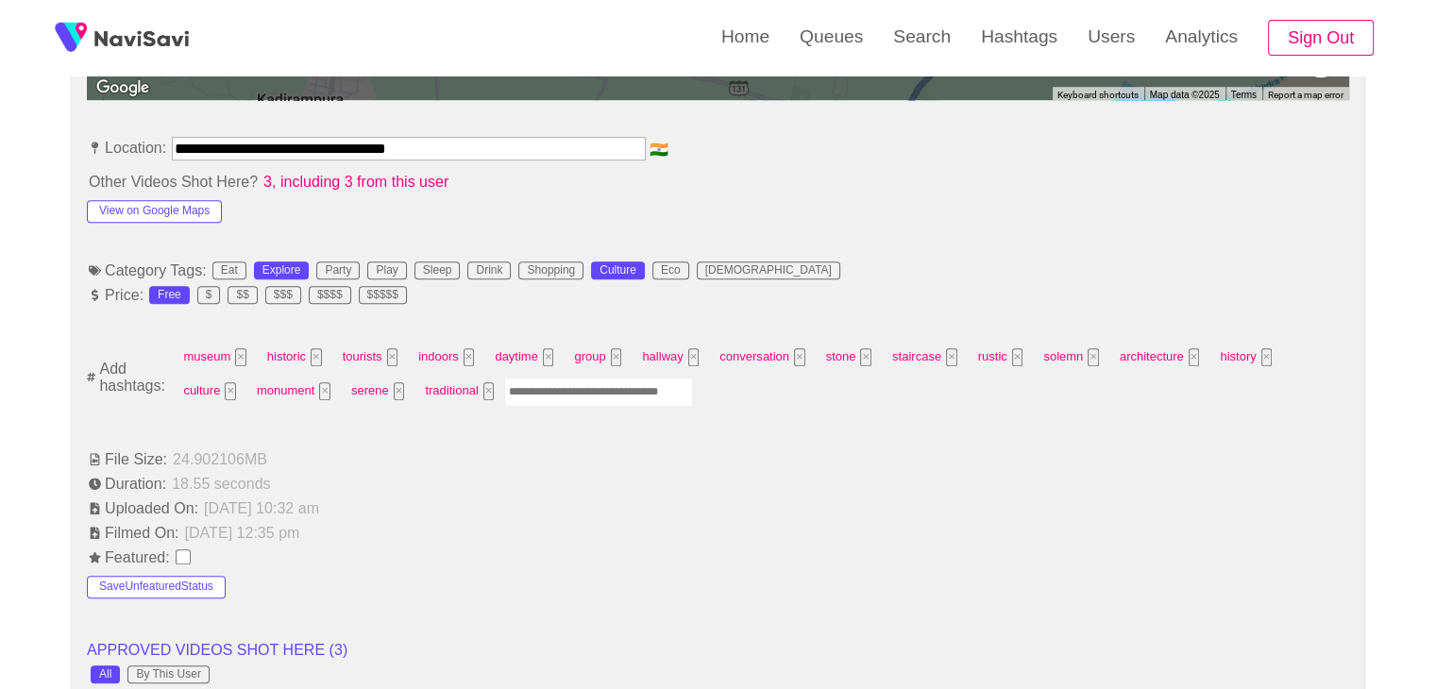
click at [517, 384] on input "Enter tag here and press return" at bounding box center [598, 392] width 189 height 29
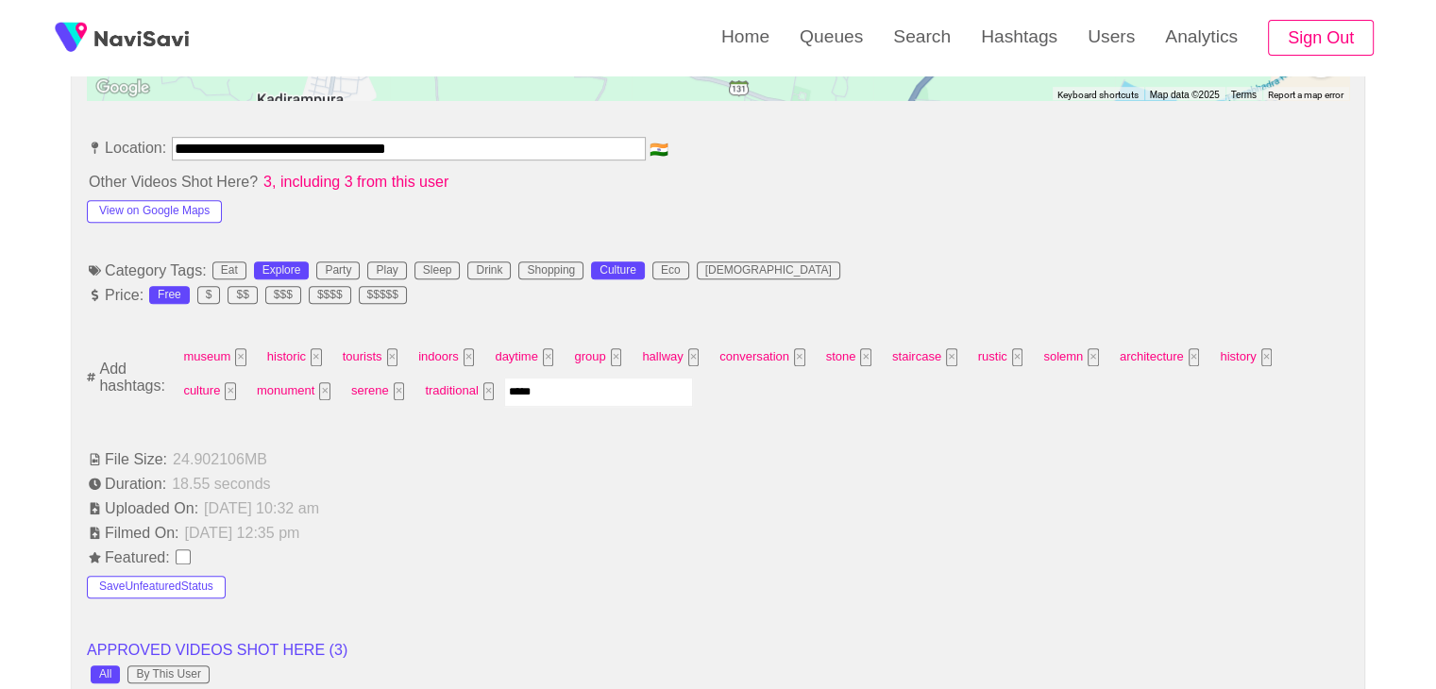
type input "******"
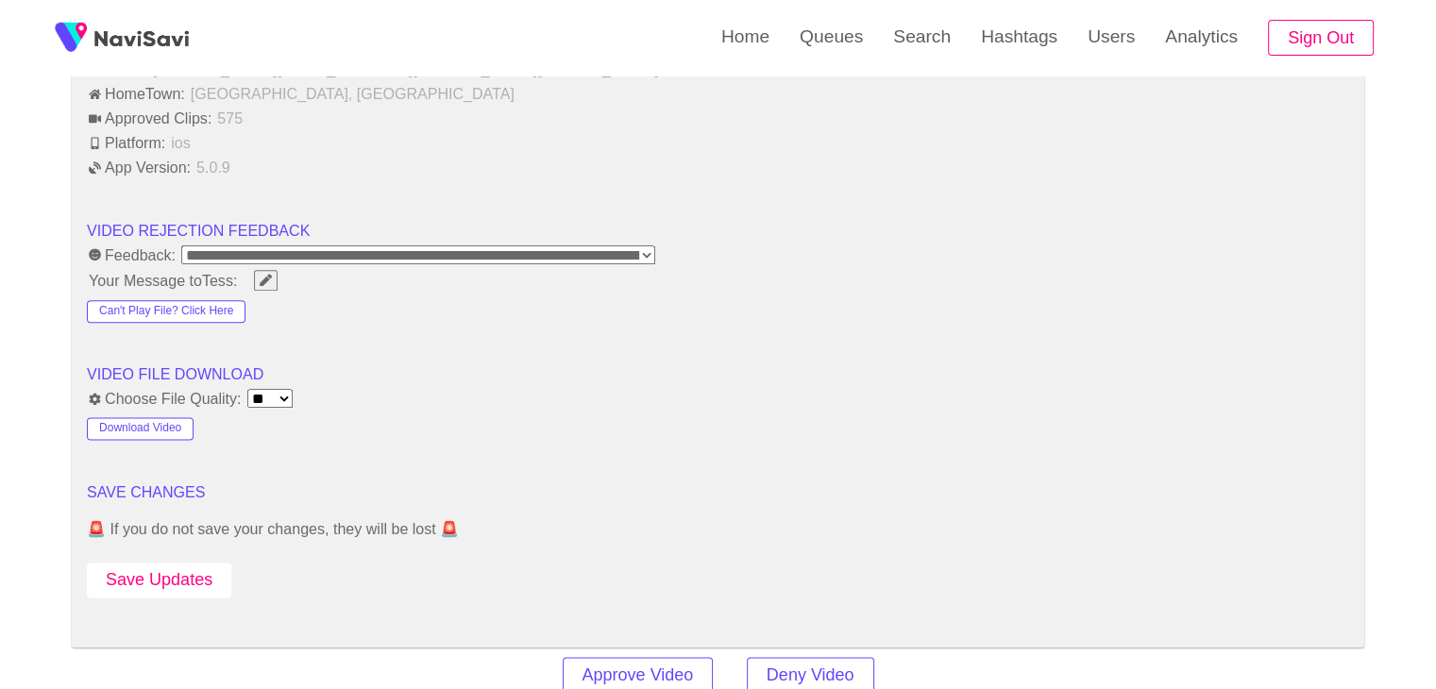
scroll to position [2550, 0]
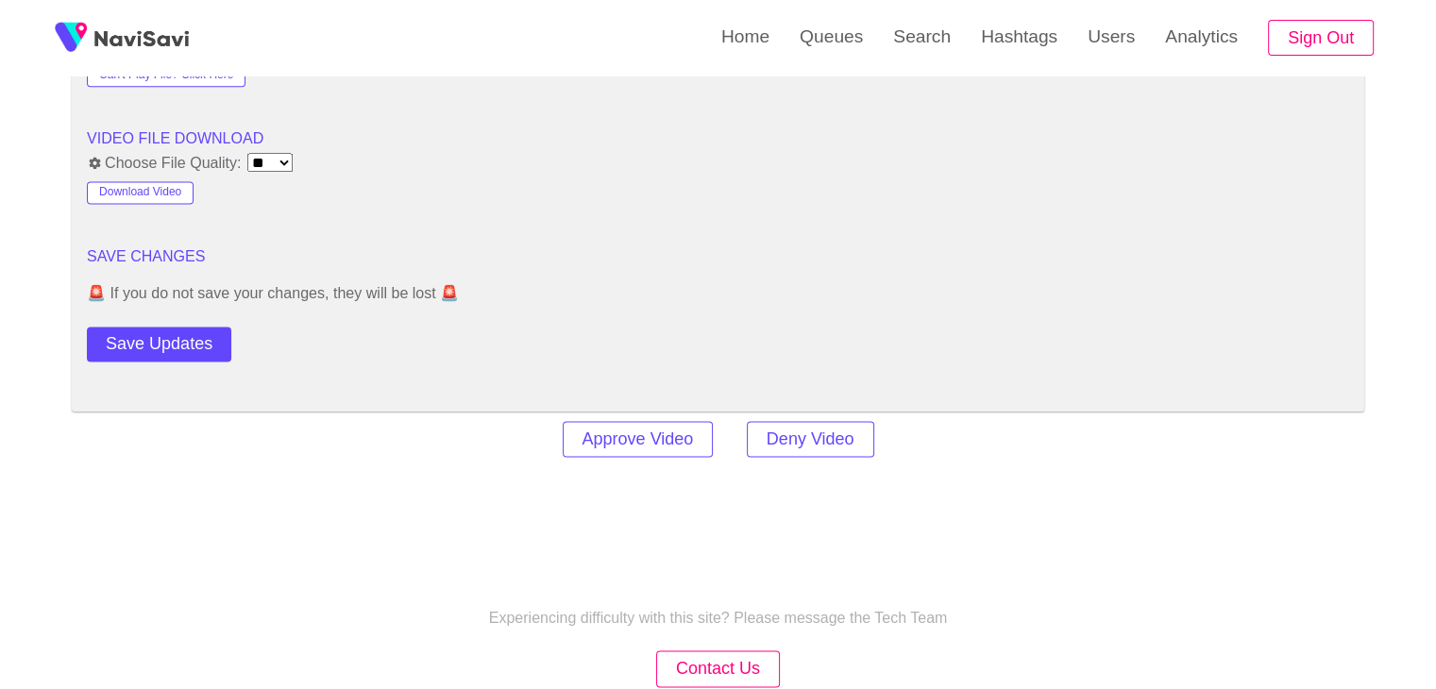
drag, startPoint x: 162, startPoint y: 341, endPoint x: 204, endPoint y: 339, distance: 41.6
click at [165, 343] on button "Save Updates" at bounding box center [159, 344] width 144 height 35
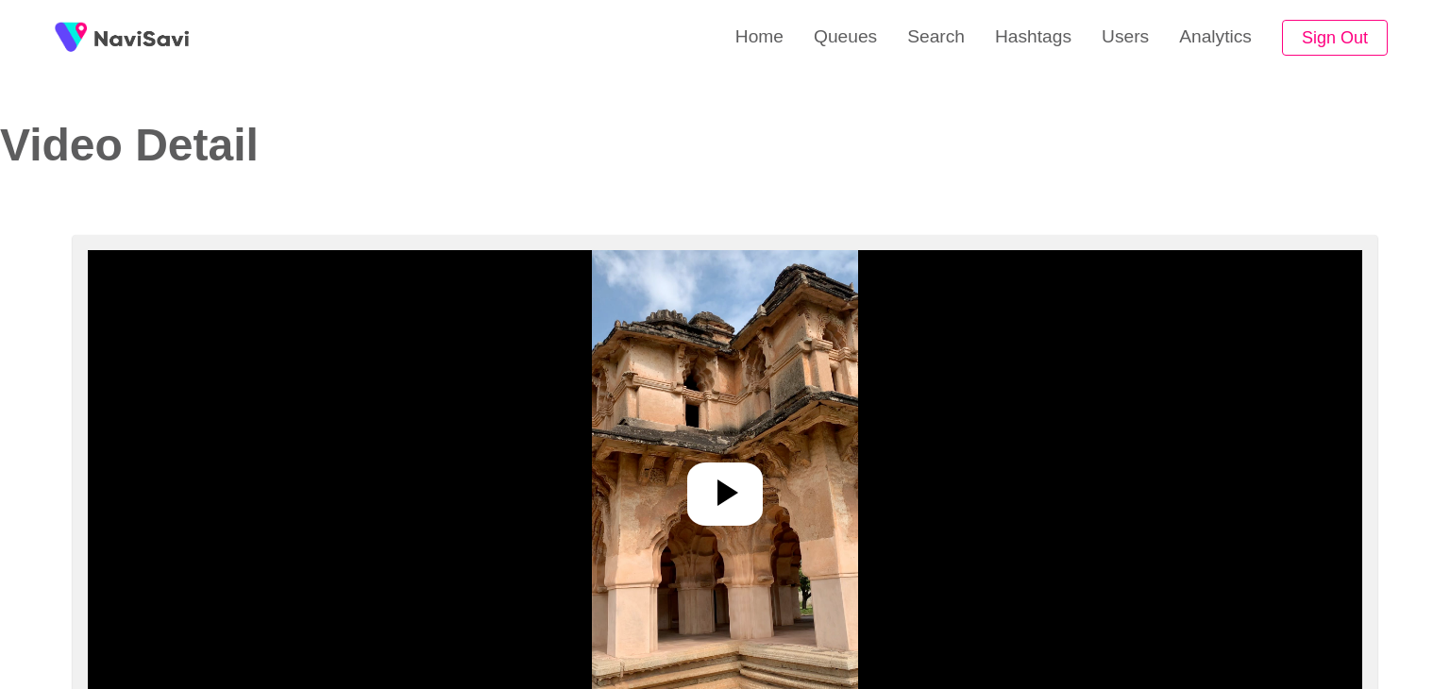
select select "**********"
select select "**"
click at [744, 496] on div at bounding box center [718, 494] width 76 height 63
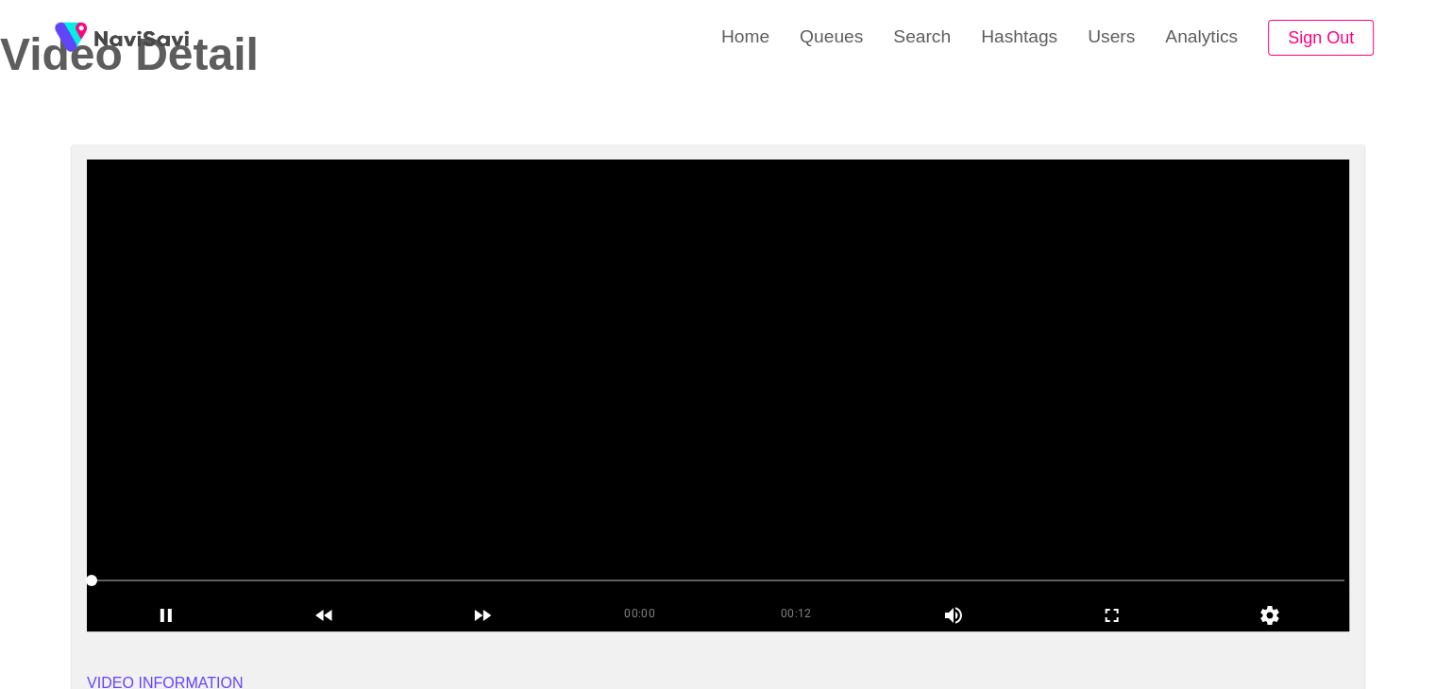
scroll to position [94, 0]
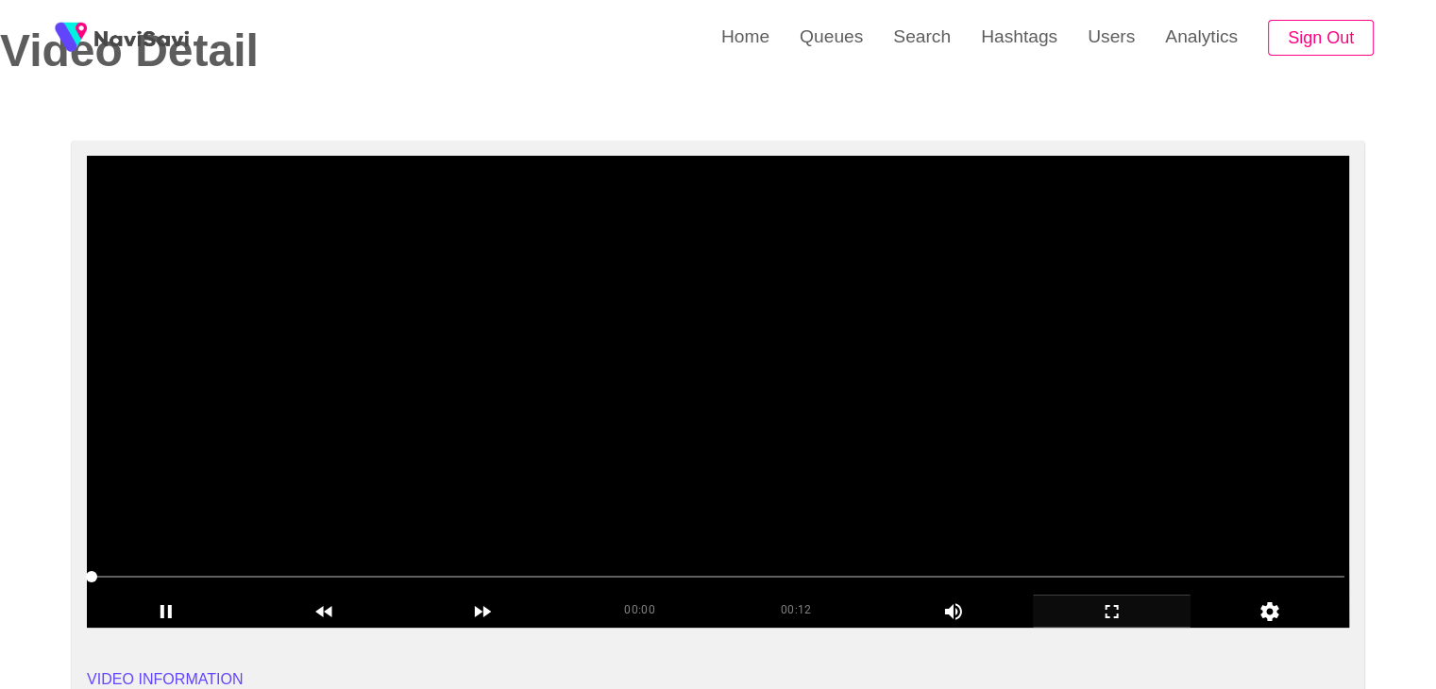
click at [1095, 609] on icon "add" at bounding box center [1112, 612] width 157 height 23
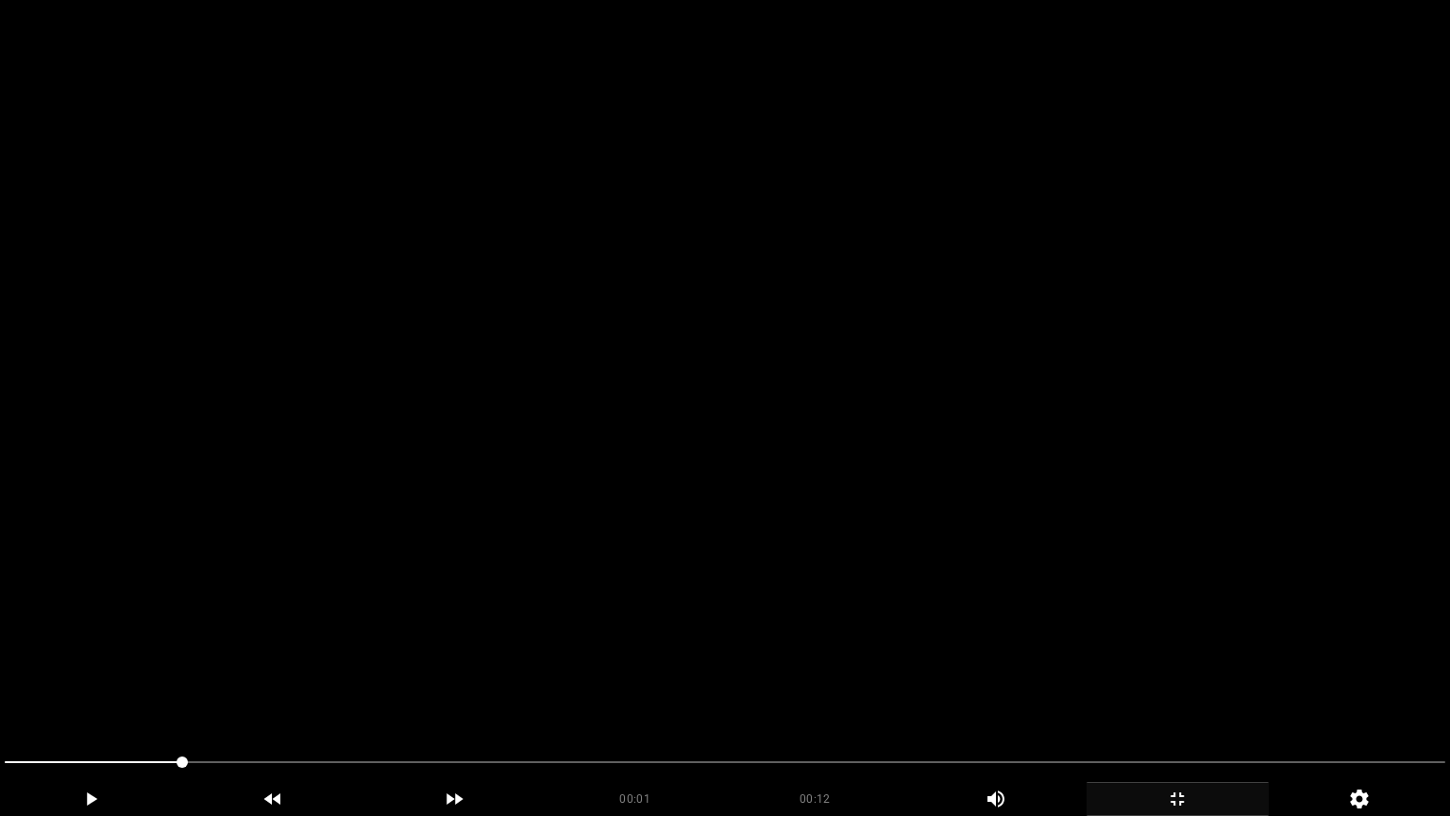
click at [978, 564] on video at bounding box center [725, 408] width 1450 height 816
drag, startPoint x: 977, startPoint y: 561, endPoint x: 944, endPoint y: 581, distance: 38.5
click at [959, 561] on video at bounding box center [725, 408] width 1450 height 816
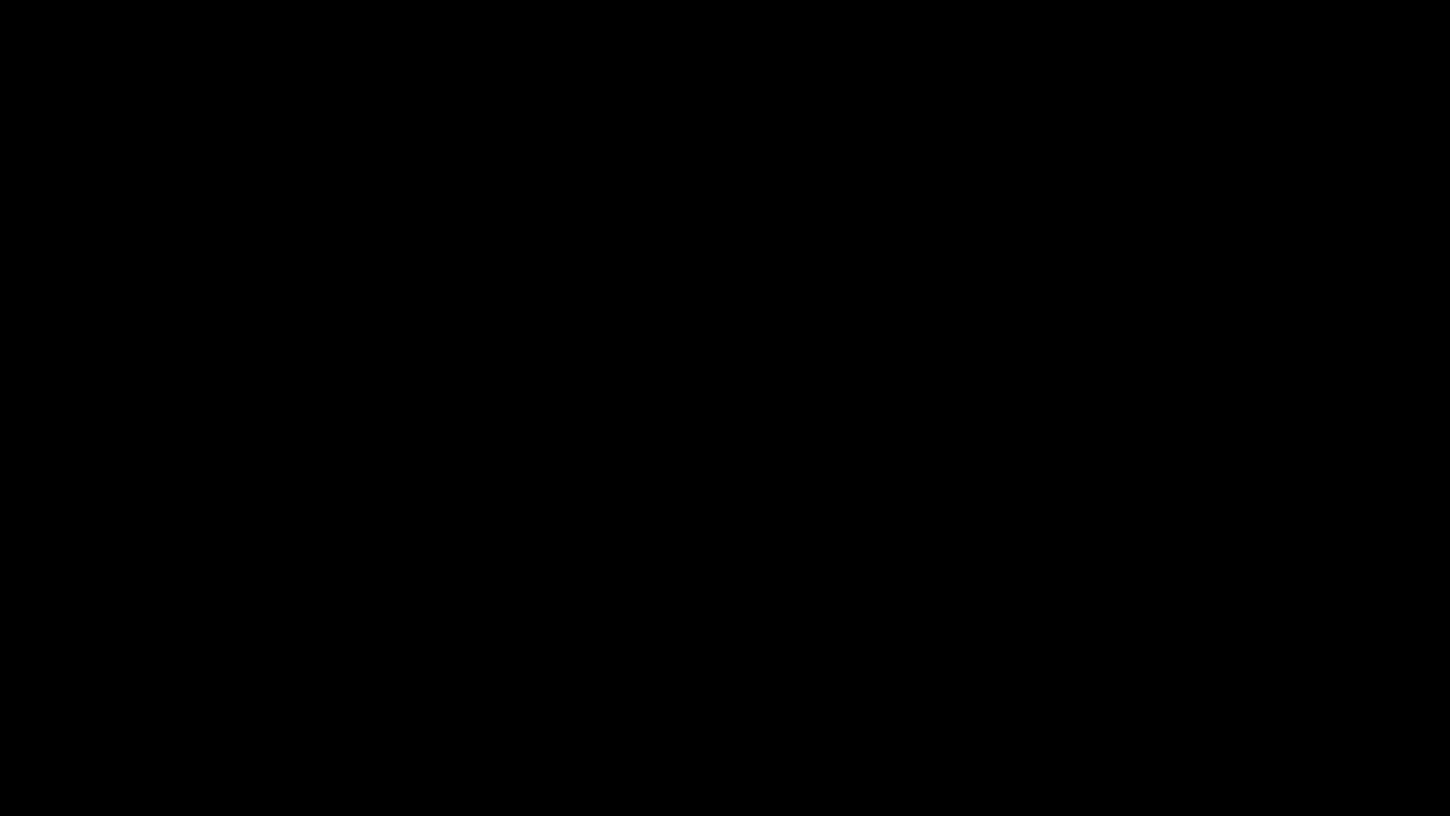
drag, startPoint x: 119, startPoint y: 755, endPoint x: 0, endPoint y: 757, distance: 119.0
click at [619, 571] on video at bounding box center [725, 408] width 1450 height 816
click at [1182, 688] on icon "add" at bounding box center [1178, 799] width 180 height 23
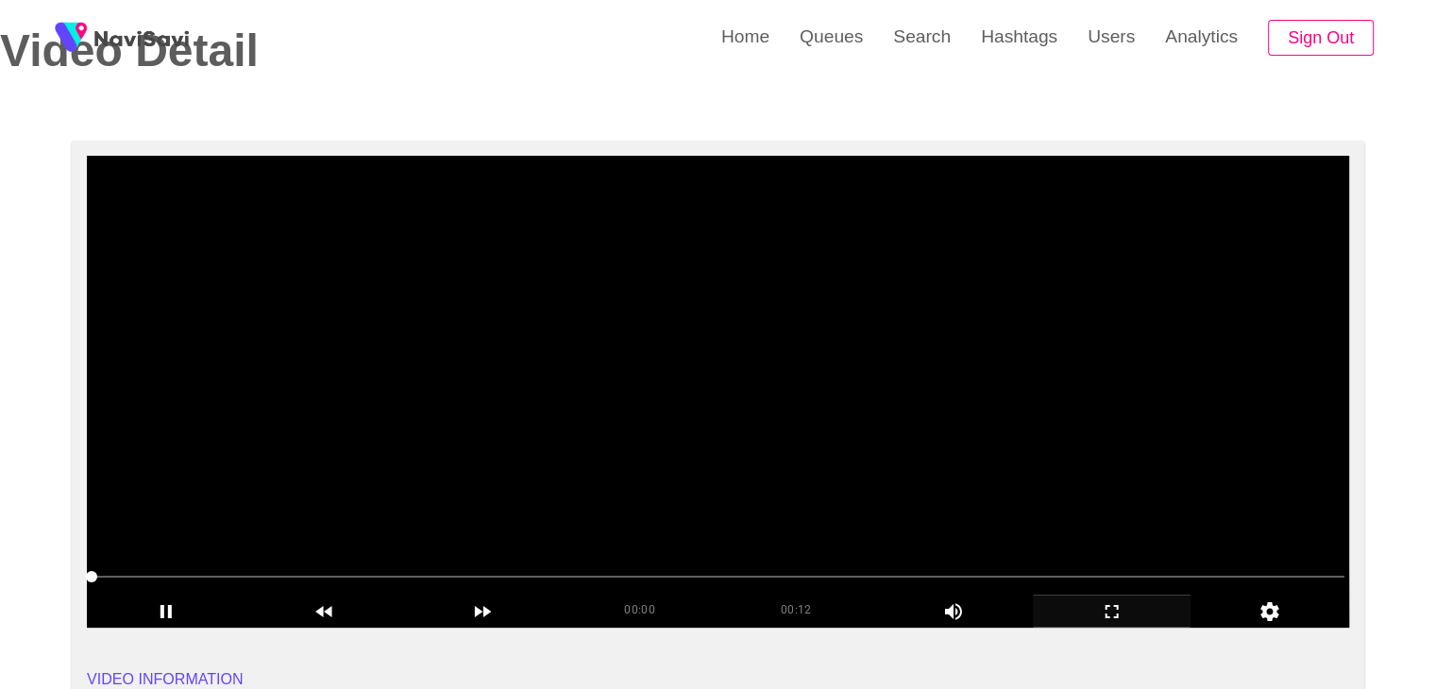
click at [713, 423] on video at bounding box center [718, 392] width 1262 height 472
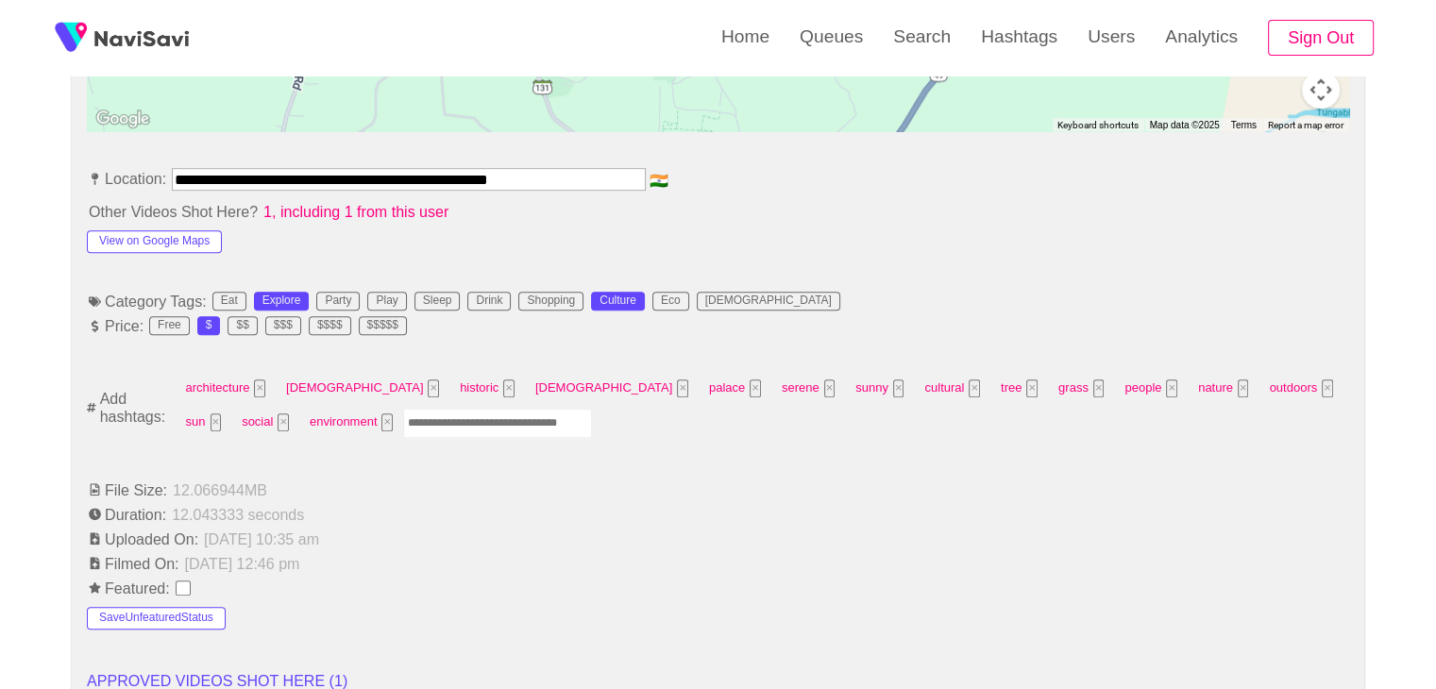
scroll to position [1039, 0]
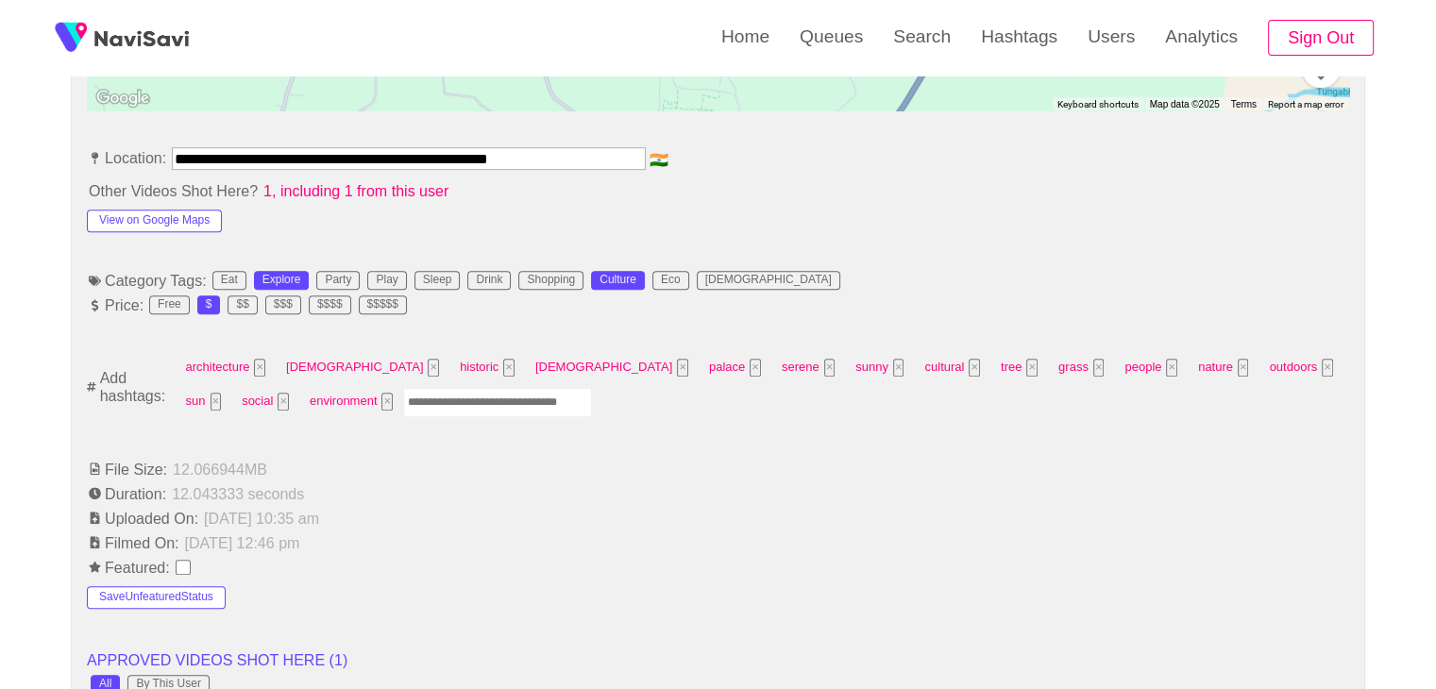
click at [403, 392] on input "Enter tag here and press return" at bounding box center [497, 402] width 189 height 29
type input "*********"
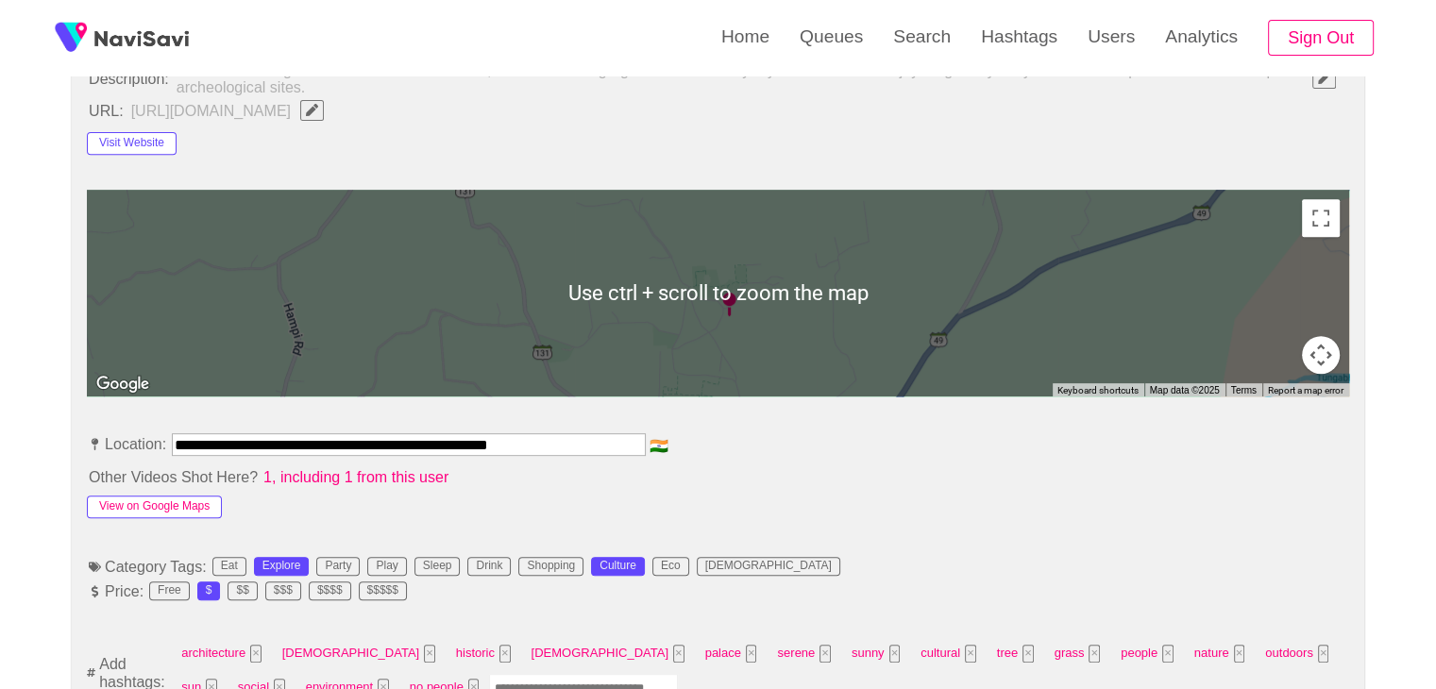
scroll to position [755, 0]
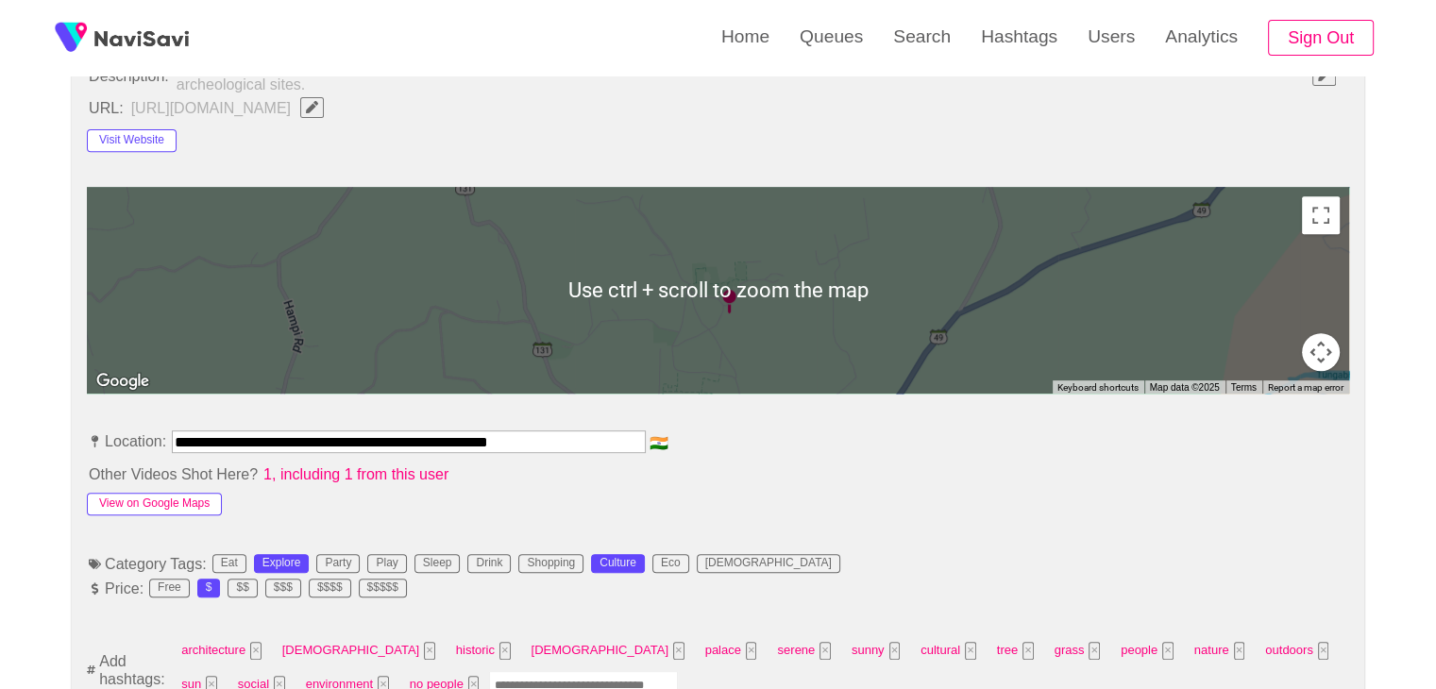
click at [181, 500] on button "View on Google Maps" at bounding box center [154, 504] width 135 height 23
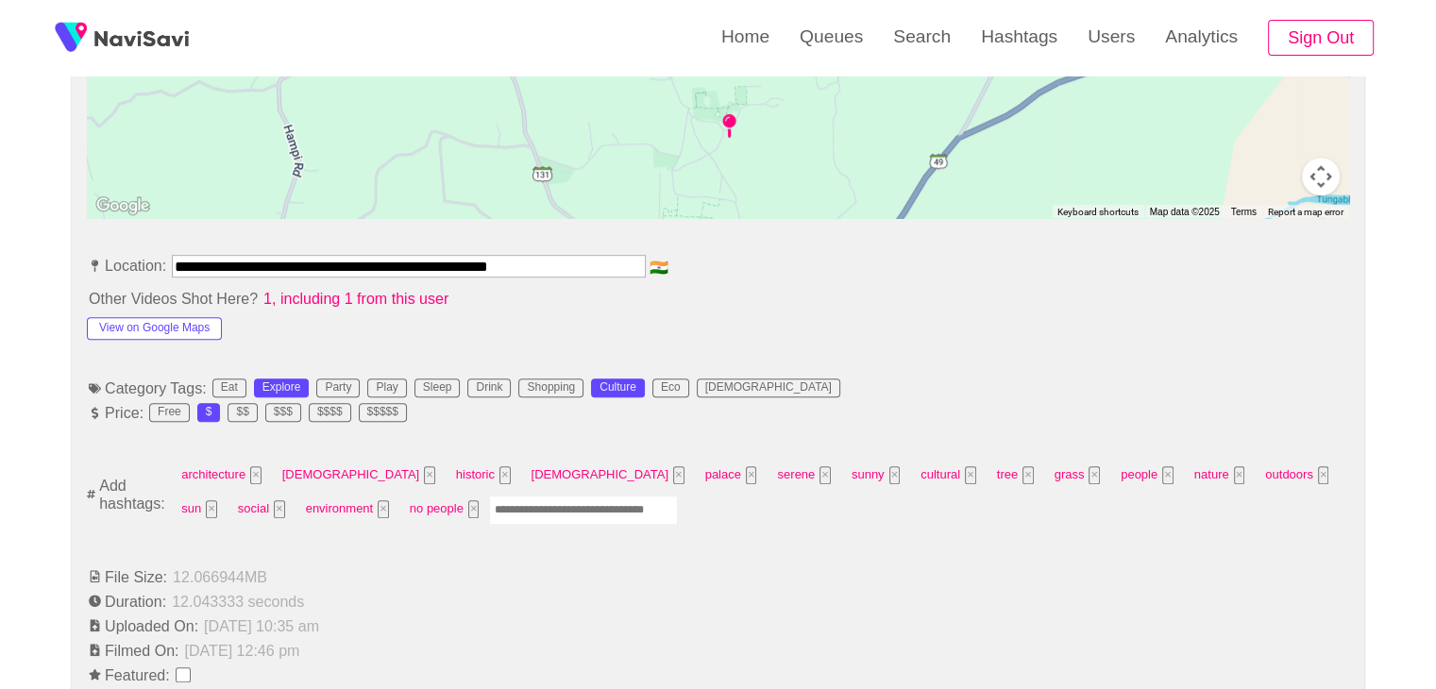
scroll to position [944, 0]
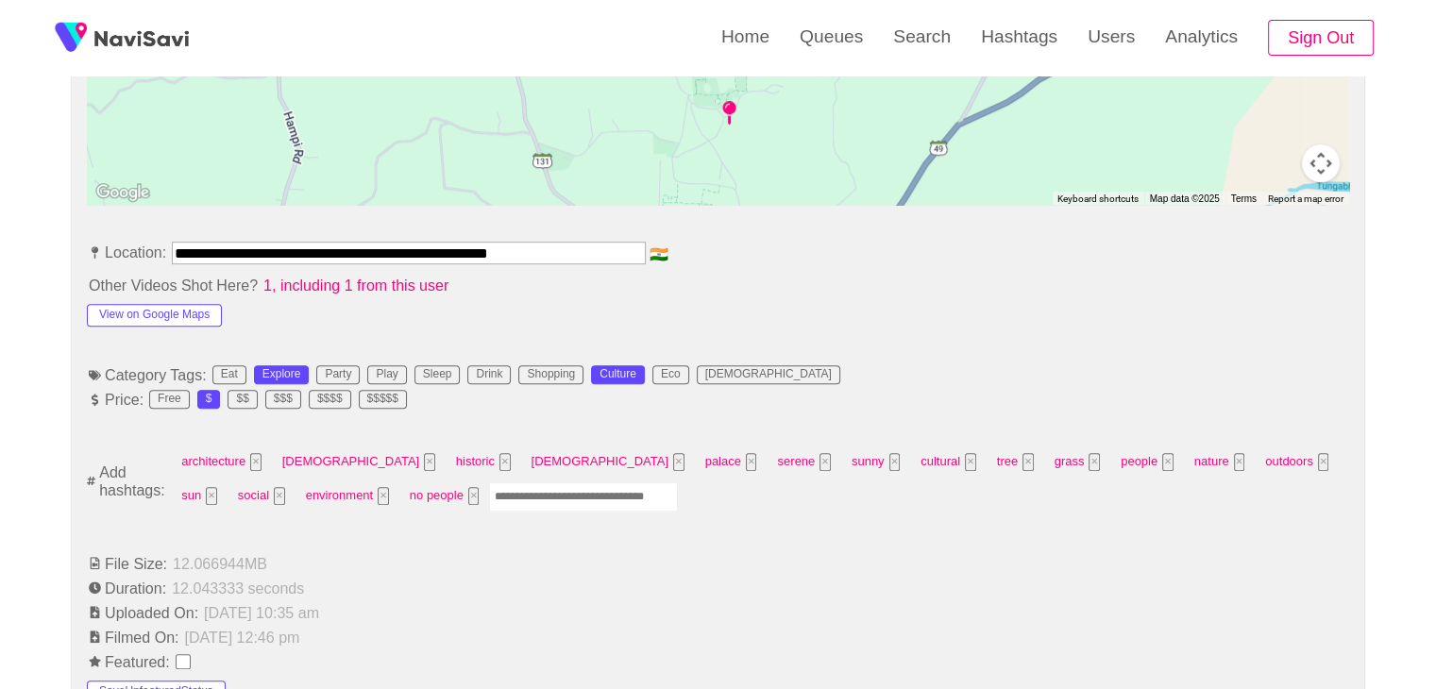
click at [489, 499] on input "Enter tag here and press return" at bounding box center [583, 497] width 189 height 29
type input "********"
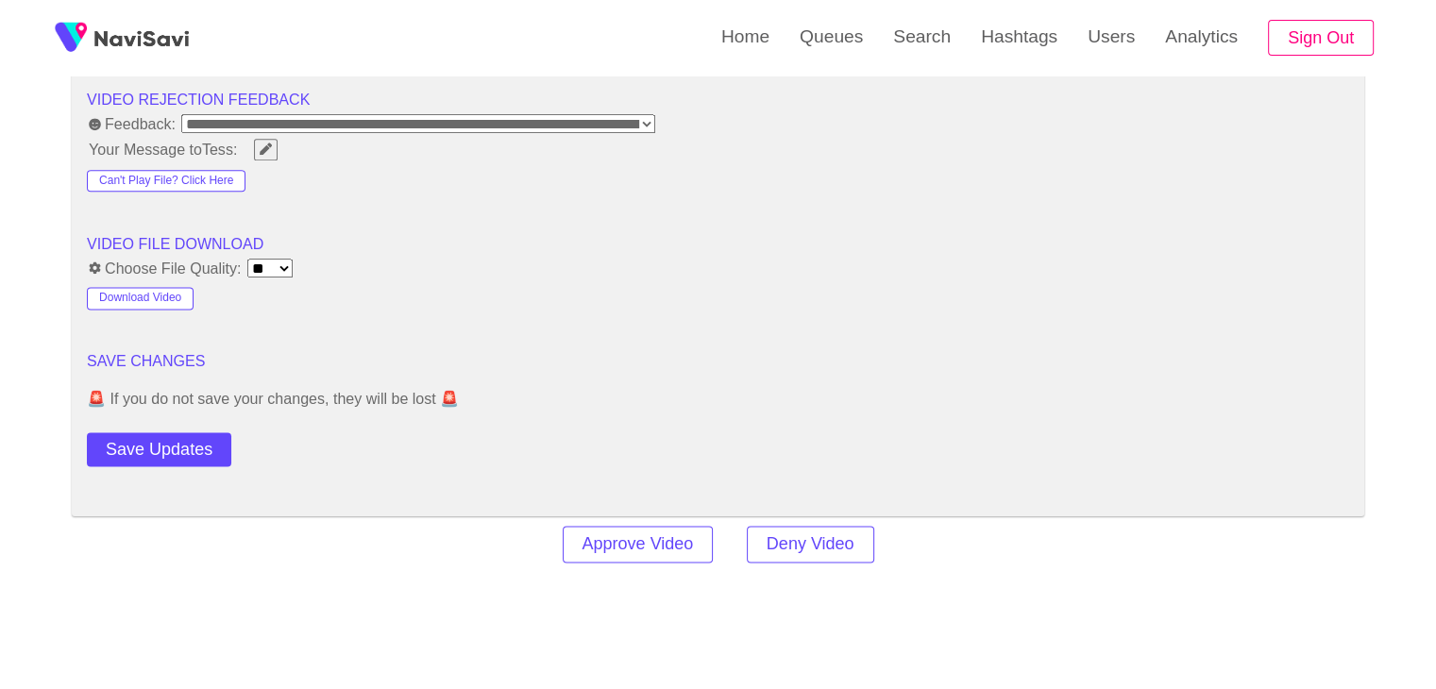
scroll to position [2455, 0]
drag, startPoint x: 190, startPoint y: 438, endPoint x: 200, endPoint y: 431, distance: 12.8
click at [190, 438] on button "Save Updates" at bounding box center [159, 449] width 144 height 35
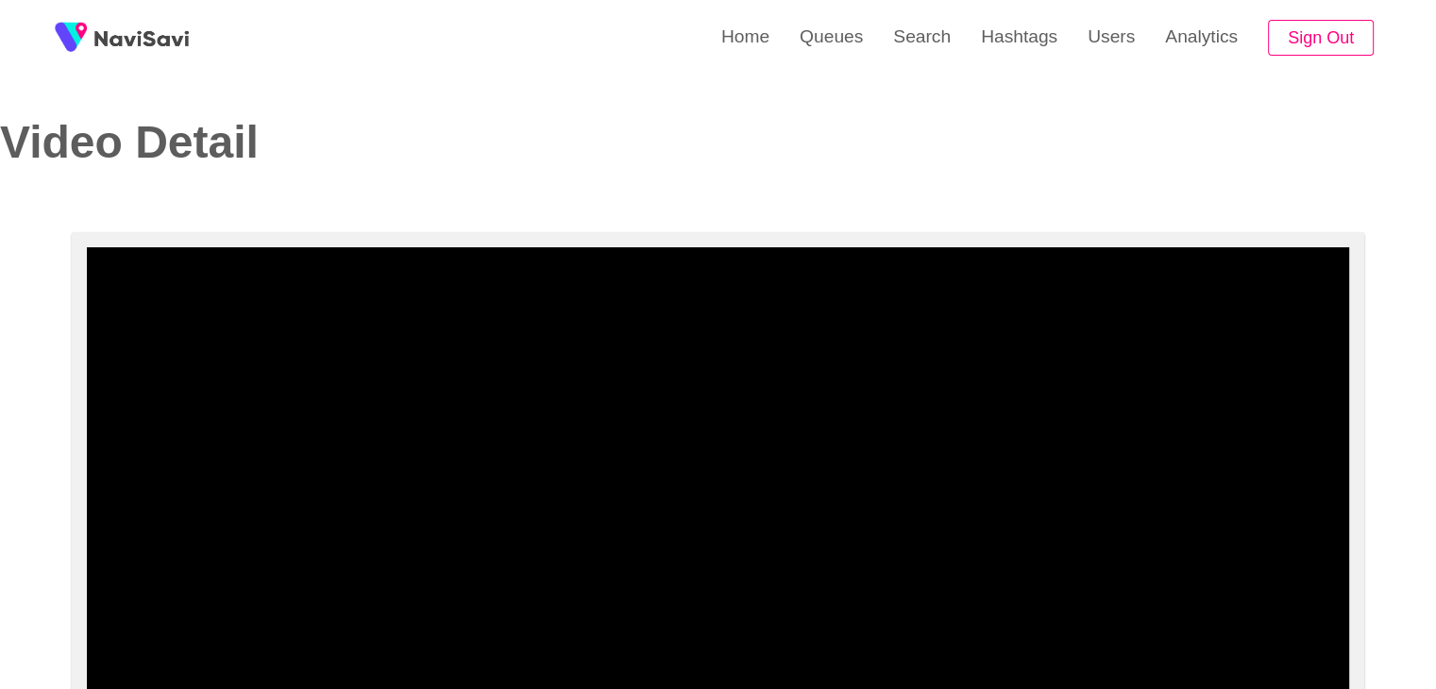
scroll to position [0, 0]
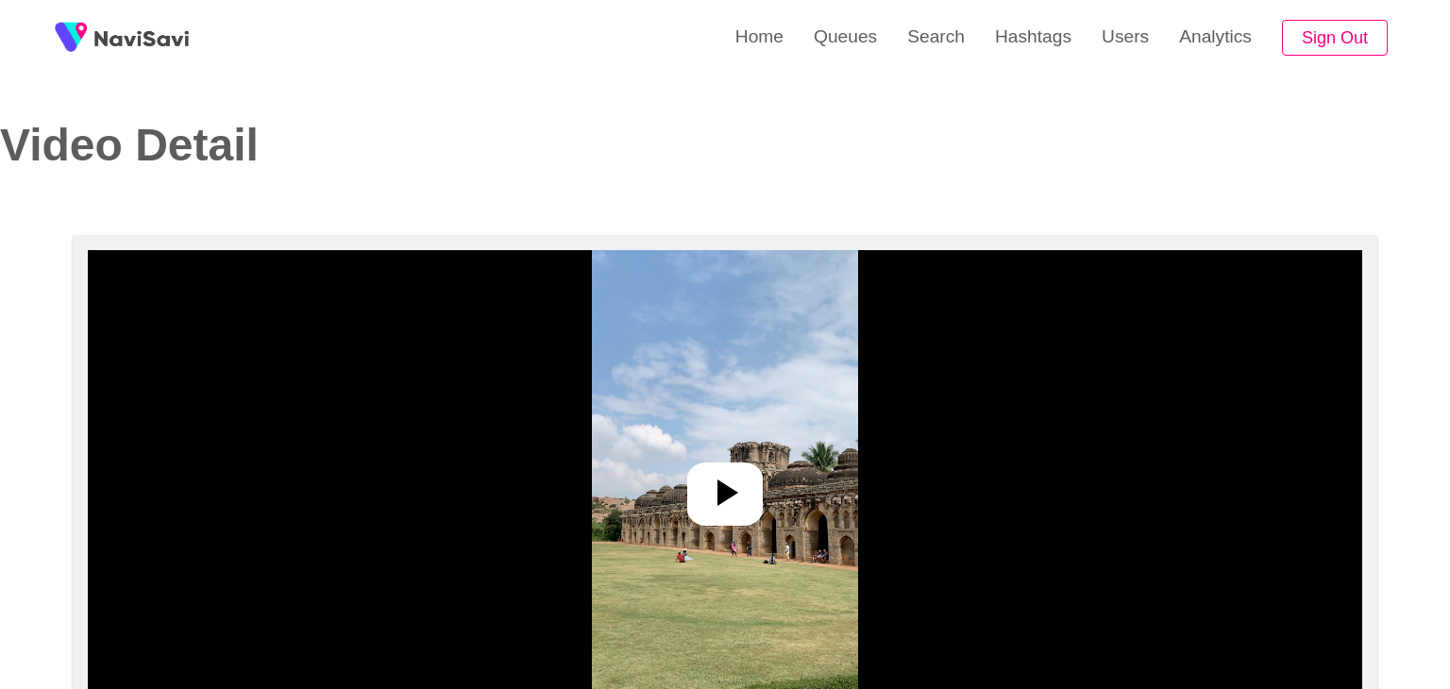
select select "**********"
select select "**"
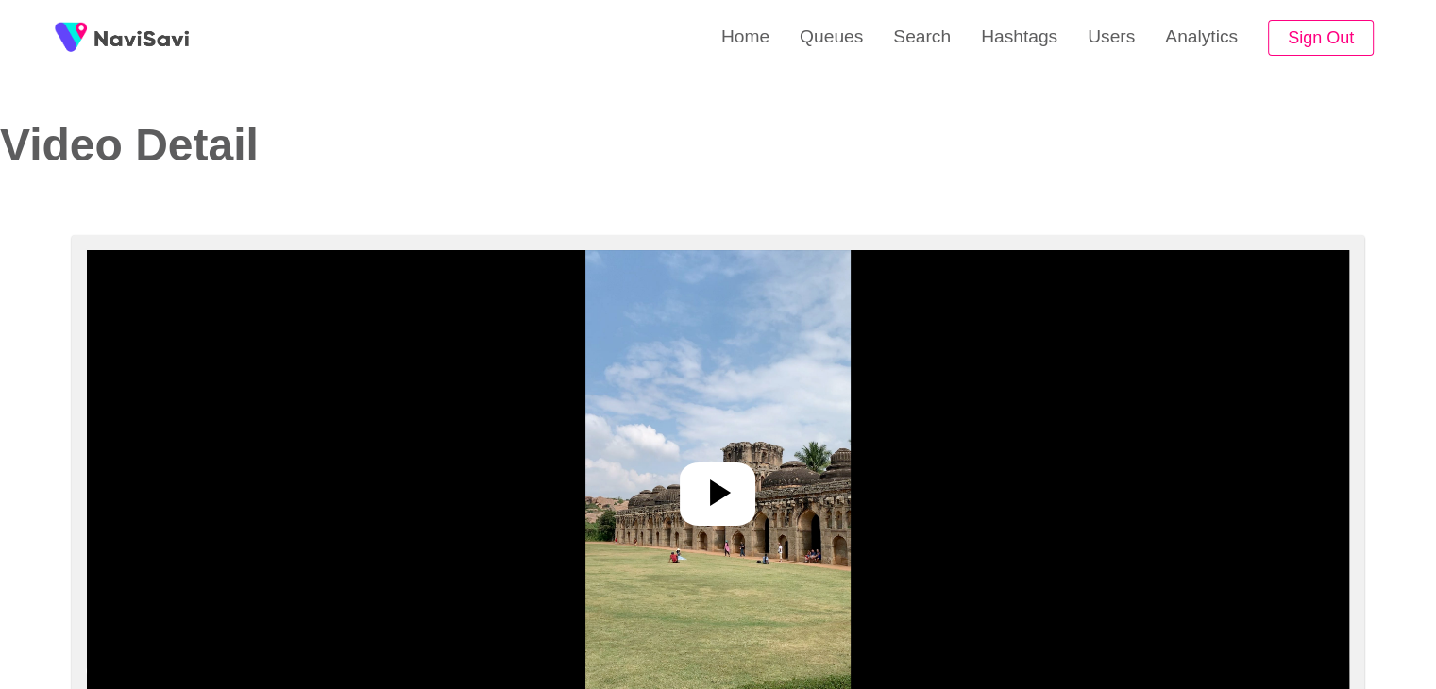
click at [725, 483] on icon at bounding box center [717, 492] width 45 height 45
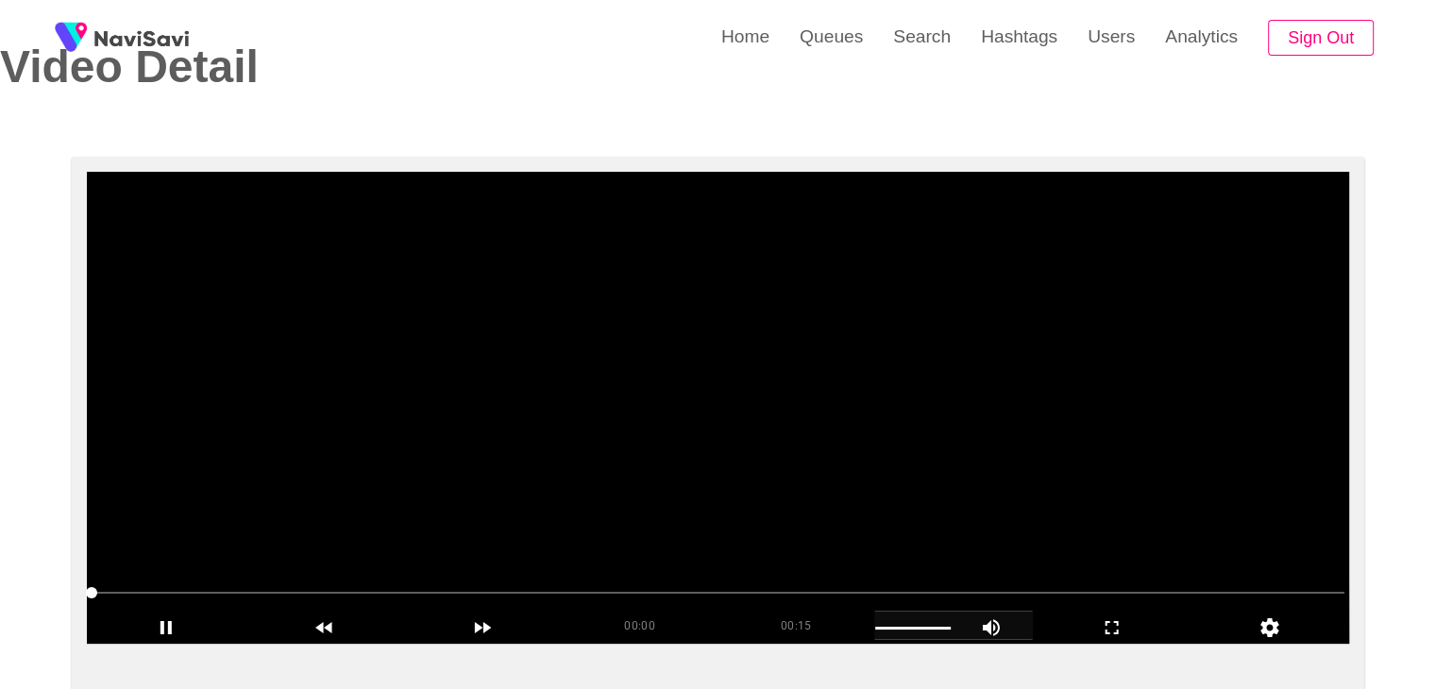
scroll to position [283, 0]
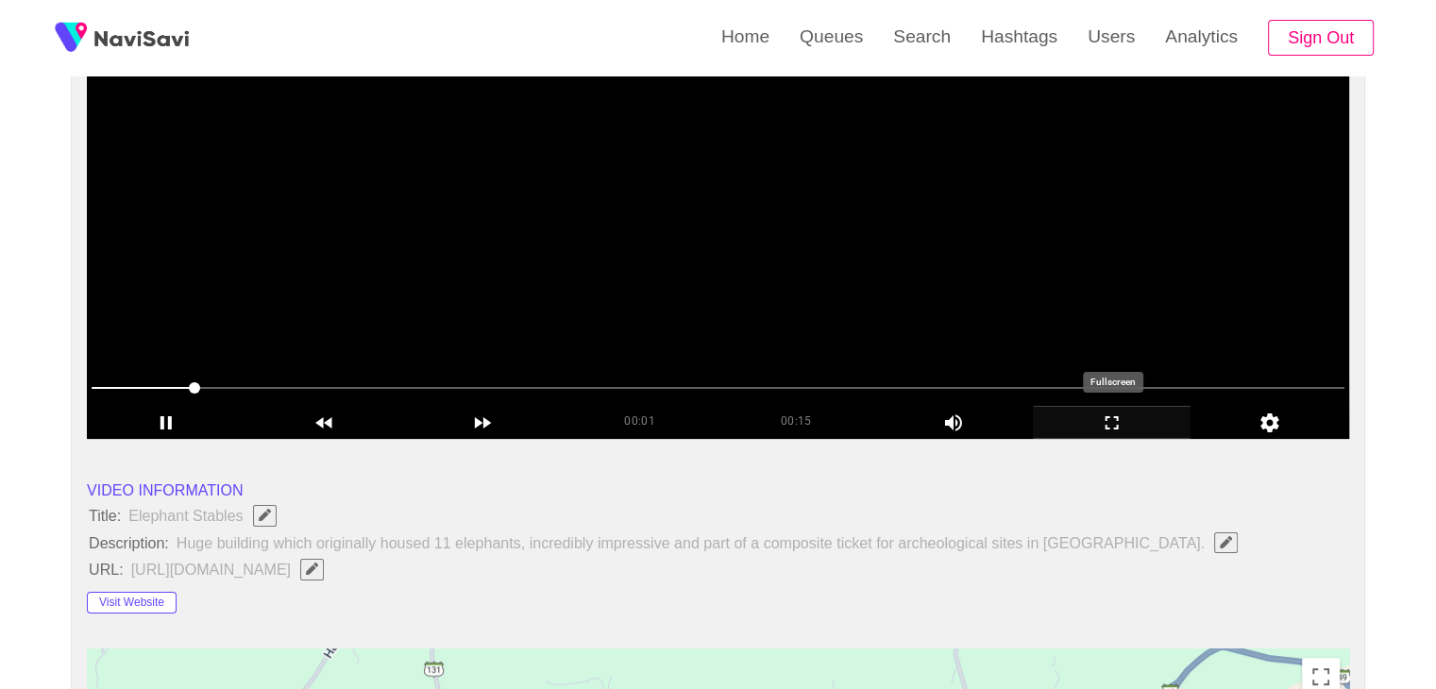
click at [1112, 416] on icon "add" at bounding box center [1112, 423] width 157 height 23
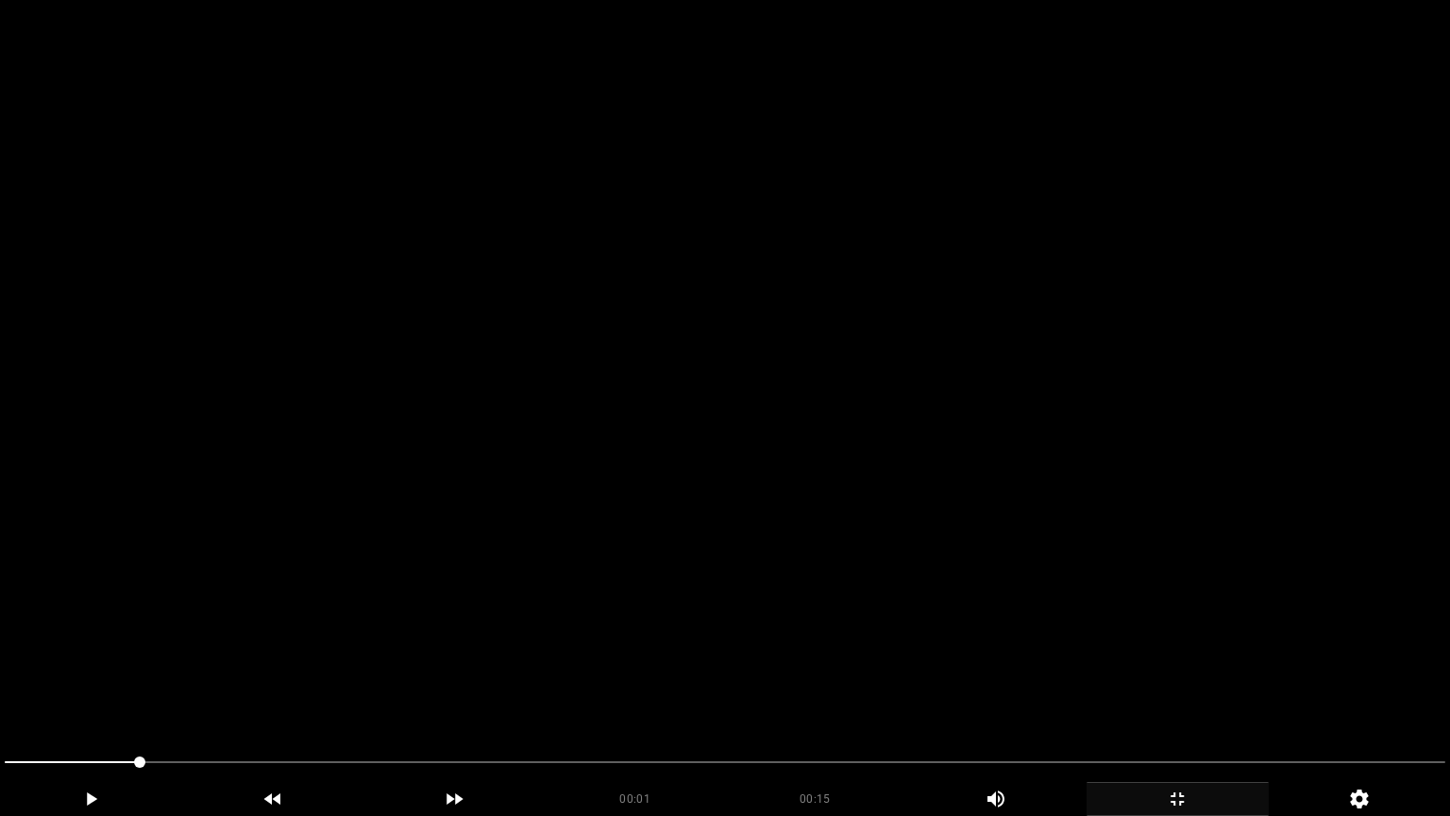
click at [989, 474] on video at bounding box center [725, 408] width 1450 height 816
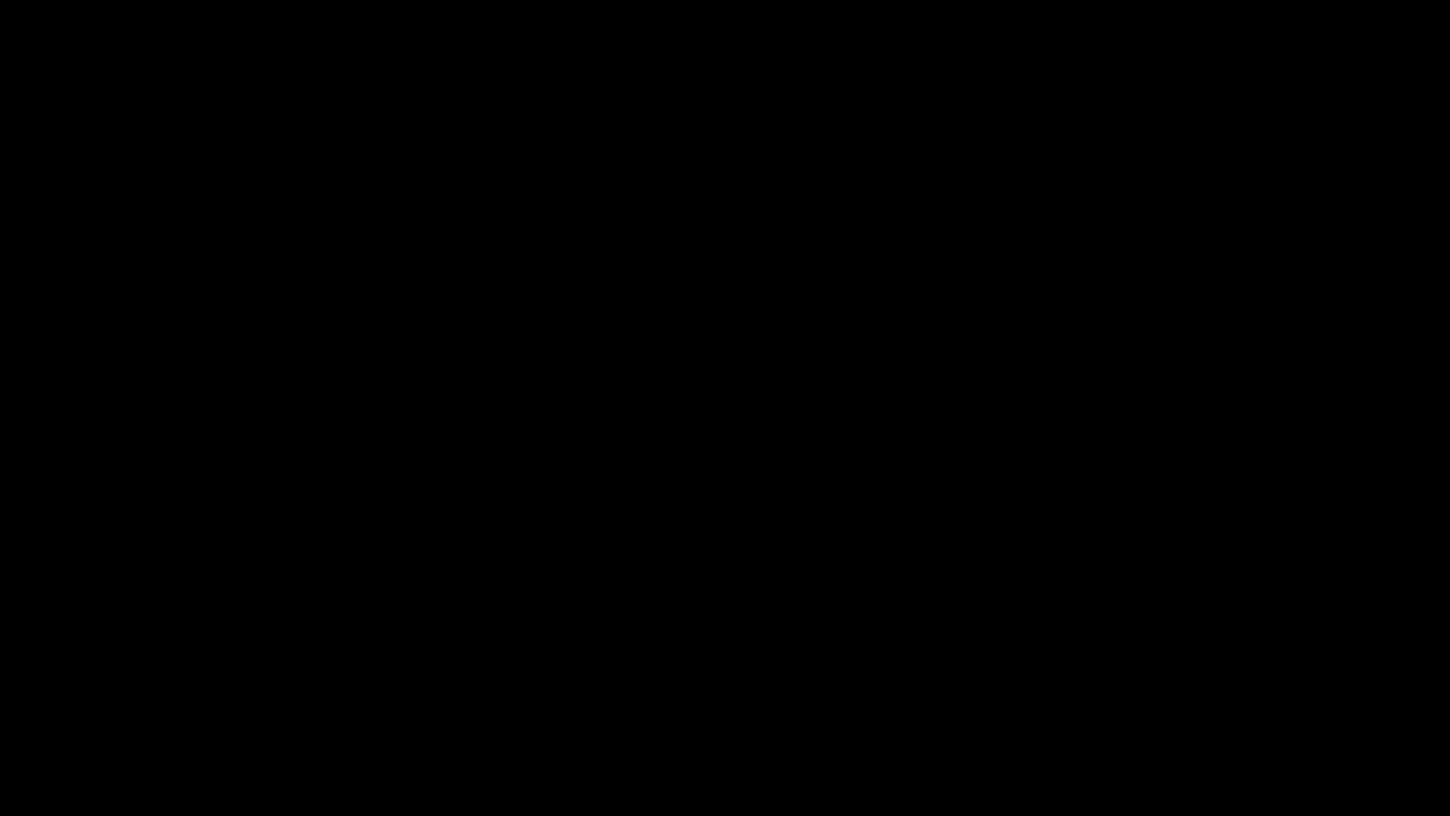
click at [1200, 688] on icon "add" at bounding box center [1178, 799] width 180 height 23
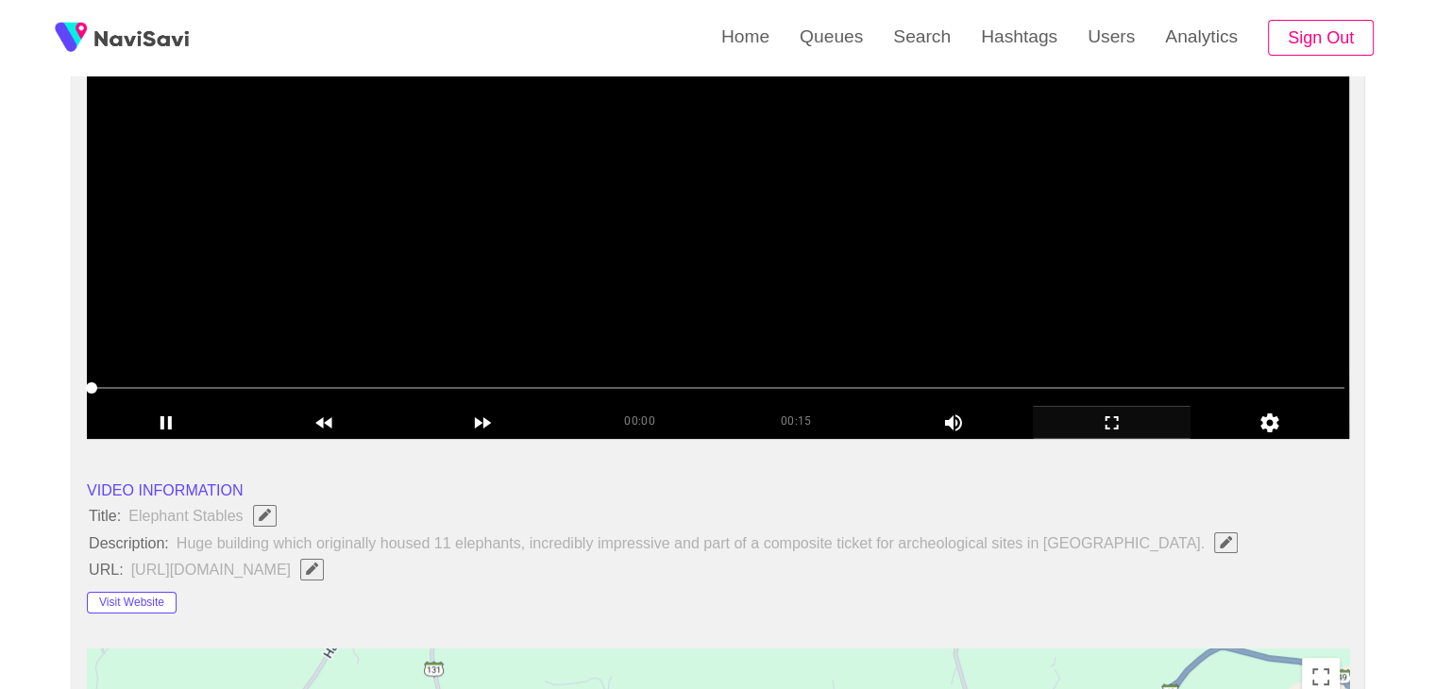
click at [690, 317] on video at bounding box center [718, 203] width 1262 height 472
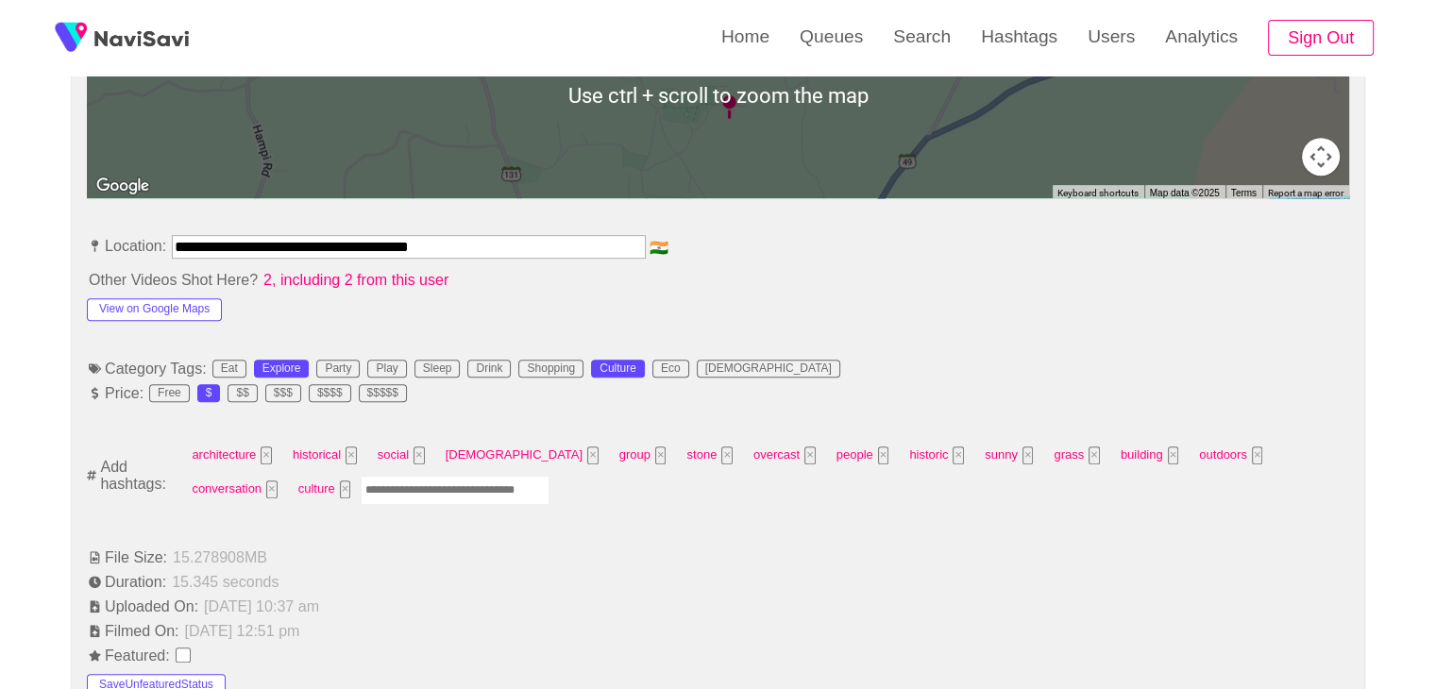
scroll to position [944, 0]
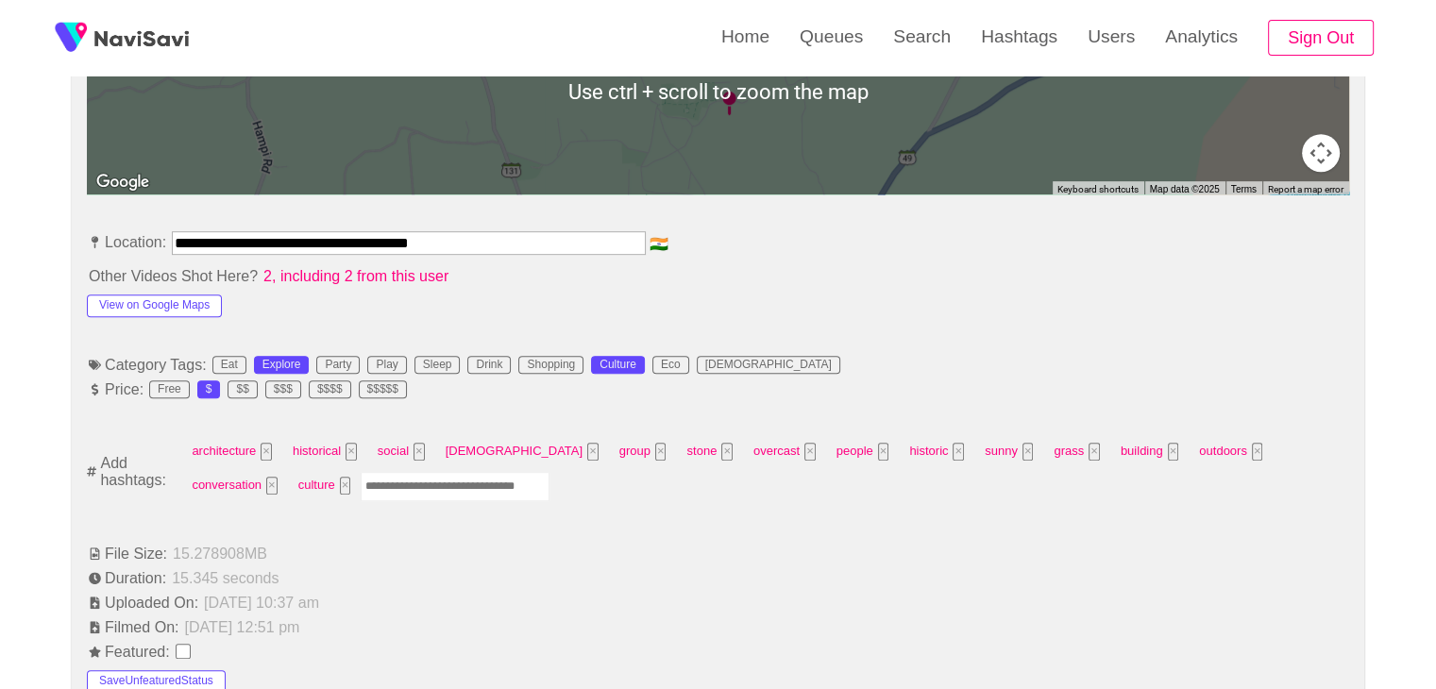
click at [381, 484] on input "Enter tag here and press return" at bounding box center [455, 486] width 189 height 29
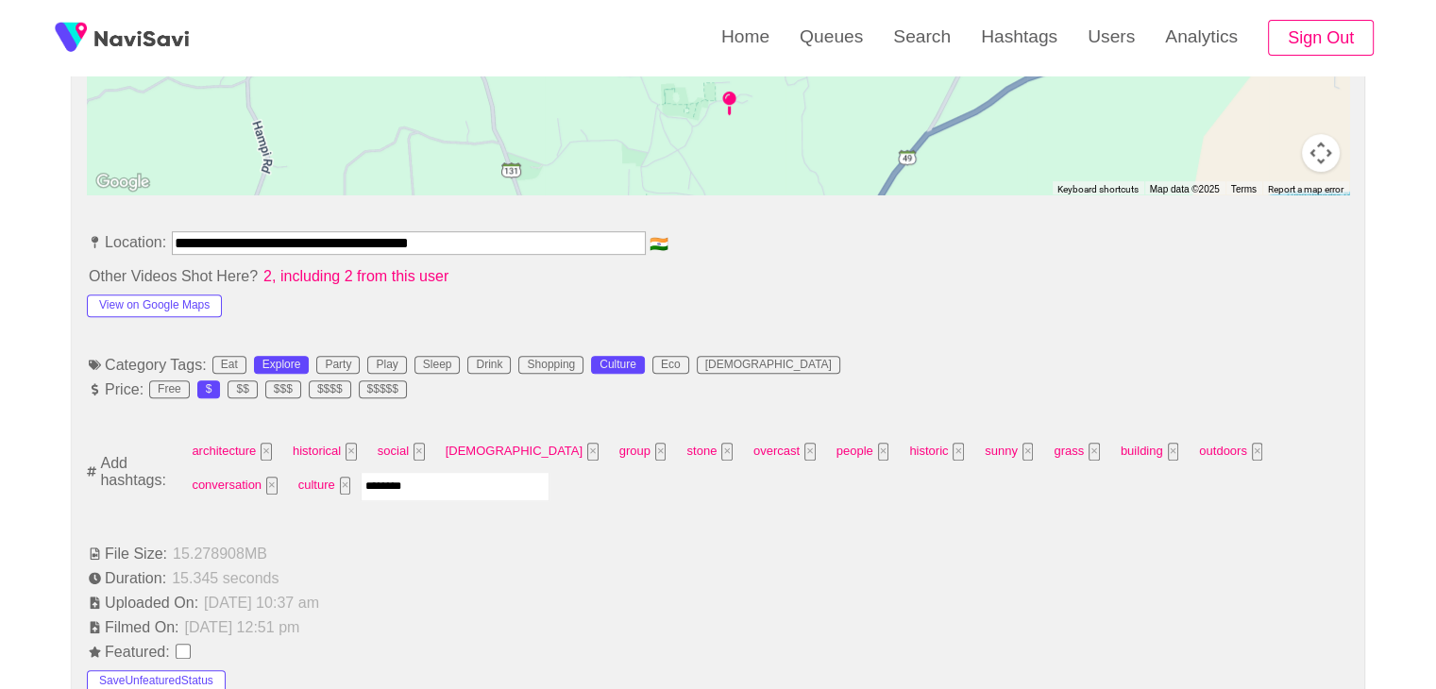
type input "*********"
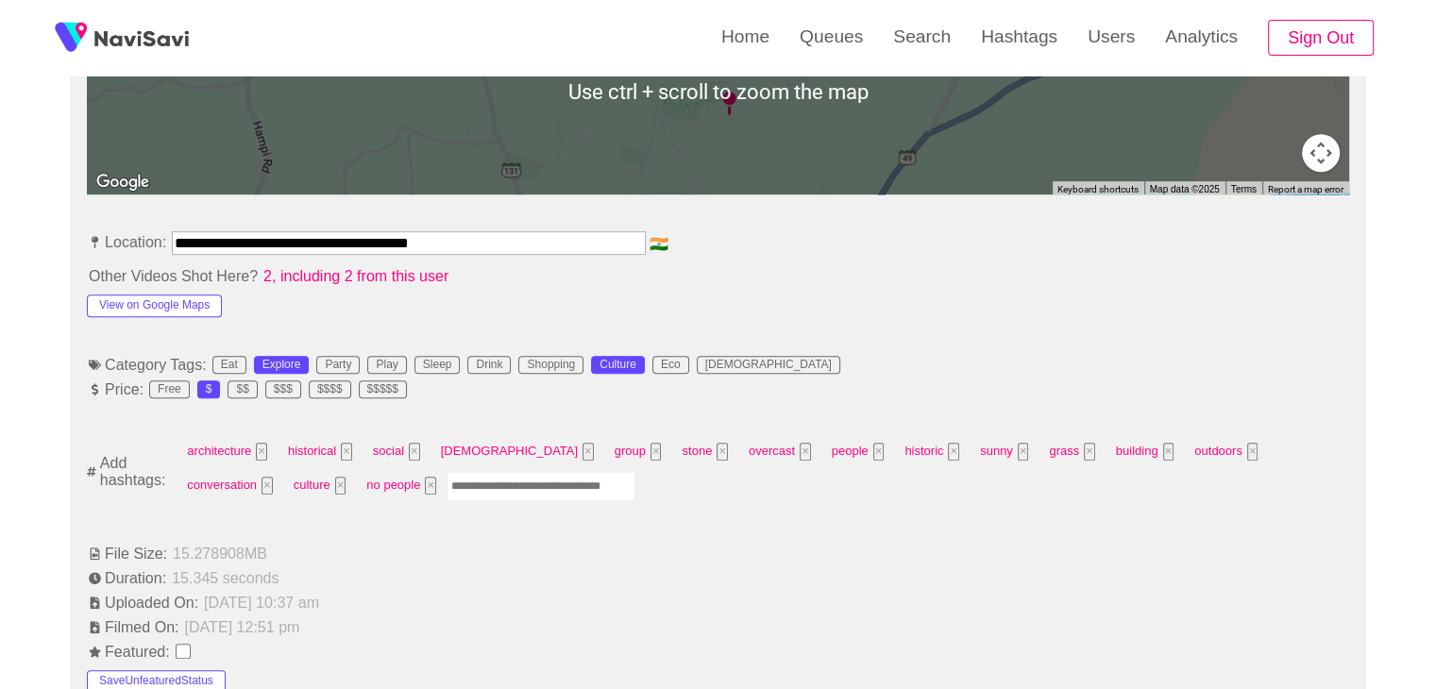
click at [447, 487] on input "Enter tag here and press return" at bounding box center [541, 486] width 189 height 29
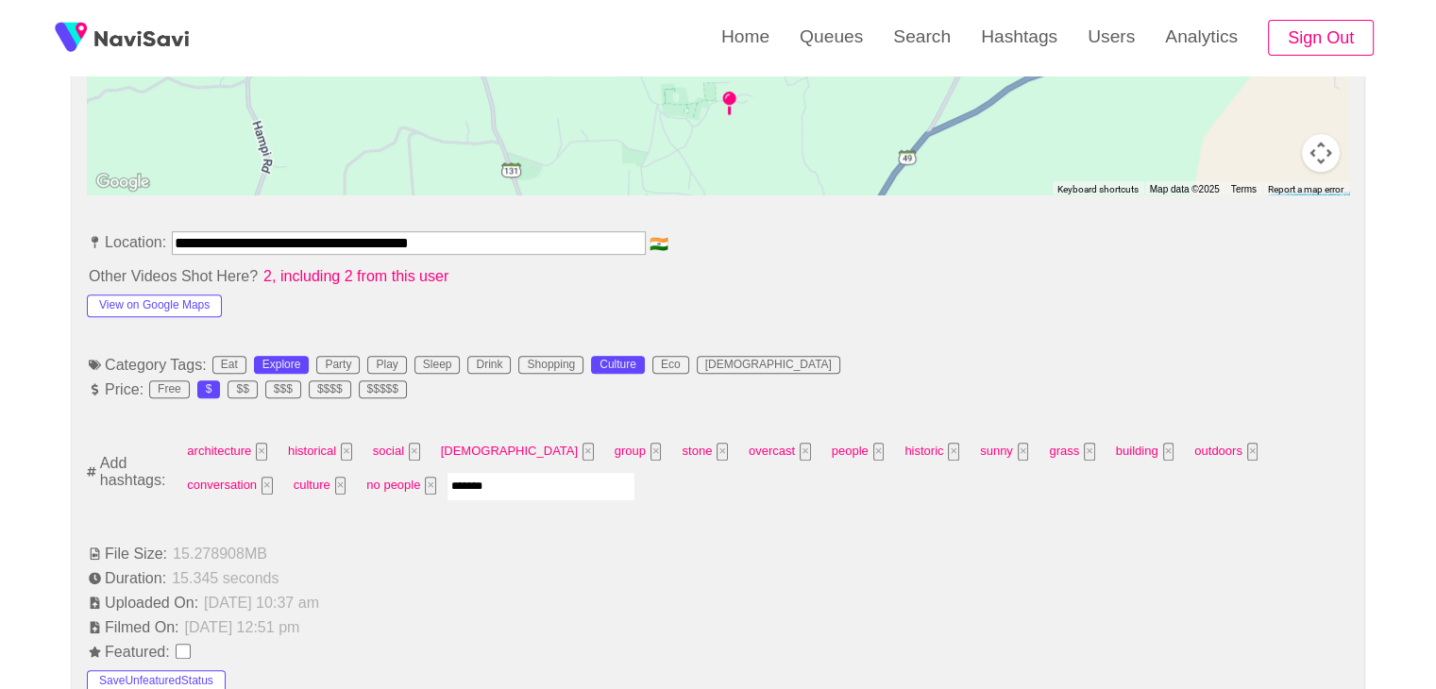
type input "********"
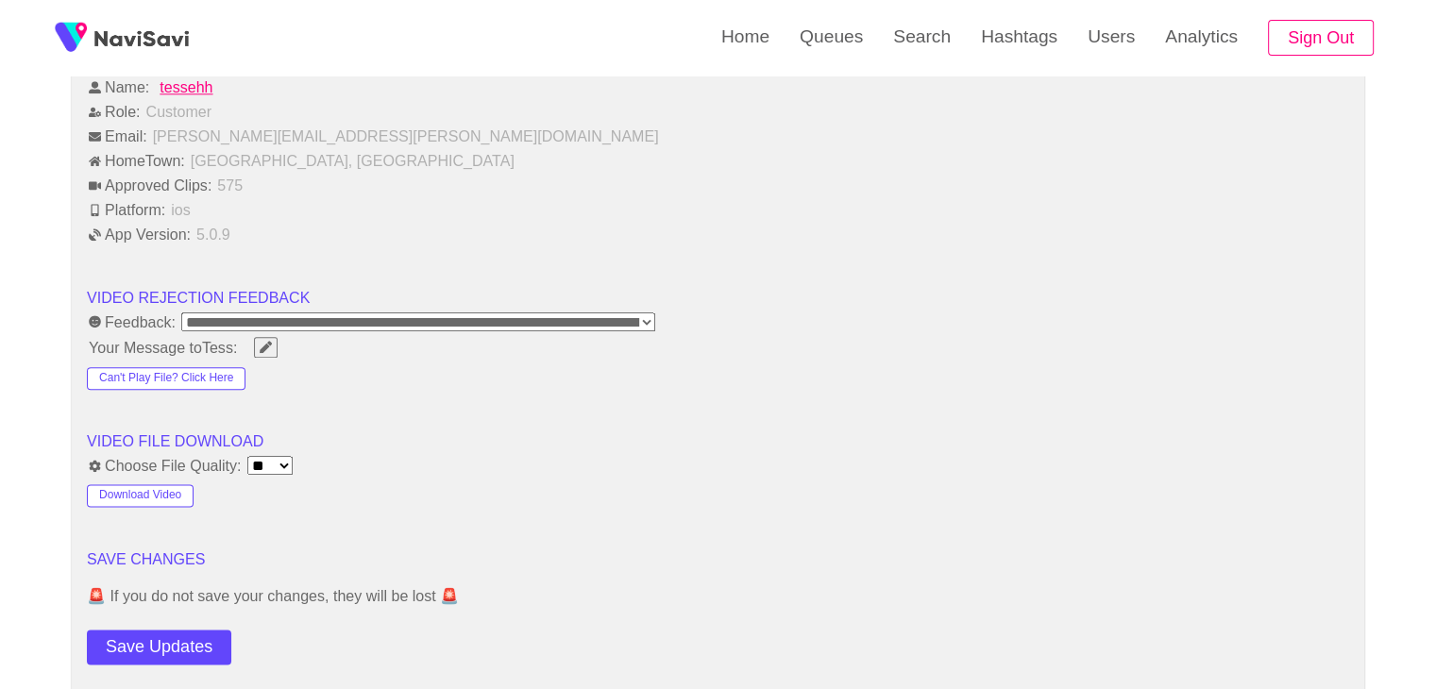
scroll to position [2266, 0]
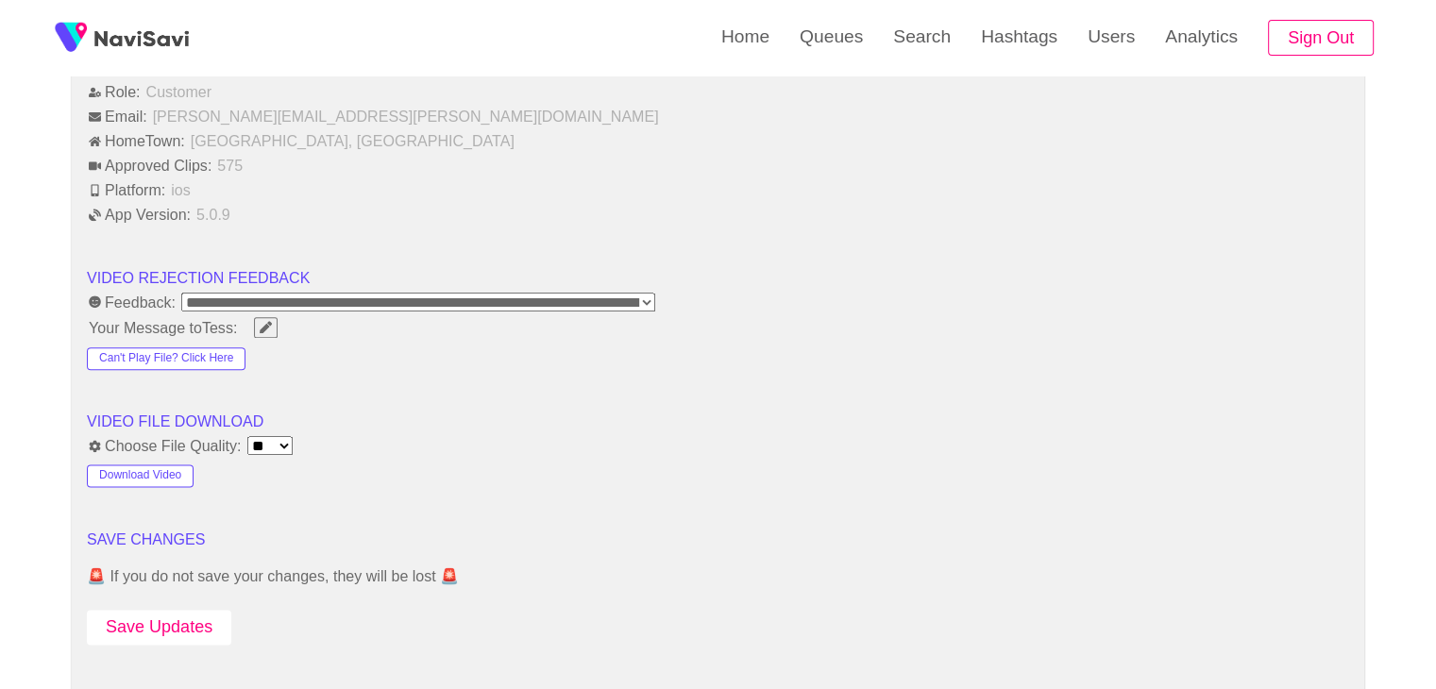
drag, startPoint x: 184, startPoint y: 642, endPoint x: 187, endPoint y: 632, distance: 10.8
click at [196, 625] on button "Save Updates" at bounding box center [159, 627] width 144 height 35
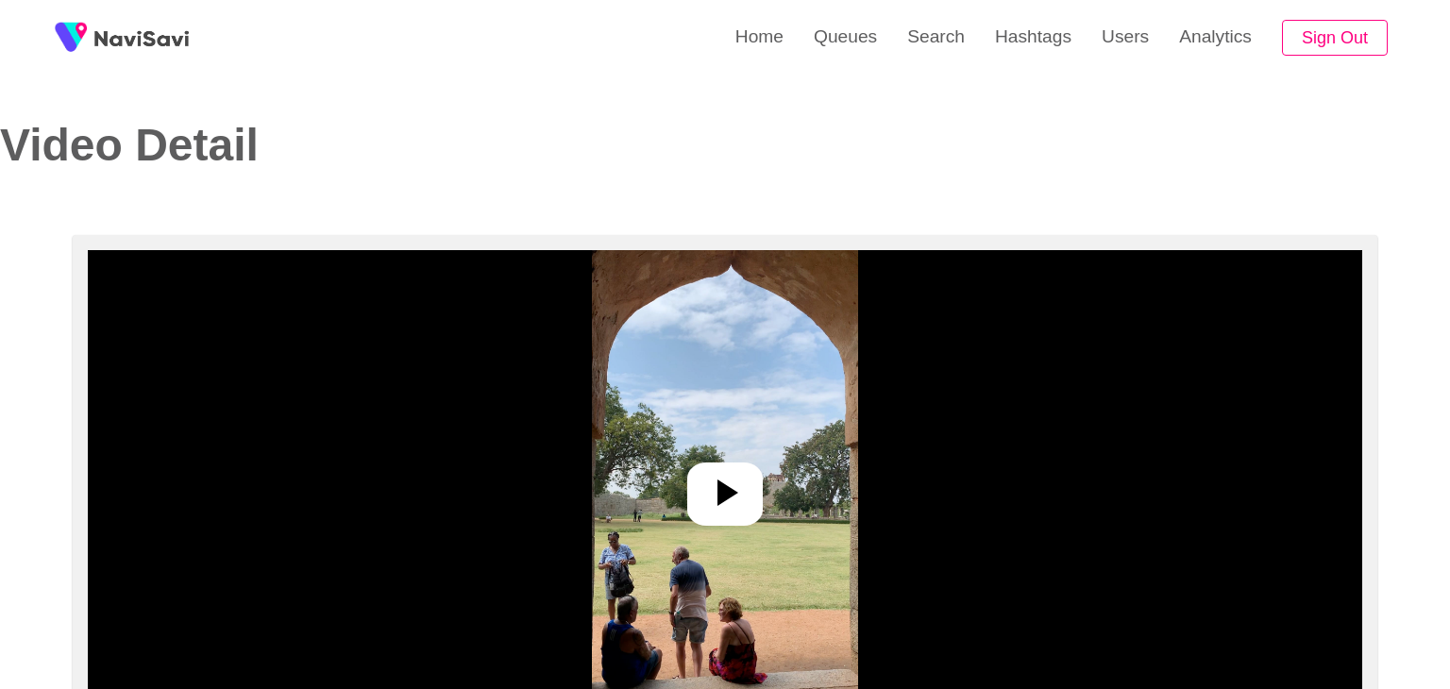
select select "**********"
select select "**"
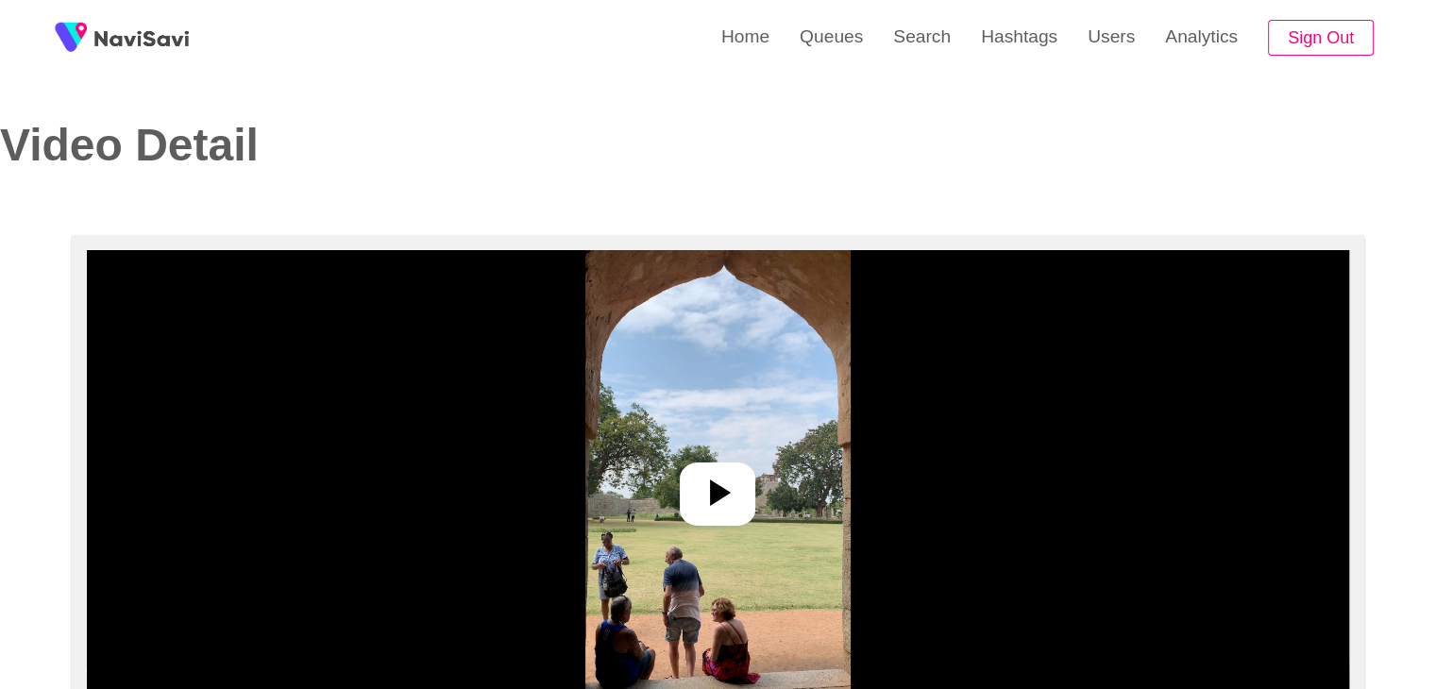
click at [742, 500] on div at bounding box center [718, 494] width 76 height 63
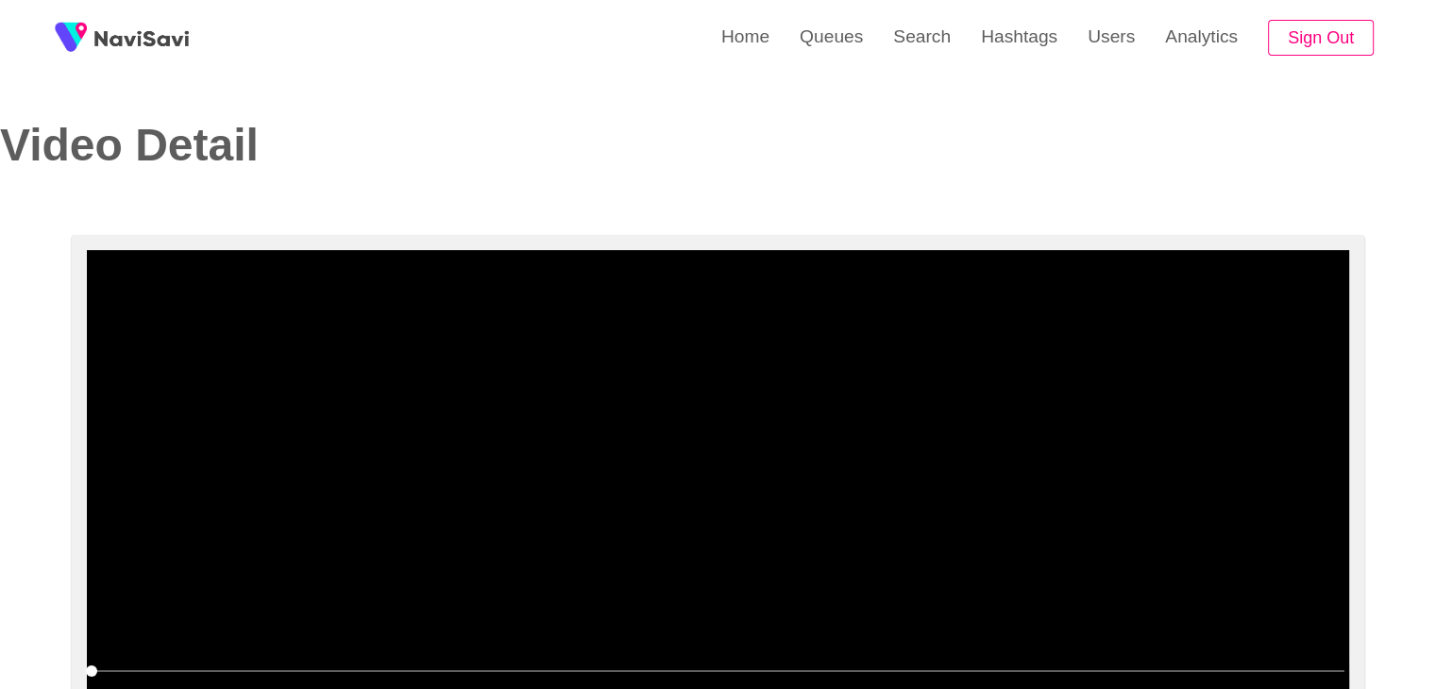
click at [743, 500] on video at bounding box center [718, 486] width 1262 height 472
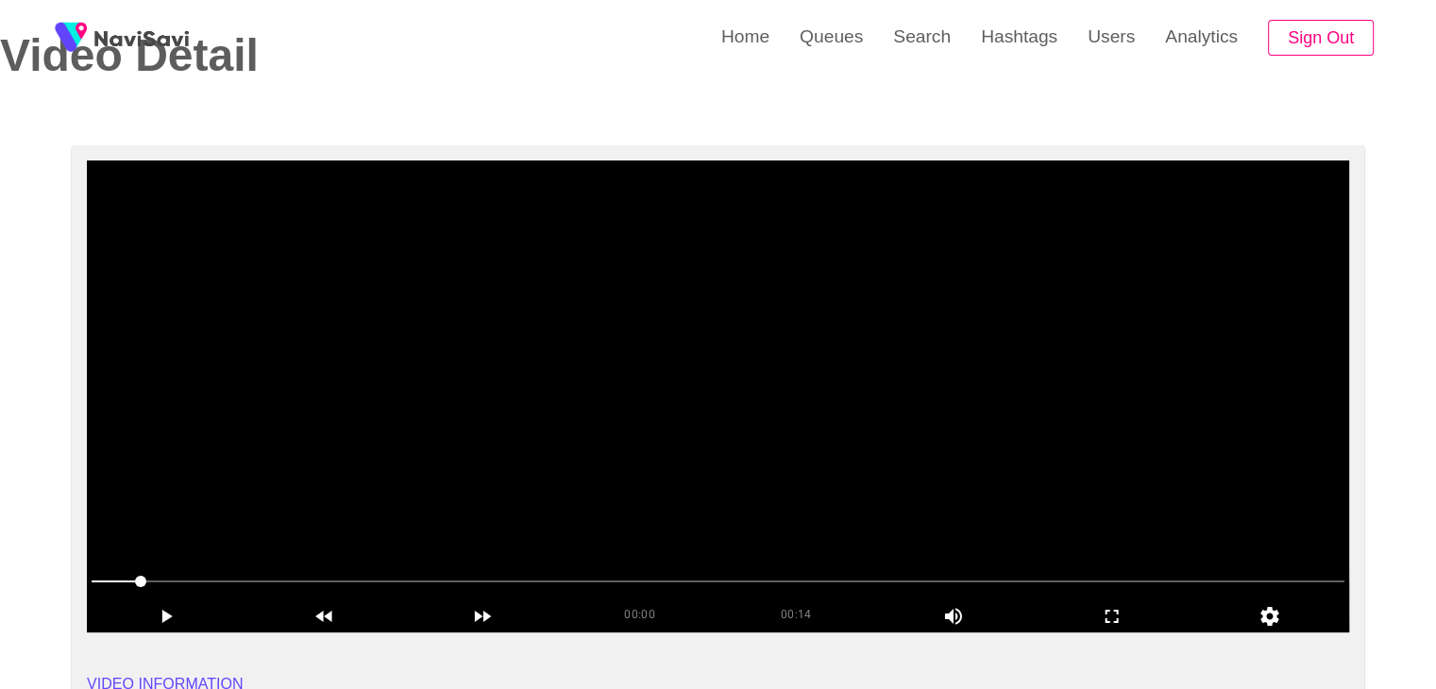
scroll to position [94, 0]
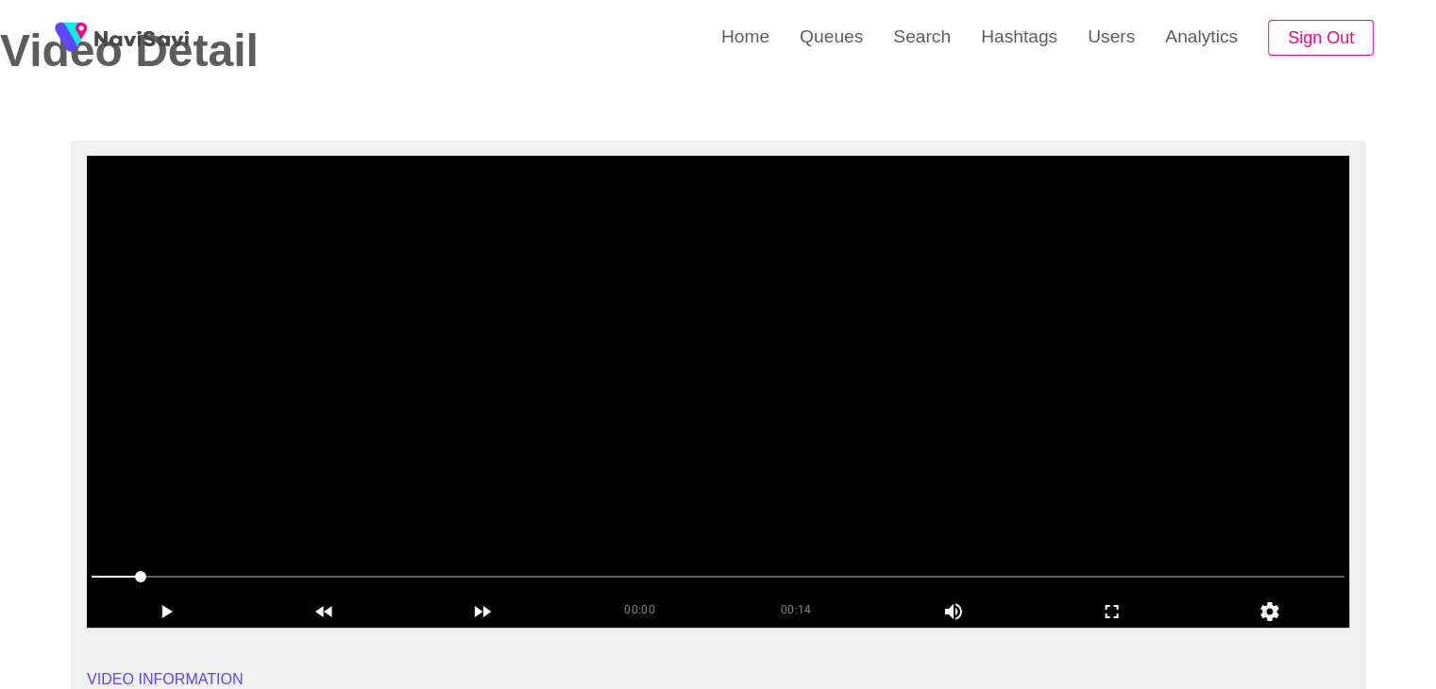
click at [737, 364] on video at bounding box center [718, 392] width 1262 height 472
click at [1108, 609] on icon "add" at bounding box center [1112, 612] width 157 height 23
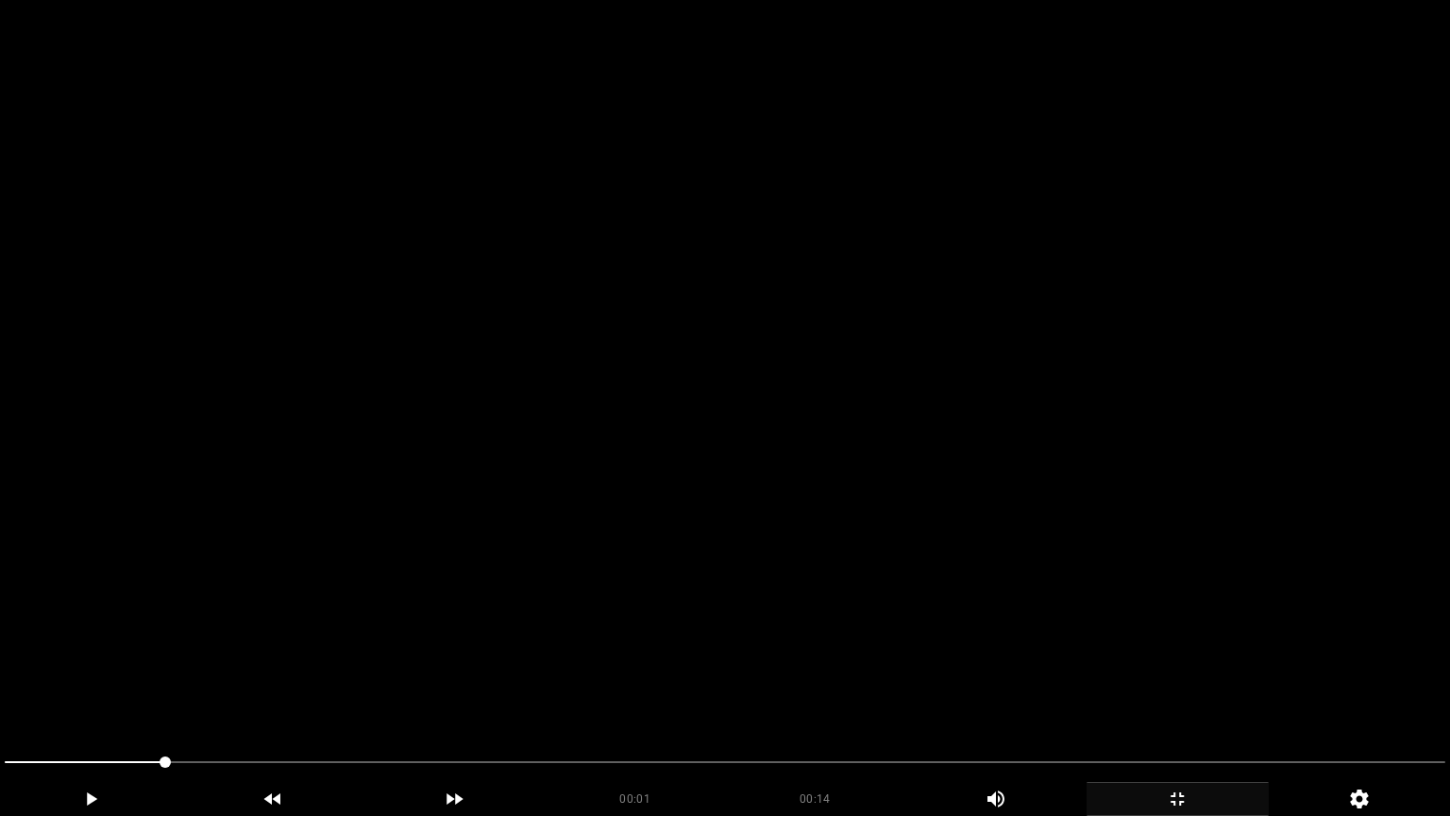
click at [921, 591] on video at bounding box center [725, 408] width 1450 height 816
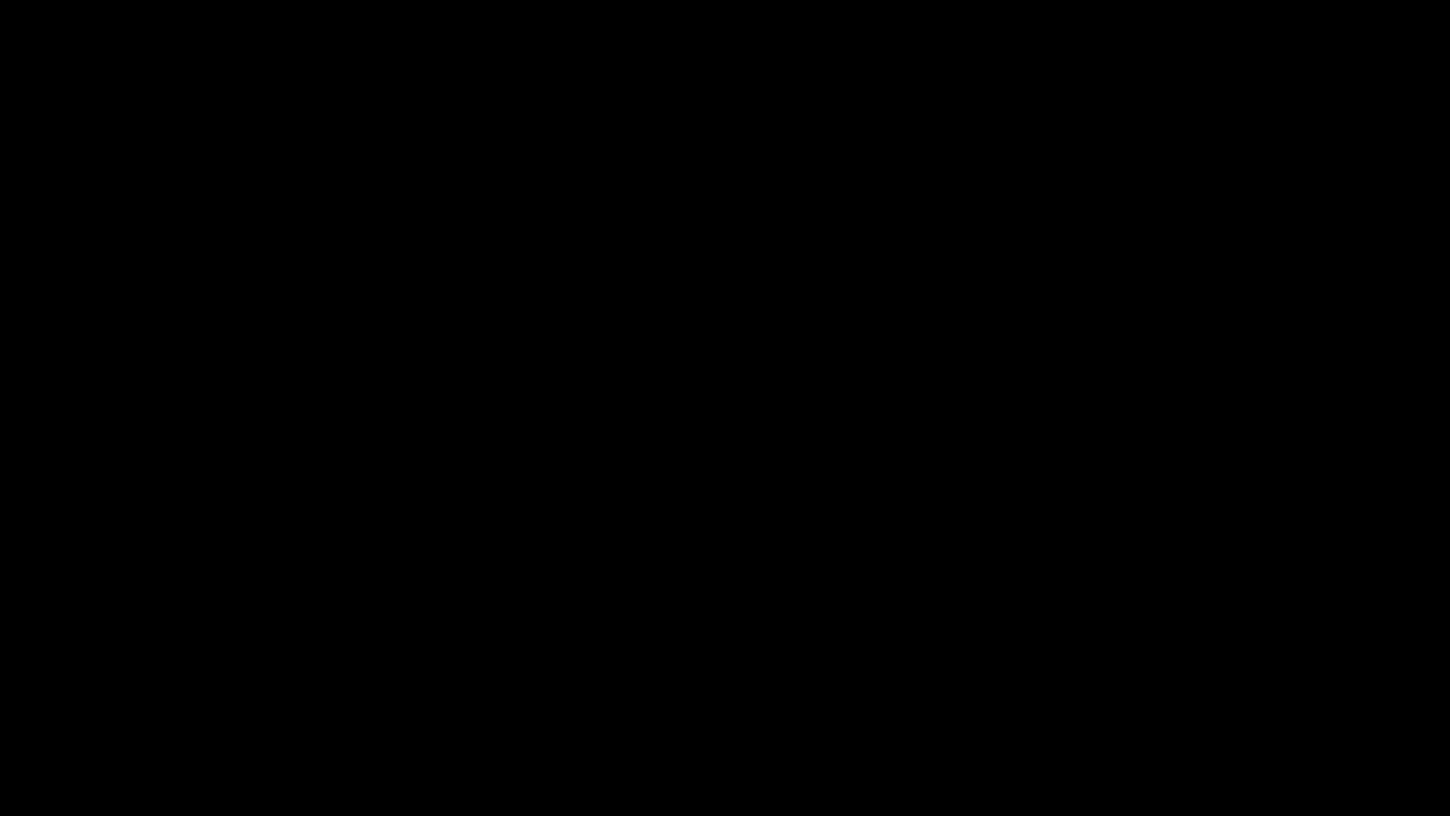
drag, startPoint x: 128, startPoint y: 775, endPoint x: 0, endPoint y: 775, distance: 128.4
click at [938, 597] on video at bounding box center [725, 408] width 1450 height 816
click at [1065, 618] on video at bounding box center [725, 408] width 1450 height 816
drag, startPoint x: 1190, startPoint y: 815, endPoint x: 1097, endPoint y: 669, distance: 172.4
click at [1189, 688] on div "add" at bounding box center [1178, 799] width 182 height 34
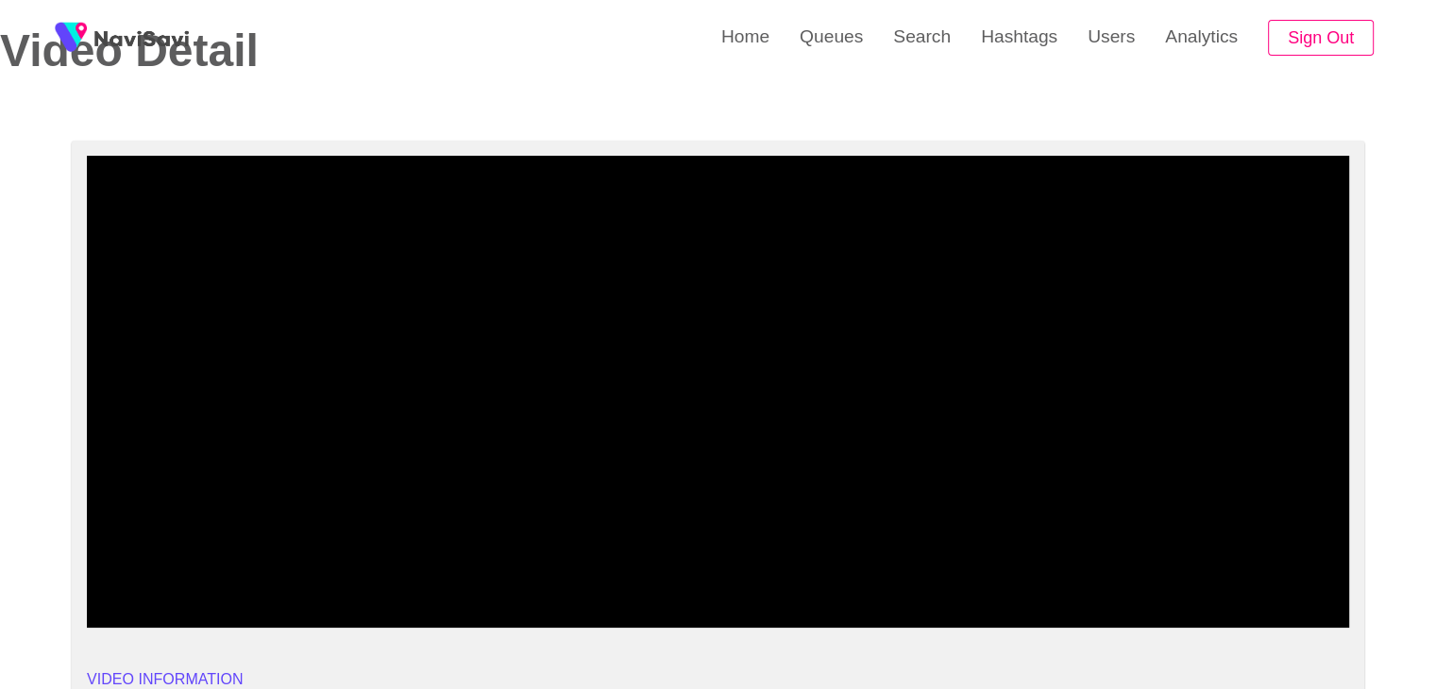
drag, startPoint x: 1161, startPoint y: 579, endPoint x: 1449, endPoint y: 566, distance: 288.3
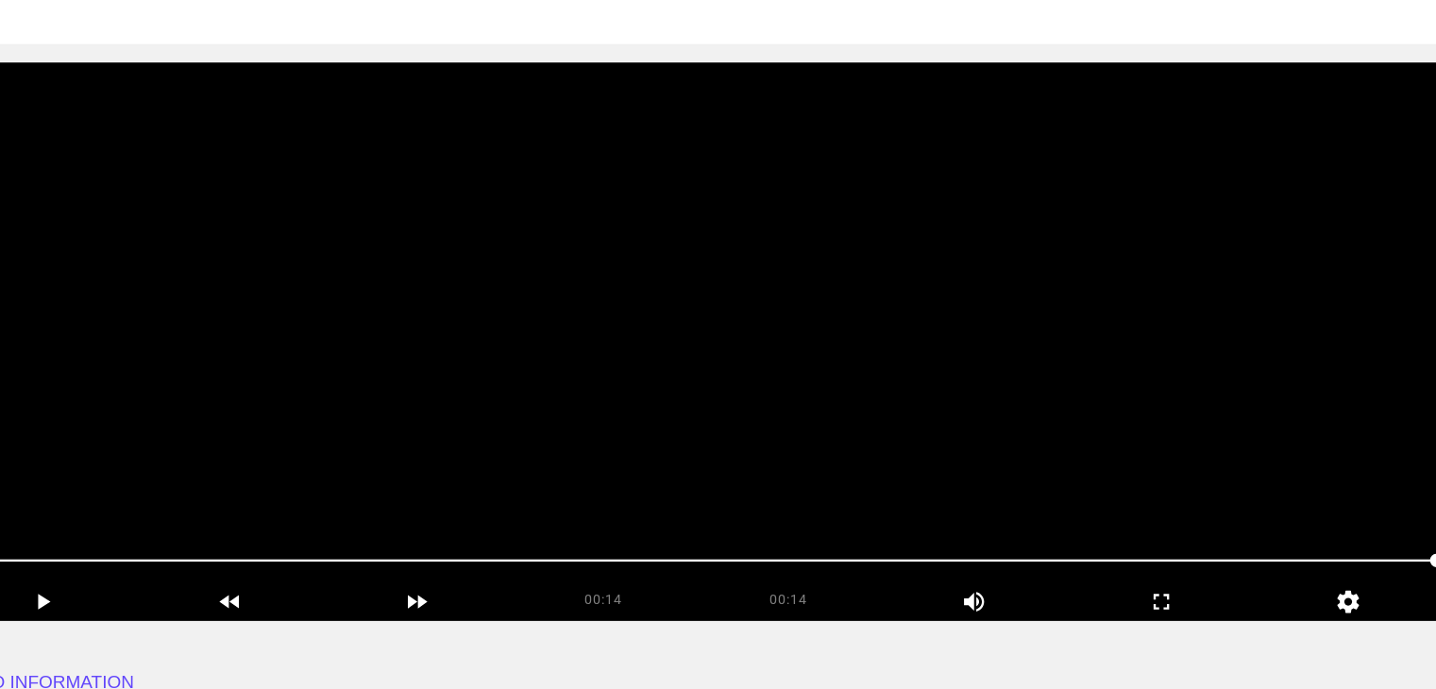
scroll to position [92, 0]
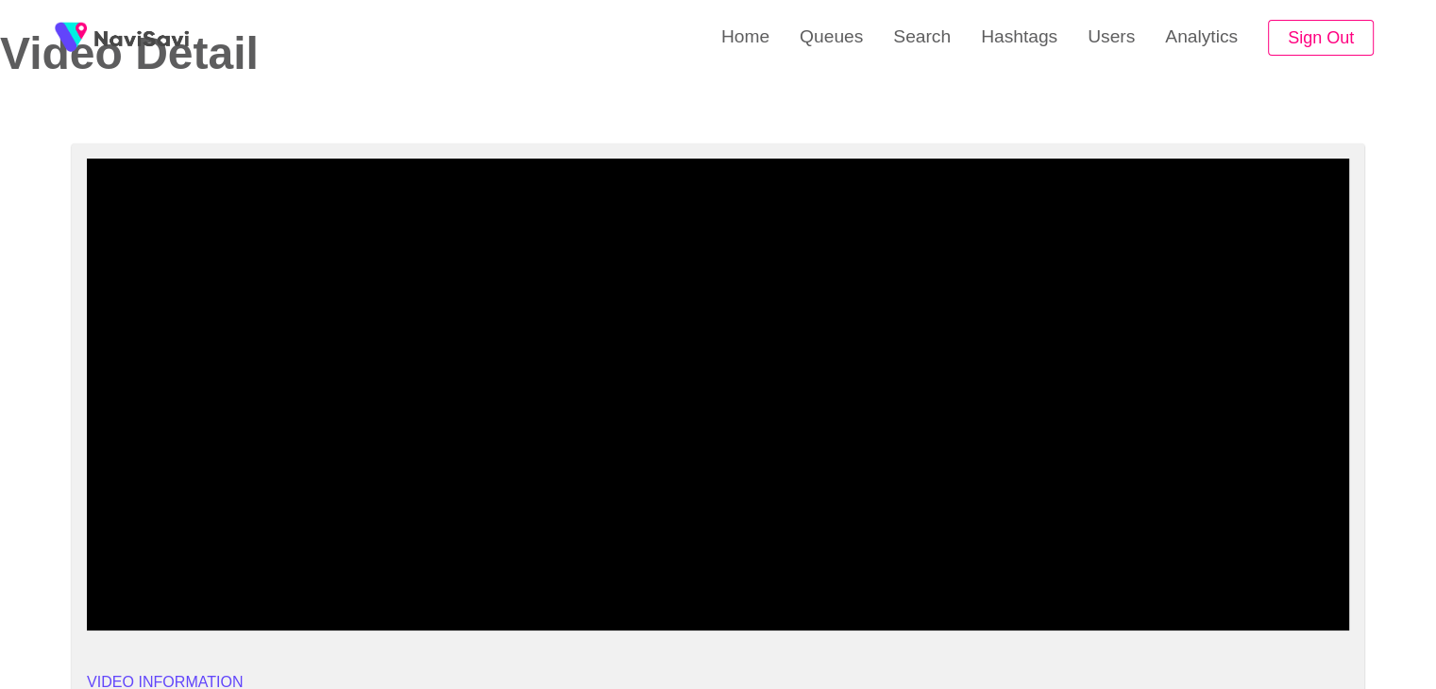
drag, startPoint x: 78, startPoint y: 568, endPoint x: 28, endPoint y: 561, distance: 50.5
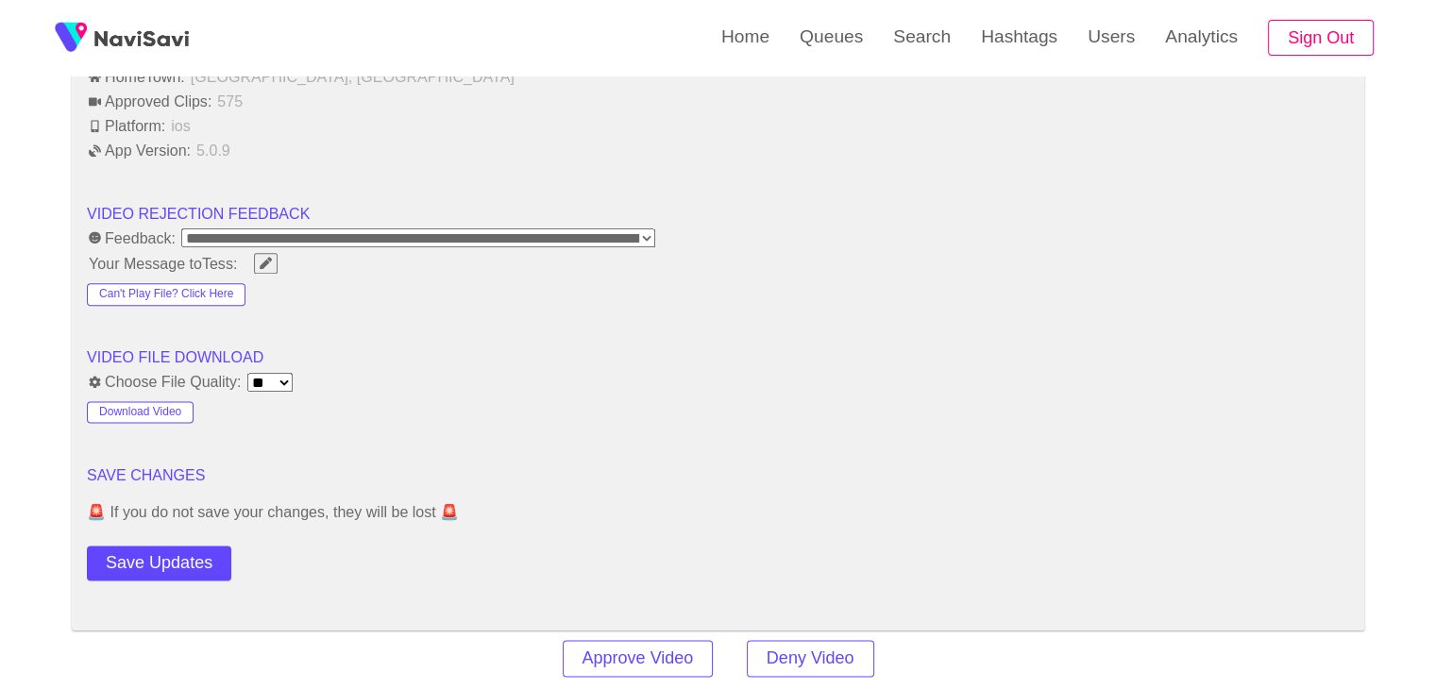
scroll to position [2358, 0]
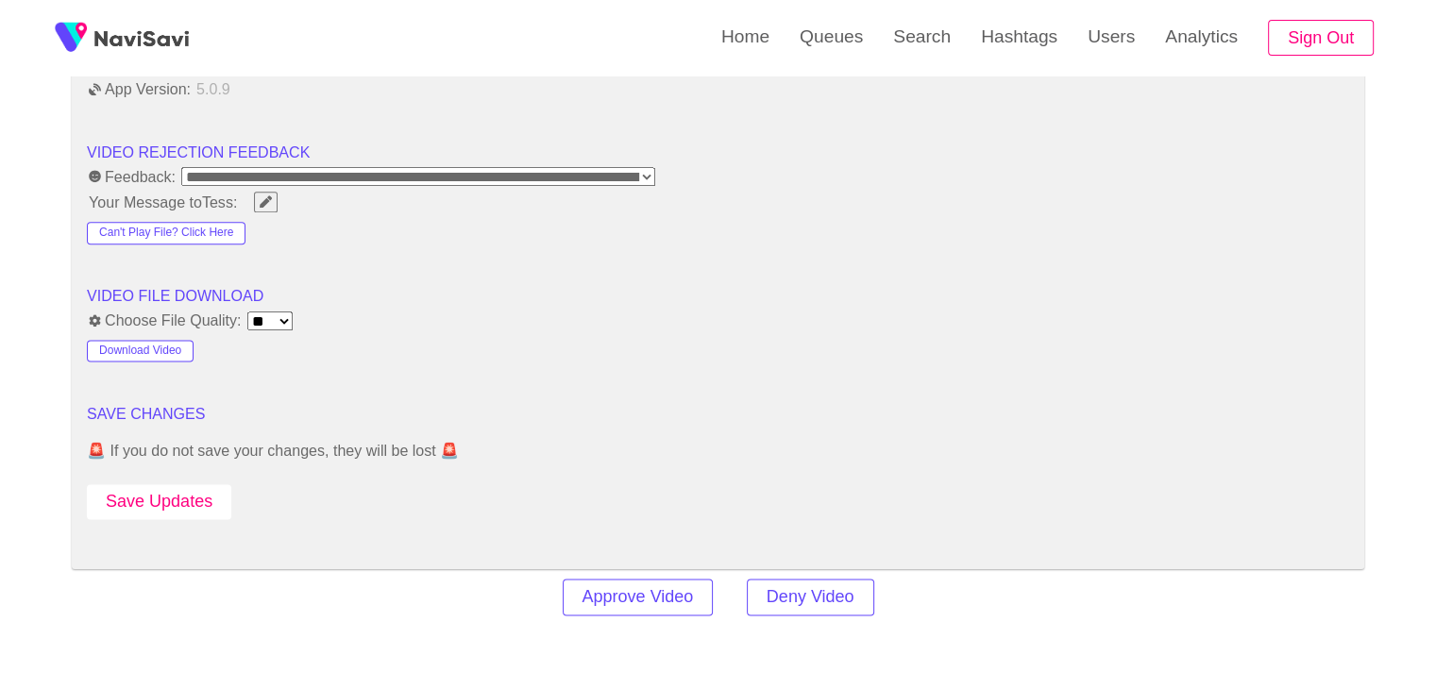
click at [164, 485] on button "Save Updates" at bounding box center [159, 501] width 144 height 35
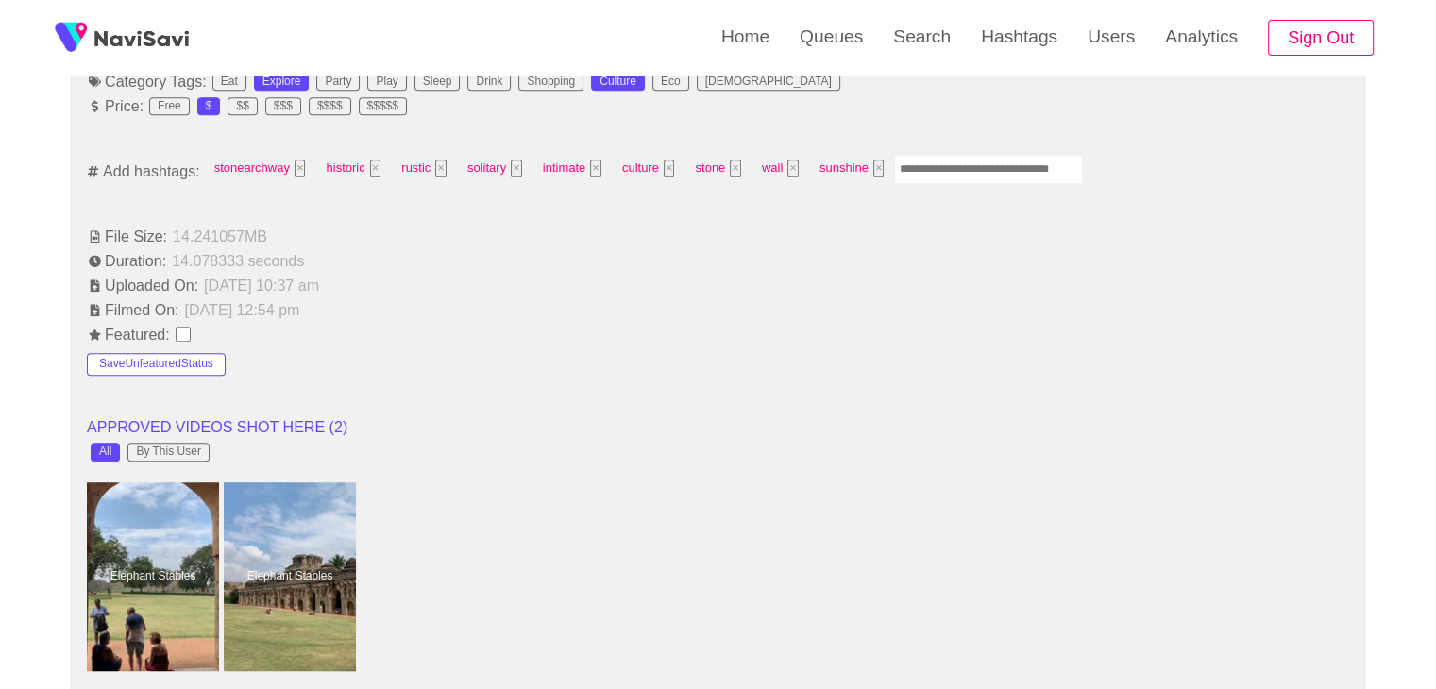
scroll to position [1225, 0]
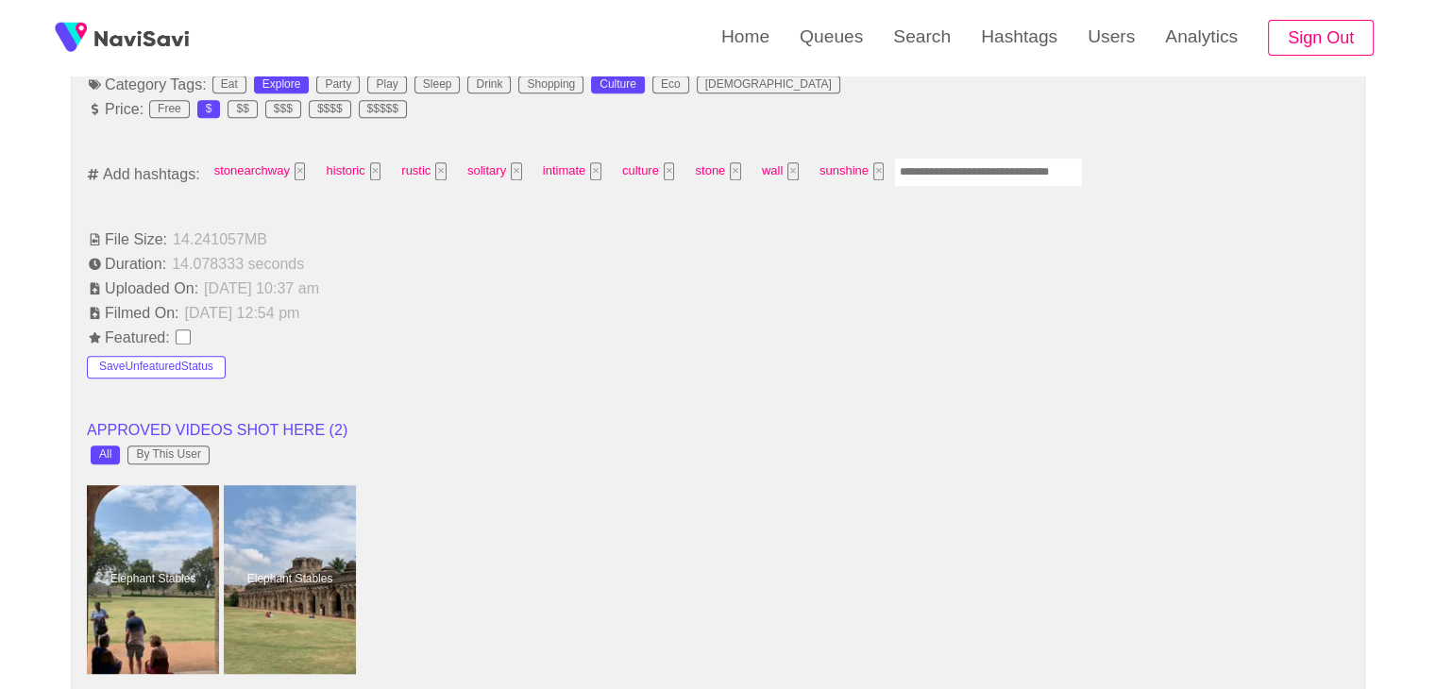
click at [920, 172] on input "Enter tag here and press return" at bounding box center [988, 172] width 189 height 29
type input "********"
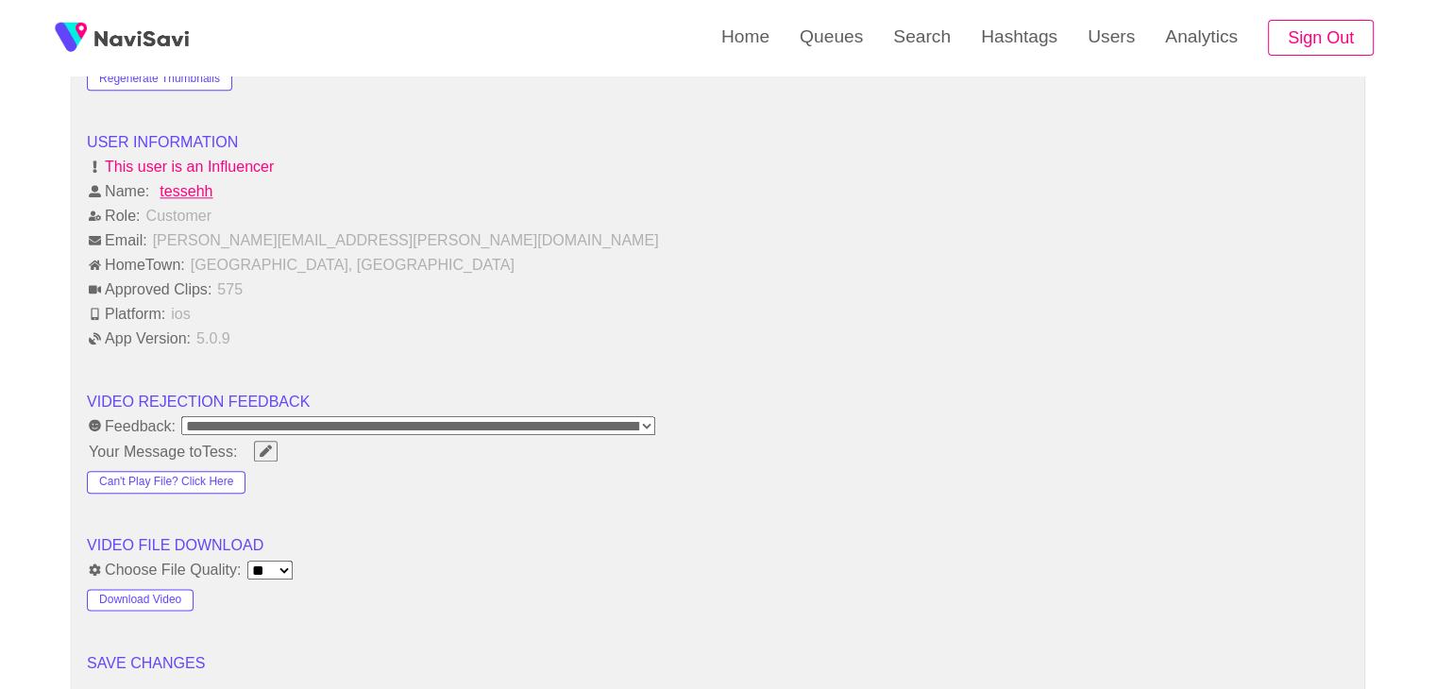
scroll to position [2263, 0]
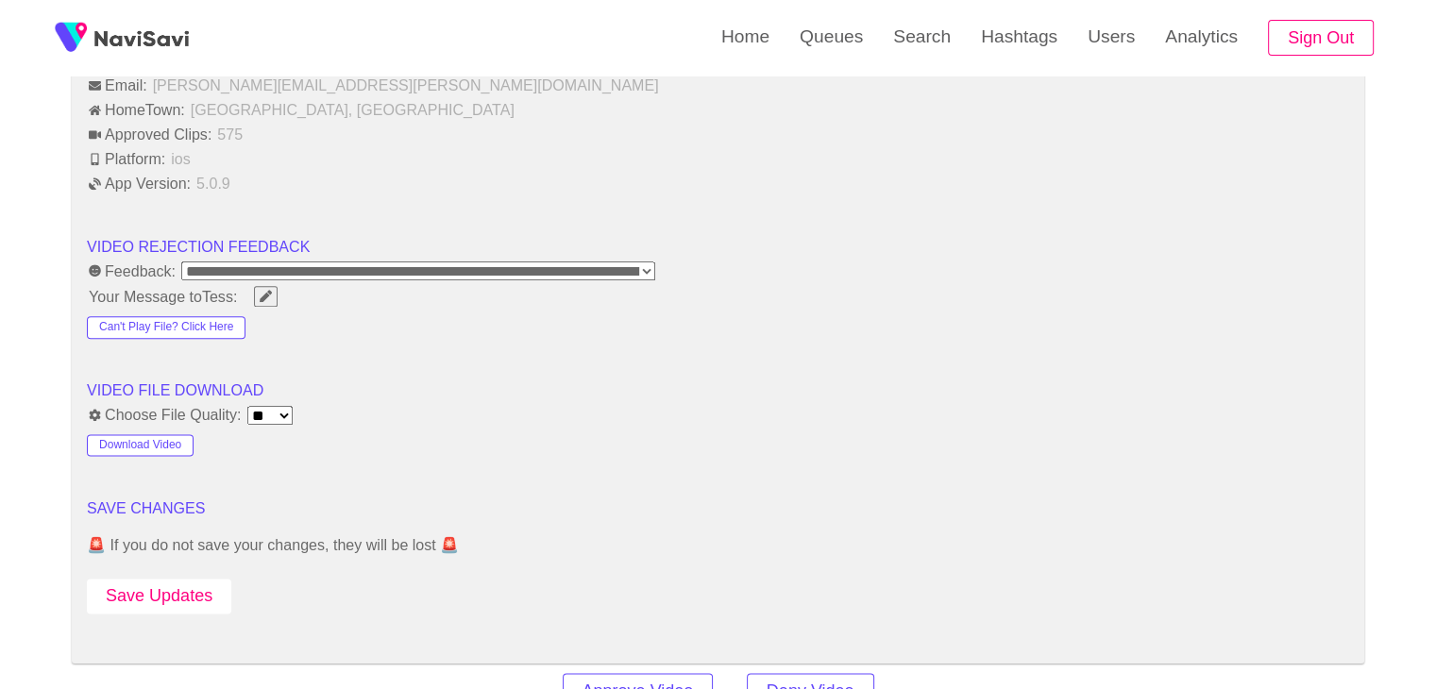
click at [158, 582] on button "Save Updates" at bounding box center [159, 596] width 144 height 35
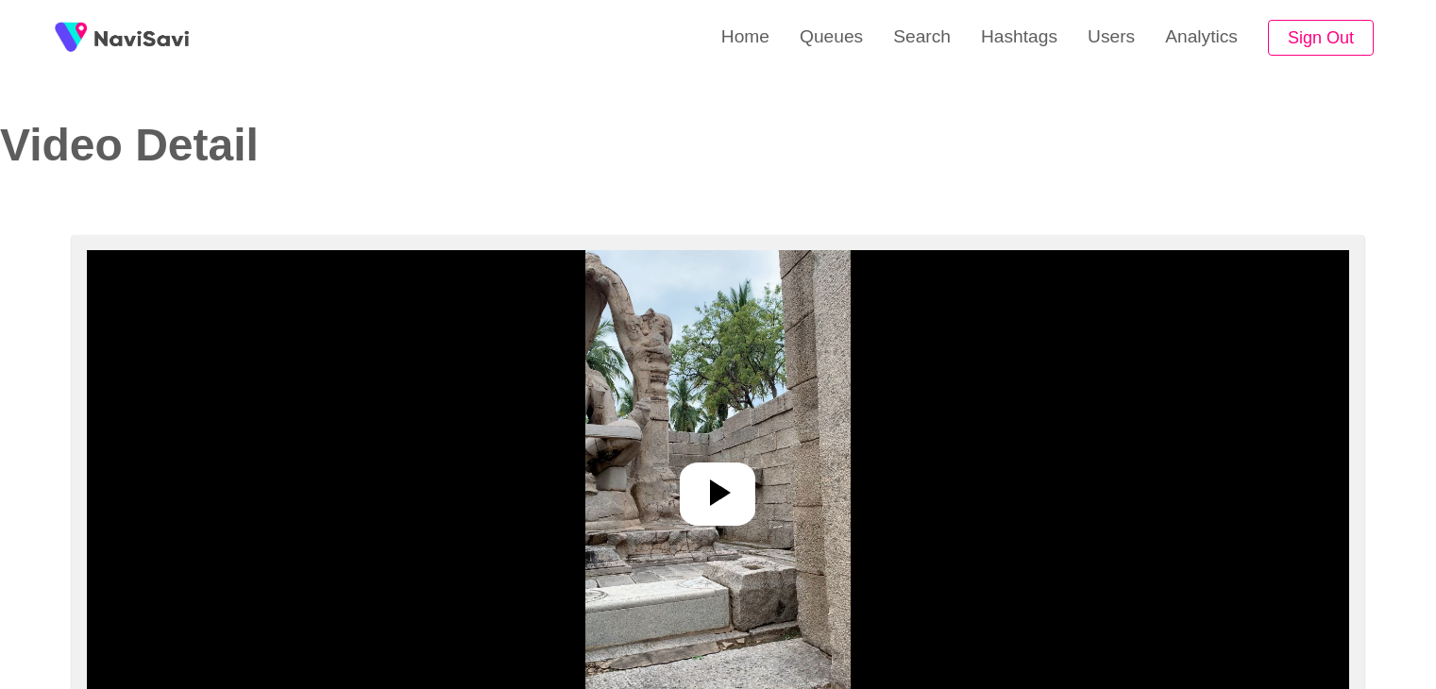
select select "**********"
select select "**"
click at [673, 450] on img at bounding box center [717, 486] width 265 height 472
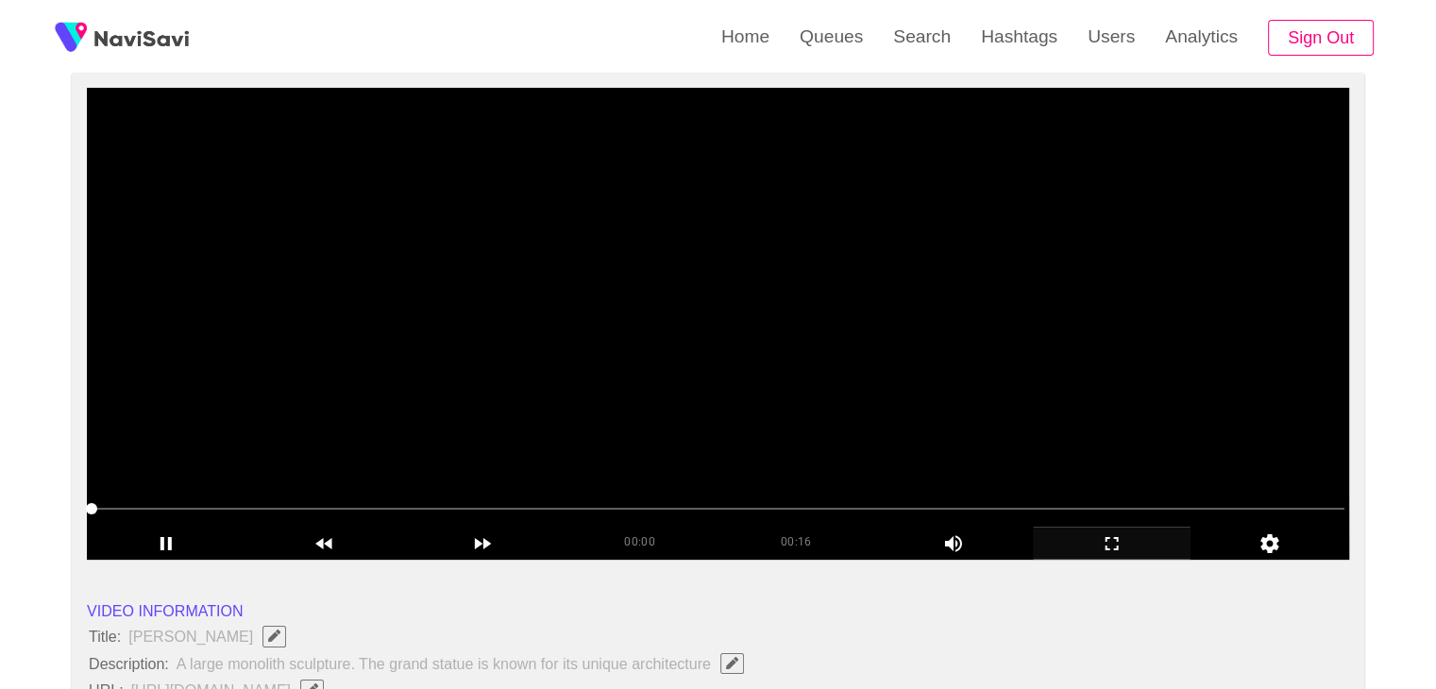
scroll to position [189, 0]
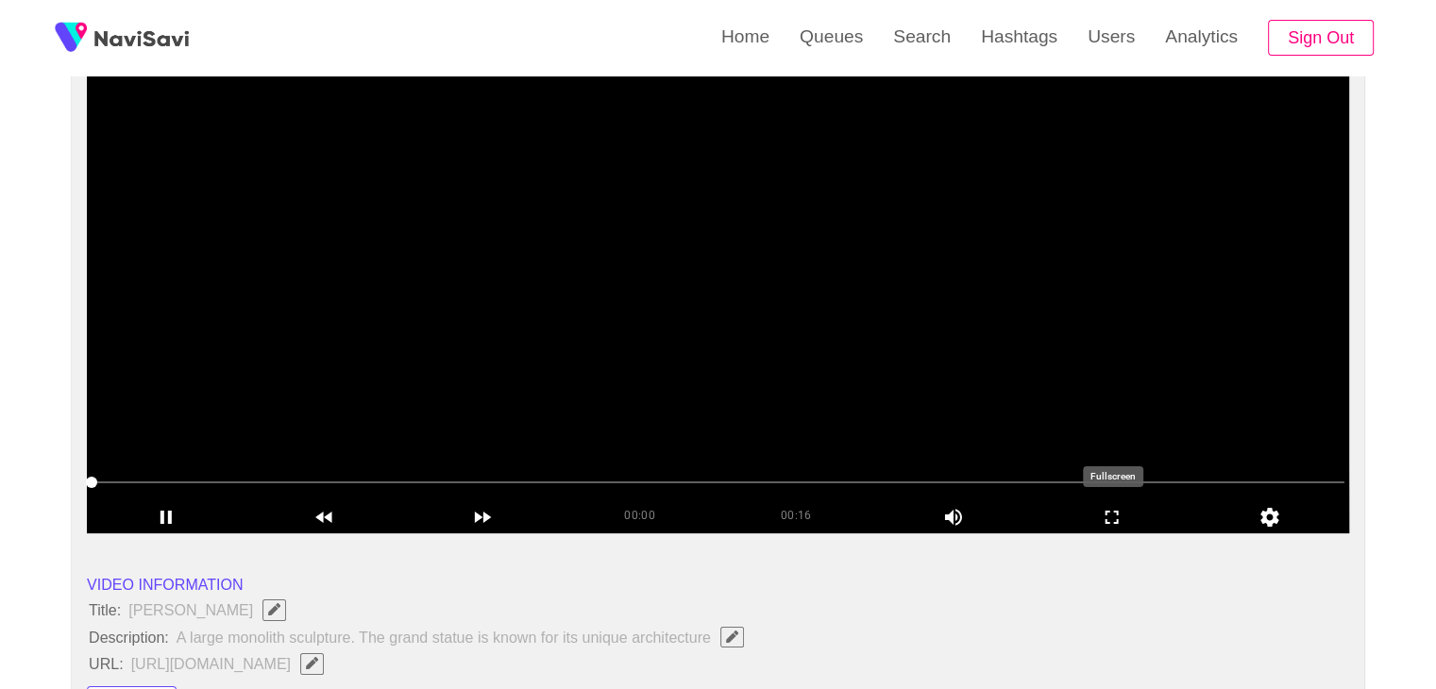
drag, startPoint x: 1135, startPoint y: 510, endPoint x: 929, endPoint y: 548, distance: 209.3
click at [1133, 510] on icon "add" at bounding box center [1112, 517] width 157 height 23
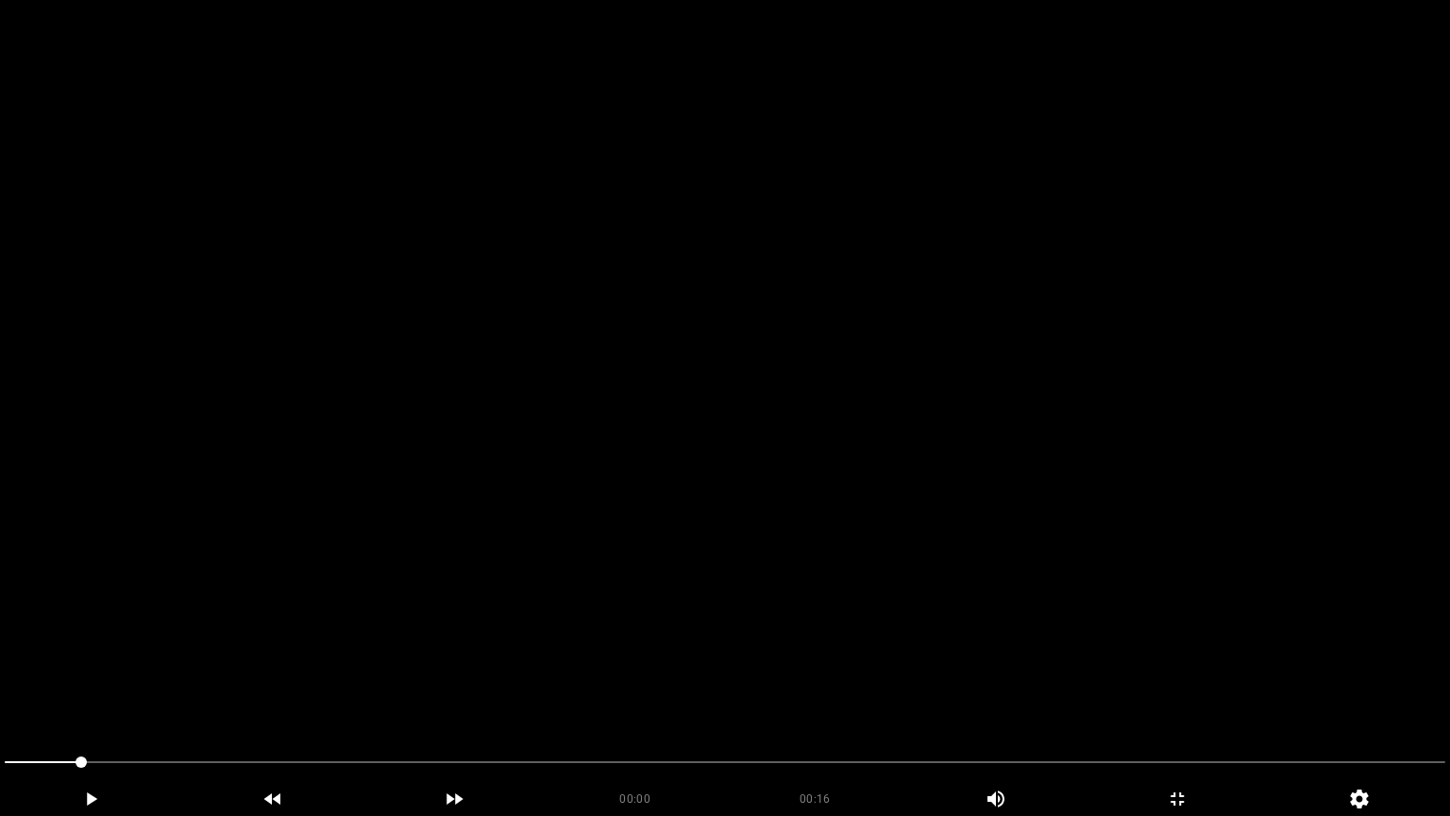
click at [795, 510] on video at bounding box center [725, 408] width 1450 height 816
click at [795, 615] on video at bounding box center [725, 408] width 1450 height 816
click at [789, 615] on video at bounding box center [725, 408] width 1450 height 816
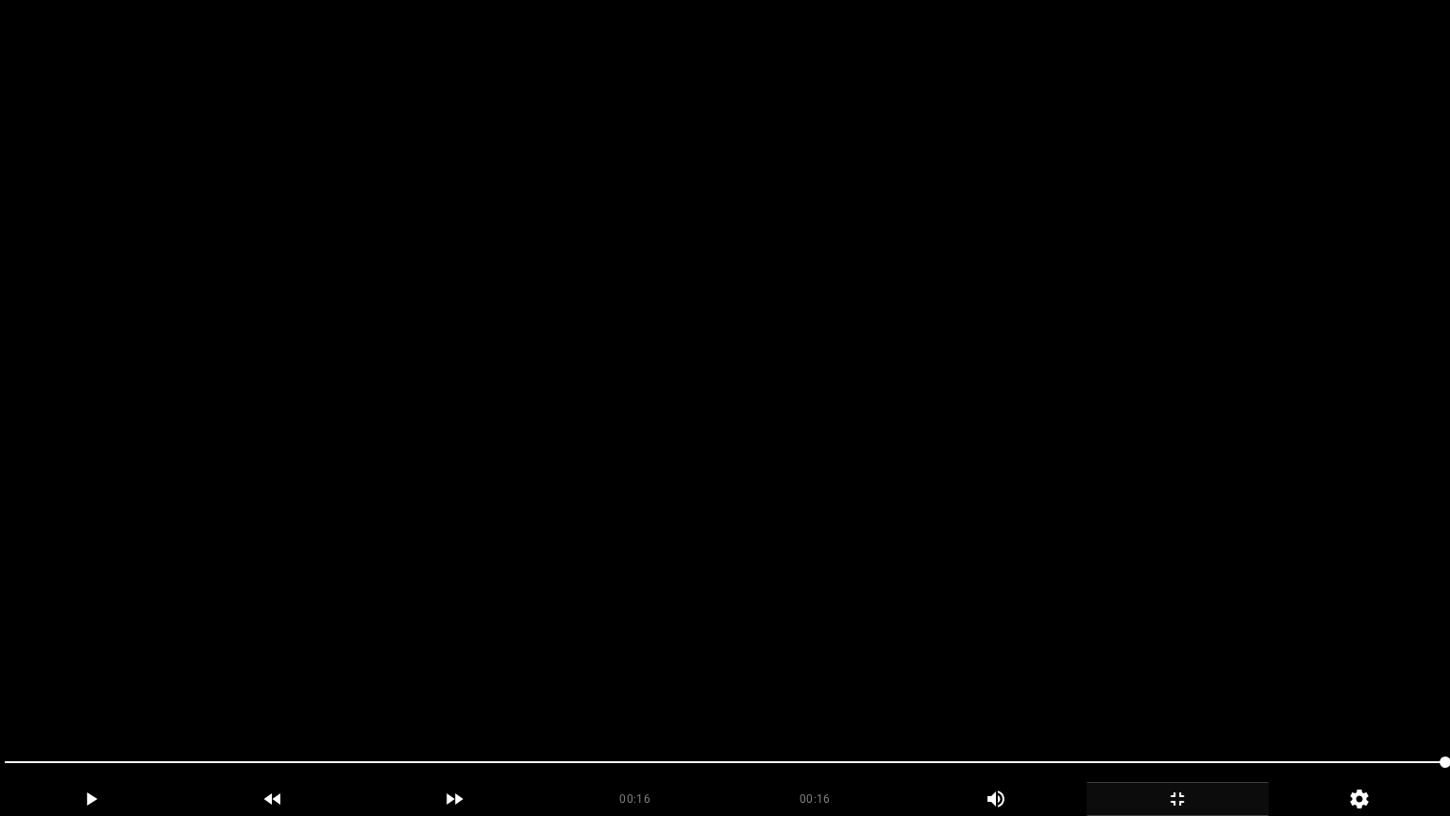
click at [1181, 688] on icon "add" at bounding box center [1177, 798] width 13 height 13
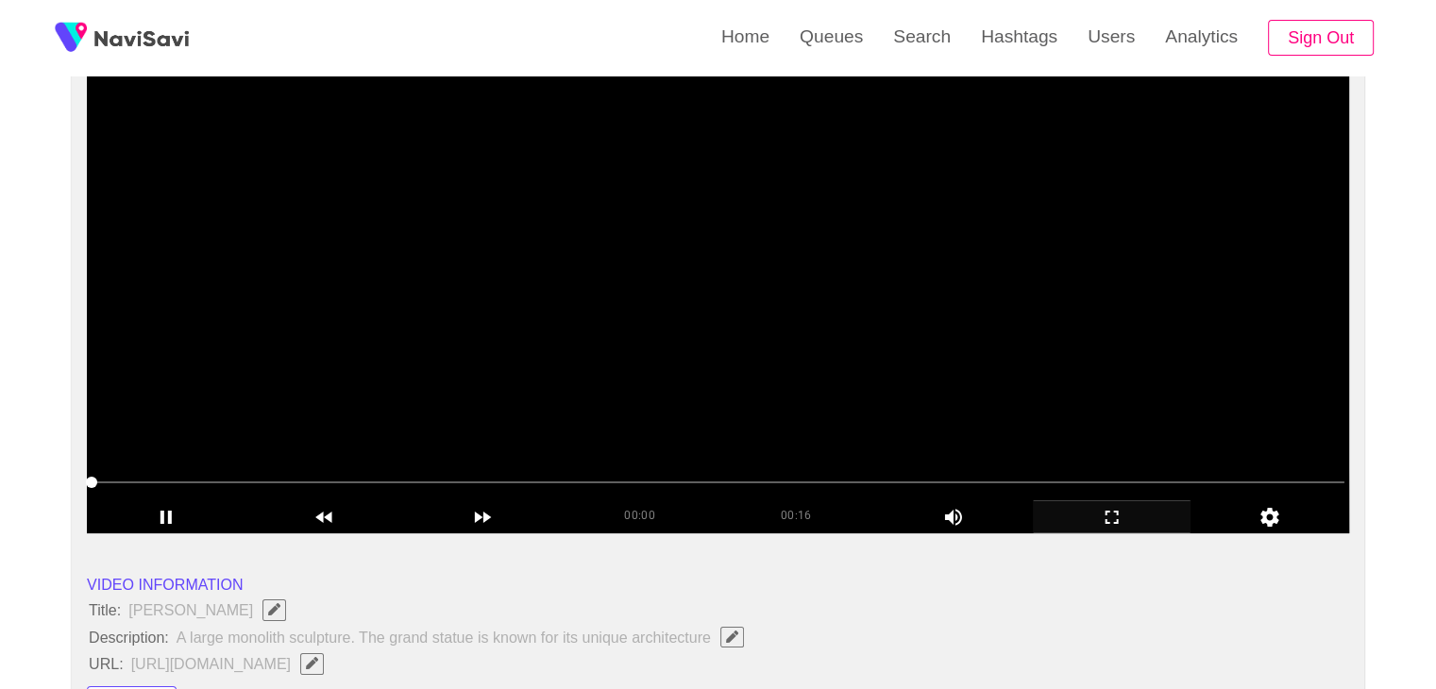
click at [827, 356] on video at bounding box center [718, 297] width 1262 height 472
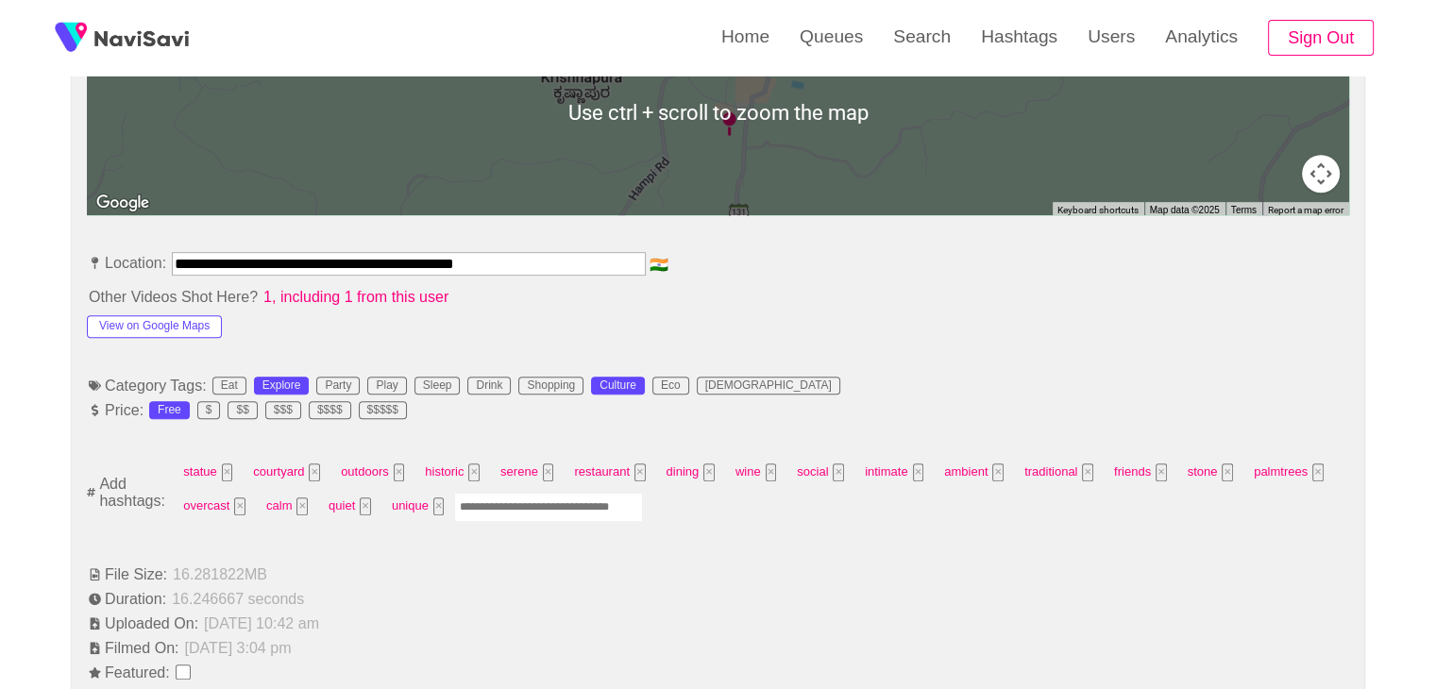
scroll to position [944, 0]
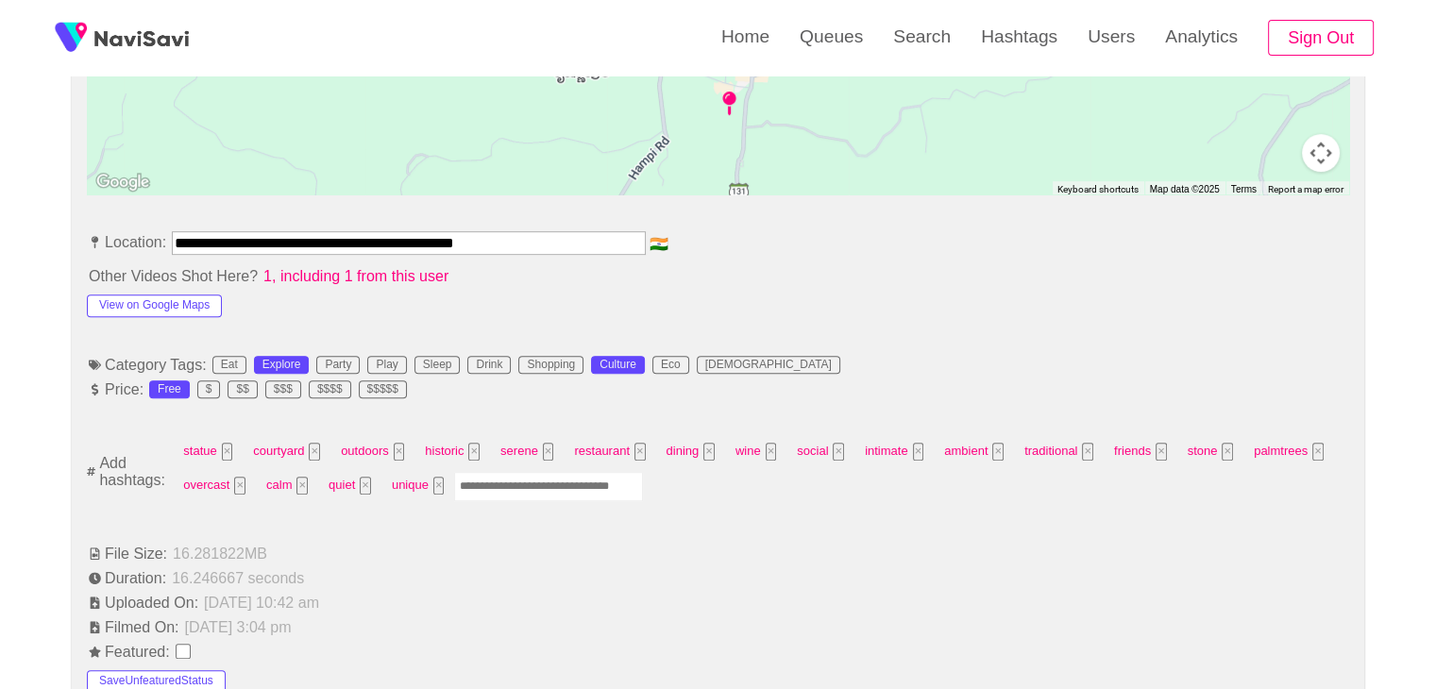
click at [512, 488] on input "Enter tag here and press return" at bounding box center [548, 486] width 189 height 29
type input "*********"
type input "******"
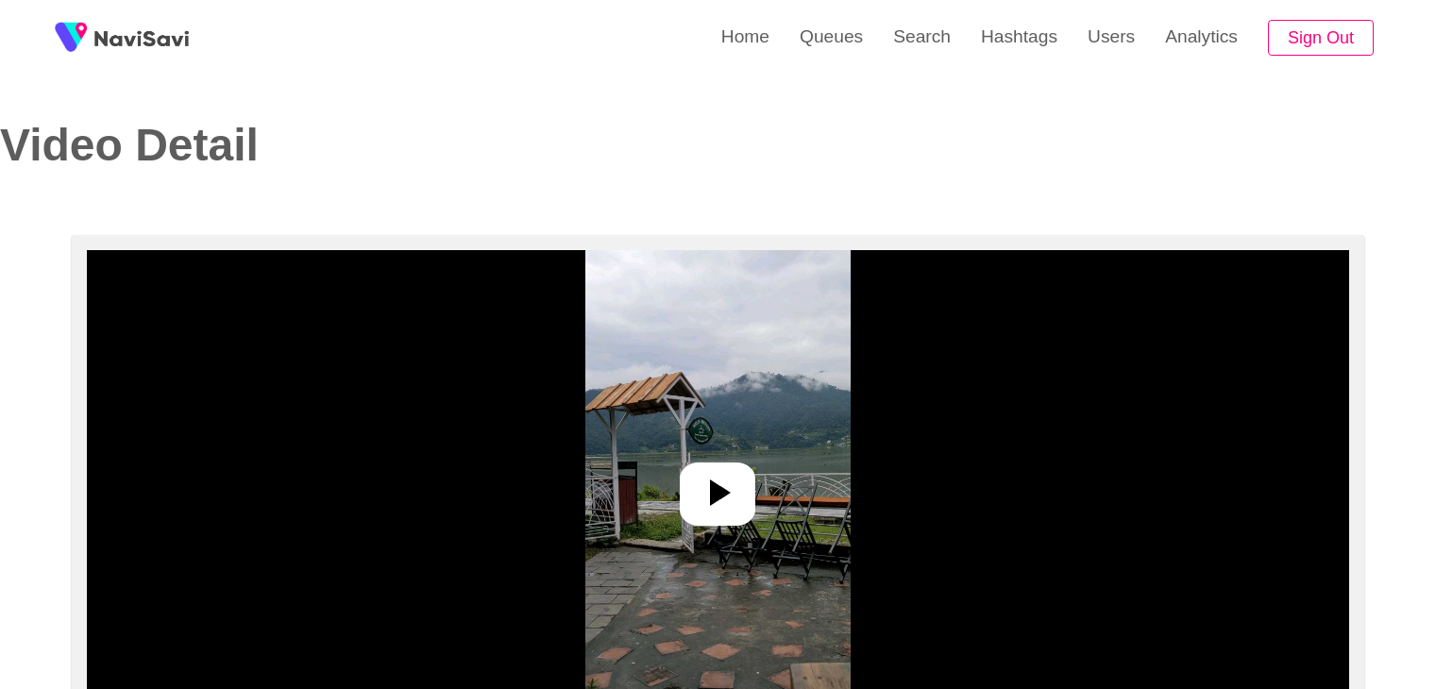
select select "**********"
select select "**"
click at [684, 492] on div at bounding box center [718, 494] width 76 height 63
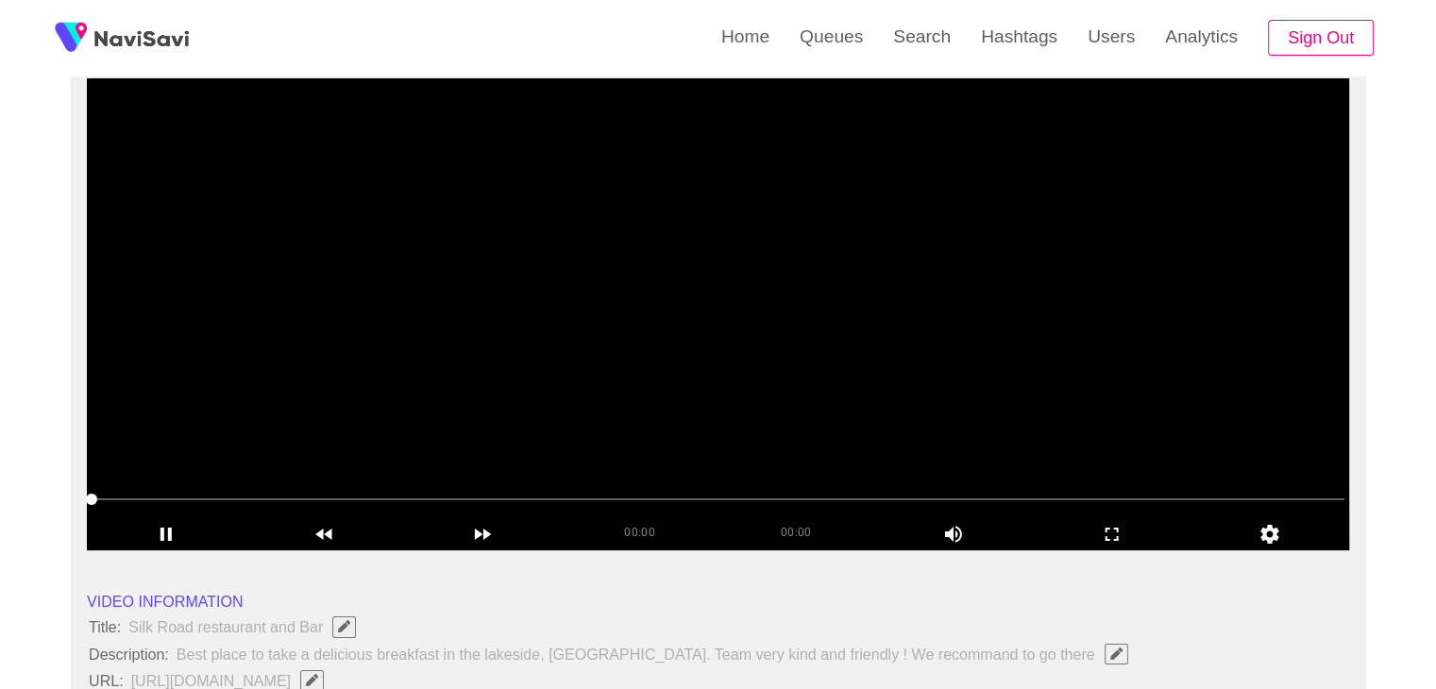
scroll to position [189, 0]
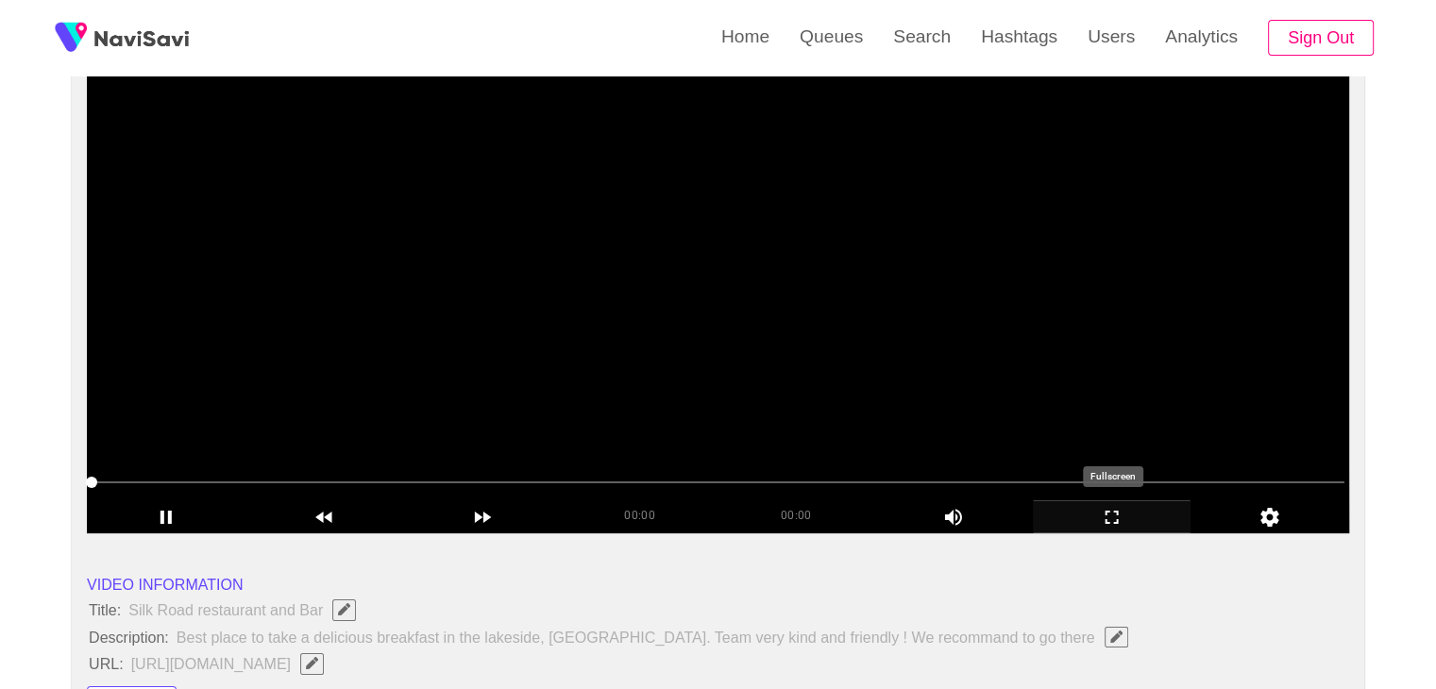
click at [1107, 511] on icon "add" at bounding box center [1112, 517] width 13 height 13
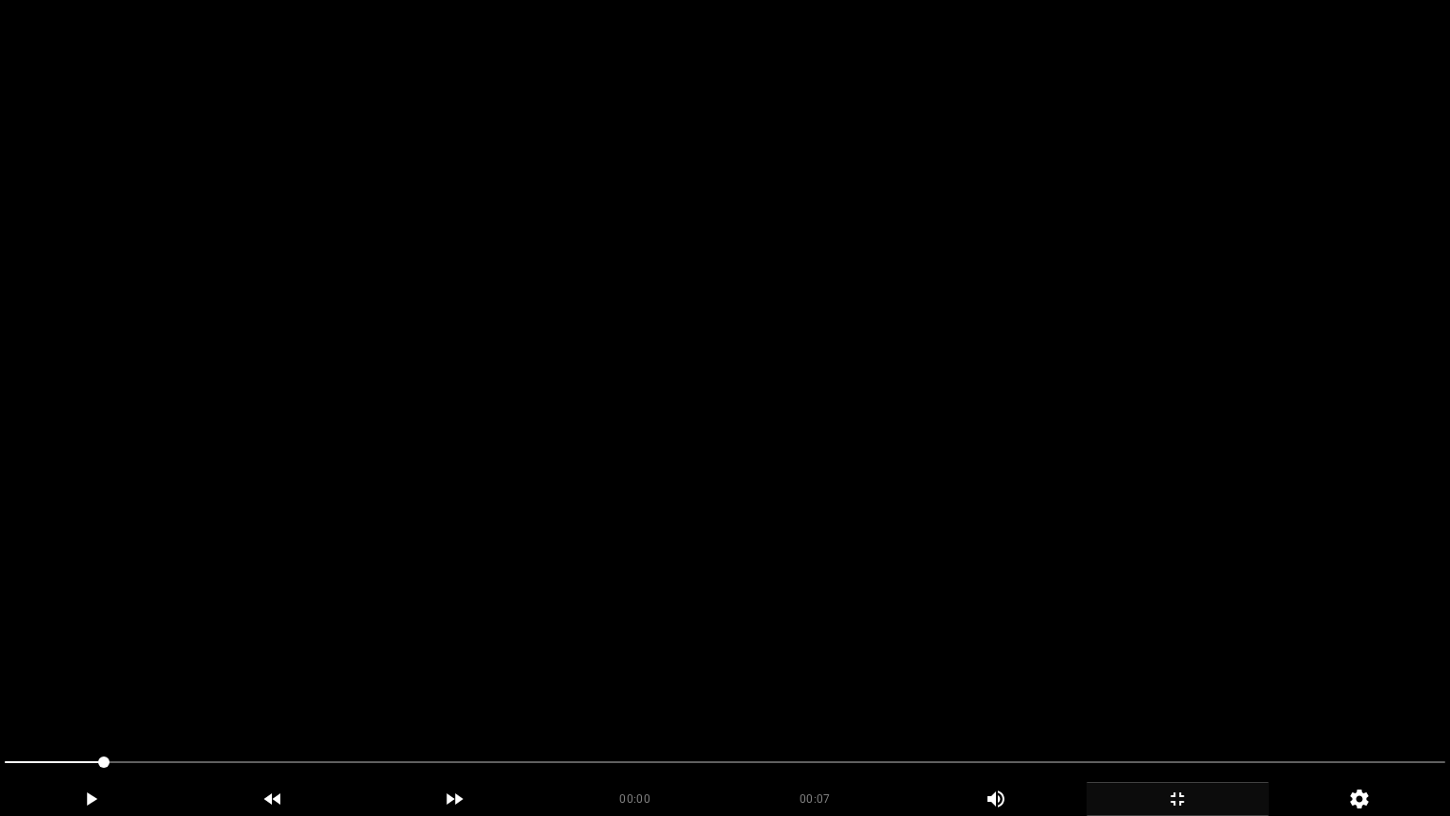
click at [1077, 565] on video at bounding box center [725, 408] width 1450 height 816
click at [1059, 544] on video at bounding box center [725, 408] width 1450 height 816
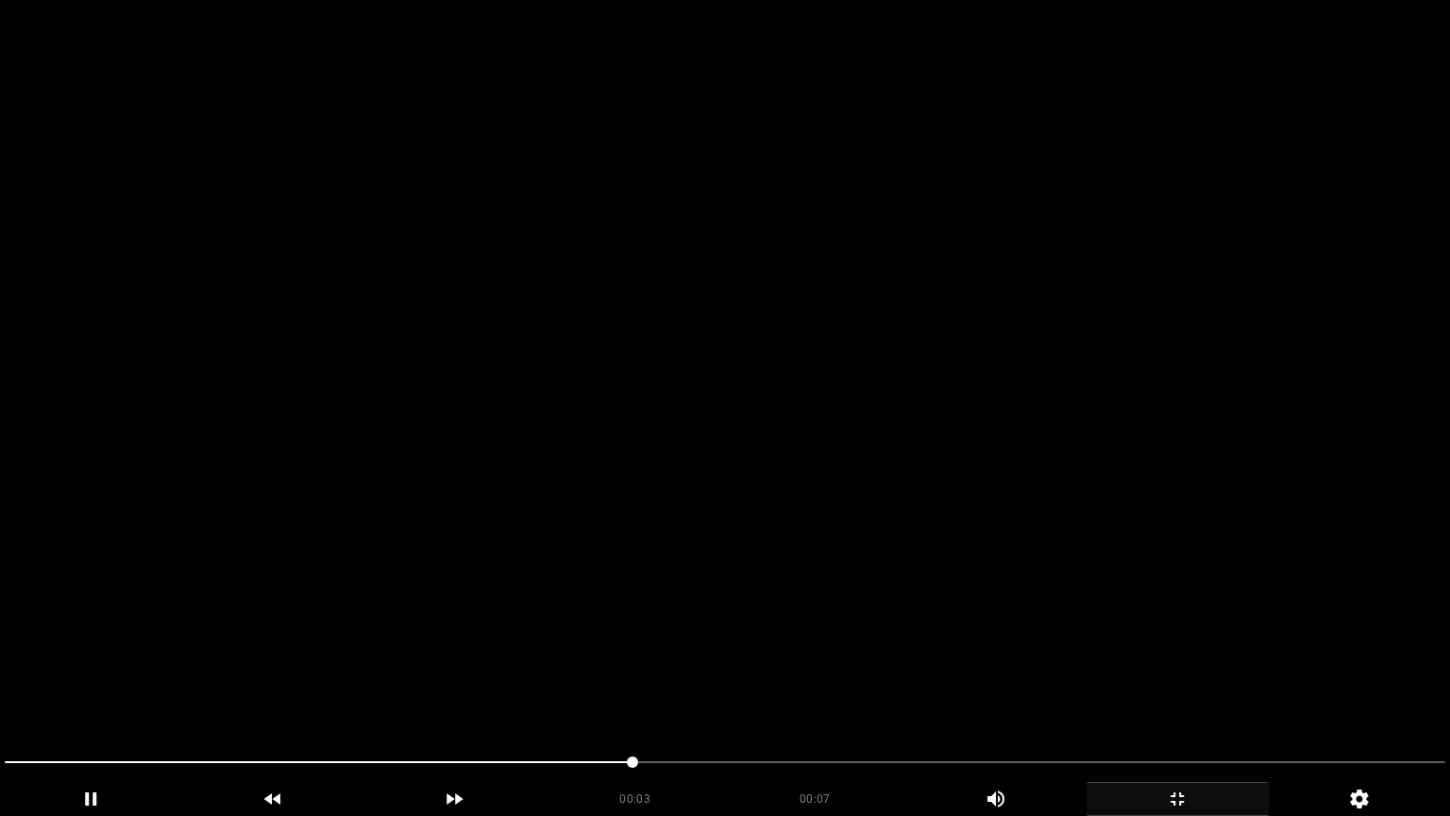
click at [1059, 544] on video at bounding box center [725, 408] width 1450 height 816
click at [1058, 540] on video at bounding box center [725, 408] width 1450 height 816
drag, startPoint x: 198, startPoint y: 761, endPoint x: 19, endPoint y: 681, distance: 196.5
drag, startPoint x: 471, startPoint y: 580, endPoint x: 459, endPoint y: 580, distance: 12.3
click at [469, 580] on video at bounding box center [725, 408] width 1450 height 816
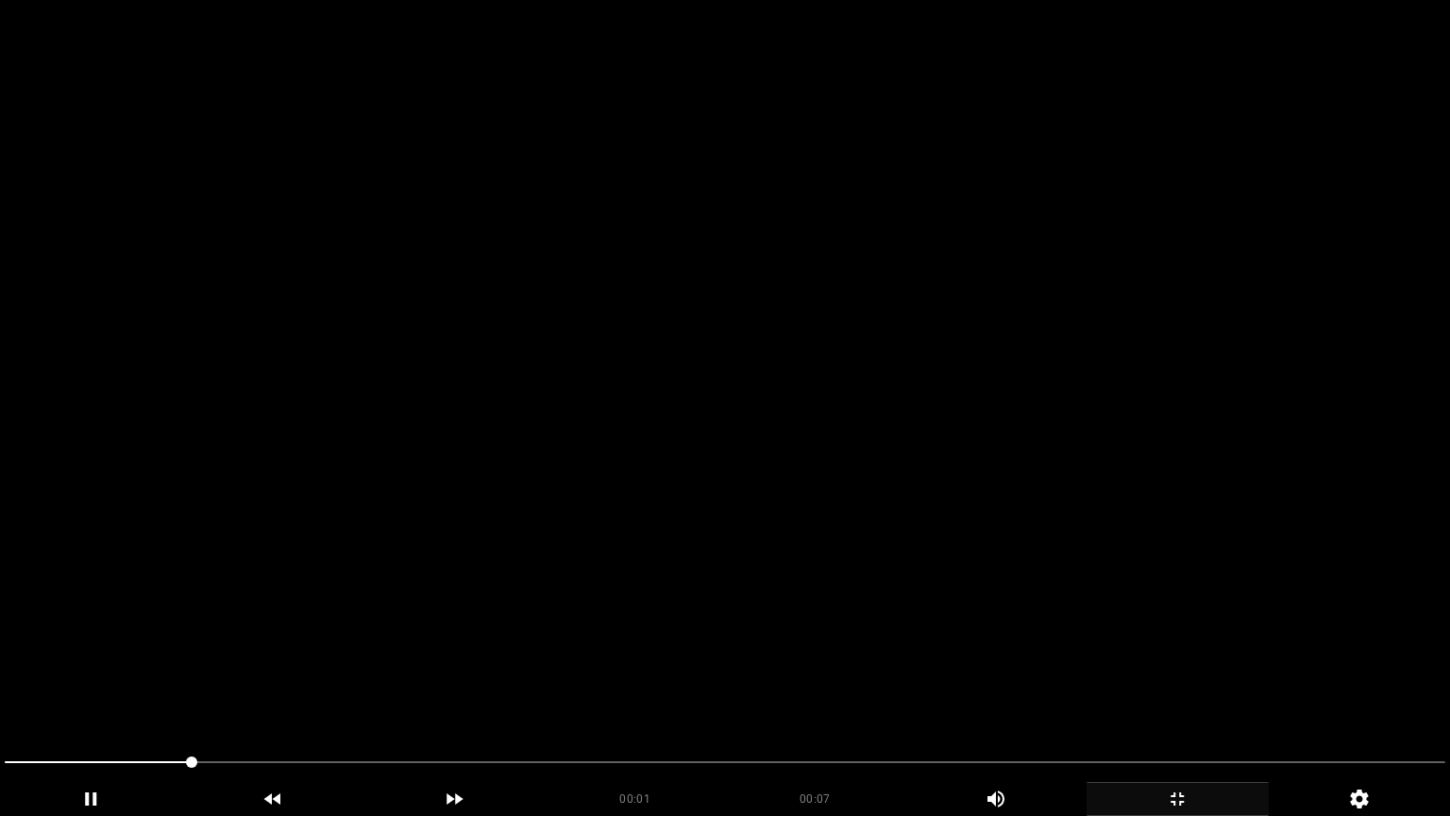
click at [343, 604] on video at bounding box center [725, 408] width 1450 height 816
click at [795, 384] on video at bounding box center [725, 408] width 1450 height 816
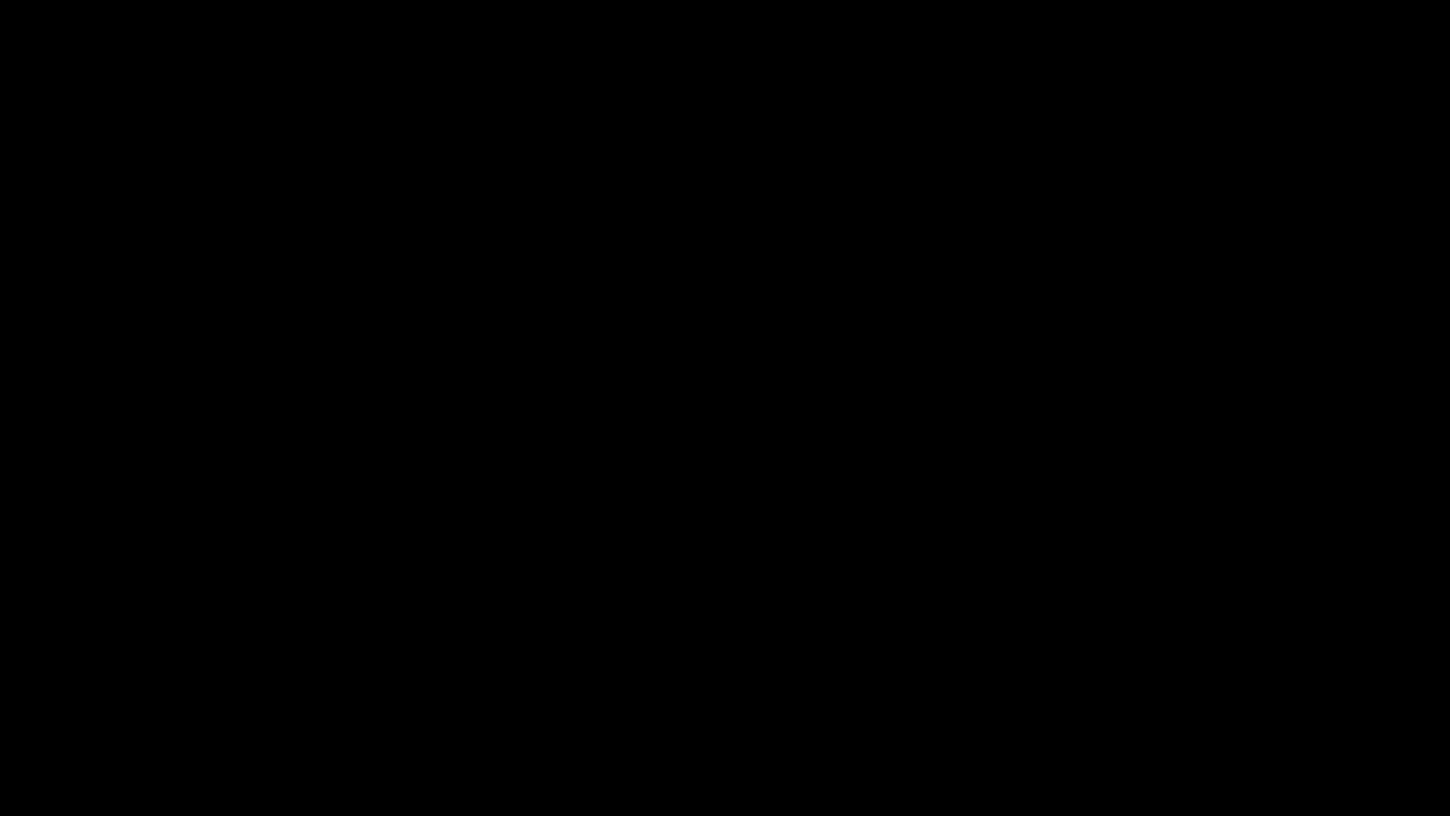
click at [1190, 688] on icon "add" at bounding box center [1178, 799] width 180 height 23
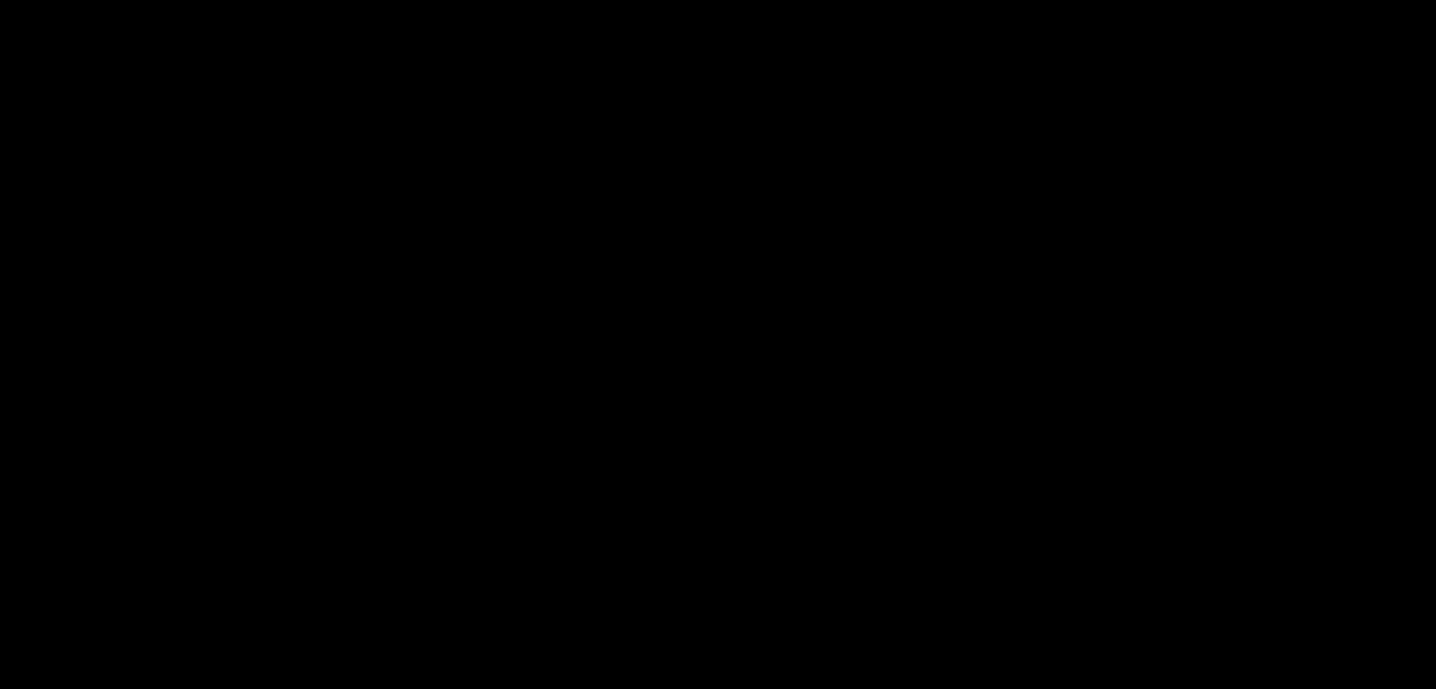
scroll to position [850, 0]
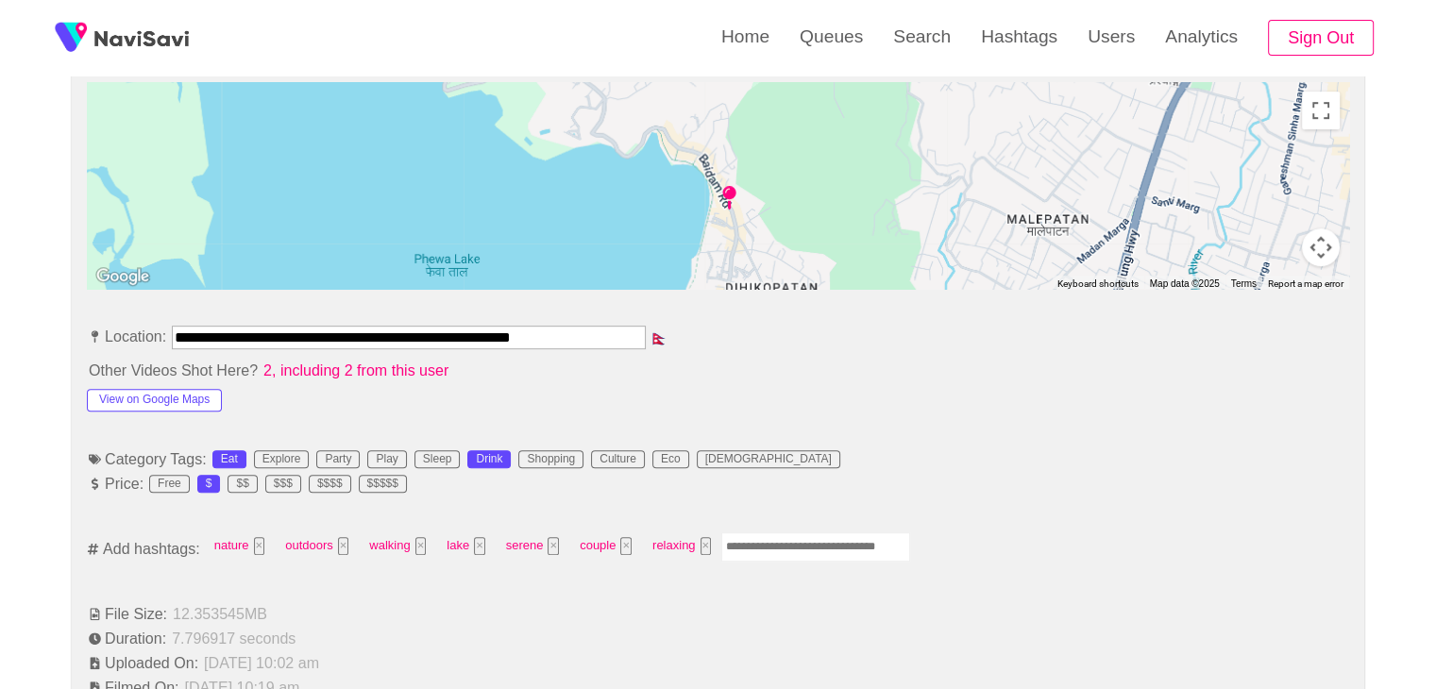
click at [771, 551] on input "Enter tag here and press return" at bounding box center [815, 547] width 189 height 29
type input "****"
type input "***"
type input "*********"
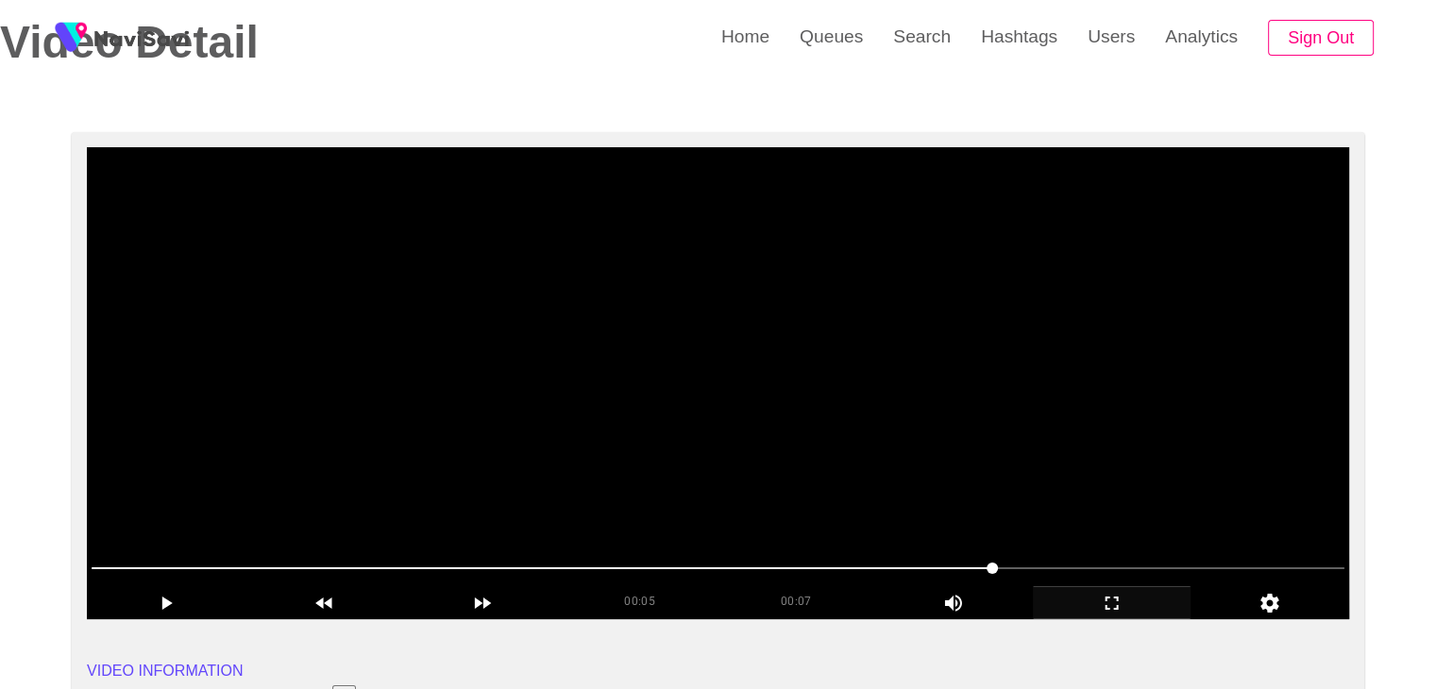
scroll to position [94, 0]
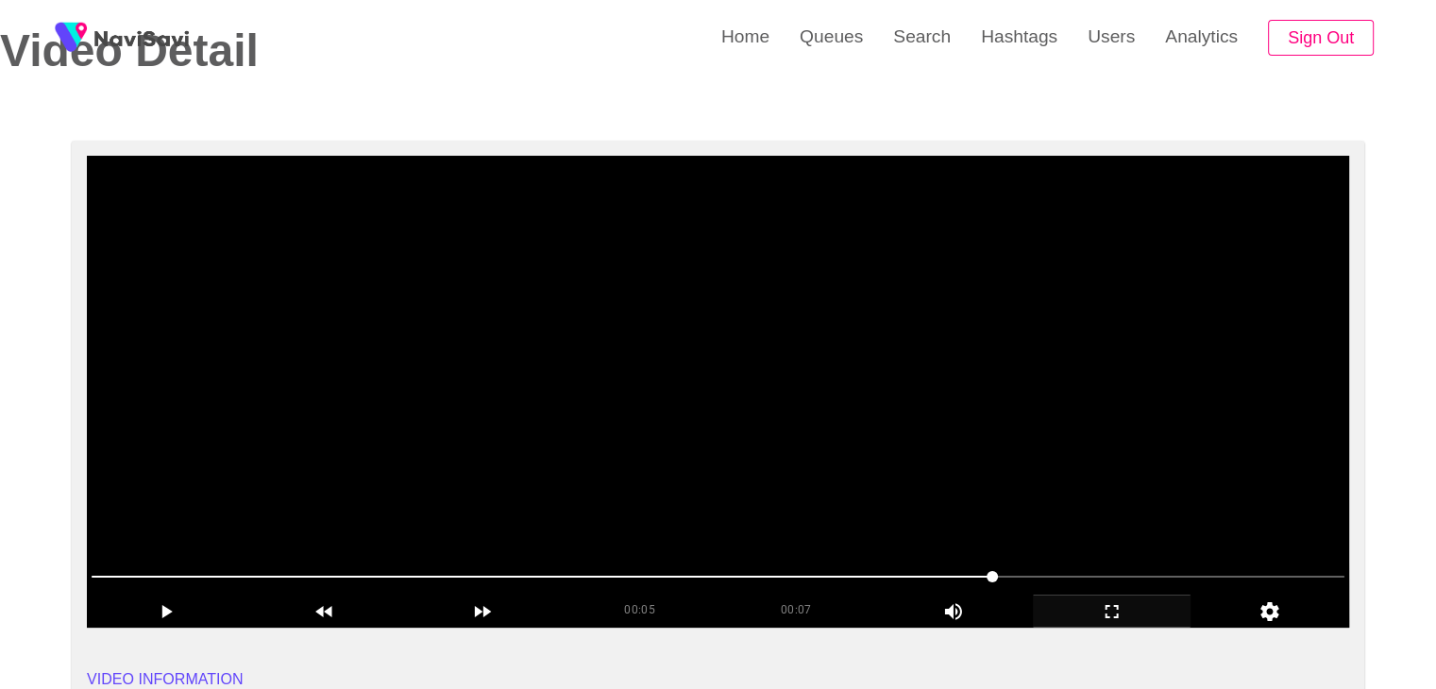
click at [704, 419] on video at bounding box center [718, 392] width 1262 height 472
drag, startPoint x: 424, startPoint y: 575, endPoint x: 264, endPoint y: 539, distance: 163.6
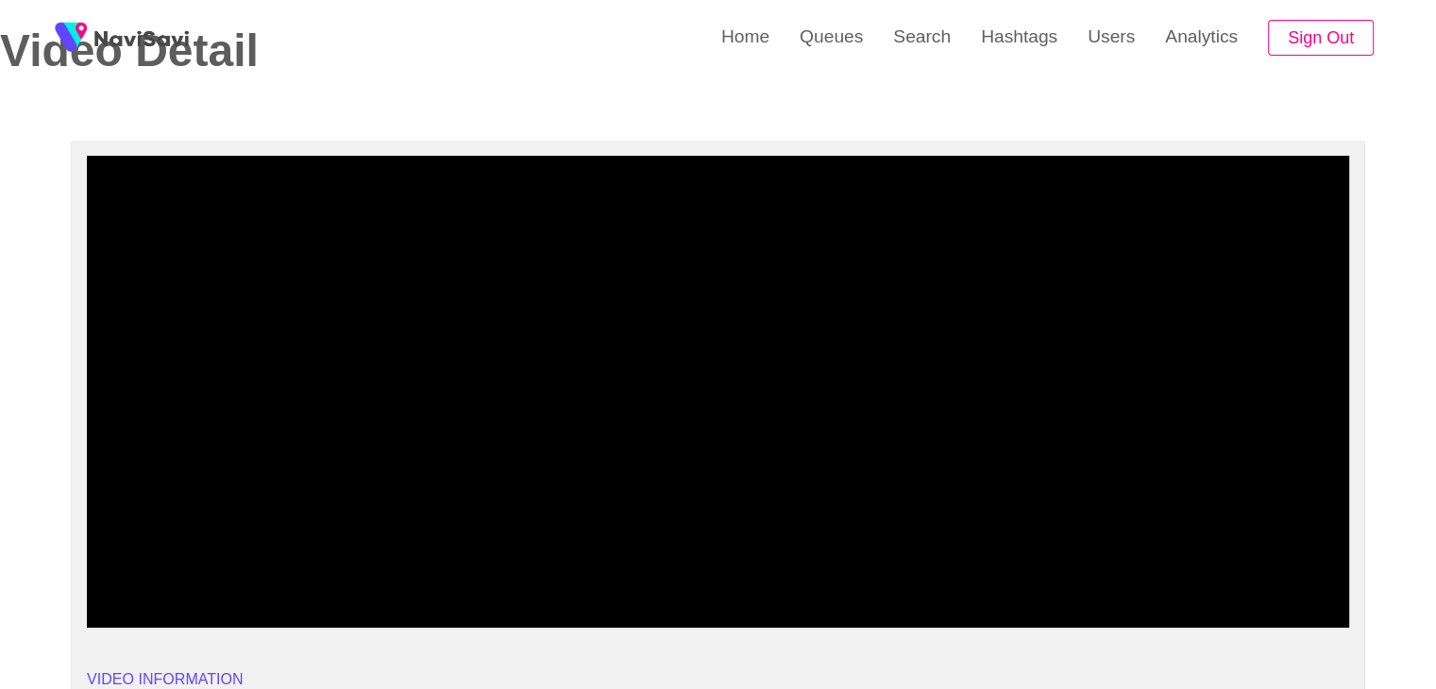
drag, startPoint x: 294, startPoint y: 569, endPoint x: 0, endPoint y: 541, distance: 295.0
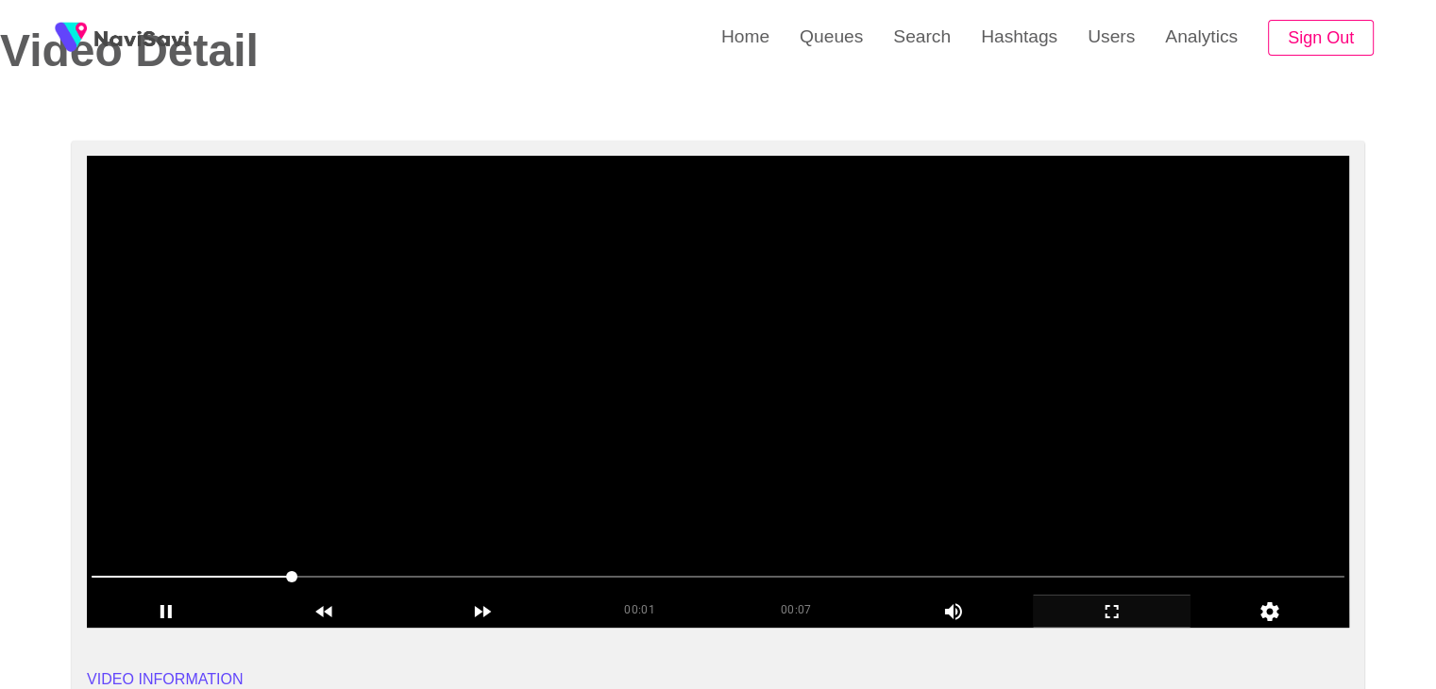
click at [627, 385] on video at bounding box center [718, 392] width 1262 height 472
click at [624, 384] on video at bounding box center [718, 392] width 1262 height 472
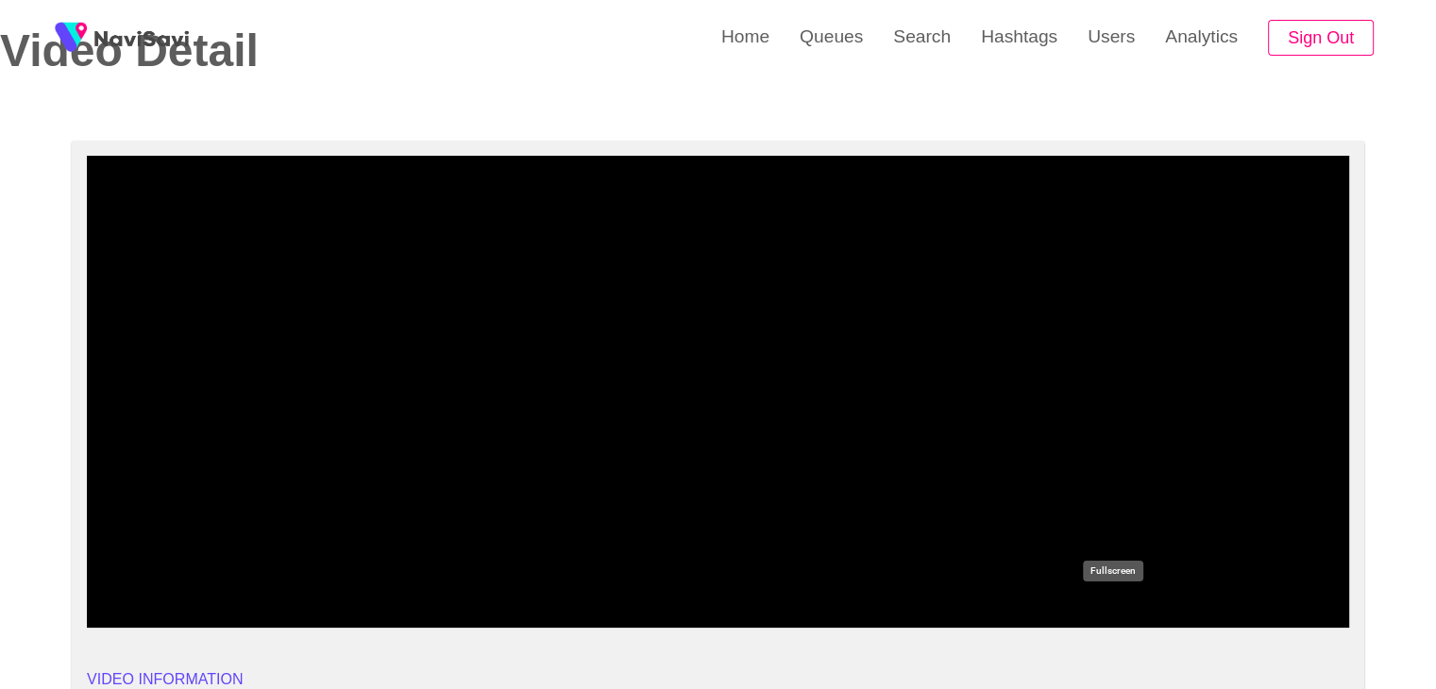
click at [1125, 614] on icon "add" at bounding box center [1112, 612] width 157 height 23
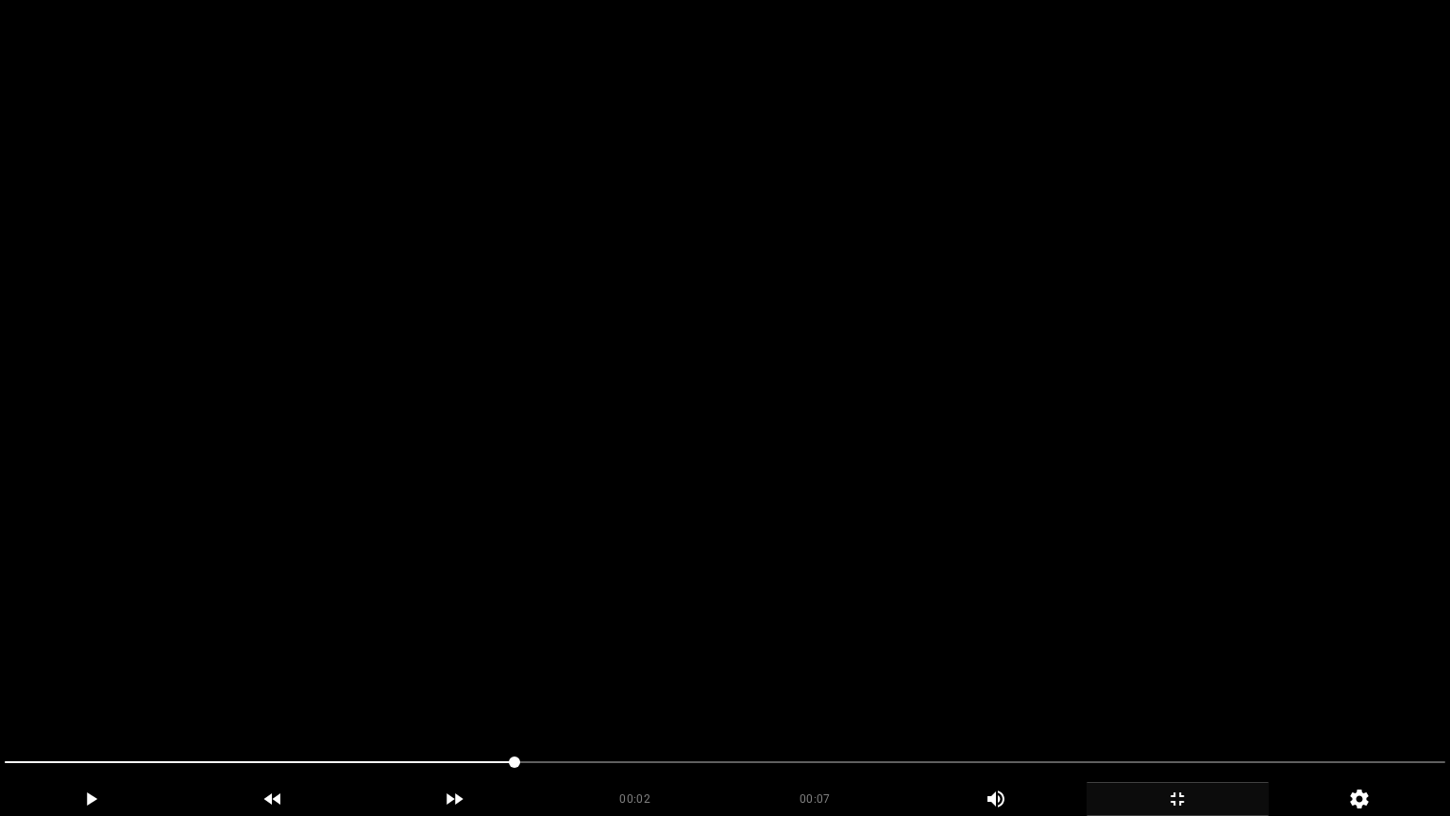
click at [952, 554] on video at bounding box center [725, 408] width 1450 height 816
click at [955, 569] on video at bounding box center [725, 408] width 1450 height 816
click at [955, 570] on video at bounding box center [725, 408] width 1450 height 816
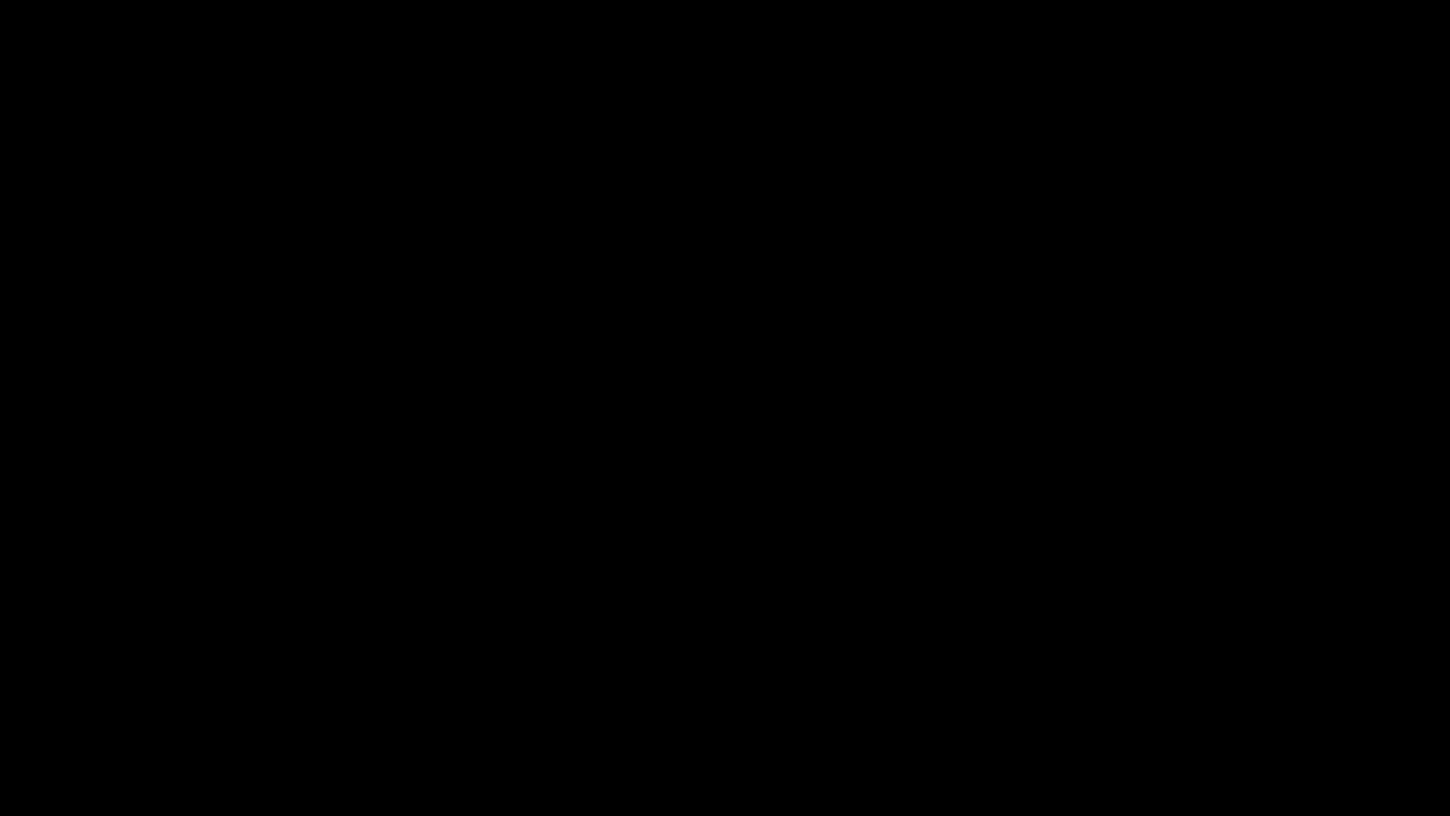
click at [1161, 688] on icon "add" at bounding box center [1178, 799] width 180 height 23
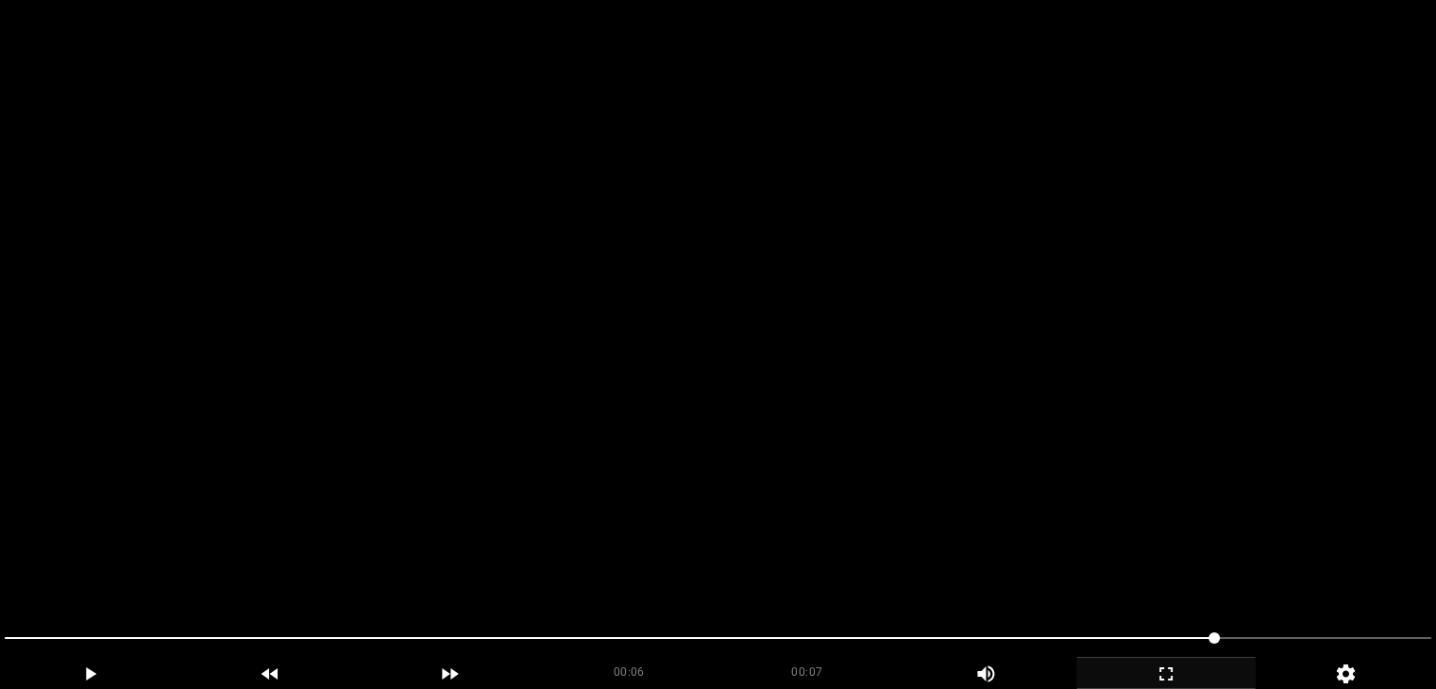
scroll to position [472, 0]
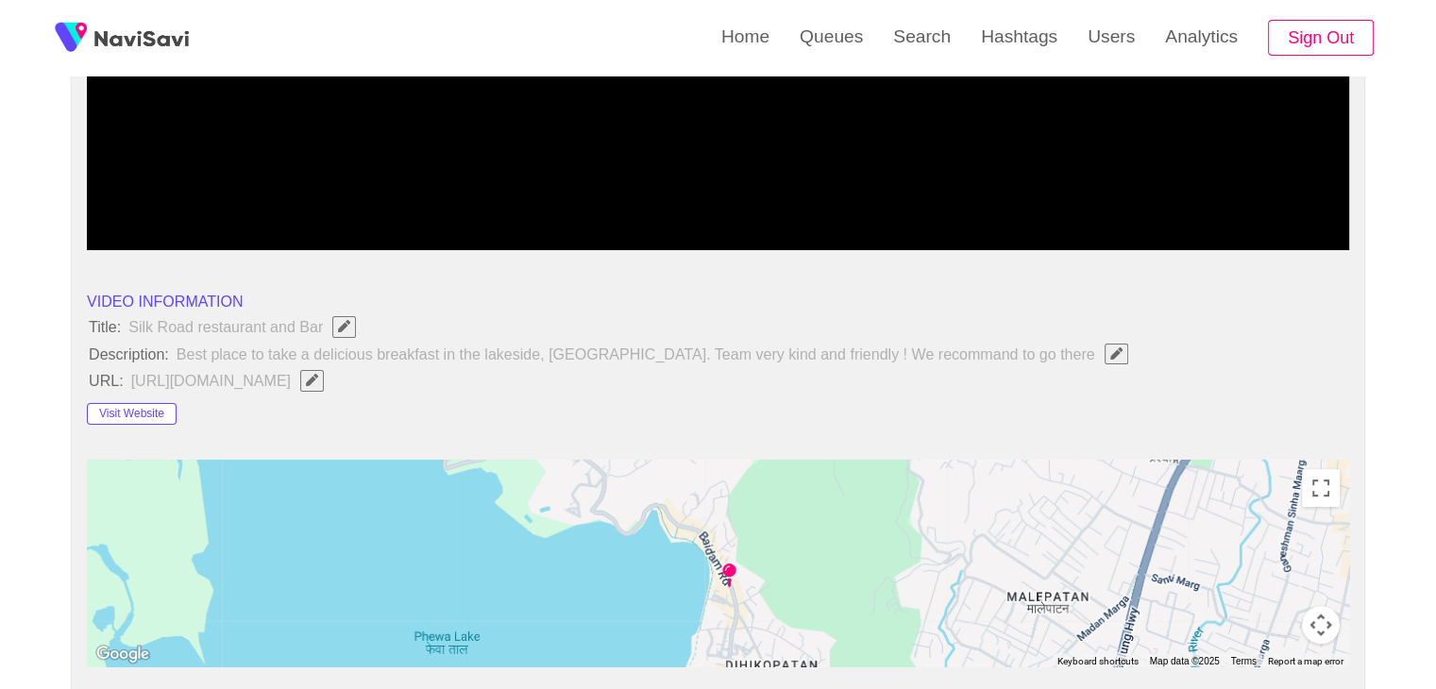
drag, startPoint x: 133, startPoint y: 197, endPoint x: 26, endPoint y: 208, distance: 107.2
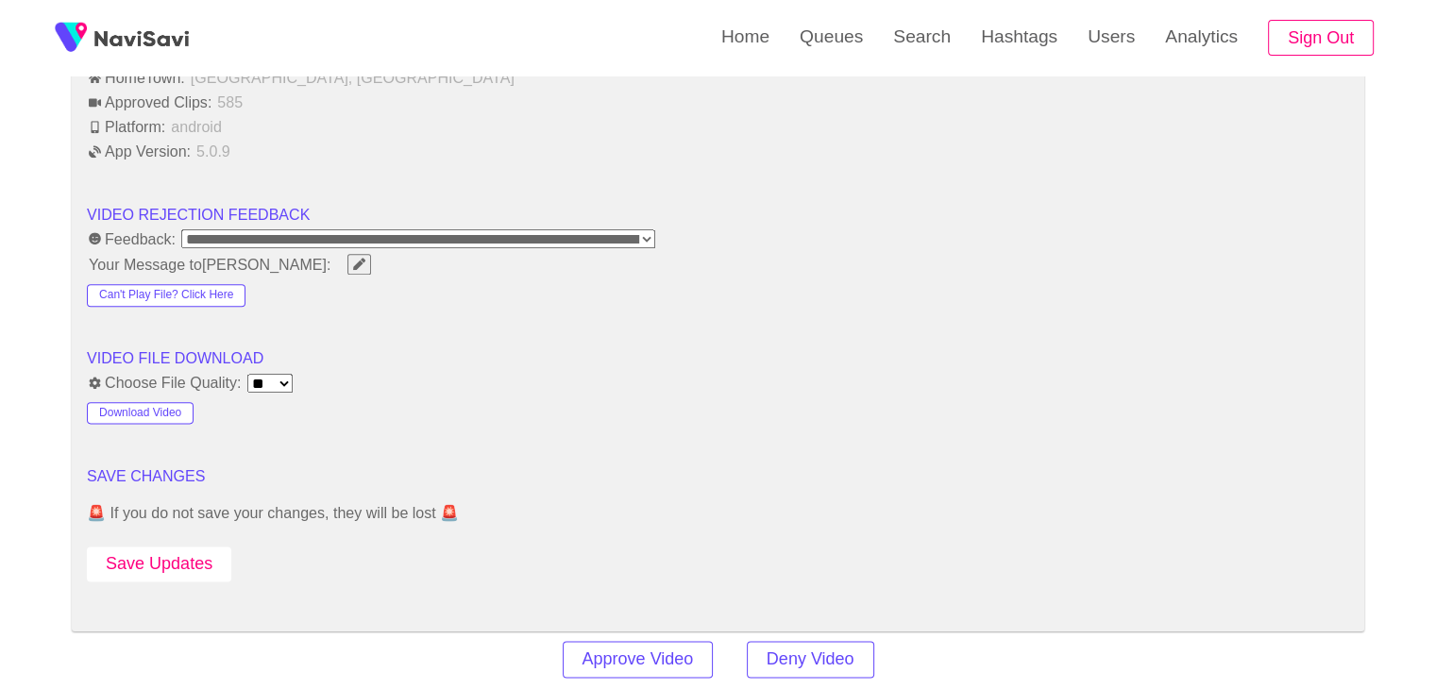
scroll to position [2361, 0]
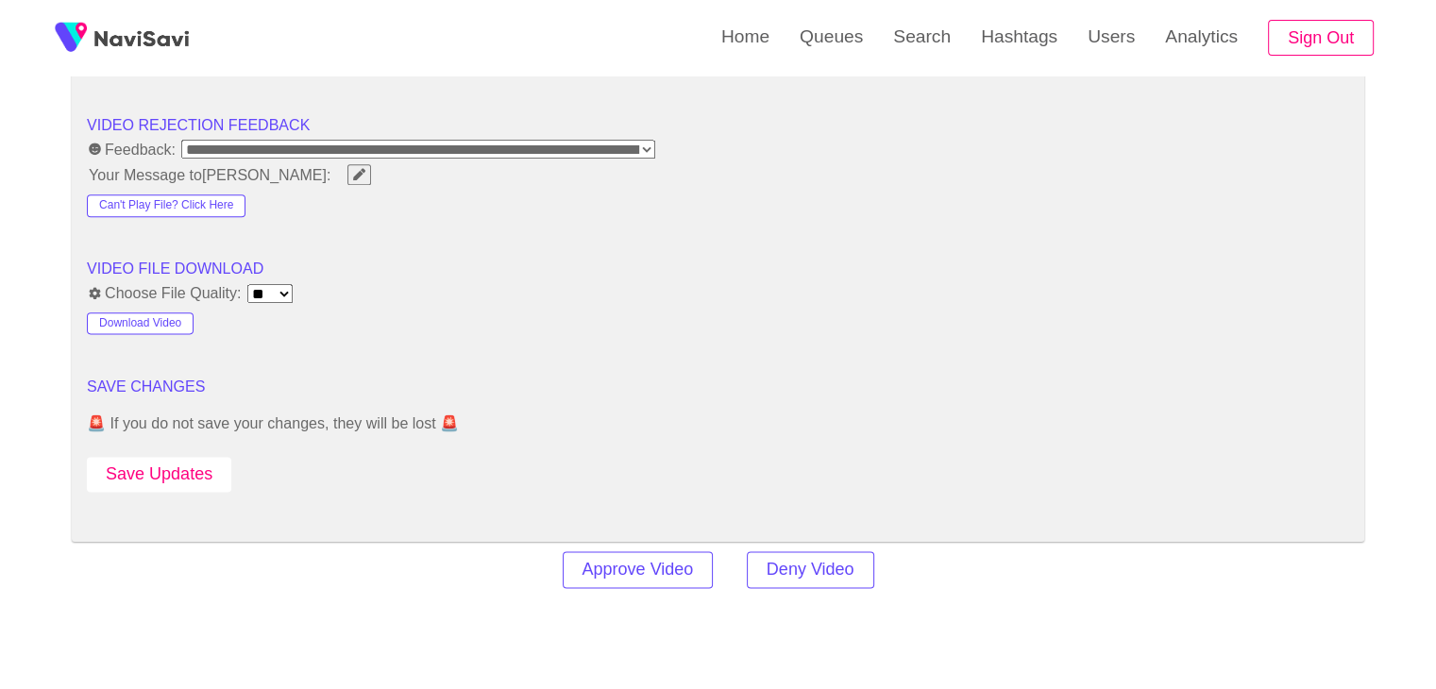
click at [151, 469] on button "Save Updates" at bounding box center [159, 474] width 144 height 35
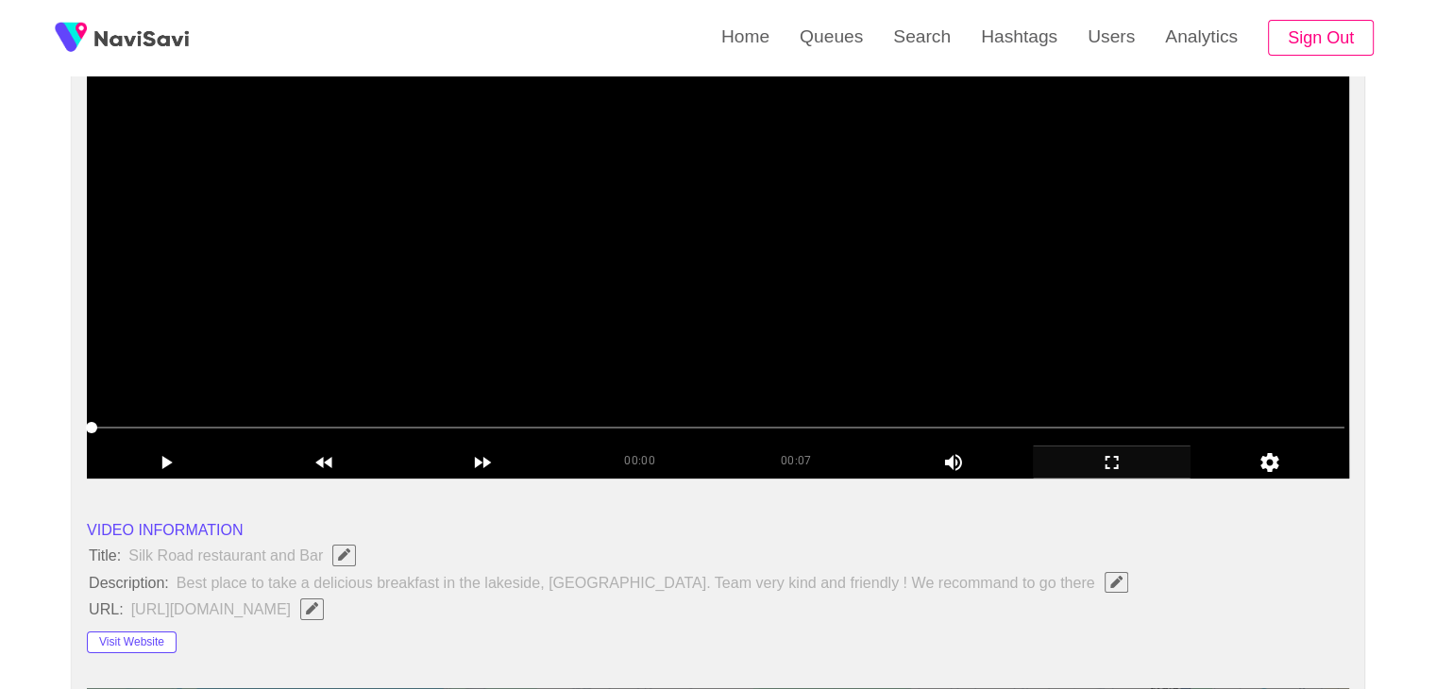
scroll to position [189, 0]
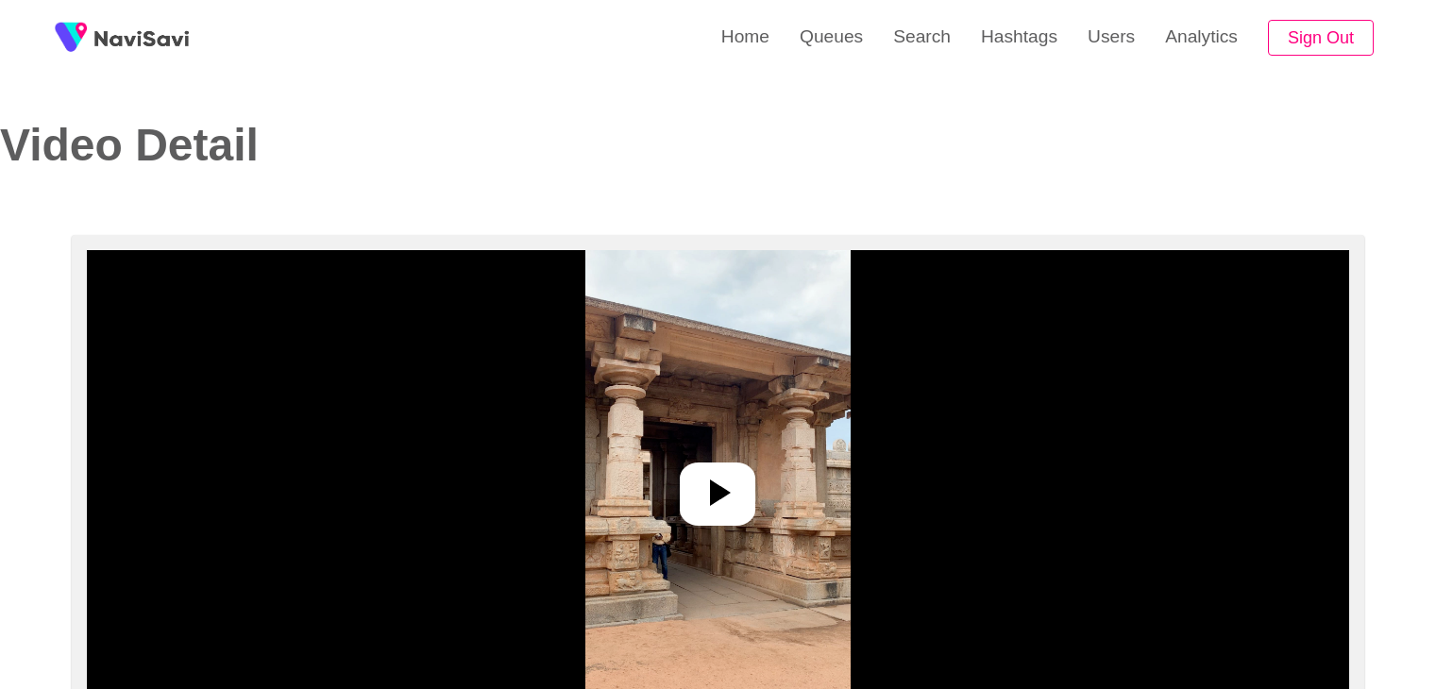
select select "**********"
select select "**"
click at [718, 471] on icon at bounding box center [717, 492] width 45 height 45
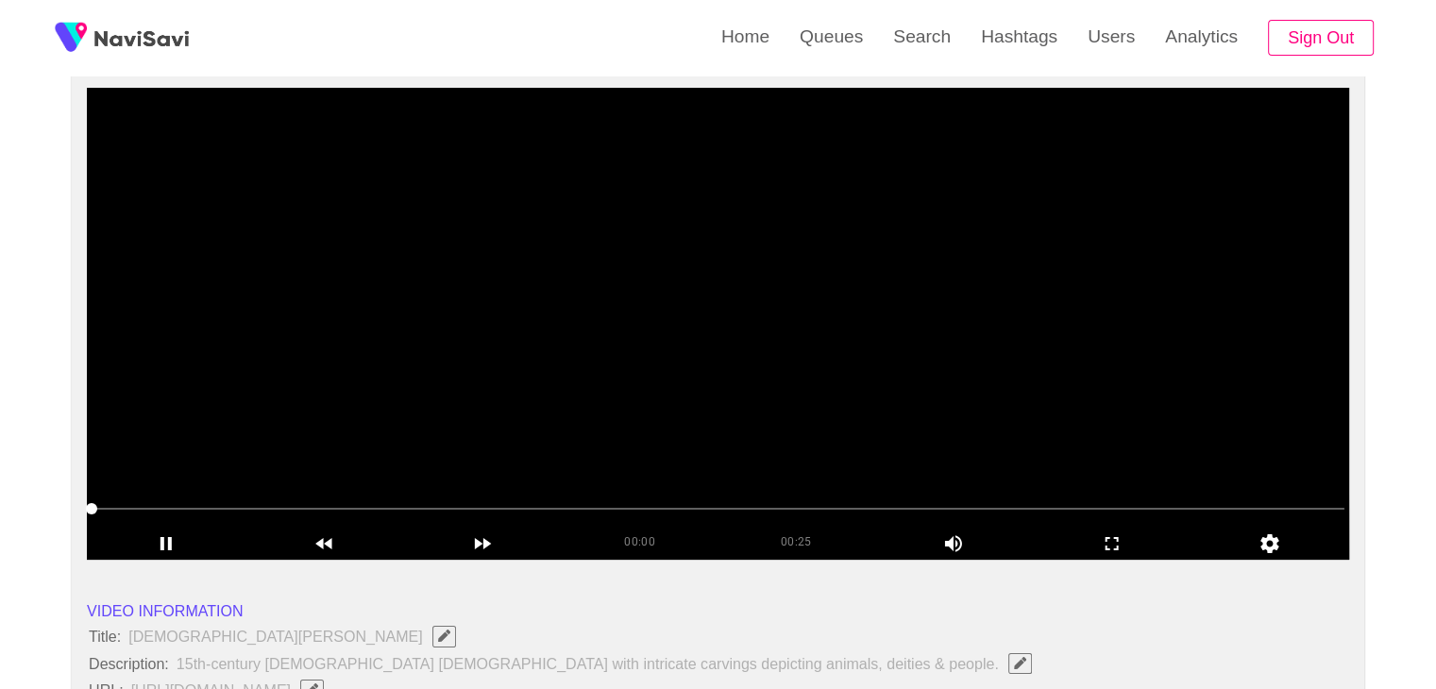
scroll to position [189, 0]
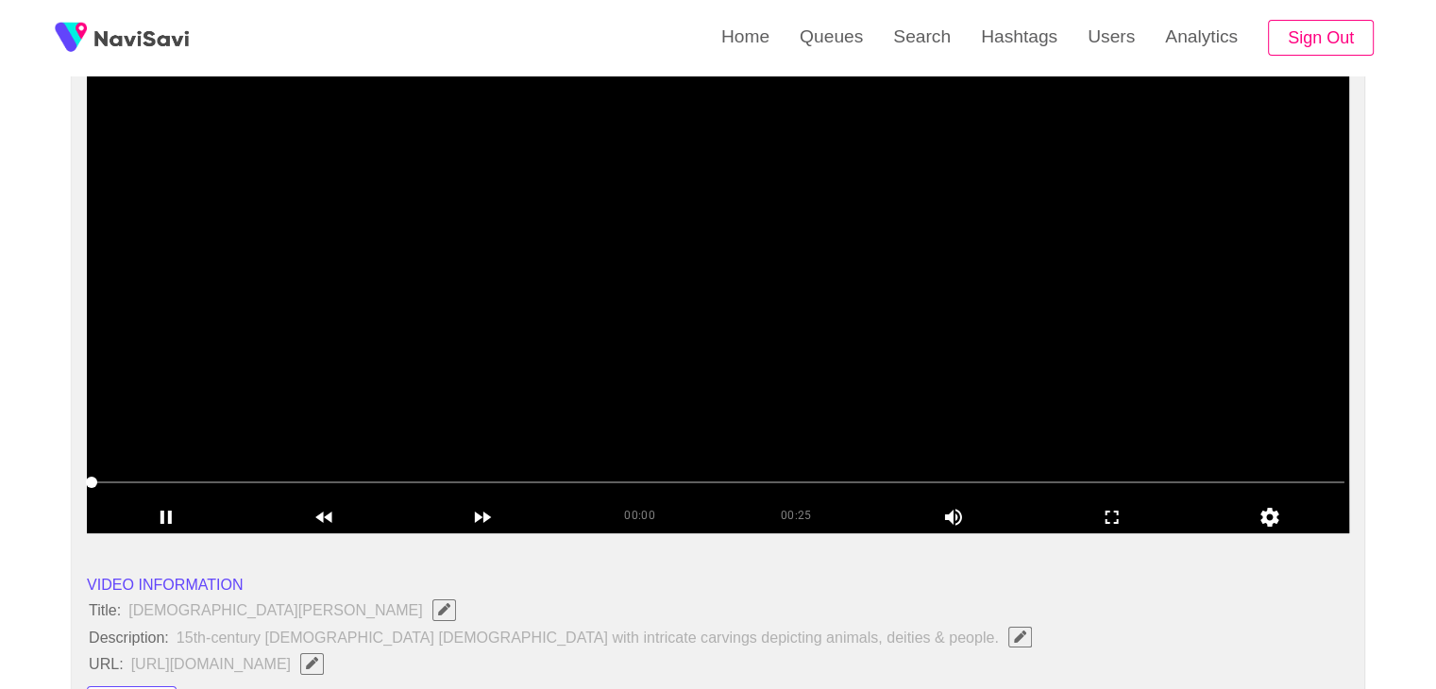
click at [1105, 515] on icon "add" at bounding box center [1112, 517] width 157 height 23
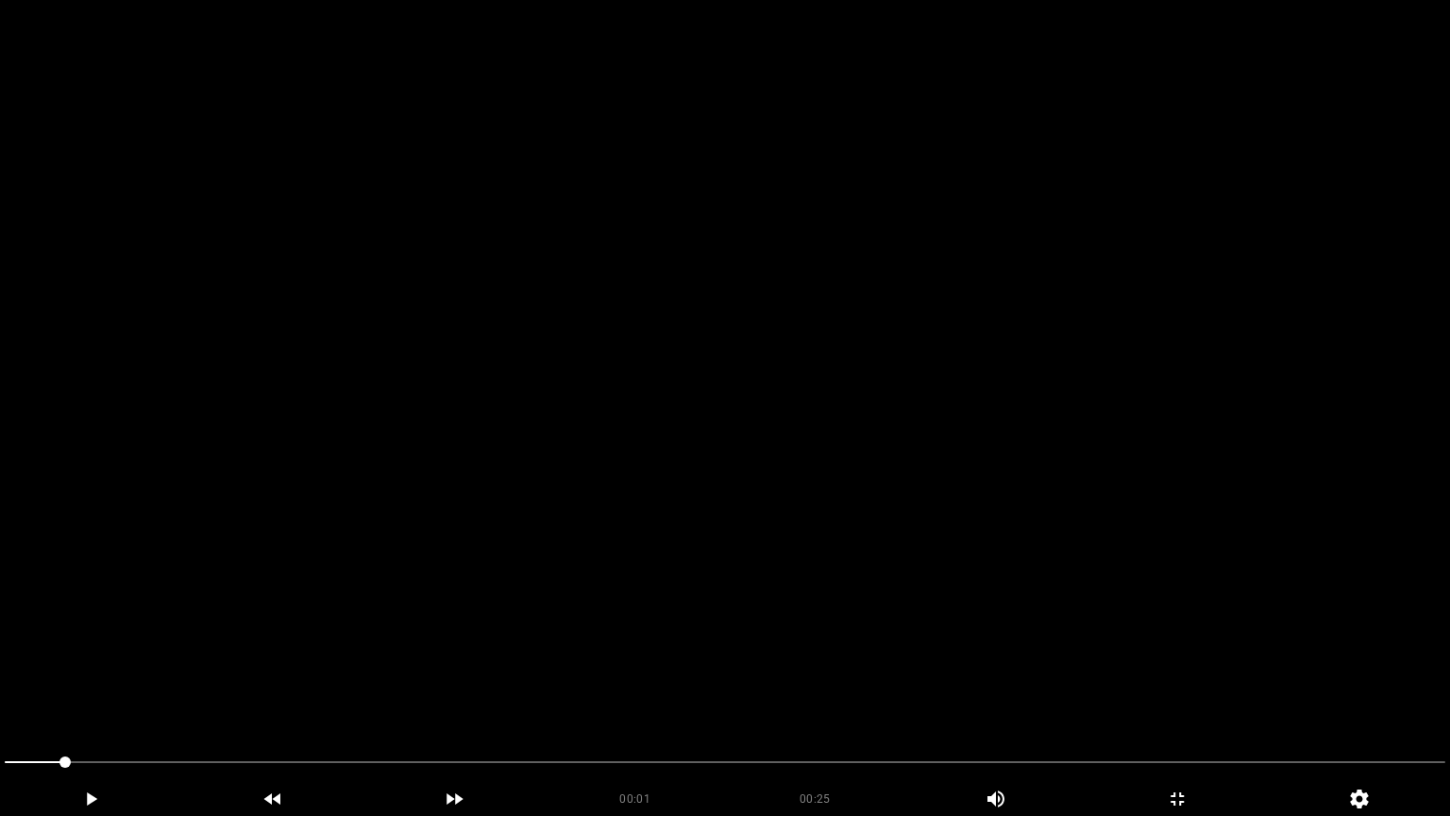
click at [1016, 570] on video at bounding box center [725, 408] width 1450 height 816
drag, startPoint x: 0, startPoint y: 744, endPoint x: 3, endPoint y: 734, distance: 10.8
click at [0, 688] on section "00:18 00:25 Picture In Picture 1 Error: Failed to load Video" at bounding box center [725, 408] width 1450 height 816
drag, startPoint x: 90, startPoint y: 767, endPoint x: 0, endPoint y: 768, distance: 89.7
click at [461, 667] on video at bounding box center [725, 408] width 1450 height 816
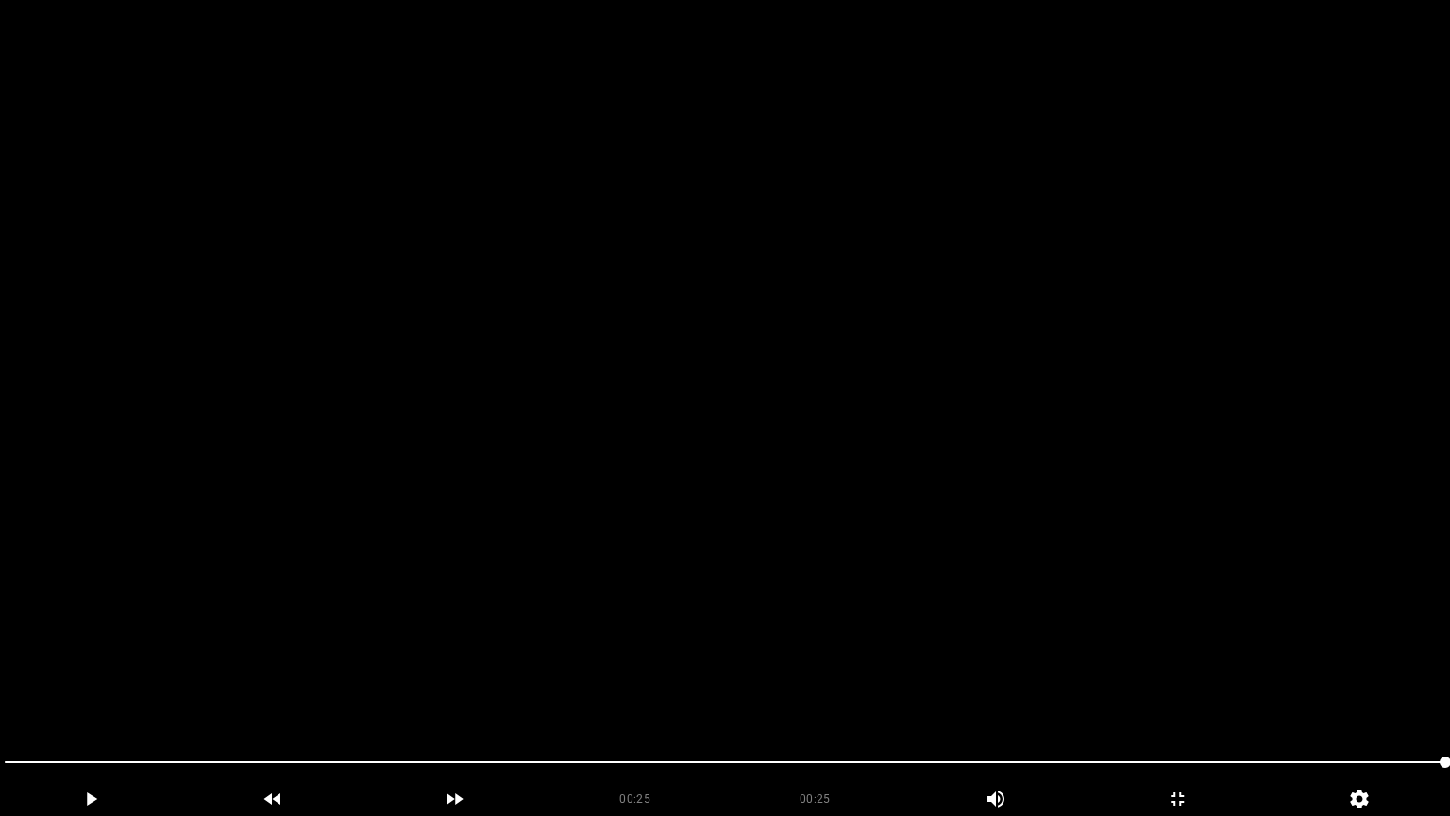
drag, startPoint x: 774, startPoint y: 750, endPoint x: 716, endPoint y: 755, distance: 58.8
click at [716, 688] on span at bounding box center [725, 762] width 1441 height 30
click at [783, 503] on video at bounding box center [725, 408] width 1450 height 816
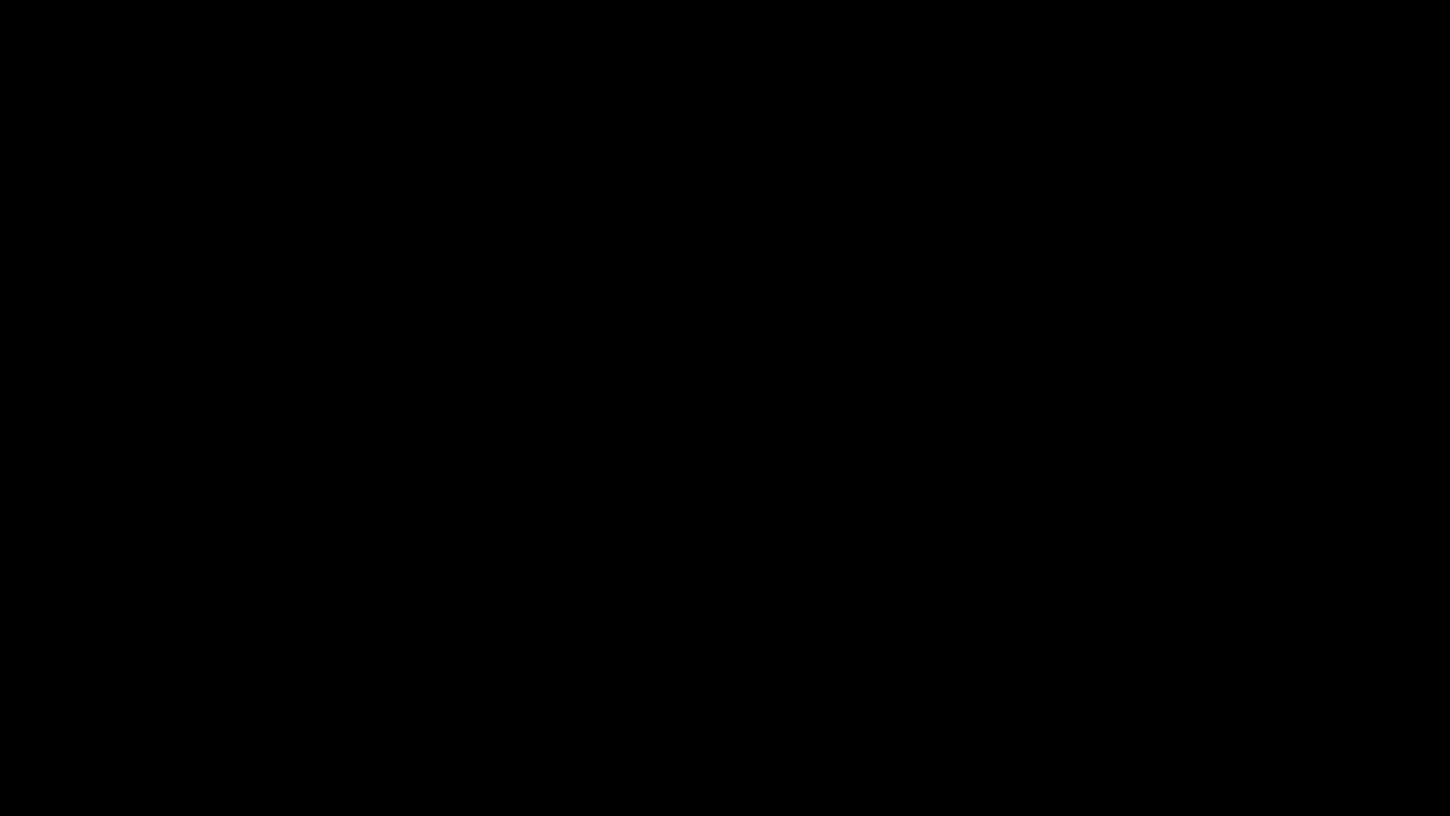
click at [1194, 688] on icon "add" at bounding box center [1178, 799] width 180 height 23
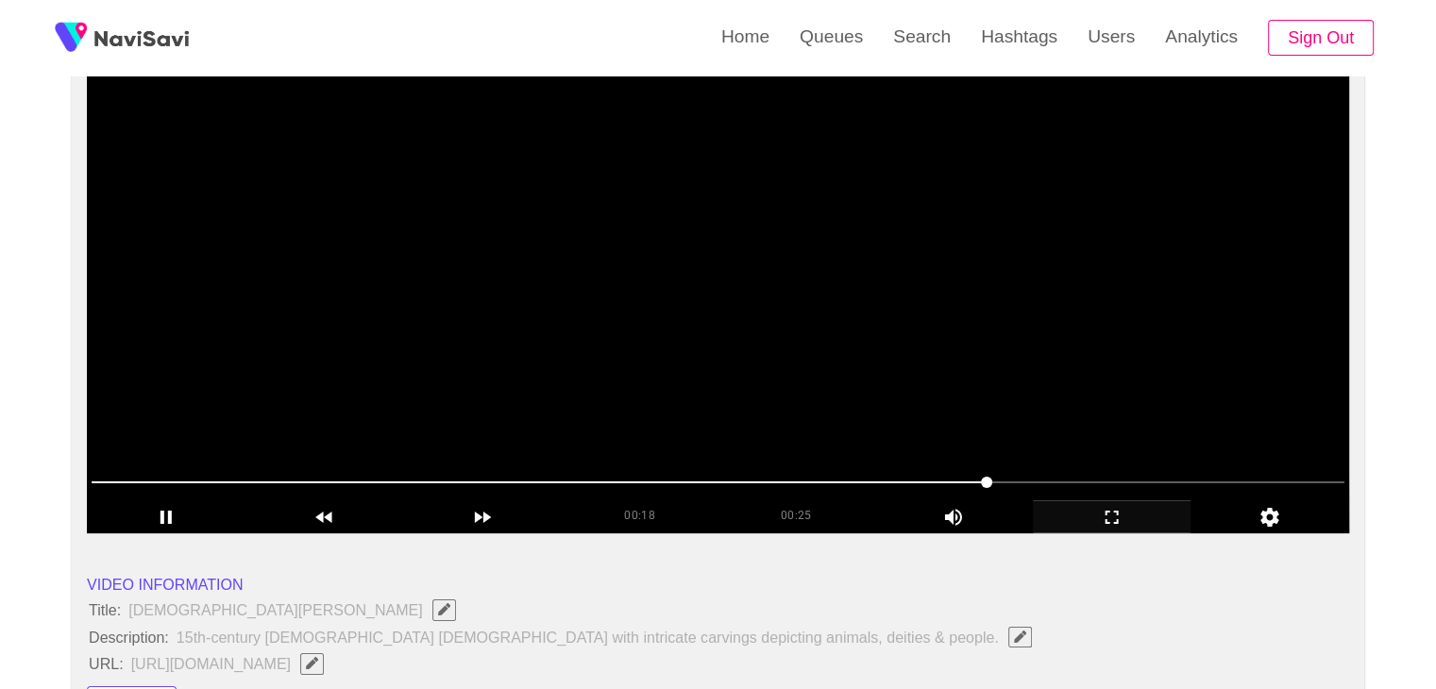
click at [742, 317] on video at bounding box center [718, 297] width 1262 height 472
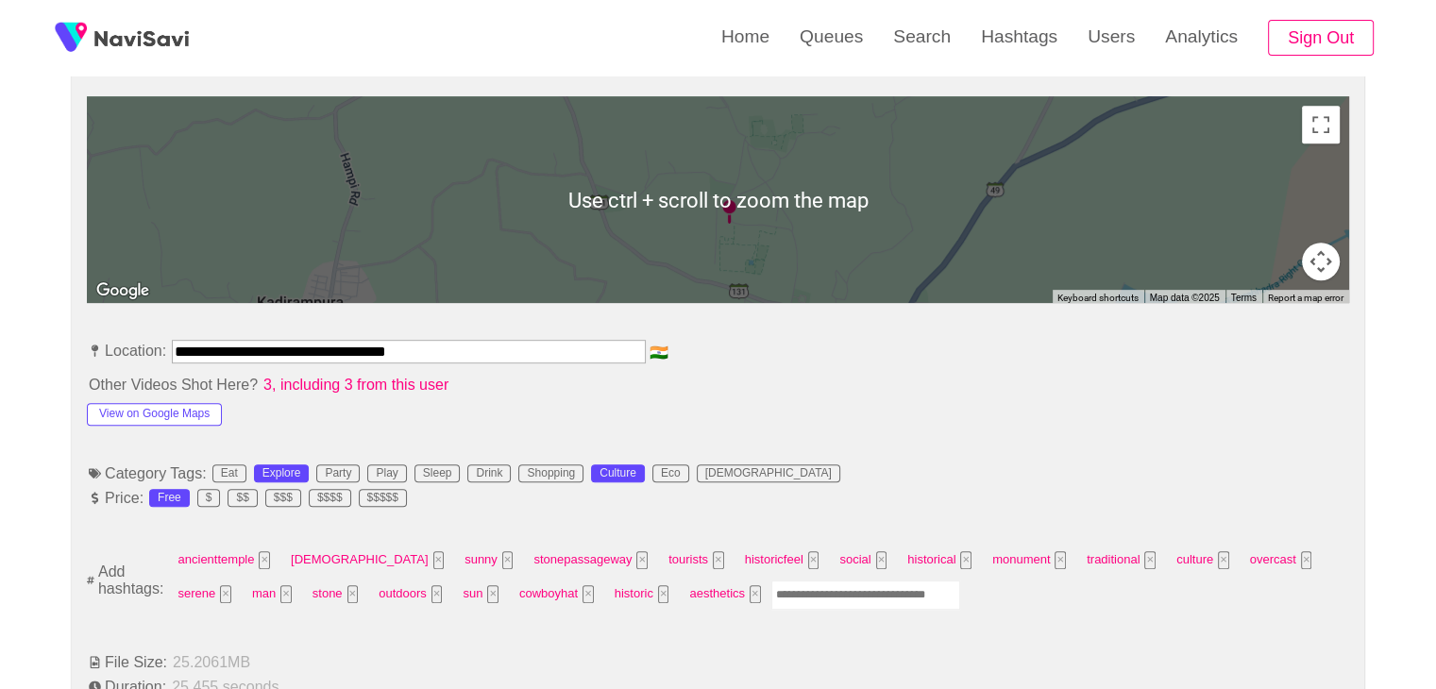
scroll to position [850, 0]
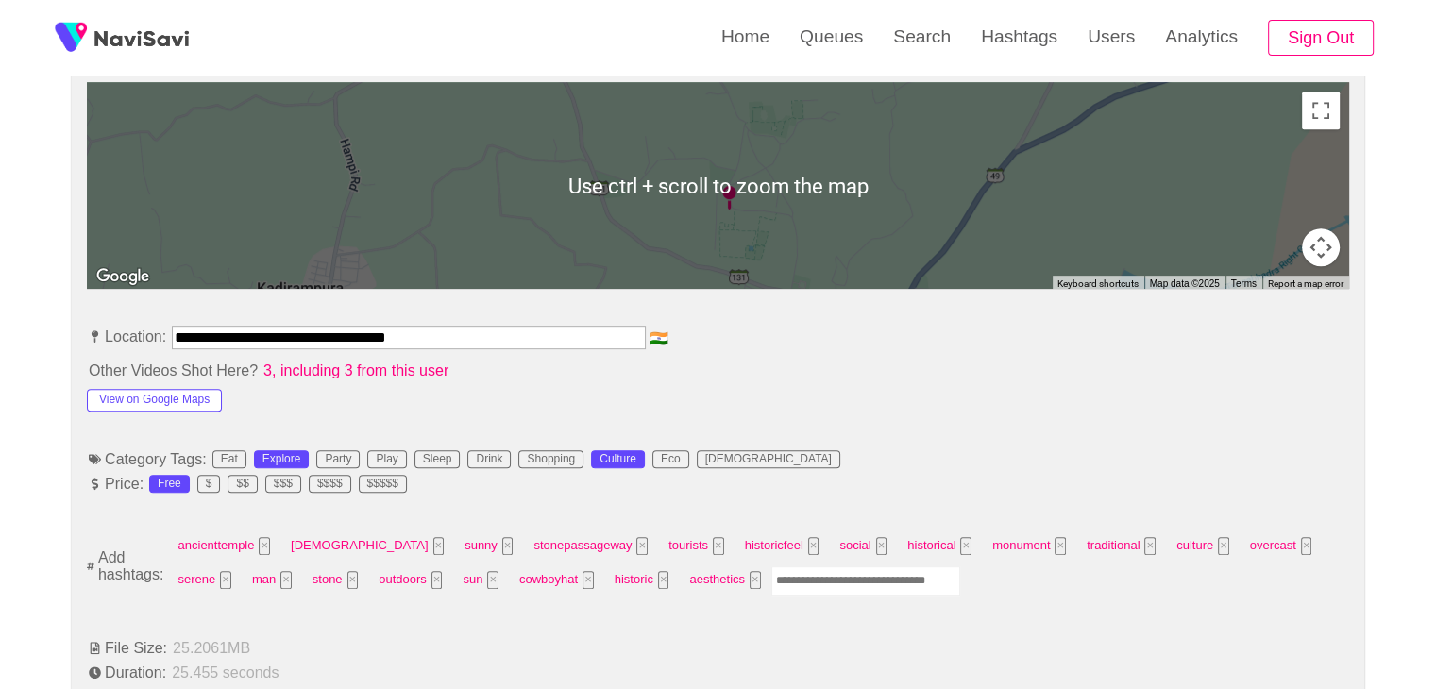
click at [771, 572] on input "Enter tag here and press return" at bounding box center [865, 581] width 189 height 29
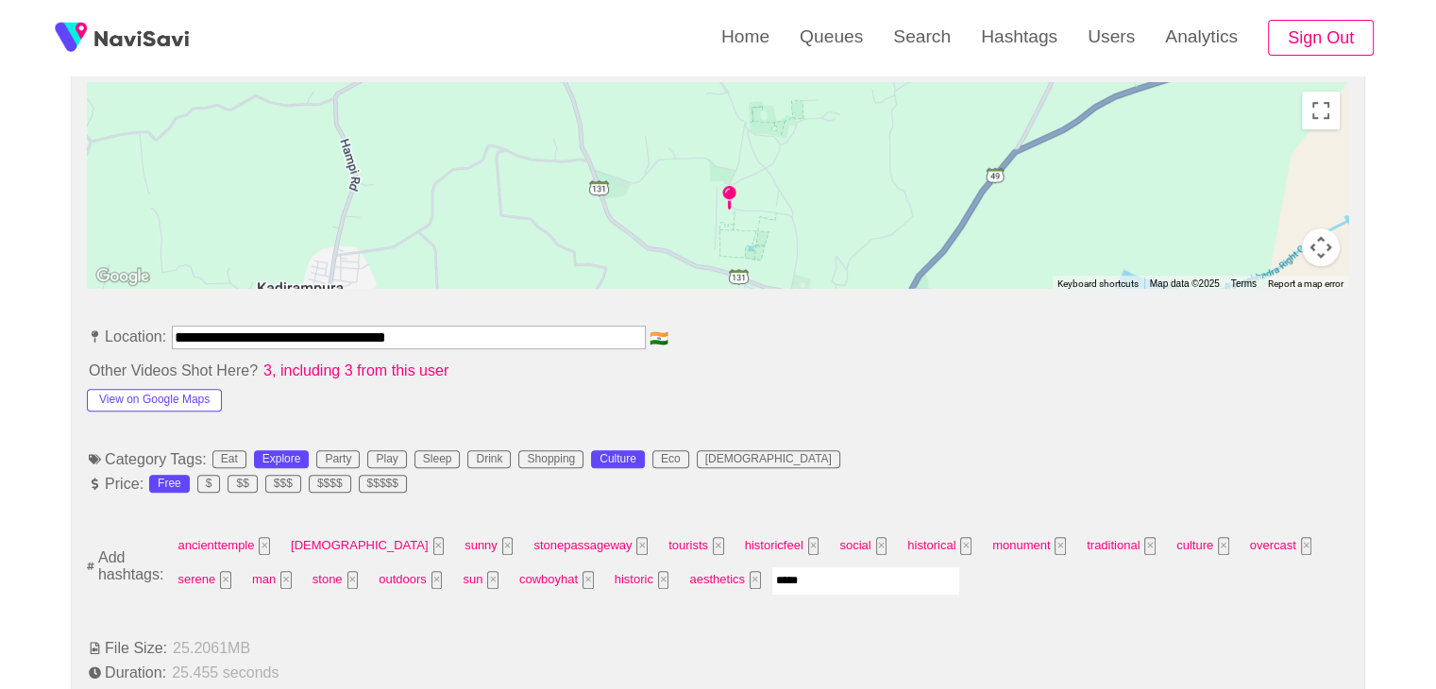
type input "******"
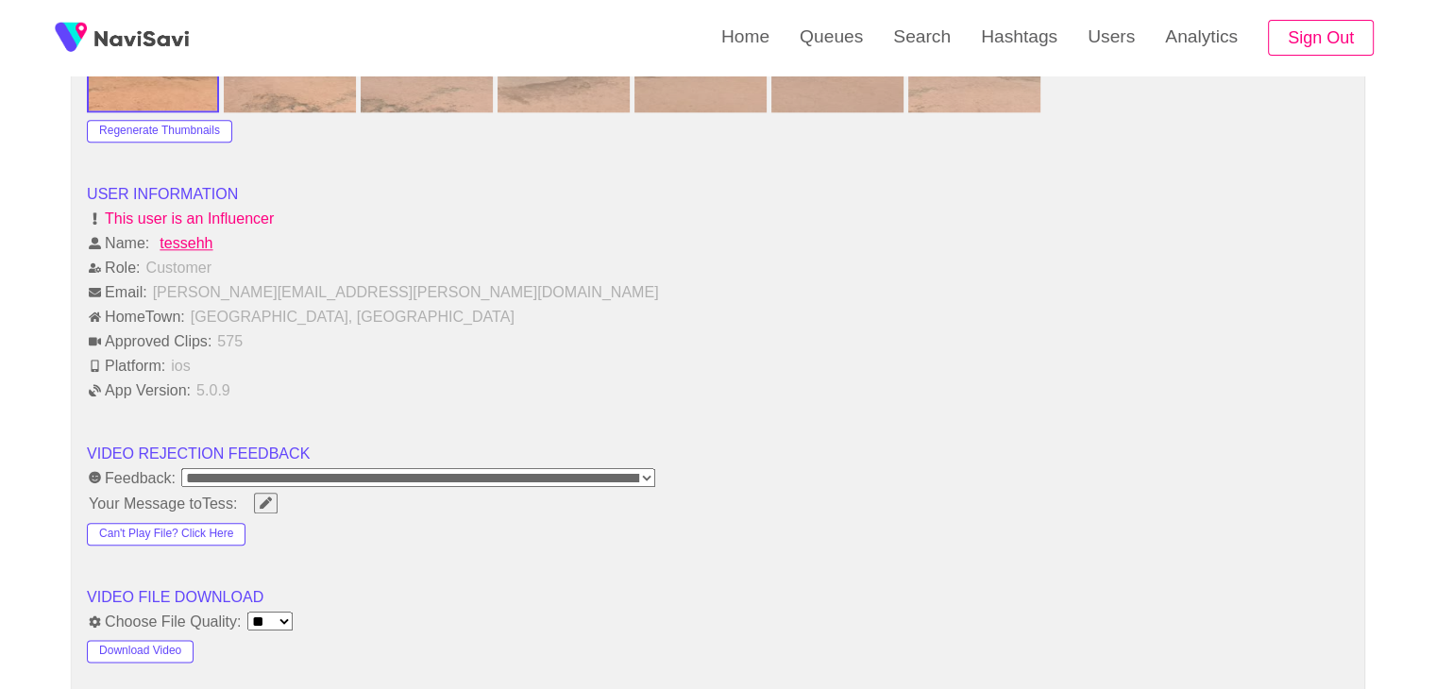
scroll to position [2266, 0]
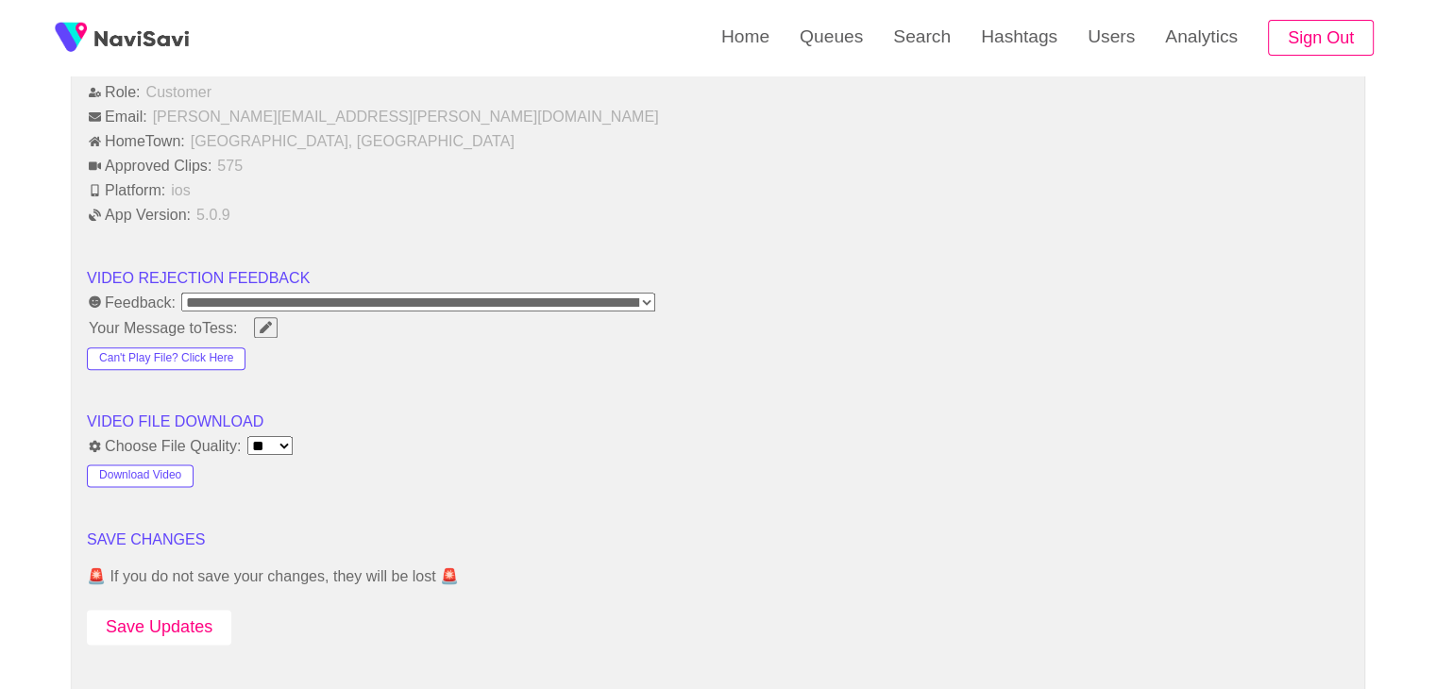
click at [161, 620] on button "Save Updates" at bounding box center [159, 627] width 144 height 35
